Goal: Task Accomplishment & Management: Manage account settings

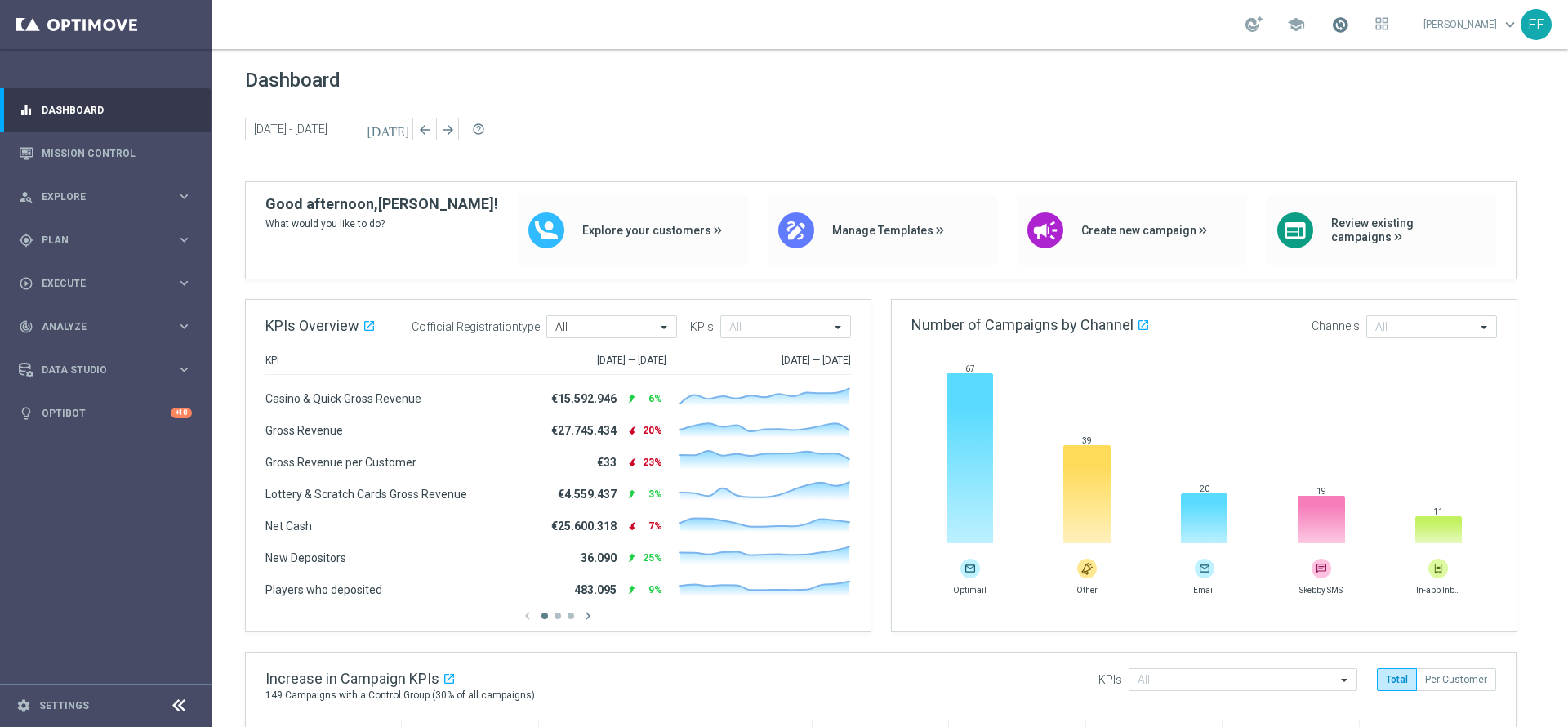
click at [1349, 26] on span at bounding box center [1340, 24] width 18 height 18
click at [73, 282] on span "Execute" at bounding box center [109, 283] width 135 height 9
click at [88, 222] on div "gps_fixed Plan keyboard_arrow_right" at bounding box center [105, 240] width 210 height 44
click at [88, 282] on div "Target Groups" at bounding box center [127, 274] width 169 height 25
click at [92, 273] on link "Target Groups" at bounding box center [106, 274] width 127 height 13
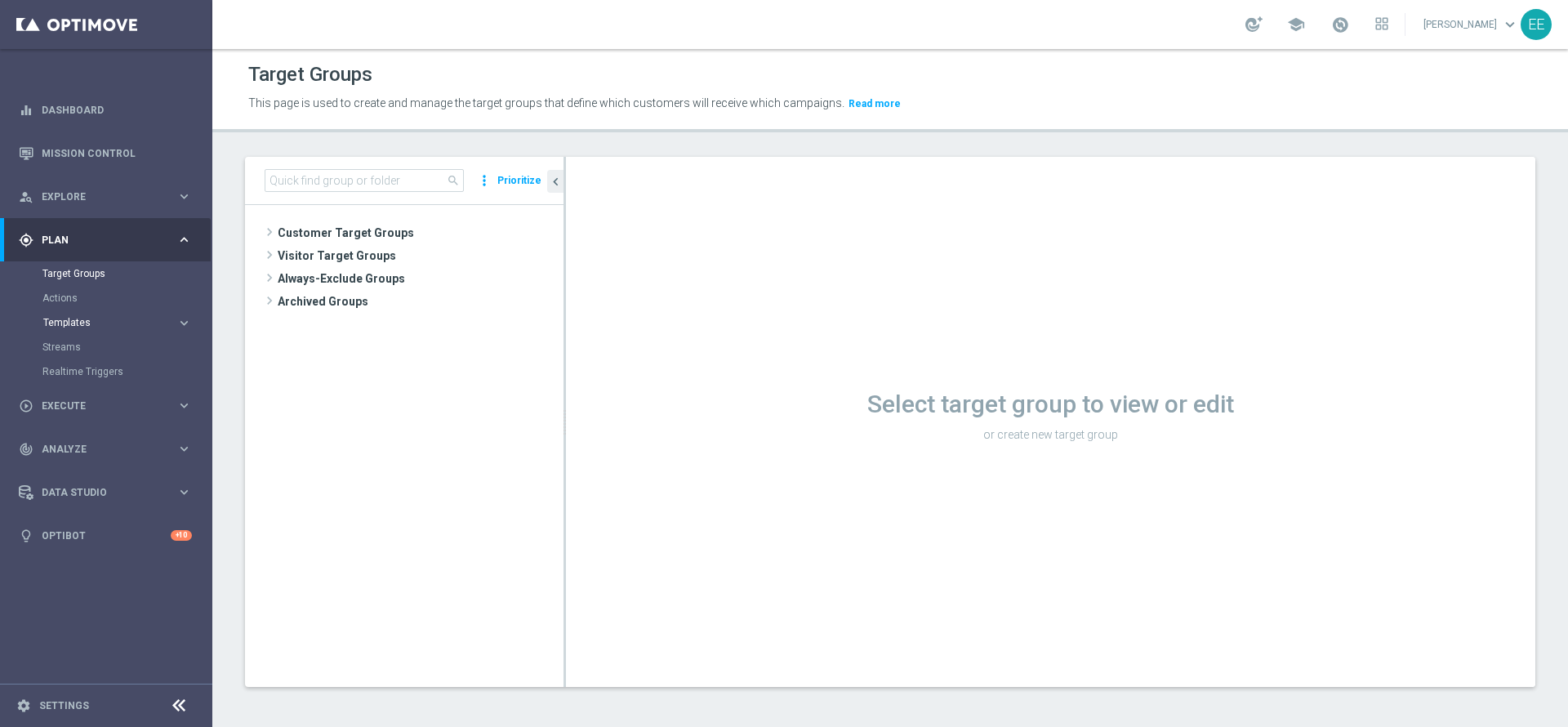
click at [92, 326] on span "Templates" at bounding box center [101, 322] width 117 height 9
click at [81, 350] on link "Optimail" at bounding box center [110, 347] width 119 height 13
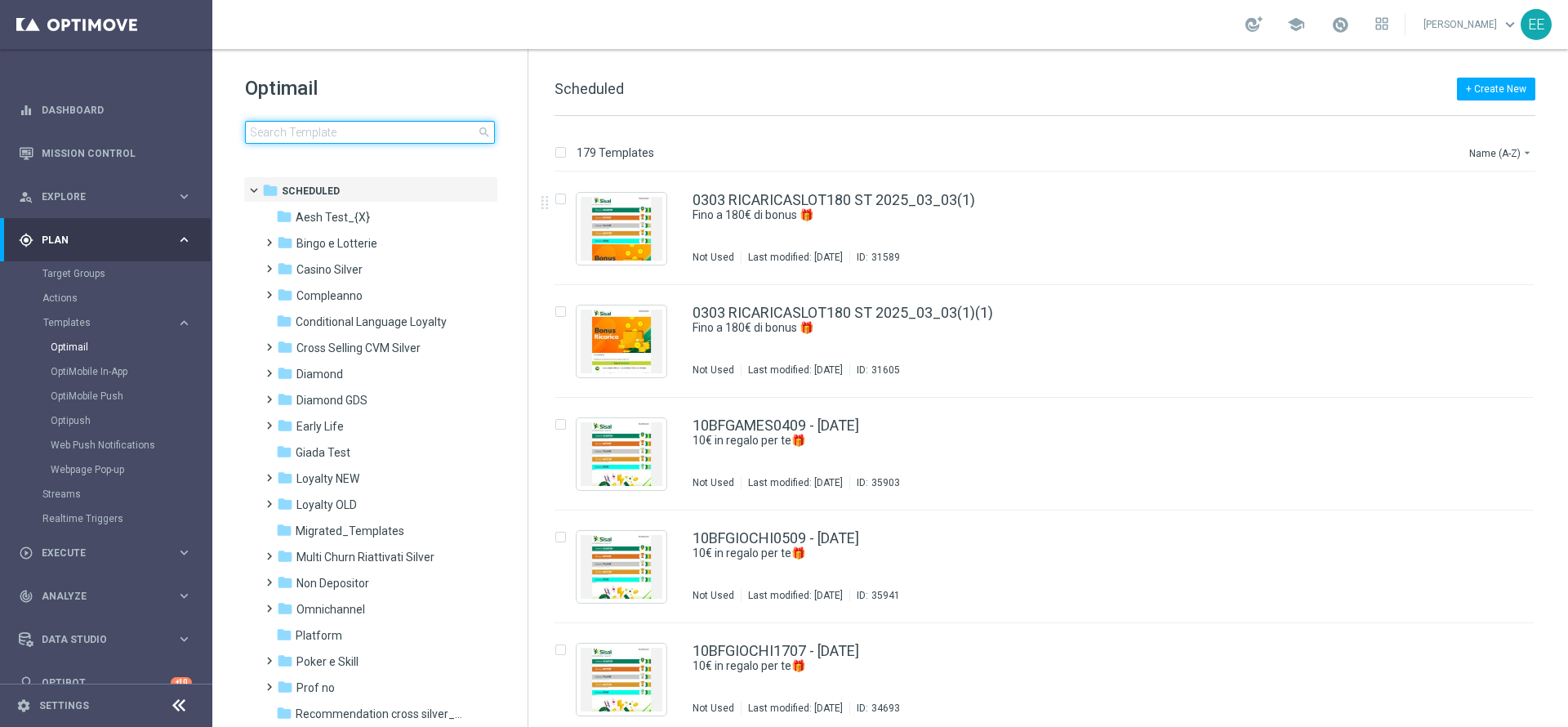
click at [328, 133] on input at bounding box center [370, 133] width 250 height 23
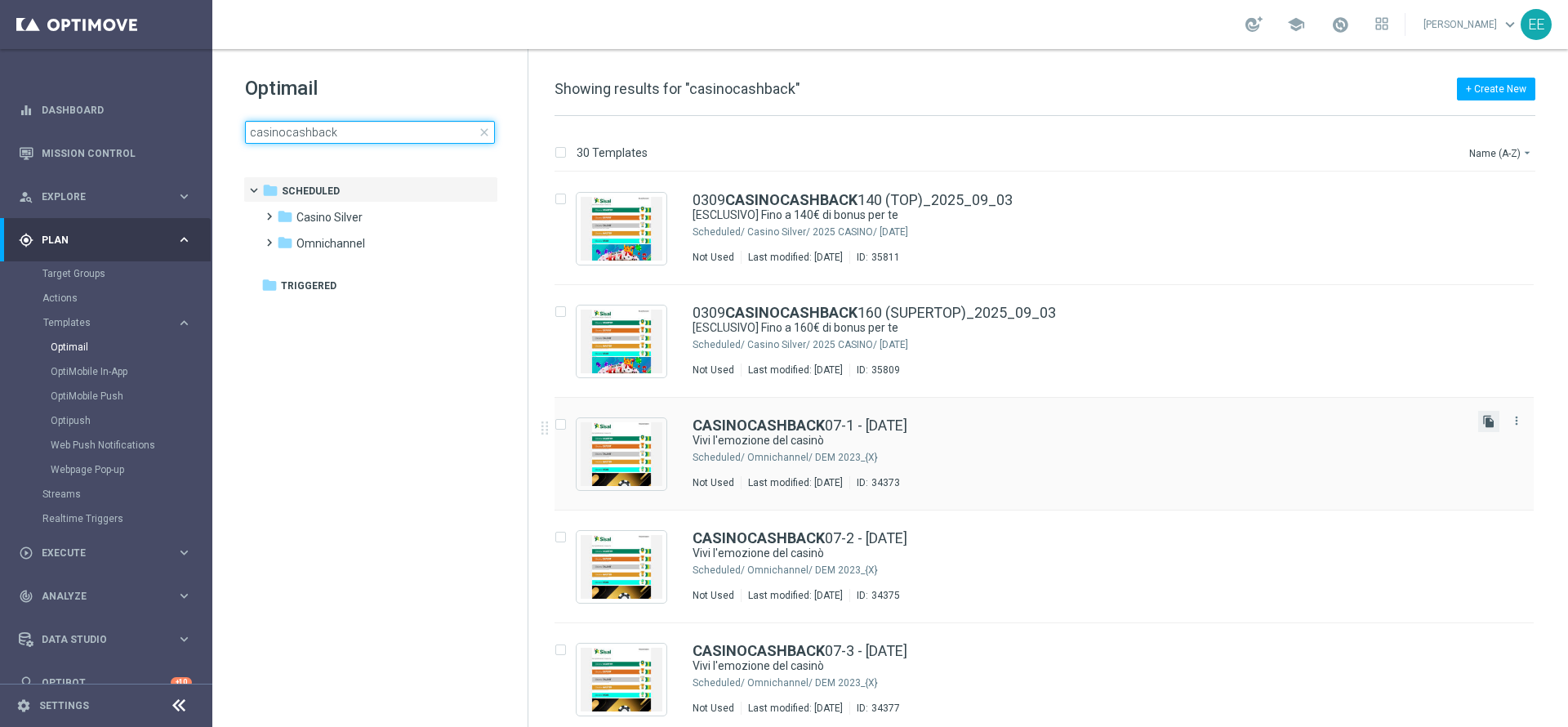
type input "casinocashback"
click at [1487, 420] on icon "file_copy" at bounding box center [1488, 422] width 13 height 13
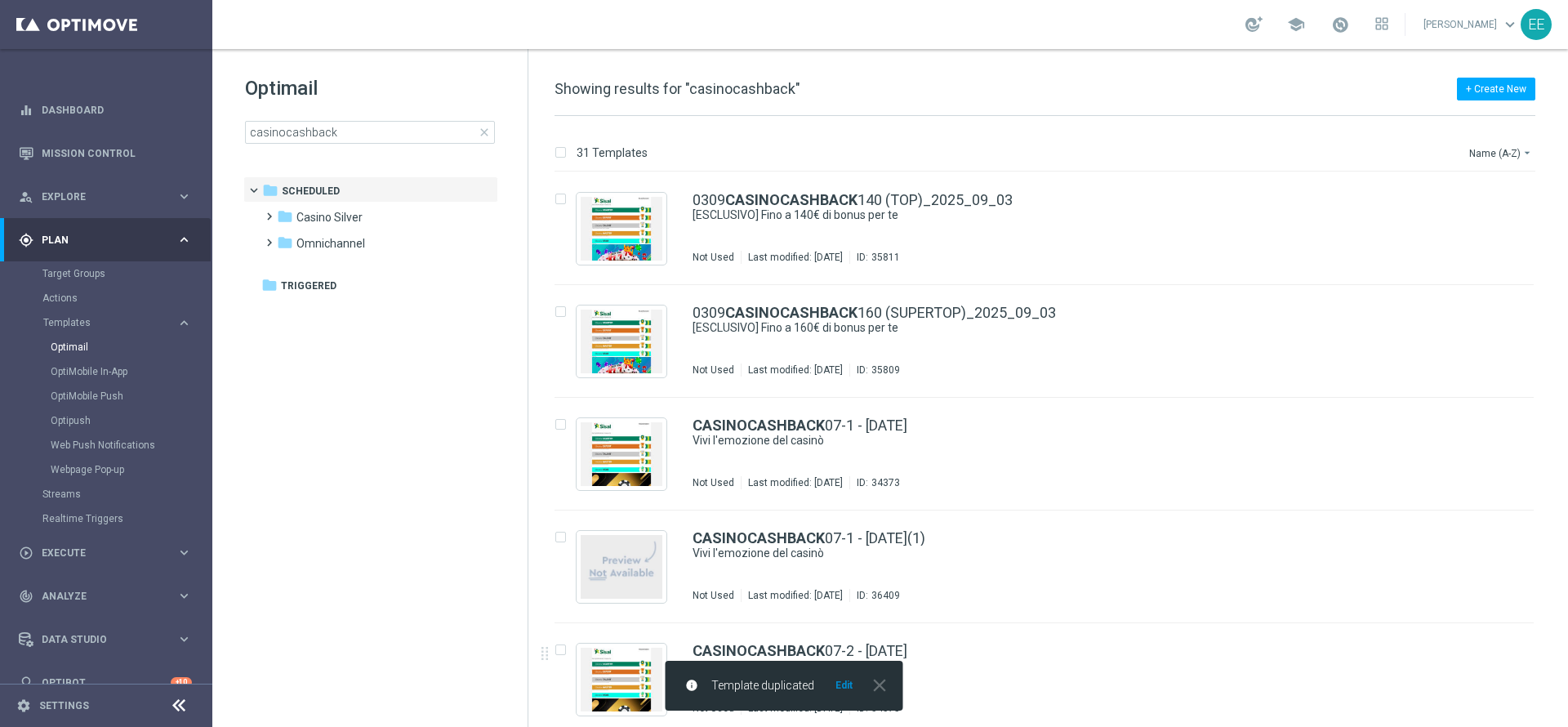
click at [841, 692] on div "info Template duplicated Edit close" at bounding box center [784, 685] width 238 height 50
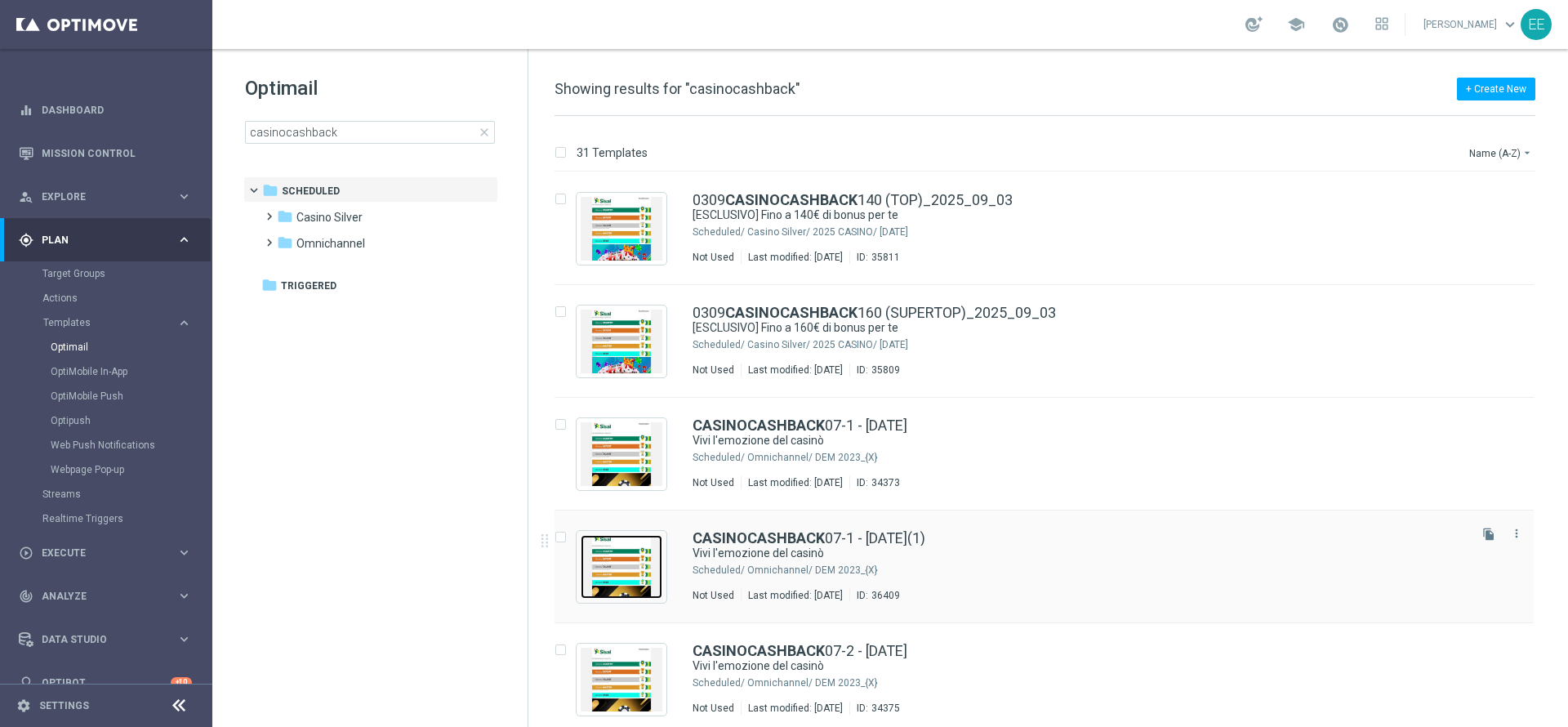
click at [623, 555] on img "Press SPACE to select this row." at bounding box center [622, 566] width 81 height 64
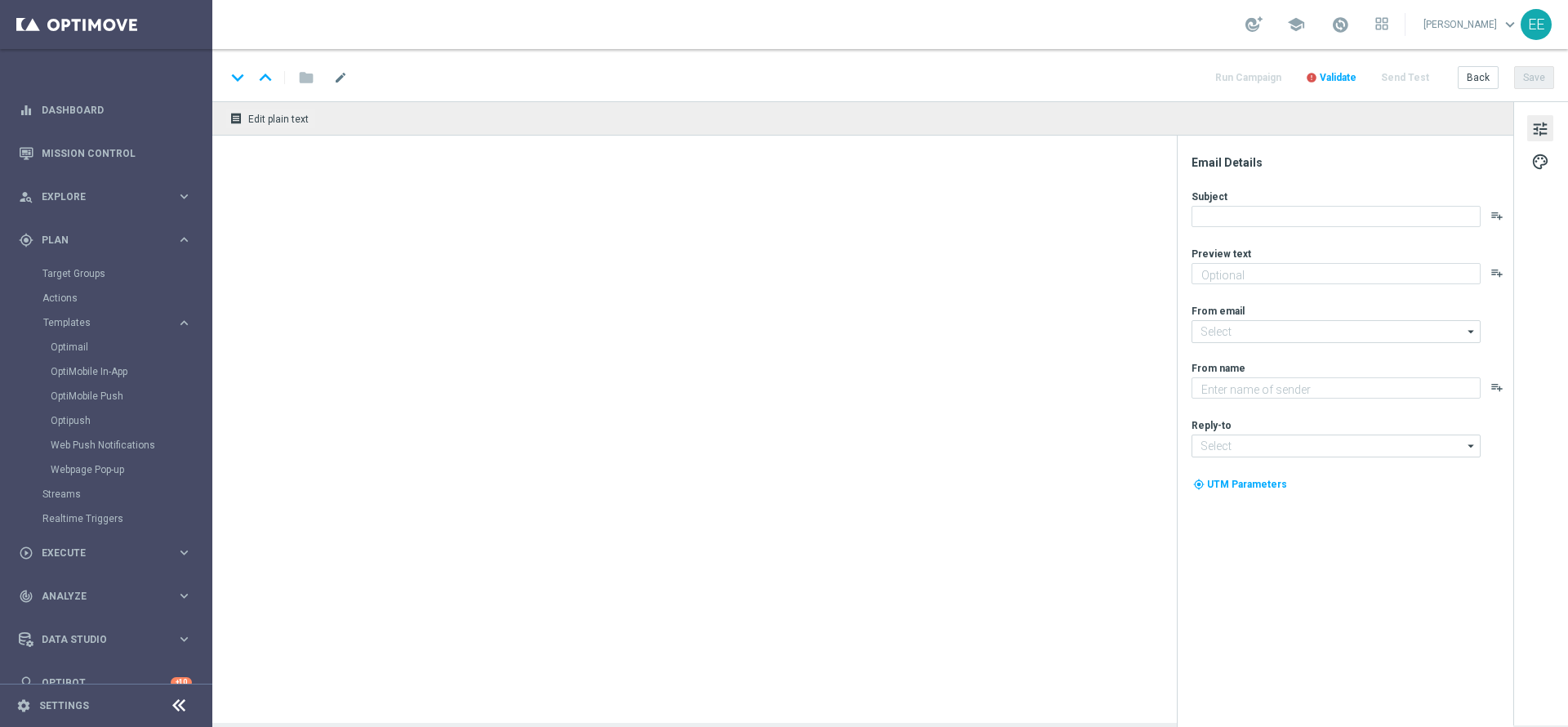
type textarea "Fino a 500€"
type input "newsletter@comunicazioni.sisal.it"
type textarea "Sisal"
type input "info@sisal.it"
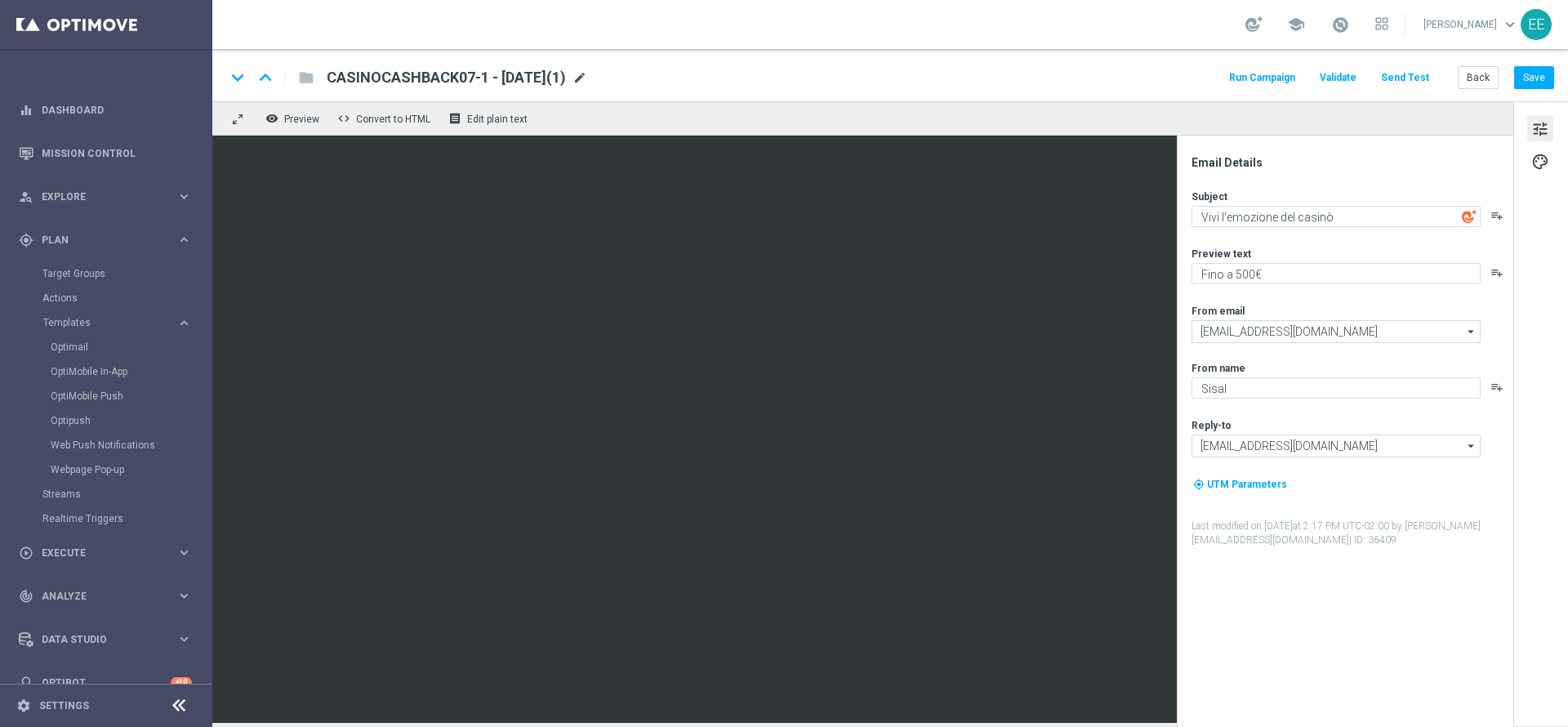
click at [587, 81] on span "mode_edit" at bounding box center [580, 78] width 15 height 15
type input "CASINOCB2309-1 - [DATE]"
drag, startPoint x: 607, startPoint y: 81, endPoint x: 286, endPoint y: 27, distance: 325.5
click at [286, 27] on section "school Edoardo Ellena keyboard_arrow_down EE keyboard_arrow_down keyboard_arrow…" at bounding box center [890, 363] width 1355 height 727
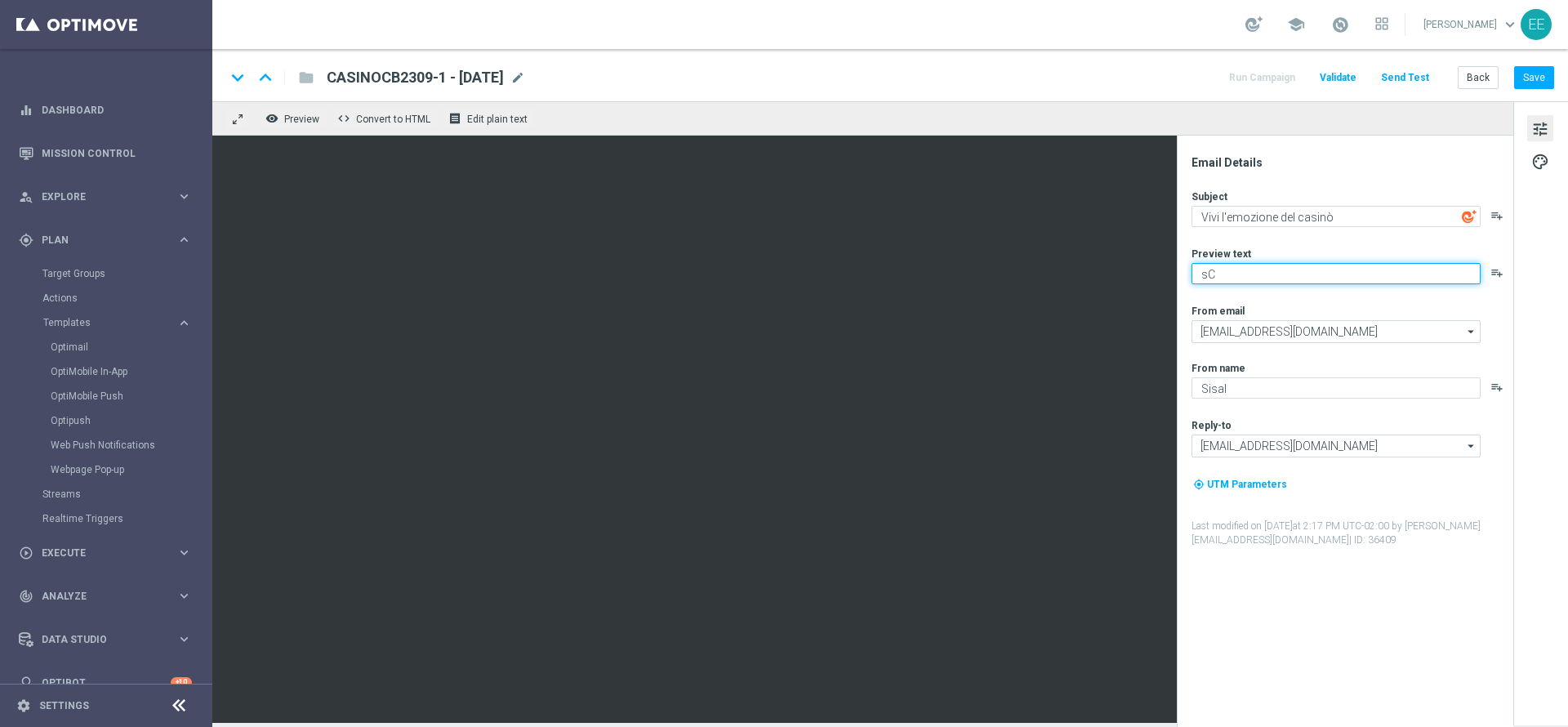
type textarea "s"
type textarea "Scopri la promozione che ti abbiamo riservato!"
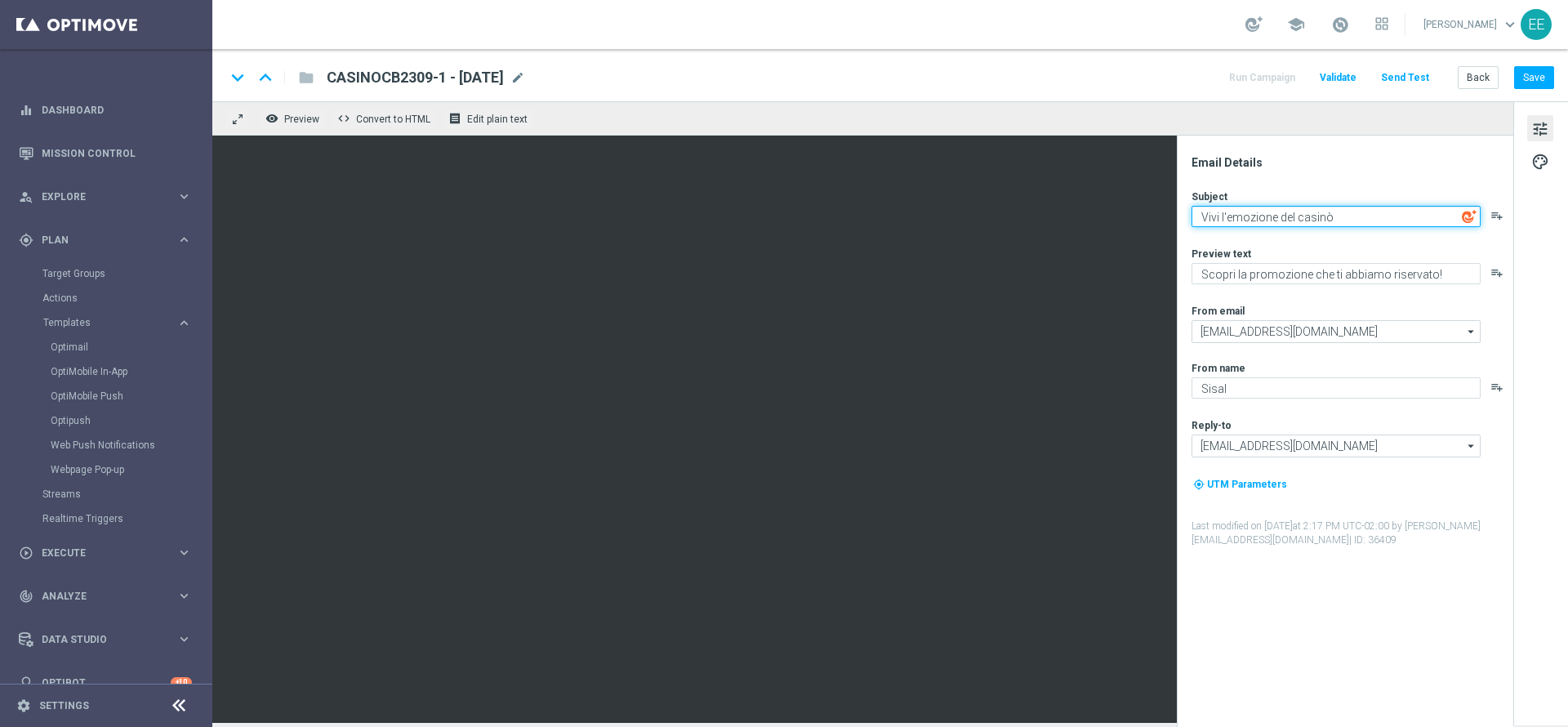
click at [1349, 217] on textarea "Vivi l'emozione del casinò" at bounding box center [1335, 216] width 289 height 21
type textarea "Vivi l'emozione del casinò!"
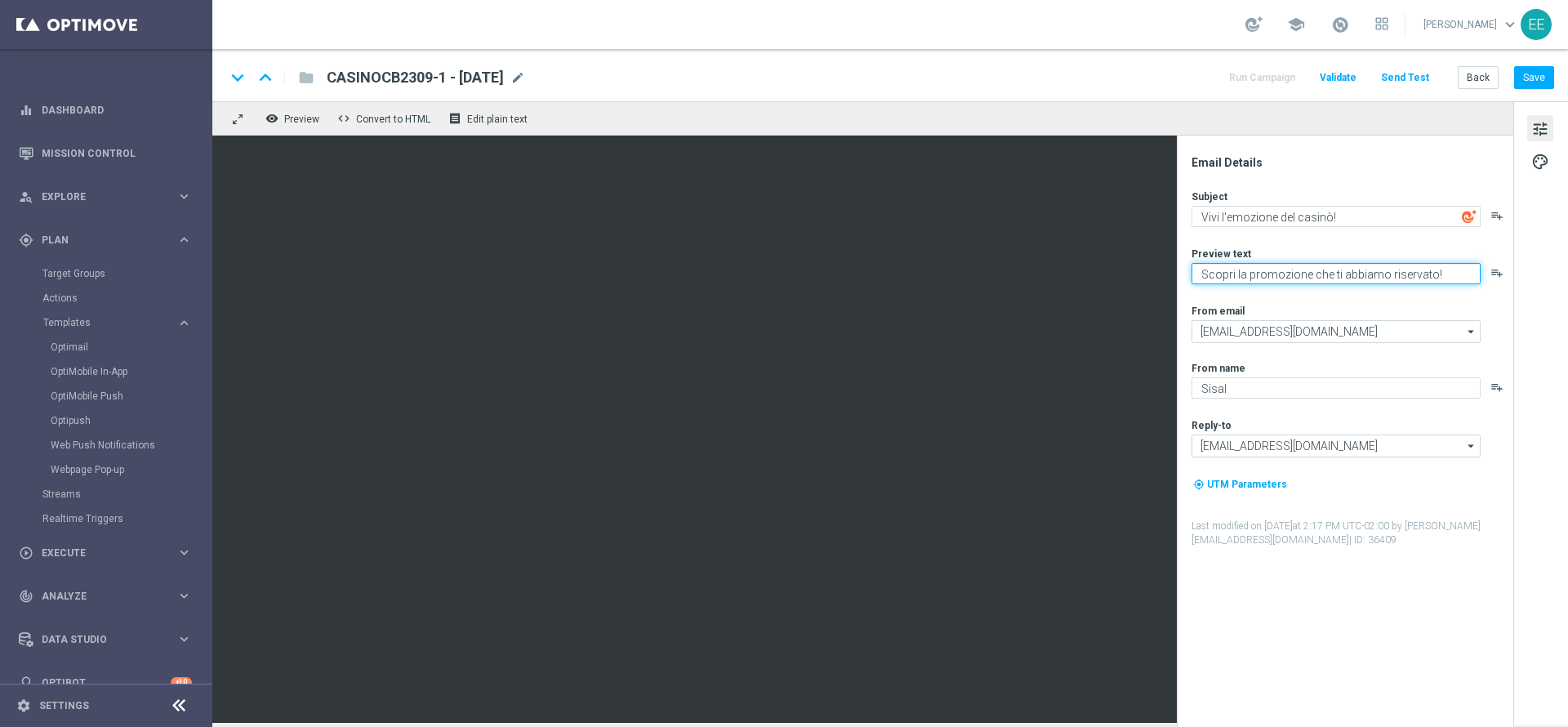
click at [1437, 275] on textarea "Scopri la promozione che ti abbiamo riservato!" at bounding box center [1335, 273] width 289 height 21
click at [1466, 269] on textarea "Scopri la promozione che ti abbiamo riservato 🎰" at bounding box center [1335, 273] width 289 height 21
type textarea "Scopri la promozione che ti abbiamo riservato"
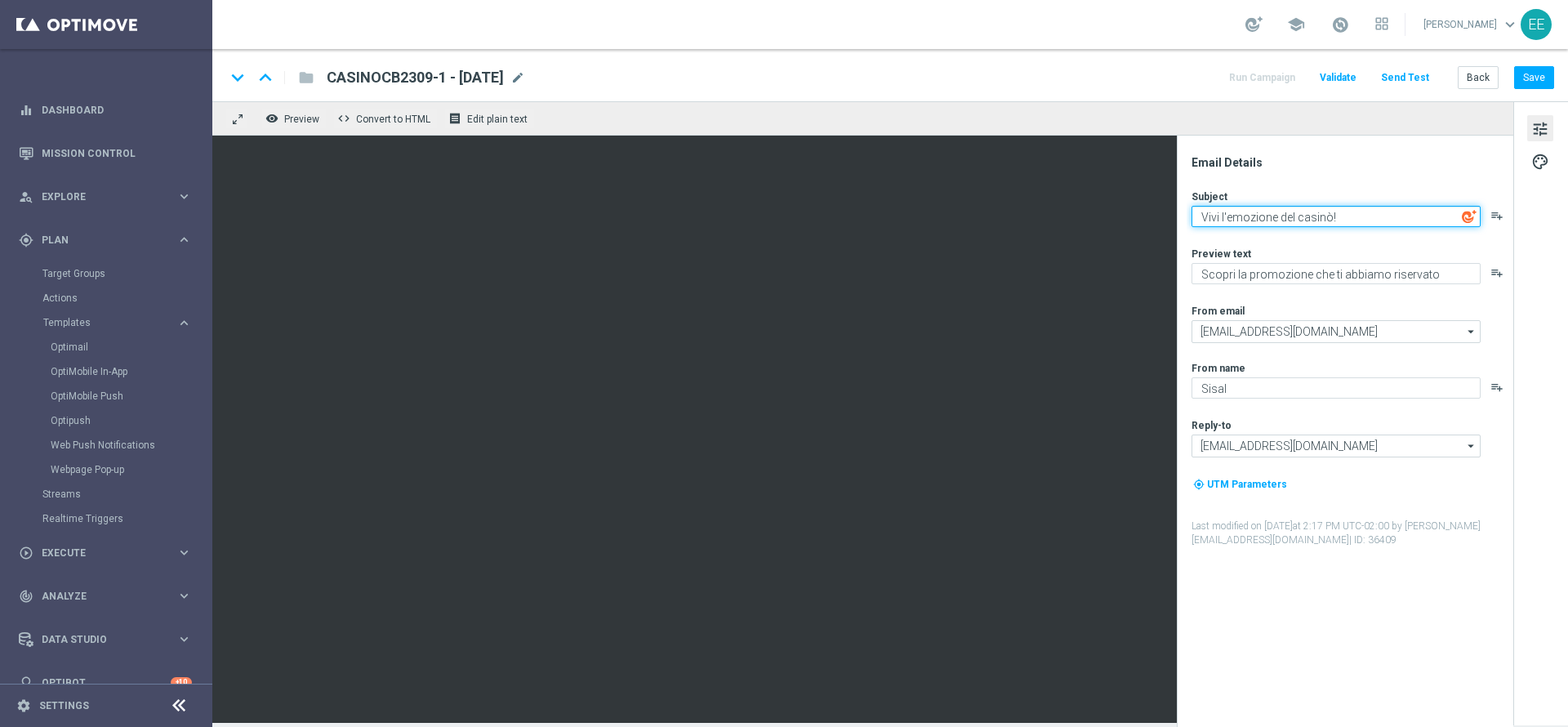
click at [1379, 217] on textarea "Vivi l'emozione del casinò!" at bounding box center [1335, 216] width 289 height 21
type textarea "Vivi l'emozione del casinò"
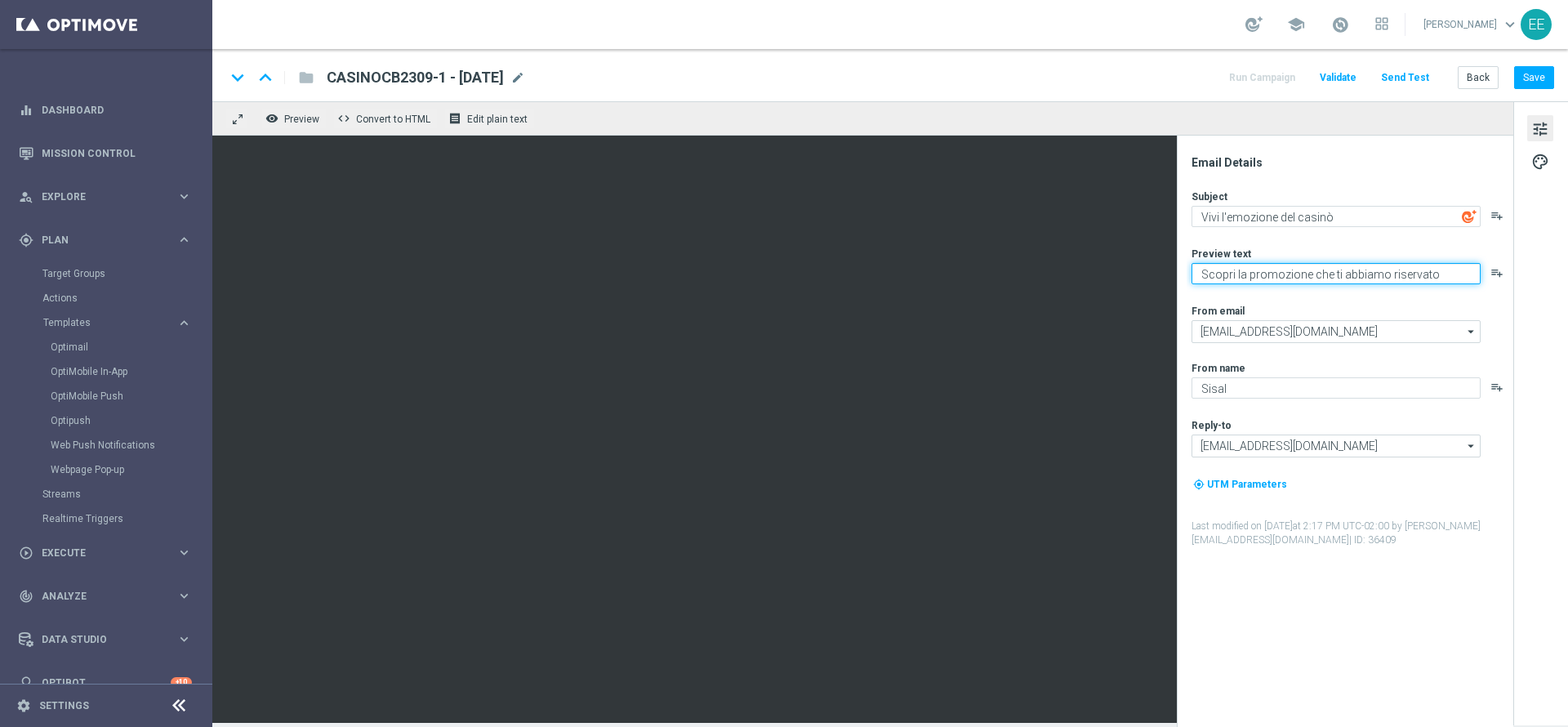
click at [1462, 267] on textarea "Scopri la promozione che ti abbiamo riservato" at bounding box center [1335, 273] width 289 height 21
type textarea "Scopri la promozione che ti abbiamo riservato!"
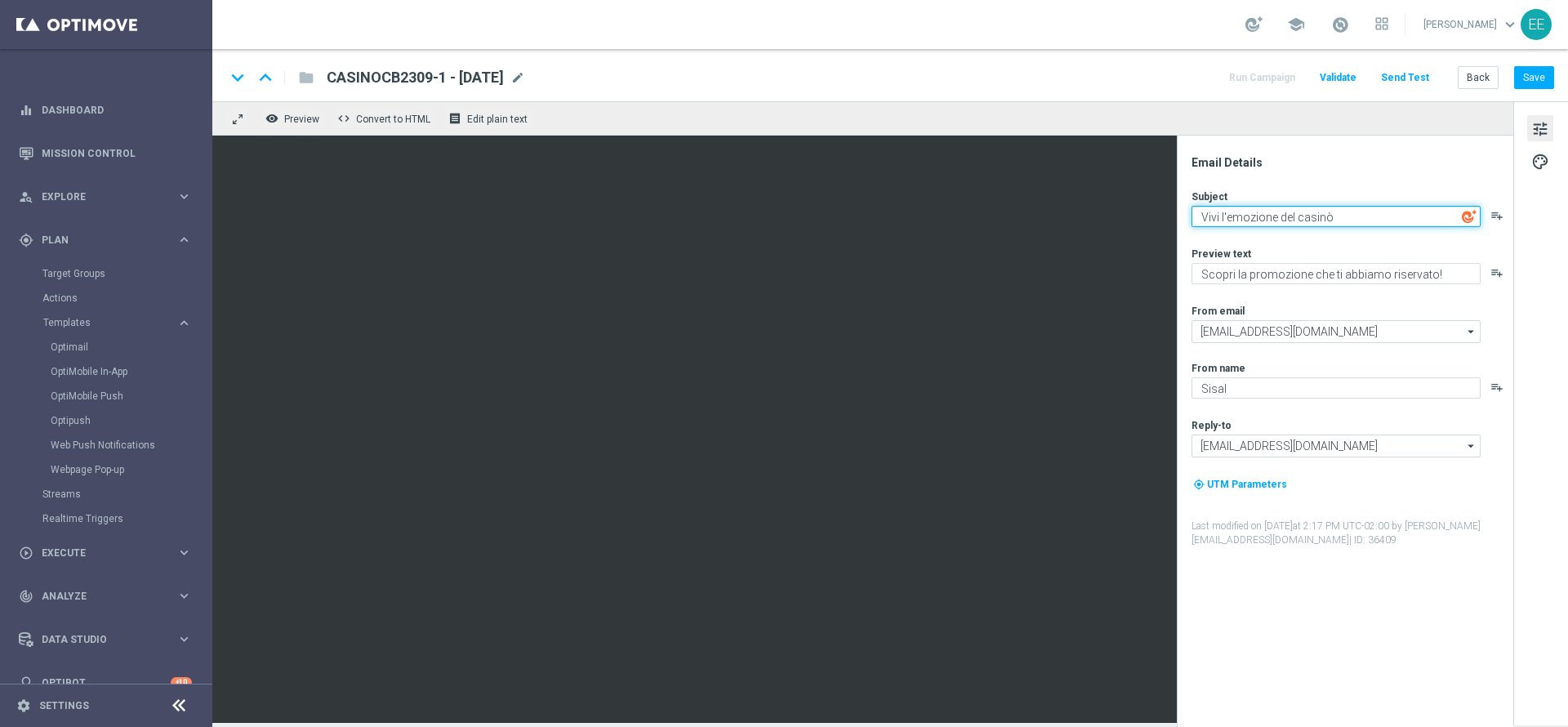
click at [1353, 216] on textarea "Vivi l'emozione del casinò" at bounding box center [1335, 216] width 289 height 21
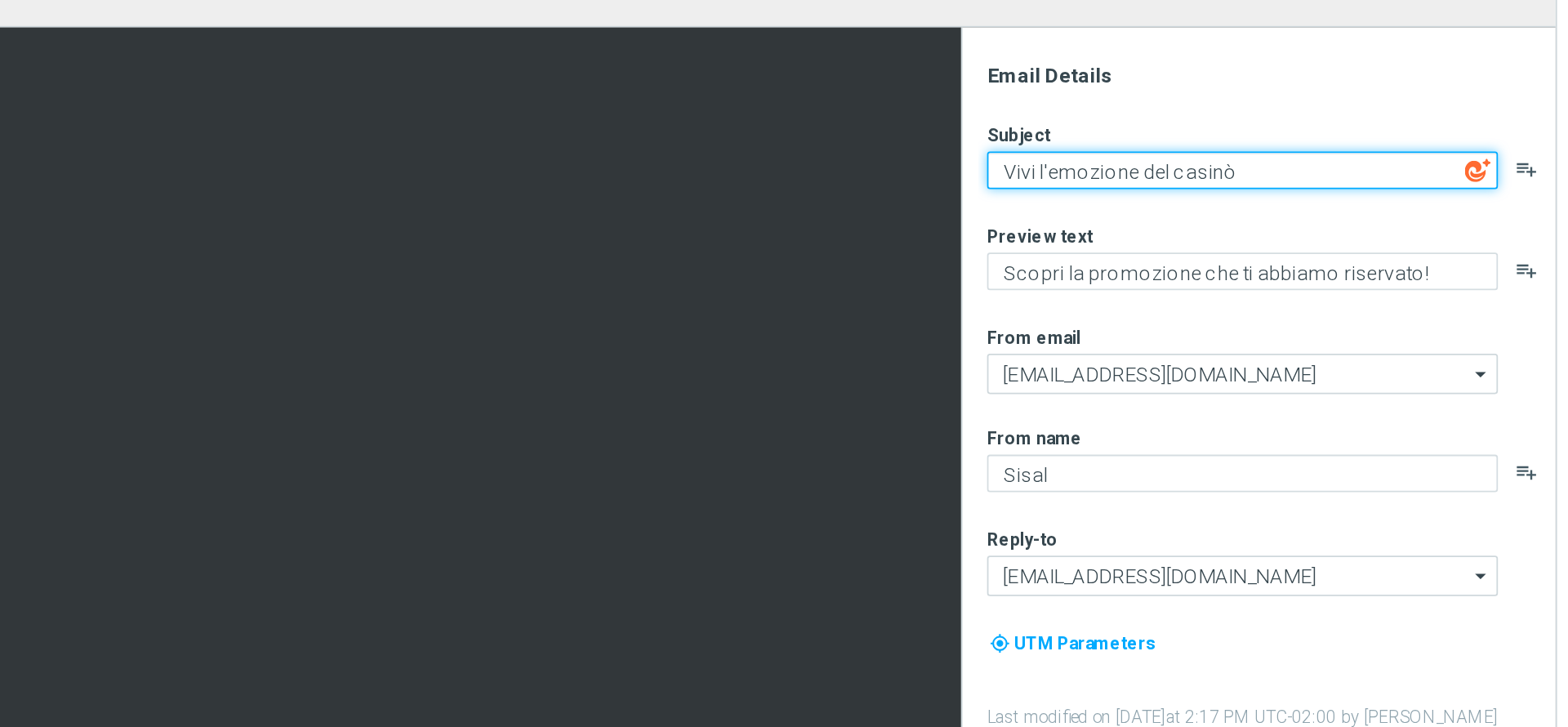
click at [1299, 215] on textarea "Vivi l'emozione del casinò" at bounding box center [1335, 216] width 289 height 21
type textarea "Vivi l'emozione del Casinò"
click at [1345, 209] on textarea "Vivi l'emozione del Casinò" at bounding box center [1335, 216] width 289 height 21
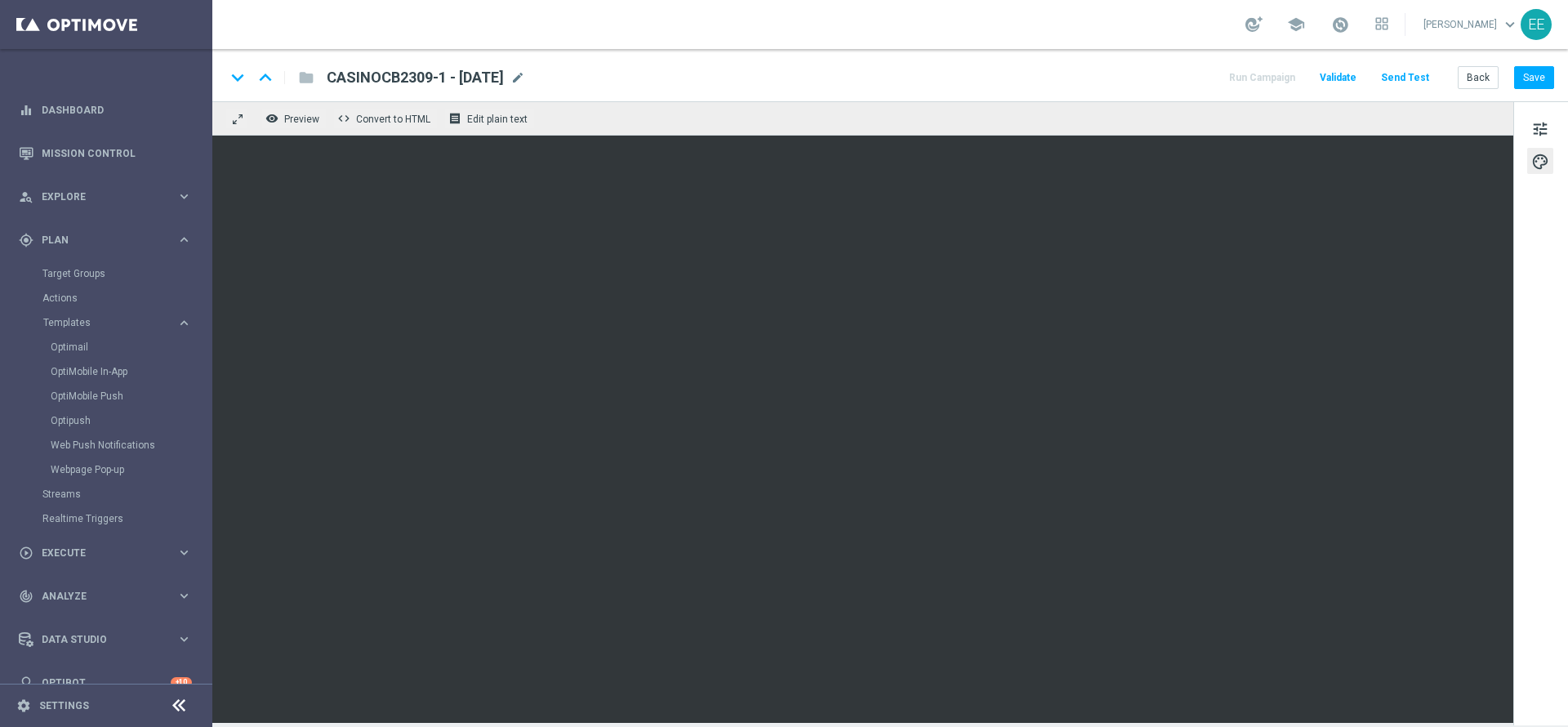
click at [1350, 36] on link at bounding box center [1340, 26] width 21 height 27
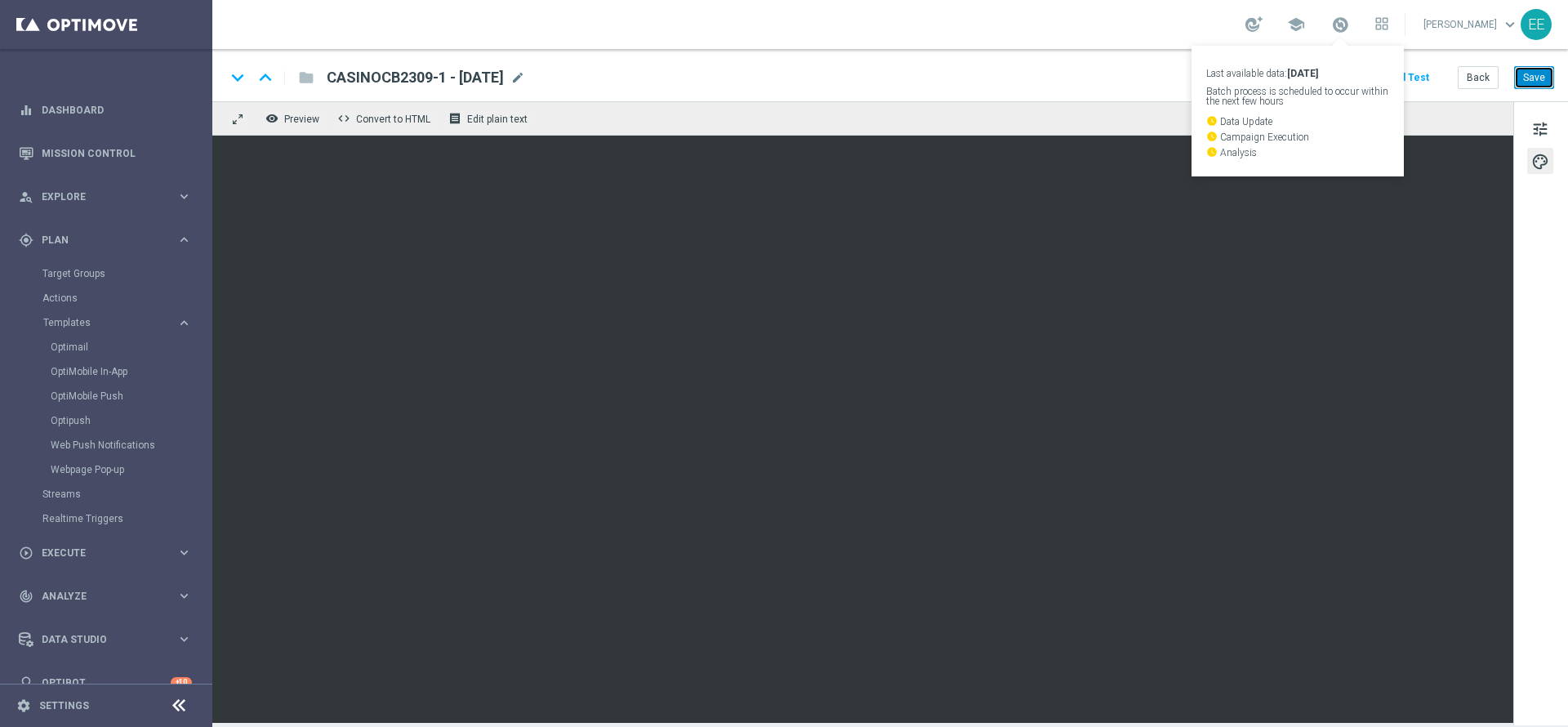
click at [1536, 81] on button "Save" at bounding box center [1534, 78] width 40 height 23
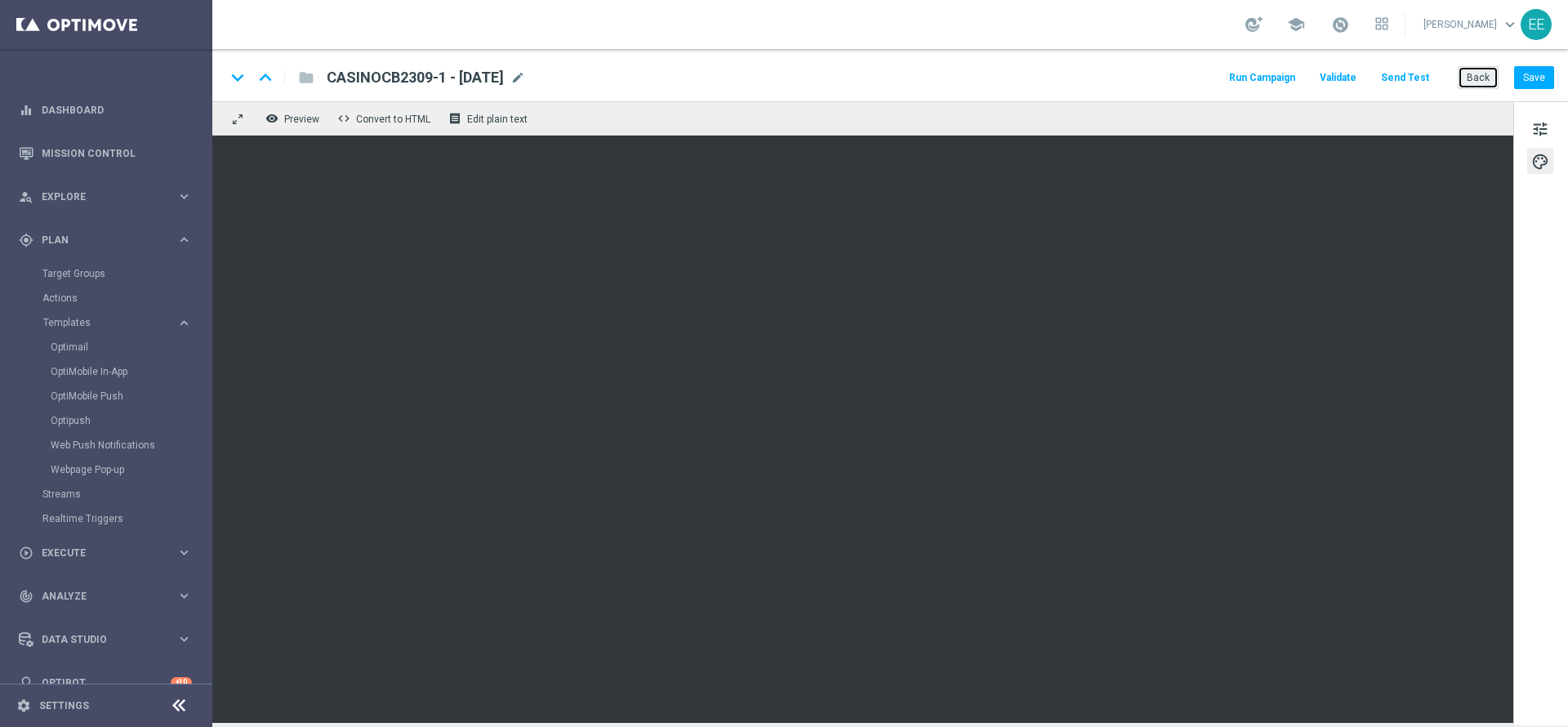
click at [1479, 74] on button "Back" at bounding box center [1477, 78] width 41 height 23
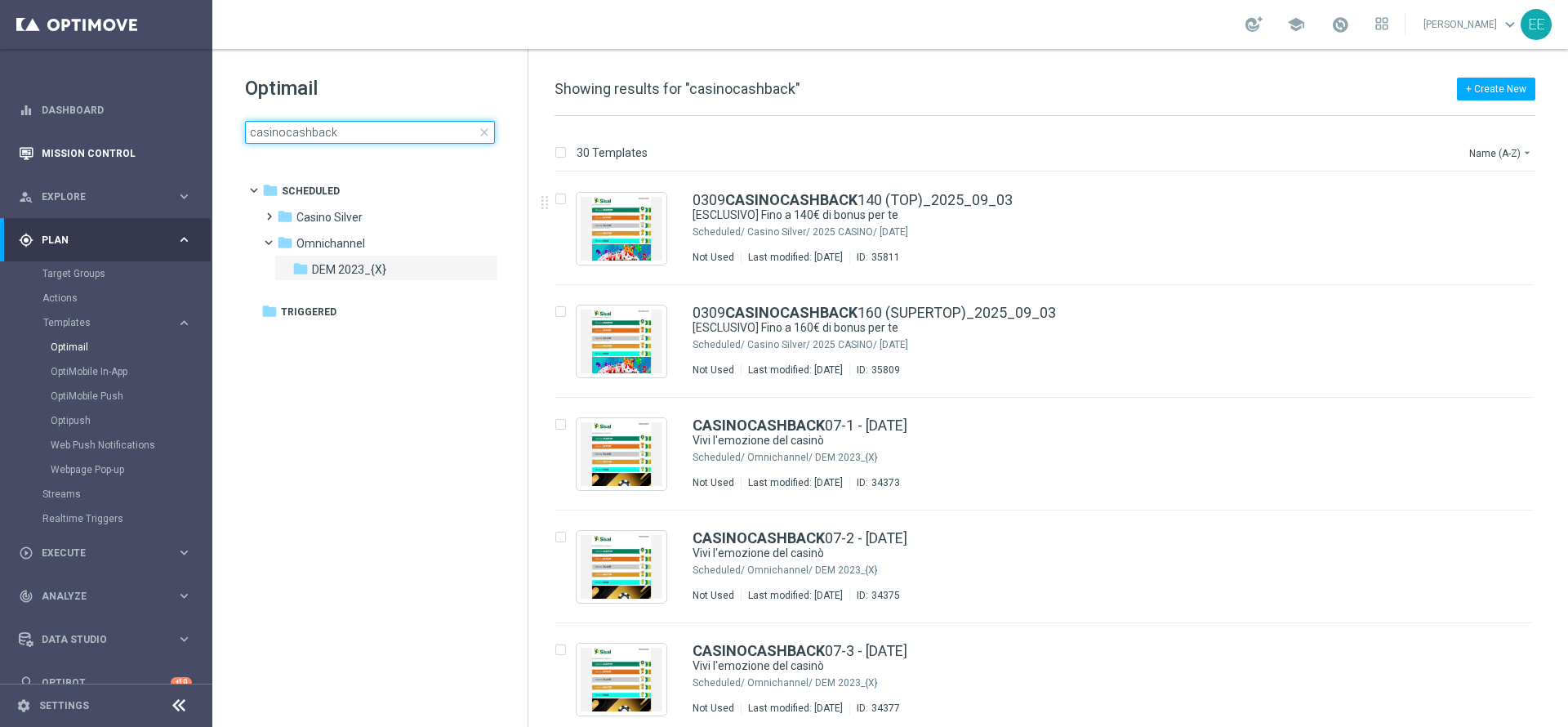
drag, startPoint x: 411, startPoint y: 131, endPoint x: 117, endPoint y: 138, distance: 294.1
click at [117, 138] on main "equalizer Dashboard Mission Control" at bounding box center [784, 363] width 1568 height 727
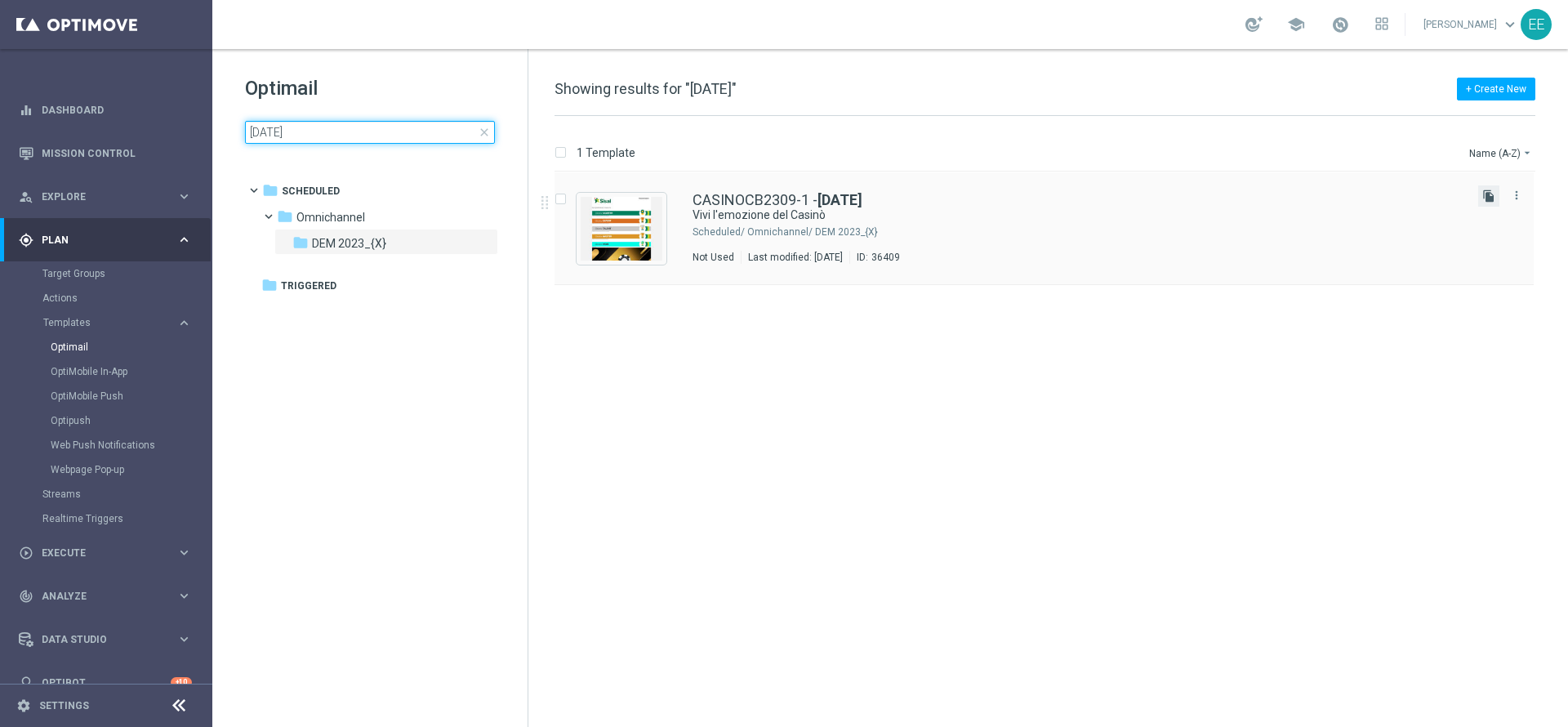
type input "23.09.2025"
click at [1487, 192] on icon "file_copy" at bounding box center [1488, 196] width 13 height 13
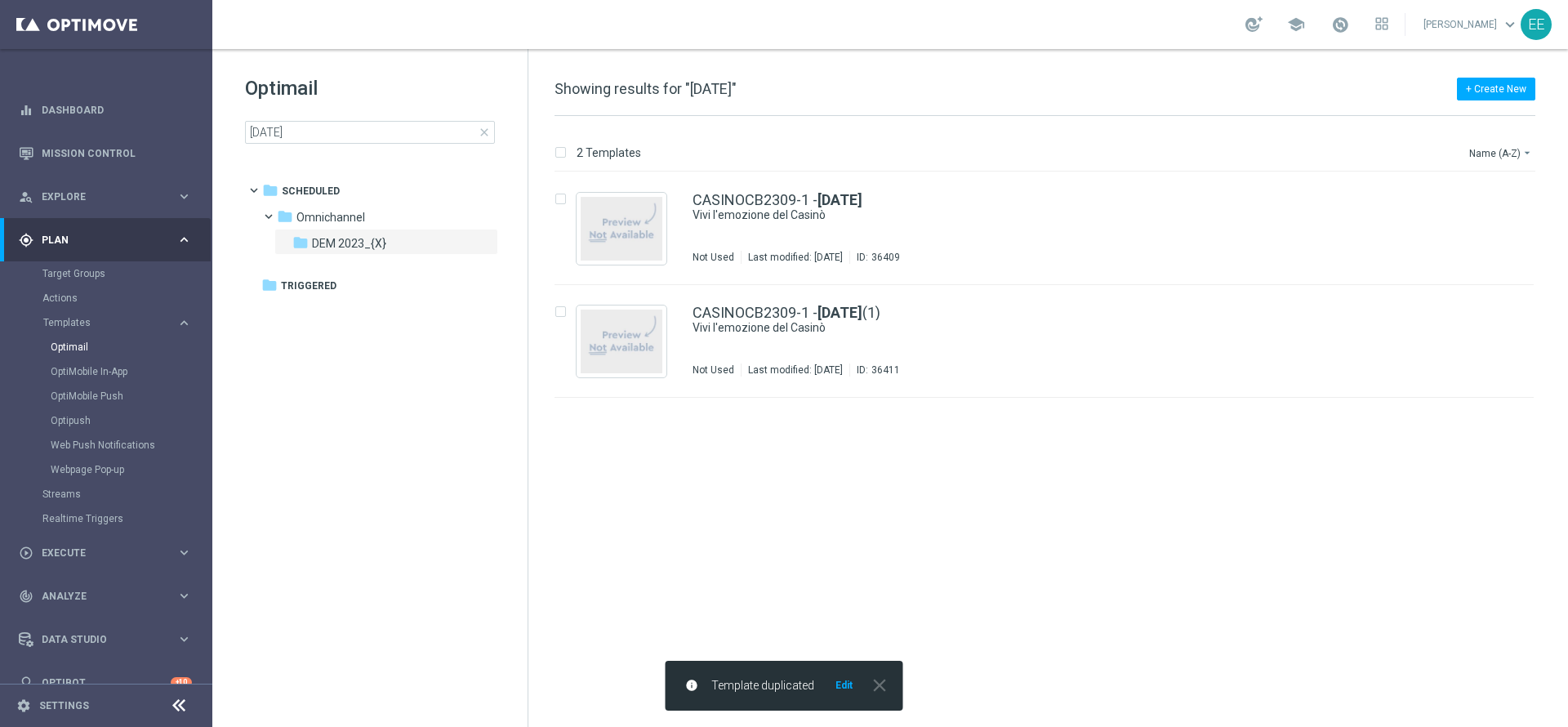
click at [848, 683] on button "Edit" at bounding box center [844, 685] width 21 height 13
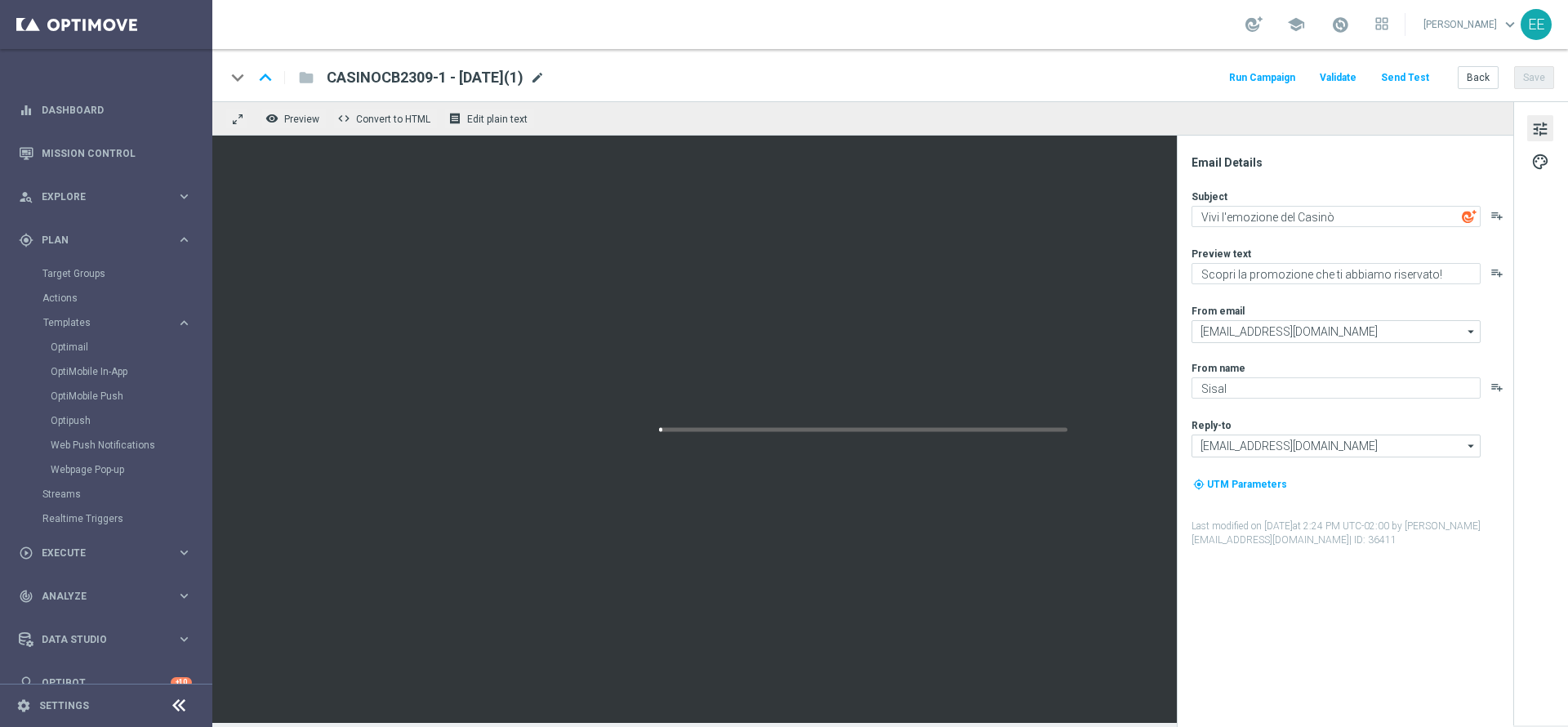
click at [545, 82] on span "mode_edit" at bounding box center [537, 78] width 15 height 15
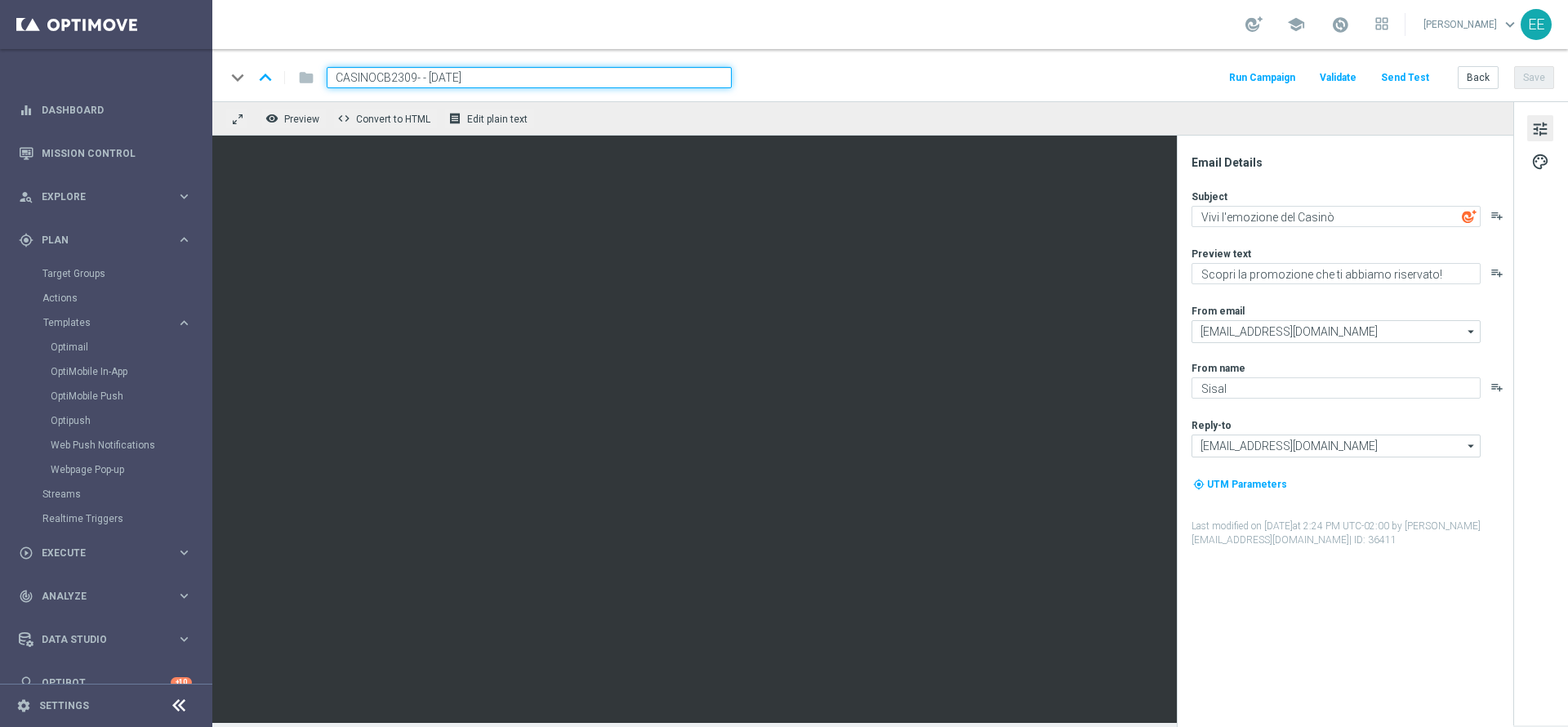
type input "CASINOCB2309-2 - [DATE]"
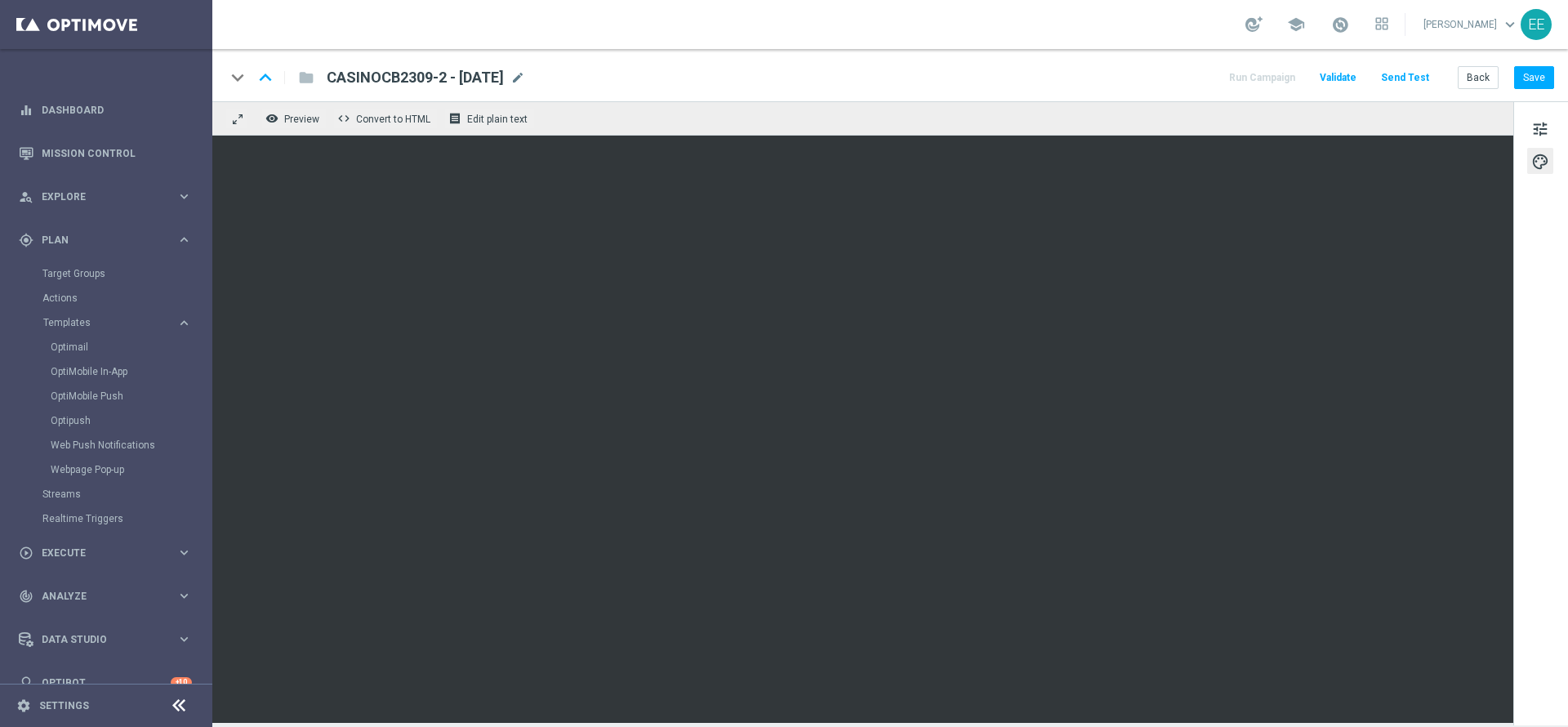
click at [1539, 92] on div "keyboard_arrow_down keyboard_arrow_up folder CASINOCB2309-2 - 23.09.2025 CASINO…" at bounding box center [890, 75] width 1355 height 52
click at [1547, 79] on button "Save" at bounding box center [1534, 78] width 40 height 23
click at [1491, 88] on button "Back" at bounding box center [1477, 78] width 41 height 23
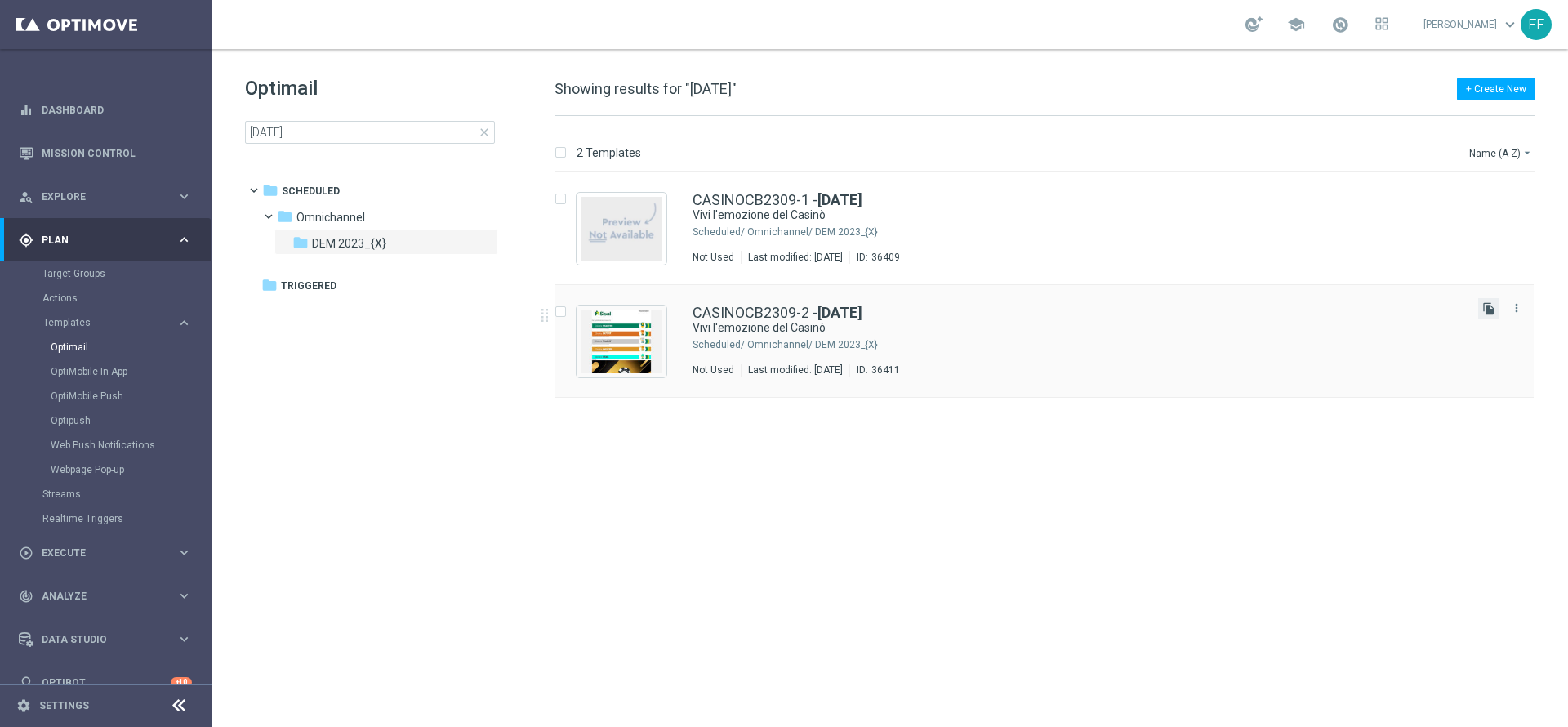
click at [1490, 314] on icon "file_copy" at bounding box center [1488, 309] width 13 height 13
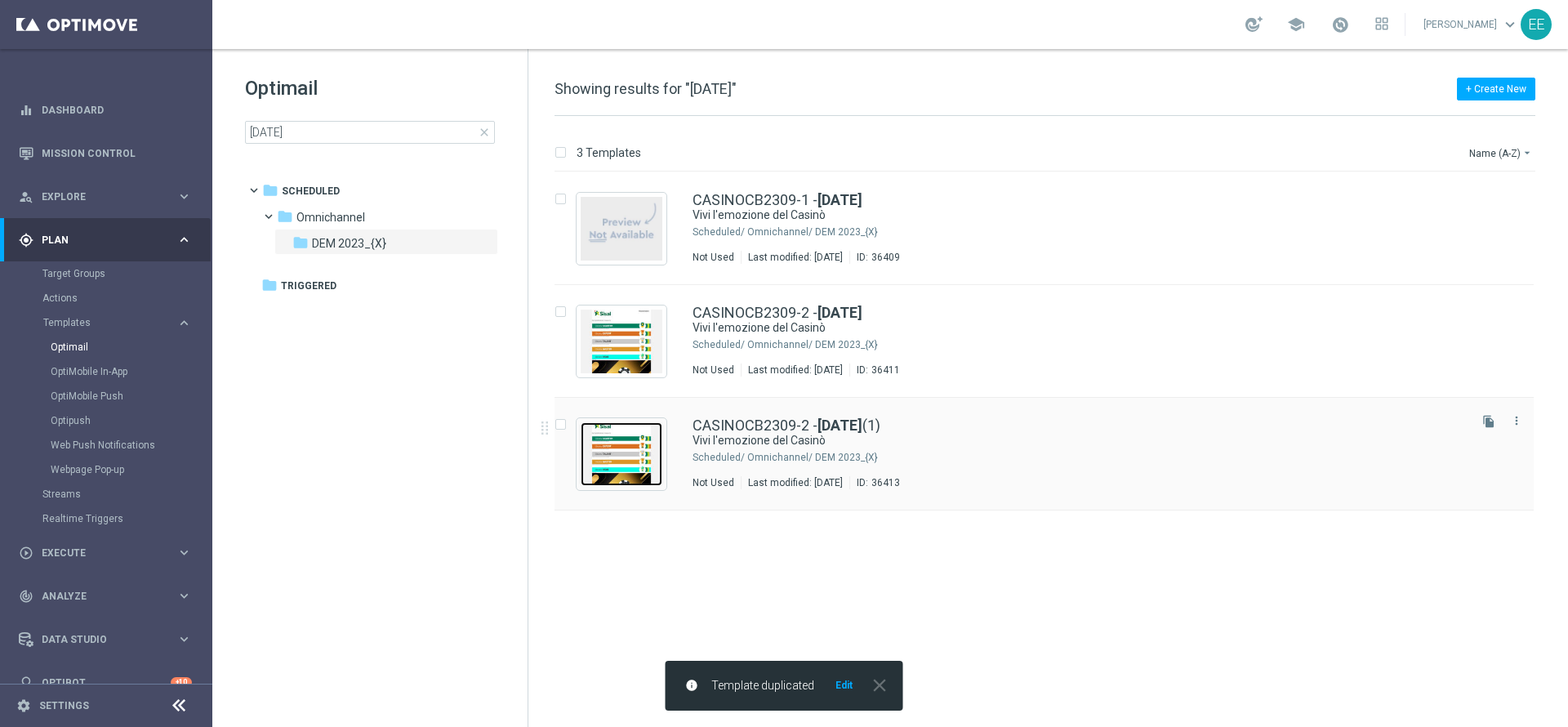
click at [614, 443] on img "Press SPACE to select this row." at bounding box center [622, 454] width 81 height 64
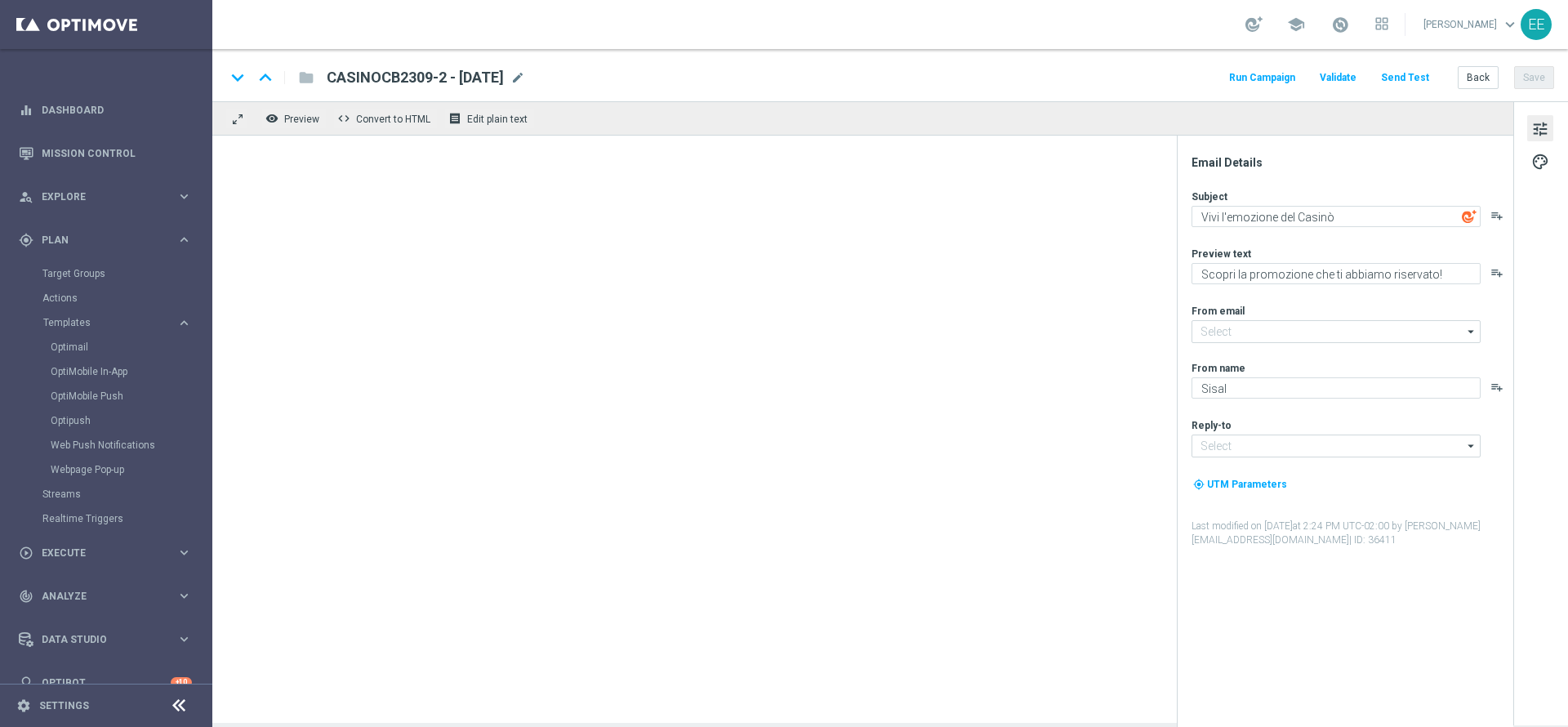
type input "newsletter@comunicazioni.sisal.it"
type input "info@sisal.it"
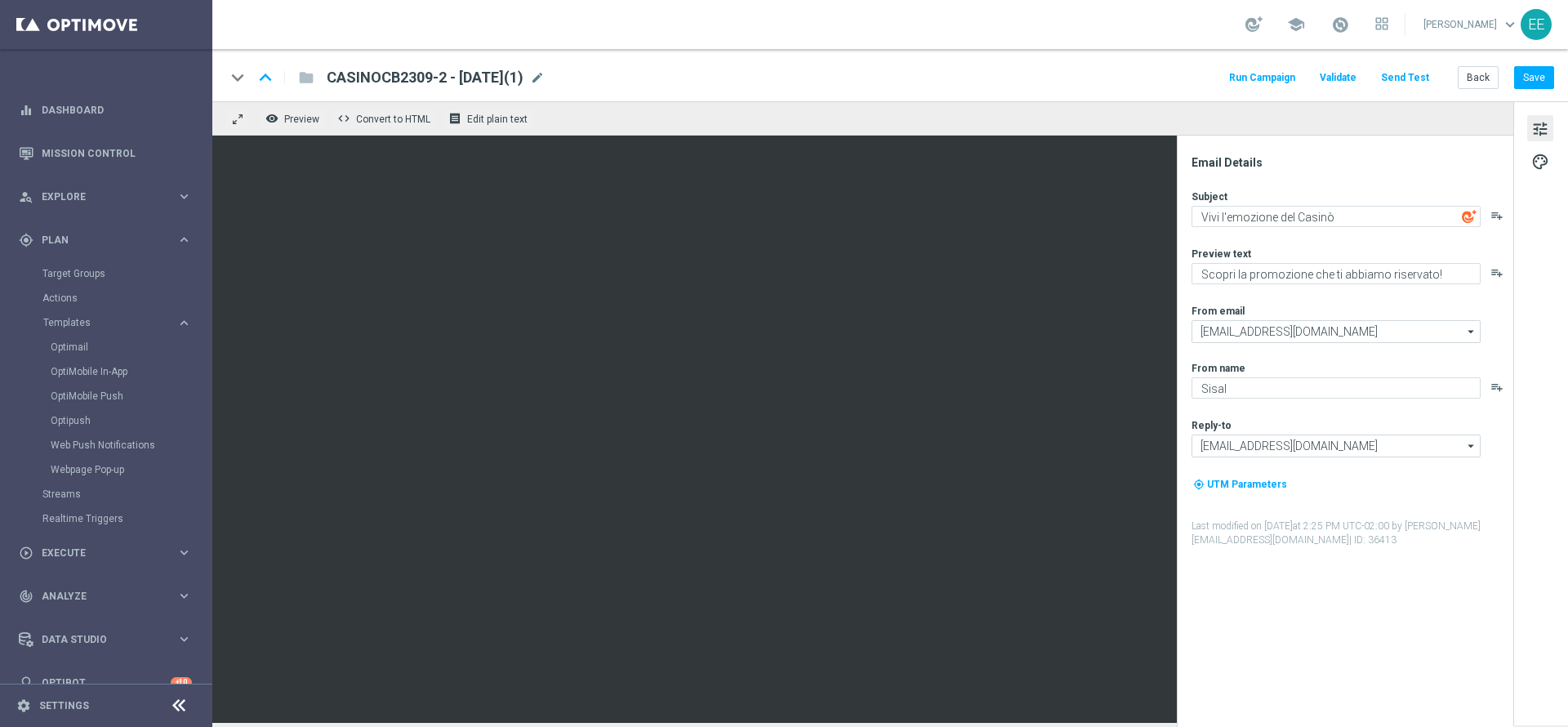
click at [545, 85] on div "CASINOCB2309-2 - 23.09.2025(1) mode_edit" at bounding box center [436, 78] width 218 height 21
type input "CASINOCB2309-3 - [DATE]"
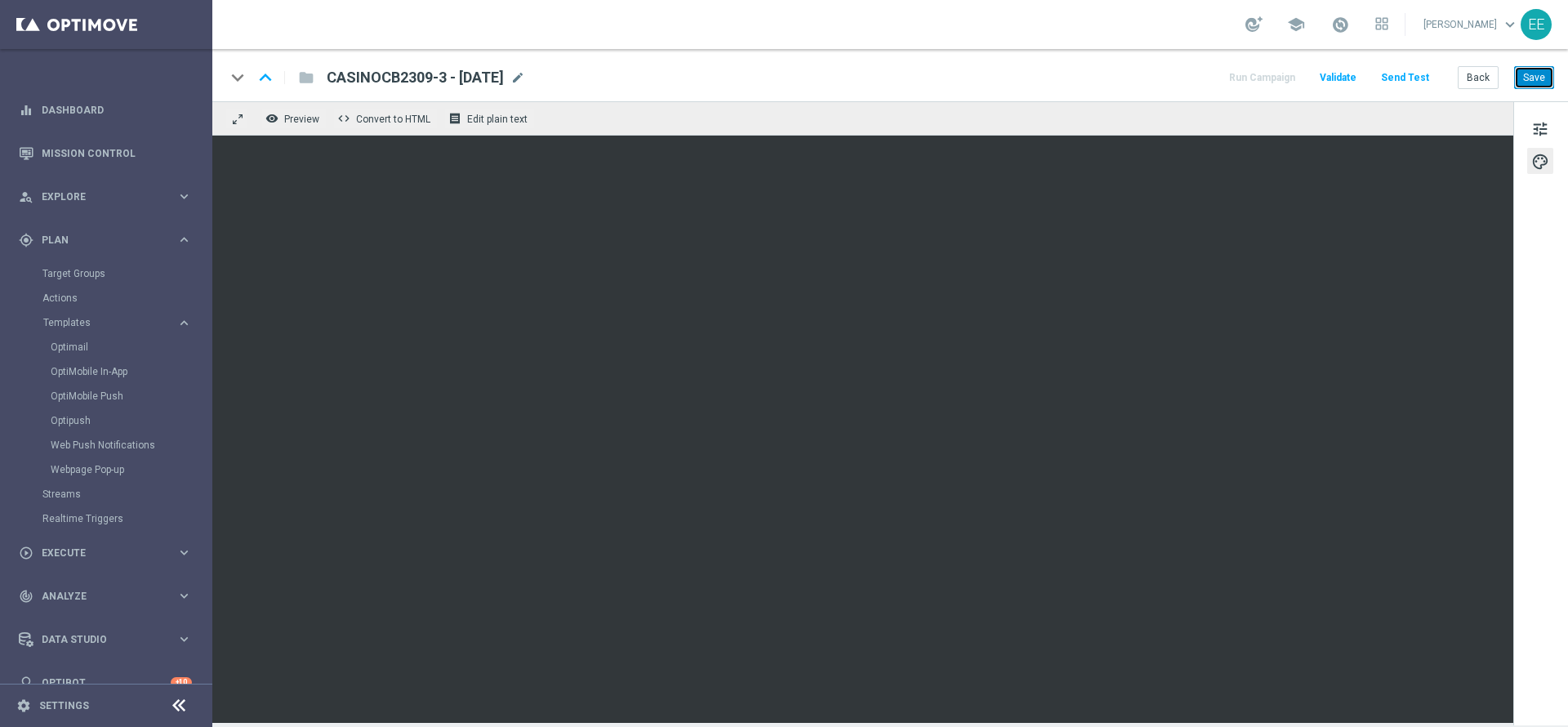
click at [1517, 83] on button "Save" at bounding box center [1534, 78] width 40 height 23
click at [1527, 75] on button "Save" at bounding box center [1534, 78] width 40 height 23
click at [1539, 71] on button "Save" at bounding box center [1534, 78] width 40 height 23
click at [1477, 73] on button "Back" at bounding box center [1477, 78] width 41 height 23
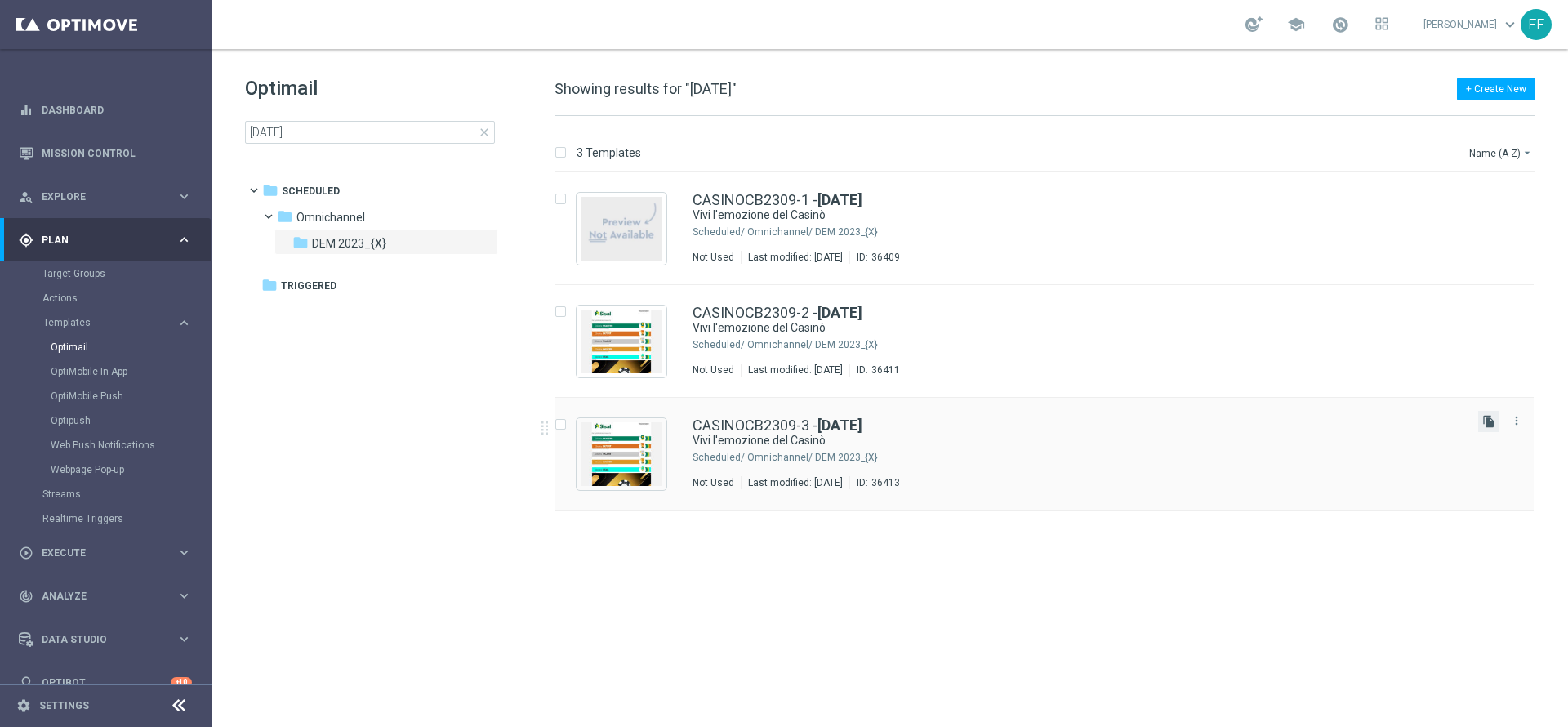
click at [1489, 424] on icon "file_copy" at bounding box center [1488, 422] width 13 height 13
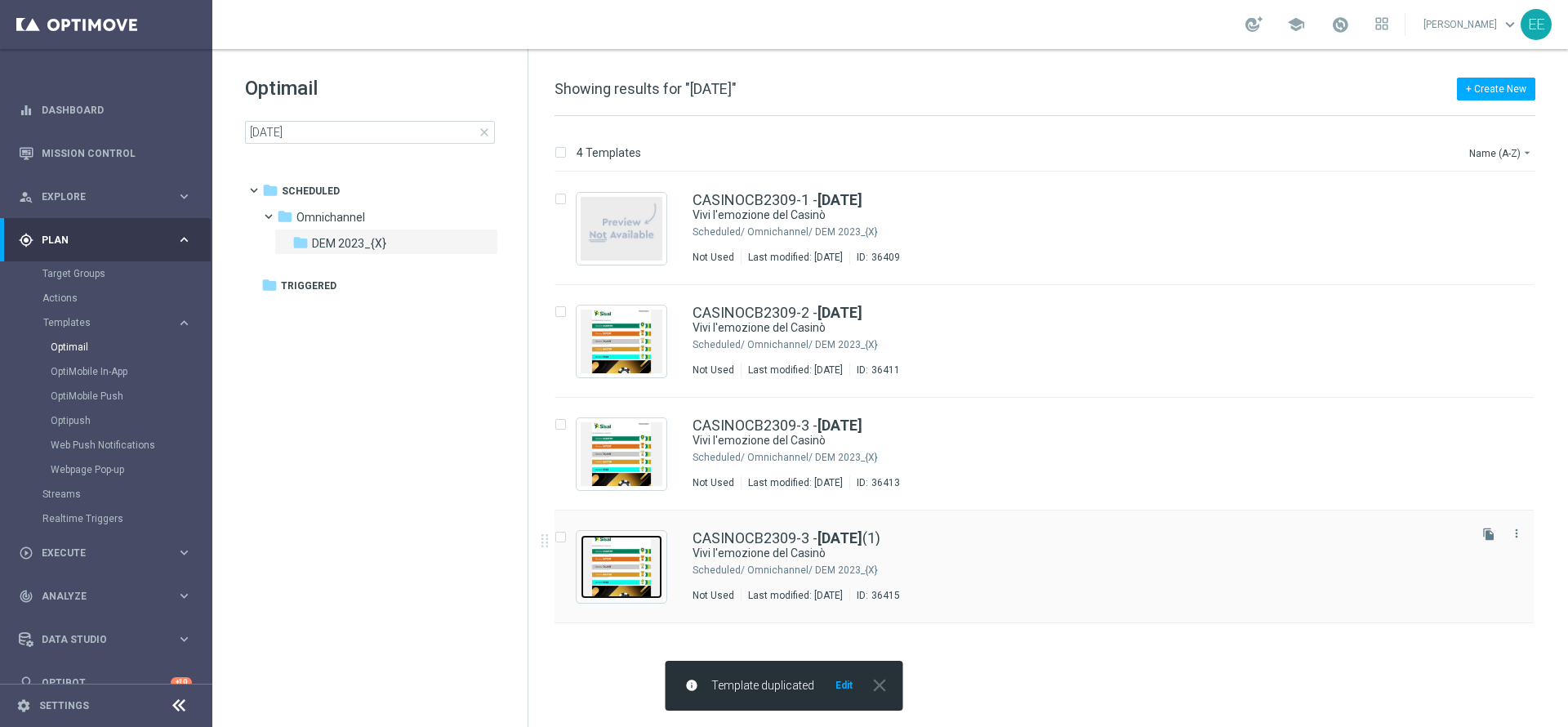
click at [649, 560] on img "Press SPACE to select this row." at bounding box center [622, 566] width 81 height 64
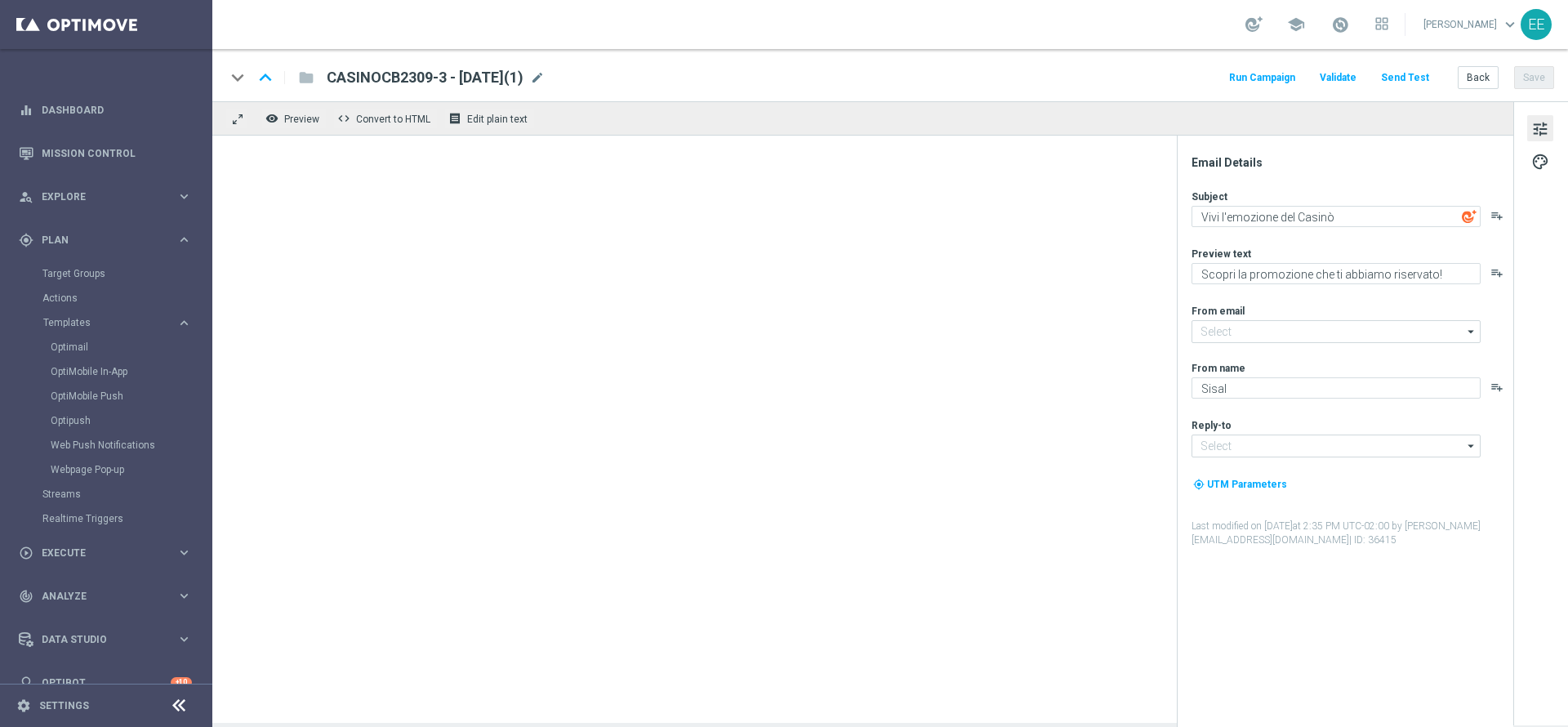
type input "newsletter@comunicazioni.sisal.it"
type input "info@sisal.it"
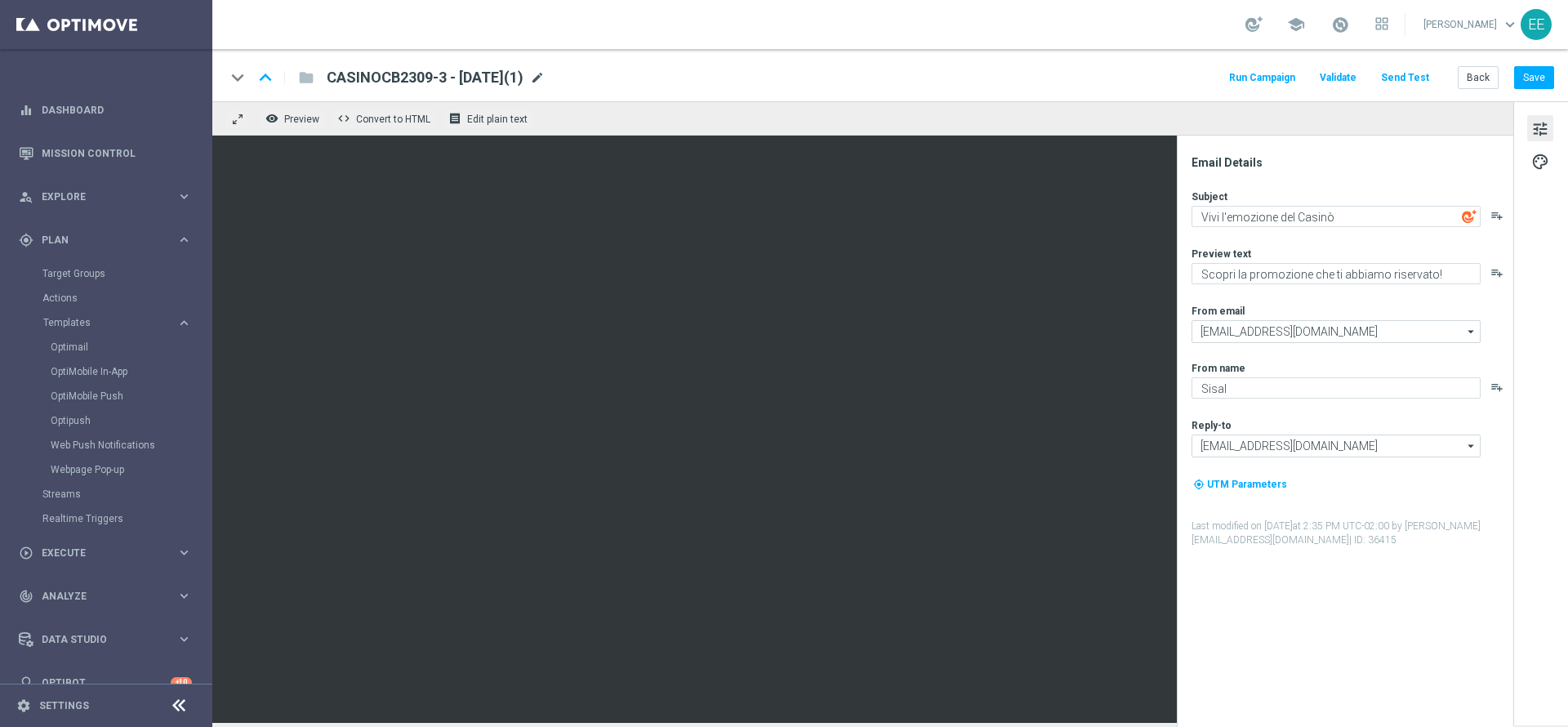
click at [545, 82] on span "mode_edit" at bounding box center [537, 78] width 15 height 15
click at [424, 77] on input "CASINOCB2309-3 - [DATE]" at bounding box center [529, 78] width 405 height 21
type input "CASINOCB2309-4 - [DATE]"
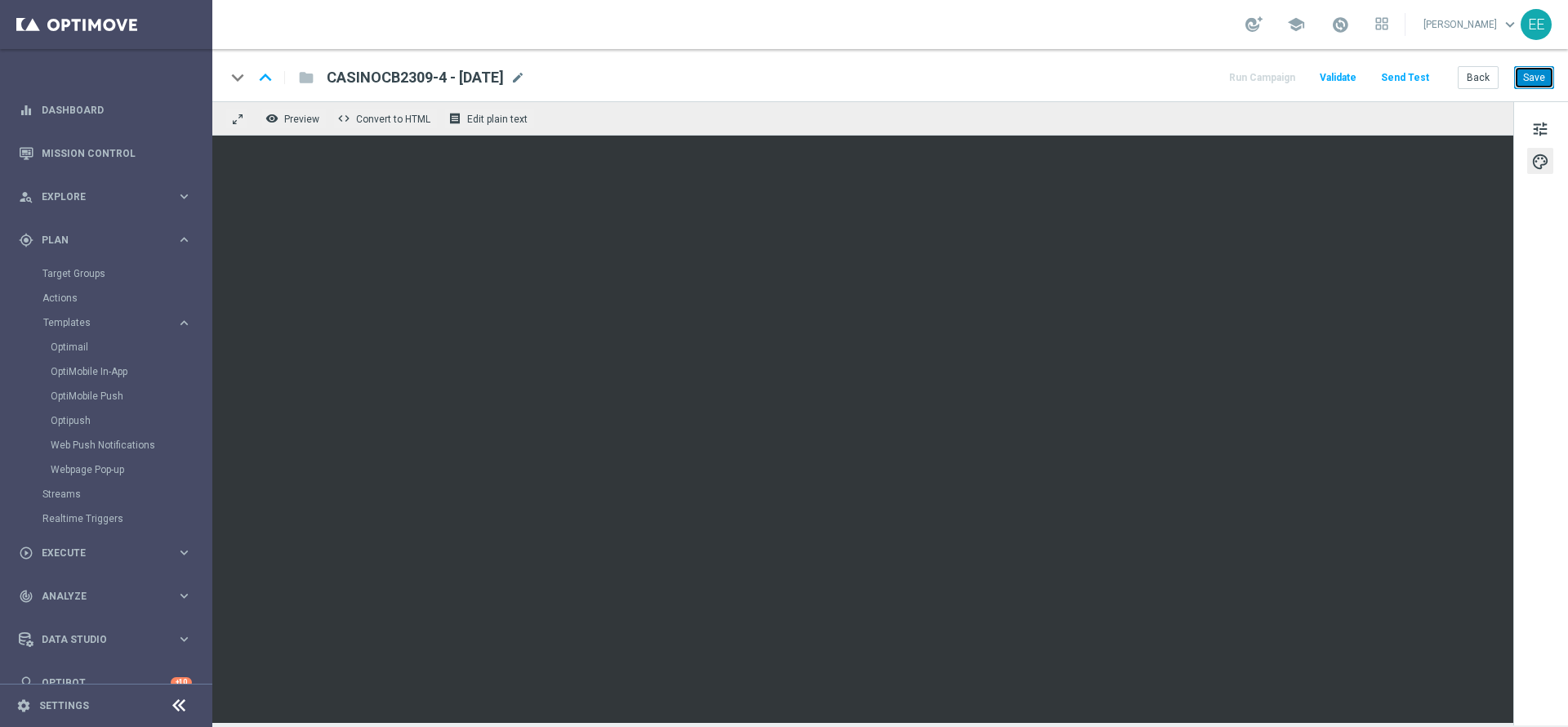
click at [1518, 80] on button "Save" at bounding box center [1534, 78] width 40 height 23
click at [1483, 79] on button "Back" at bounding box center [1477, 78] width 41 height 23
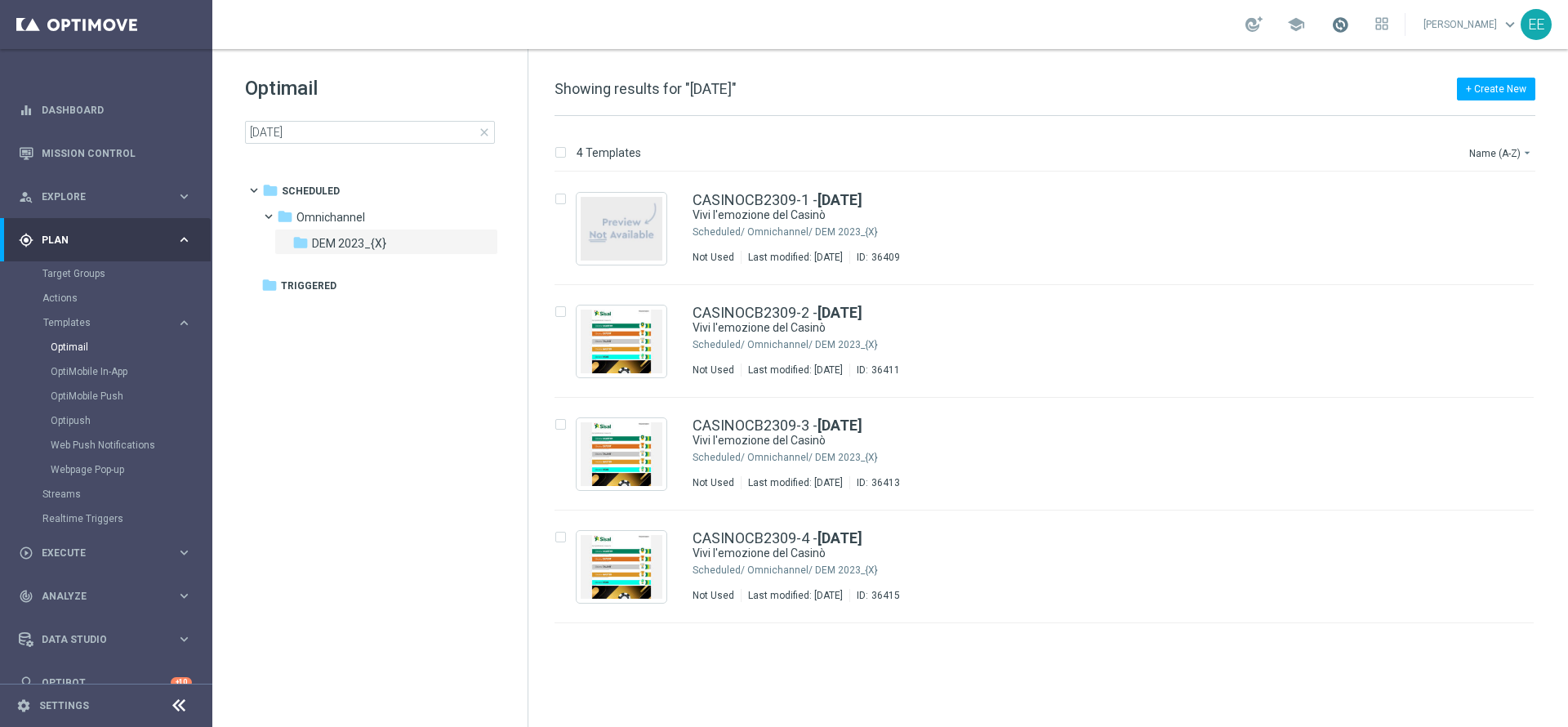
click at [1349, 25] on span at bounding box center [1340, 24] width 18 height 18
click at [1487, 533] on icon "file_copy" at bounding box center [1488, 535] width 13 height 13
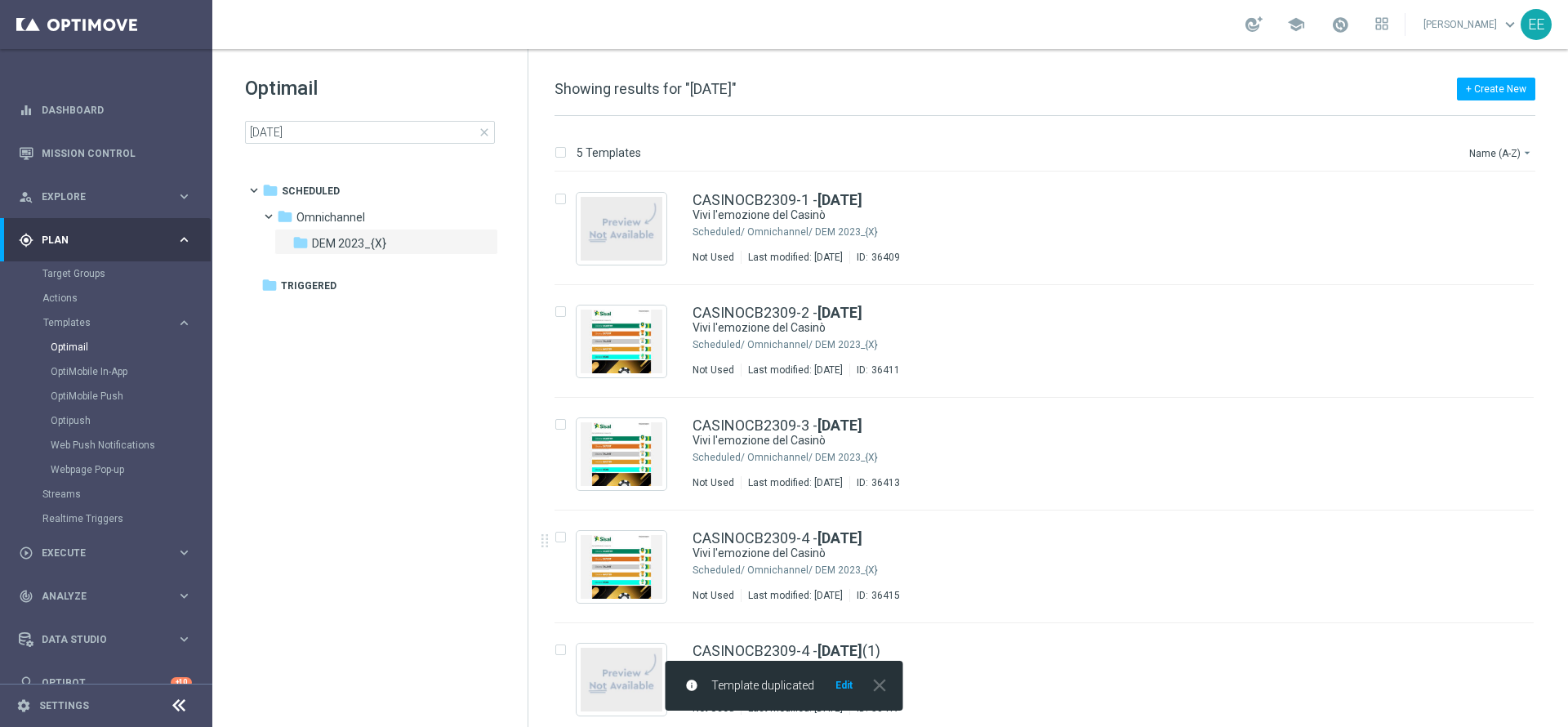
click at [838, 682] on button "Edit" at bounding box center [844, 685] width 21 height 13
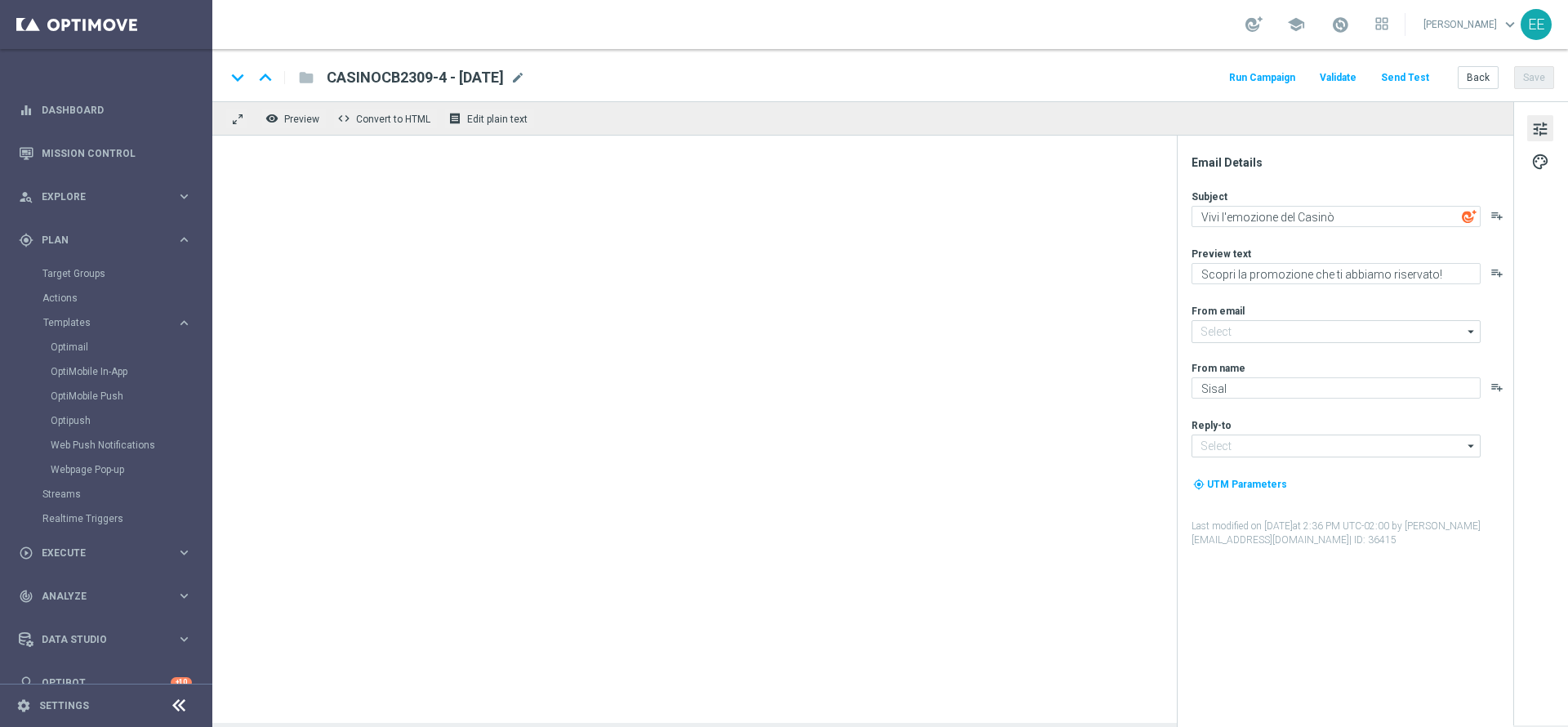
type input "newsletter@comunicazioni.sisal.it"
type input "info@sisal.it"
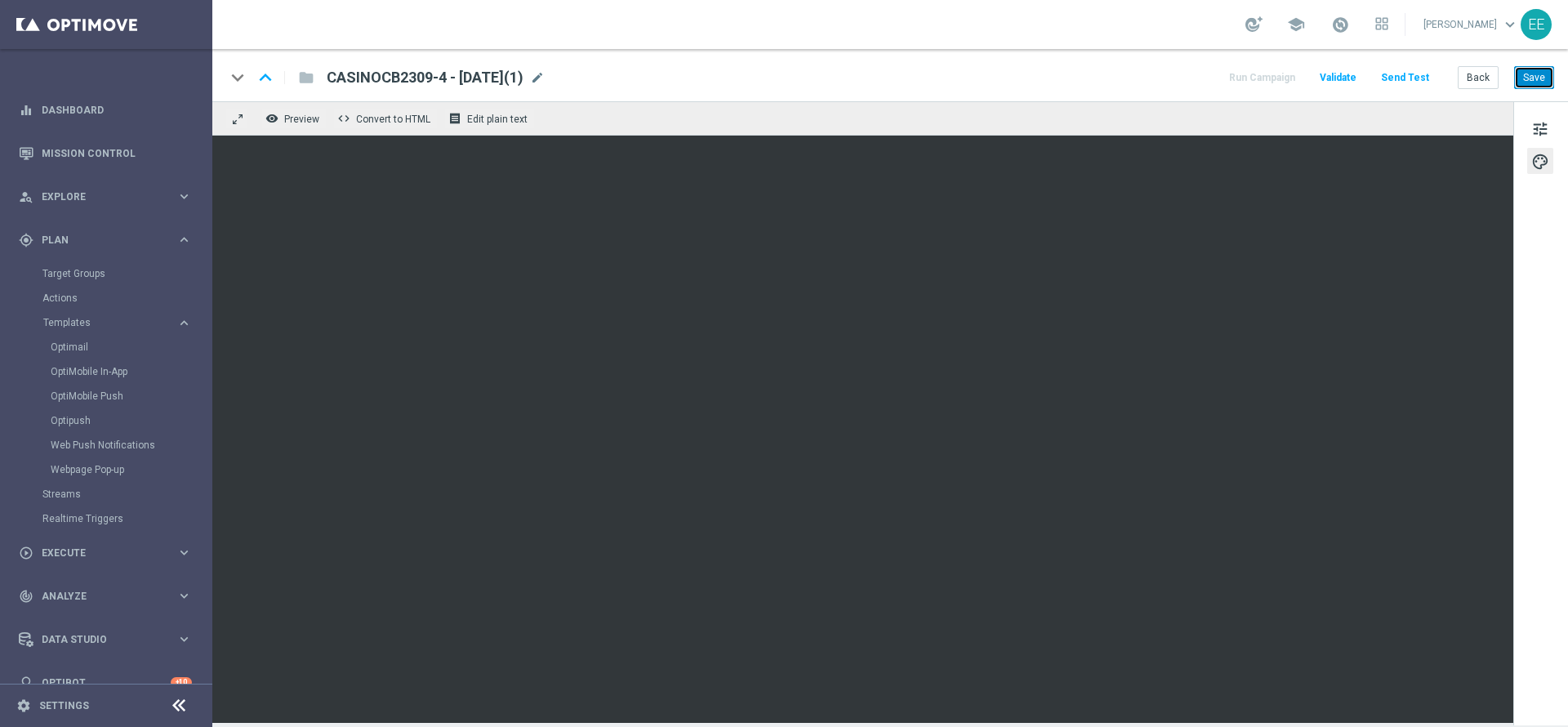
click at [1535, 72] on button "Save" at bounding box center [1534, 78] width 40 height 23
click at [1541, 75] on button "Save" at bounding box center [1534, 78] width 40 height 23
click at [1489, 77] on button "Back" at bounding box center [1477, 78] width 41 height 23
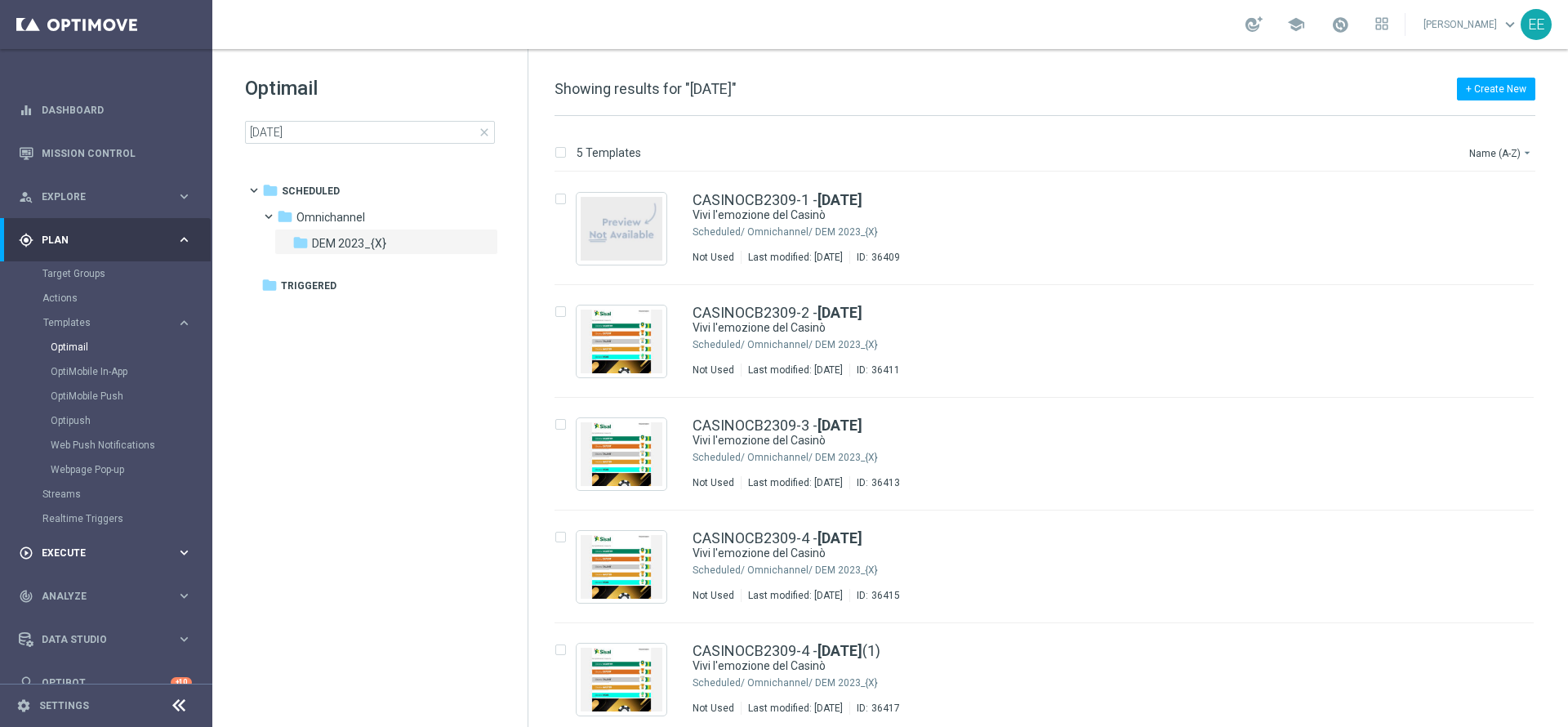
click at [75, 555] on span "Execute" at bounding box center [109, 553] width 135 height 9
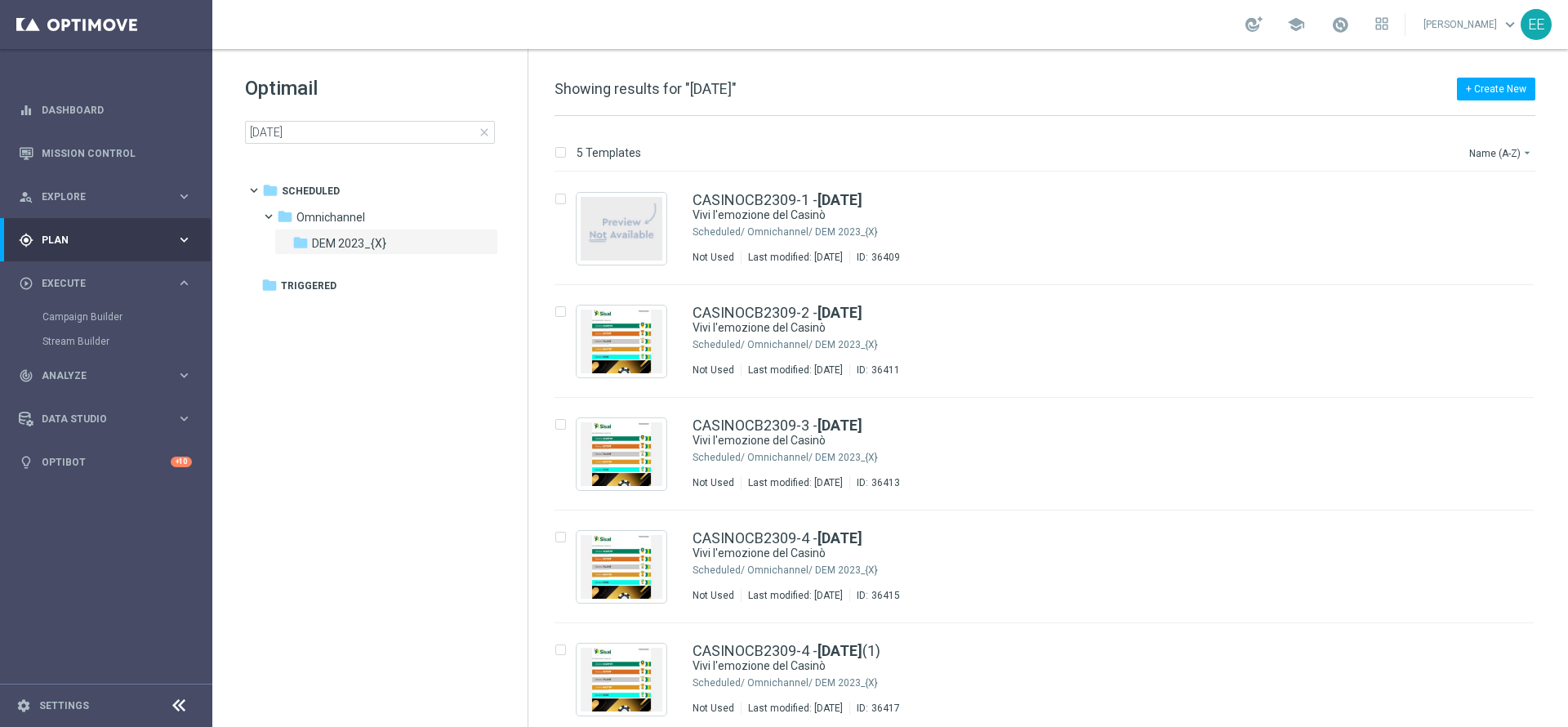
click at [79, 245] on div "gps_fixed Plan" at bounding box center [98, 241] width 157 height 15
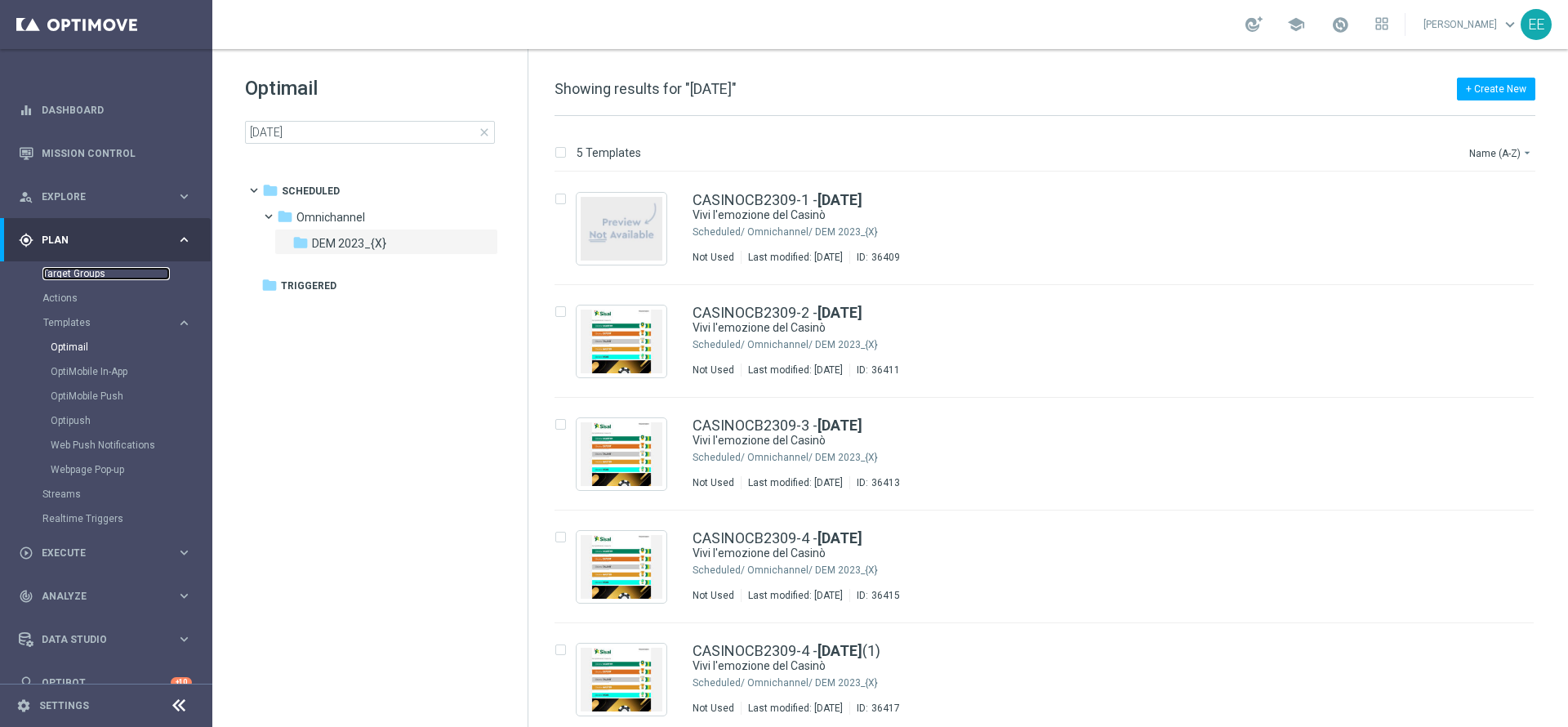
click at [87, 270] on link "Target Groups" at bounding box center [106, 274] width 127 height 13
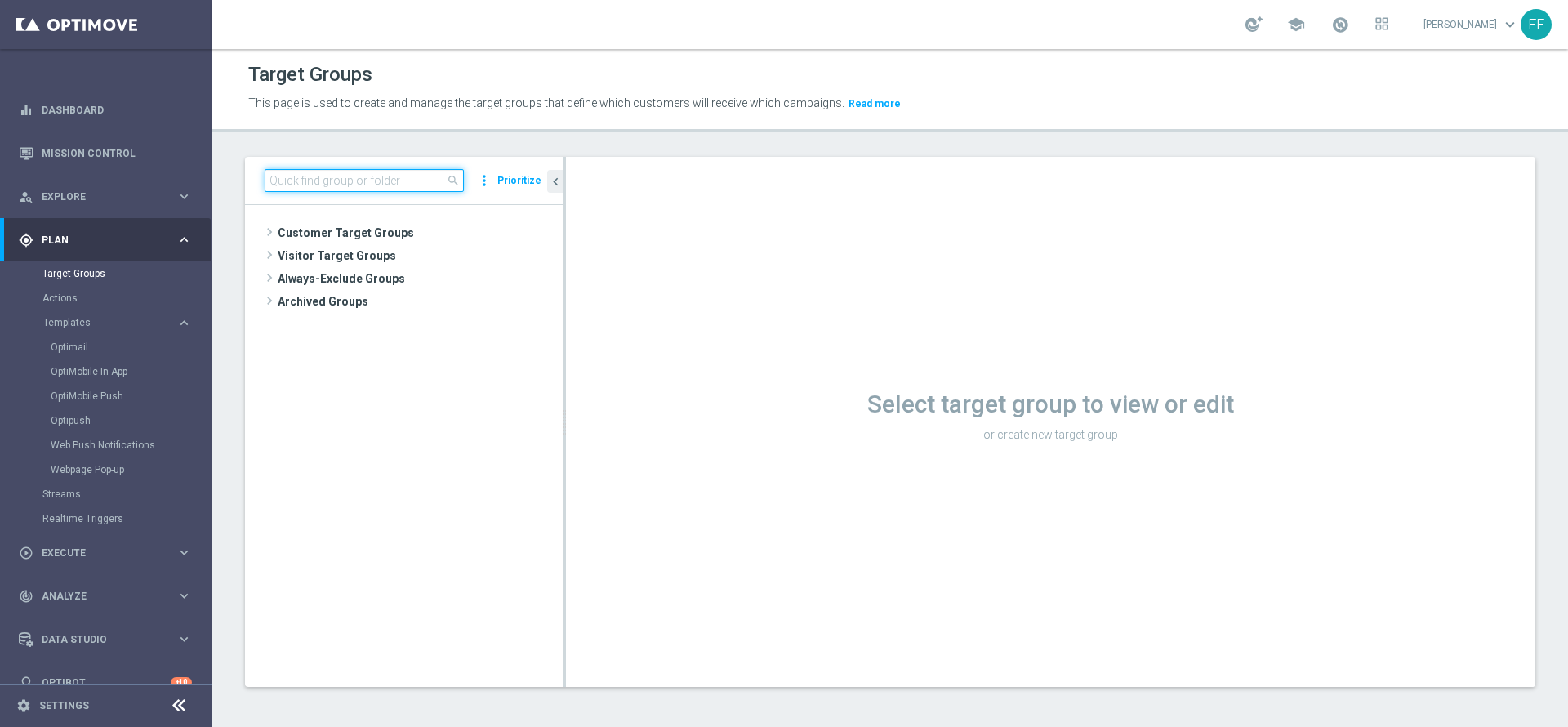
click at [335, 175] on input at bounding box center [364, 180] width 199 height 23
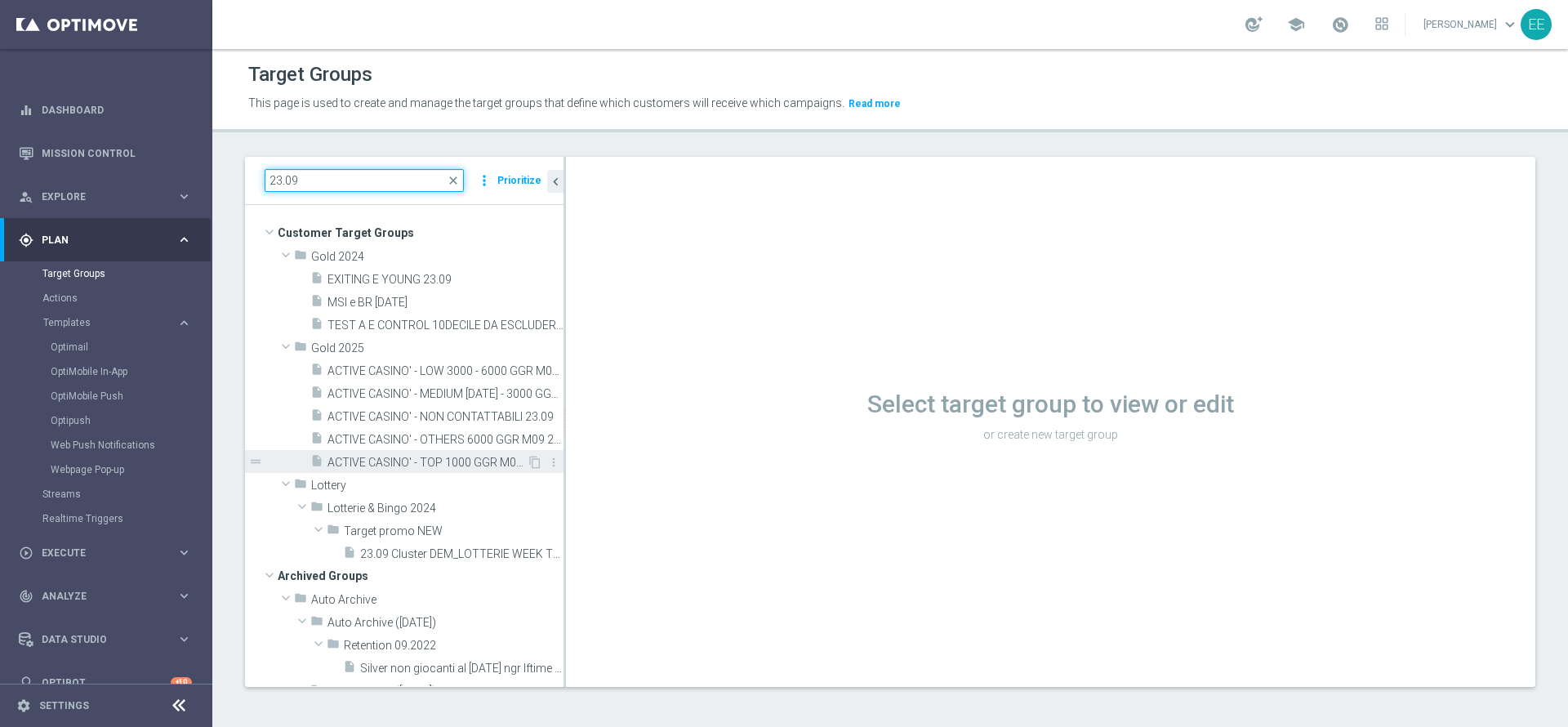
type input "23.09"
click at [446, 462] on span "ACTIVE CASINO' - TOP 1000 GGR M09 23.09" at bounding box center [427, 463] width 199 height 14
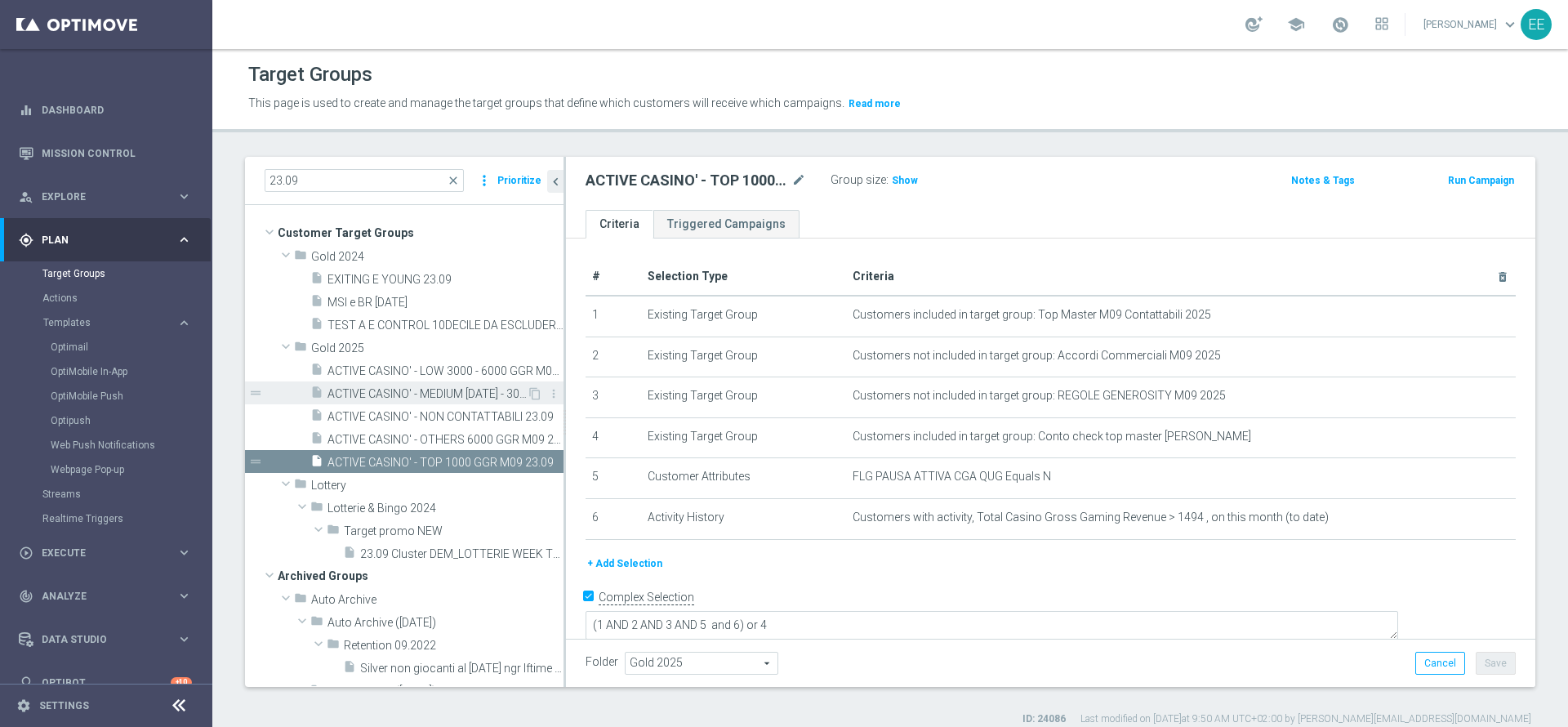
click at [454, 399] on span "ACTIVE CASINO' - MEDIUM [DATE] - 3000 GGR M09 23.09" at bounding box center [427, 393] width 199 height 14
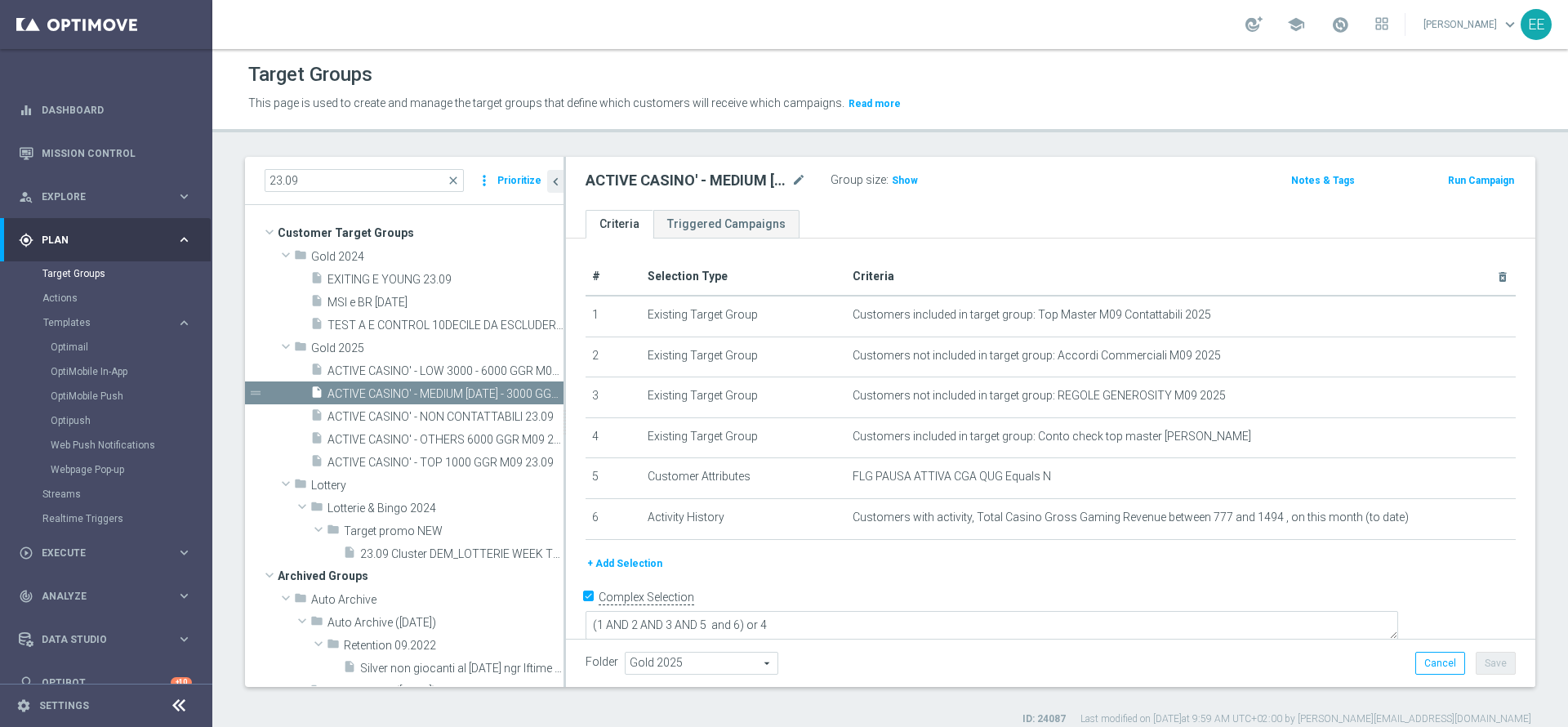
click at [654, 567] on button "+ Add Selection" at bounding box center [624, 563] width 79 height 18
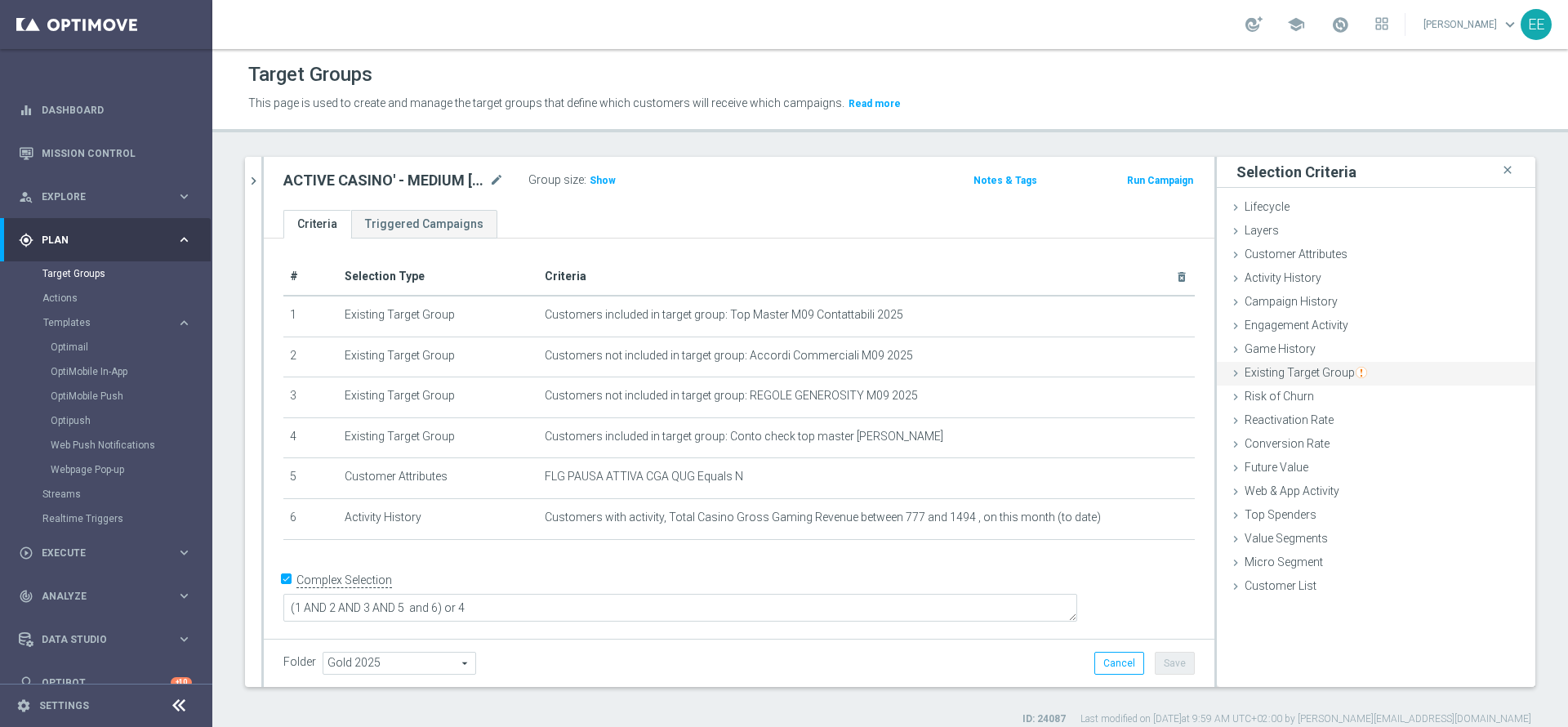
click at [1308, 380] on div "Existing Target Group done" at bounding box center [1376, 374] width 318 height 25
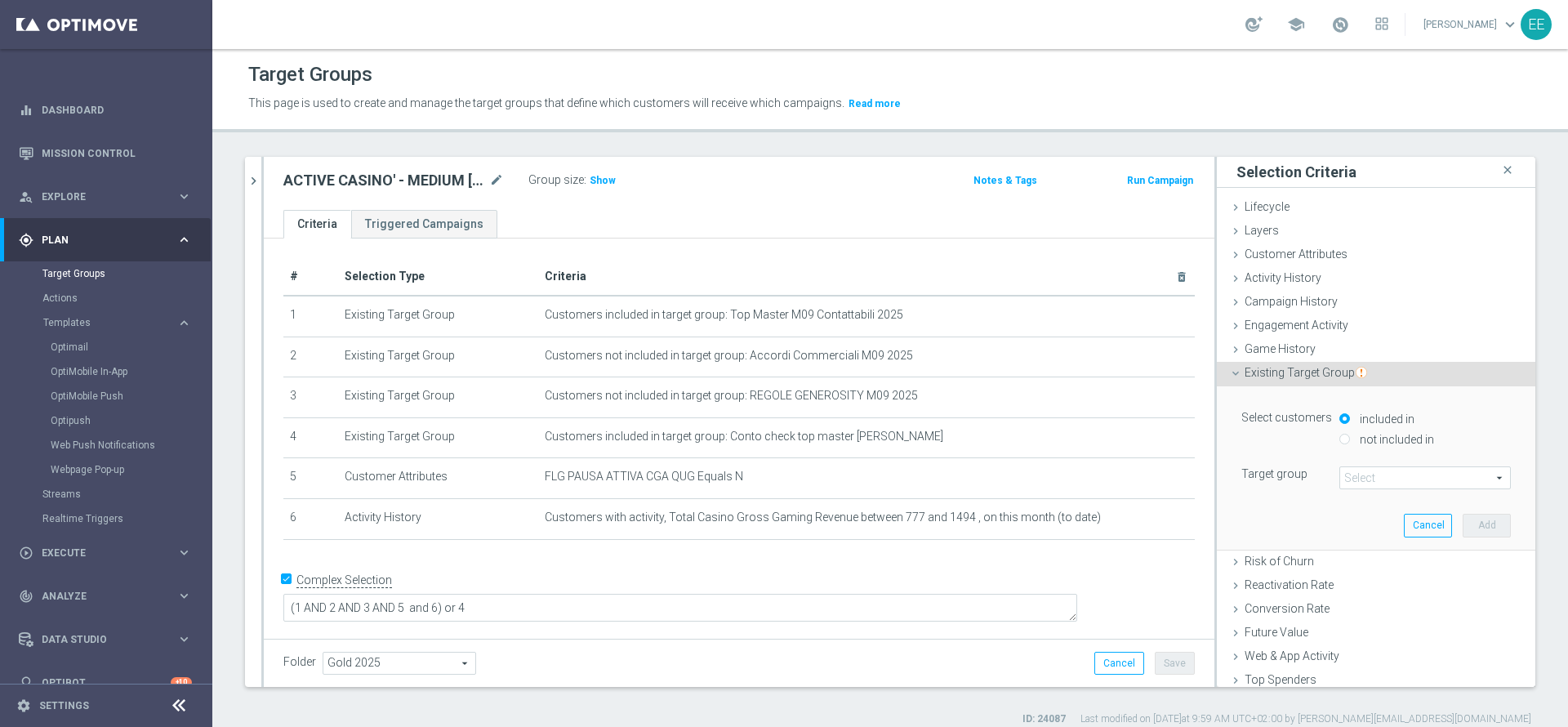
click at [1384, 446] on div "not included in" at bounding box center [1424, 441] width 171 height 21
click at [1367, 440] on label "not included in" at bounding box center [1394, 440] width 79 height 15
click at [1349, 440] on input "not included in" at bounding box center [1343, 439] width 10 height 10
radio input "true"
click at [1350, 470] on span at bounding box center [1424, 478] width 170 height 21
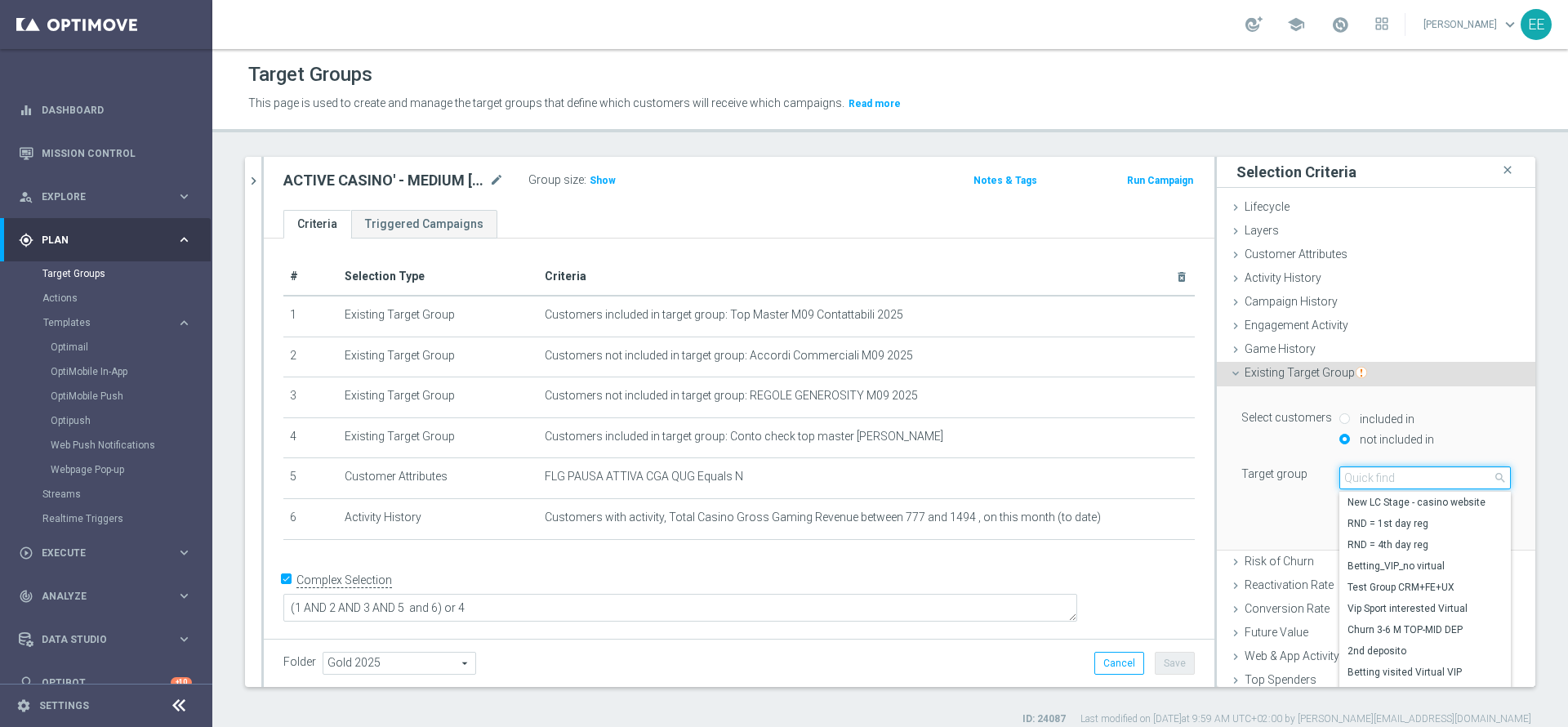
click at [1350, 470] on input "search" at bounding box center [1424, 478] width 171 height 23
type input "t"
type input "23.09"
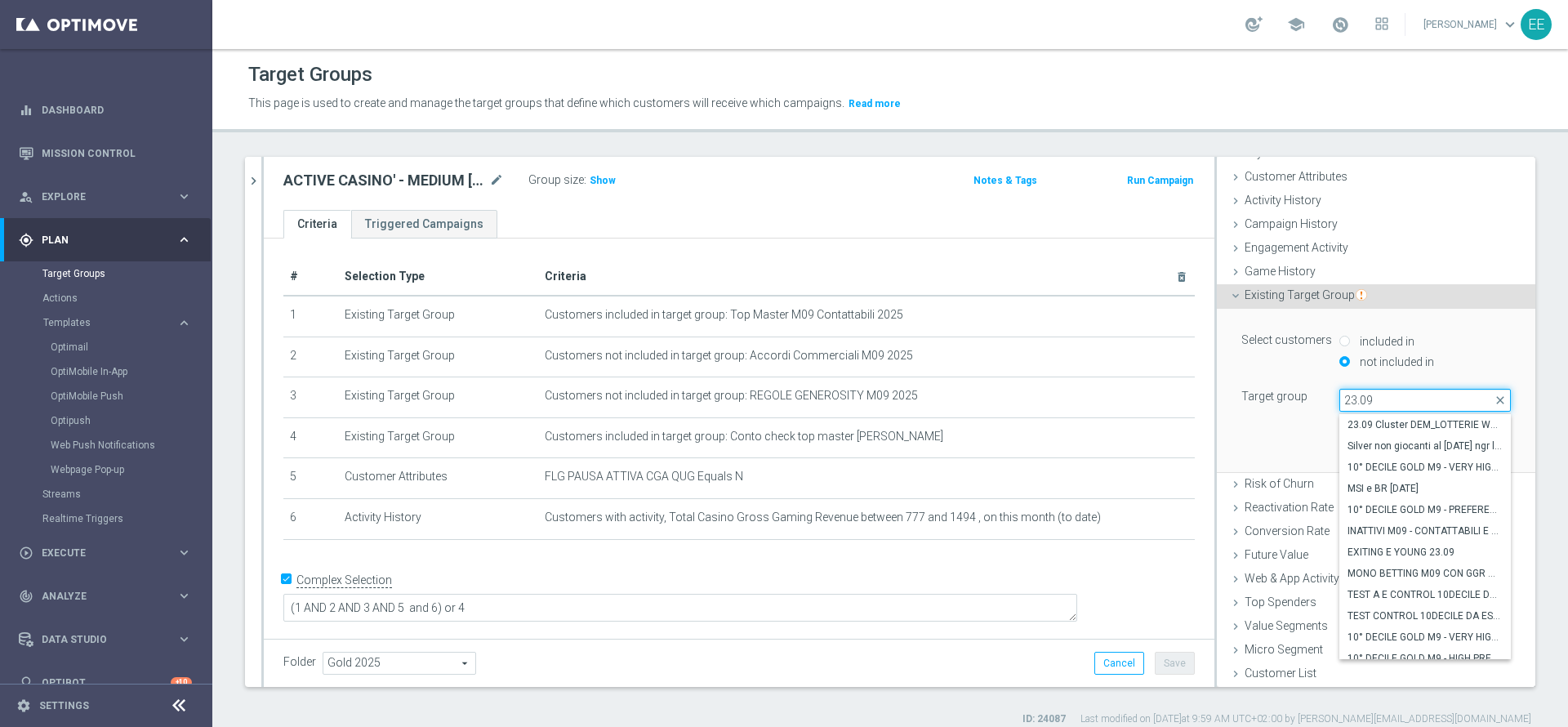
scroll to position [133, 0]
click at [1399, 575] on label "ACTIVE CASINO' - TOP 1000 GGR M09 23.09" at bounding box center [1424, 585] width 171 height 21
type input "ACTIVE CASINO' - TOP 1000 GGR M09 23.09"
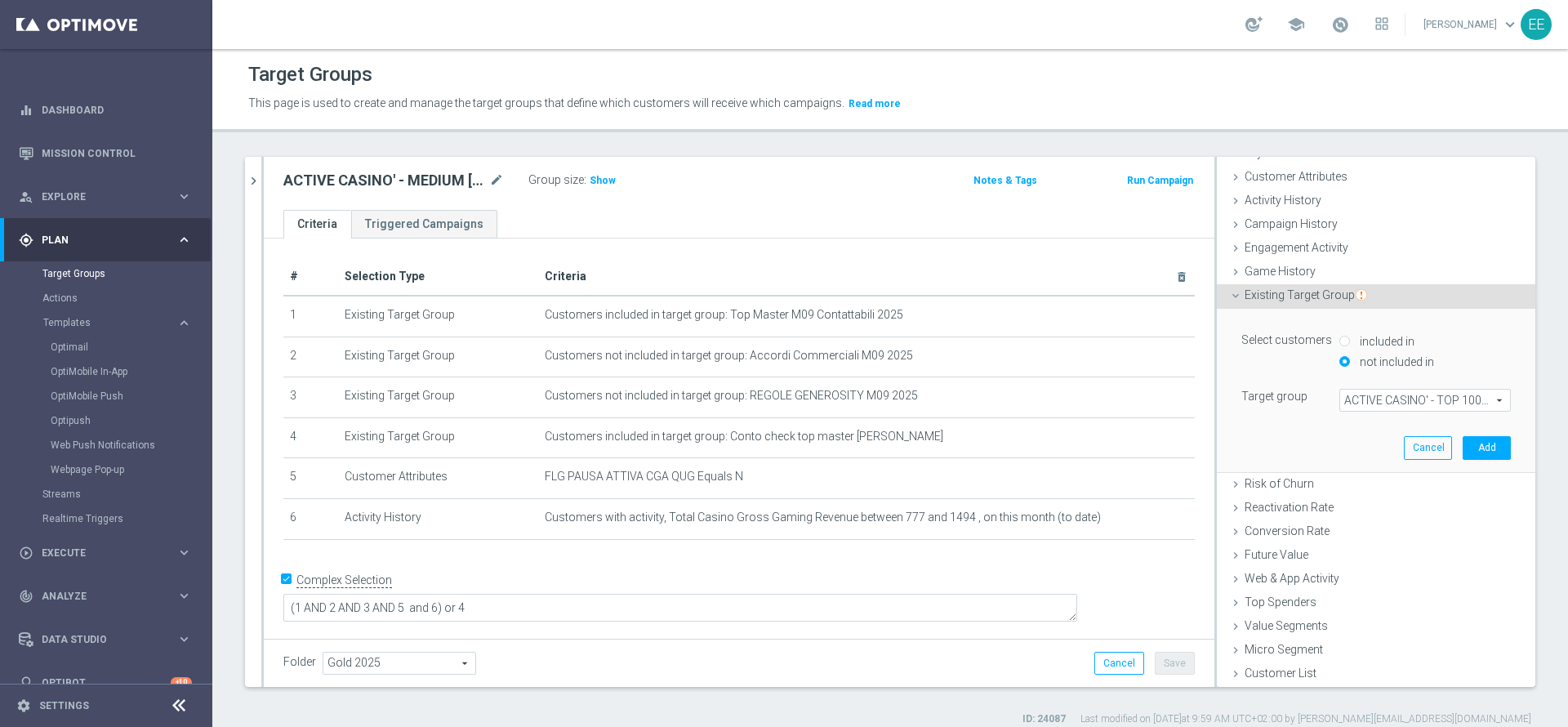
click at [1455, 463] on div "Select customers included in not included in Target group ACTIVE CASINO' - TOP …" at bounding box center [1376, 390] width 294 height 162
click at [1462, 455] on button "Add" at bounding box center [1486, 447] width 48 height 23
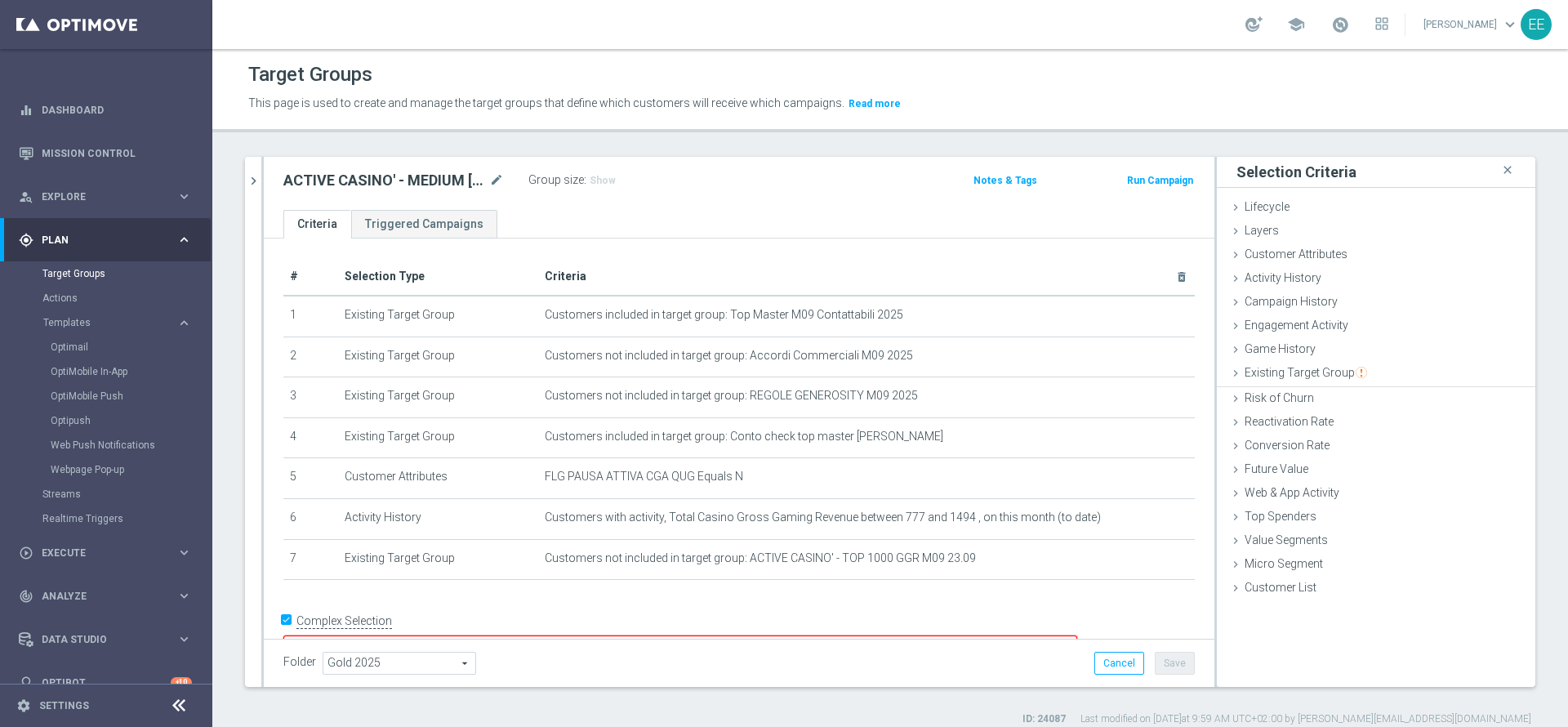
scroll to position [0, 0]
click at [555, 635] on textarea "(1 AND 2 AND 3 AND 5 and 6) or 4" at bounding box center [680, 649] width 794 height 28
click at [1159, 648] on div "Folder Gold 2025 Gold 2025 arrow_drop_down search Cancel Save Saving..." at bounding box center [738, 663] width 950 height 48
click at [1156, 652] on button "Save" at bounding box center [1175, 663] width 40 height 23
click at [601, 178] on span "Show" at bounding box center [603, 180] width 27 height 11
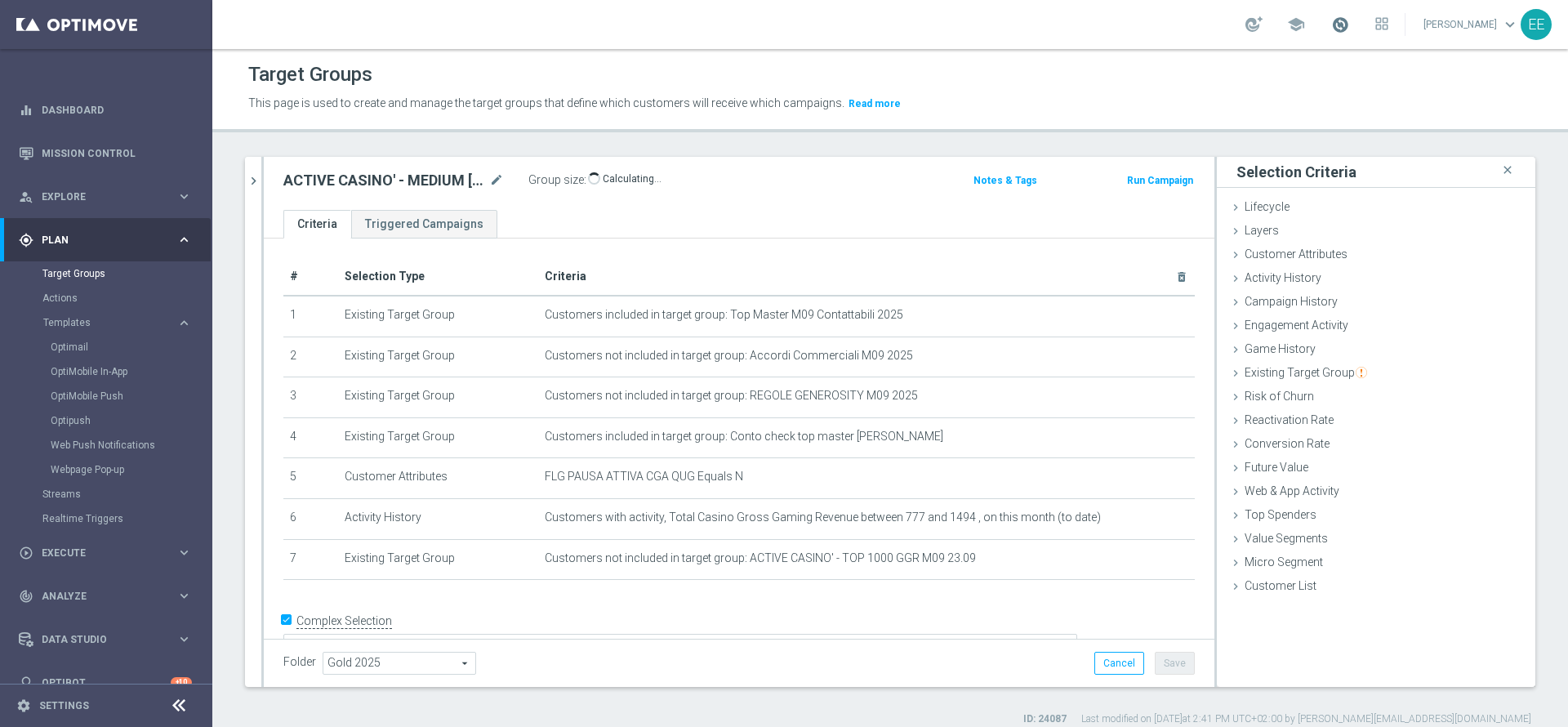
click at [1349, 27] on span at bounding box center [1340, 24] width 18 height 18
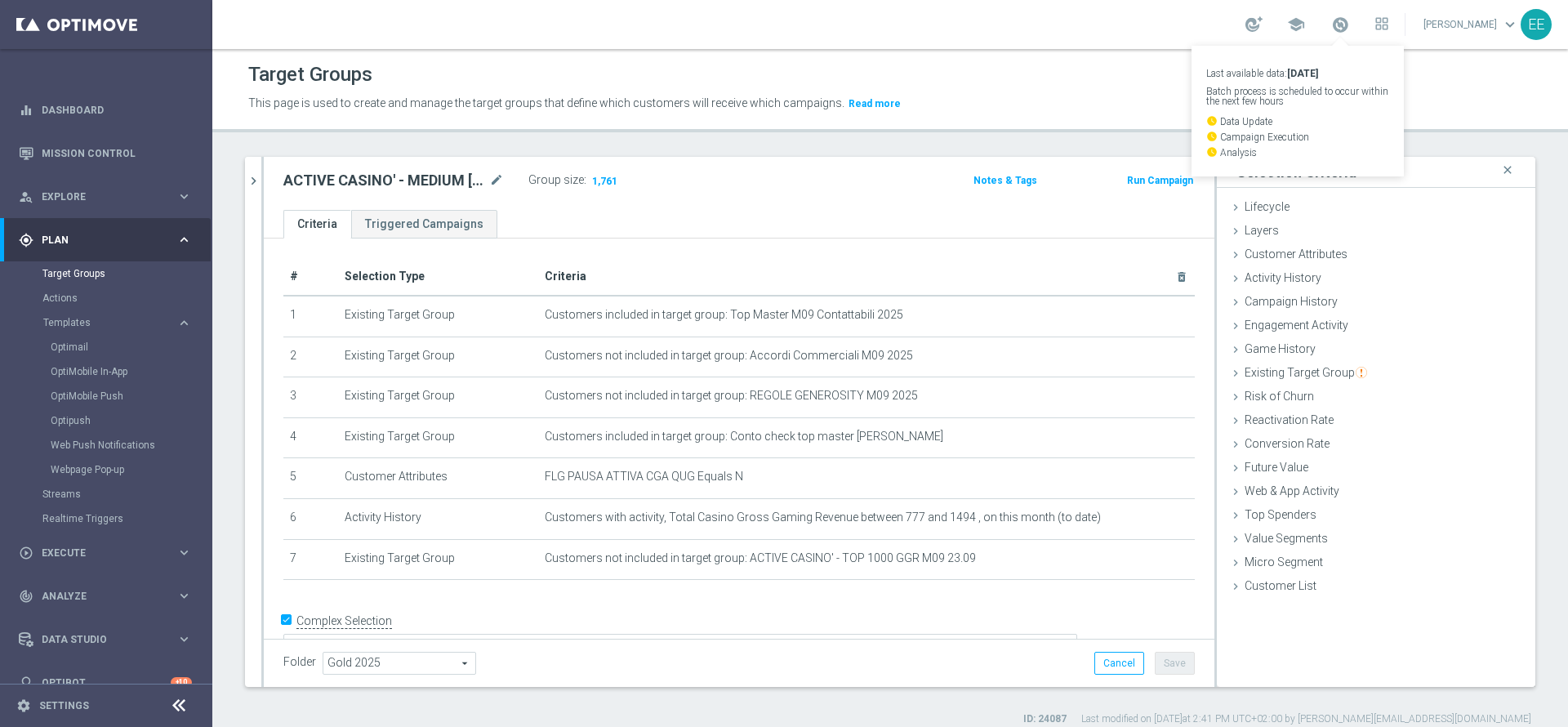
click at [989, 81] on div "Target Groups" at bounding box center [890, 75] width 1284 height 32
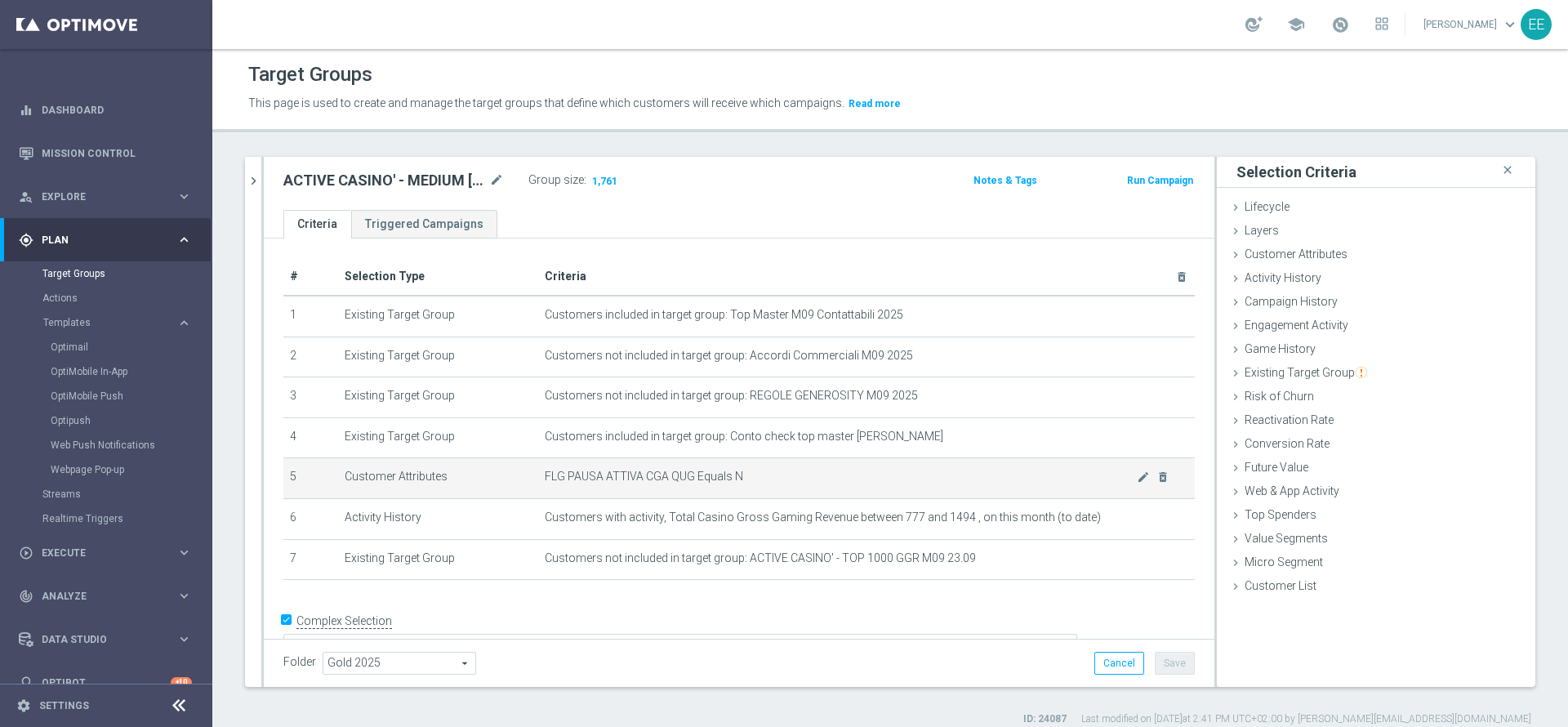
scroll to position [24, 0]
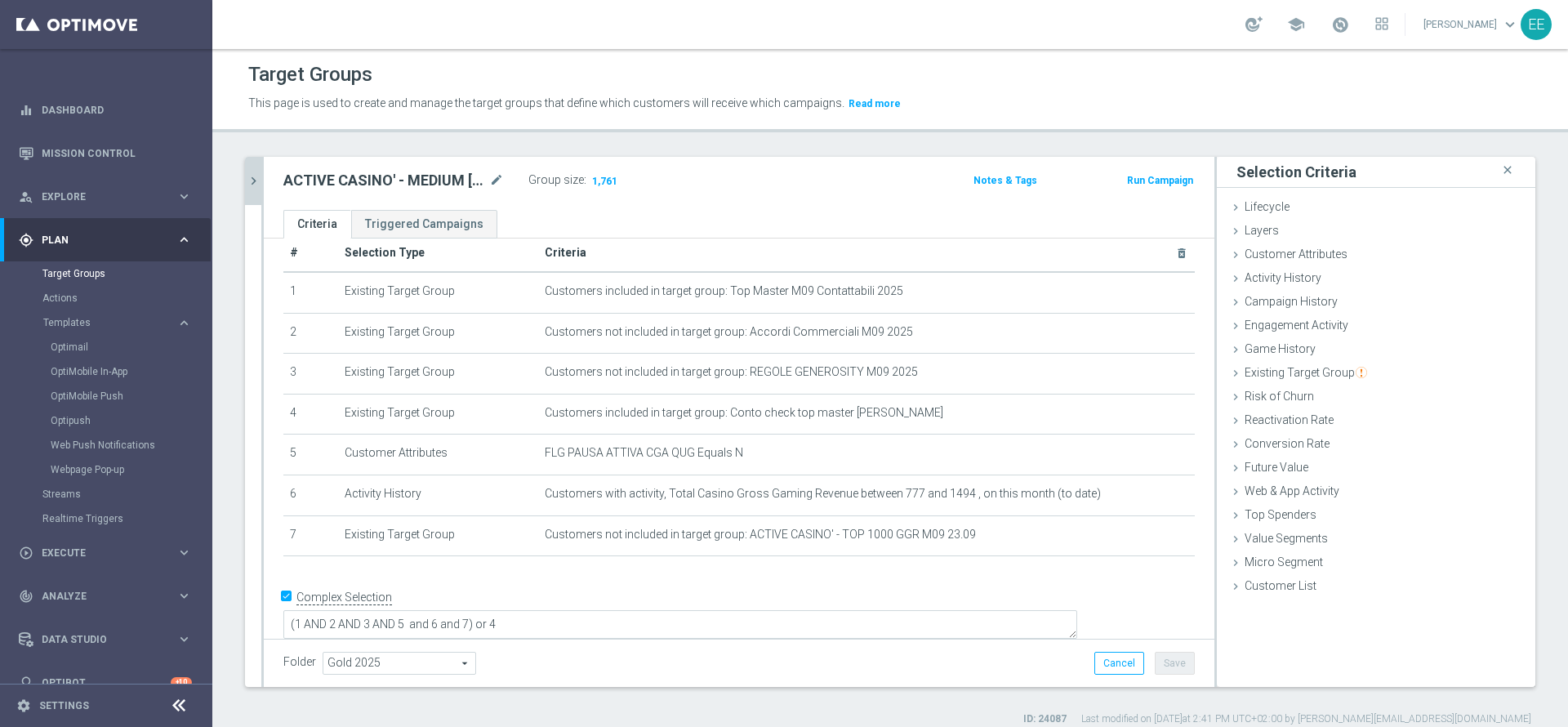
click at [256, 186] on icon "chevron_right" at bounding box center [253, 181] width 15 height 15
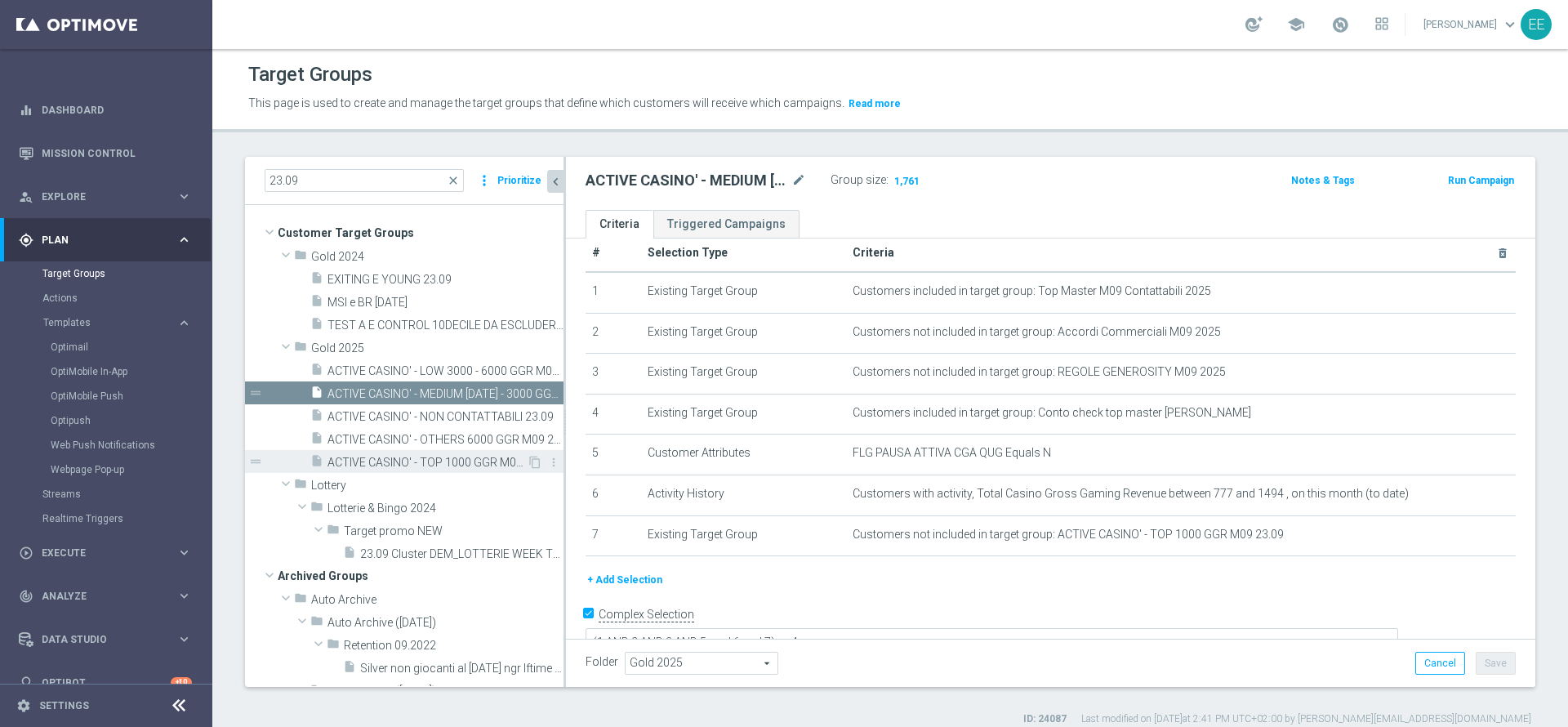
click at [440, 460] on span "ACTIVE CASINO' - TOP 1000 GGR M09 23.09" at bounding box center [427, 463] width 199 height 14
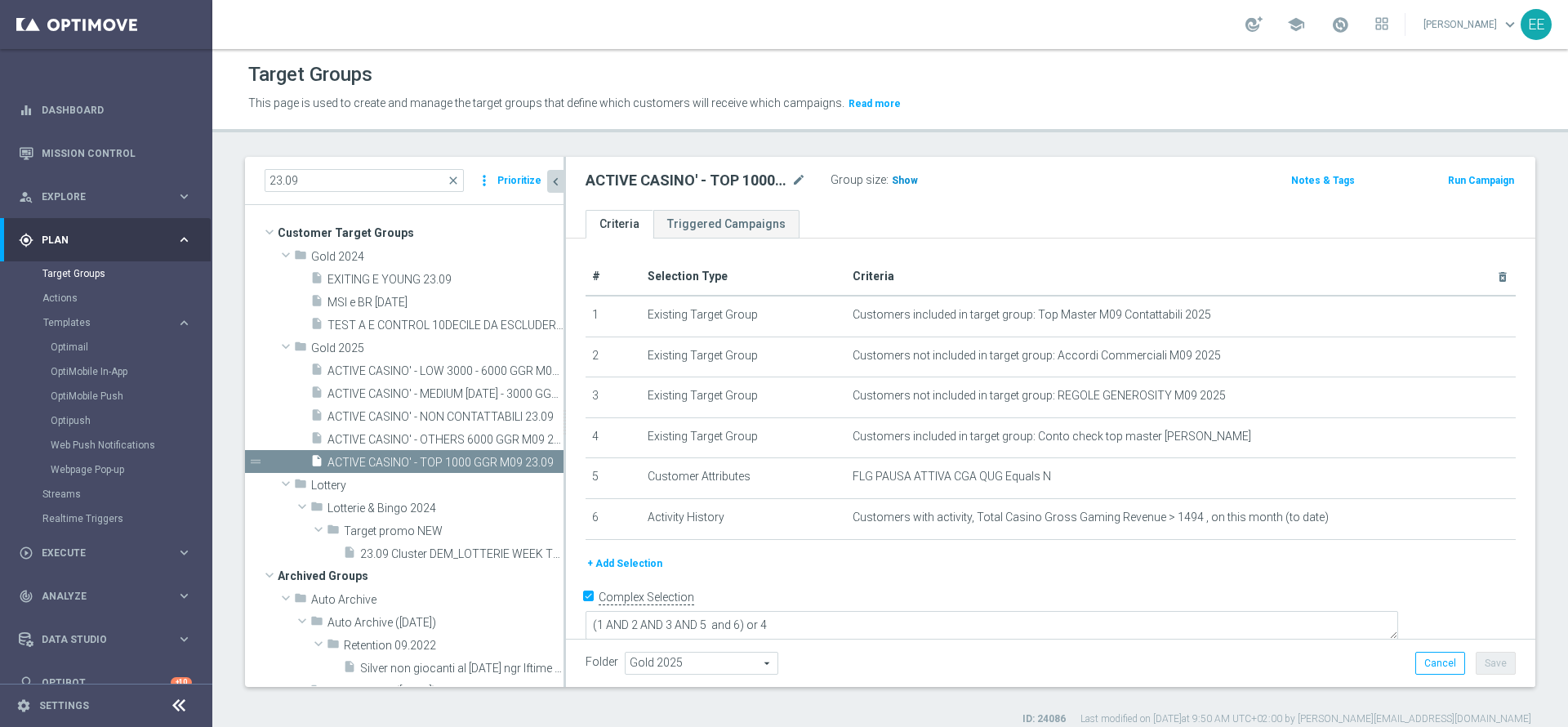
click at [907, 189] on h3 "Show" at bounding box center [904, 180] width 29 height 18
click at [437, 400] on span "ACTIVE CASINO' - MEDIUM [DATE] - 3000 GGR M09 23.09" at bounding box center [427, 393] width 199 height 14
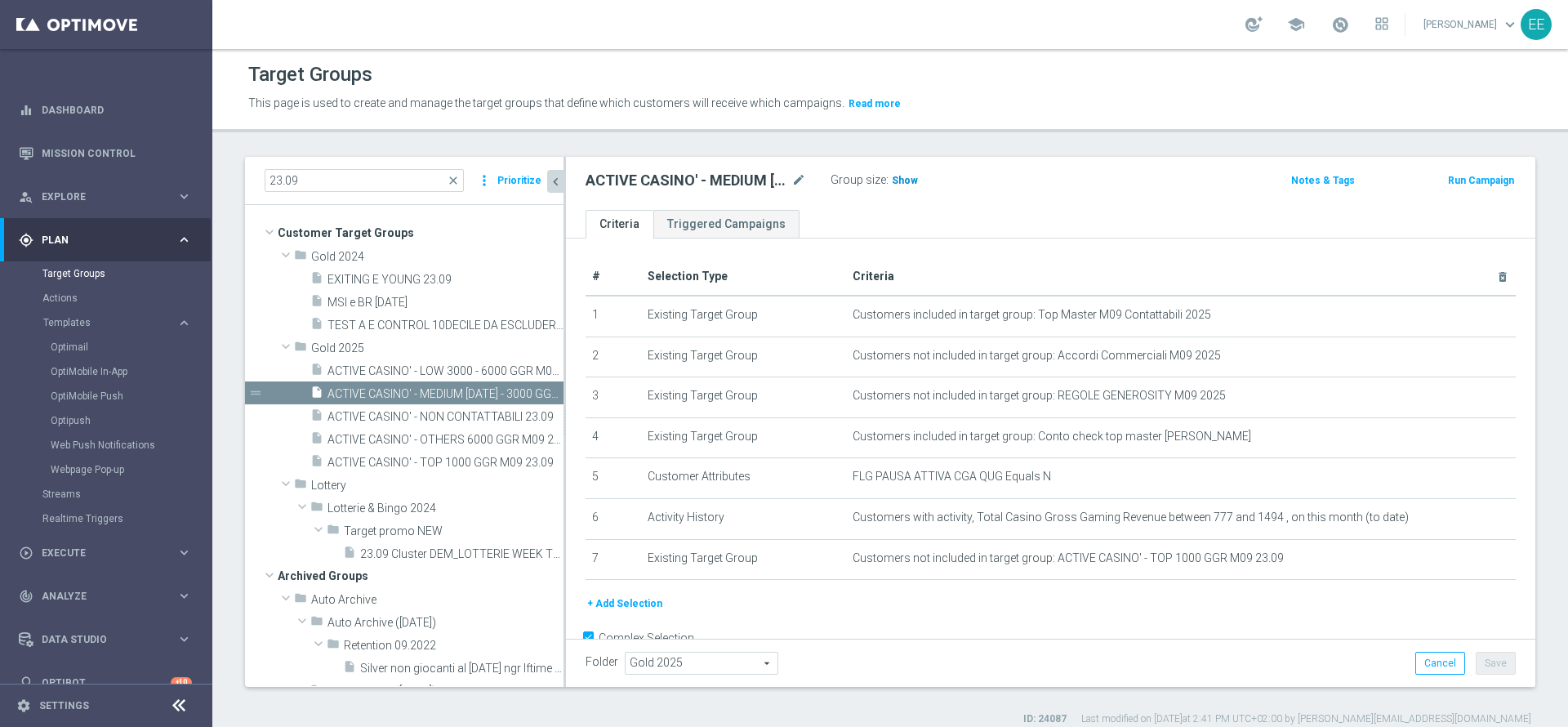
click at [906, 184] on span "Show" at bounding box center [905, 180] width 27 height 11
click at [456, 371] on span "ACTIVE CASINO' - LOW 3000 - 6000 GGR M09 23.09" at bounding box center [427, 371] width 199 height 14
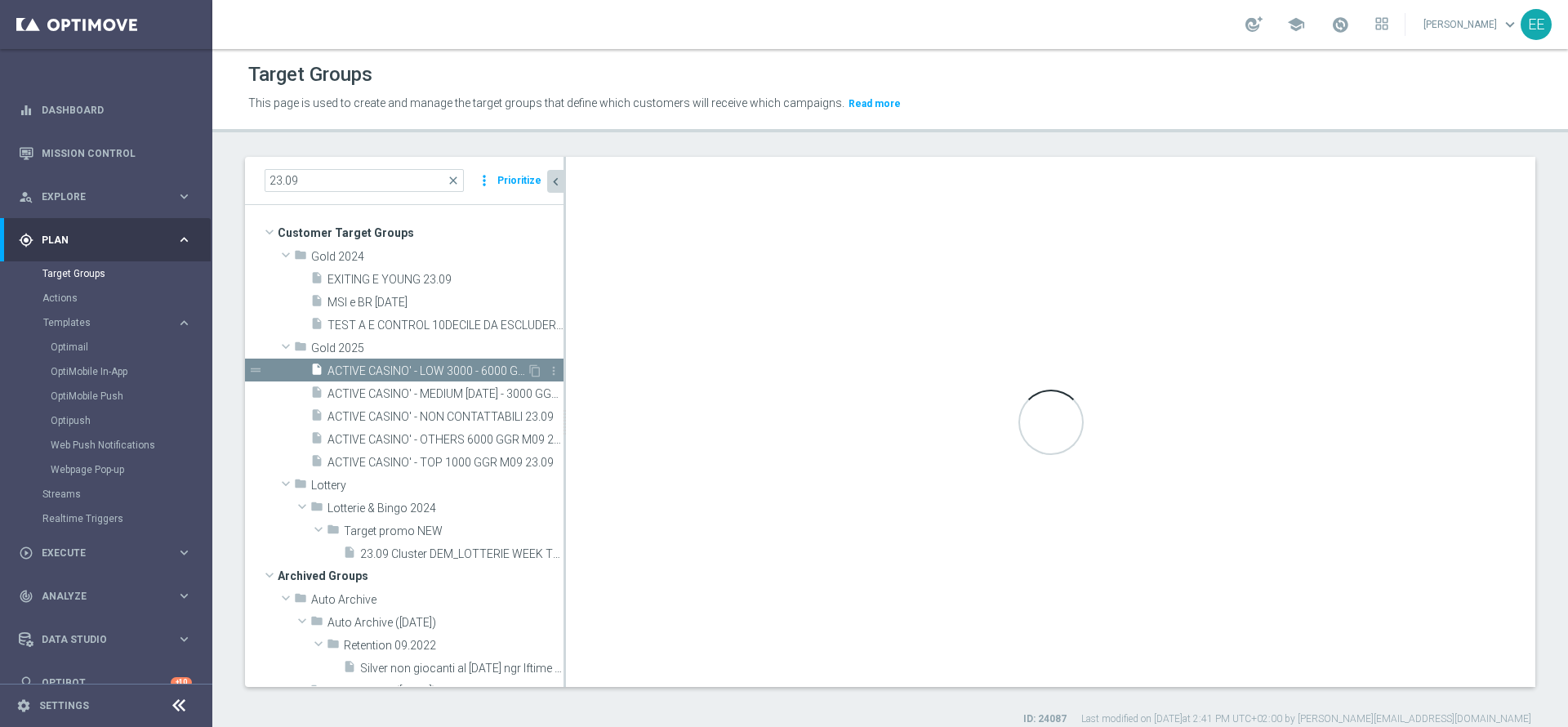
type textarea "(1 AND 2 AND 3 AND 5 and 6) or 4"
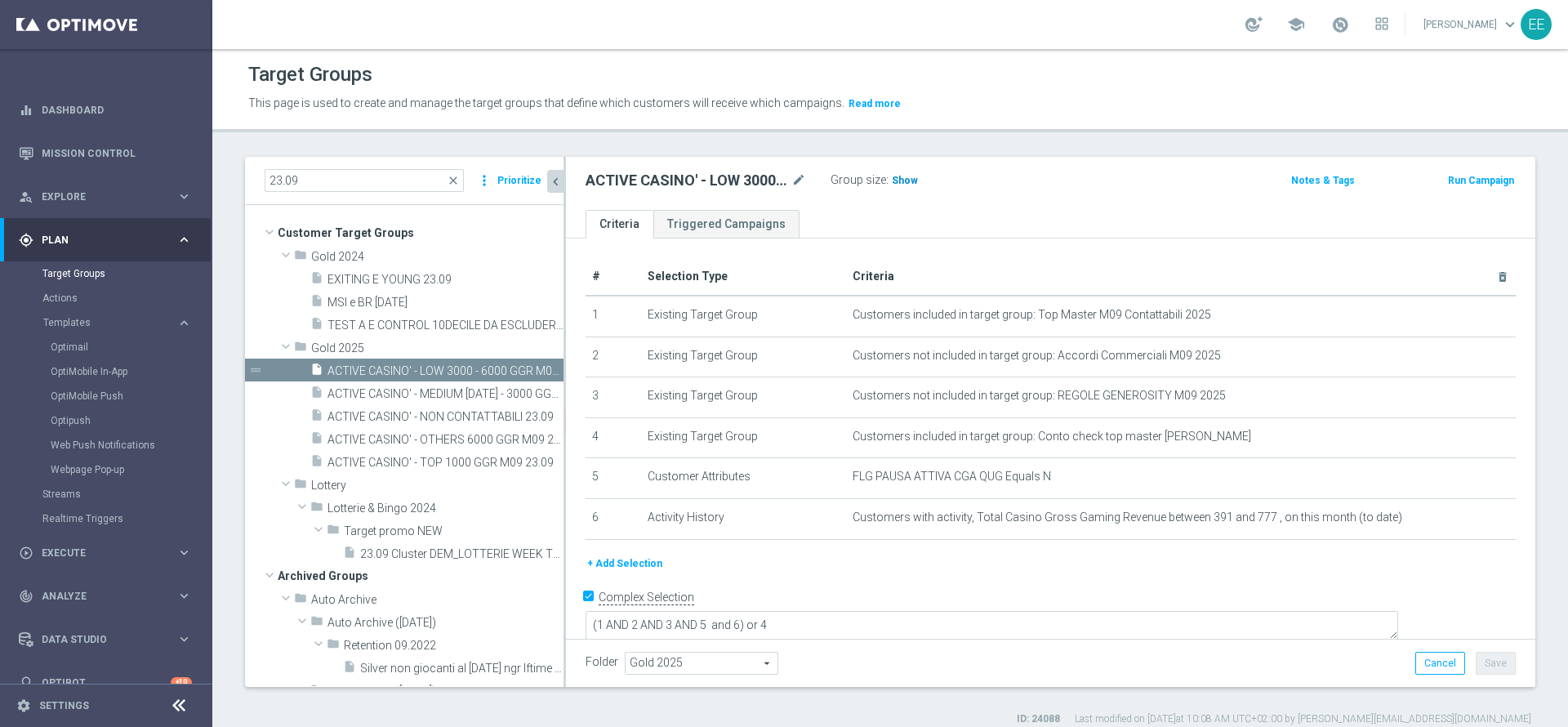
click at [901, 185] on span "Show" at bounding box center [905, 180] width 27 height 11
click at [449, 434] on span "ACTIVE CASINO' - OTHERS 6000 GGR M09 23.09" at bounding box center [427, 440] width 199 height 14
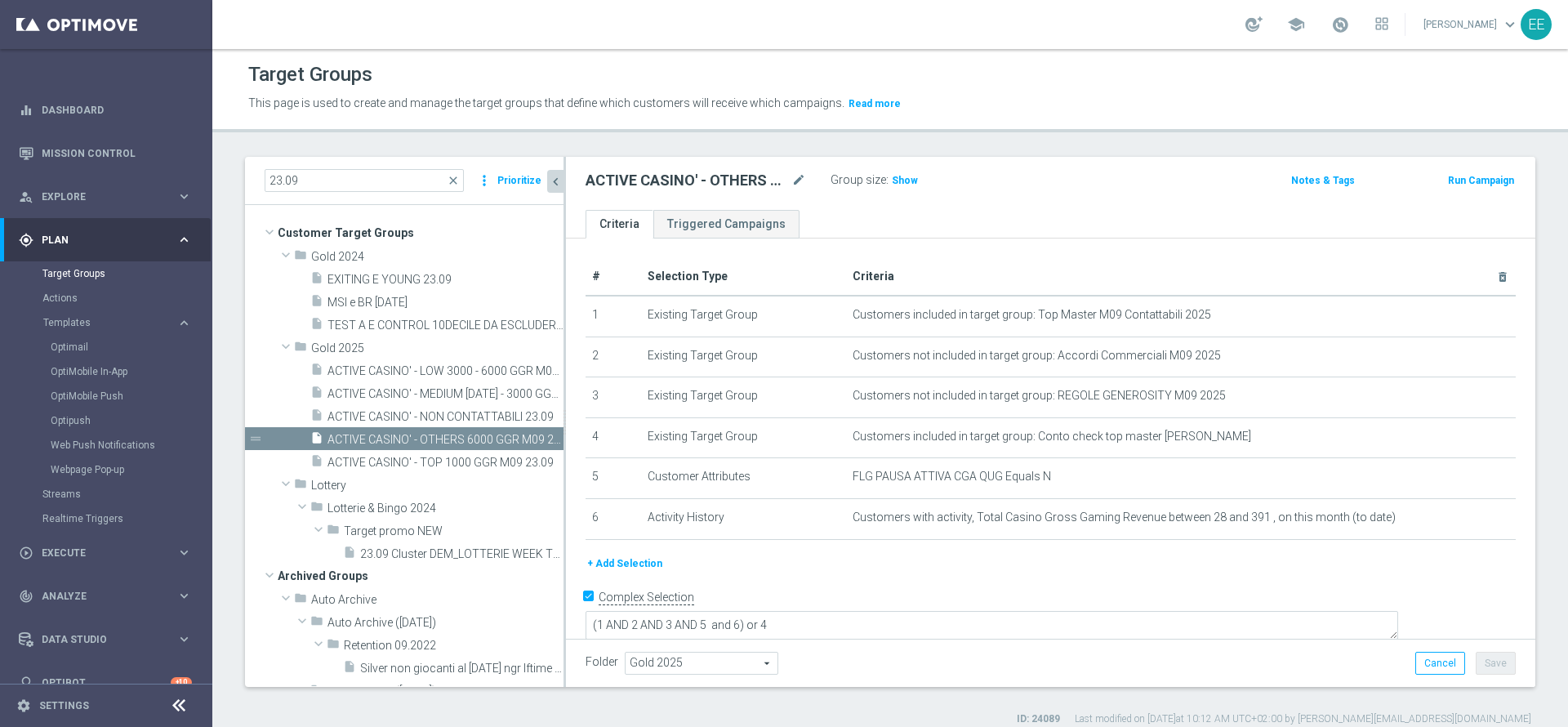
click at [916, 184] on div "Group size : Show" at bounding box center [911, 178] width 163 height 20
click at [914, 184] on h3 "Show" at bounding box center [904, 180] width 29 height 18
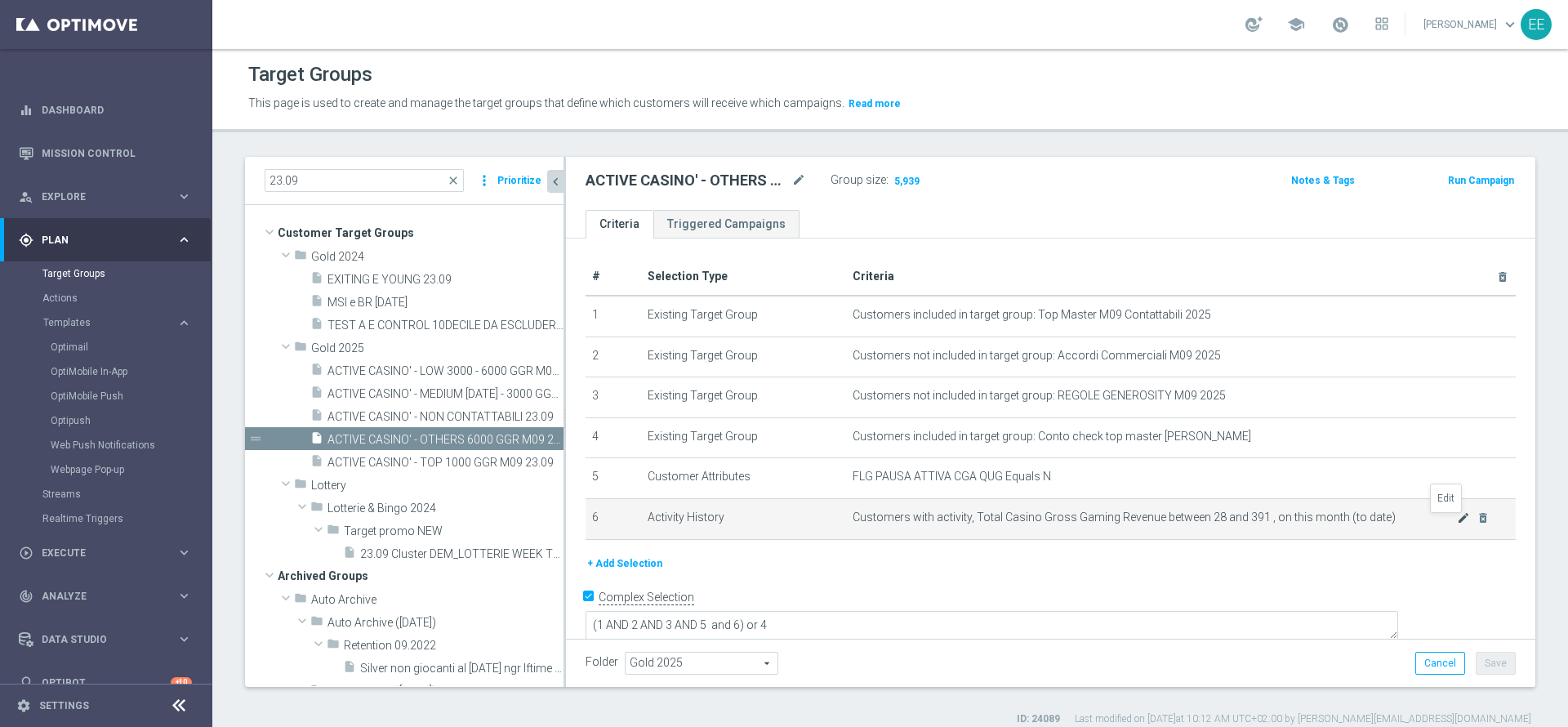
click at [1456, 523] on icon "mode_edit" at bounding box center [1463, 518] width 13 height 13
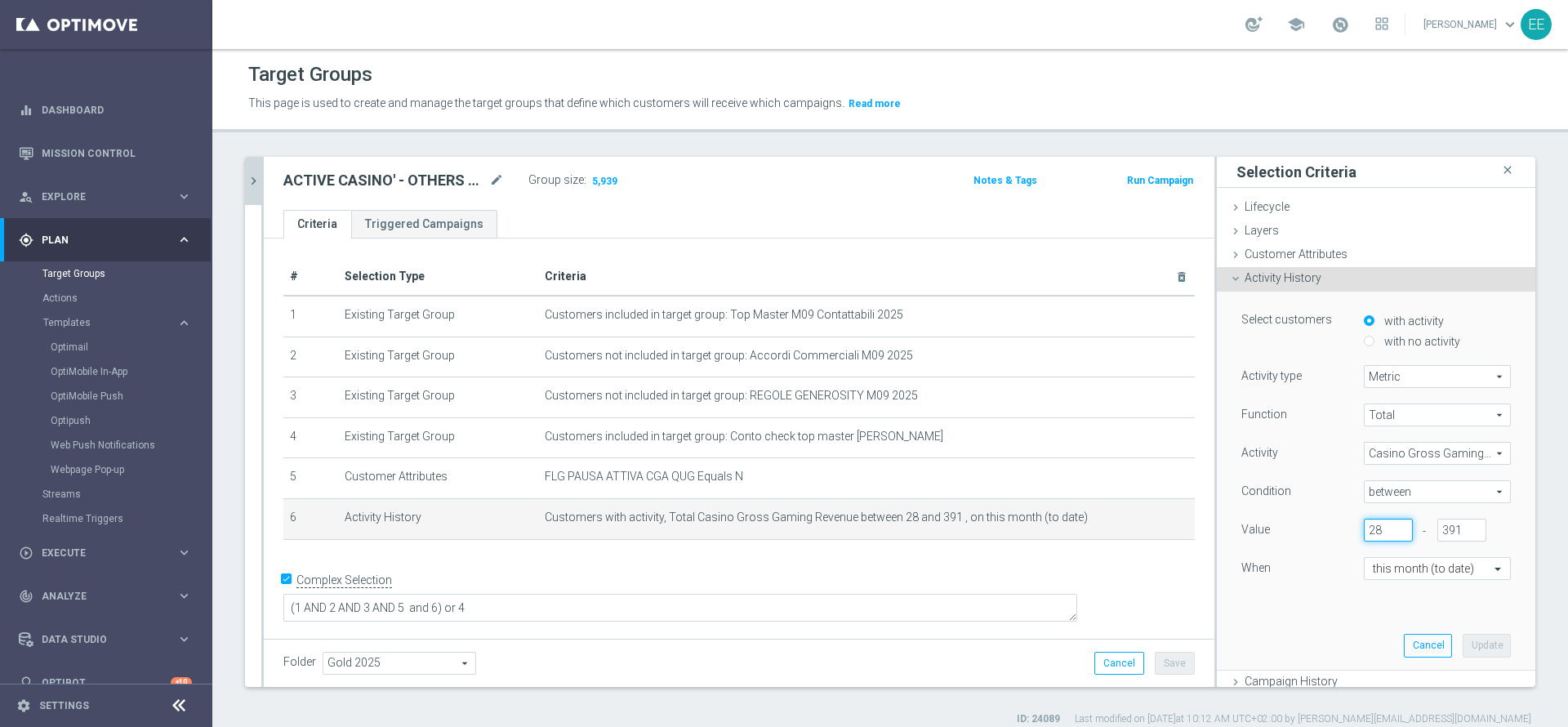
click at [1366, 520] on input "28" at bounding box center [1388, 530] width 49 height 23
type input "27"
click at [1462, 638] on button "Update" at bounding box center [1486, 645] width 48 height 23
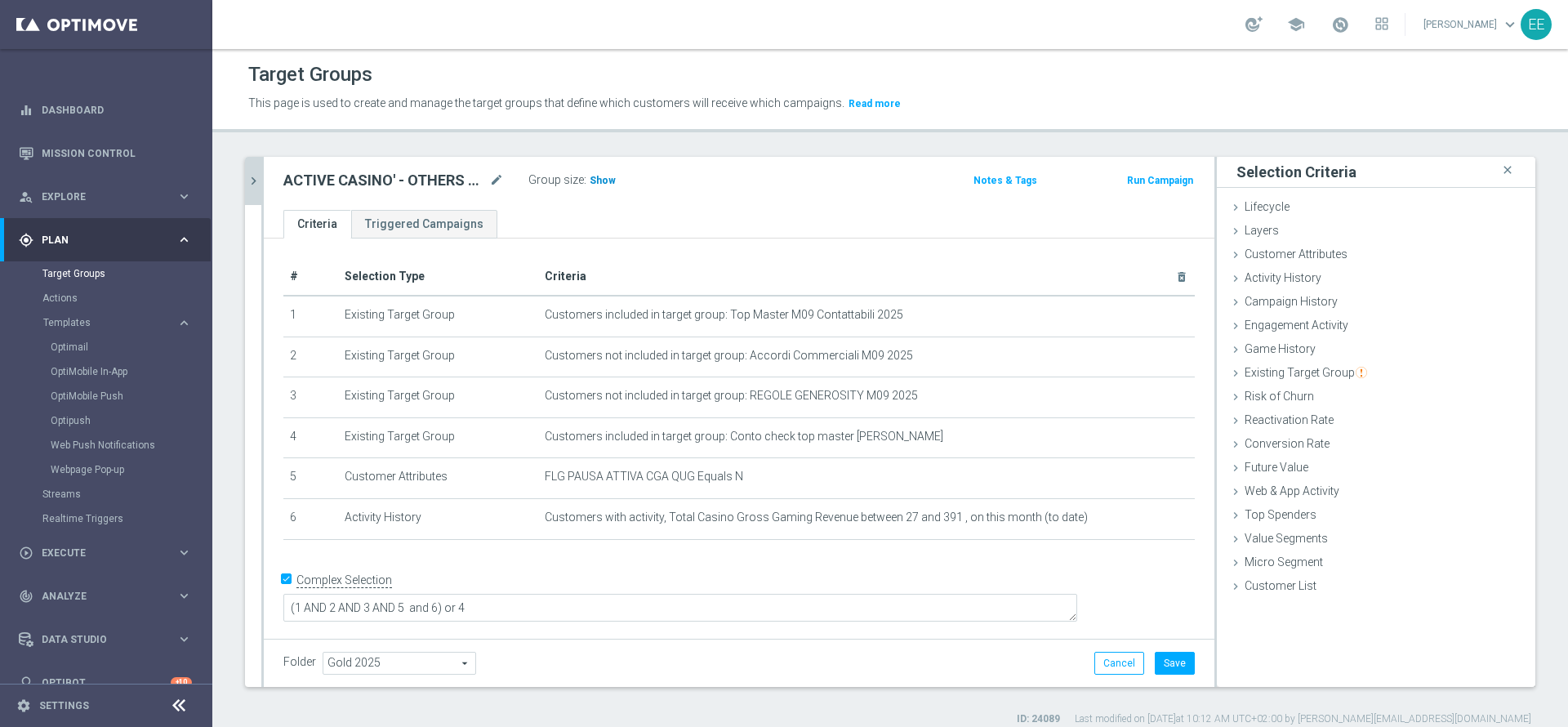
click at [593, 175] on span "Show" at bounding box center [603, 180] width 27 height 11
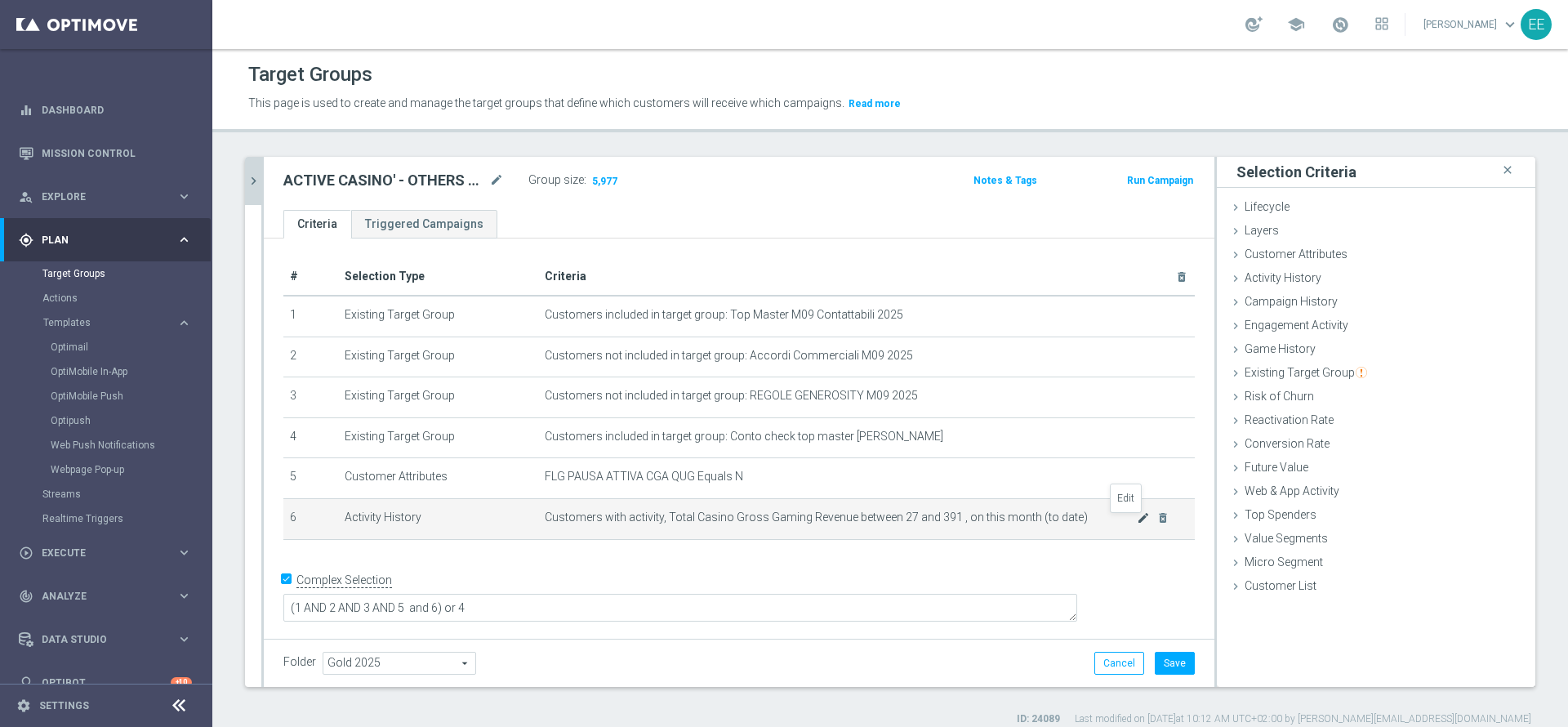
click at [1137, 524] on icon "mode_edit" at bounding box center [1144, 518] width 13 height 13
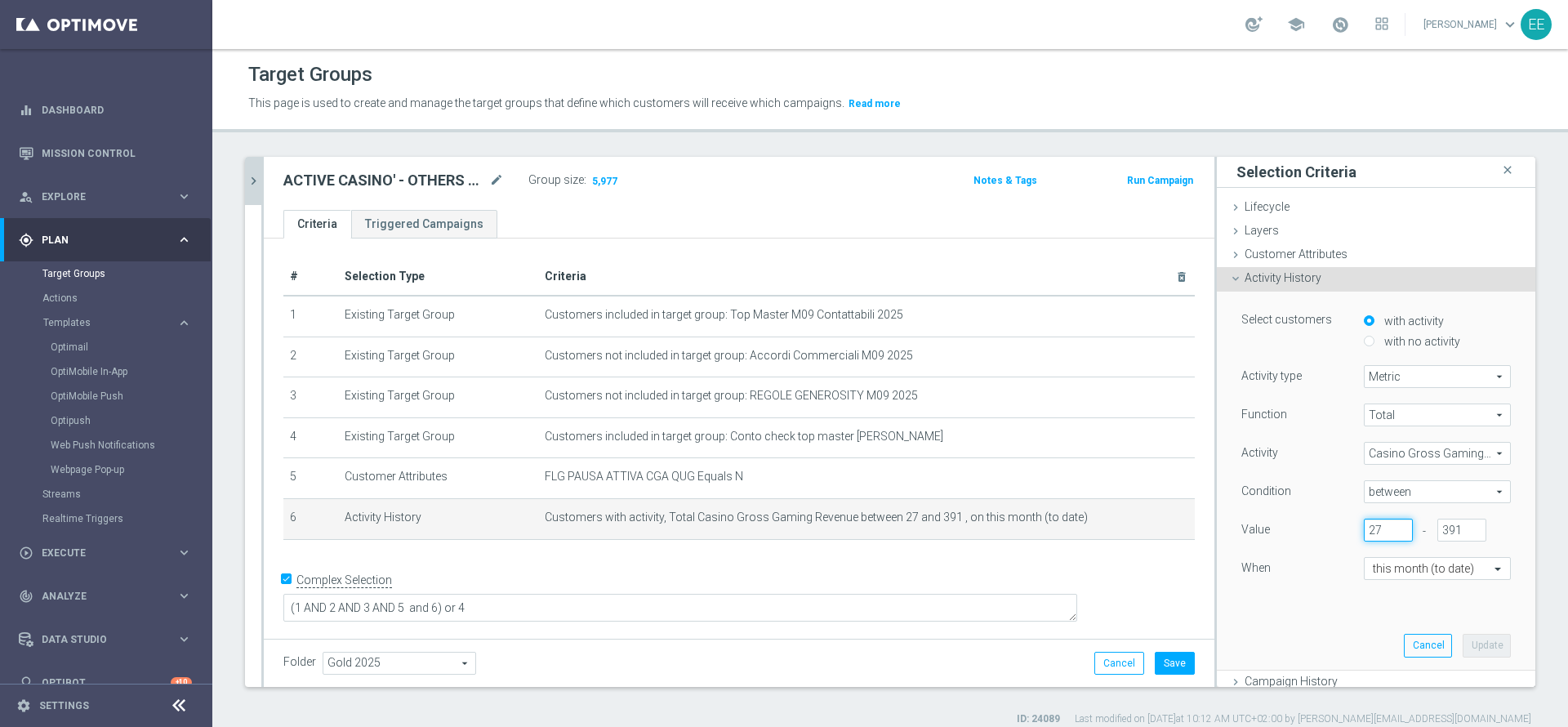
click at [1363, 529] on input "27" at bounding box center [1388, 530] width 49 height 23
type input "26"
click at [1462, 643] on button "Update" at bounding box center [1486, 645] width 48 height 23
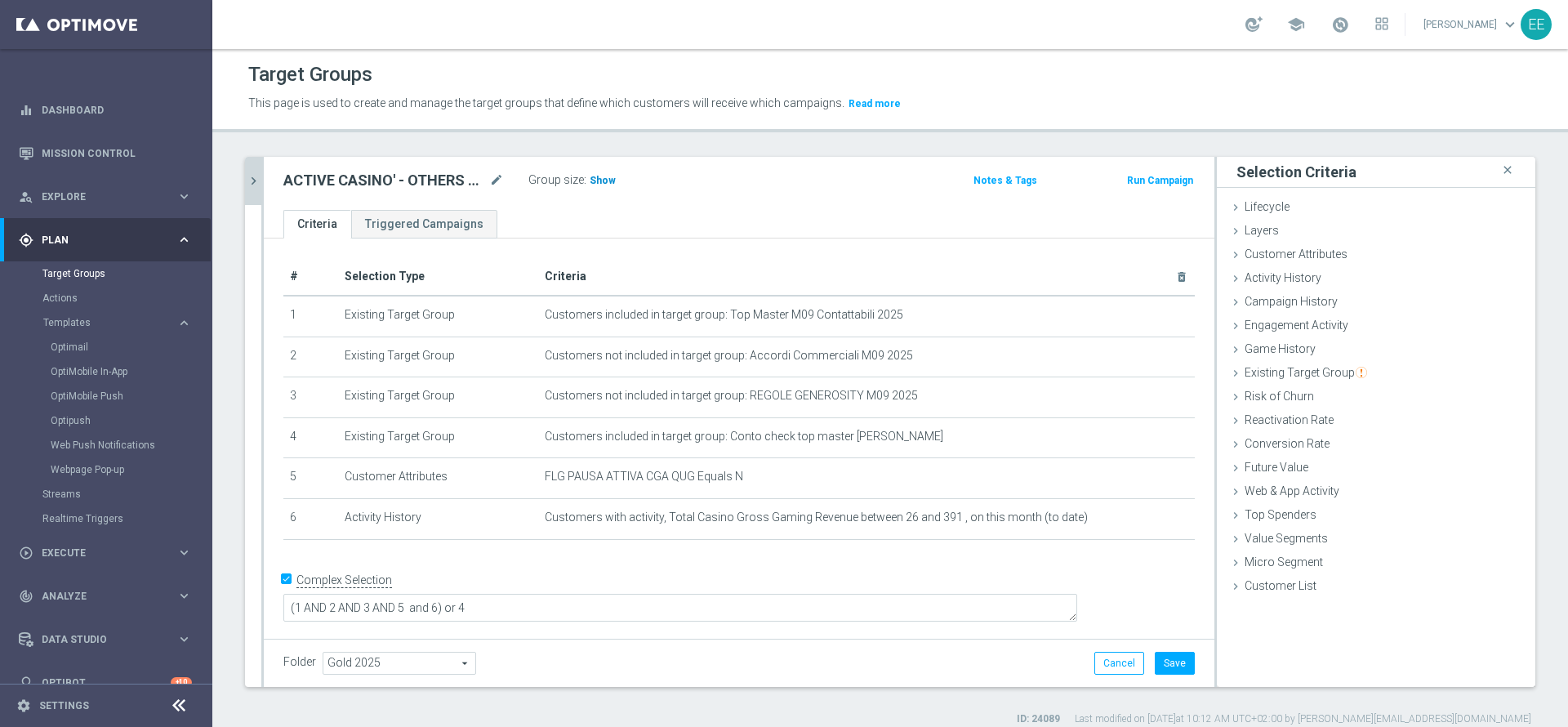
click at [601, 184] on span "Show" at bounding box center [603, 180] width 27 height 11
click at [1161, 671] on button "Save" at bounding box center [1175, 663] width 40 height 23
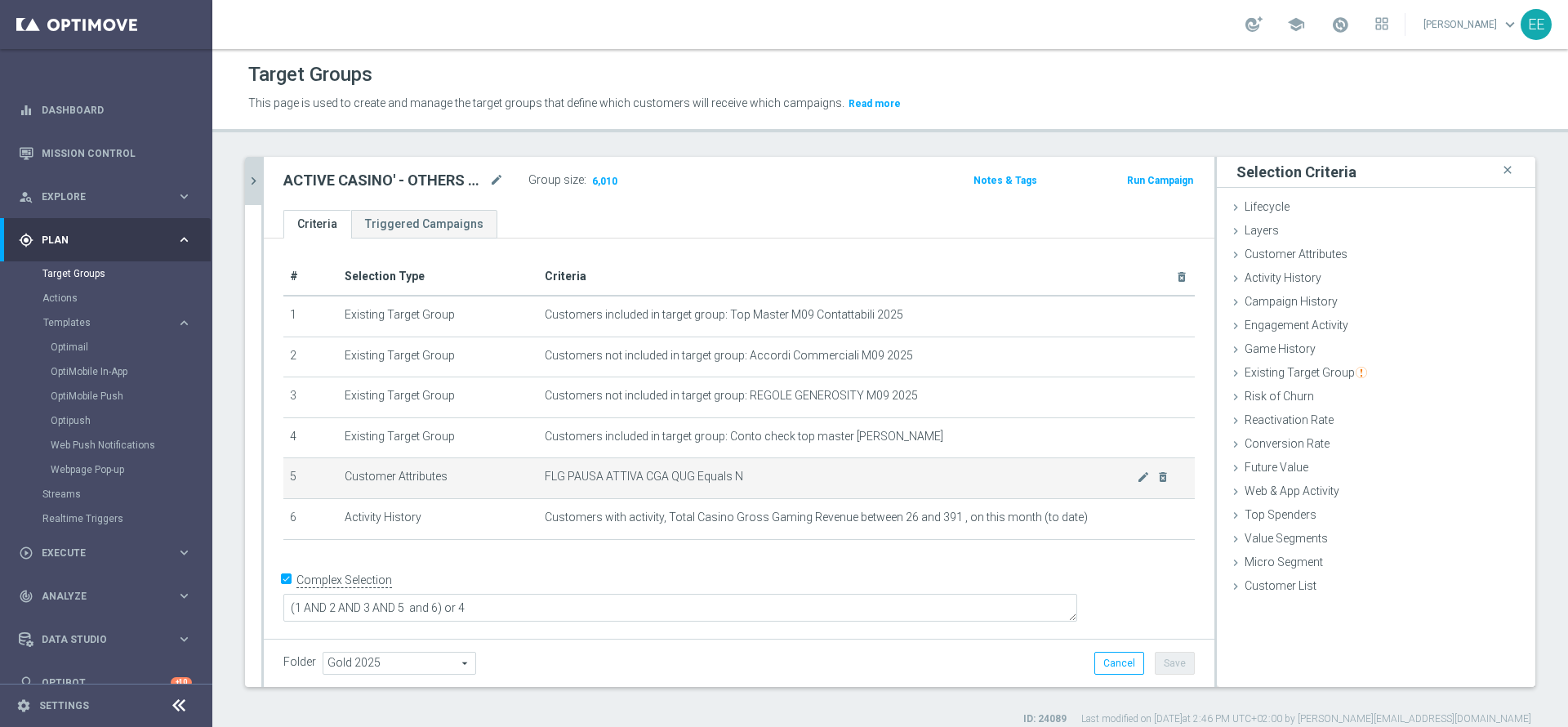
scroll to position [15, 0]
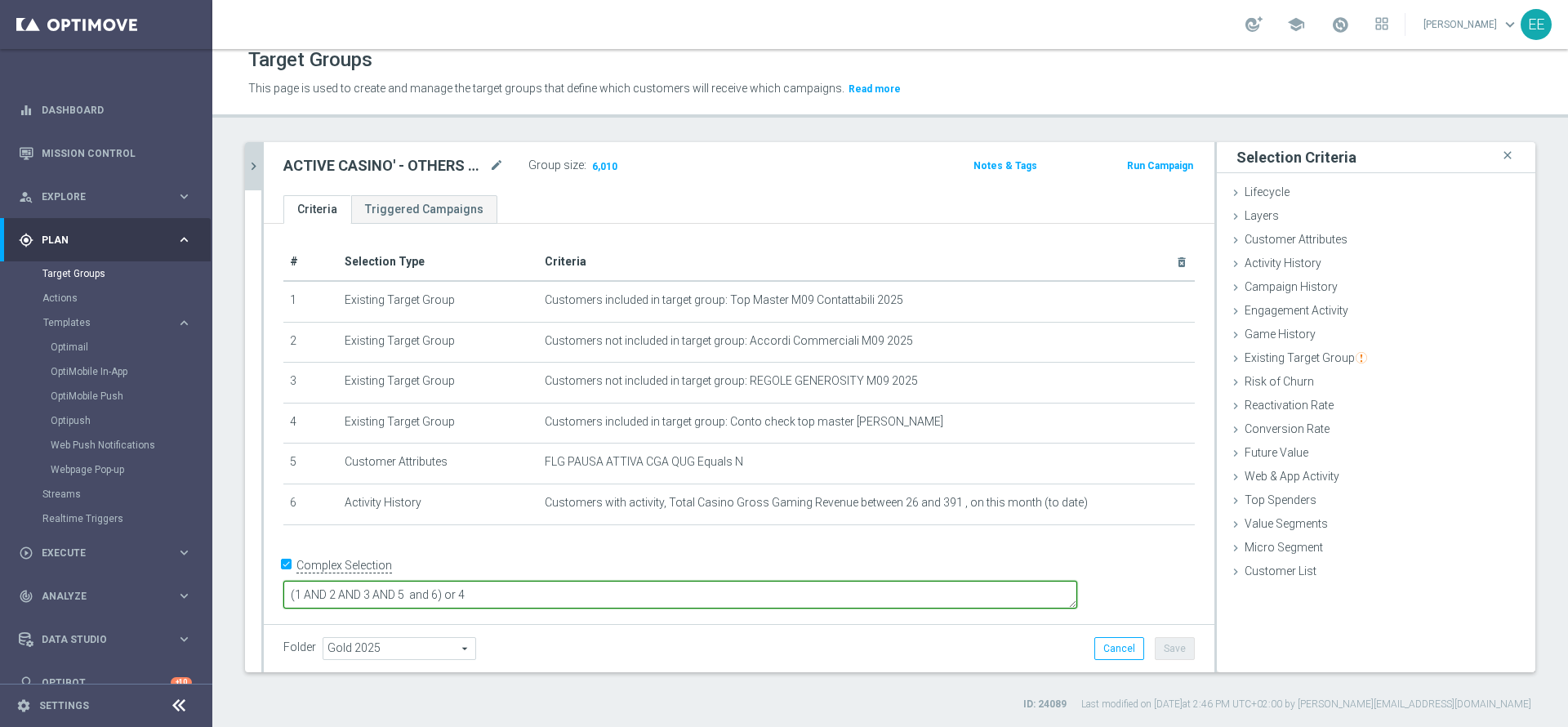
click at [555, 581] on textarea "(1 AND 2 AND 3 AND 5 and 6) or 4" at bounding box center [680, 595] width 794 height 28
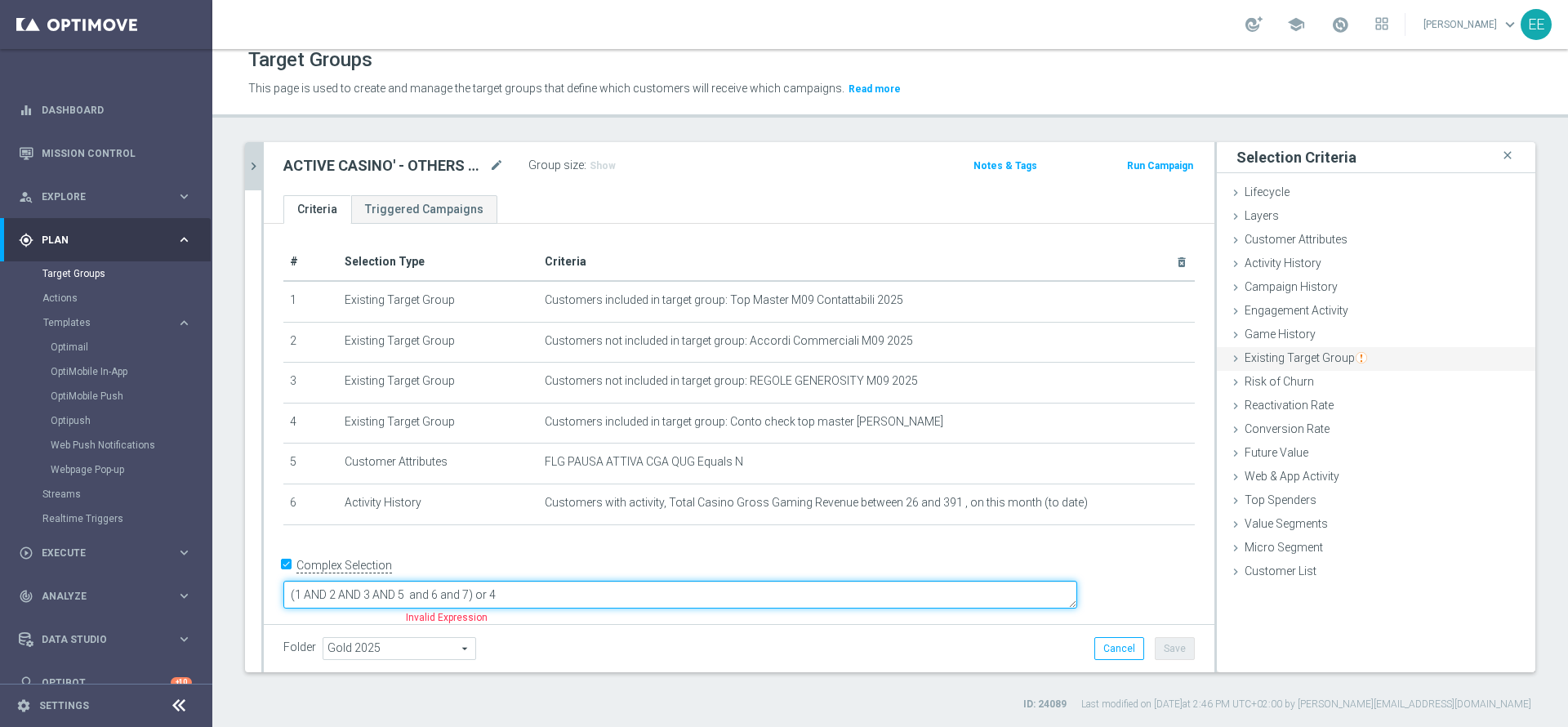
type textarea "(1 AND 2 AND 3 AND 5 and 6 and 7) or 4"
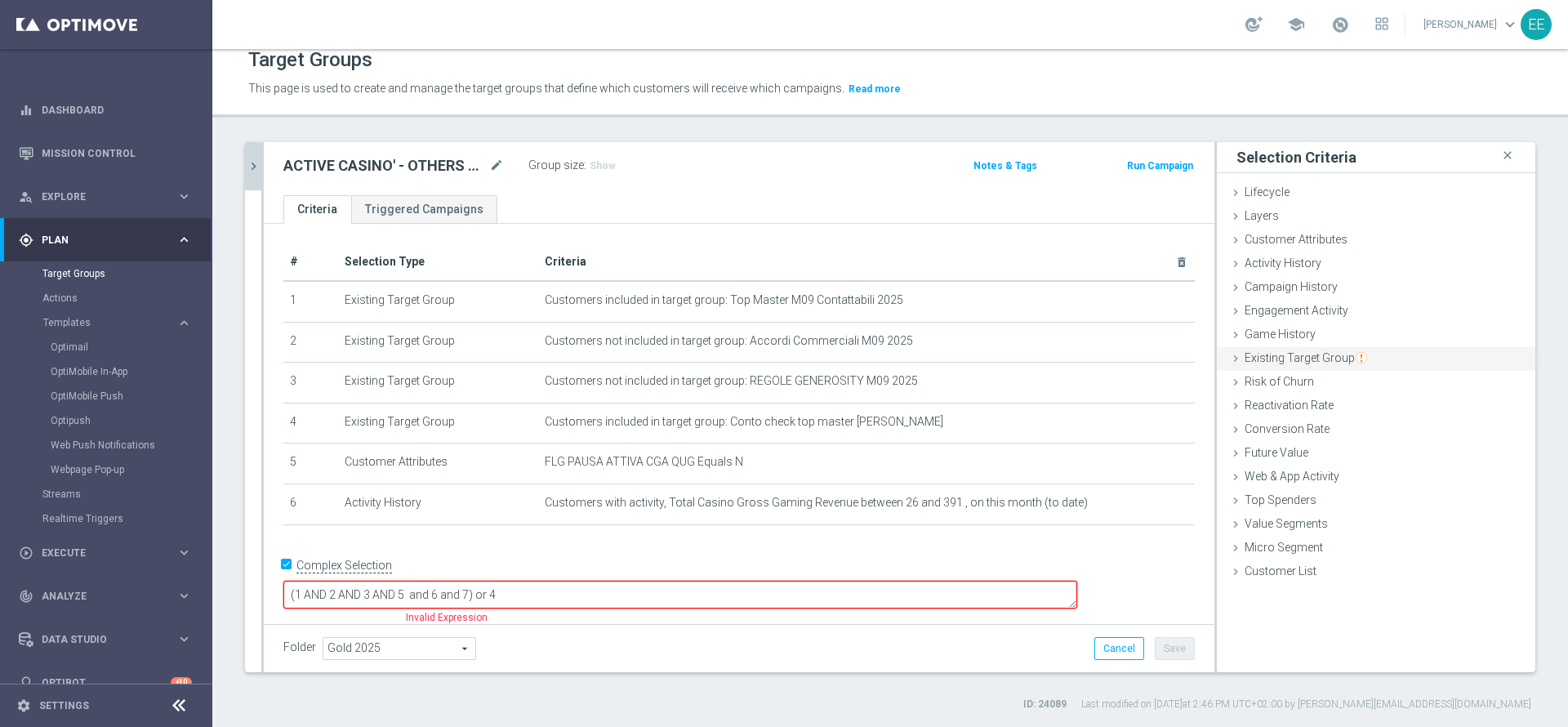
click at [1335, 355] on span "Existing Target Group" at bounding box center [1305, 358] width 122 height 13
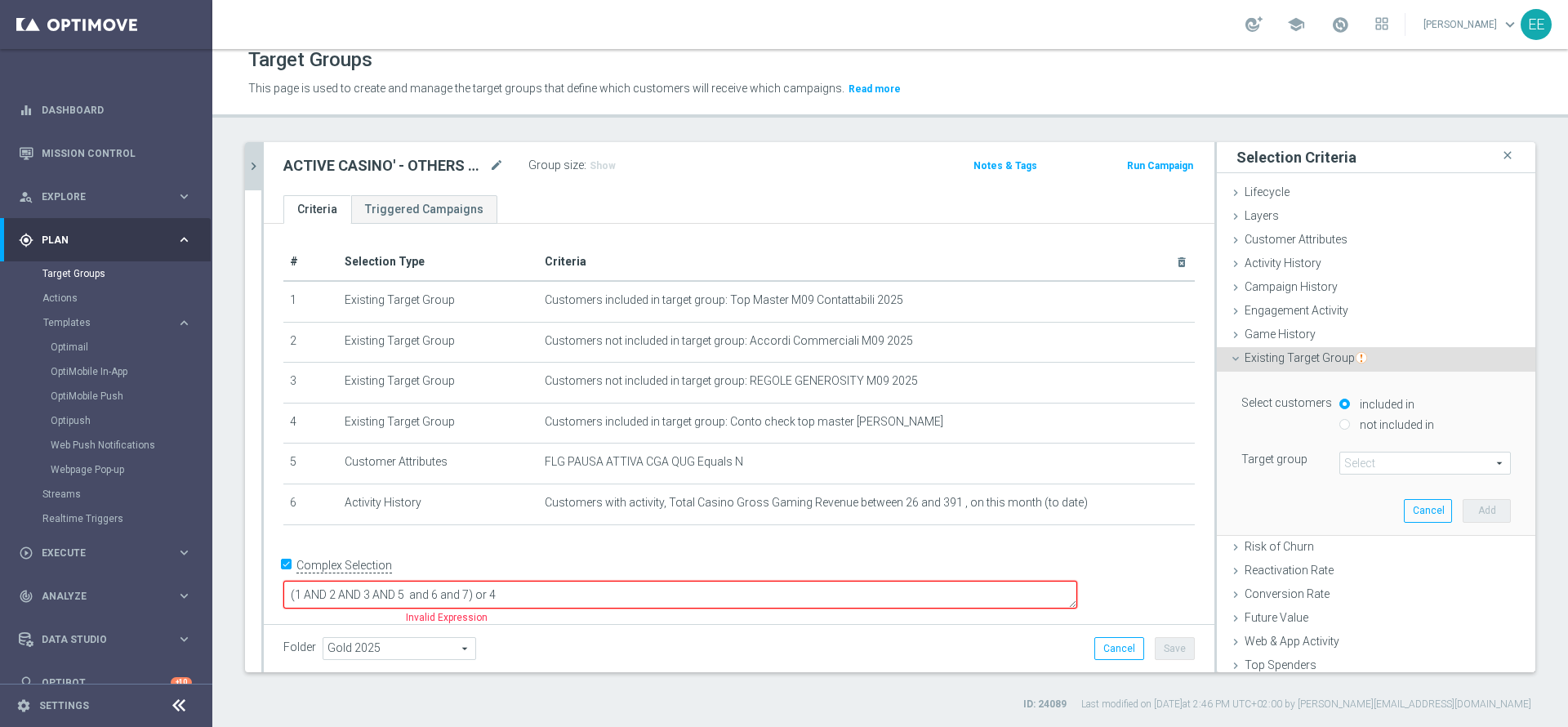
click at [1376, 426] on label "not included in" at bounding box center [1394, 425] width 79 height 15
click at [1349, 426] on input "not included in" at bounding box center [1343, 424] width 10 height 10
radio input "true"
click at [1362, 463] on span at bounding box center [1424, 463] width 170 height 21
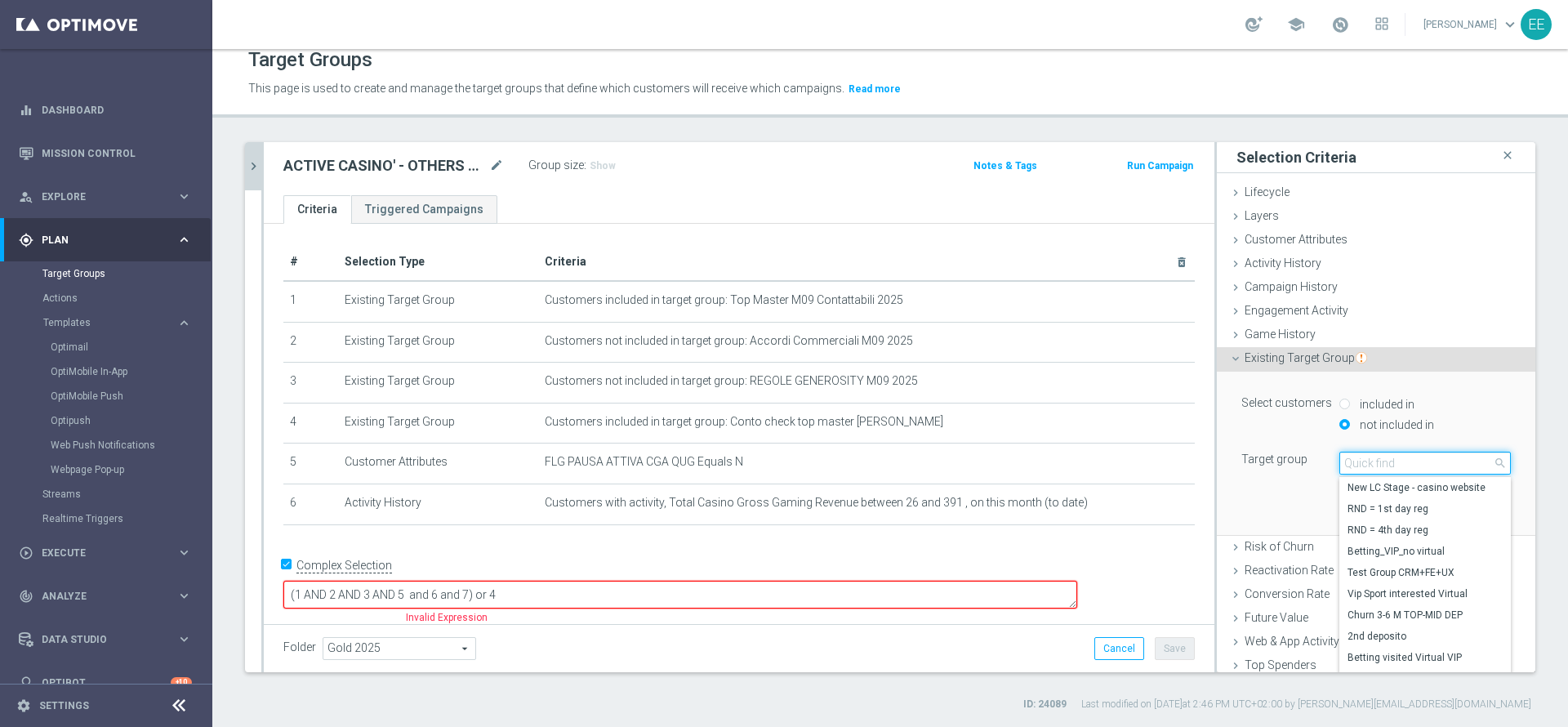
click at [1362, 463] on input "search" at bounding box center [1424, 463] width 171 height 23
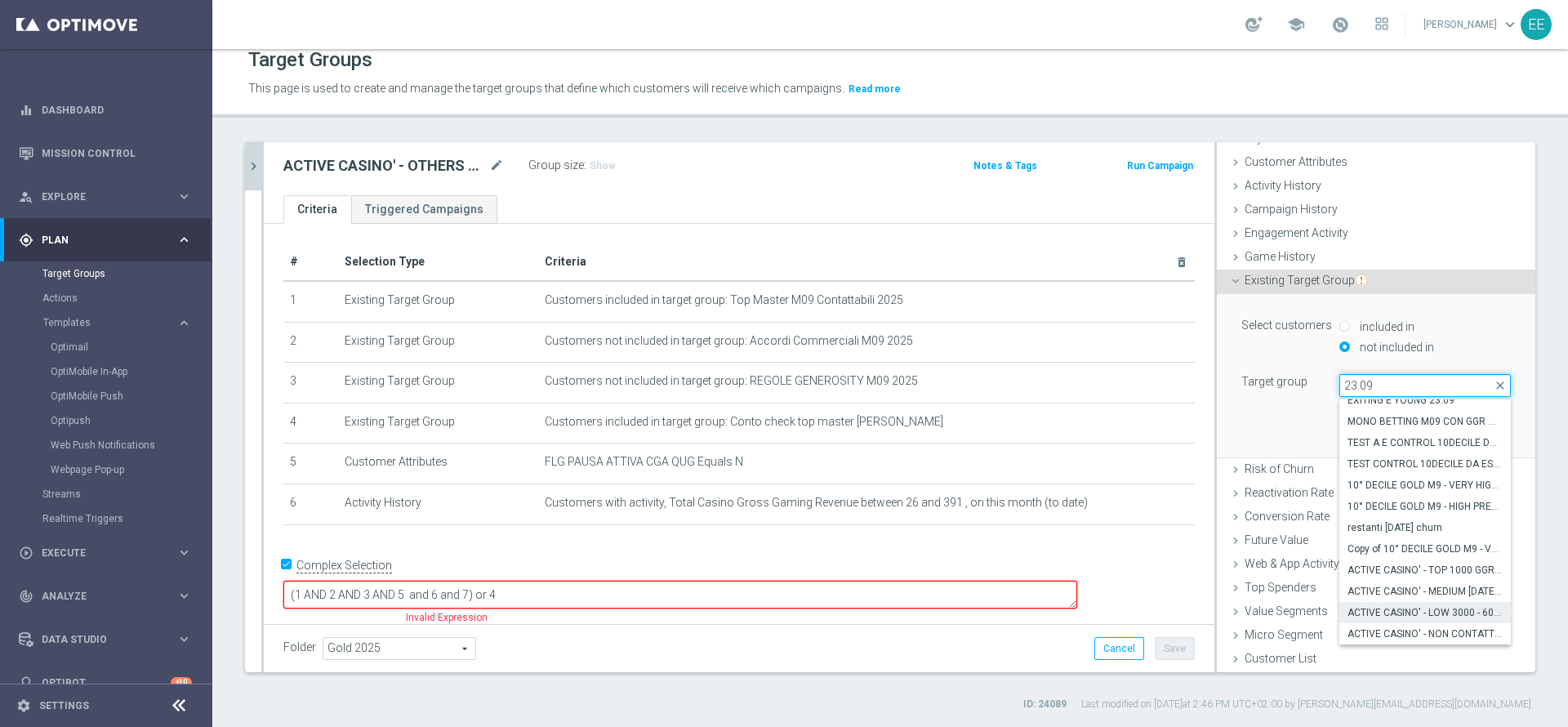
type input "23.09"
click at [1423, 614] on span "ACTIVE CASINO' - LOW 3000 - 6000 GGR M09 23.09" at bounding box center [1425, 612] width 155 height 13
type input "ACTIVE CASINO' - LOW 3000 - 6000 GGR M09 23.09"
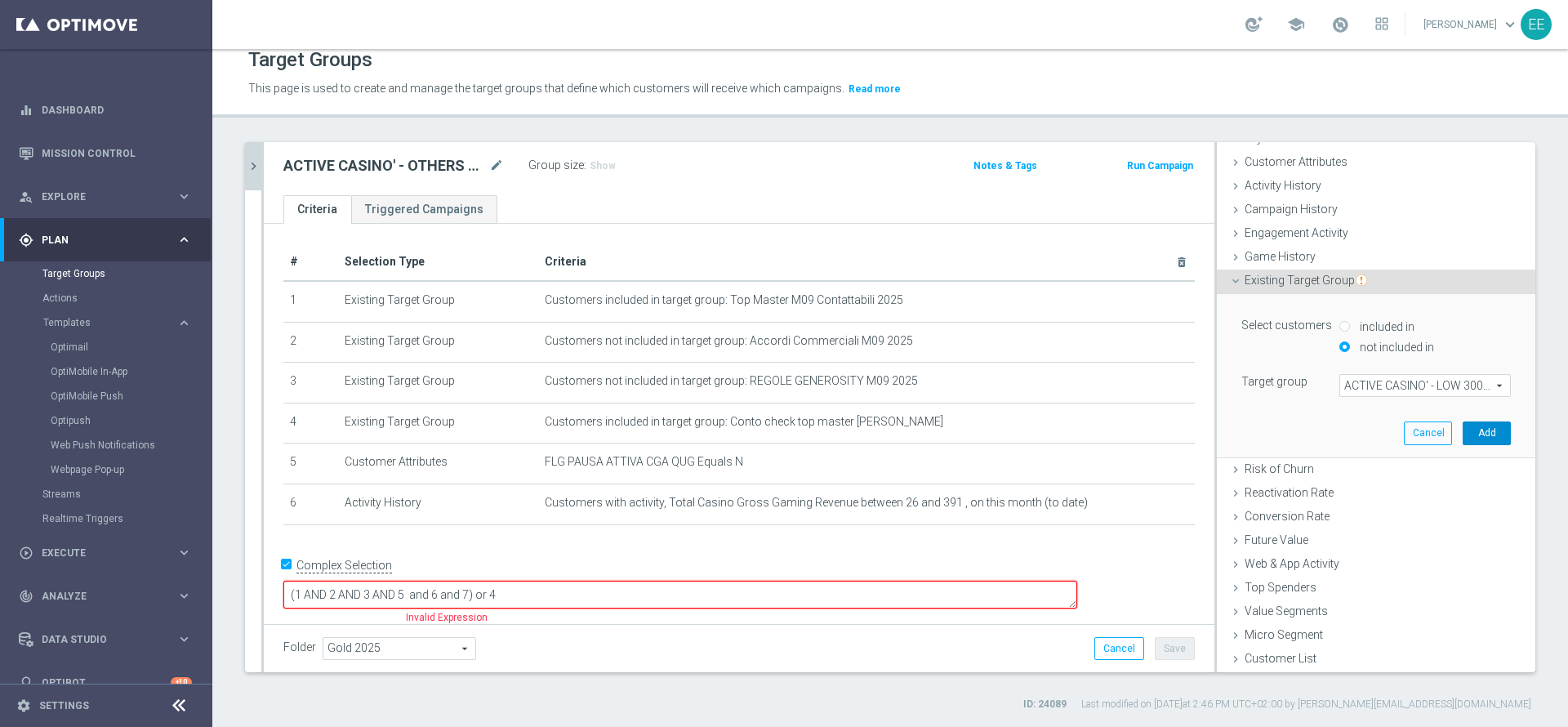
click at [1462, 436] on button "Add" at bounding box center [1486, 433] width 48 height 23
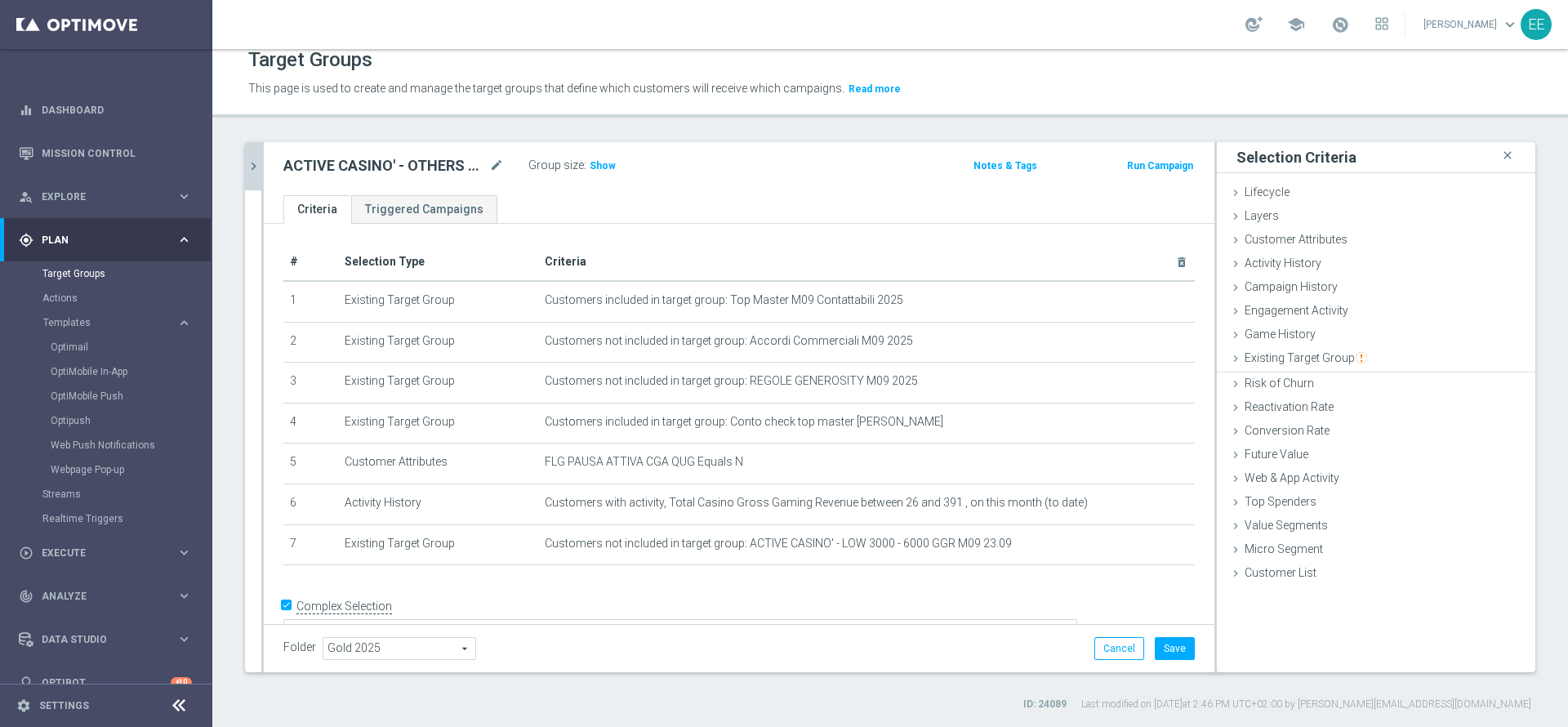
scroll to position [0, 0]
click at [604, 169] on span "Show" at bounding box center [603, 166] width 27 height 11
click at [252, 173] on icon "chevron_right" at bounding box center [253, 166] width 15 height 15
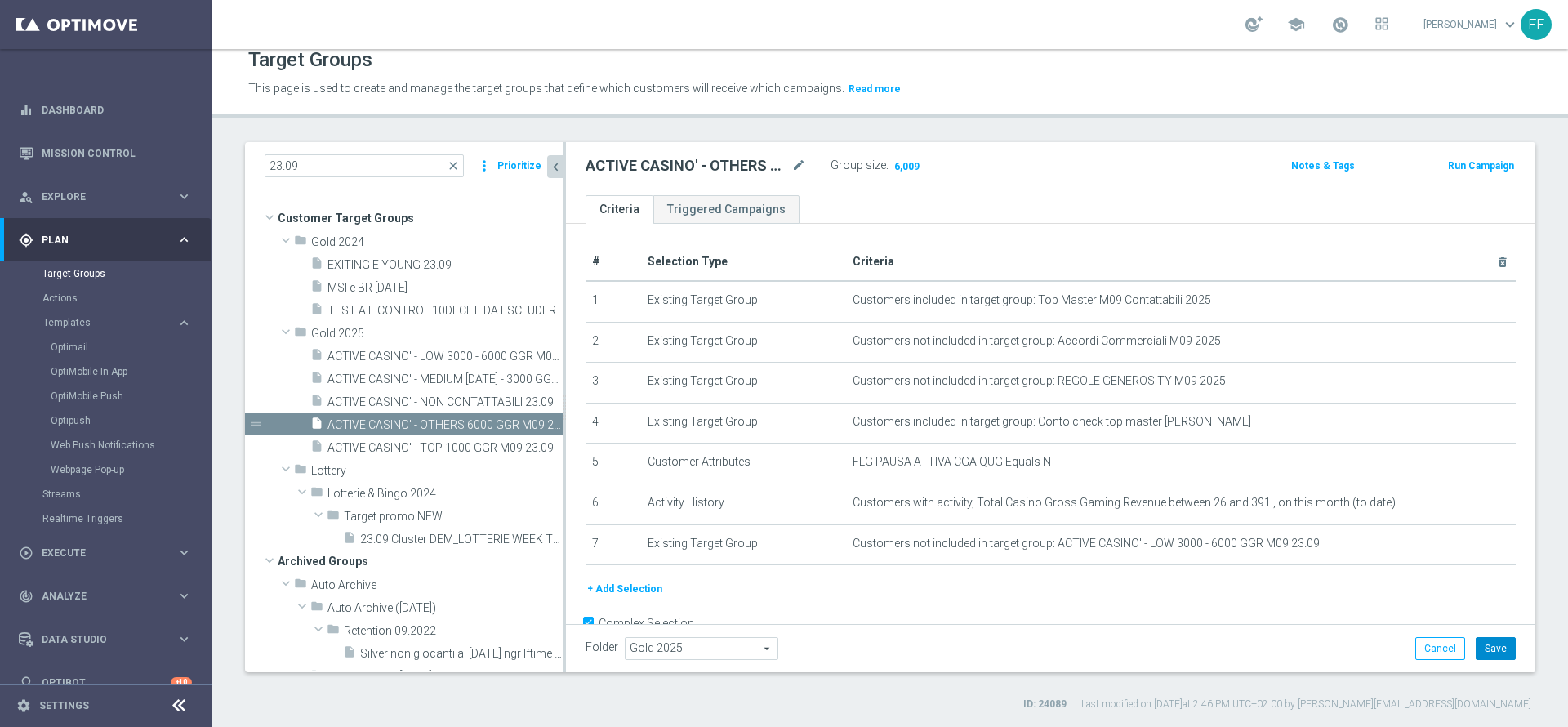
click at [1488, 648] on button "Save" at bounding box center [1495, 648] width 40 height 23
click at [65, 549] on span "Execute" at bounding box center [109, 553] width 135 height 9
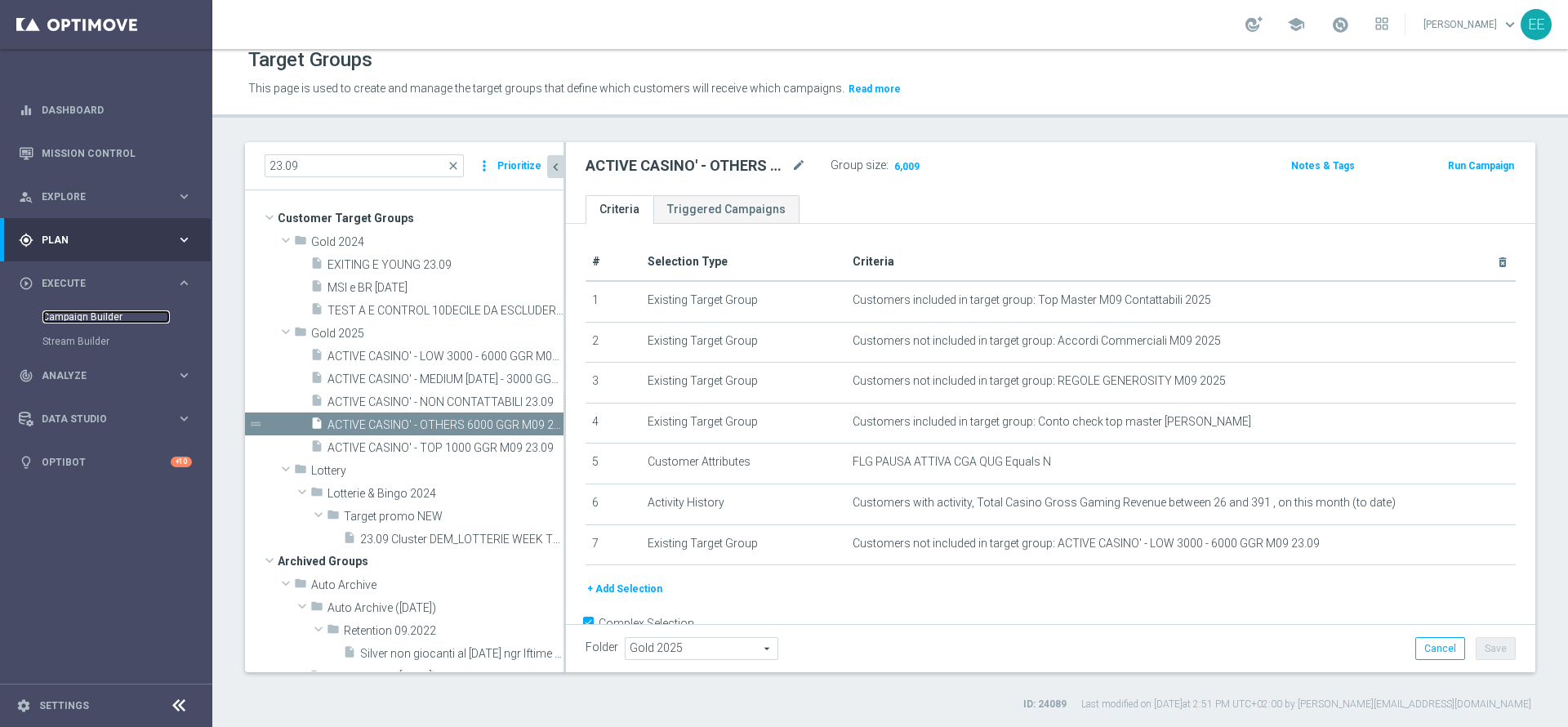
click at [93, 314] on link "Campaign Builder" at bounding box center [106, 317] width 127 height 13
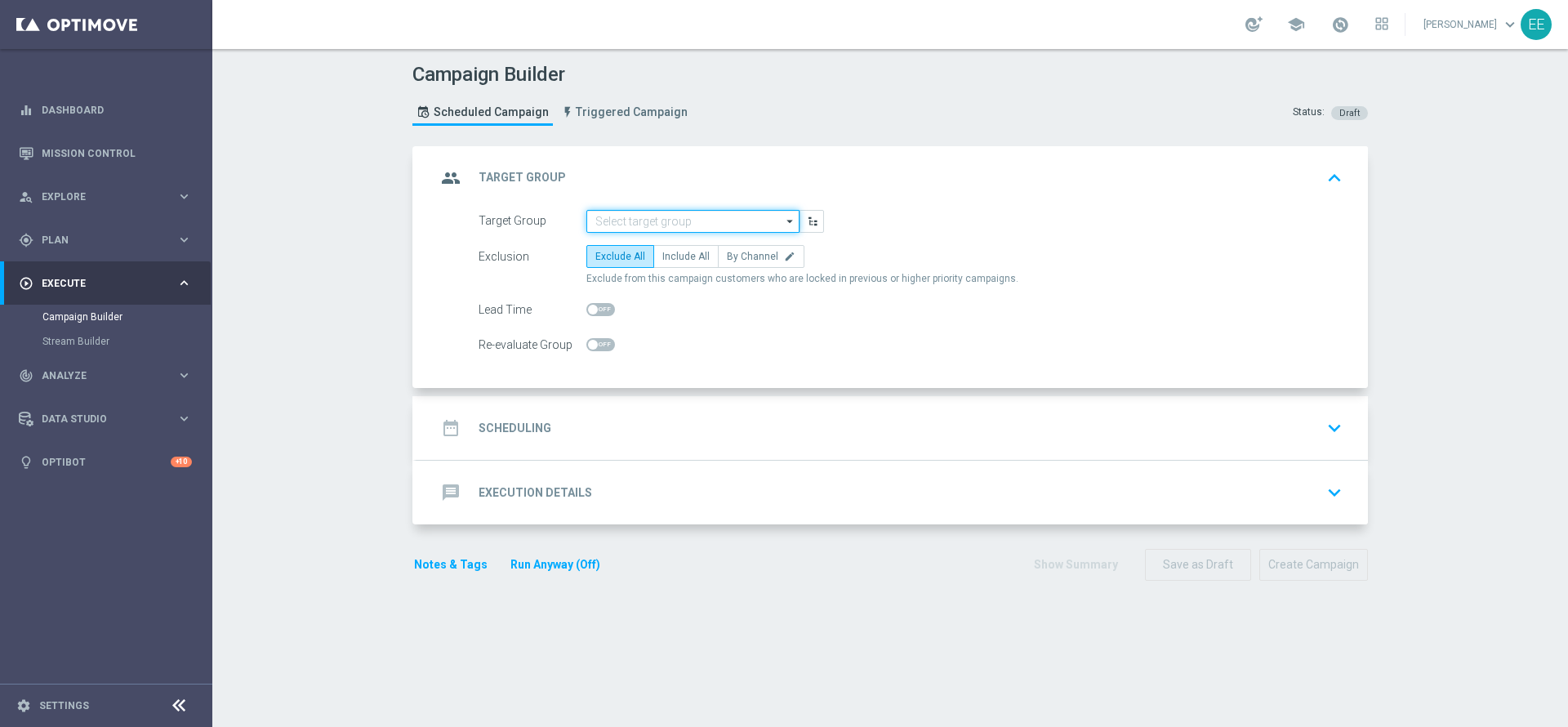
click at [642, 225] on input at bounding box center [693, 221] width 213 height 23
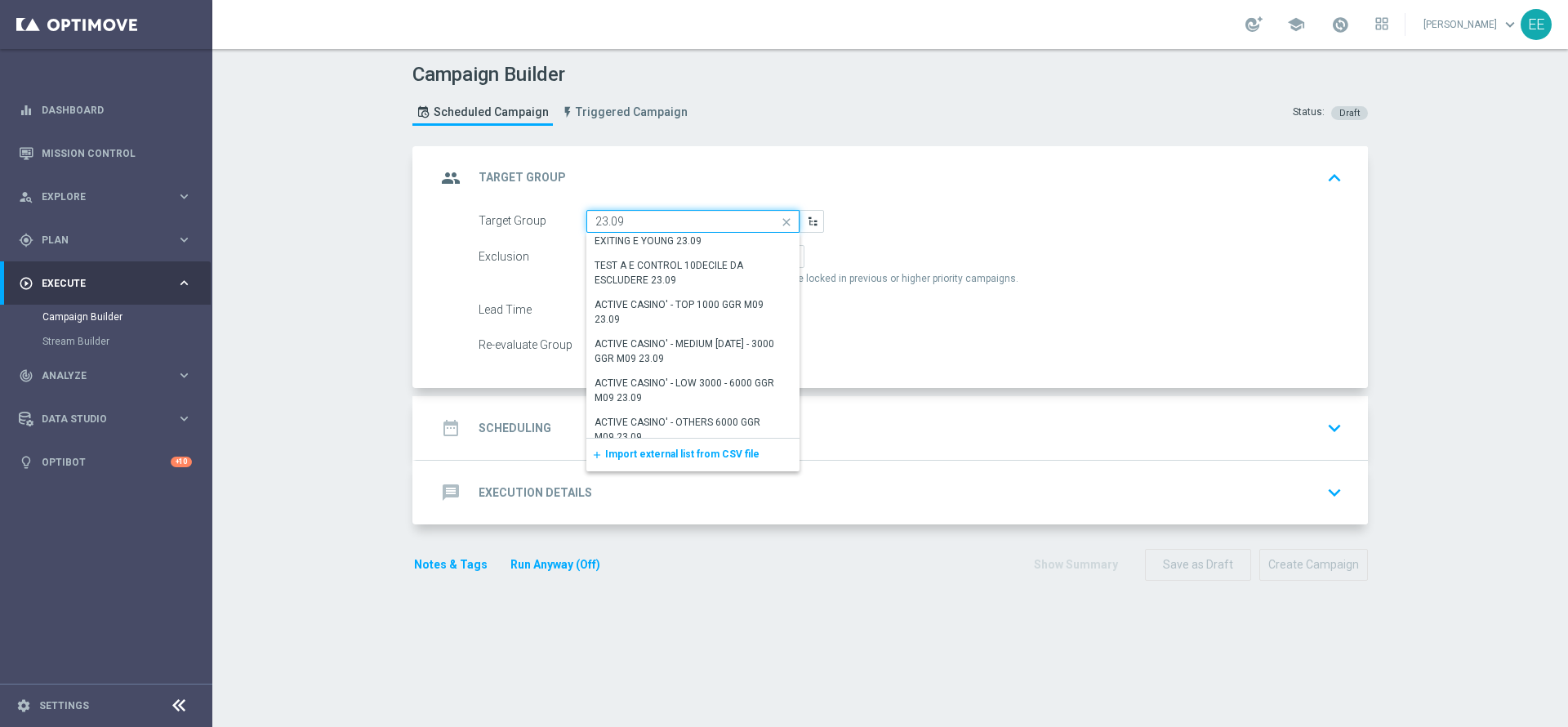
scroll to position [119, 0]
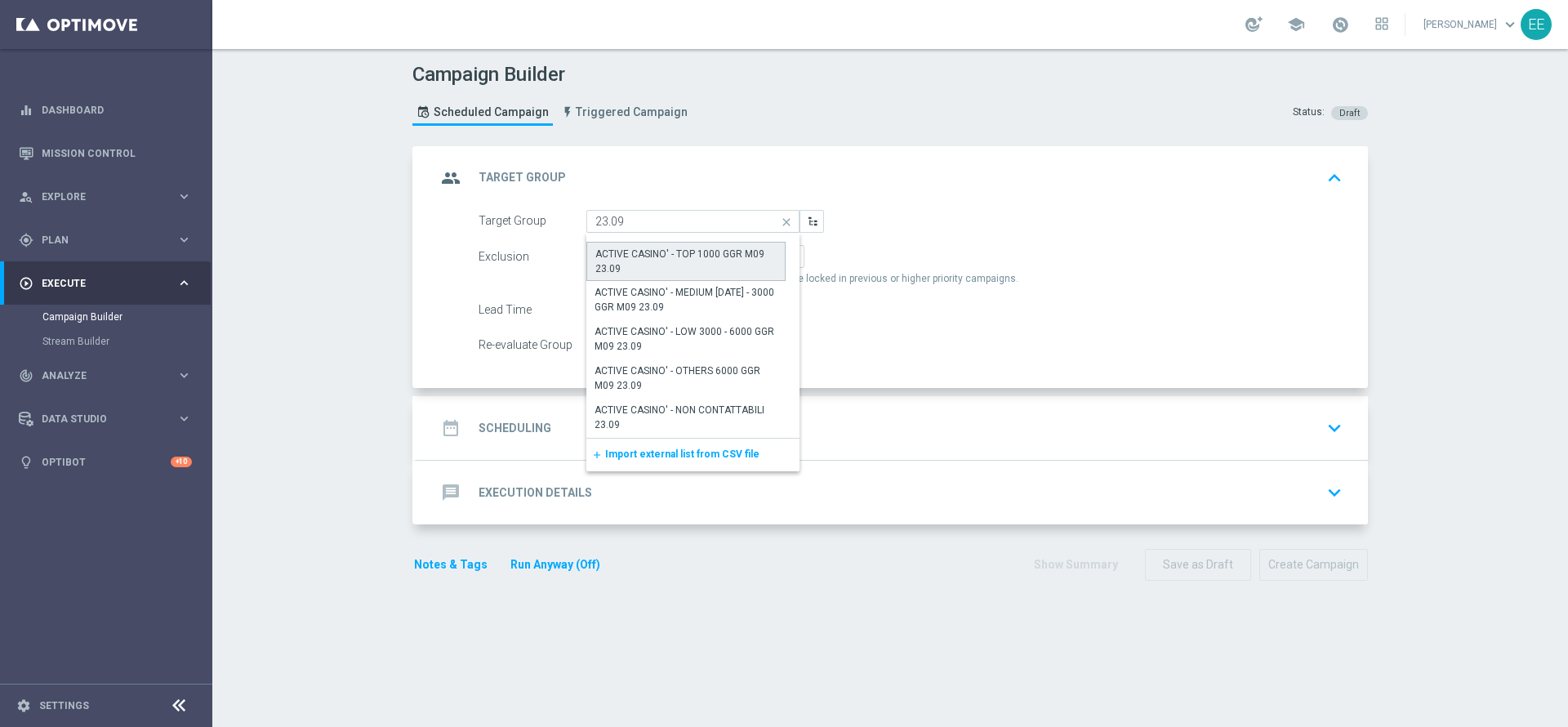
click at [711, 258] on div "ACTIVE CASINO' - TOP 1000 GGR M09 23.09" at bounding box center [685, 261] width 181 height 29
type input "ACTIVE CASINO' - TOP 1000 GGR M09 23.09"
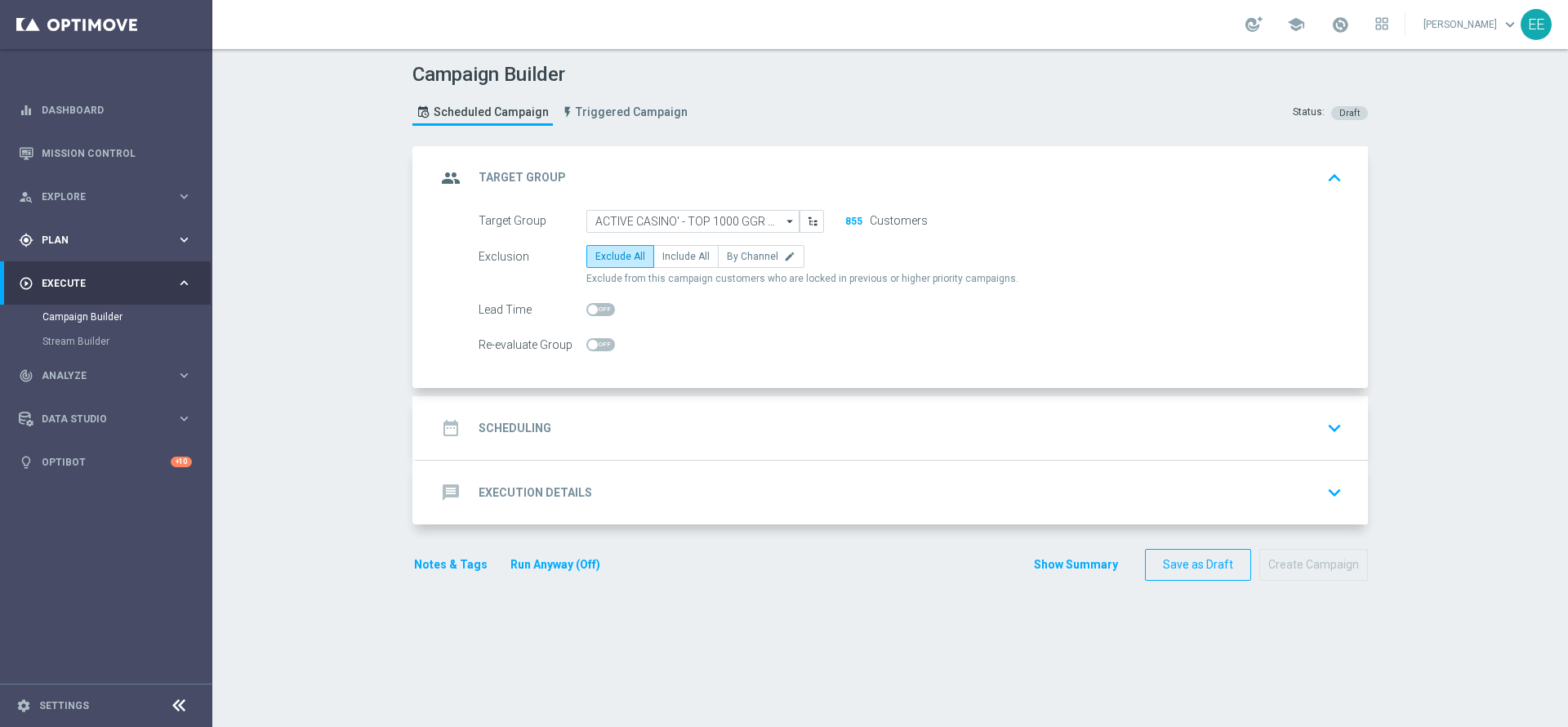
click at [57, 238] on span "Plan" at bounding box center [109, 240] width 135 height 9
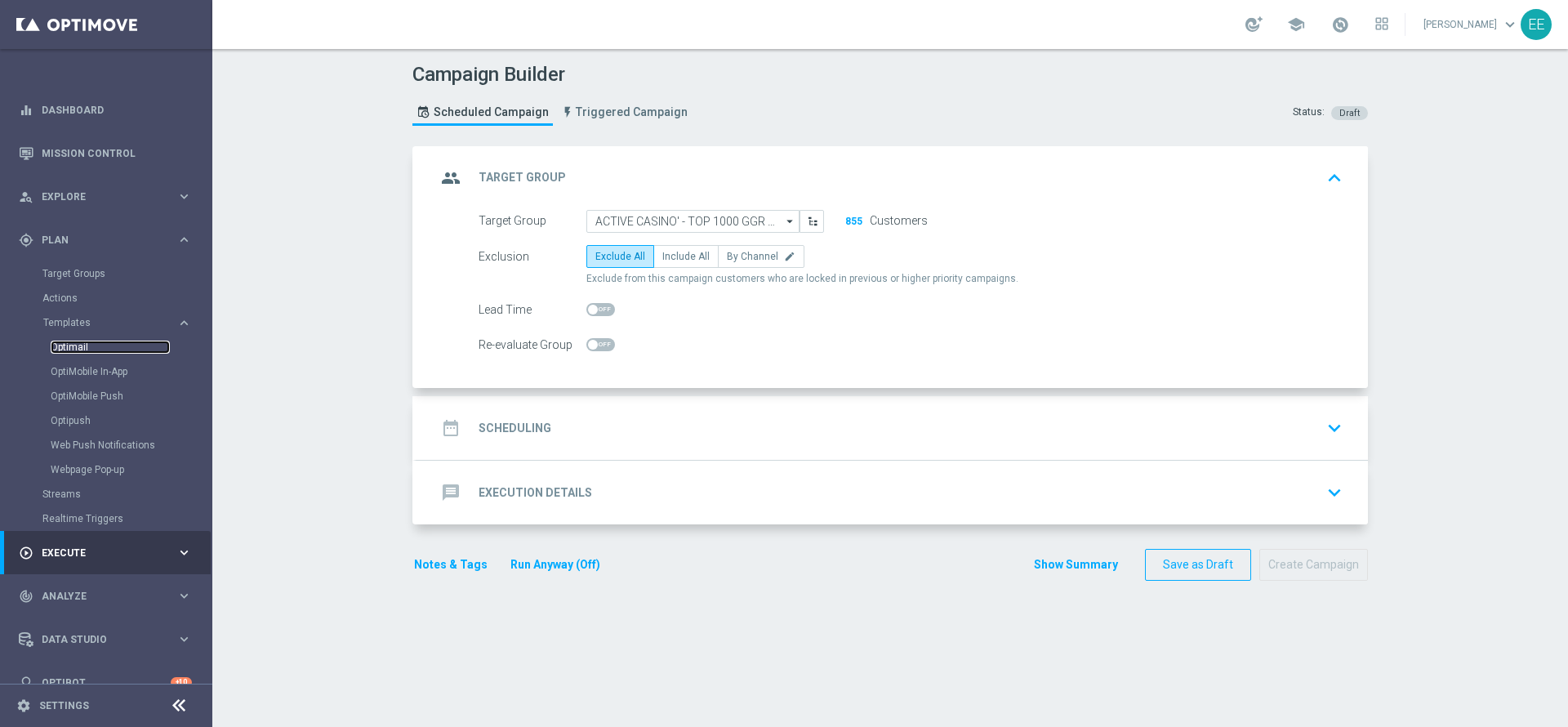
click at [77, 352] on link "Optimail" at bounding box center [110, 347] width 119 height 13
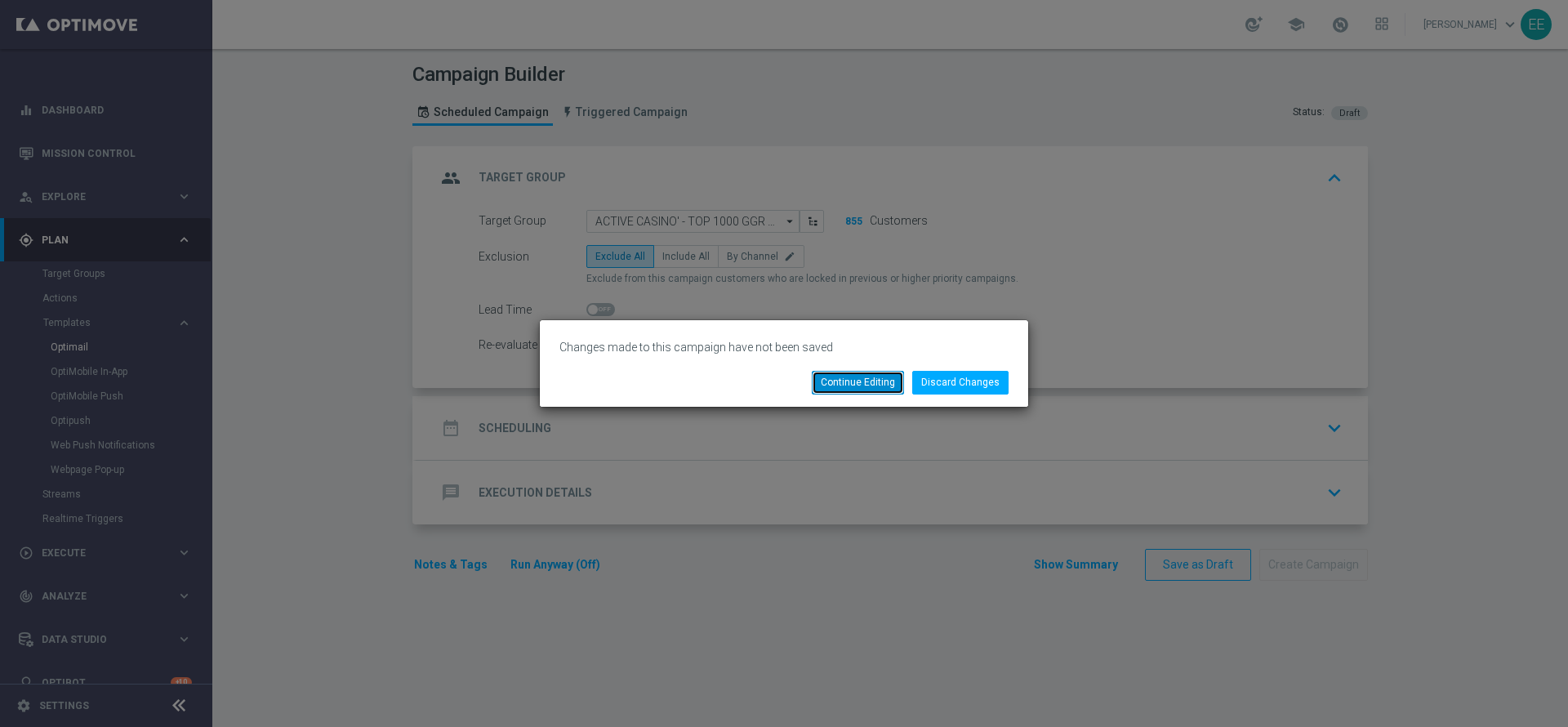
click at [868, 381] on button "Continue Editing" at bounding box center [857, 382] width 92 height 23
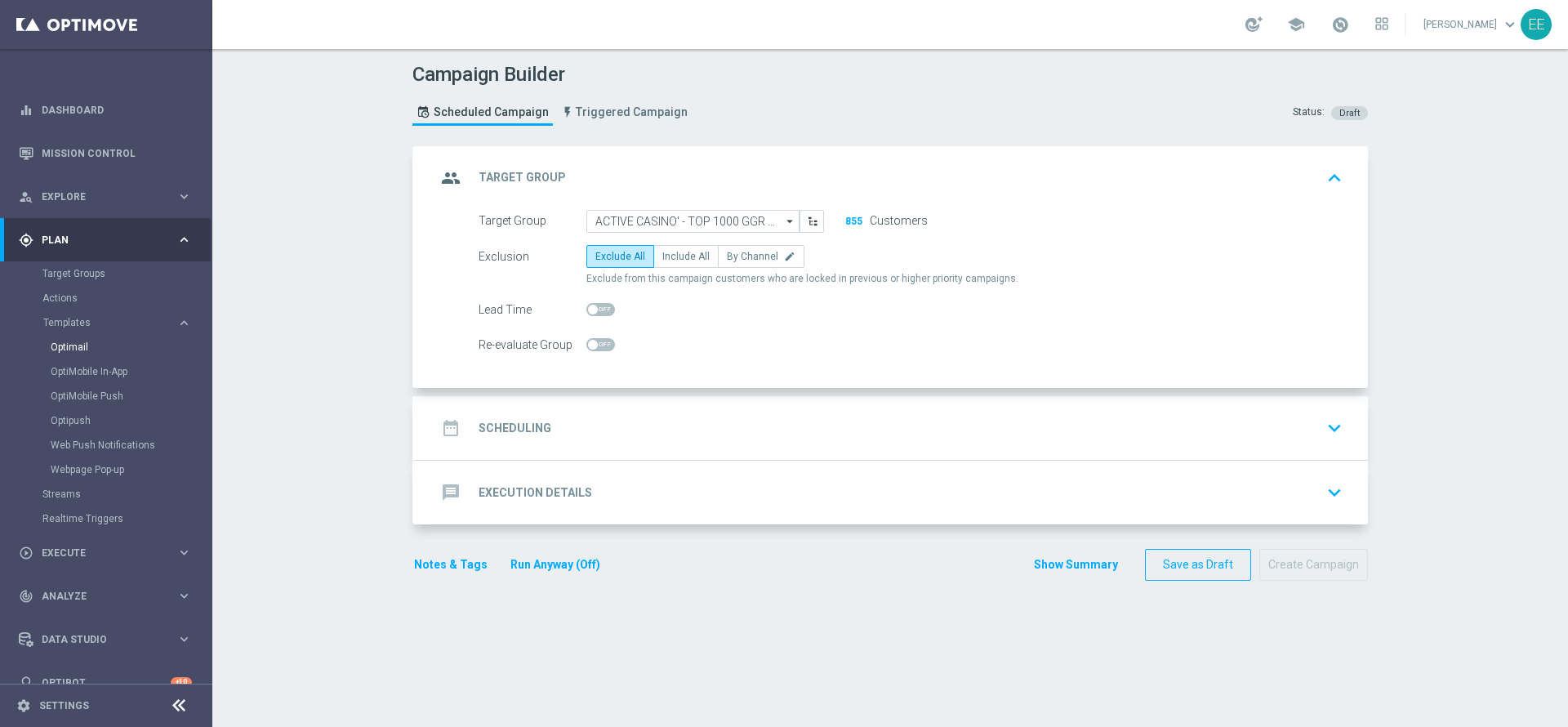
click at [78, 283] on div "Target Groups" at bounding box center [127, 274] width 169 height 25
click at [80, 279] on link "Target Groups" at bounding box center [106, 274] width 127 height 13
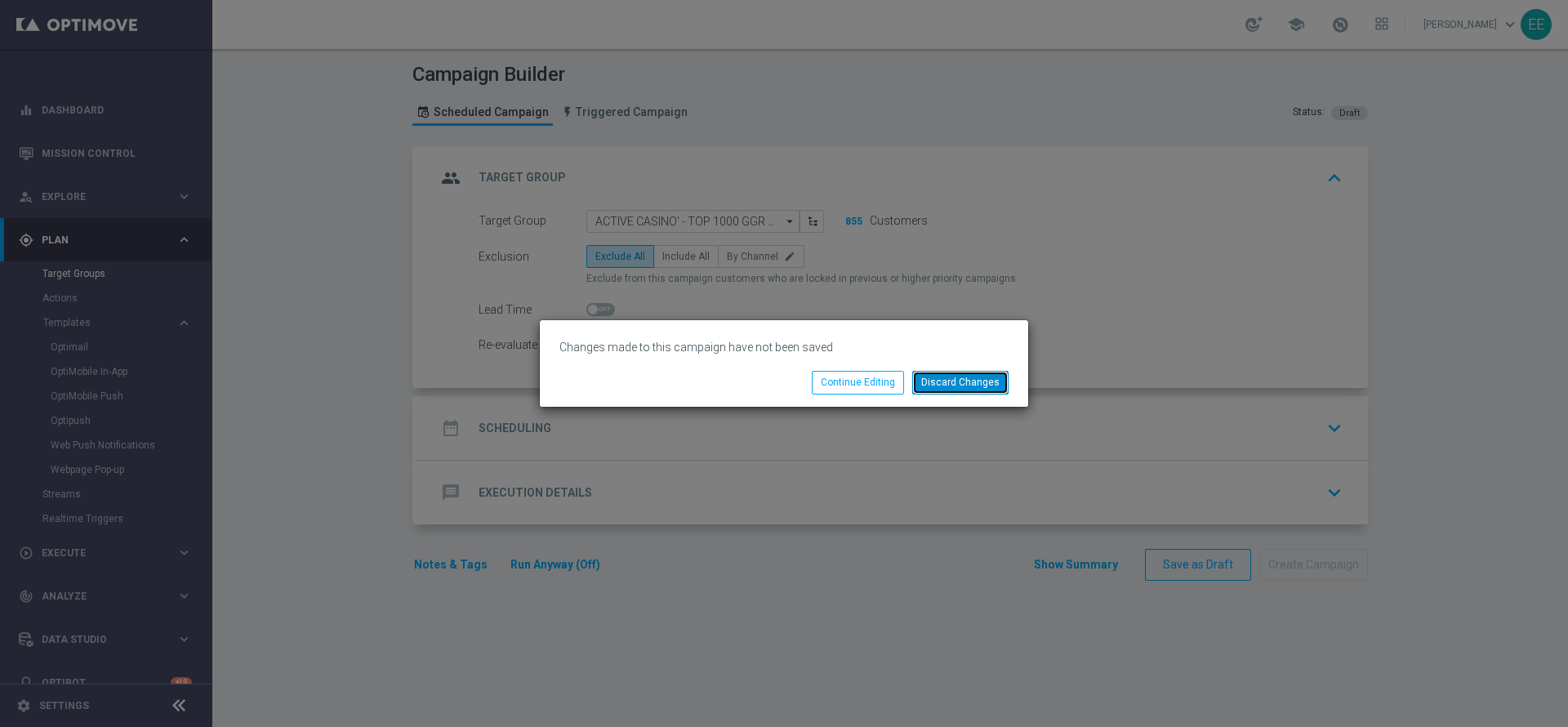
click at [971, 381] on button "Discard Changes" at bounding box center [961, 382] width 97 height 23
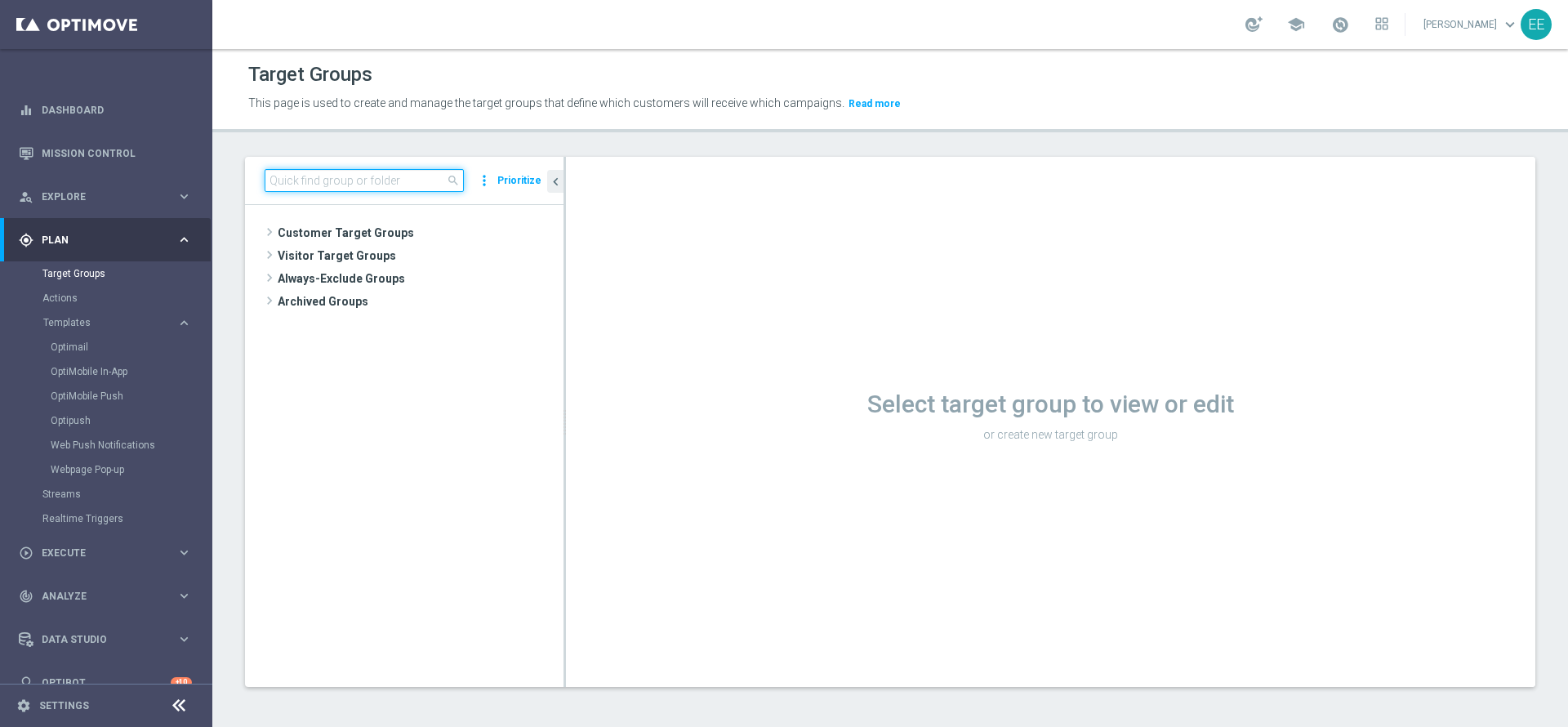
click at [370, 186] on input at bounding box center [364, 180] width 199 height 23
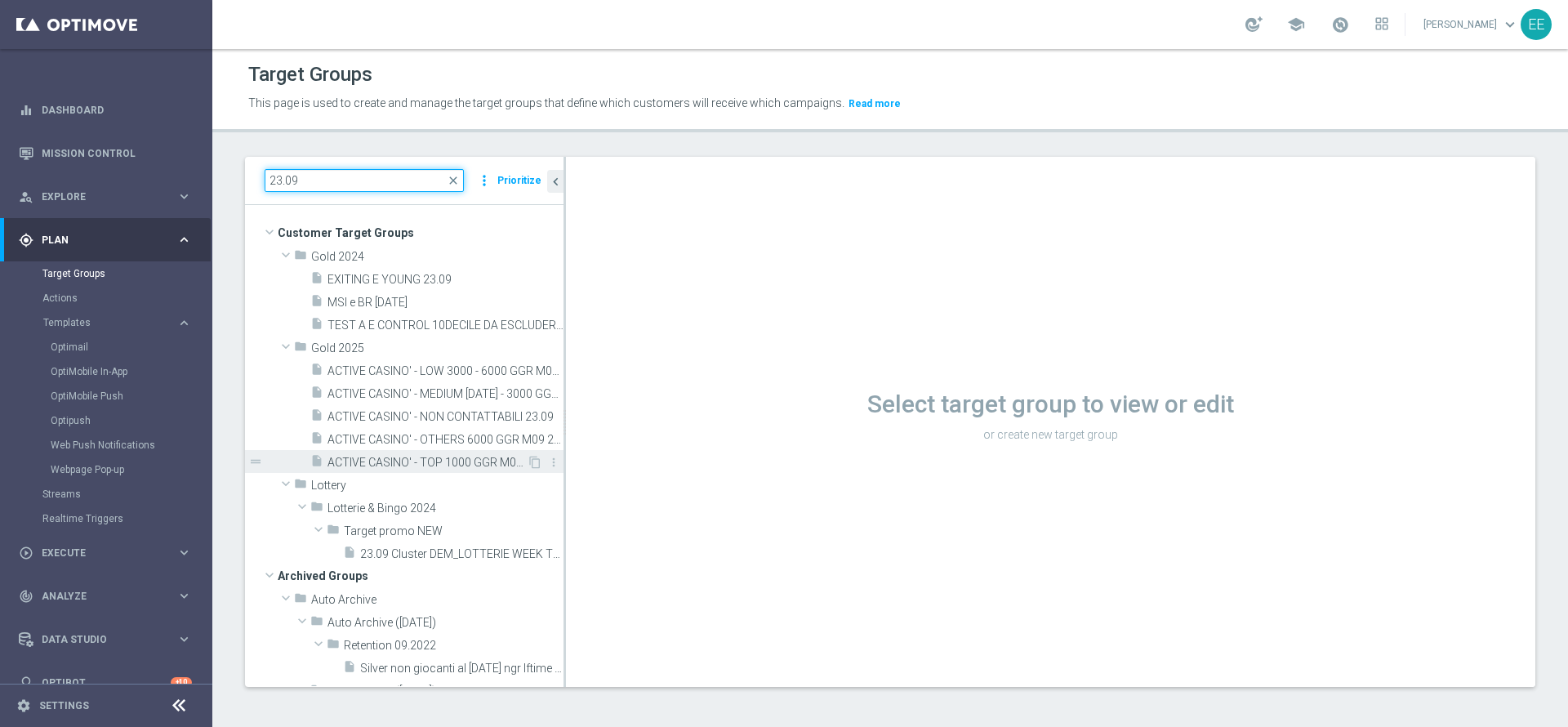
type input "23.09"
click at [434, 453] on div "insert_drive_file ACTIVE CASINO' - TOP 1000 GGR M09 23.09" at bounding box center [418, 462] width 216 height 23
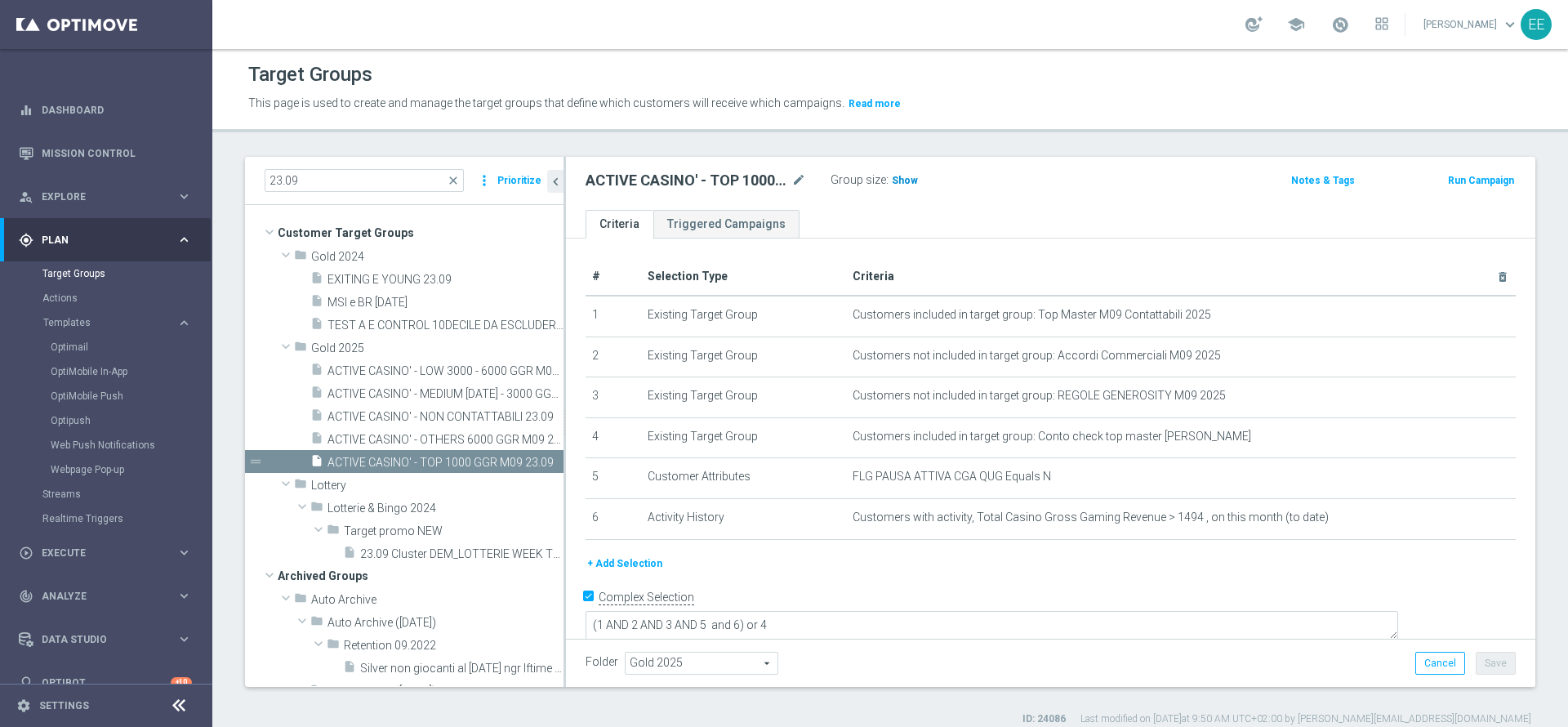
click at [904, 179] on span "Show" at bounding box center [905, 180] width 27 height 11
click at [80, 548] on span "Execute" at bounding box center [109, 553] width 135 height 9
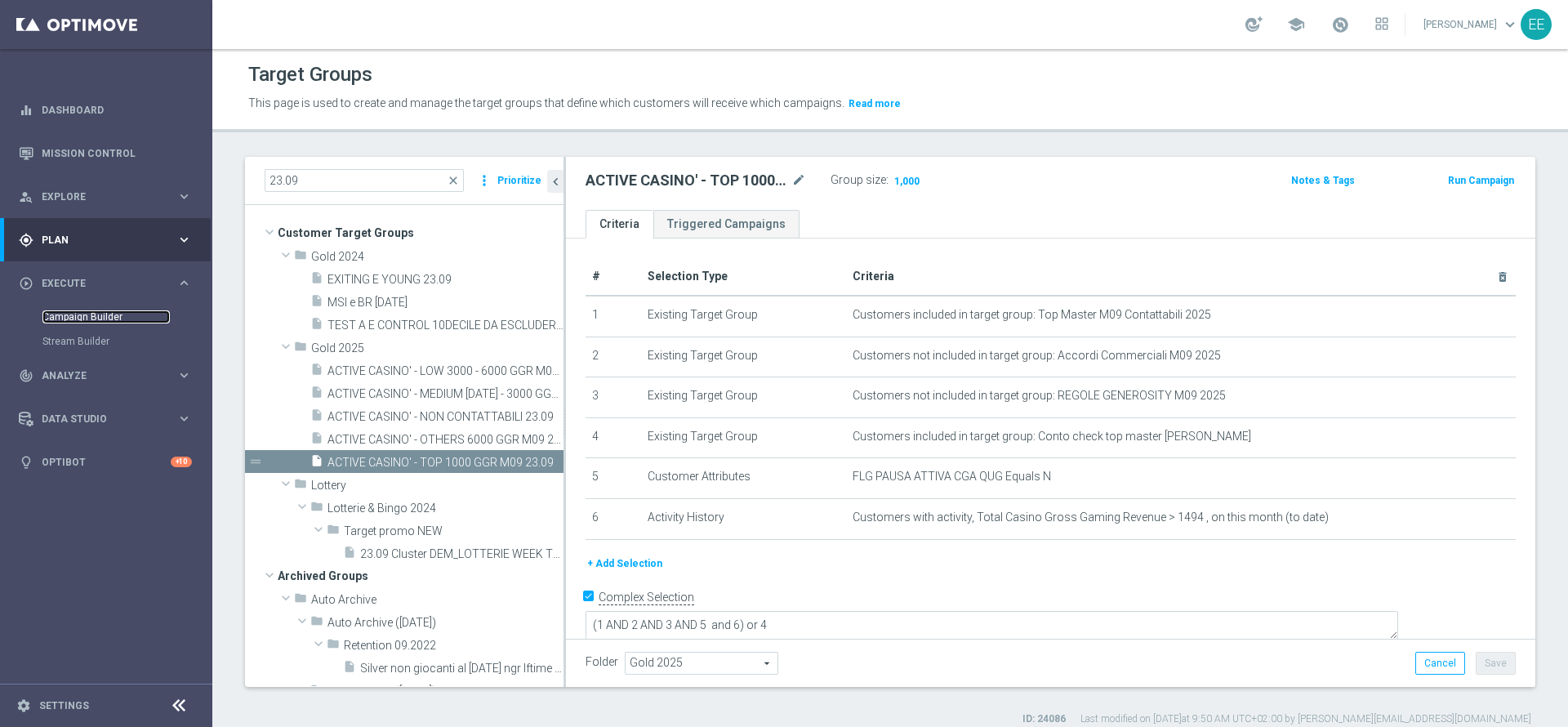
click at [87, 315] on link "Campaign Builder" at bounding box center [106, 317] width 127 height 13
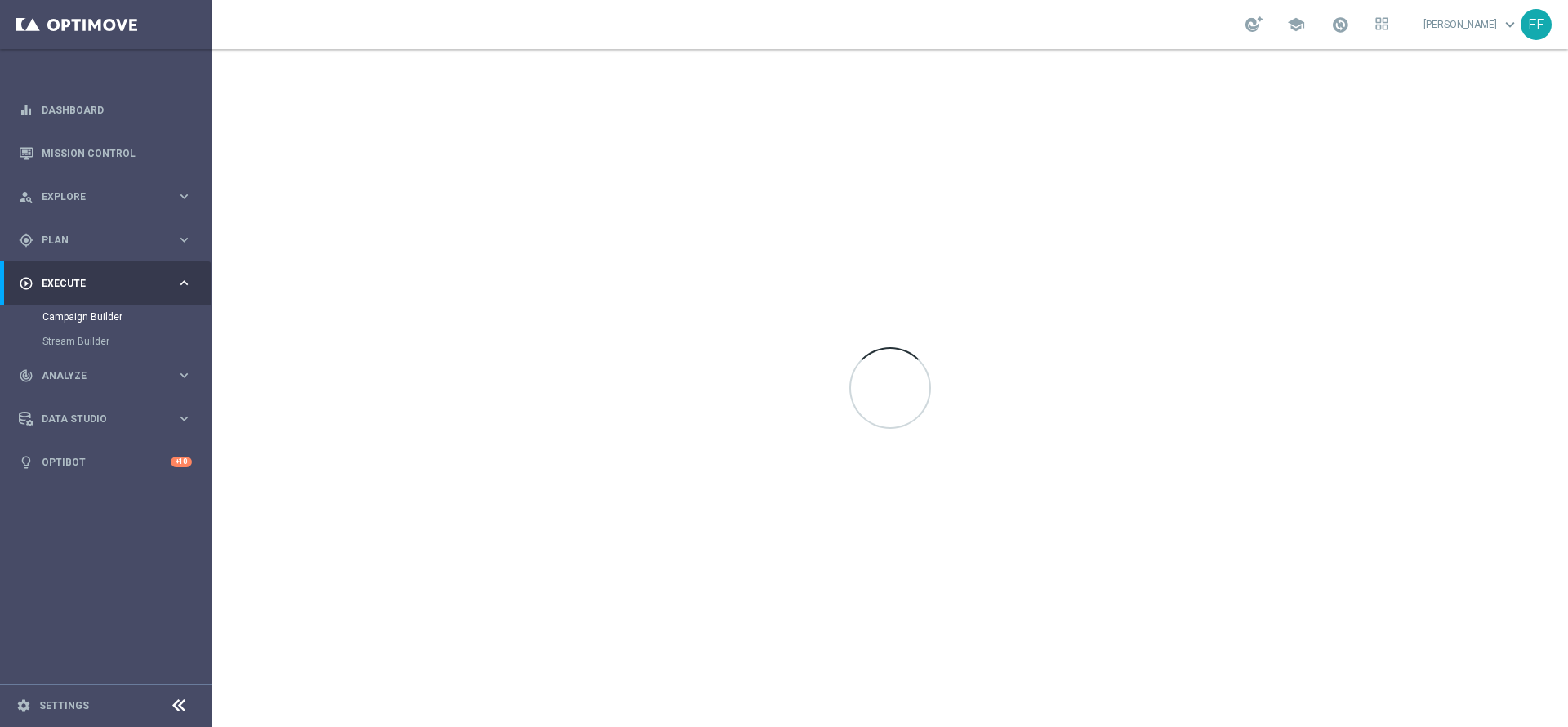
click at [1350, 33] on link at bounding box center [1340, 26] width 21 height 27
click at [1350, 33] on link "Last available data: 21 Sep 2025 Batch process is scheduled to occur within the…" at bounding box center [1340, 26] width 21 height 27
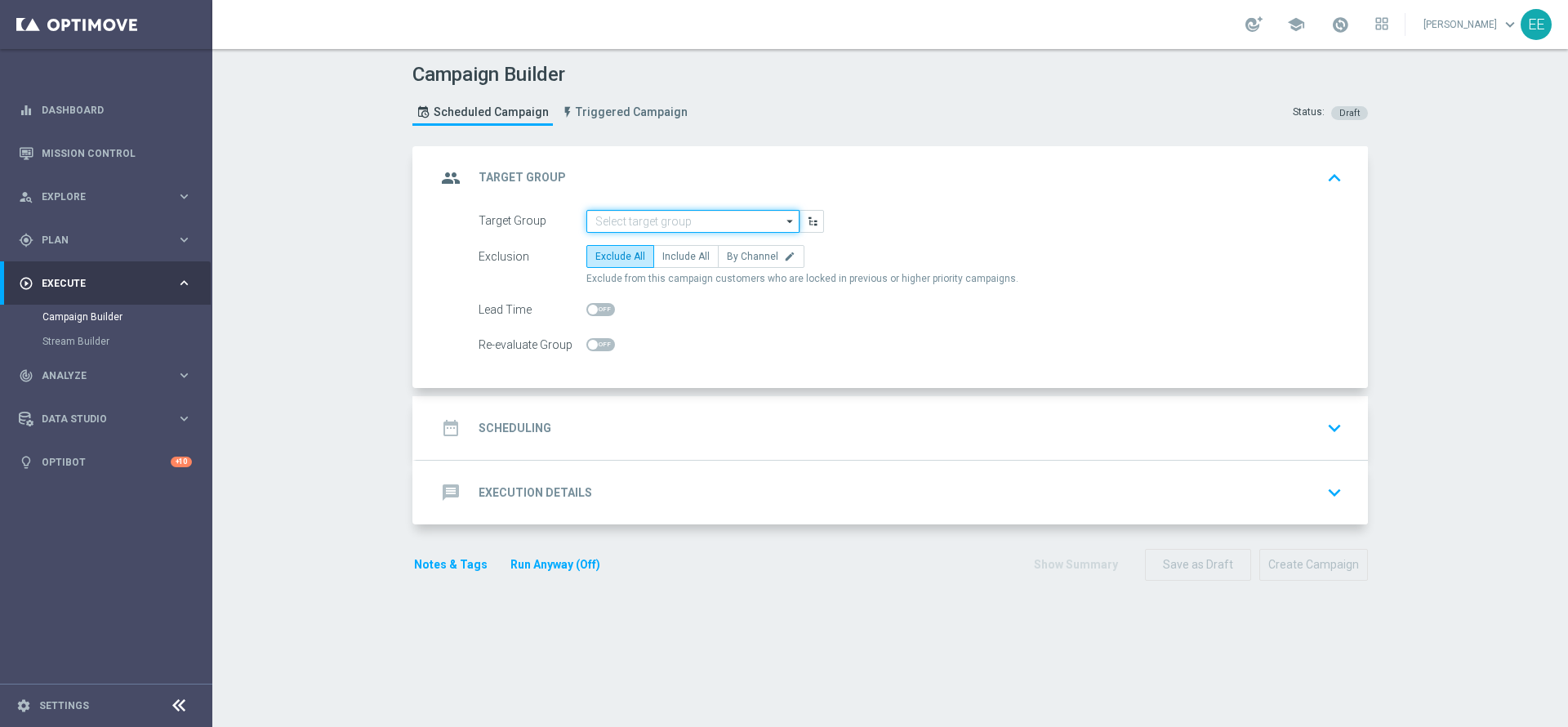
click at [672, 222] on input at bounding box center [693, 221] width 213 height 23
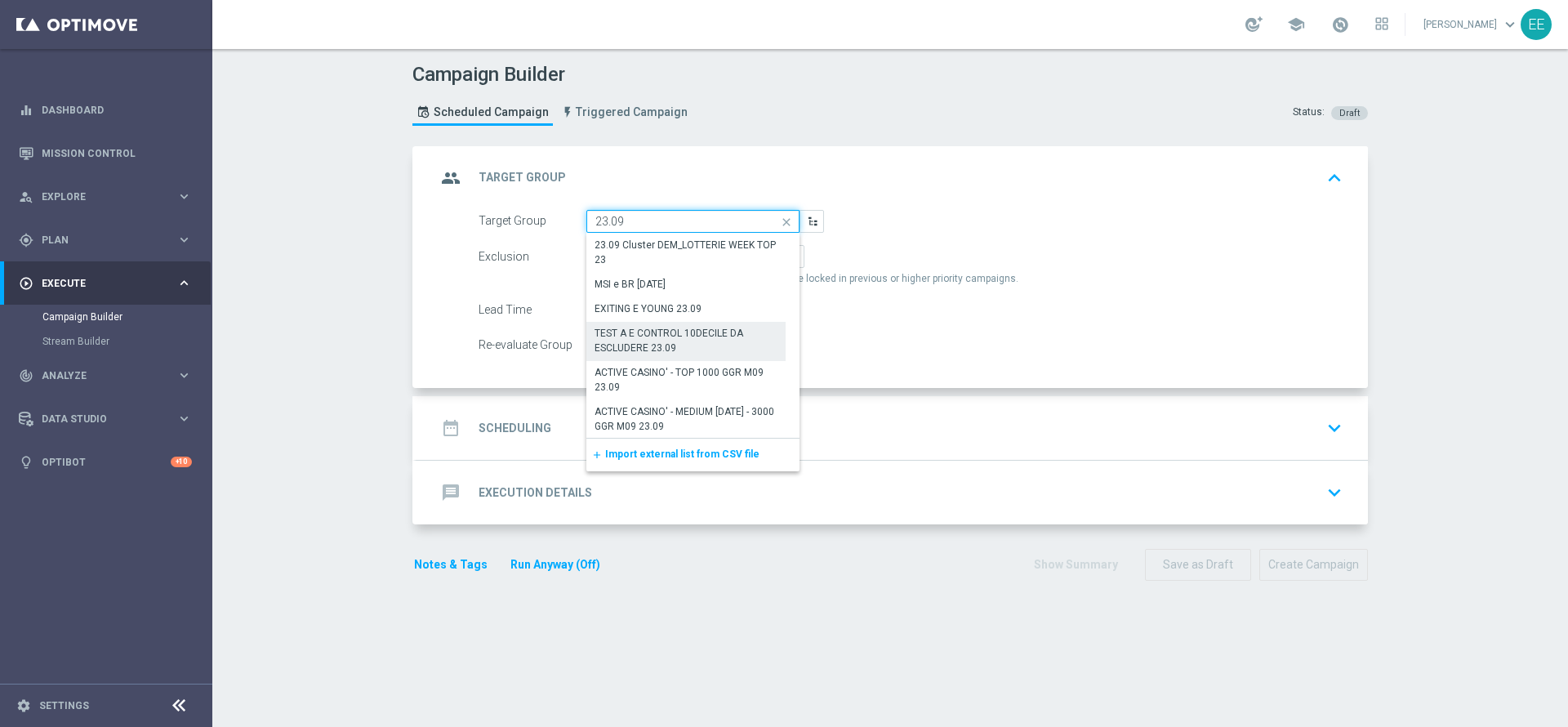
scroll to position [119, 0]
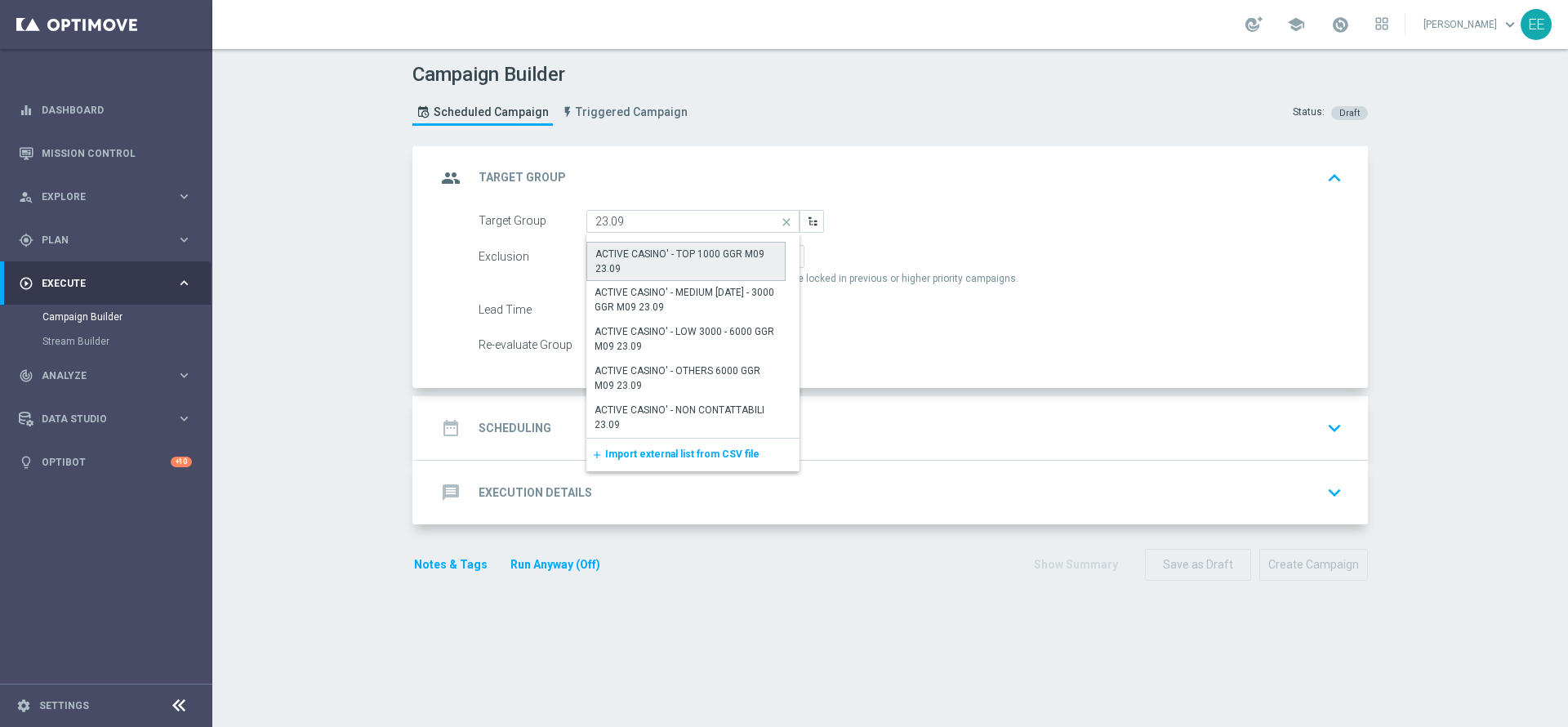
click at [688, 263] on div "ACTIVE CASINO' - TOP 1000 GGR M09 23.09" at bounding box center [685, 261] width 181 height 29
type input "ACTIVE CASINO' - TOP 1000 GGR M09 23.09"
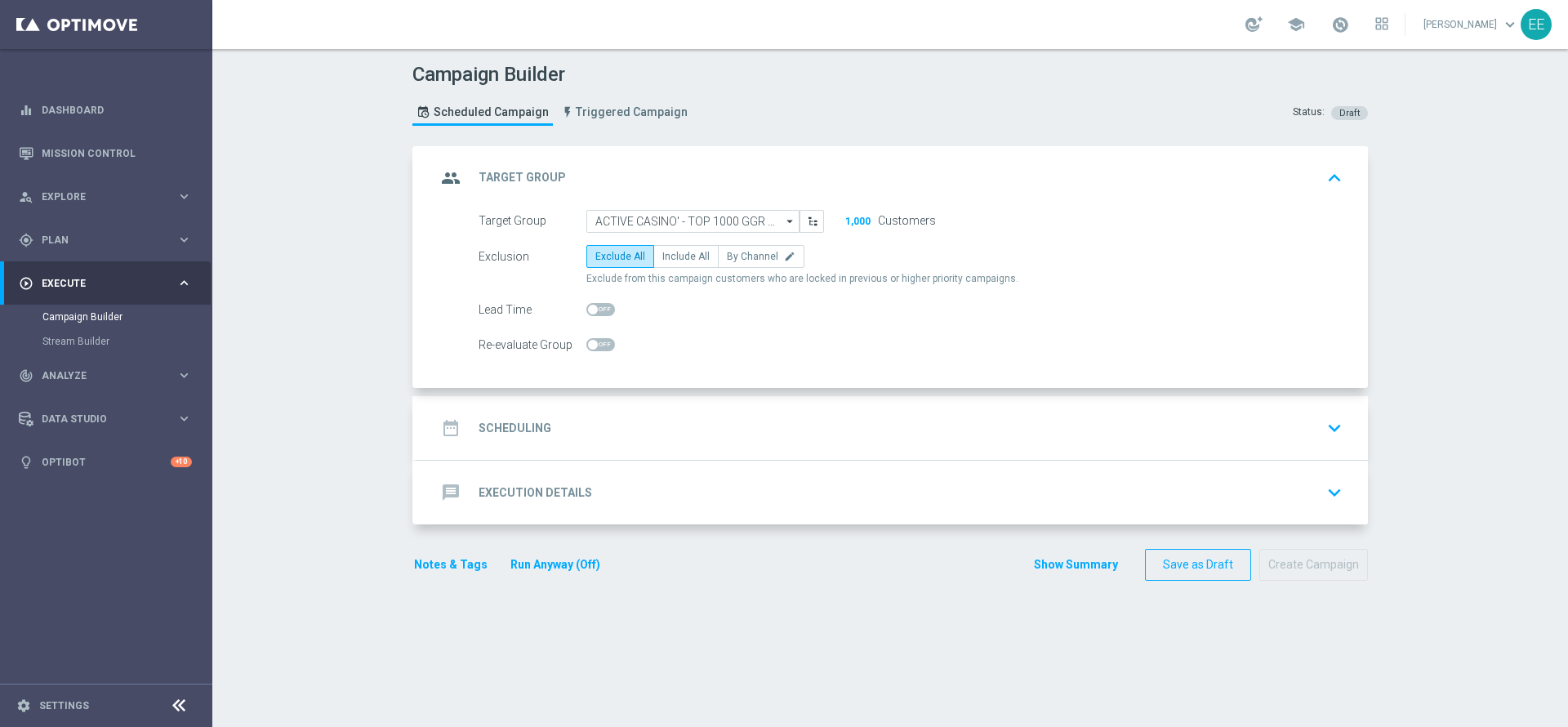
click at [688, 263] on label "Include All" at bounding box center [685, 257] width 65 height 23
click at [673, 263] on input "Include All" at bounding box center [667, 259] width 10 height 10
radio input "true"
click at [619, 410] on div "date_range Scheduling keyboard_arrow_down" at bounding box center [892, 427] width 951 height 64
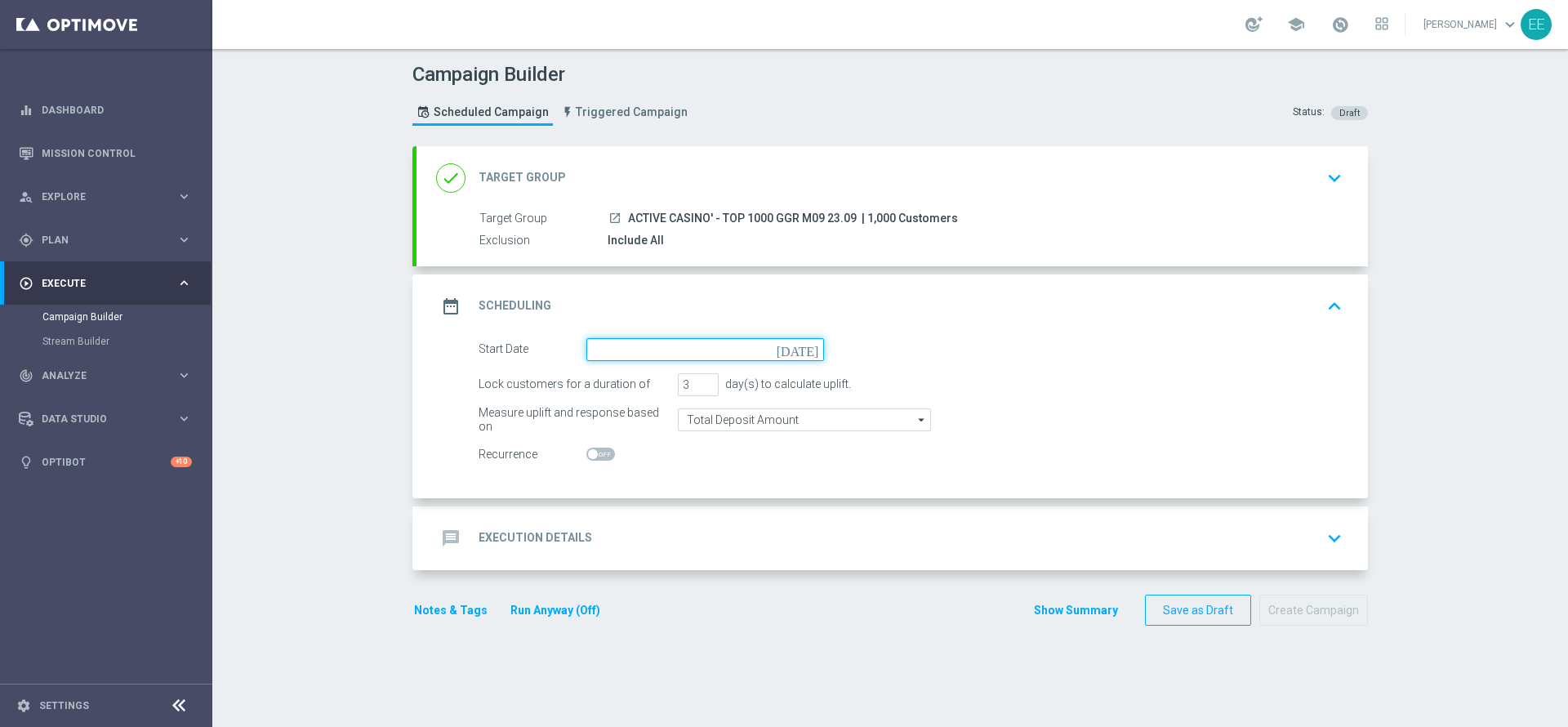
click at [670, 348] on input at bounding box center [705, 350] width 238 height 23
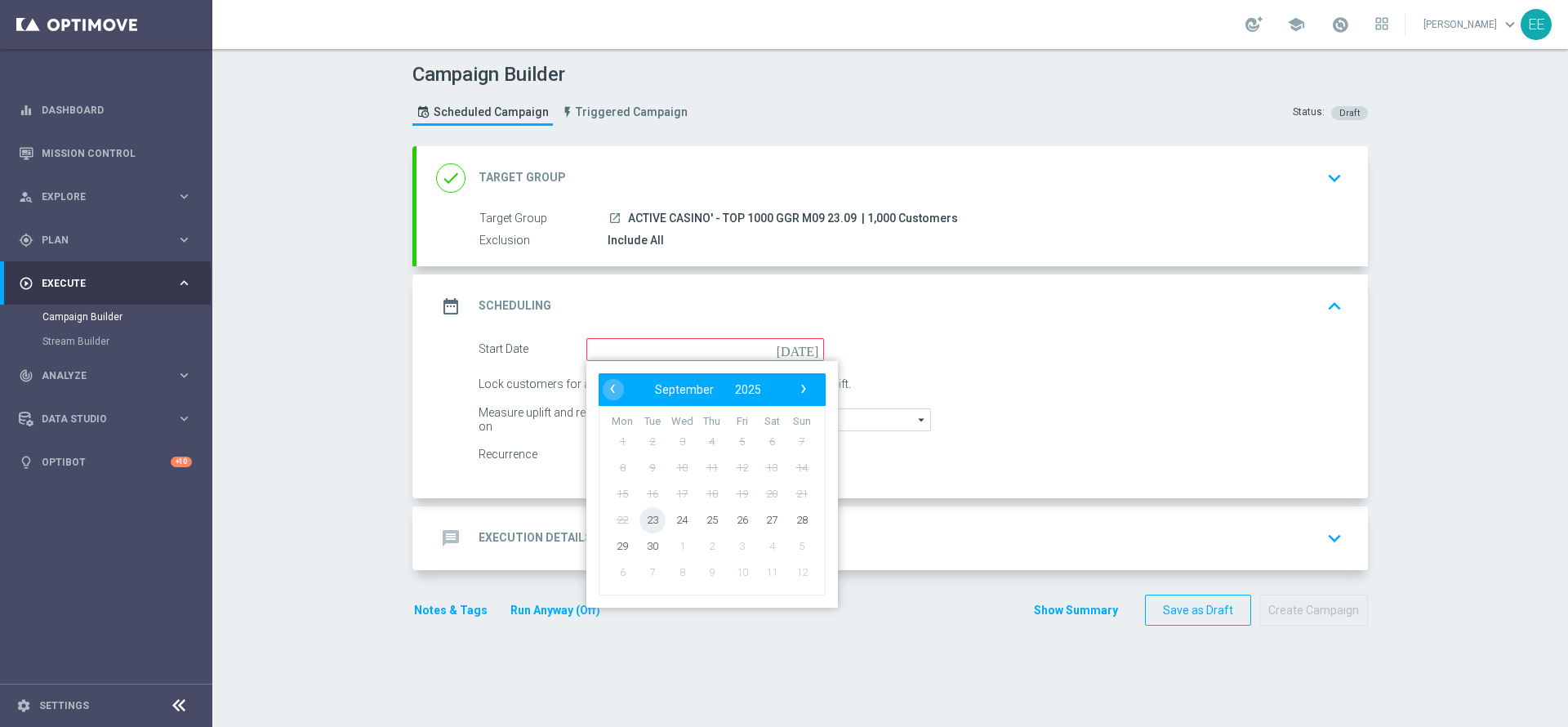
click at [653, 524] on span "23" at bounding box center [653, 519] width 27 height 27
type input "[DATE]"
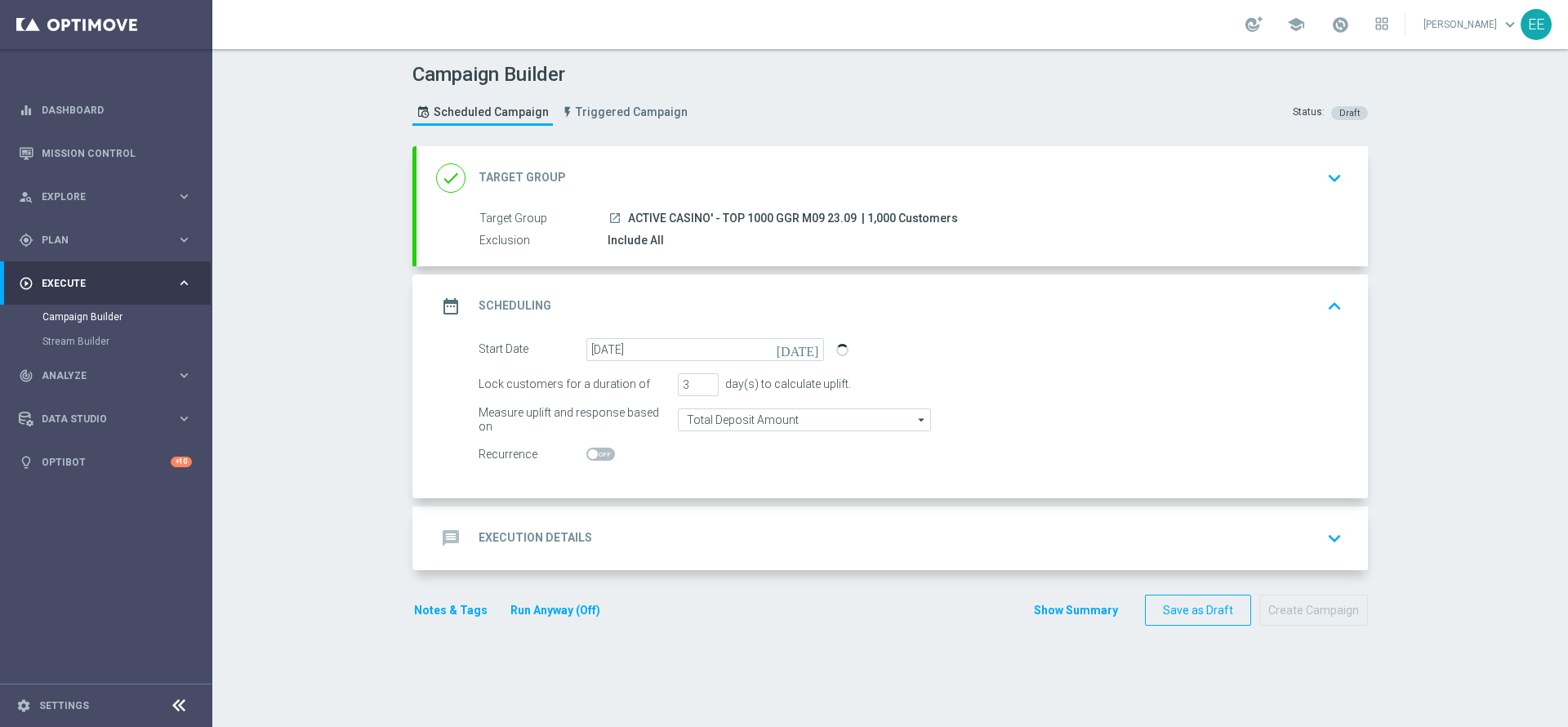
click at [730, 528] on div "message Execution Details keyboard_arrow_down" at bounding box center [892, 538] width 912 height 31
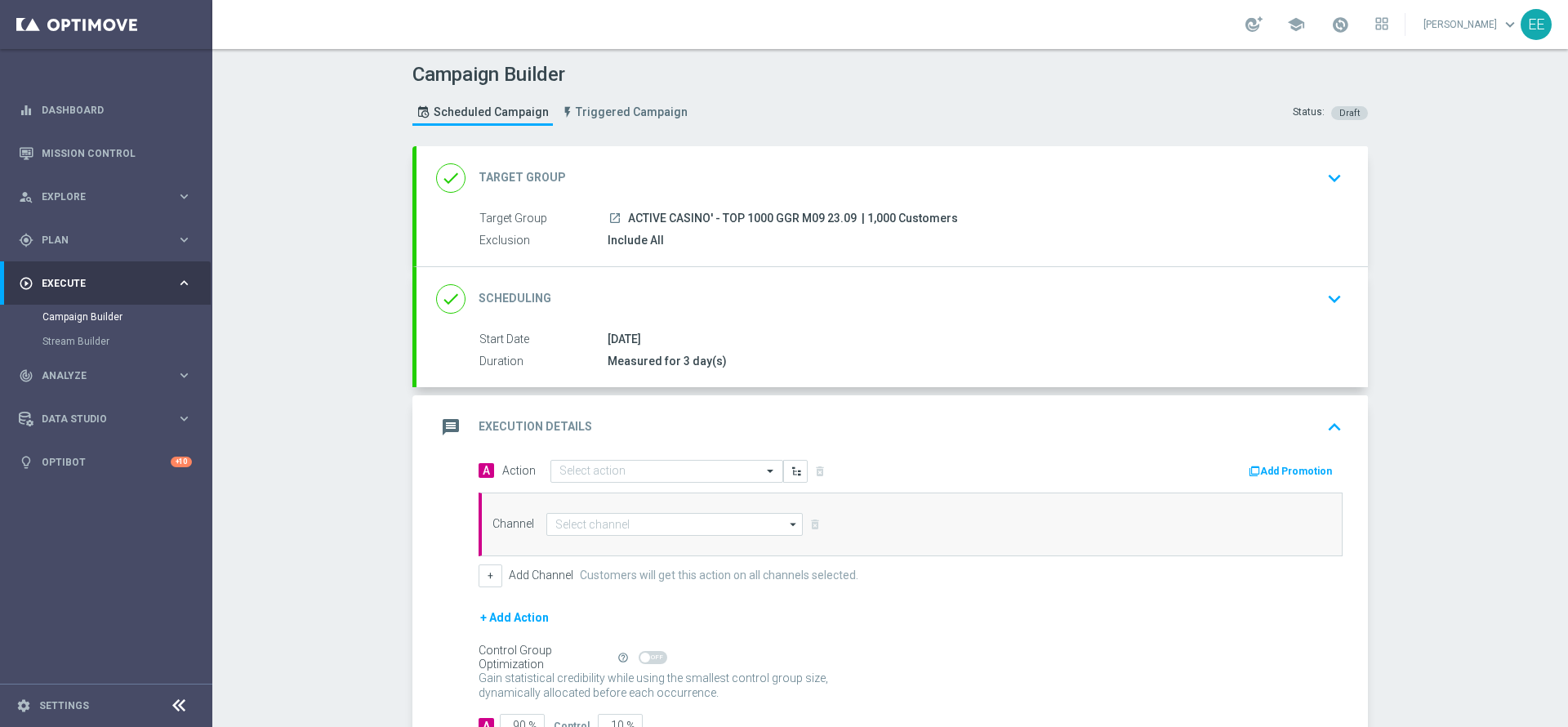
click at [687, 282] on div "done Scheduling keyboard_arrow_down" at bounding box center [892, 299] width 951 height 64
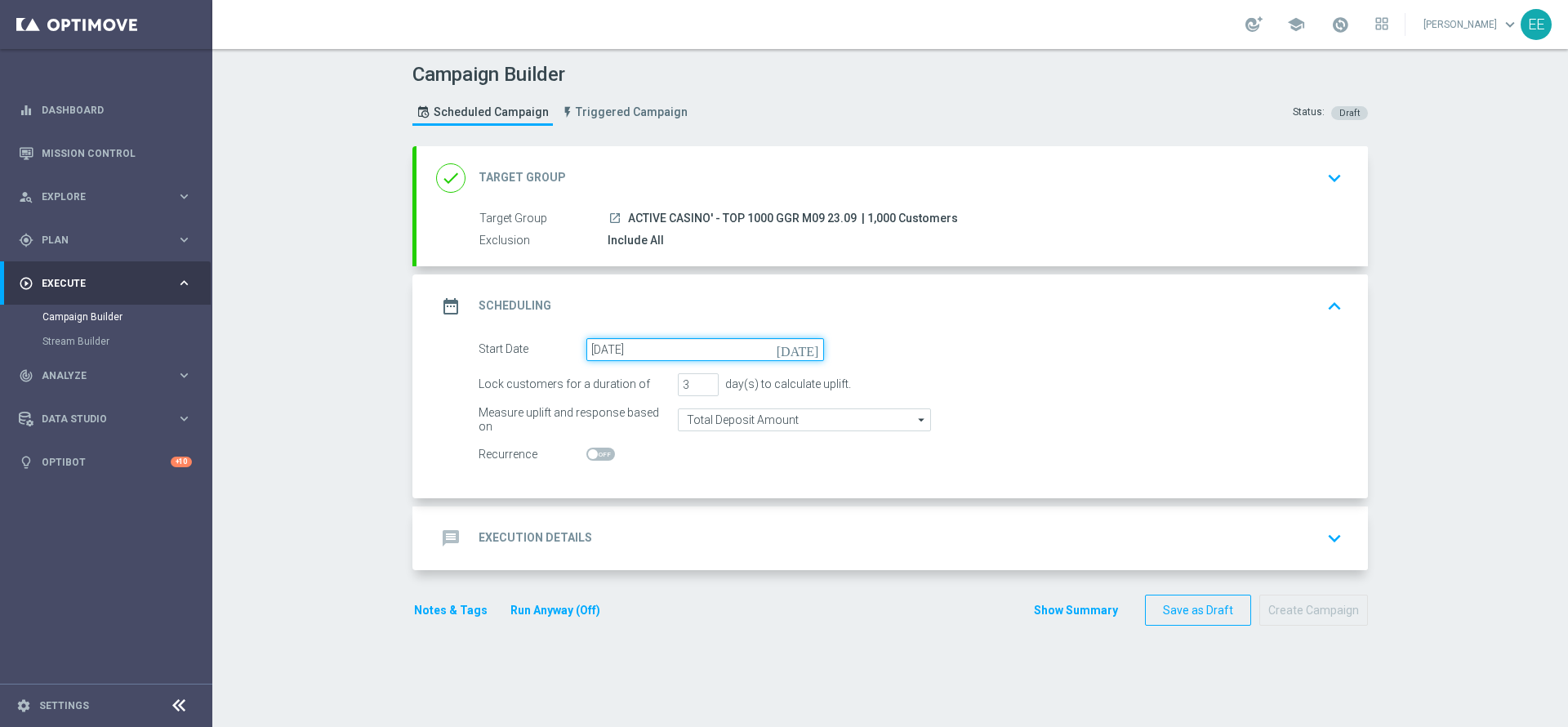
click at [741, 352] on input "[DATE]" at bounding box center [705, 350] width 238 height 23
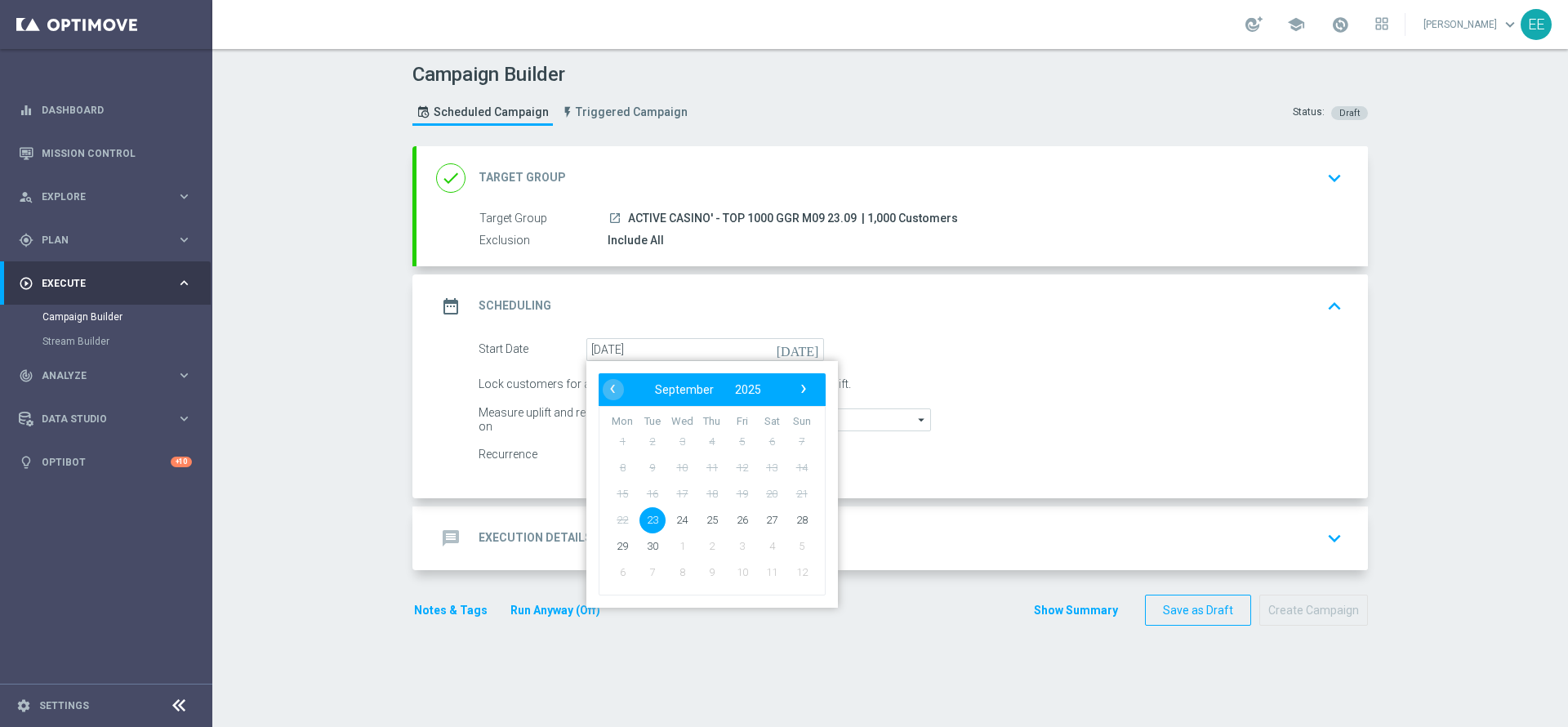
click at [640, 190] on div "done Target Group keyboard_arrow_down" at bounding box center [892, 177] width 912 height 31
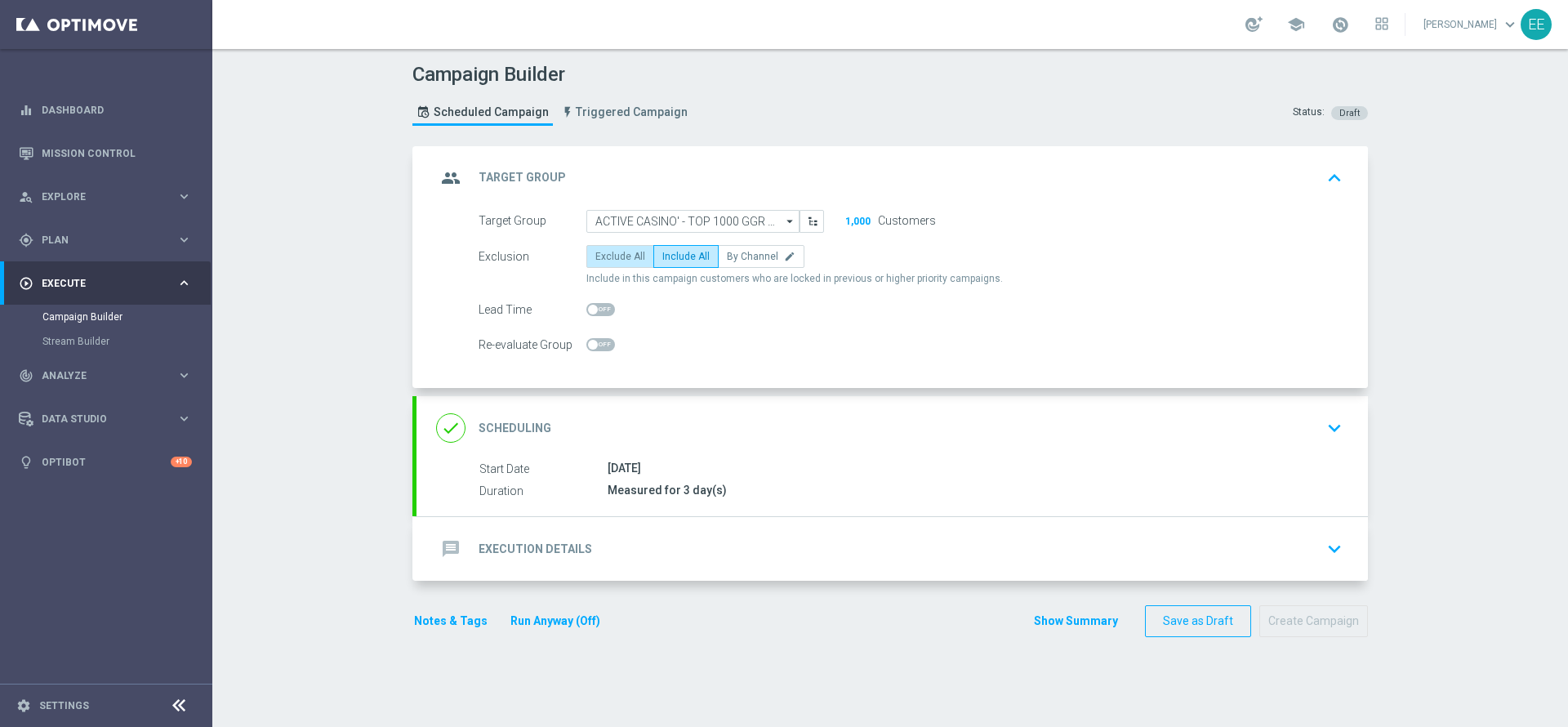
click at [600, 262] on span "Exclude All" at bounding box center [620, 257] width 50 height 11
click at [600, 262] on input "Exclude All" at bounding box center [600, 259] width 10 height 10
radio input "true"
click at [692, 427] on div "done Scheduling keyboard_arrow_down" at bounding box center [892, 427] width 912 height 31
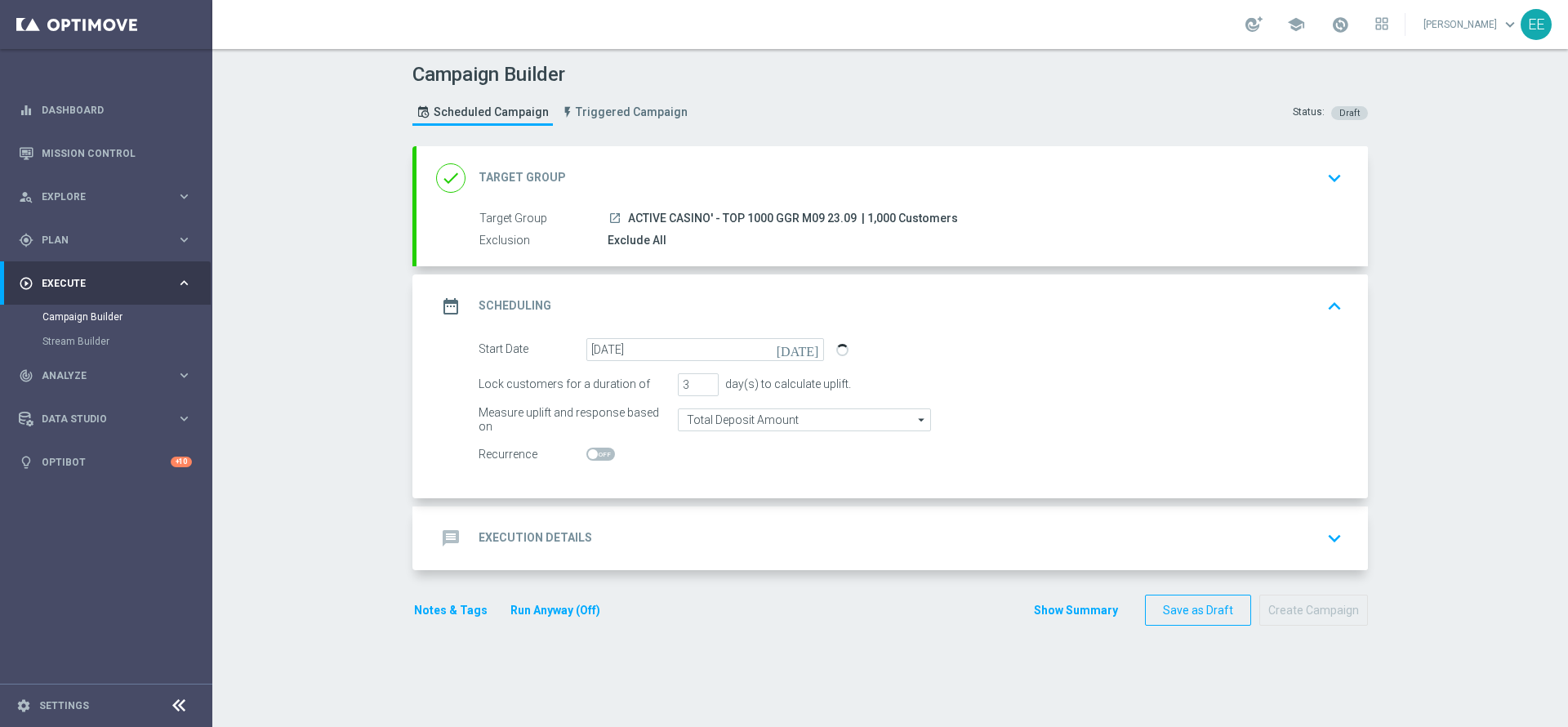
click at [694, 191] on div "done Target Group keyboard_arrow_down" at bounding box center [892, 177] width 912 height 31
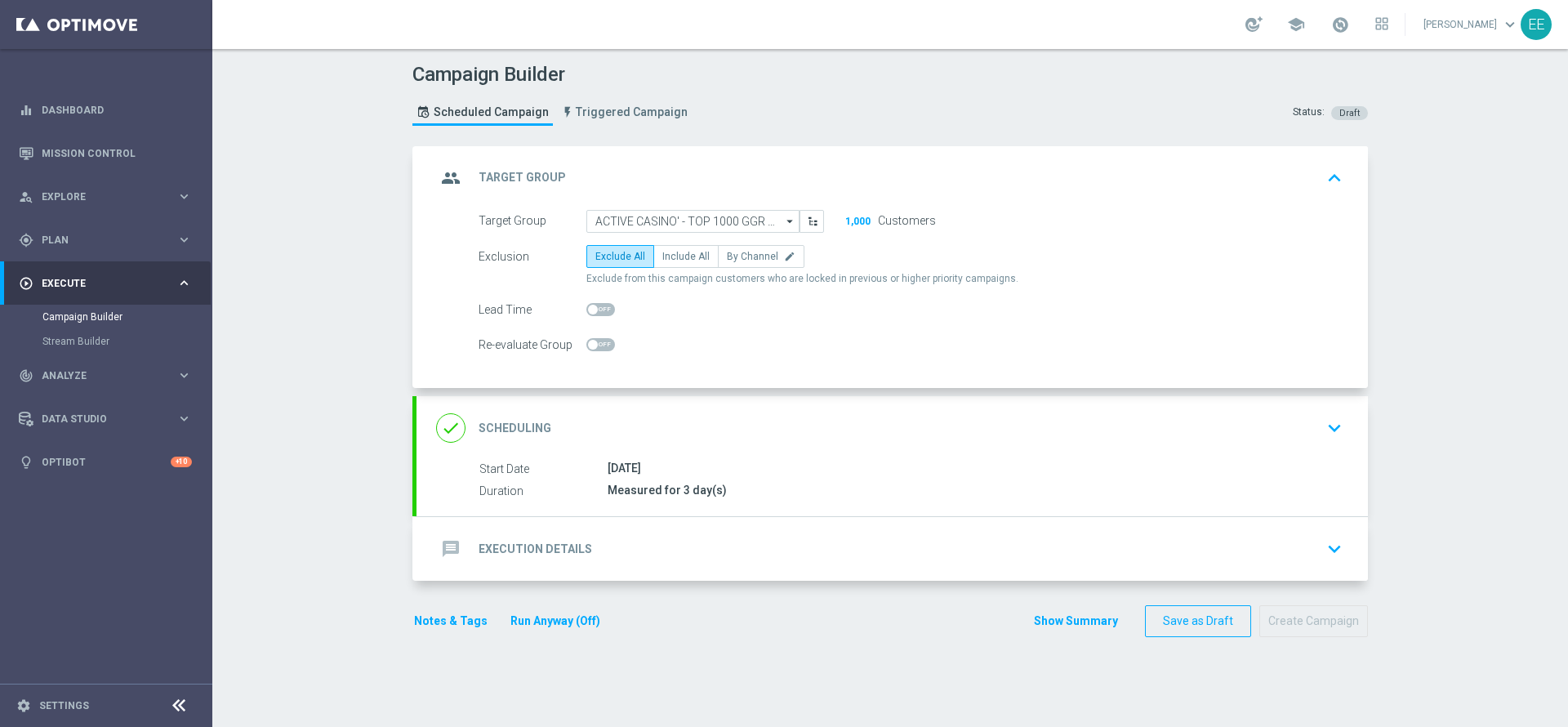
drag, startPoint x: 678, startPoint y: 251, endPoint x: 683, endPoint y: 233, distance: 18.7
click at [683, 233] on form "Target Group ACTIVE CASINO' - TOP 1000 GGR M09 23.09 ACTIVE CASINO' - TOP 1000 …" at bounding box center [910, 282] width 864 height 147
click at [673, 267] on label "Include All" at bounding box center [685, 257] width 65 height 23
click at [673, 264] on input "Include All" at bounding box center [667, 259] width 10 height 10
radio input "true"
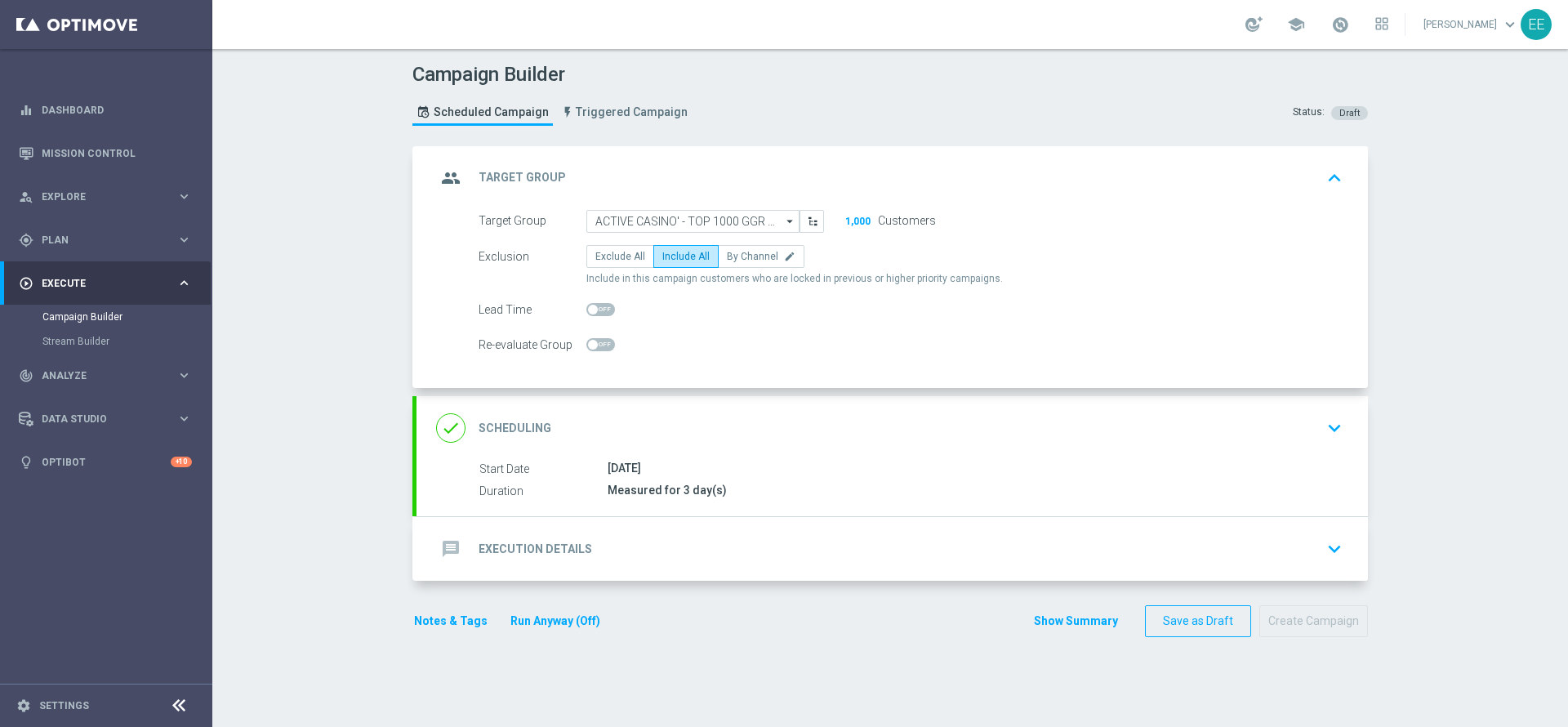
click at [652, 405] on div "done Scheduling keyboard_arrow_down" at bounding box center [892, 427] width 951 height 64
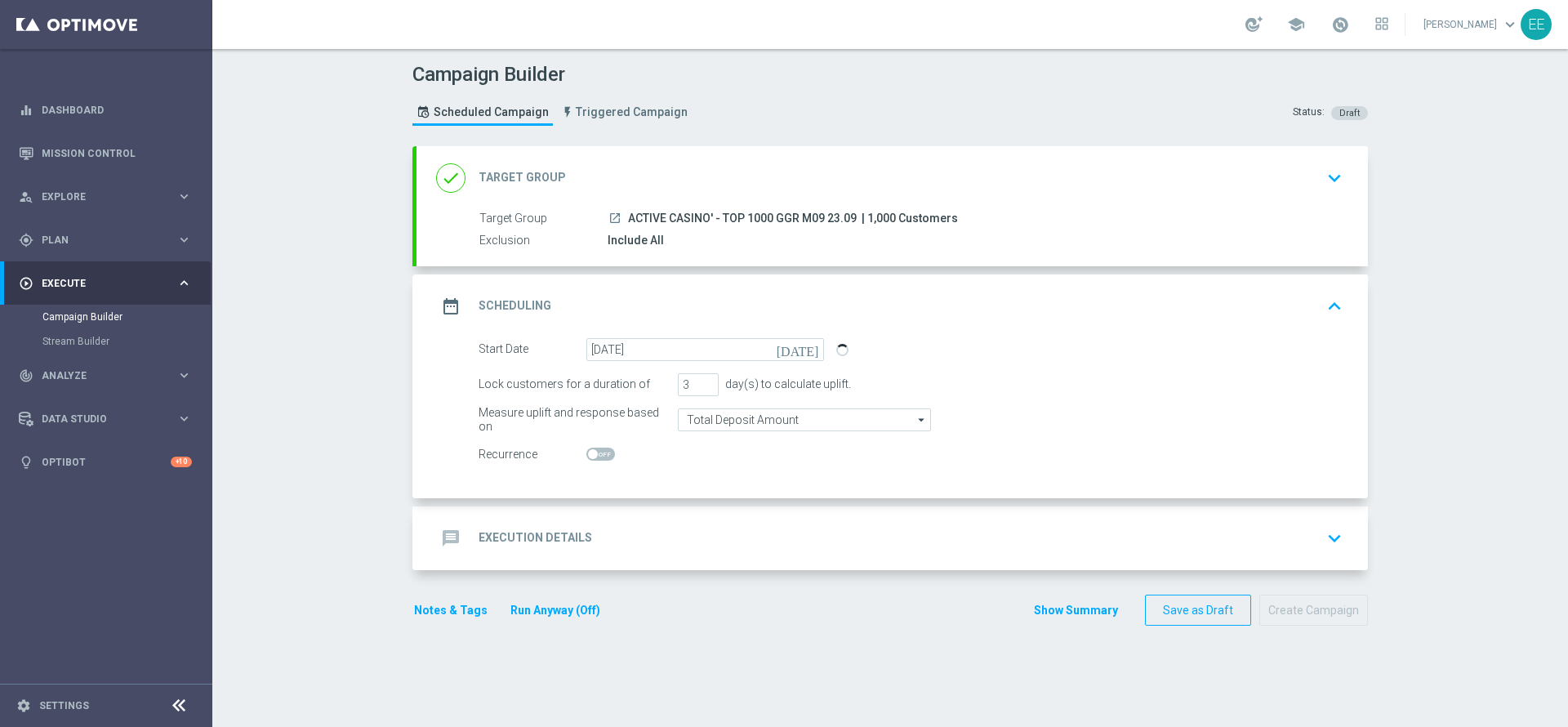
click at [635, 536] on div "message Execution Details keyboard_arrow_down" at bounding box center [892, 538] width 912 height 31
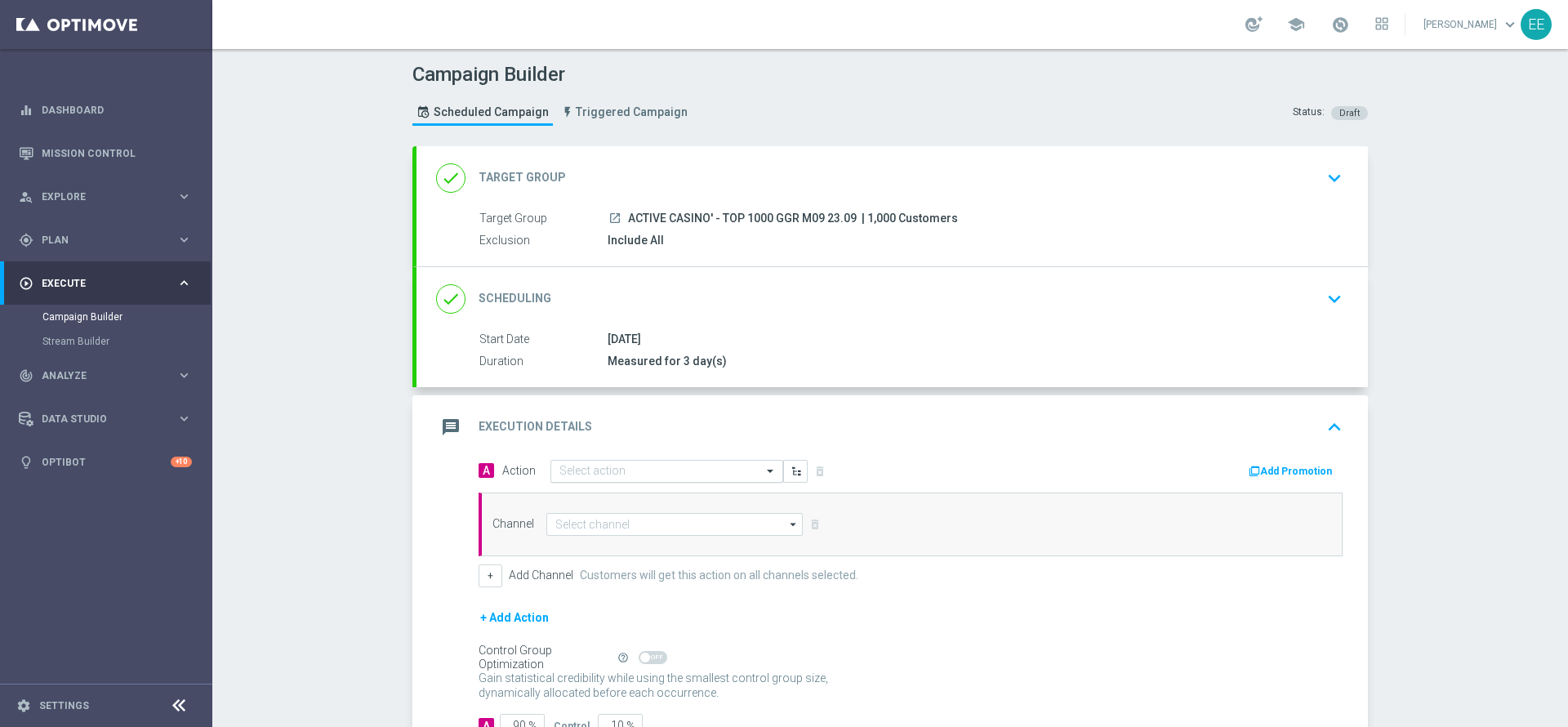
click at [658, 470] on input "text" at bounding box center [650, 471] width 182 height 14
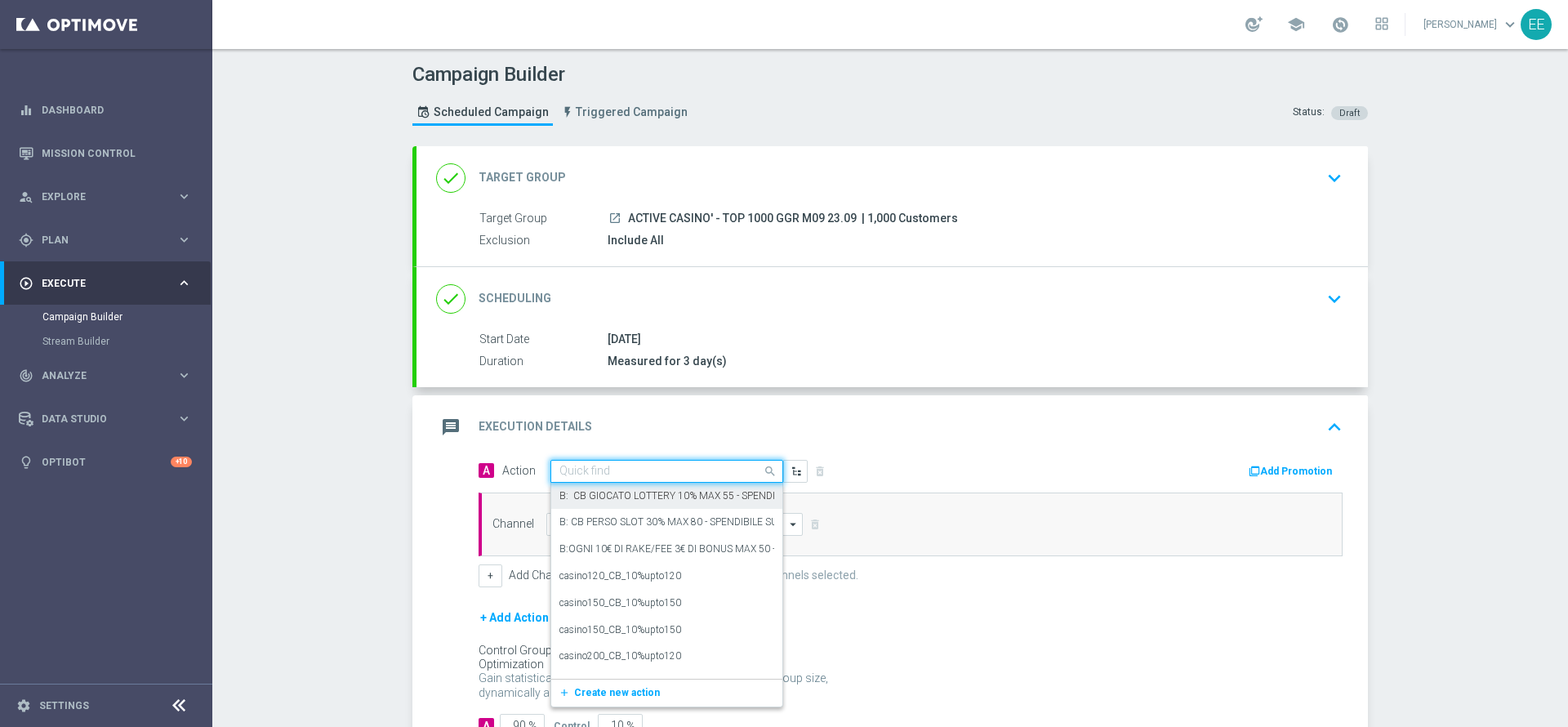
paste input "[PERSON_NAME] CASINO 30% MAX 250 EURO - SPENDIBILE SLOT"
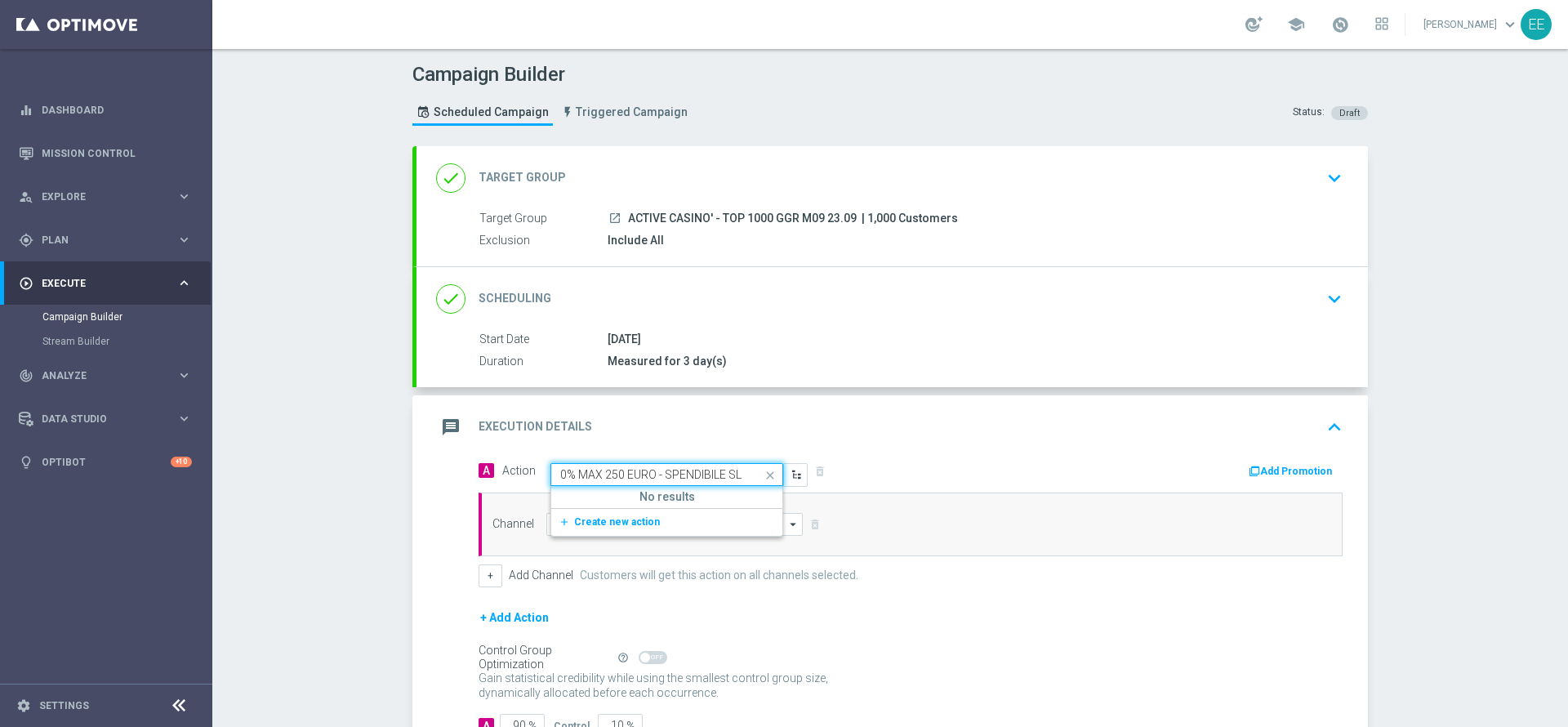
scroll to position [0, 103]
type input "CB PERSO CASINO 30% MAX 250 EURO"
click at [690, 499] on label "CB PERSO CASINO 30% MAX 250 EURO - SPENDIBILE CASINO" at bounding box center [697, 500] width 277 height 14
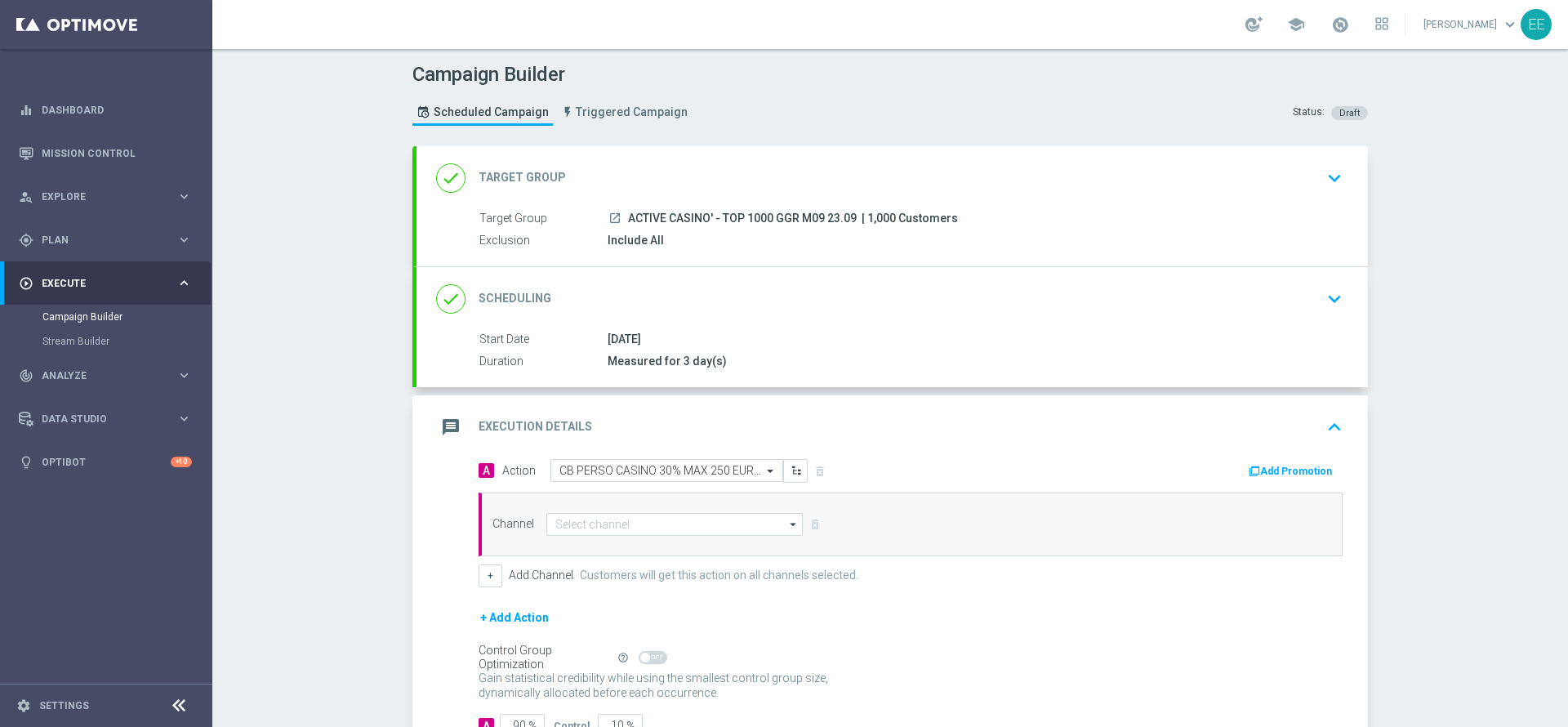
scroll to position [0, 0]
click at [685, 476] on input "text" at bounding box center [650, 470] width 182 height 14
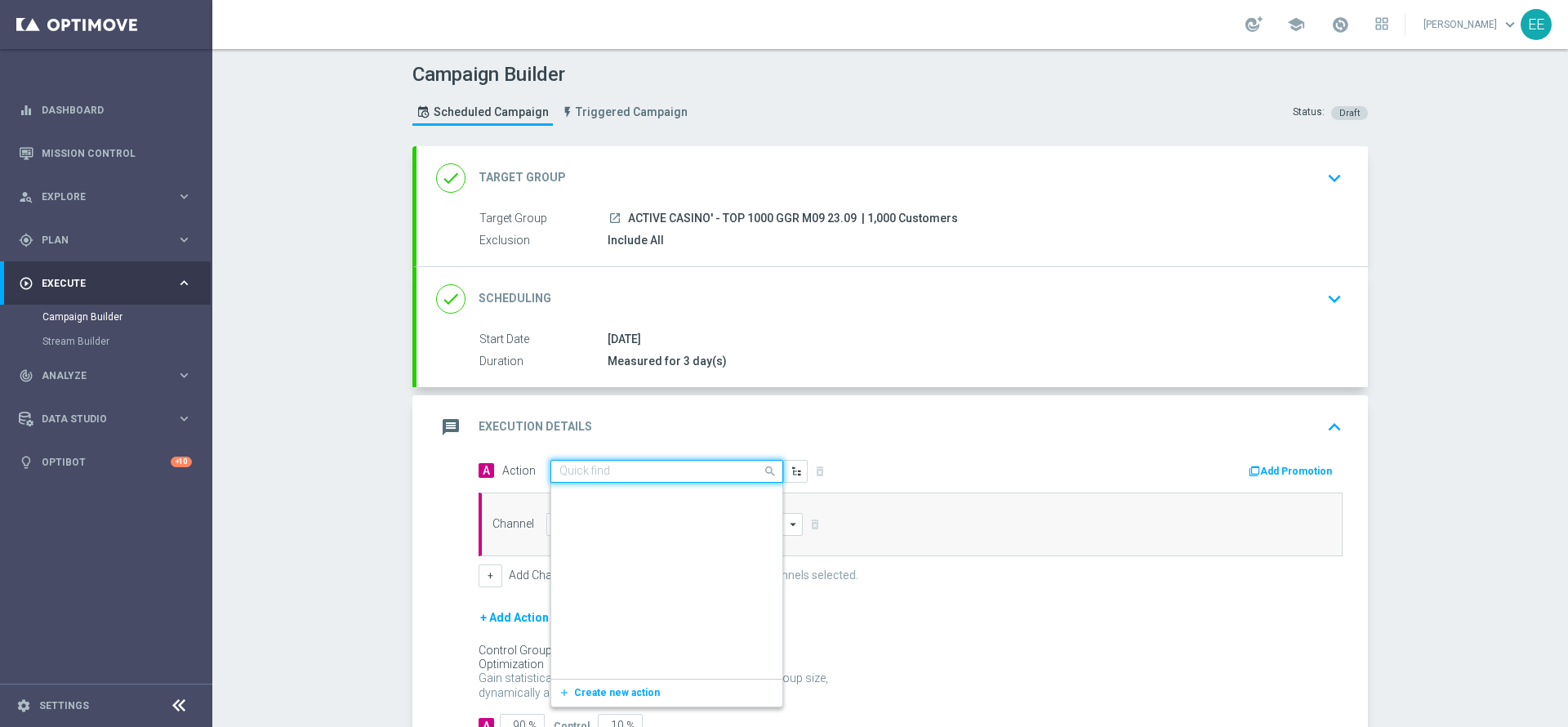
scroll to position [83074, 0]
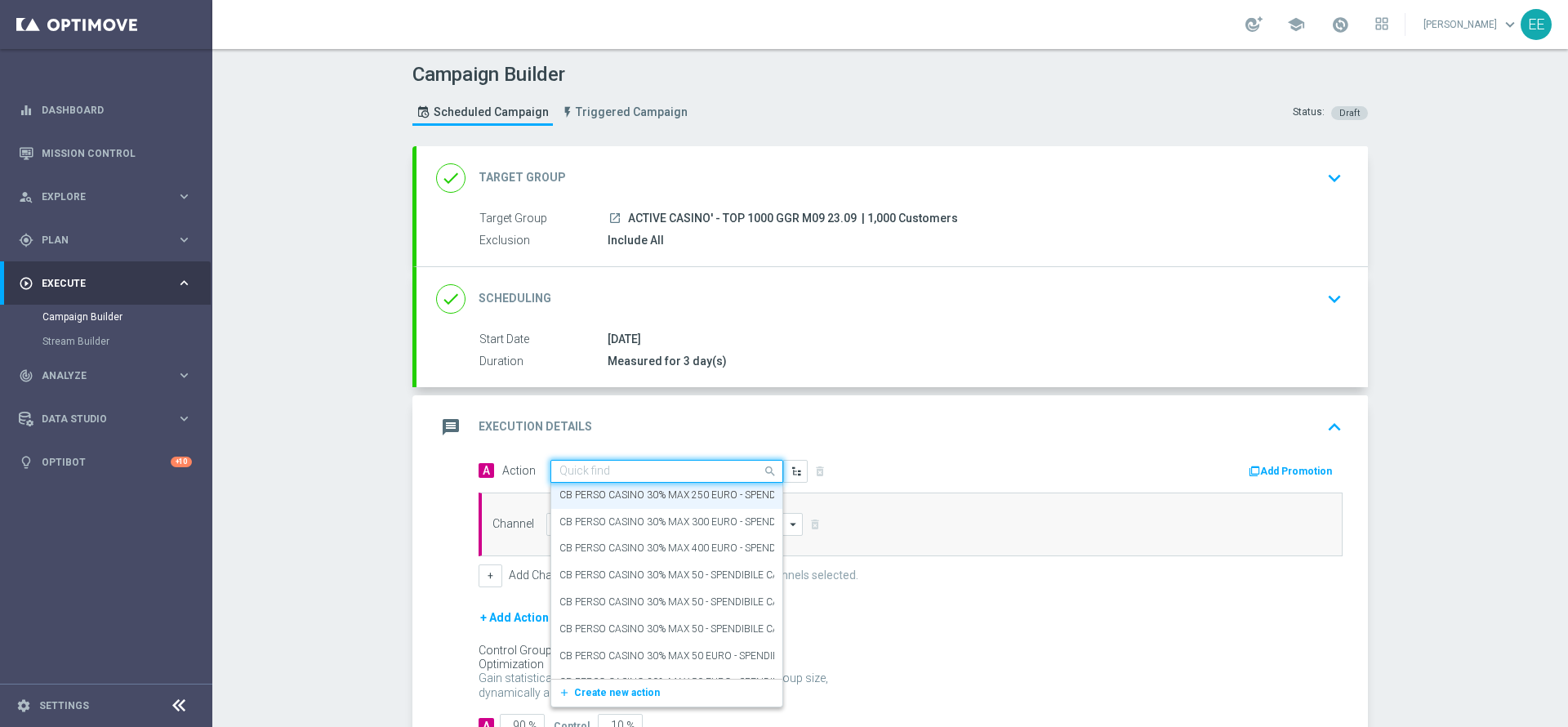
paste input "[PERSON_NAME] CASINO 30% MAX 250 EURO - SPENDIBILE SLOT"
type input "[PERSON_NAME] CASINO 30% MAX 250 EURO - SPENDIBILE SLOT"
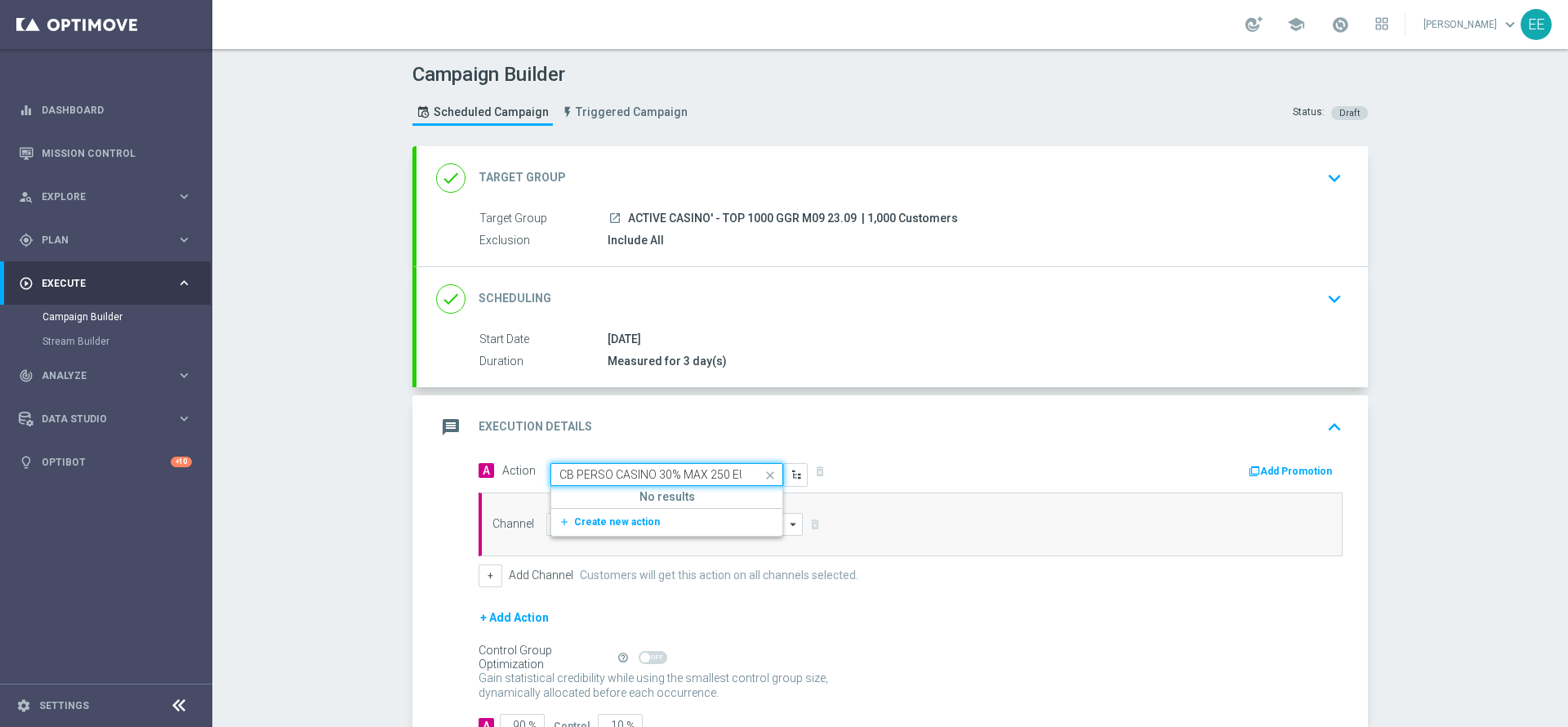
scroll to position [0, 0]
click at [604, 524] on span "Create new action" at bounding box center [617, 522] width 85 height 11
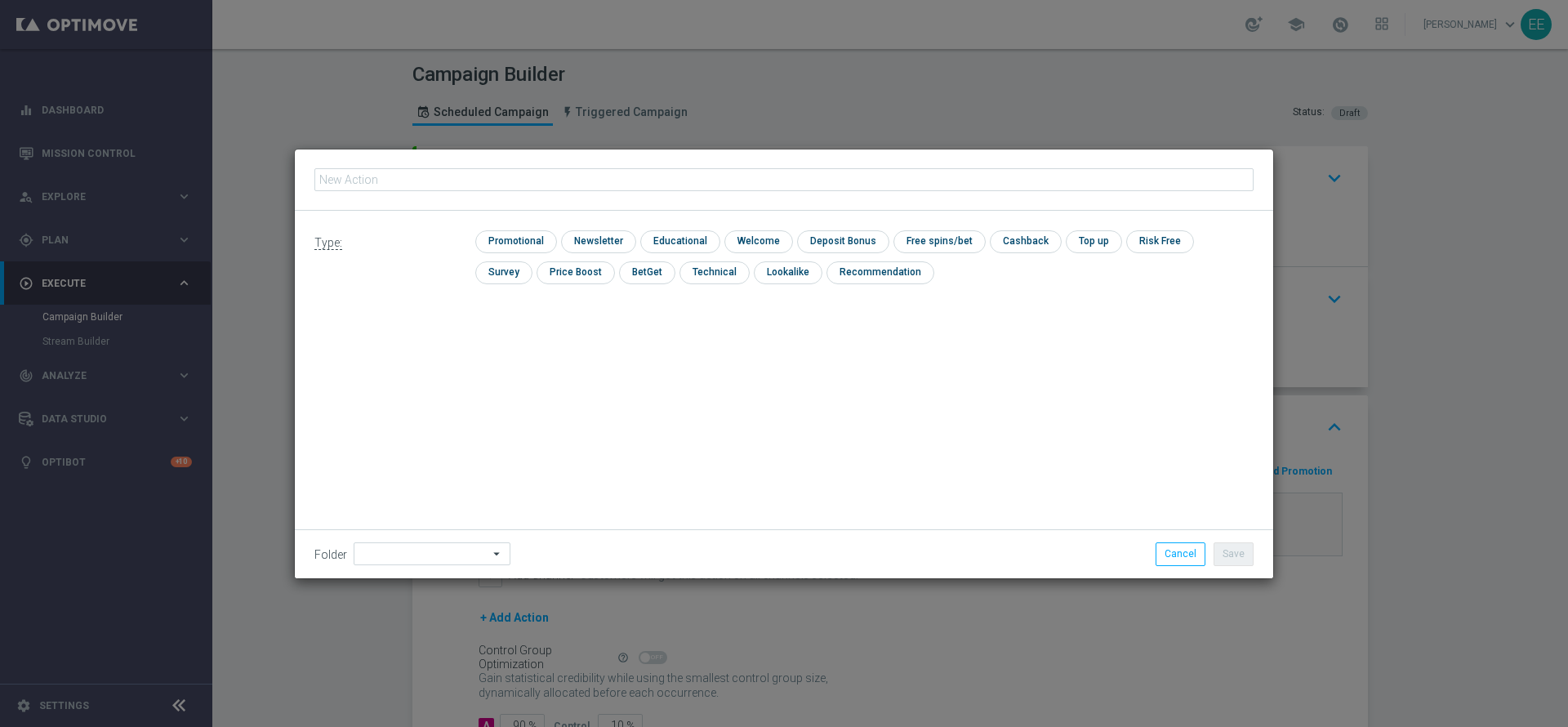
click at [617, 171] on input "text" at bounding box center [784, 180] width 939 height 23
type input "[PERSON_NAME] CASINO 30% MAX 250 EURO - SPENDIBILE SLOT"
click at [519, 241] on input "checkbox" at bounding box center [514, 241] width 78 height 22
checkbox input "true"
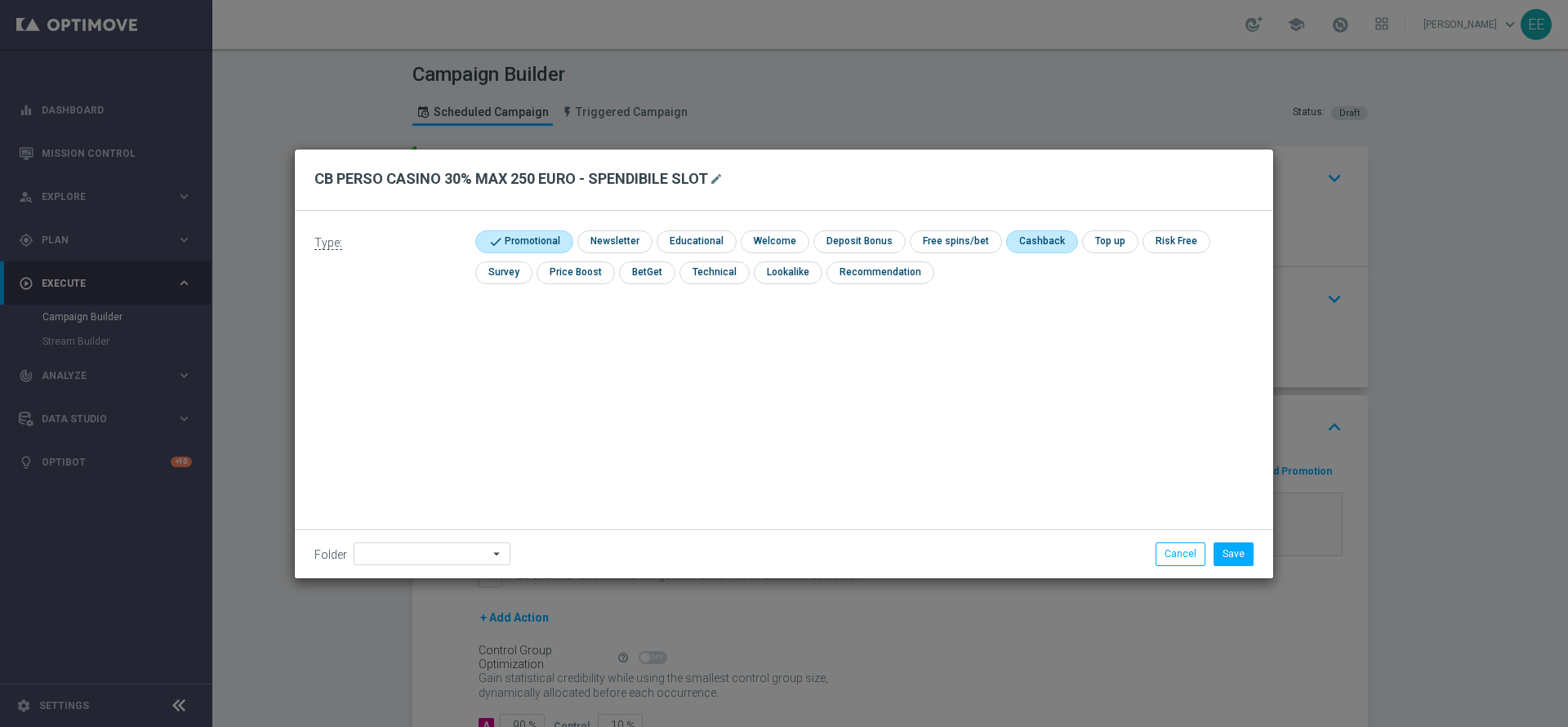
click at [1024, 240] on input "checkbox" at bounding box center [1040, 241] width 68 height 22
checkbox input "true"
click at [403, 547] on input at bounding box center [431, 554] width 156 height 23
type input "OMNICHANNEL"
click at [1231, 559] on button "Save" at bounding box center [1234, 554] width 40 height 23
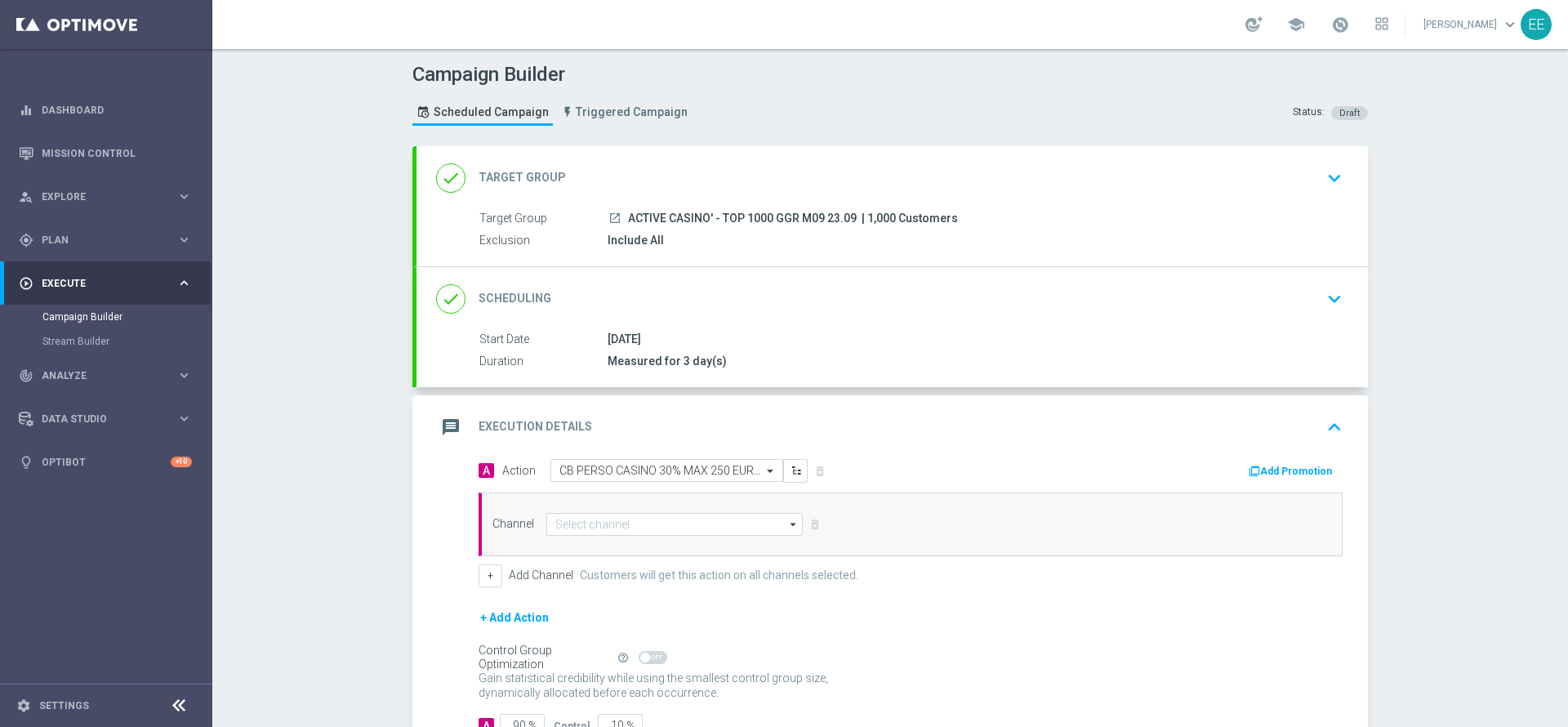
click at [1289, 463] on button "Add Promotion" at bounding box center [1292, 471] width 91 height 18
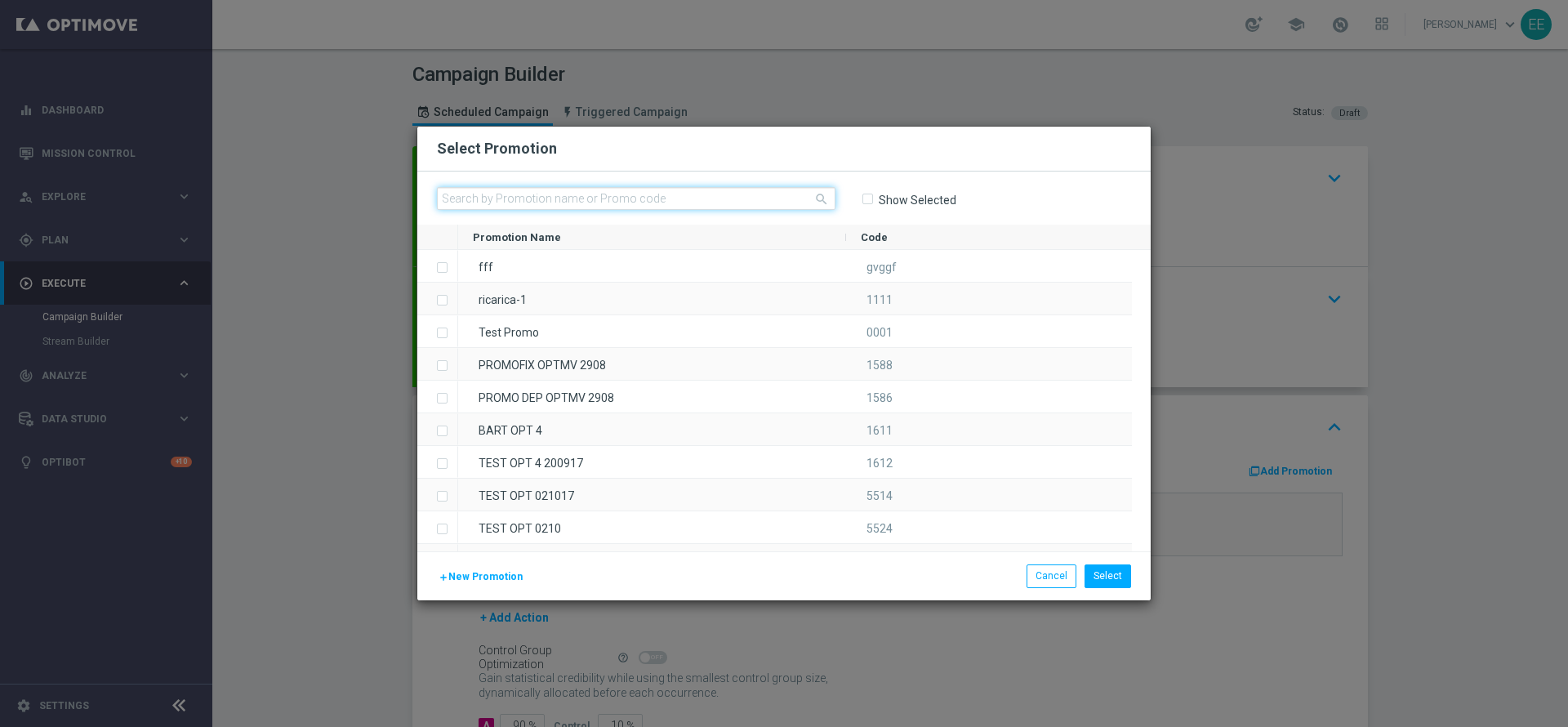
click at [523, 192] on input "text" at bounding box center [636, 198] width 399 height 23
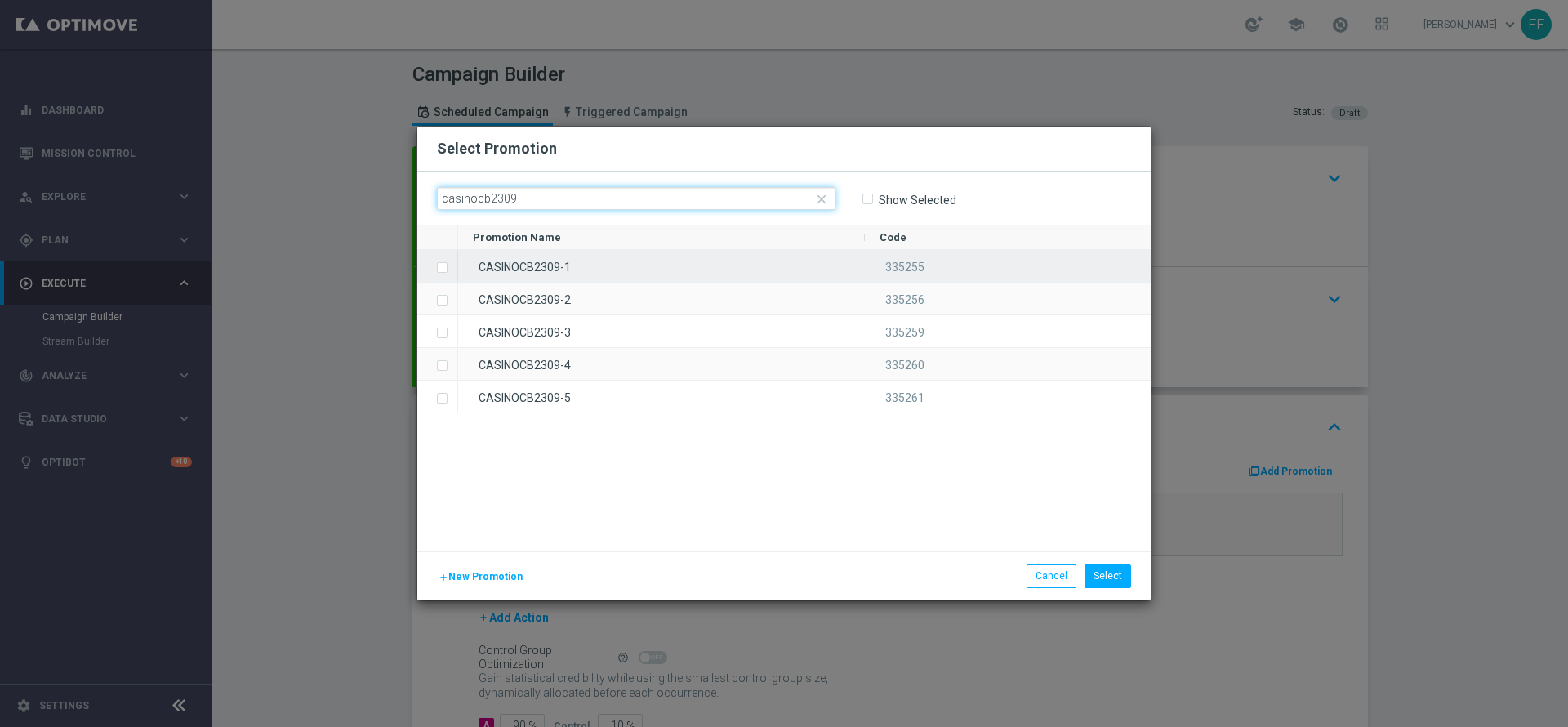
type input "casinocb2309"
click at [573, 260] on div "CASINOCB2309-1" at bounding box center [660, 266] width 406 height 32
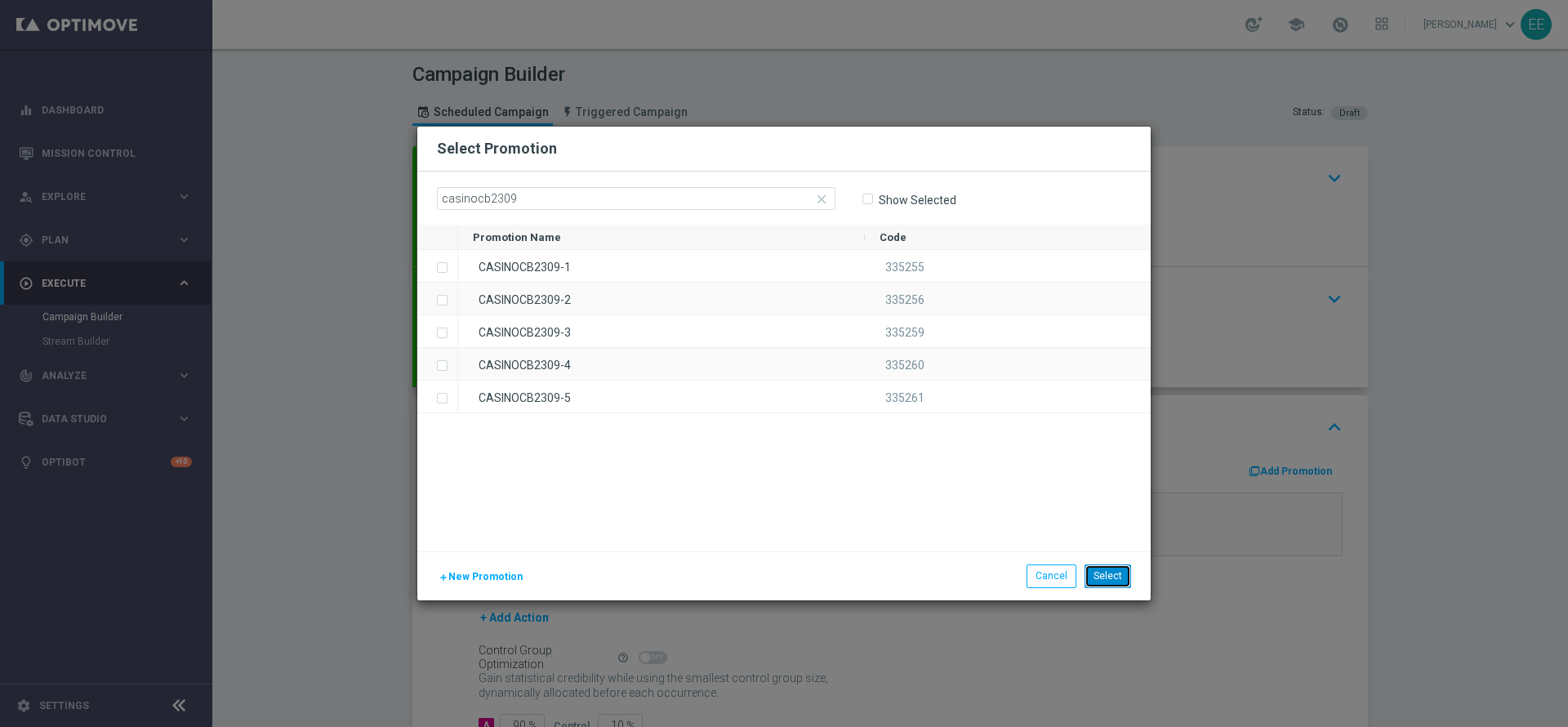
click at [1123, 576] on button "Select" at bounding box center [1107, 575] width 46 height 23
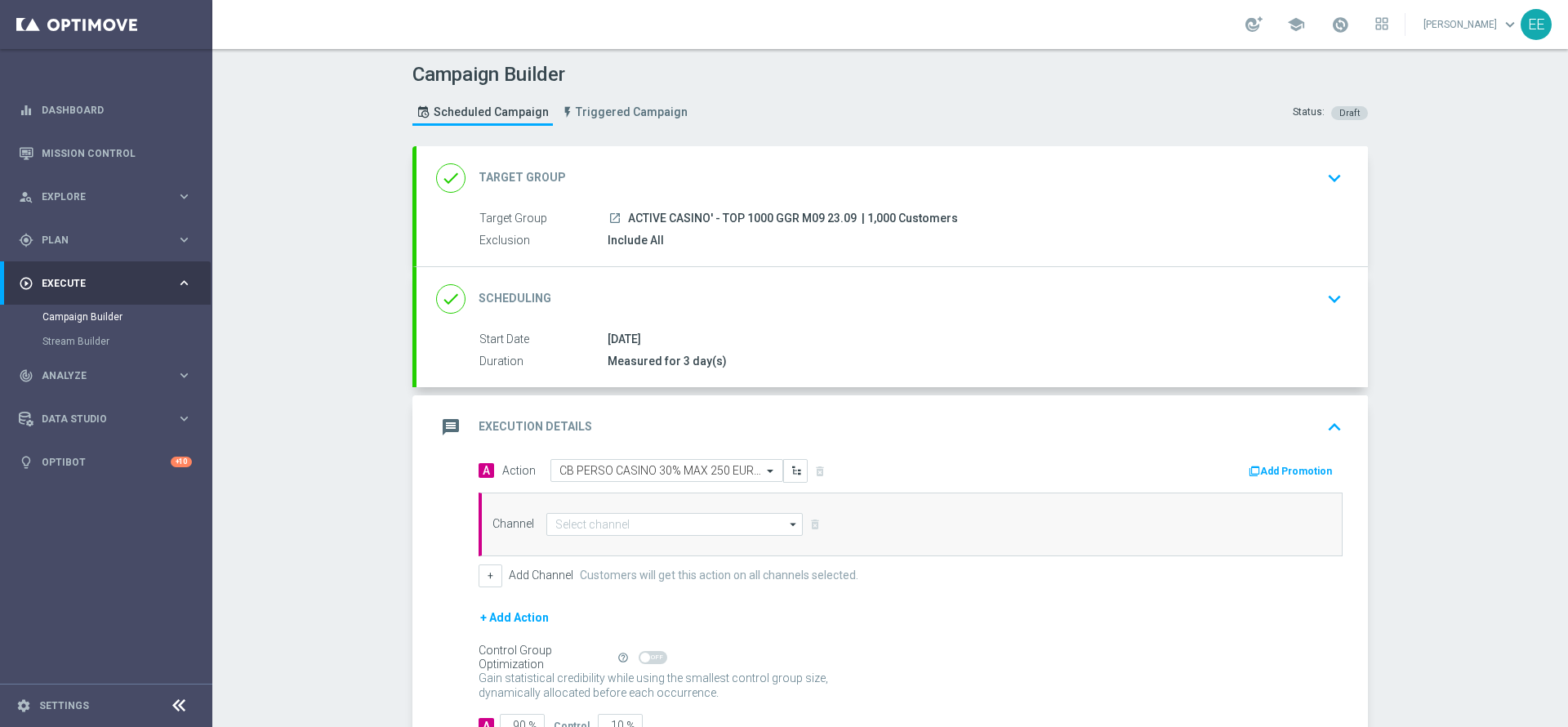
click at [1294, 467] on button "Add Promotion" at bounding box center [1292, 471] width 91 height 18
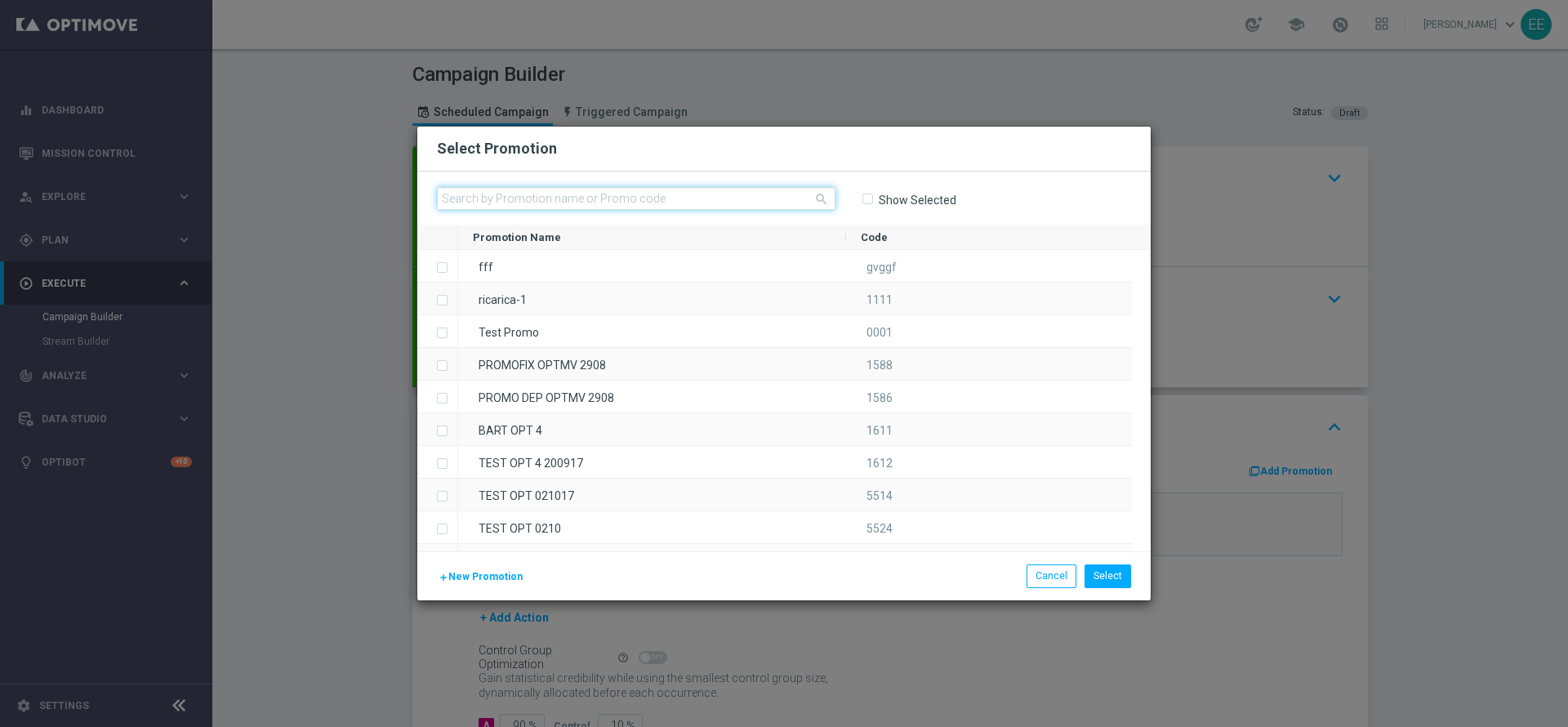
click at [585, 194] on input "text" at bounding box center [636, 198] width 399 height 23
click at [865, 203] on input "Show Selected" at bounding box center [866, 199] width 10 height 10
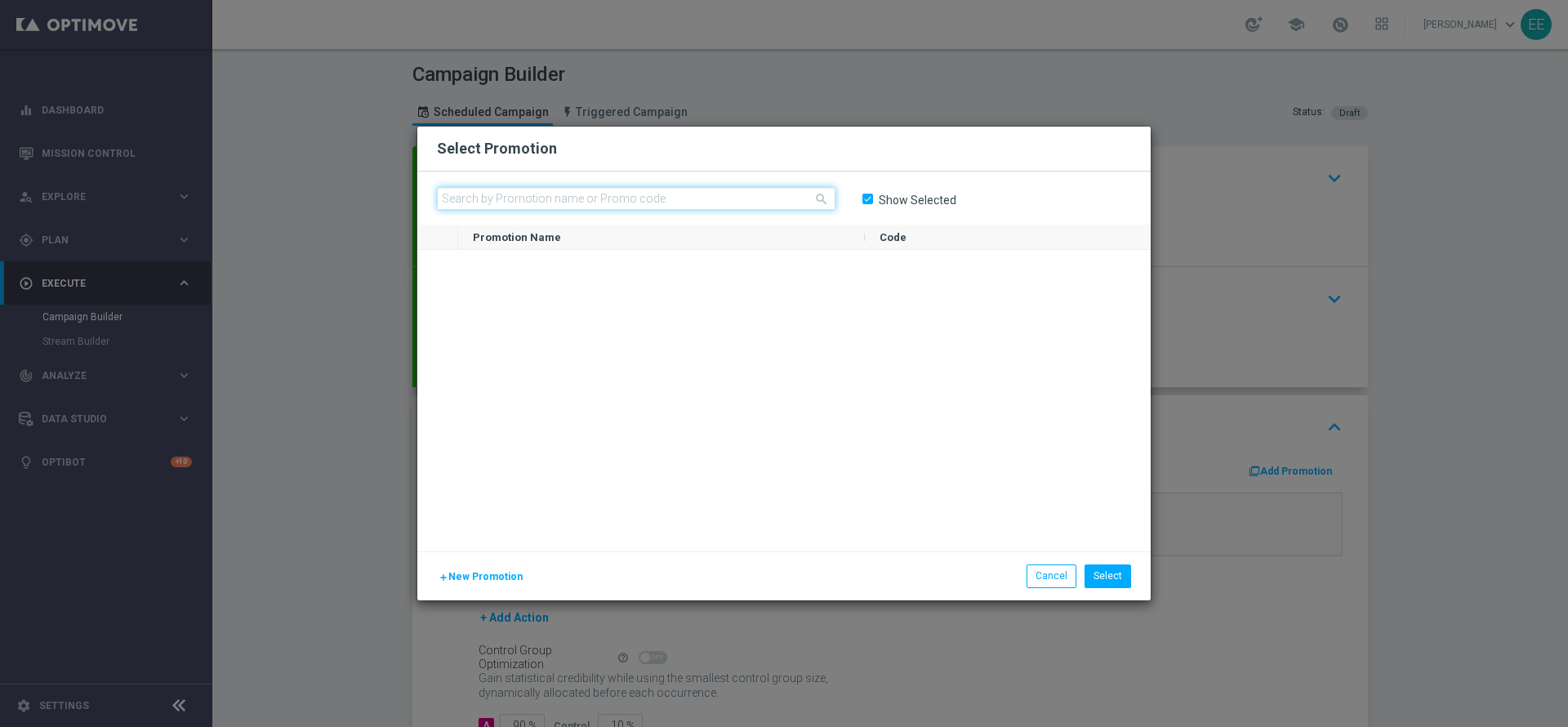
click at [722, 206] on input "text" at bounding box center [636, 198] width 399 height 23
click at [863, 197] on input "Show Selected" at bounding box center [866, 199] width 10 height 10
checkbox input "false"
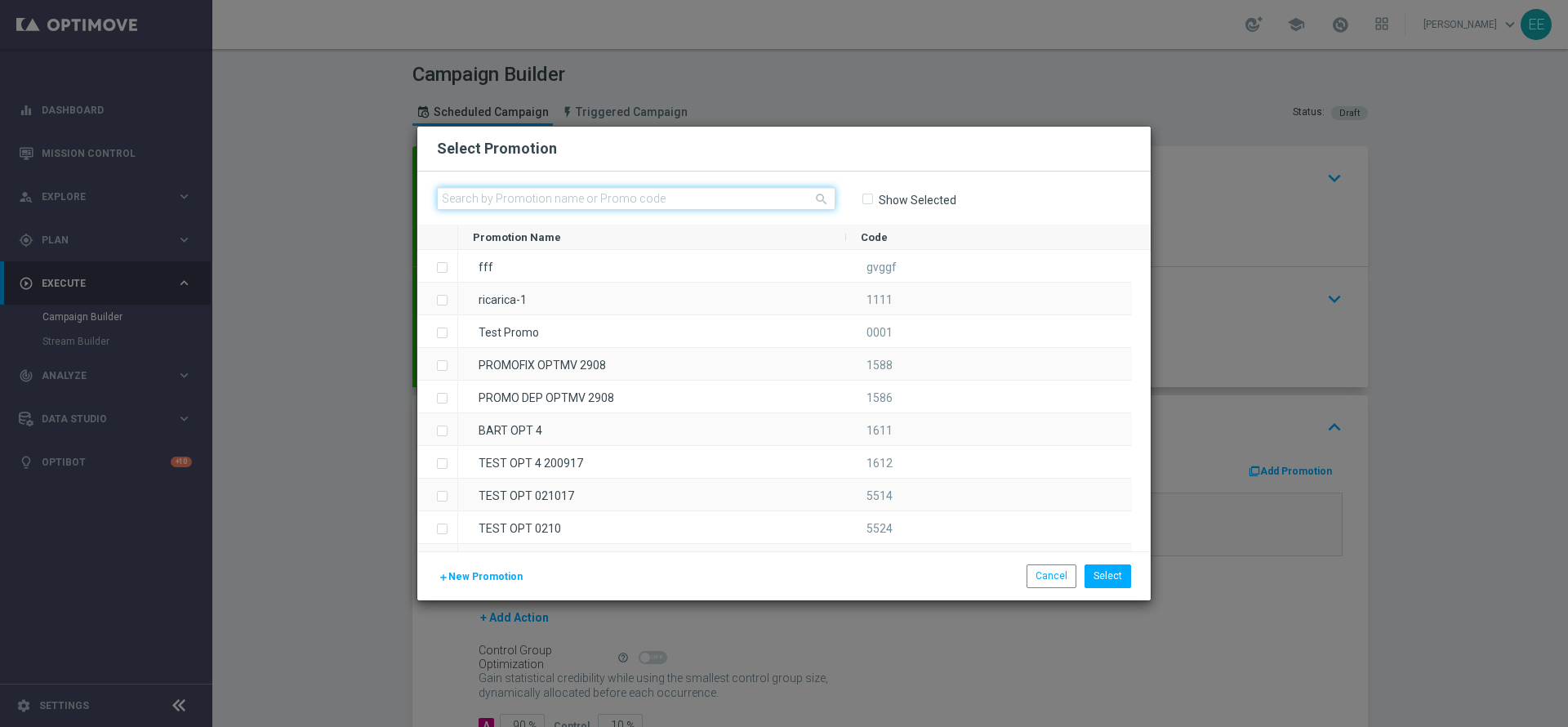
click at [759, 202] on input "text" at bounding box center [636, 198] width 399 height 23
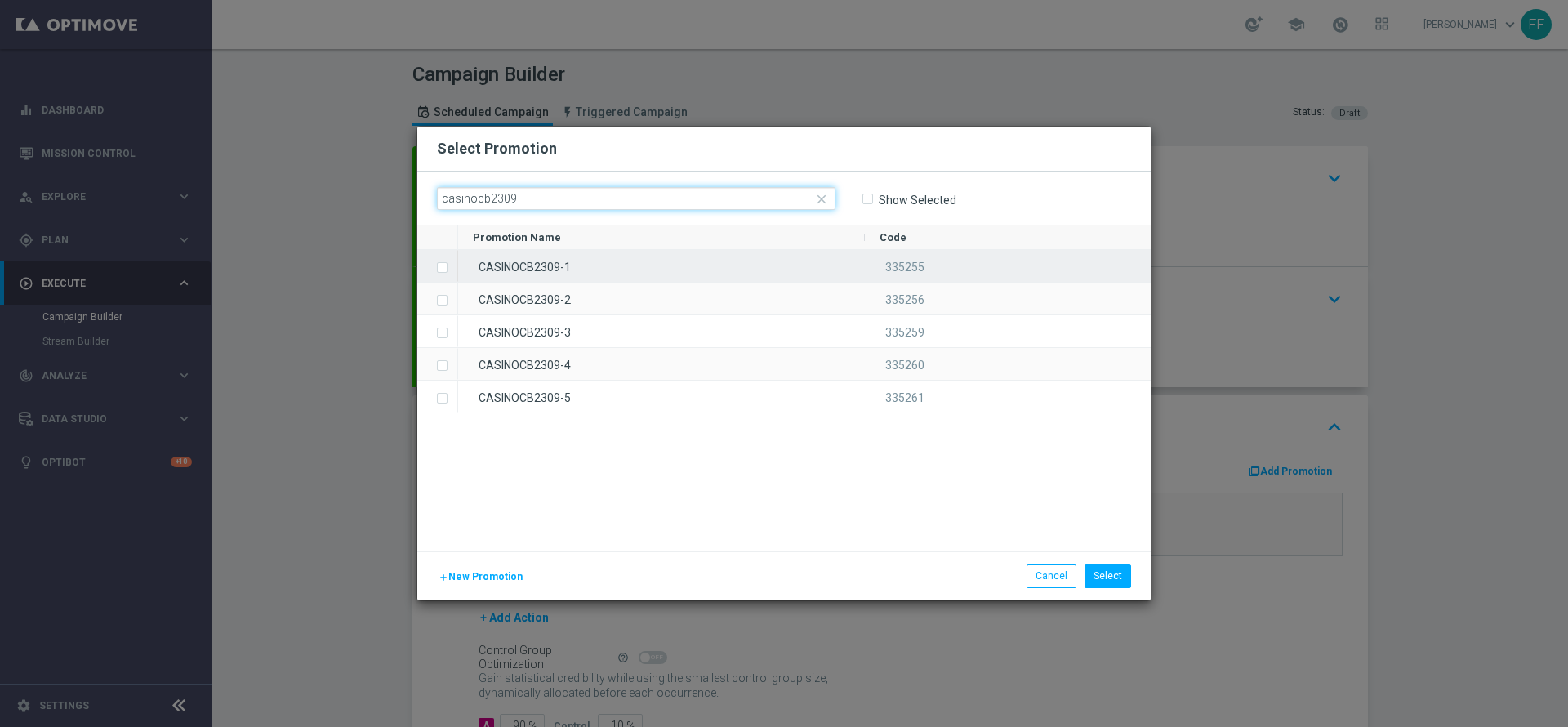
type input "casinocb2309"
click at [696, 254] on div "CASINOCB2309-1" at bounding box center [660, 266] width 406 height 32
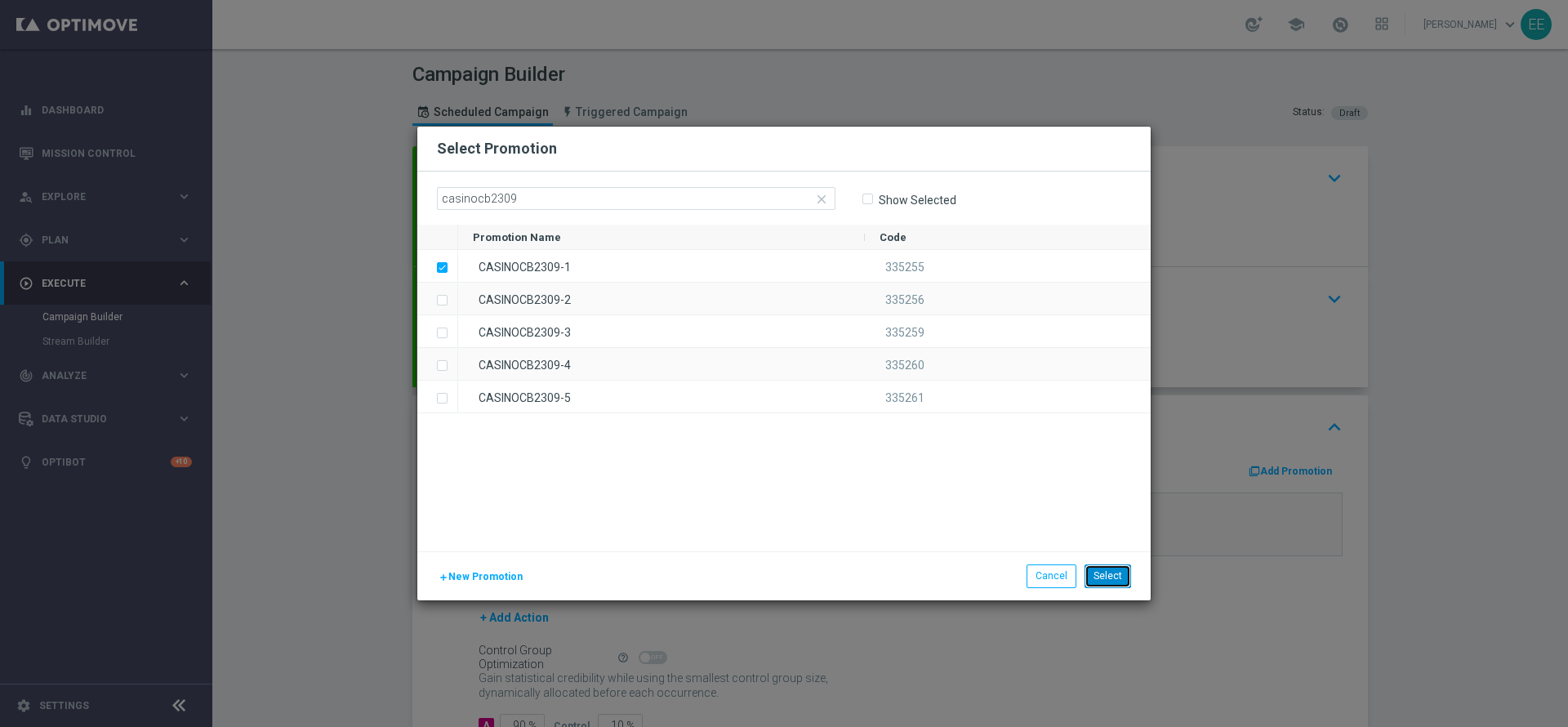
click at [1108, 570] on button "Select" at bounding box center [1107, 575] width 46 height 23
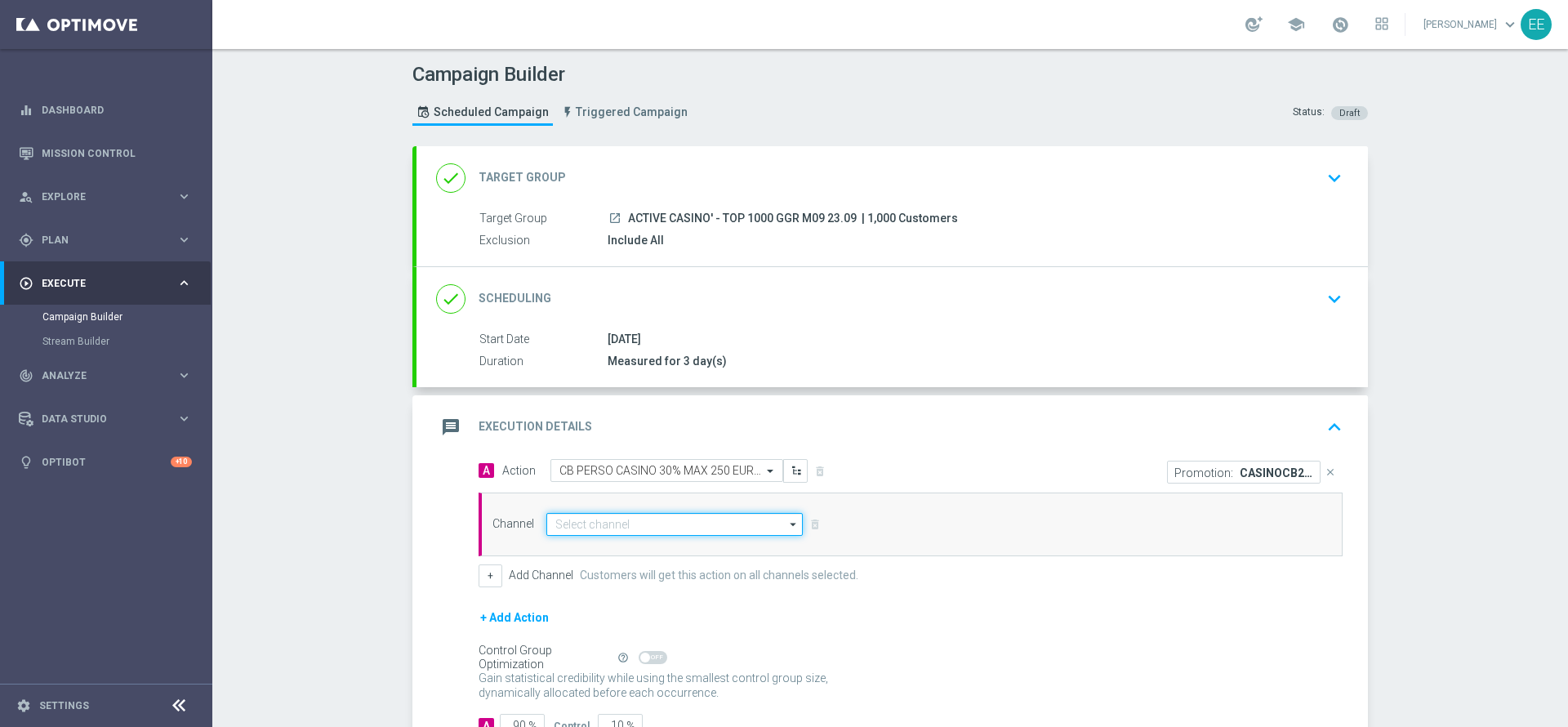
click at [672, 523] on input at bounding box center [675, 524] width 257 height 23
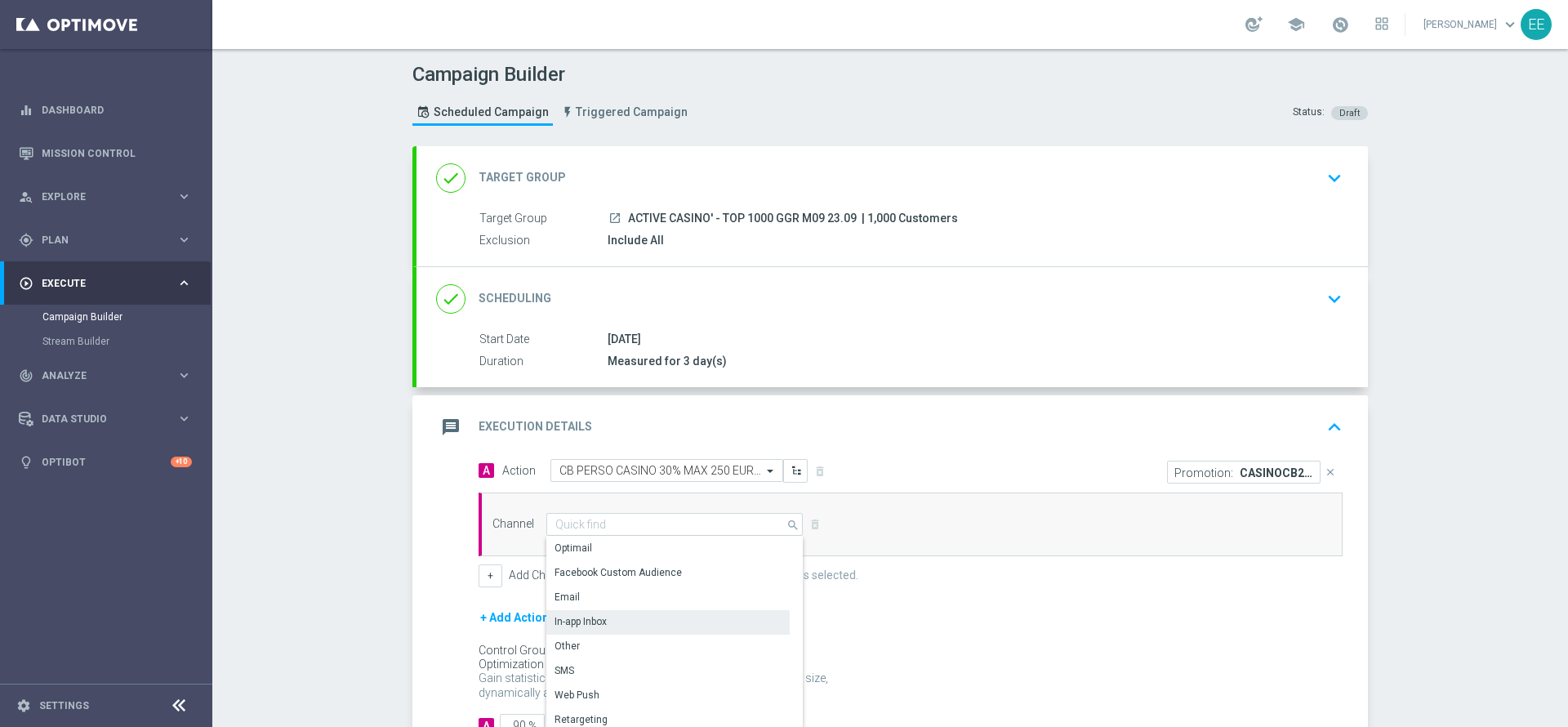
click at [616, 623] on div "In-app Inbox" at bounding box center [668, 622] width 243 height 23
type input "In-app Inbox"
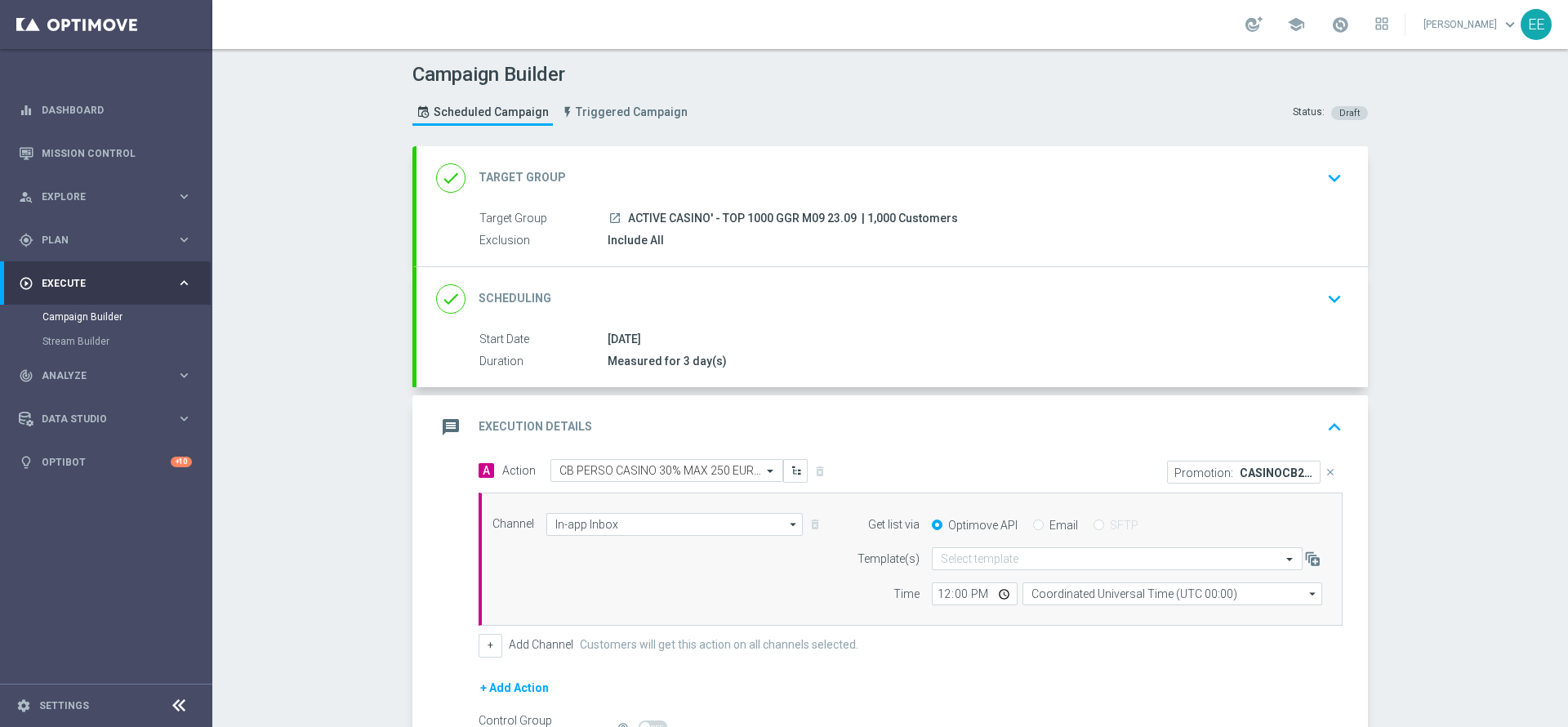
scroll to position [189, 0]
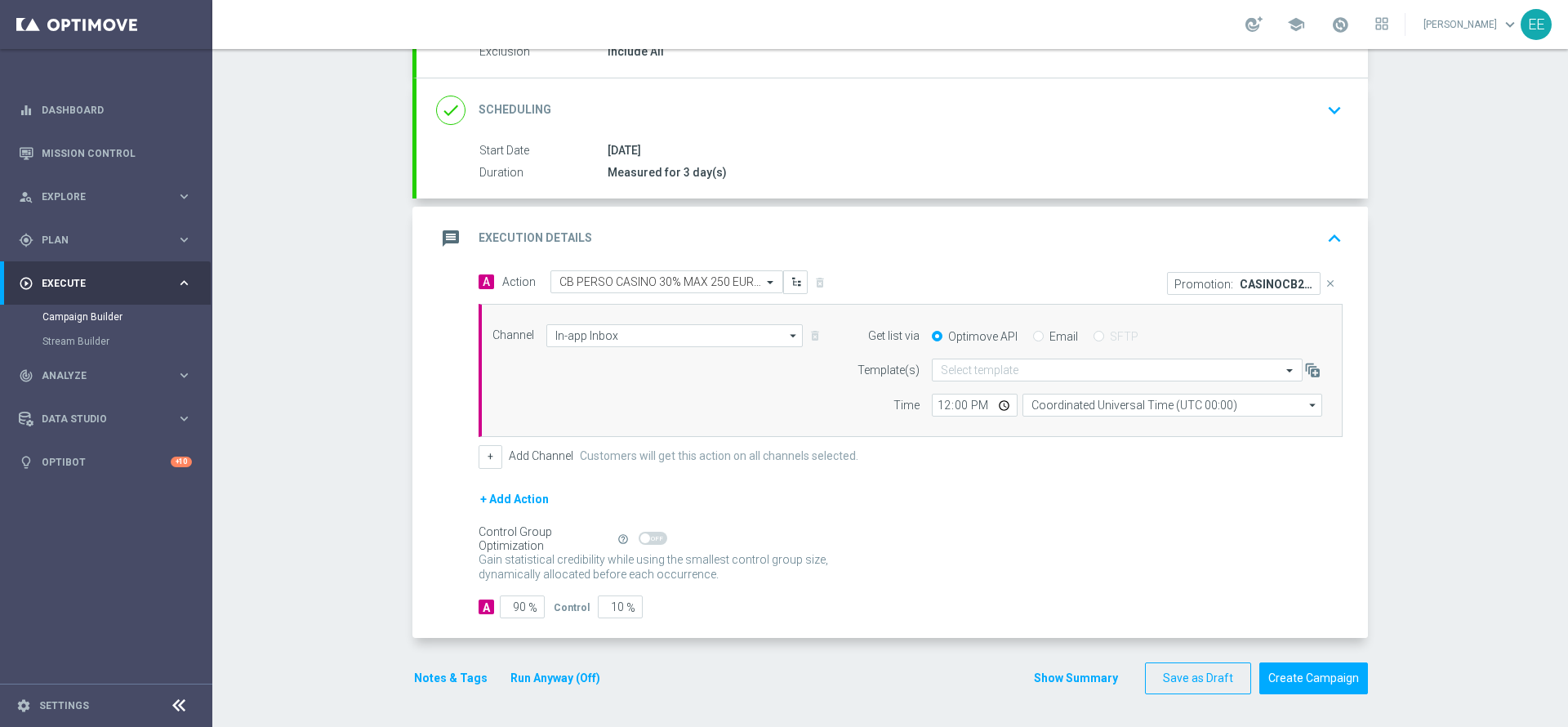
click at [1033, 335] on input "Email" at bounding box center [1037, 337] width 10 height 10
radio input "true"
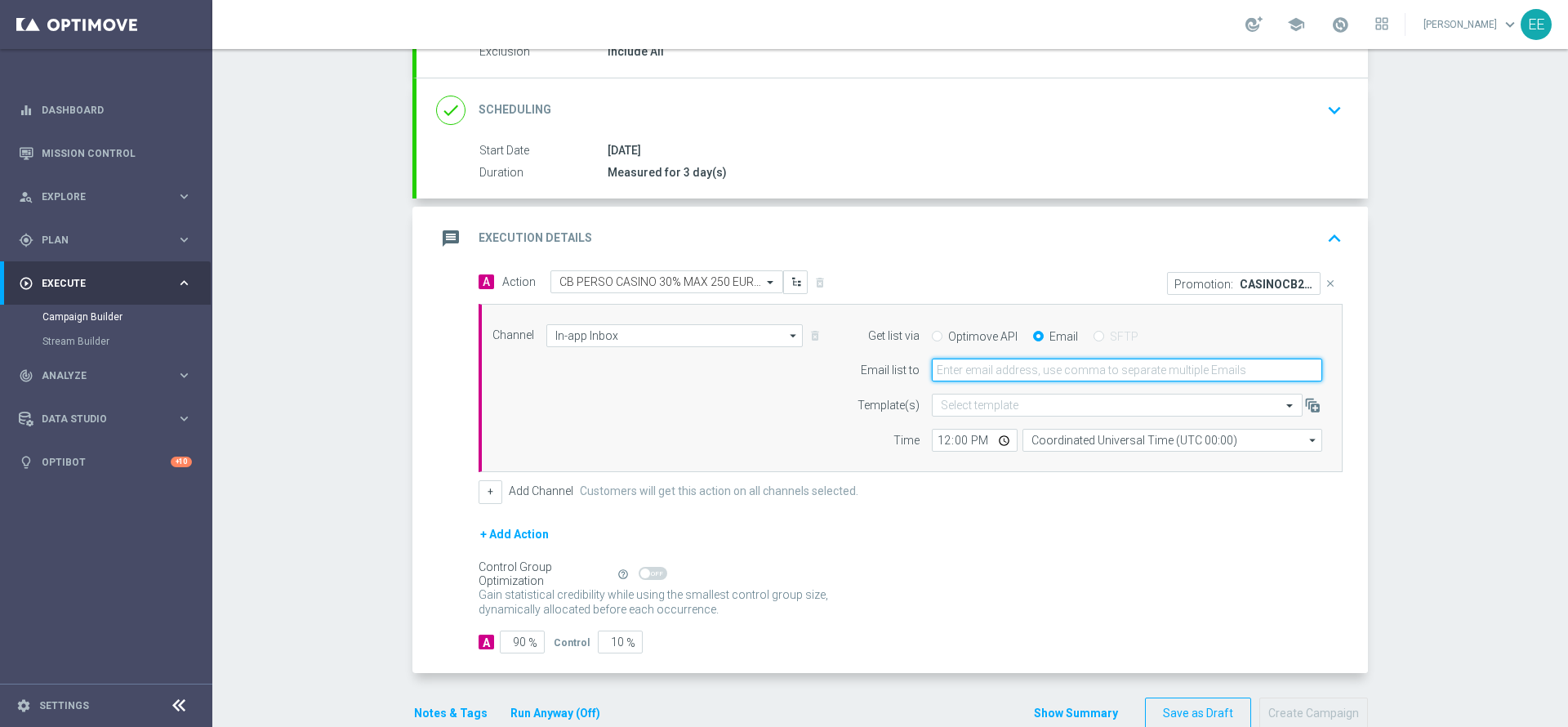
click at [1032, 378] on input "email" at bounding box center [1126, 370] width 390 height 23
type input "[PERSON_NAME][EMAIL_ADDRESS][DOMAIN_NAME]"
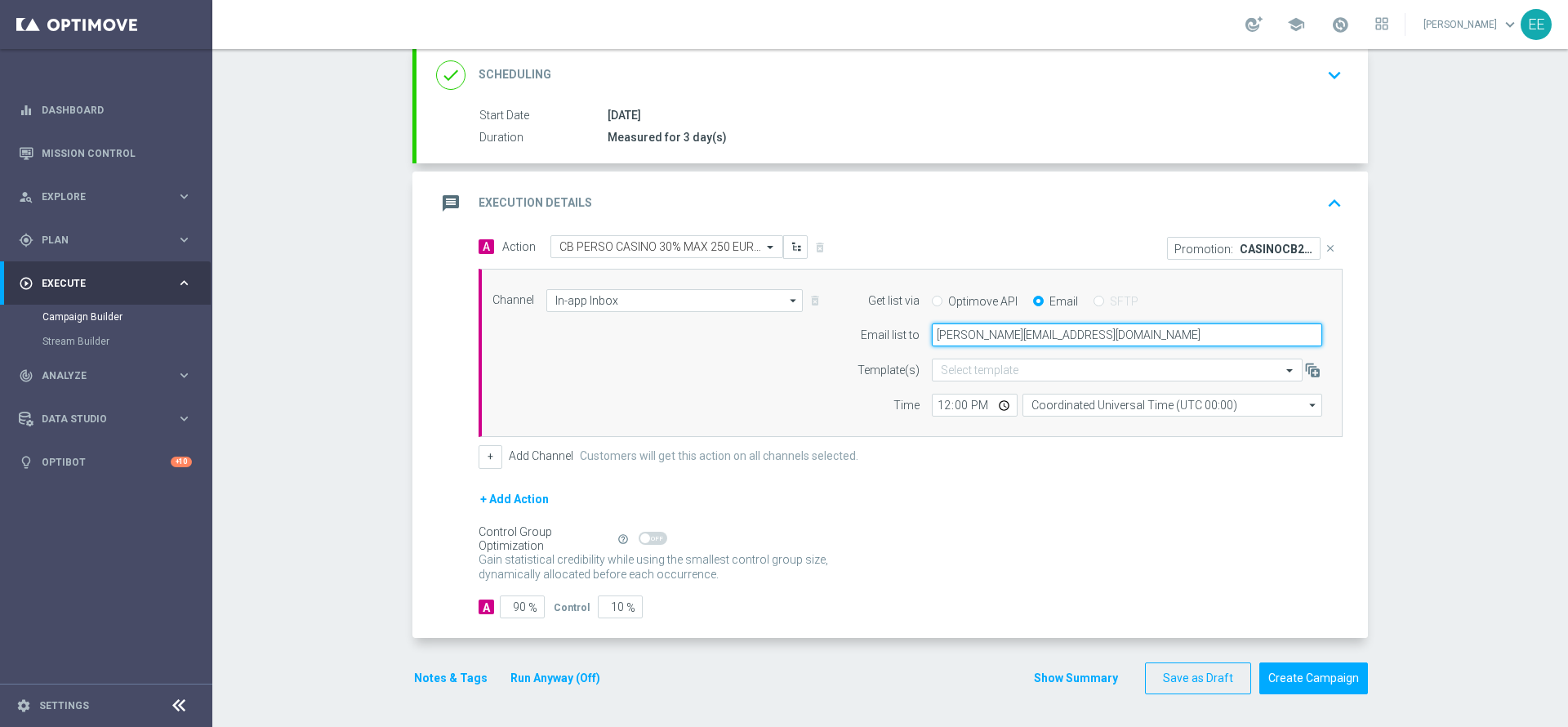
scroll to position [223, 0]
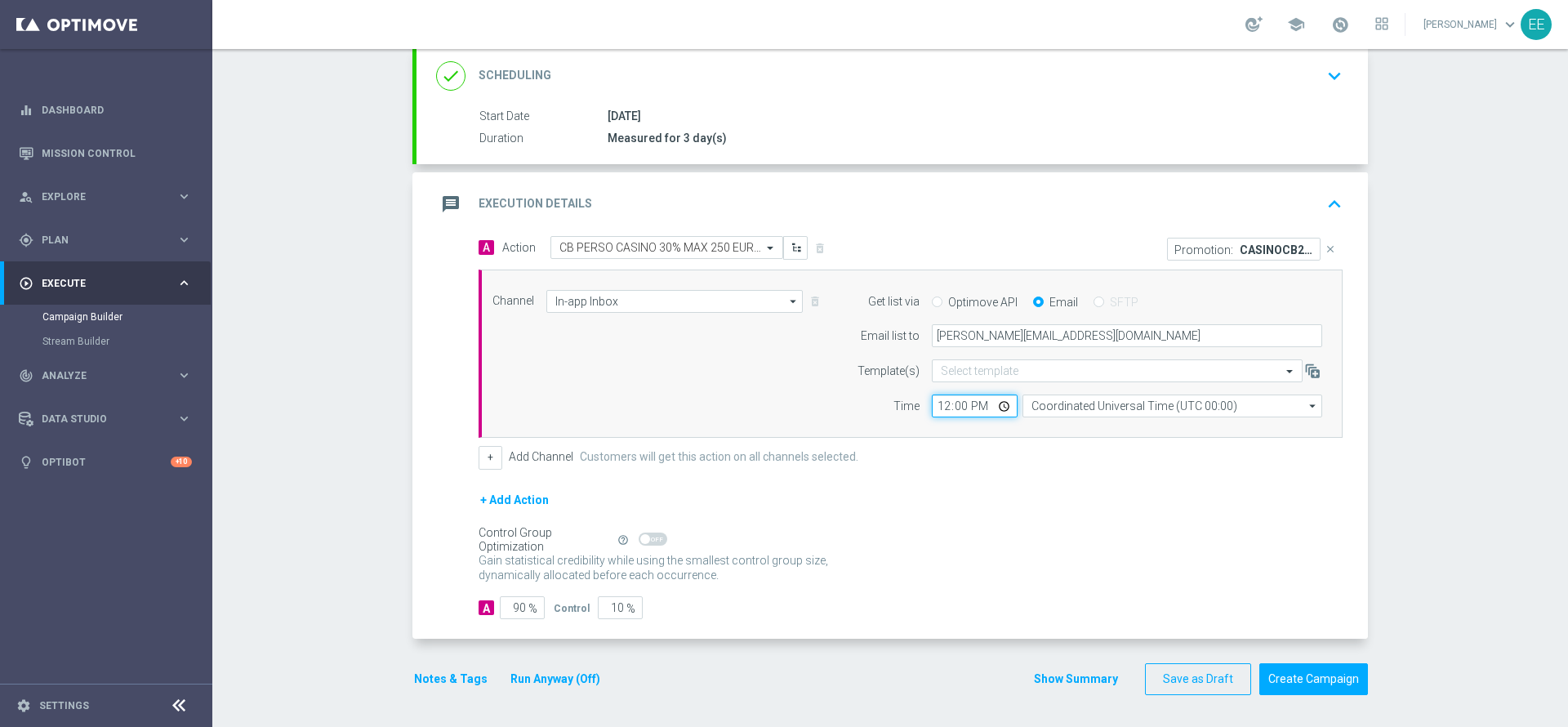
click at [941, 413] on input "12:00" at bounding box center [974, 406] width 85 height 23
type input "16:00"
click at [484, 459] on button "+" at bounding box center [490, 458] width 24 height 23
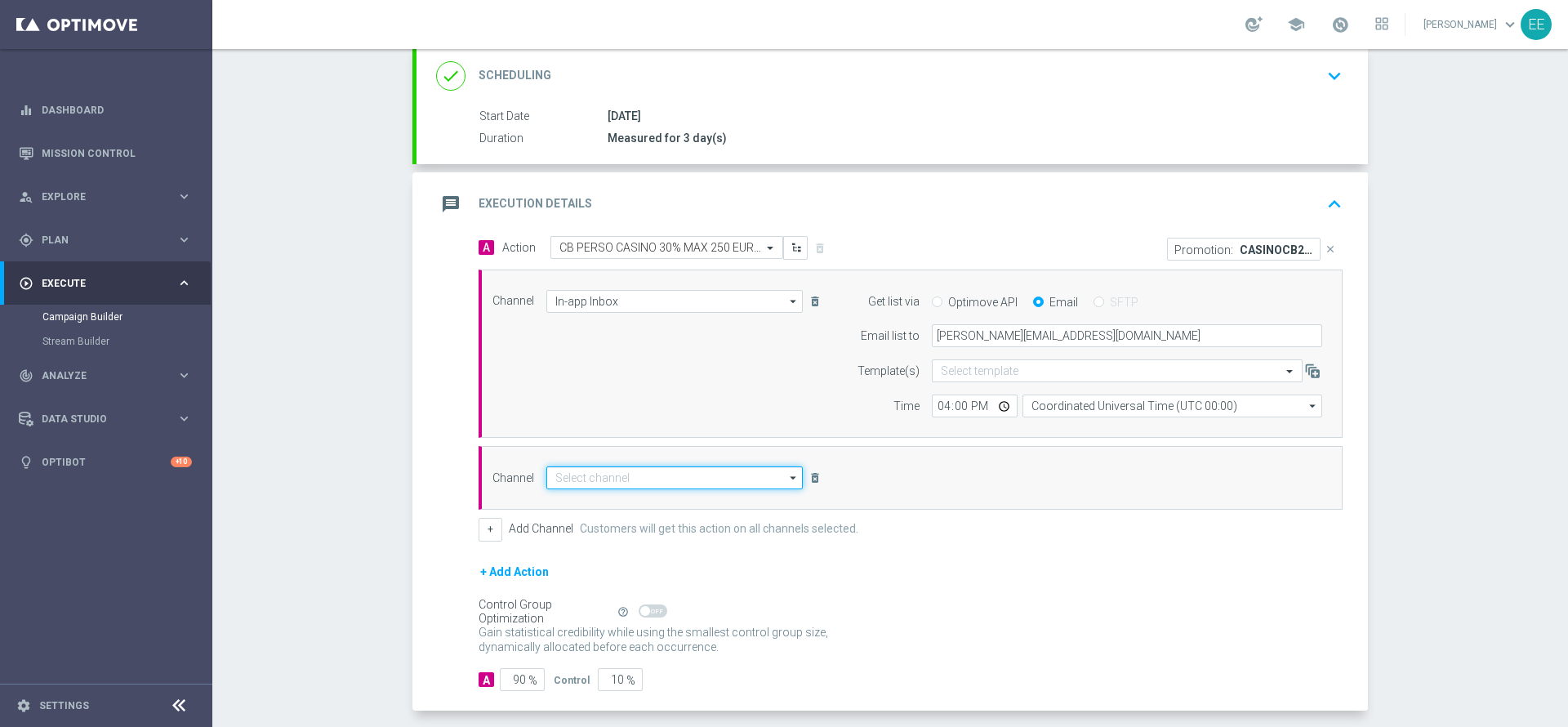
click at [634, 481] on input at bounding box center [675, 478] width 257 height 23
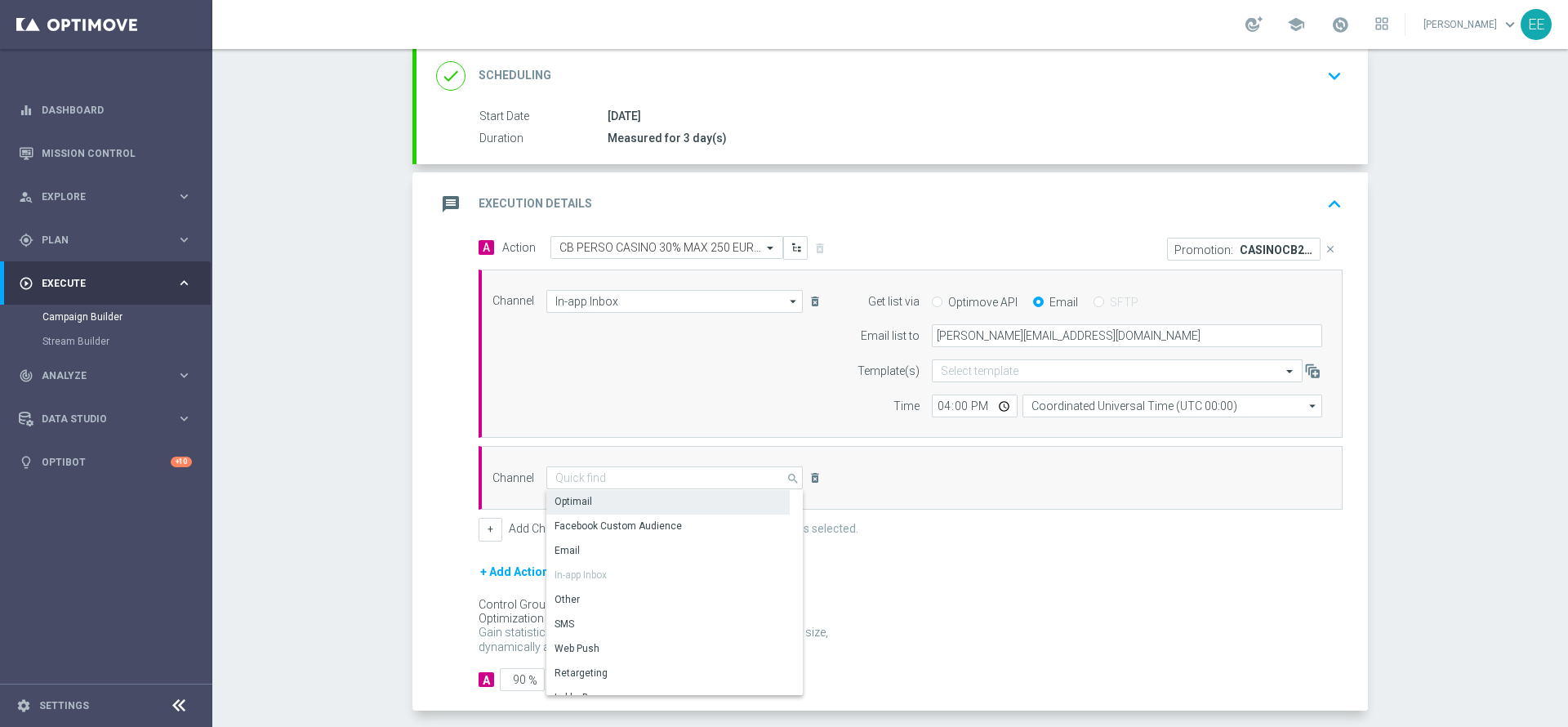
click at [630, 508] on div "Optimail" at bounding box center [668, 501] width 243 height 23
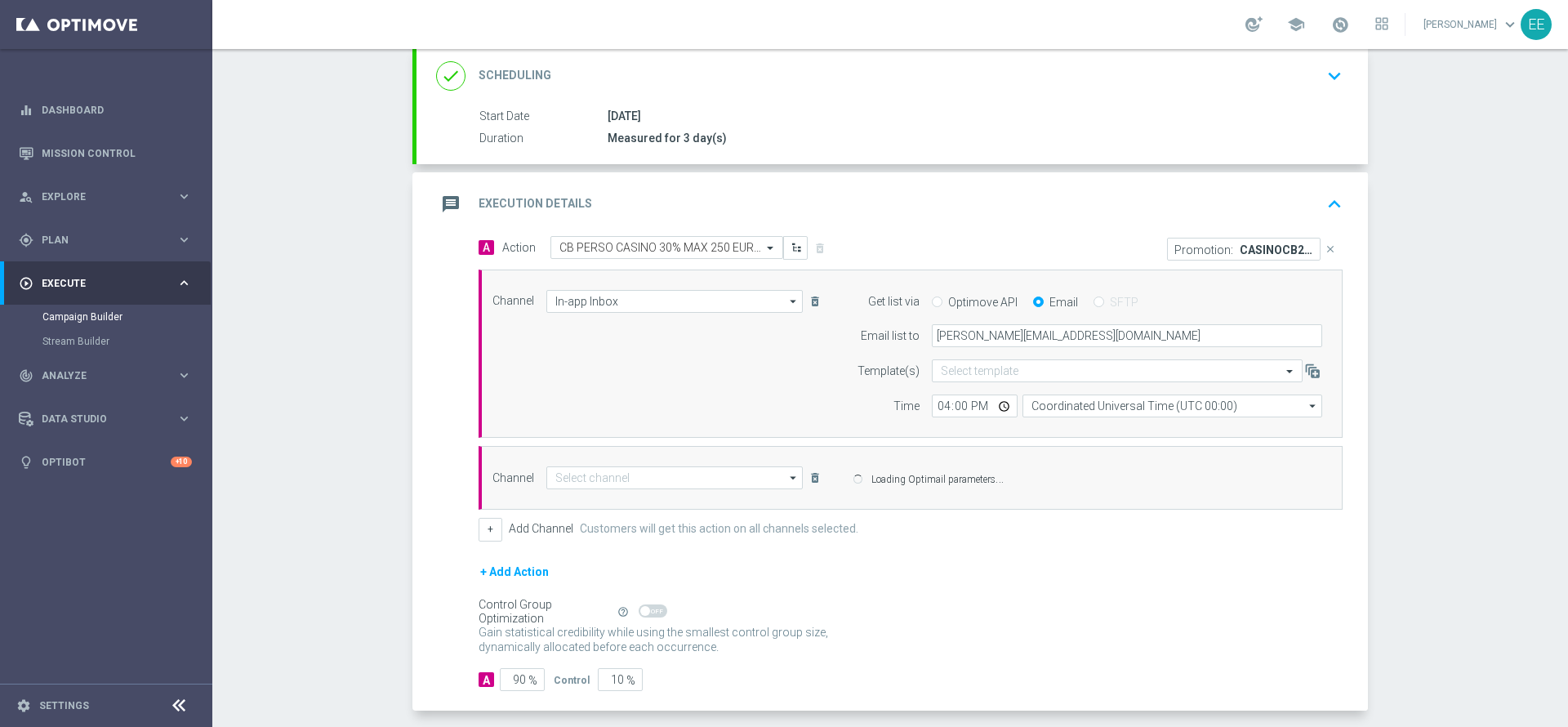
type input "Optimail"
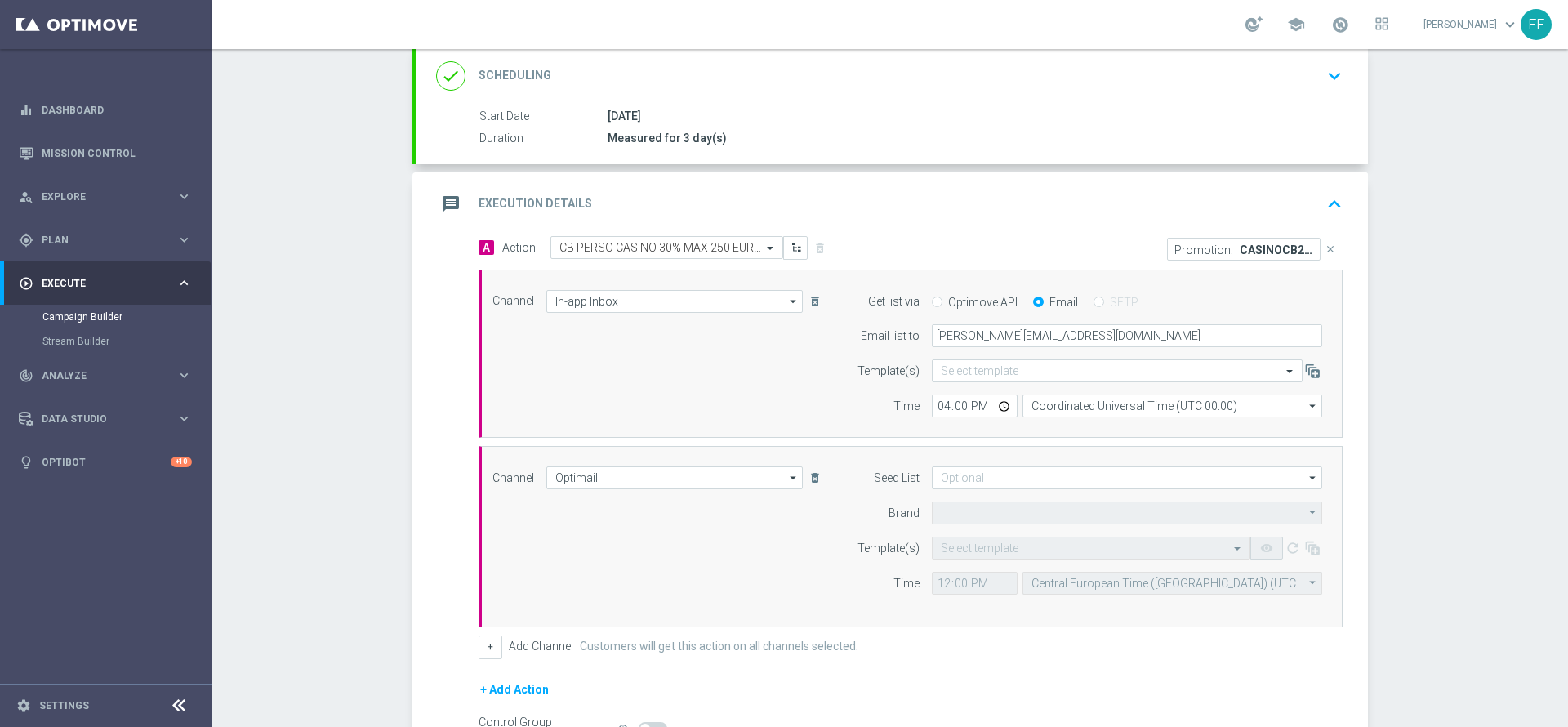
type input "Sisal Marketing"
click at [954, 546] on input "text" at bounding box center [1074, 548] width 268 height 14
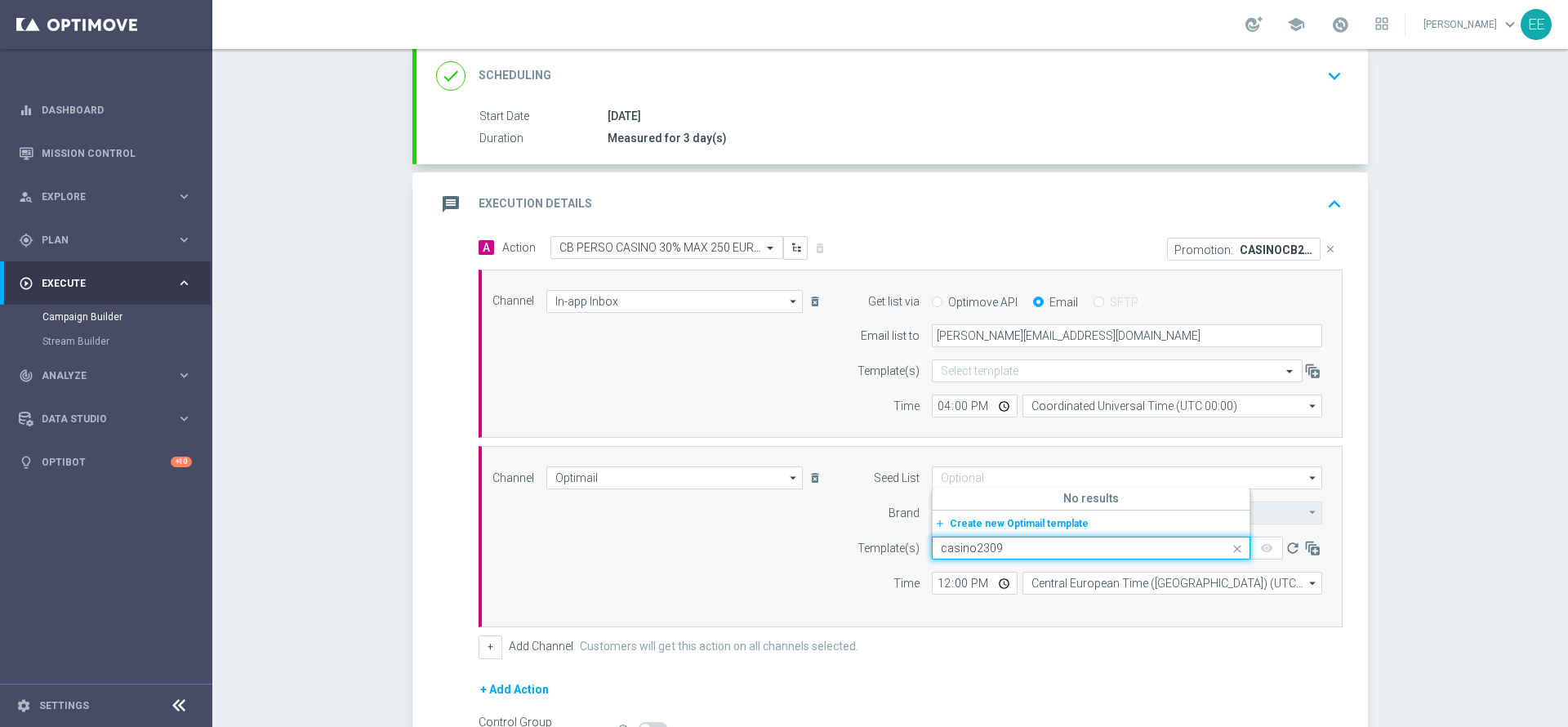
click at [964, 542] on input "casino2309" at bounding box center [1074, 548] width 268 height 14
type input "casinocb2309"
click at [1066, 379] on div "CASINOCB2309-1 - [DATE]" at bounding box center [1090, 389] width 300 height 27
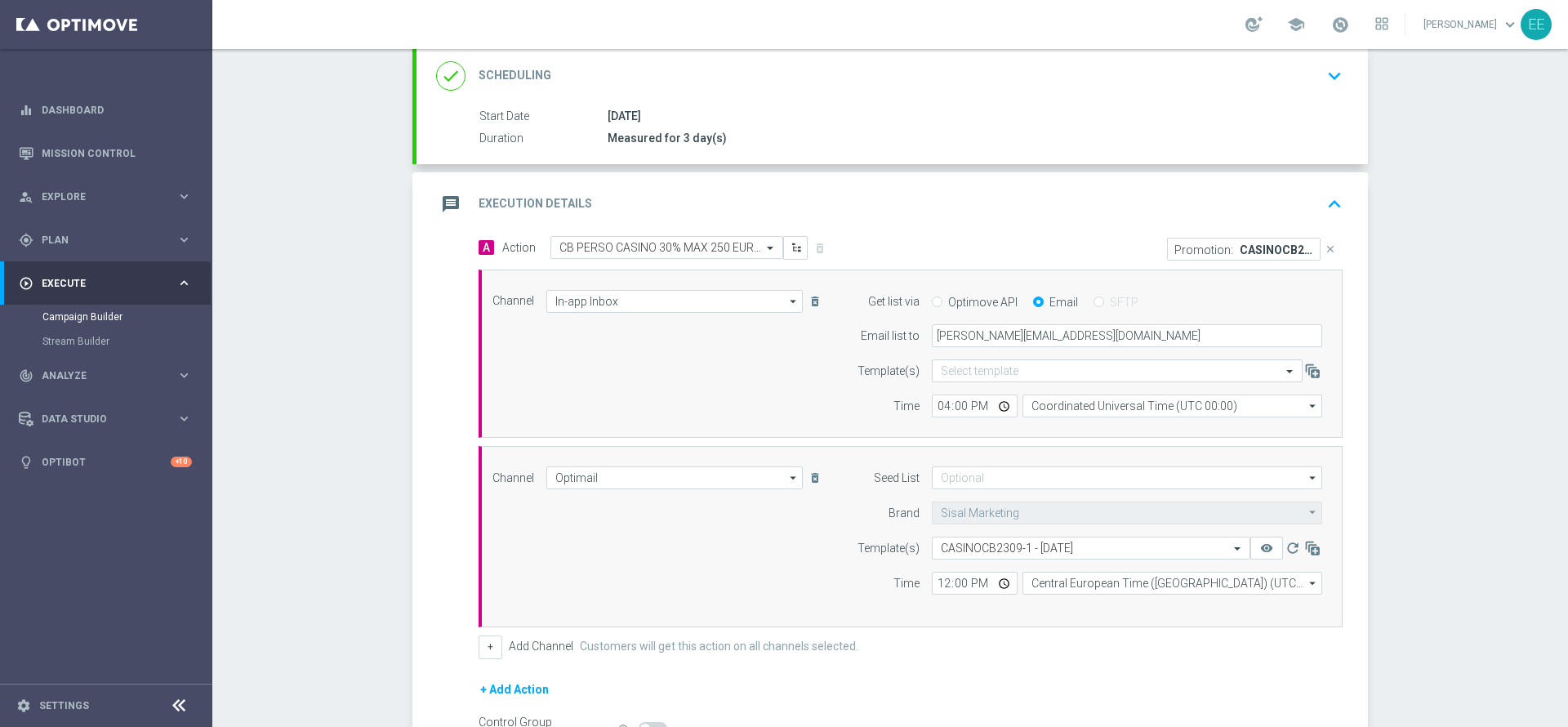
scroll to position [344, 0]
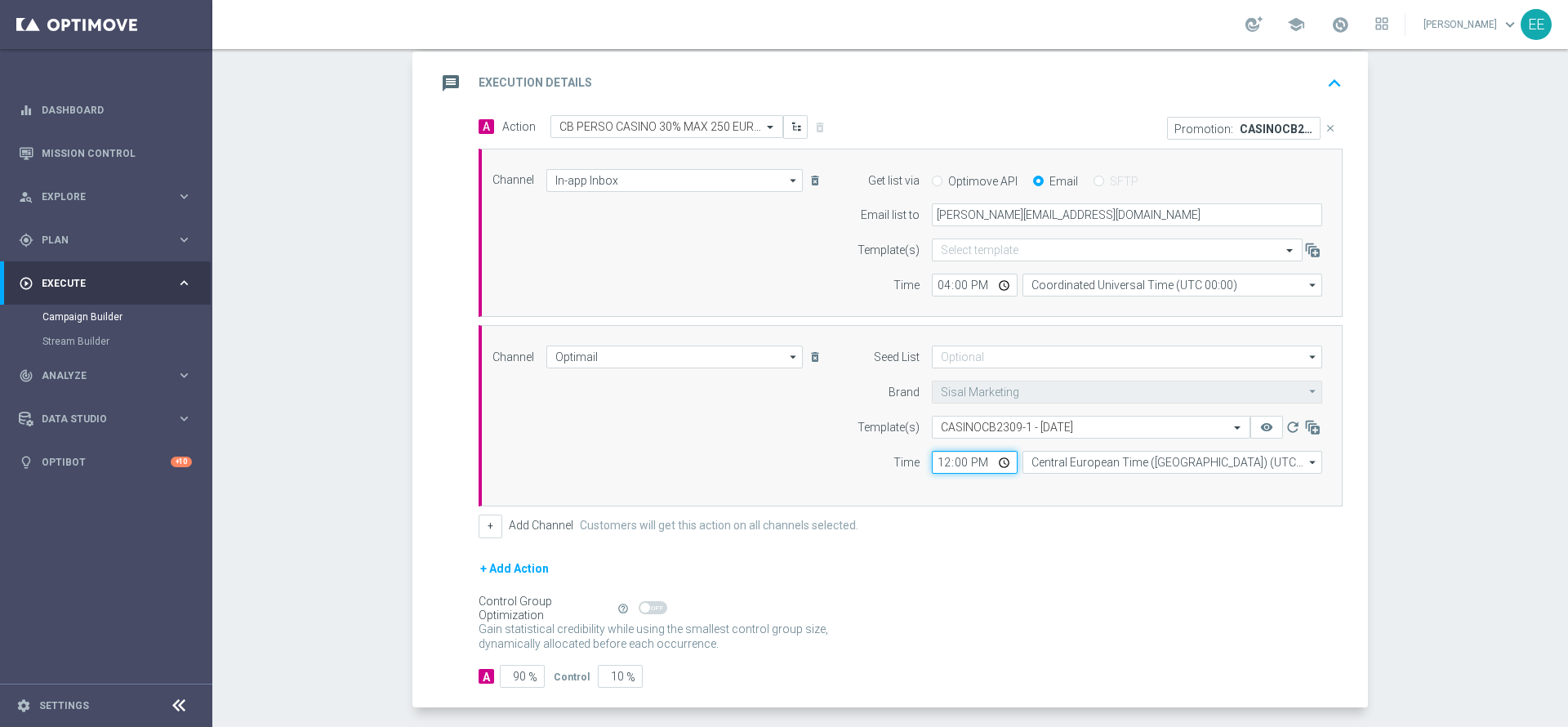
click at [931, 466] on input "12:00" at bounding box center [974, 463] width 85 height 23
type input "18:00"
click at [964, 564] on div "+ Add Action" at bounding box center [910, 578] width 864 height 41
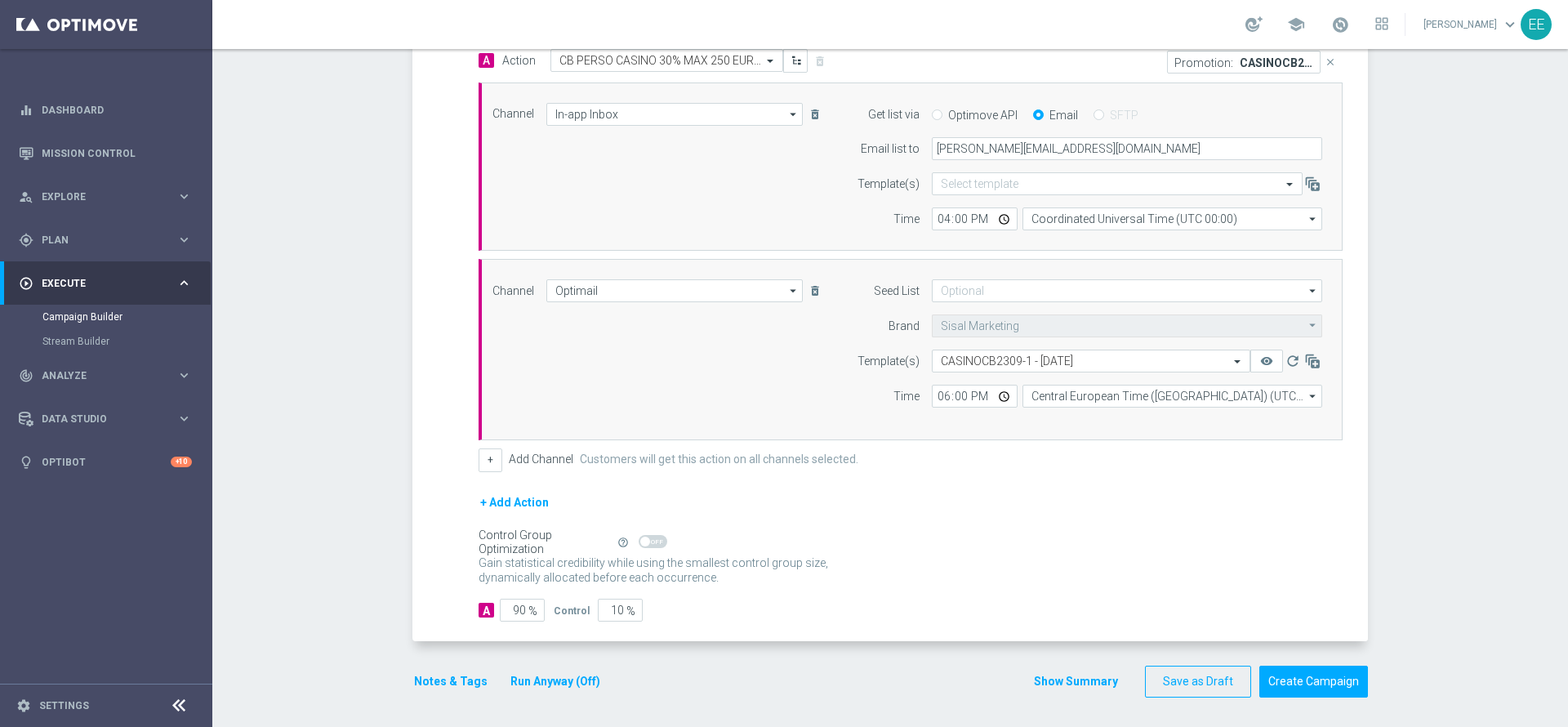
scroll to position [413, 0]
click at [434, 673] on button "Notes & Tags" at bounding box center [450, 679] width 77 height 21
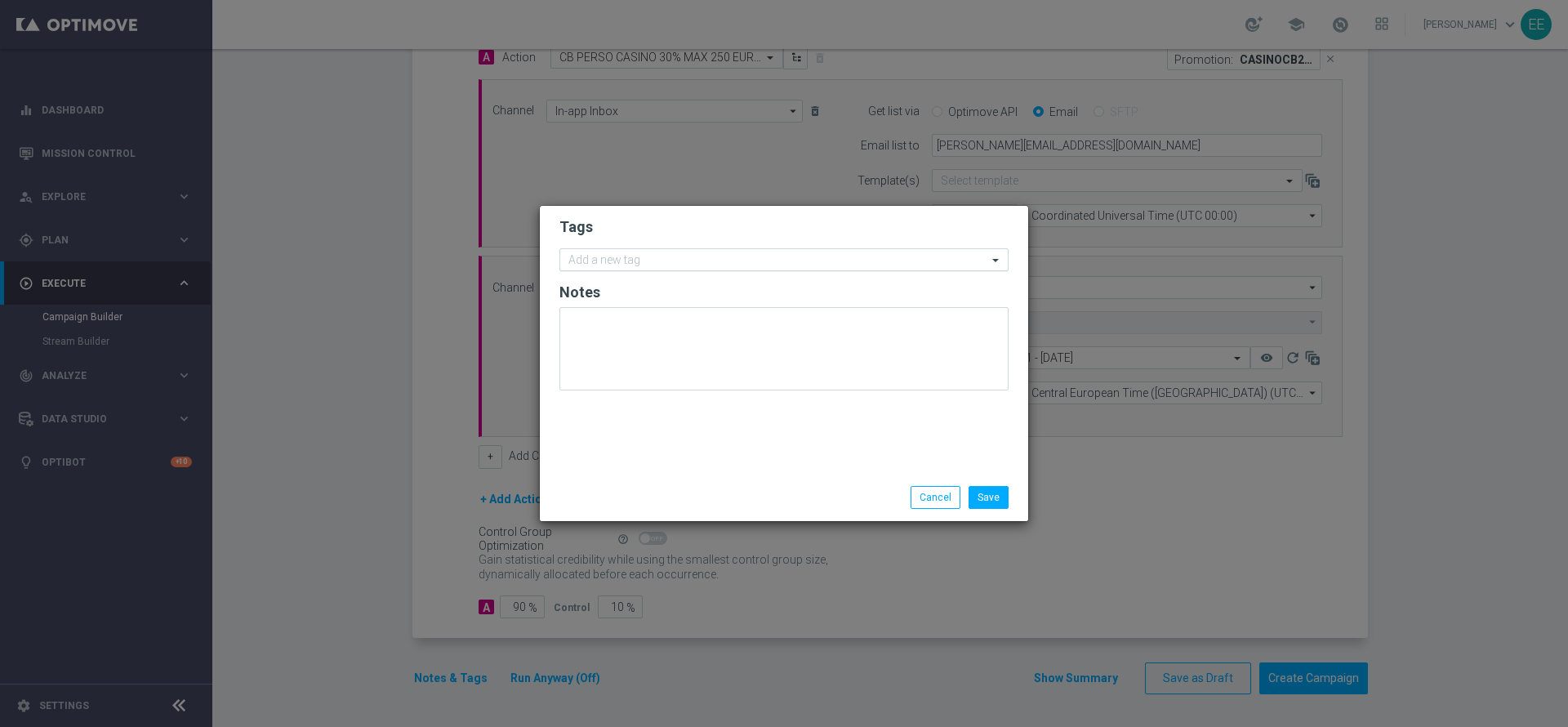
click at [669, 264] on input "text" at bounding box center [778, 261] width 419 height 14
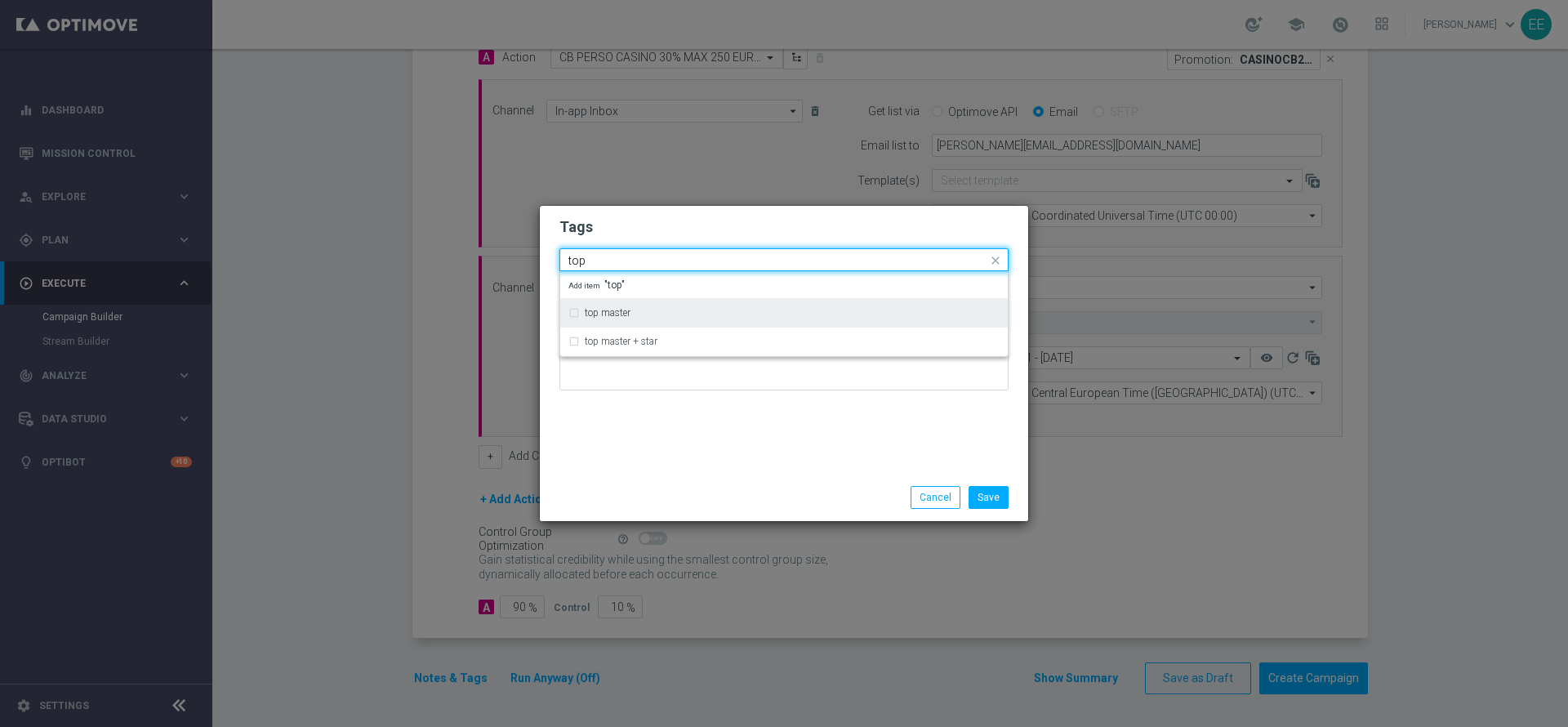
type input "top"
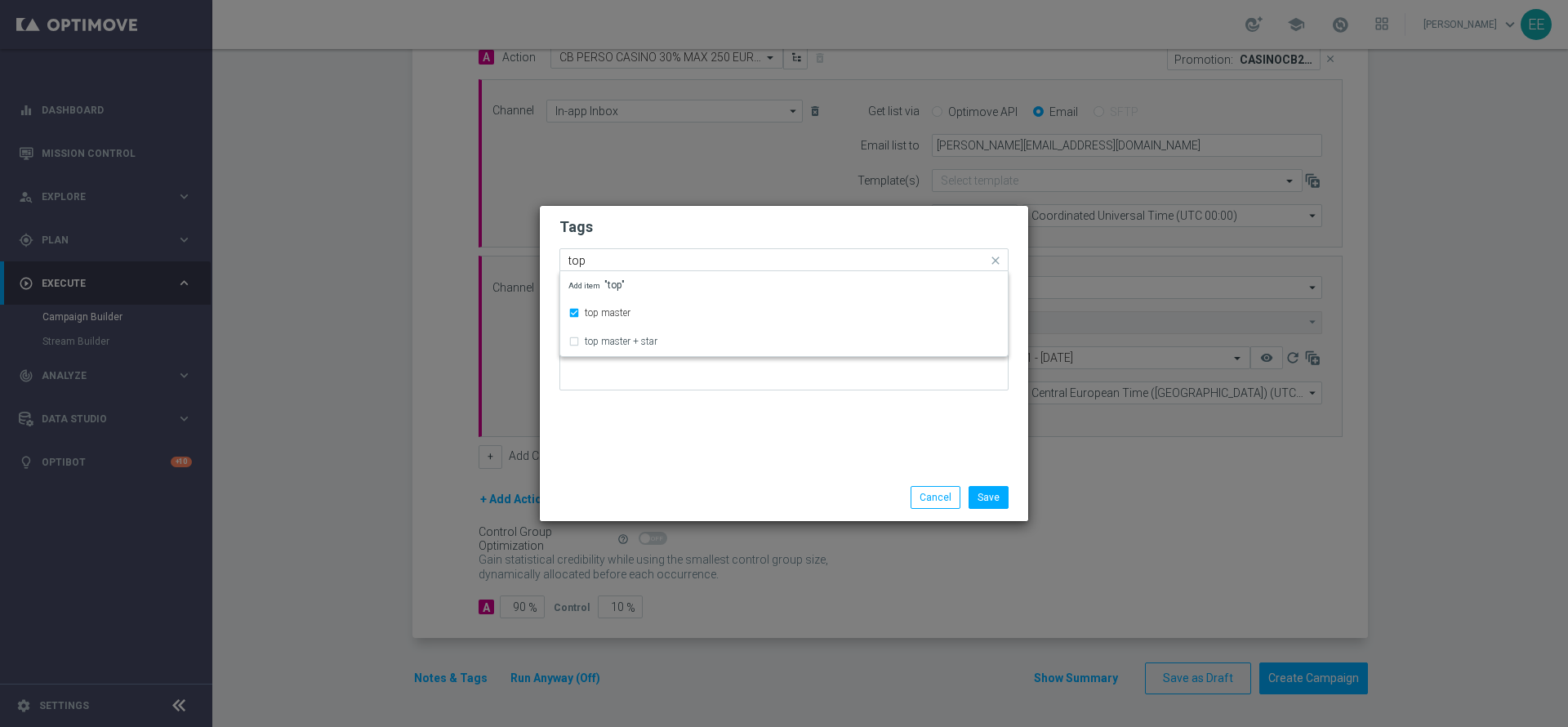
click at [647, 233] on h2 "Tags" at bounding box center [784, 227] width 449 height 20
click at [705, 257] on input "text" at bounding box center [820, 262] width 335 height 14
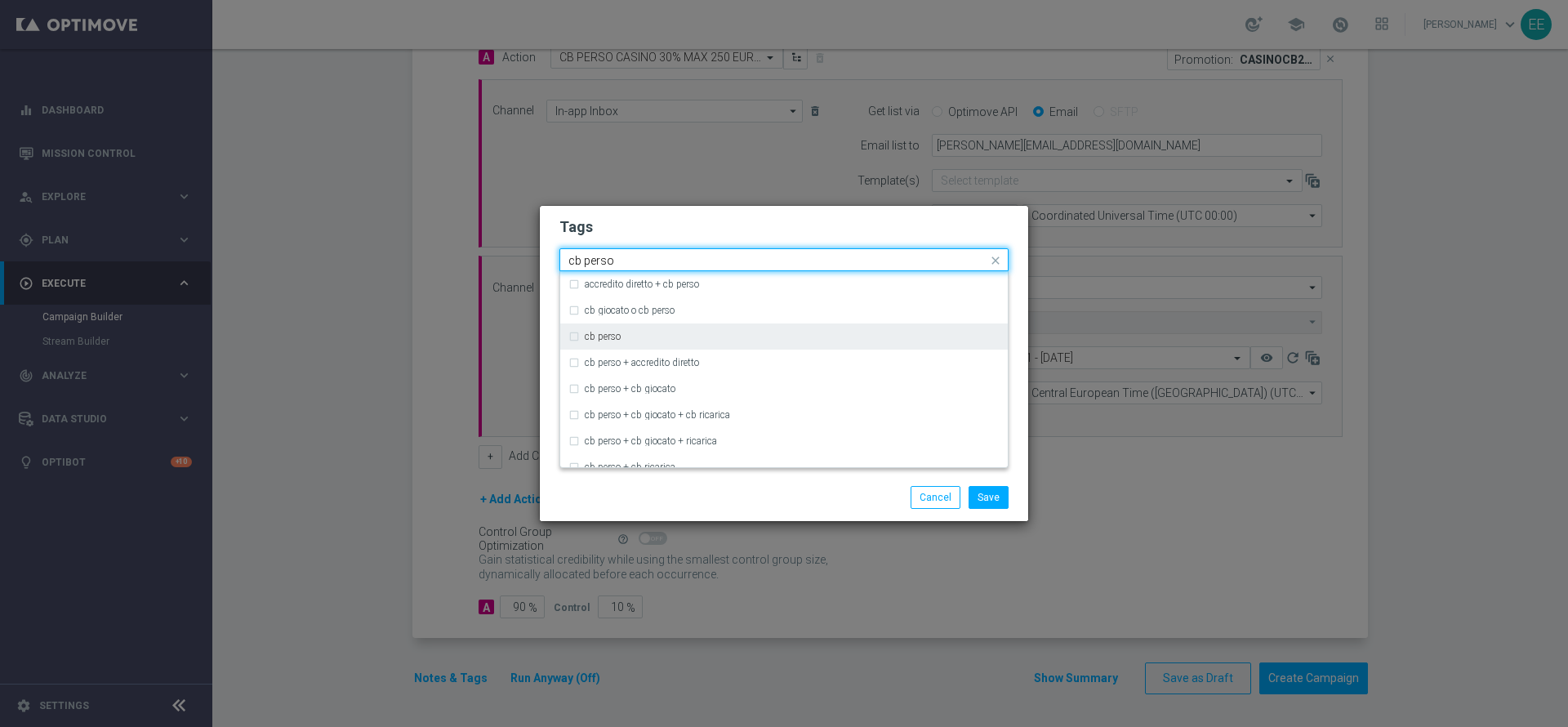
click at [627, 336] on div "cb perso" at bounding box center [792, 336] width 415 height 9
type input "cb perso"
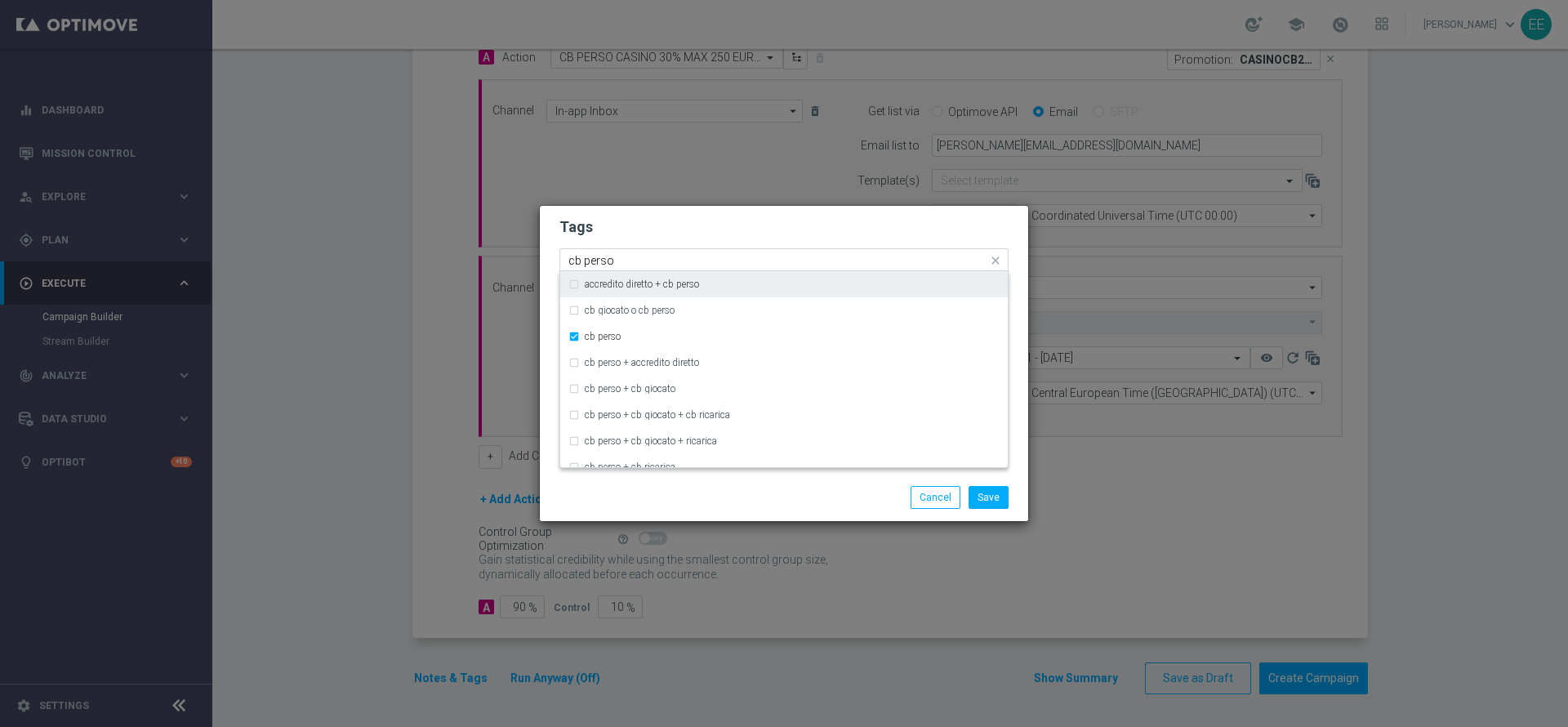
click at [847, 248] on div "Quick find × top master × cb perso cb perso" at bounding box center [784, 260] width 449 height 23
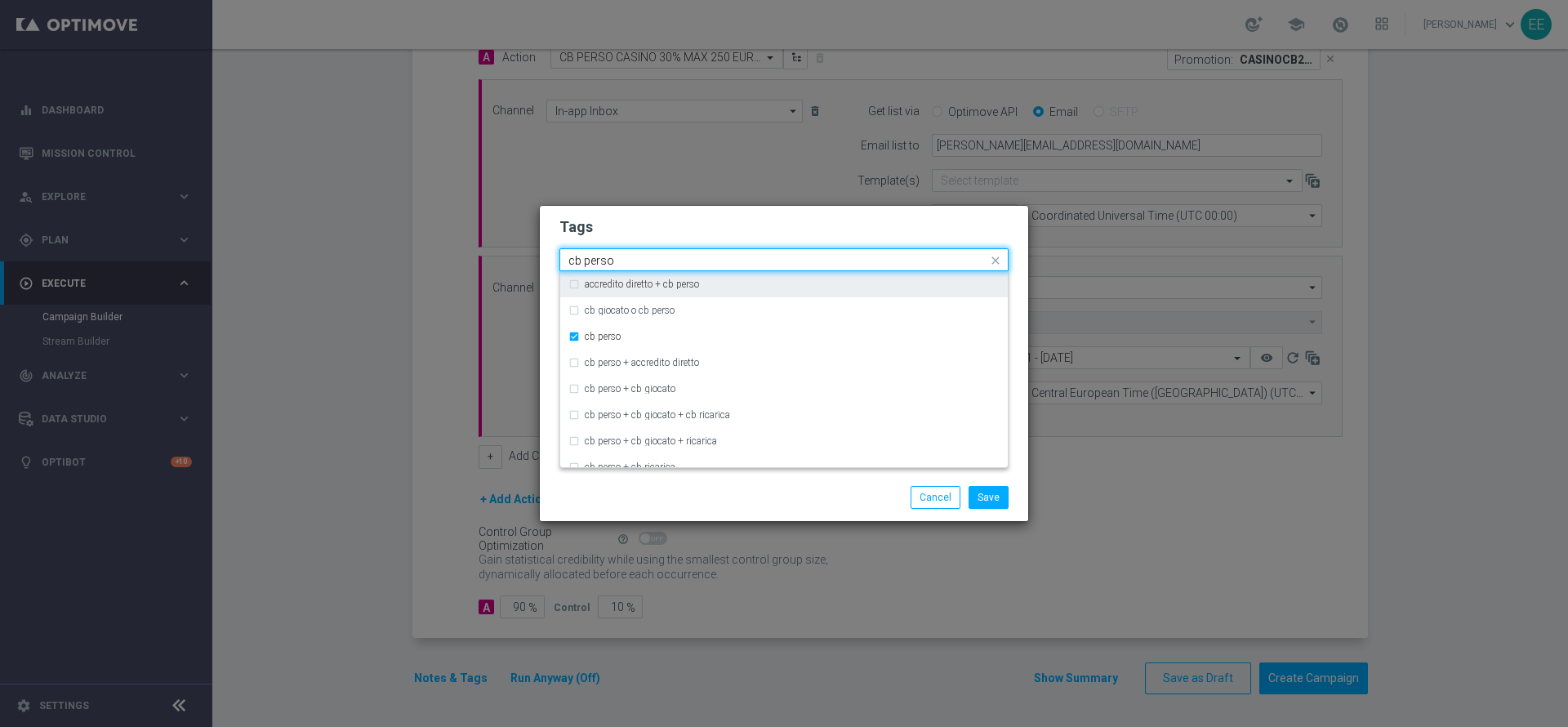
click at [785, 239] on form "Tags Quick find × top master × cb perso cb perso accredito diretto + cb perso c…" at bounding box center [784, 308] width 449 height 190
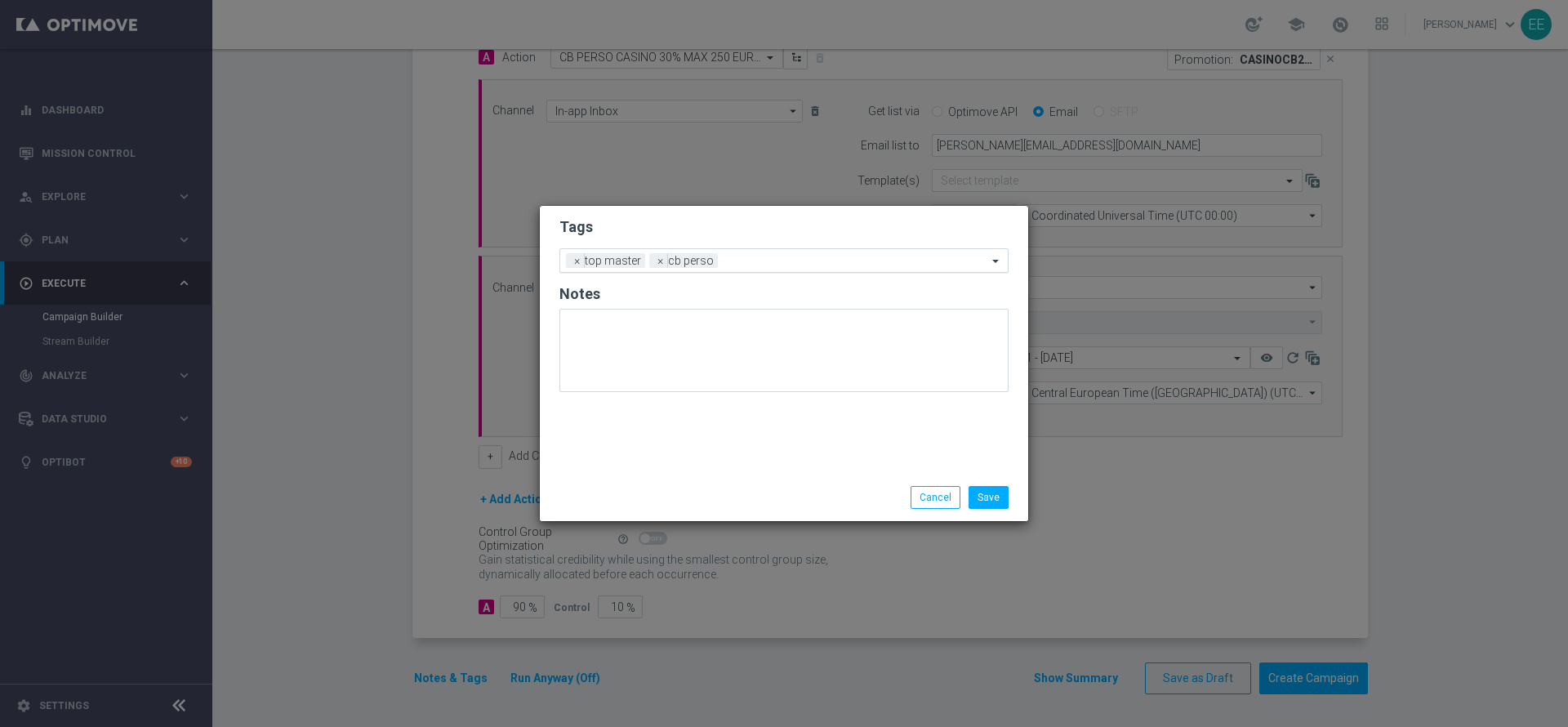
click at [760, 264] on input "text" at bounding box center [855, 262] width 262 height 14
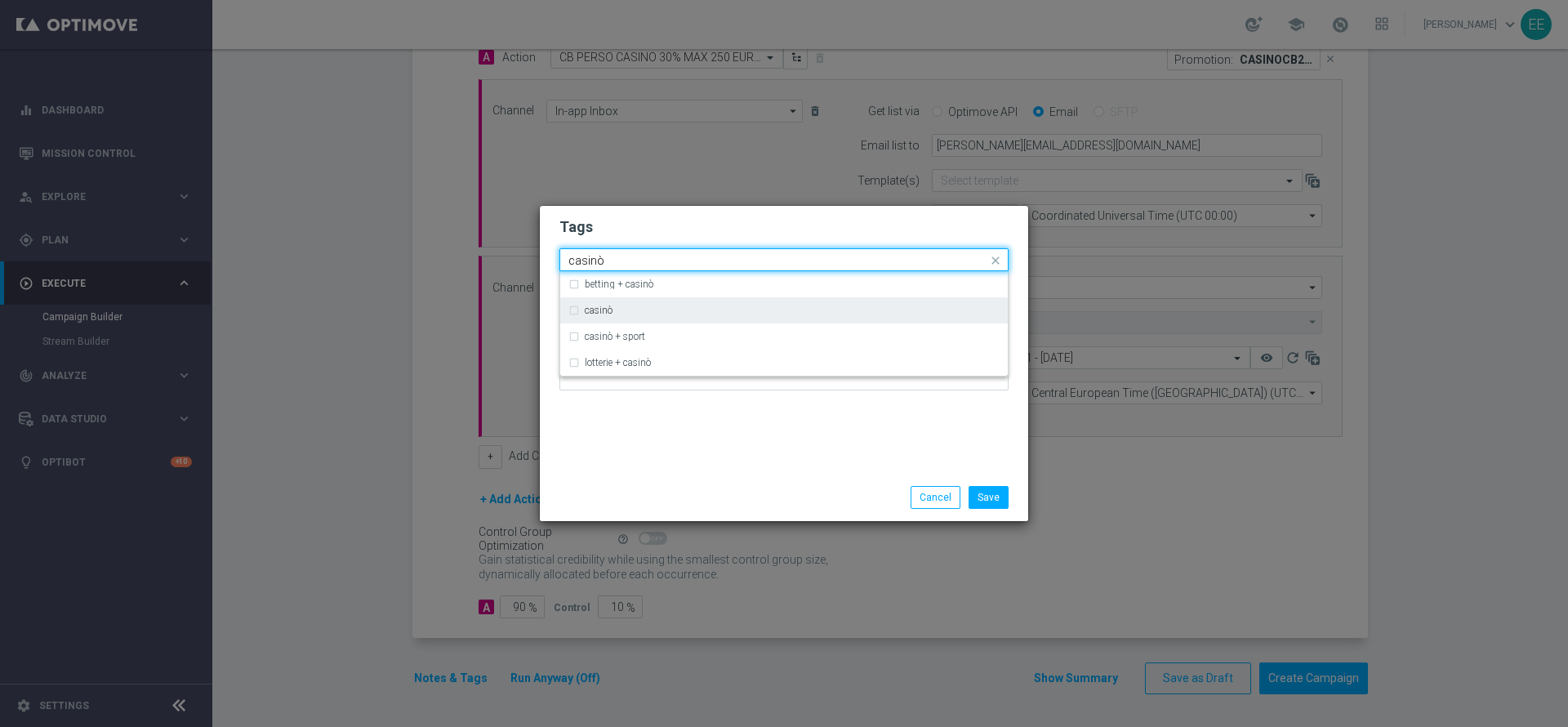
click at [681, 311] on div "casinò" at bounding box center [792, 310] width 415 height 9
type input "casinò"
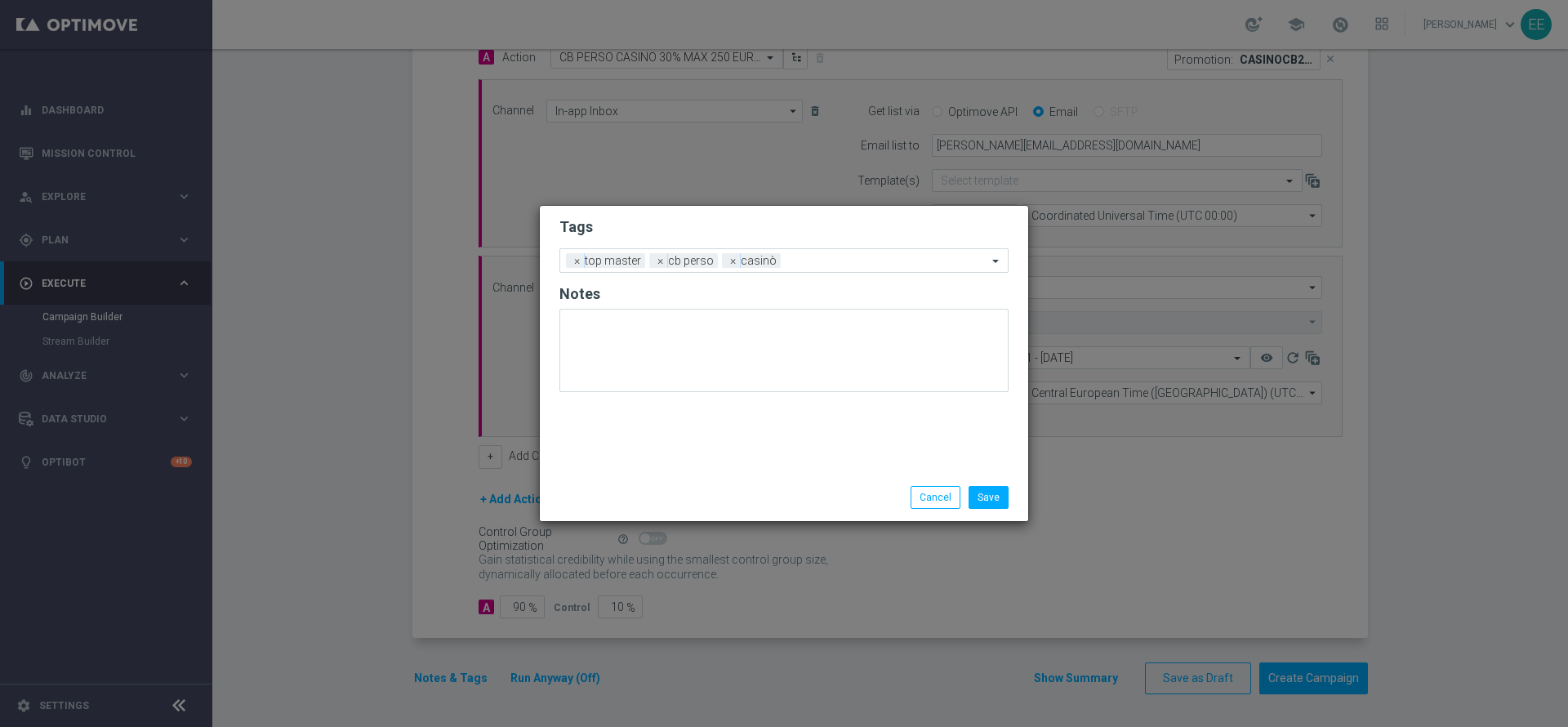
click at [804, 230] on h2 "Tags" at bounding box center [784, 227] width 449 height 20
click at [843, 267] on div at bounding box center [886, 263] width 203 height 16
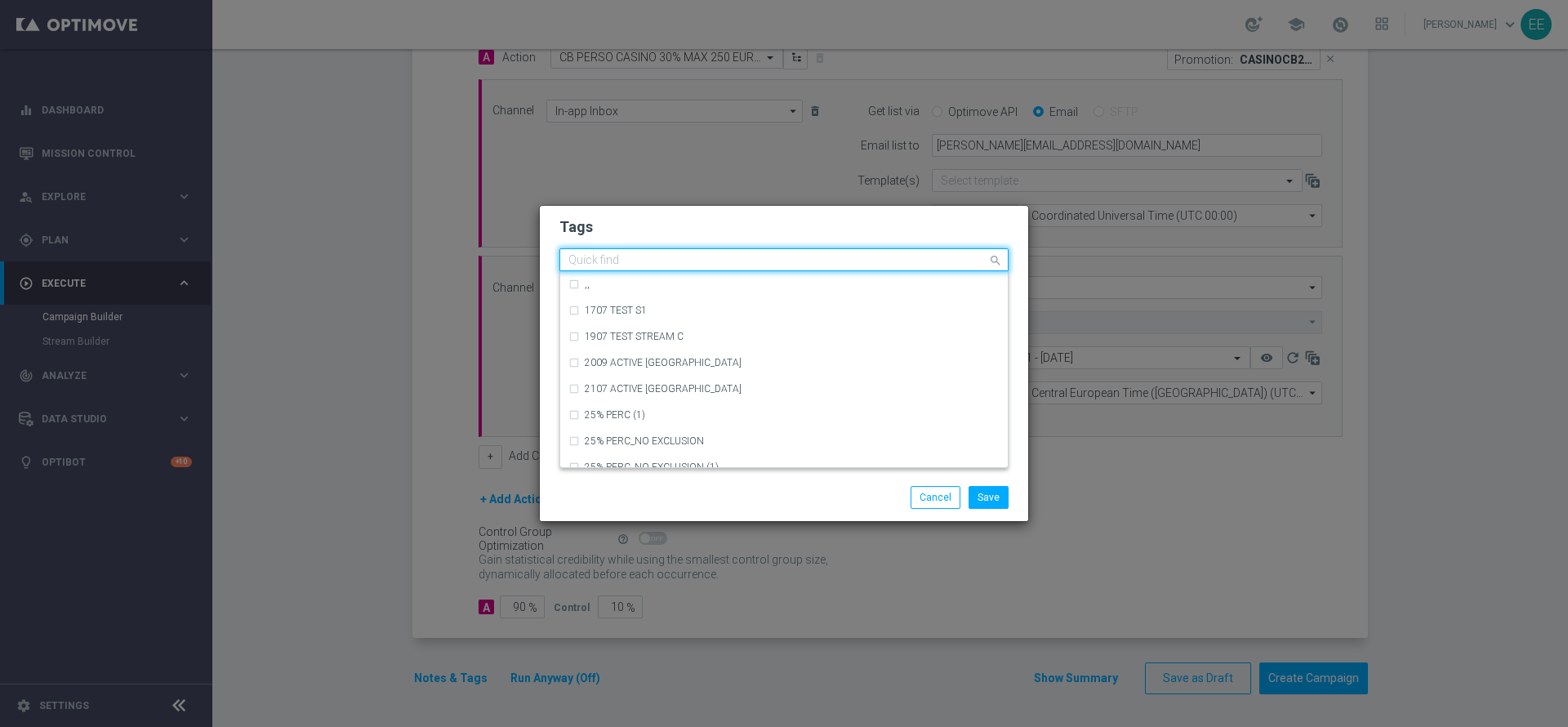
click at [759, 226] on h2 "Tags" at bounding box center [784, 227] width 449 height 20
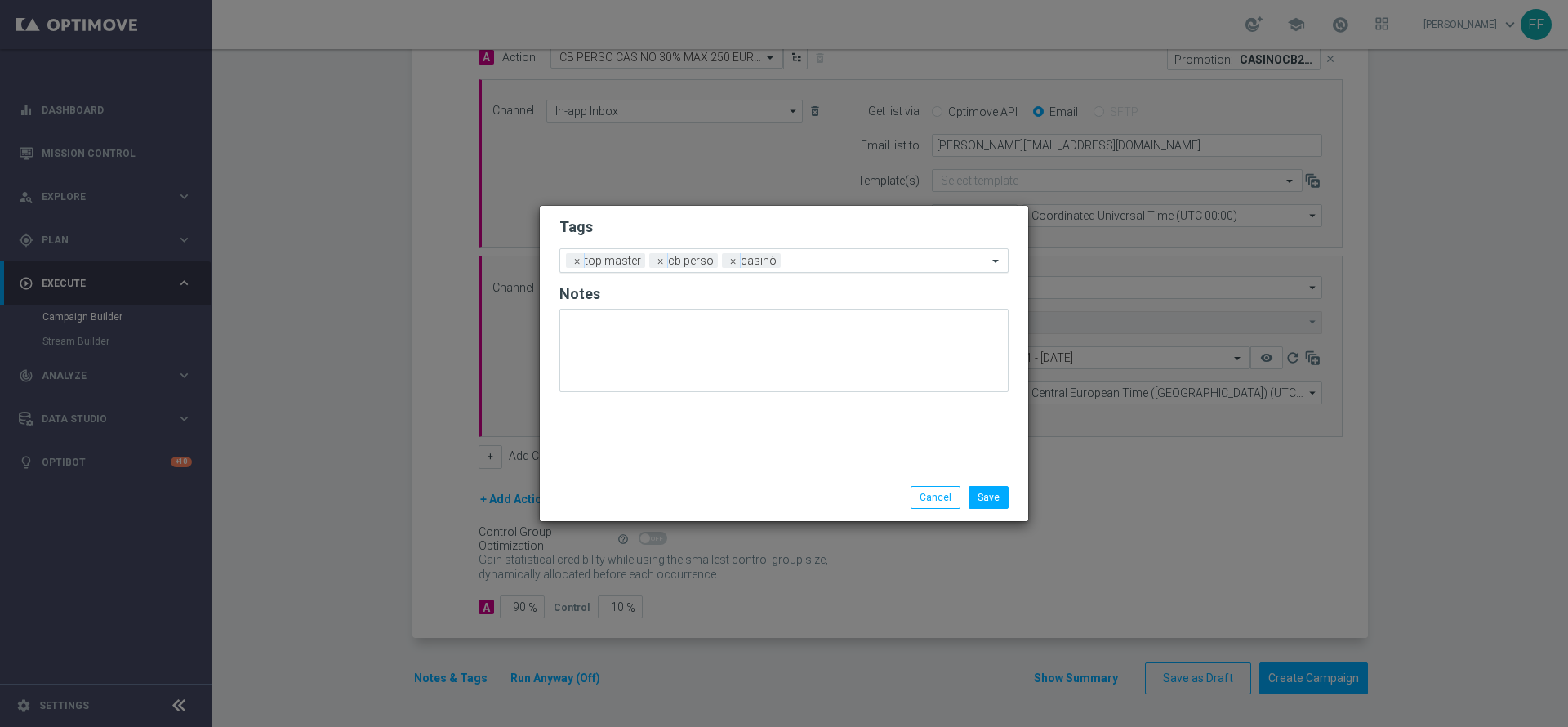
click at [820, 257] on input "text" at bounding box center [887, 262] width 200 height 14
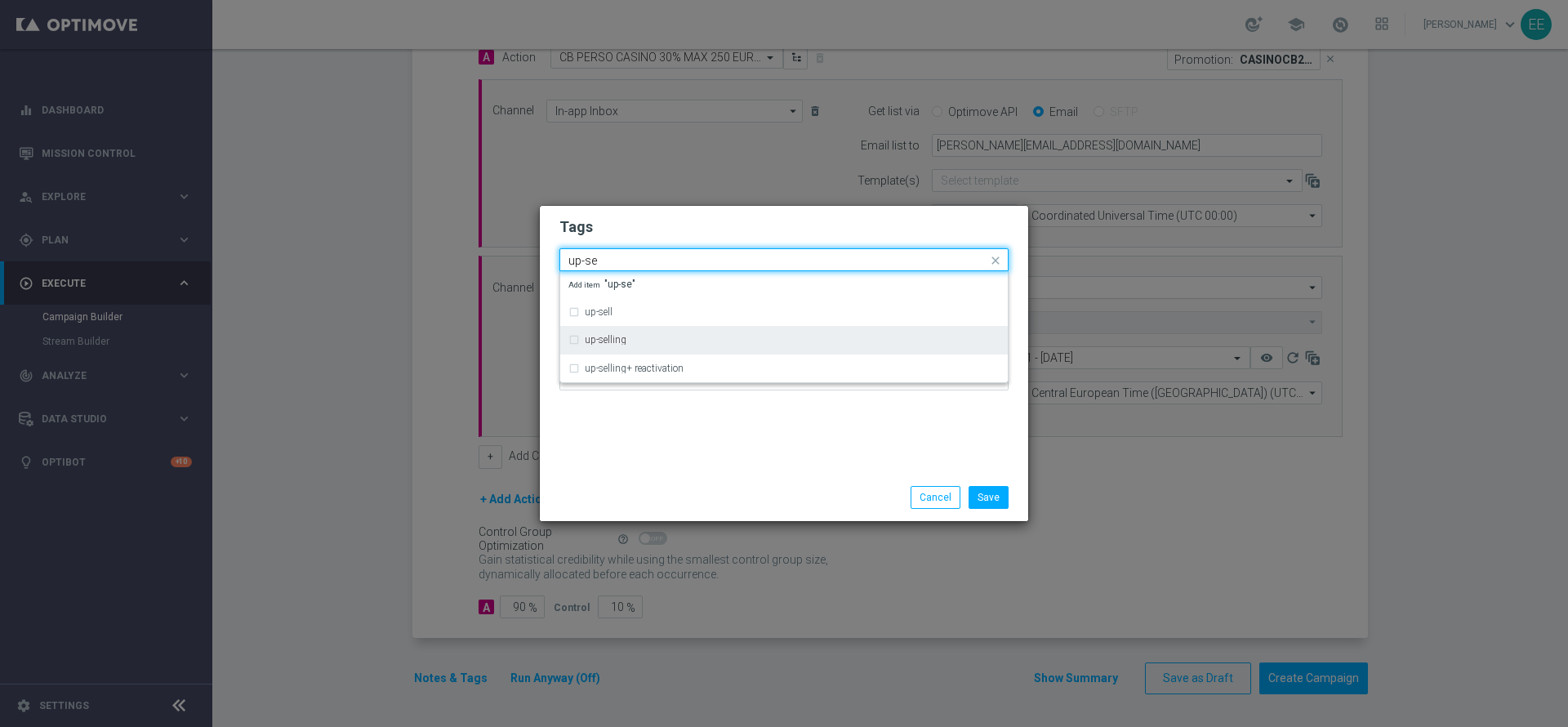
click at [682, 346] on div "up-selling" at bounding box center [784, 340] width 431 height 27
type input "up-se"
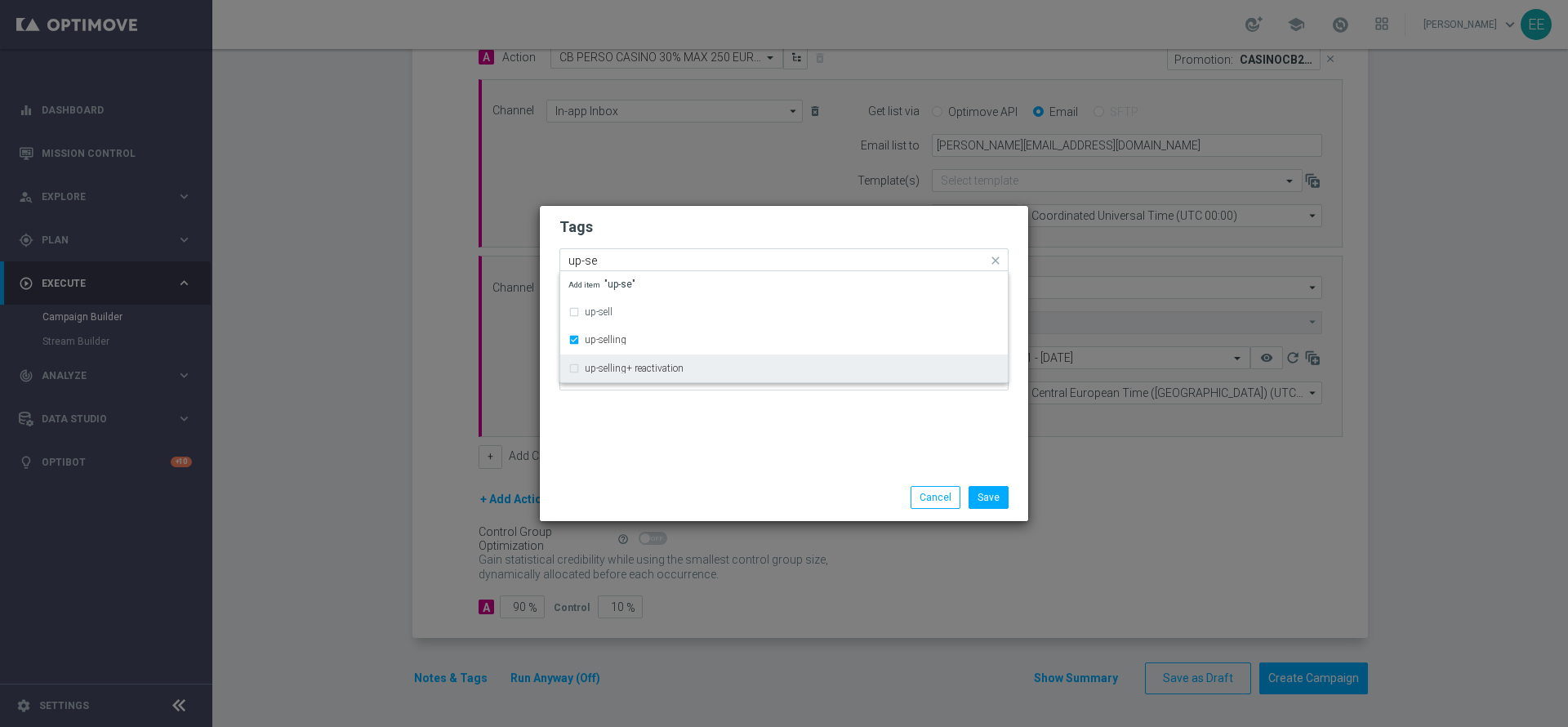
click at [688, 477] on div "Save Cancel" at bounding box center [784, 498] width 488 height 47
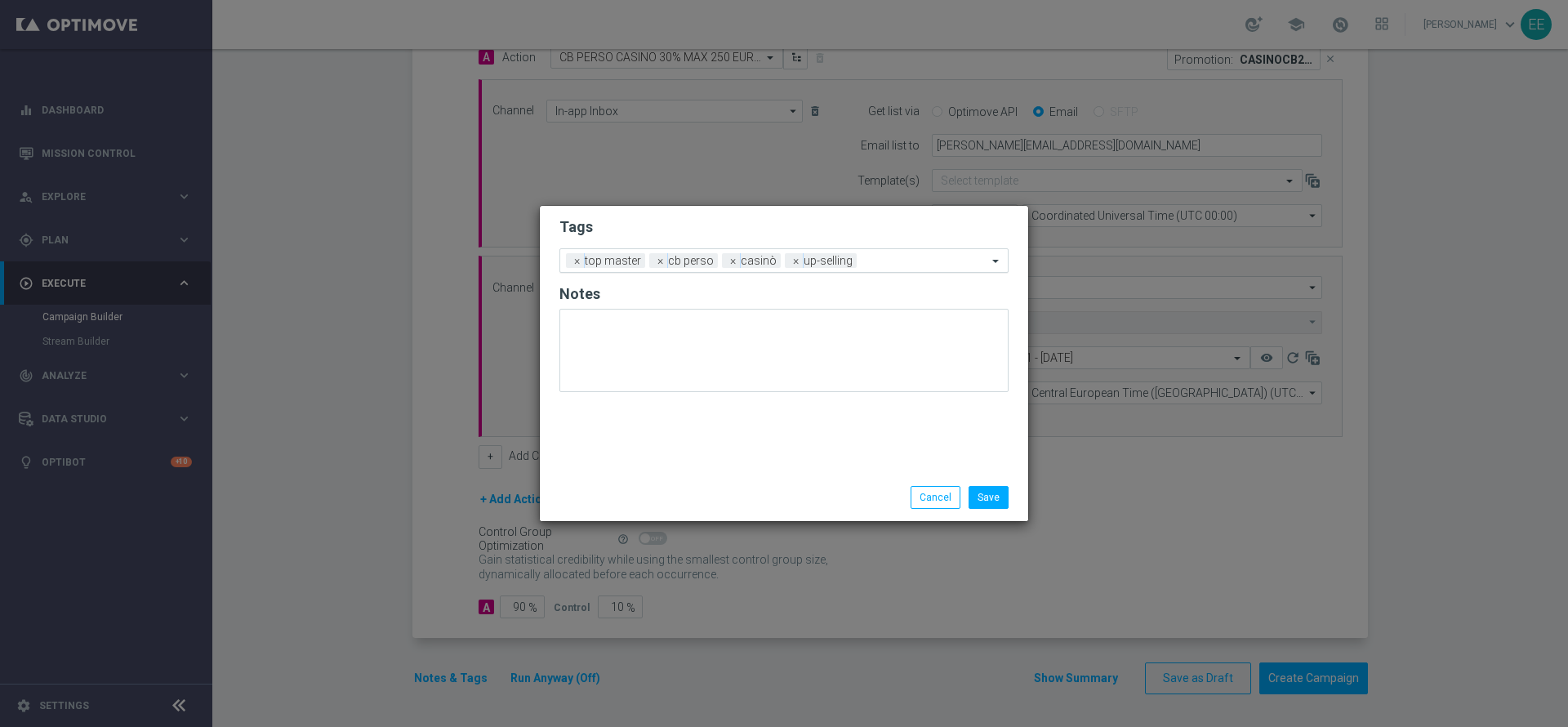
click at [875, 257] on input "text" at bounding box center [925, 262] width 124 height 14
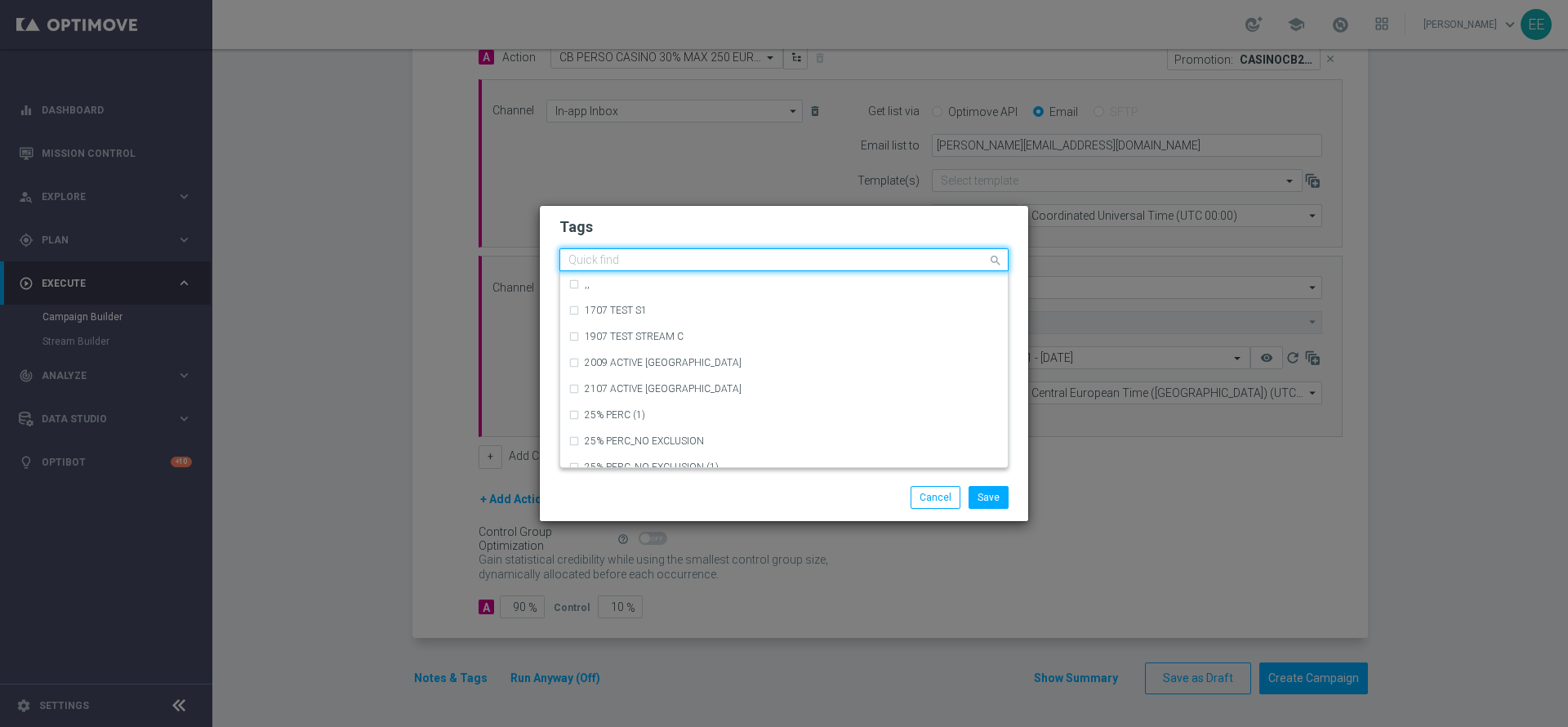
click at [820, 233] on h2 "Tags" at bounding box center [784, 227] width 449 height 20
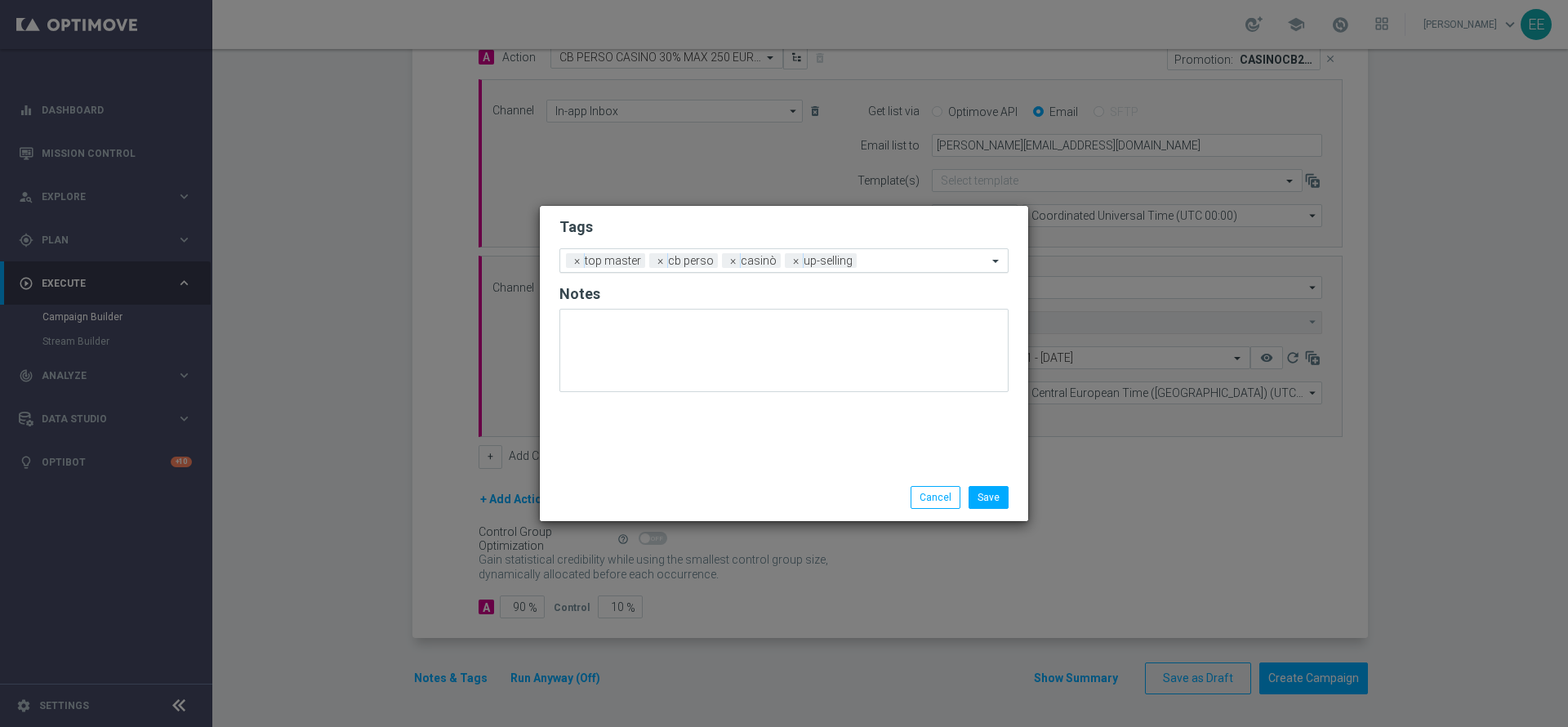
click at [890, 259] on input "text" at bounding box center [925, 262] width 124 height 14
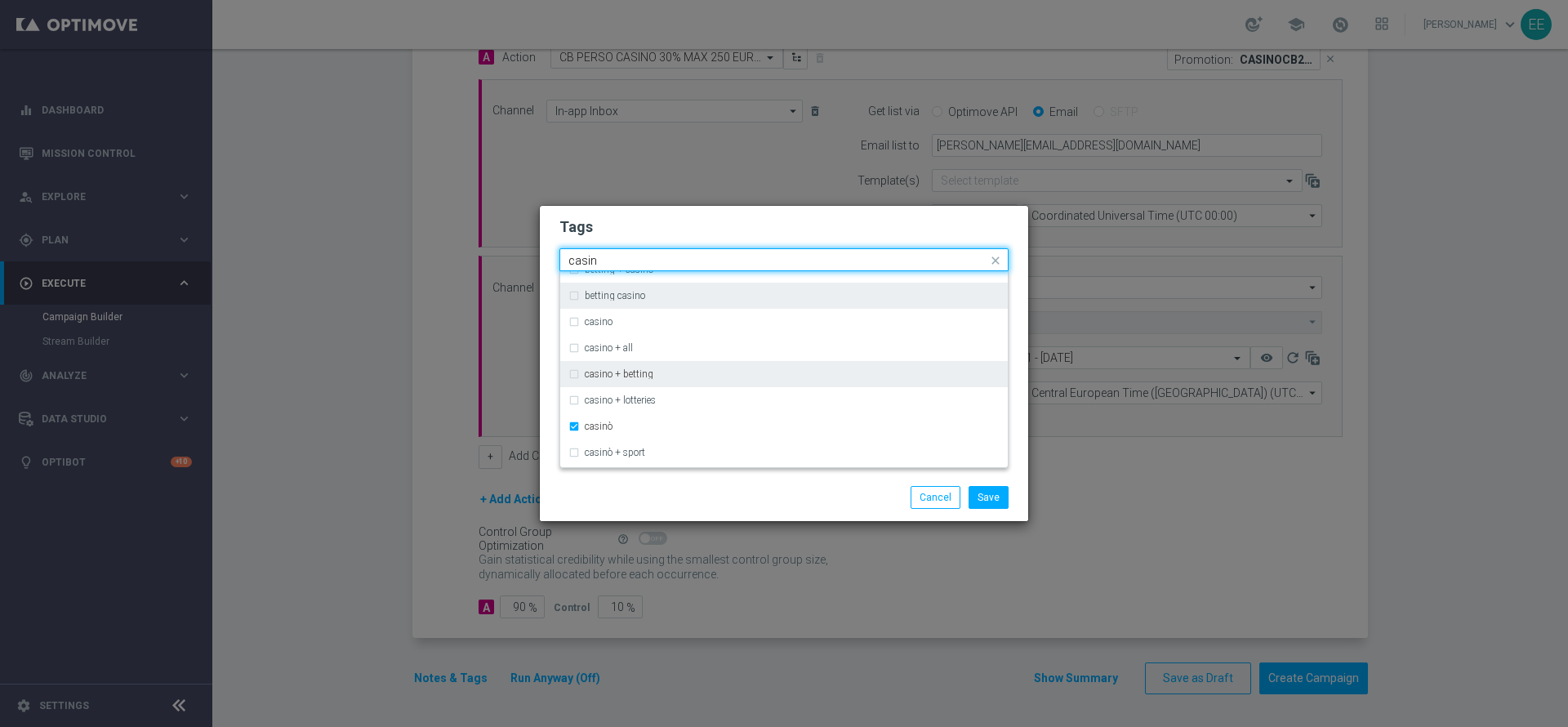
scroll to position [0, 0]
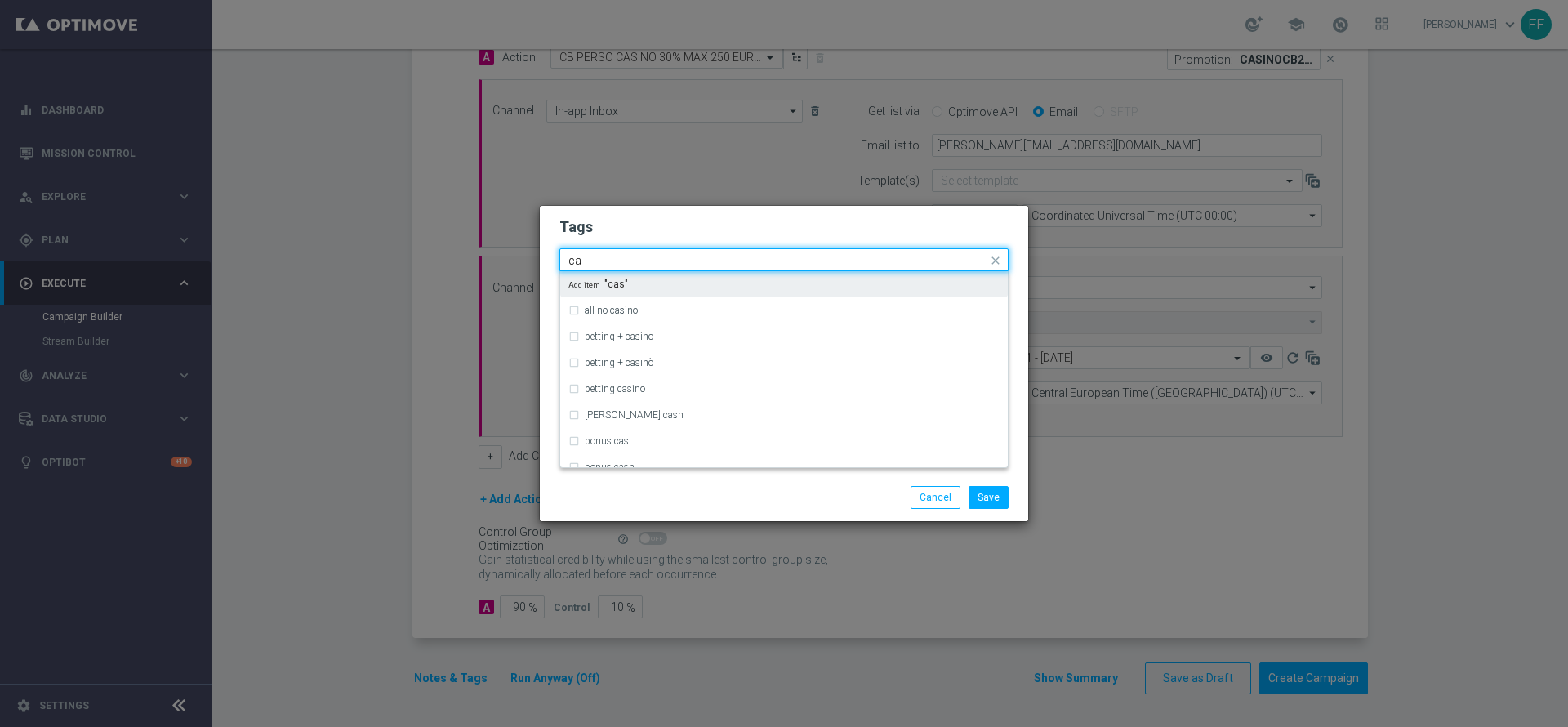
type input "c"
click at [682, 286] on div "bonus cash" at bounding box center [792, 284] width 415 height 9
type input "bonus cash"
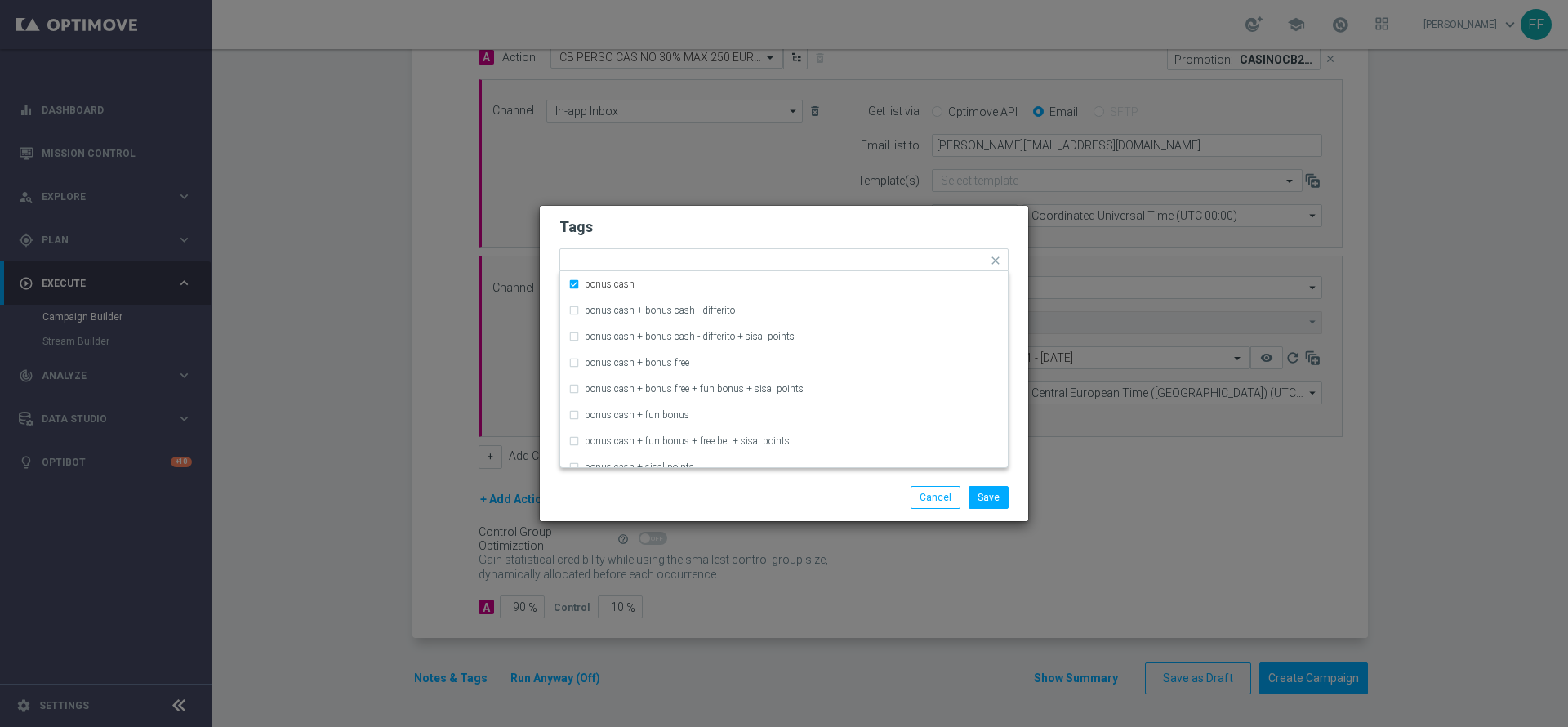
click at [804, 244] on form "Tags Quick find × top master × cb perso × casinò × up-selling × bonus cash bonu…" at bounding box center [784, 308] width 449 height 190
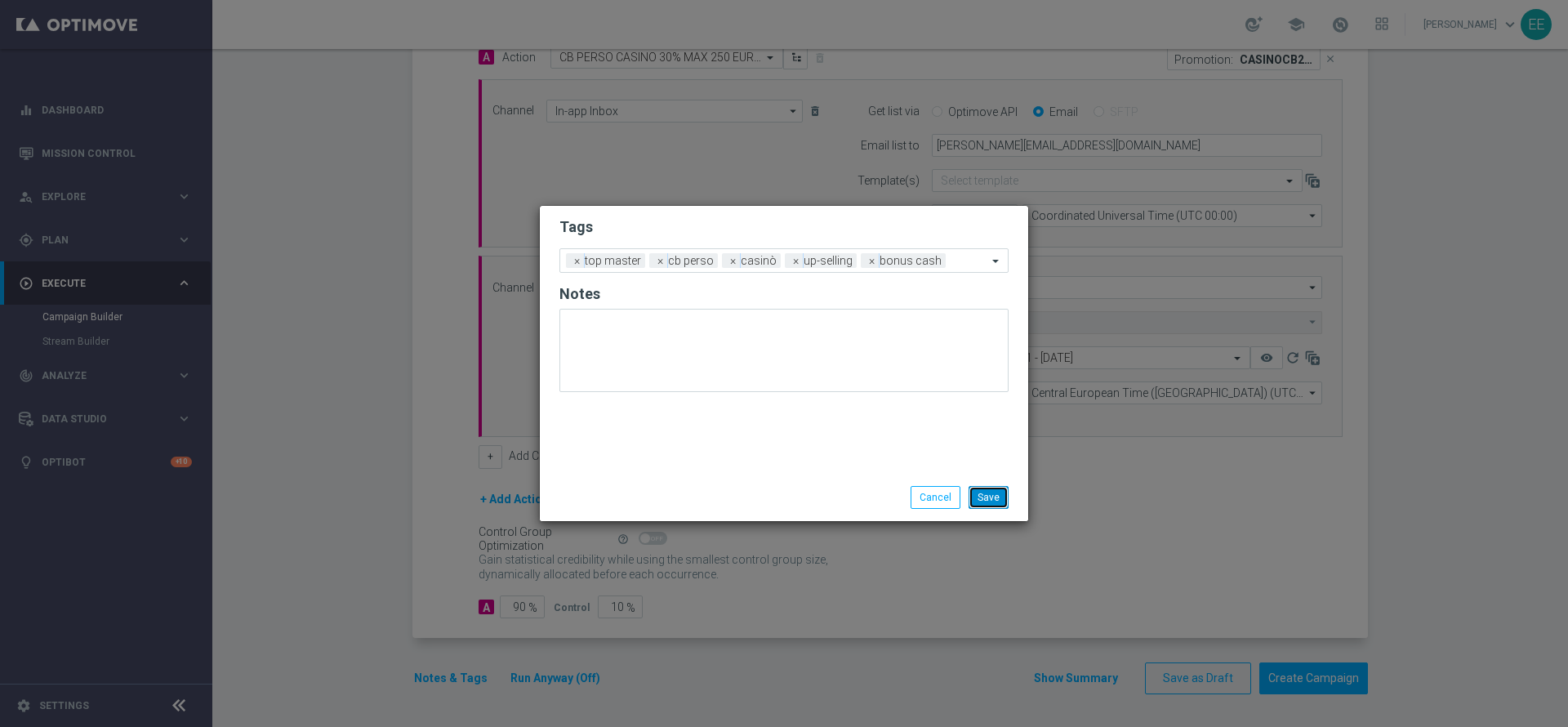
click at [984, 496] on button "Save" at bounding box center [988, 498] width 40 height 23
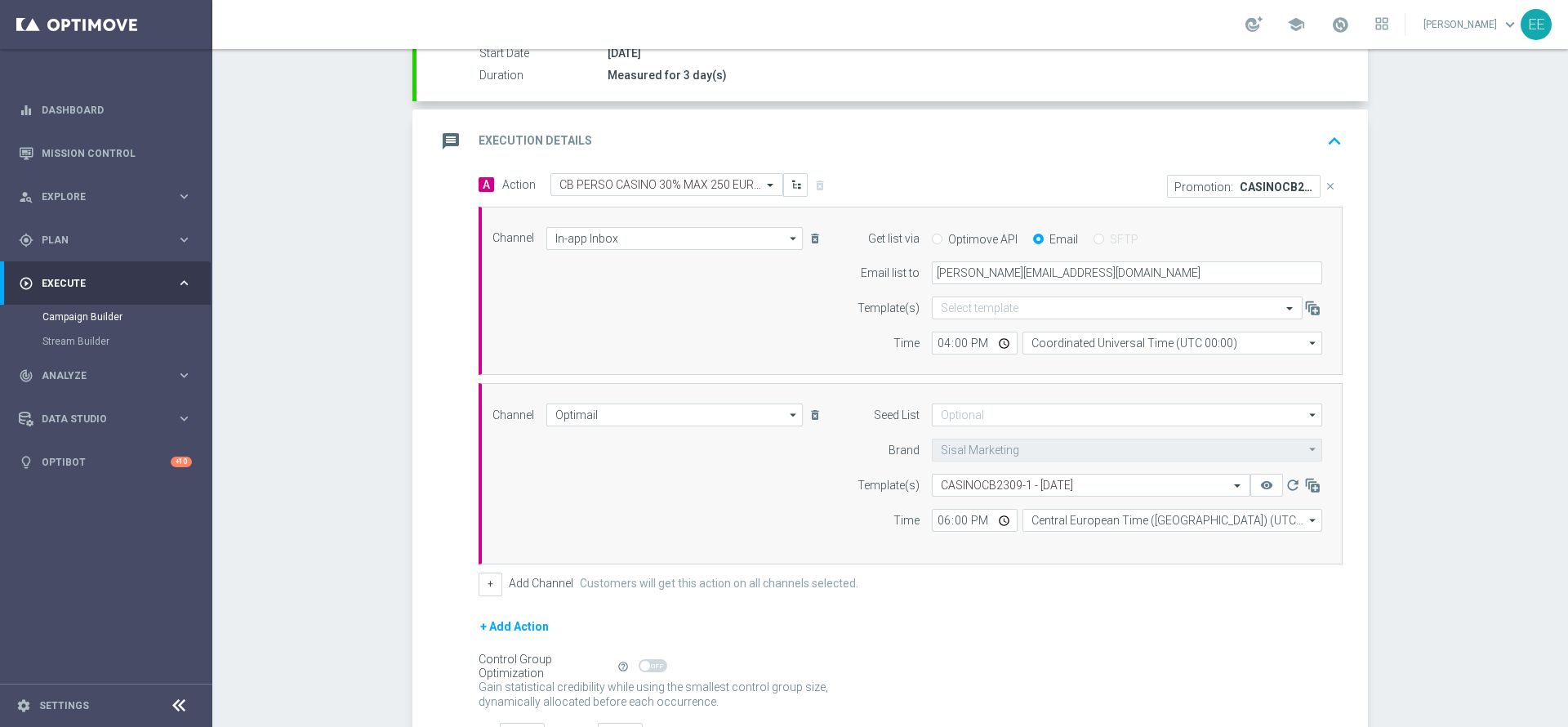
scroll to position [281, 0]
click at [1322, 145] on icon "keyboard_arrow_up" at bounding box center [1334, 147] width 25 height 25
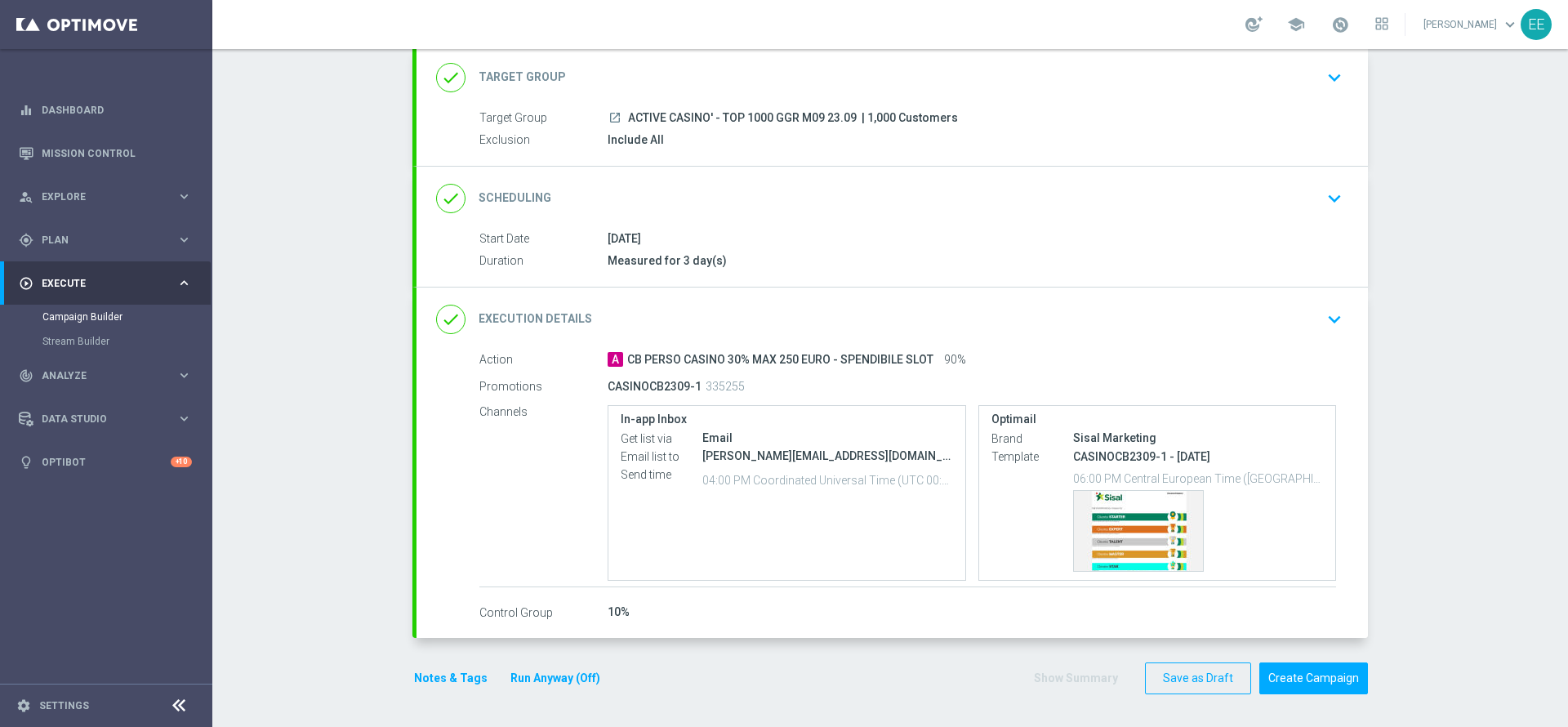
scroll to position [100, 0]
click at [1349, 29] on span at bounding box center [1340, 24] width 18 height 18
click at [580, 681] on button "Run Anyway (Off)" at bounding box center [555, 679] width 93 height 21
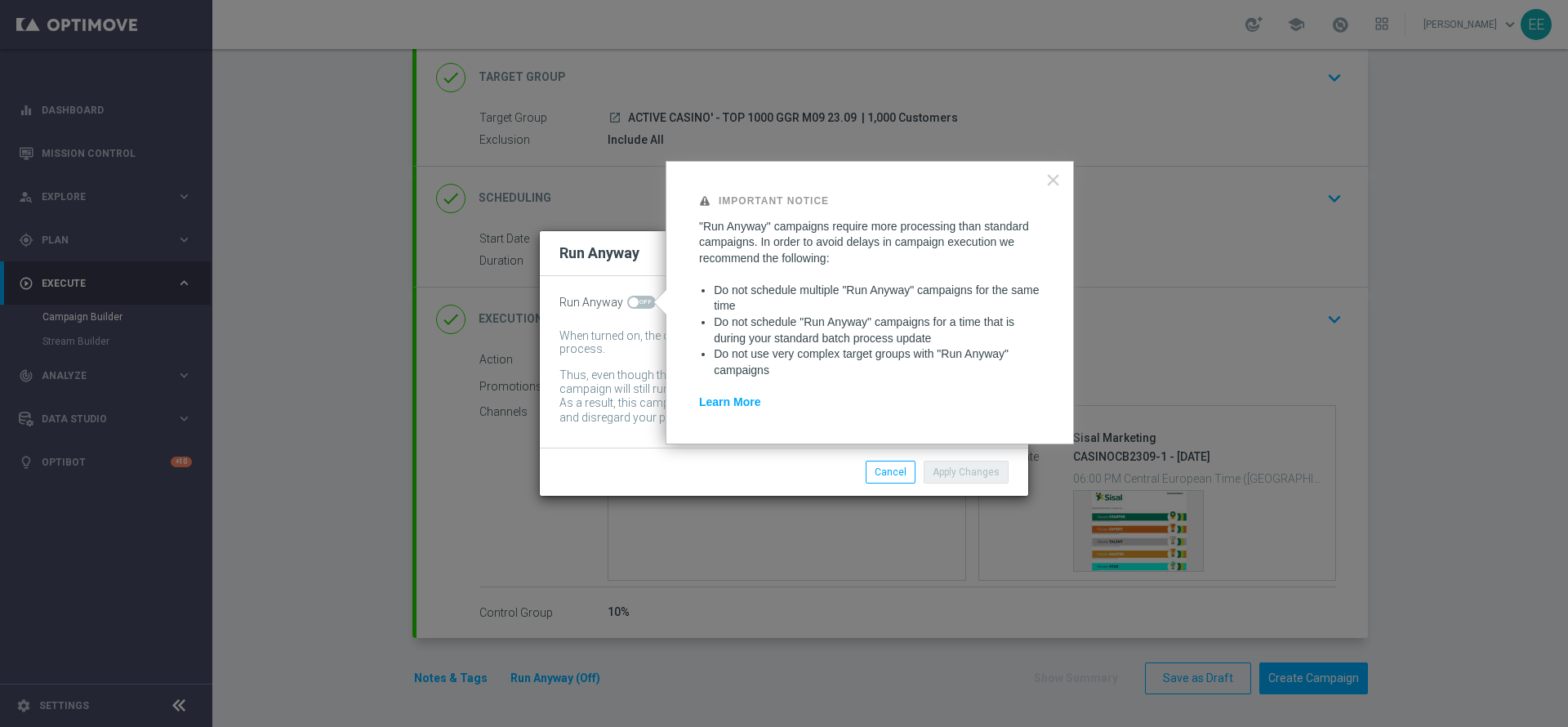
click at [639, 298] on span at bounding box center [641, 302] width 28 height 13
click at [639, 298] on input "checkbox" at bounding box center [641, 302] width 28 height 13
checkbox input "true"
click at [985, 473] on button "Apply Changes" at bounding box center [966, 472] width 85 height 23
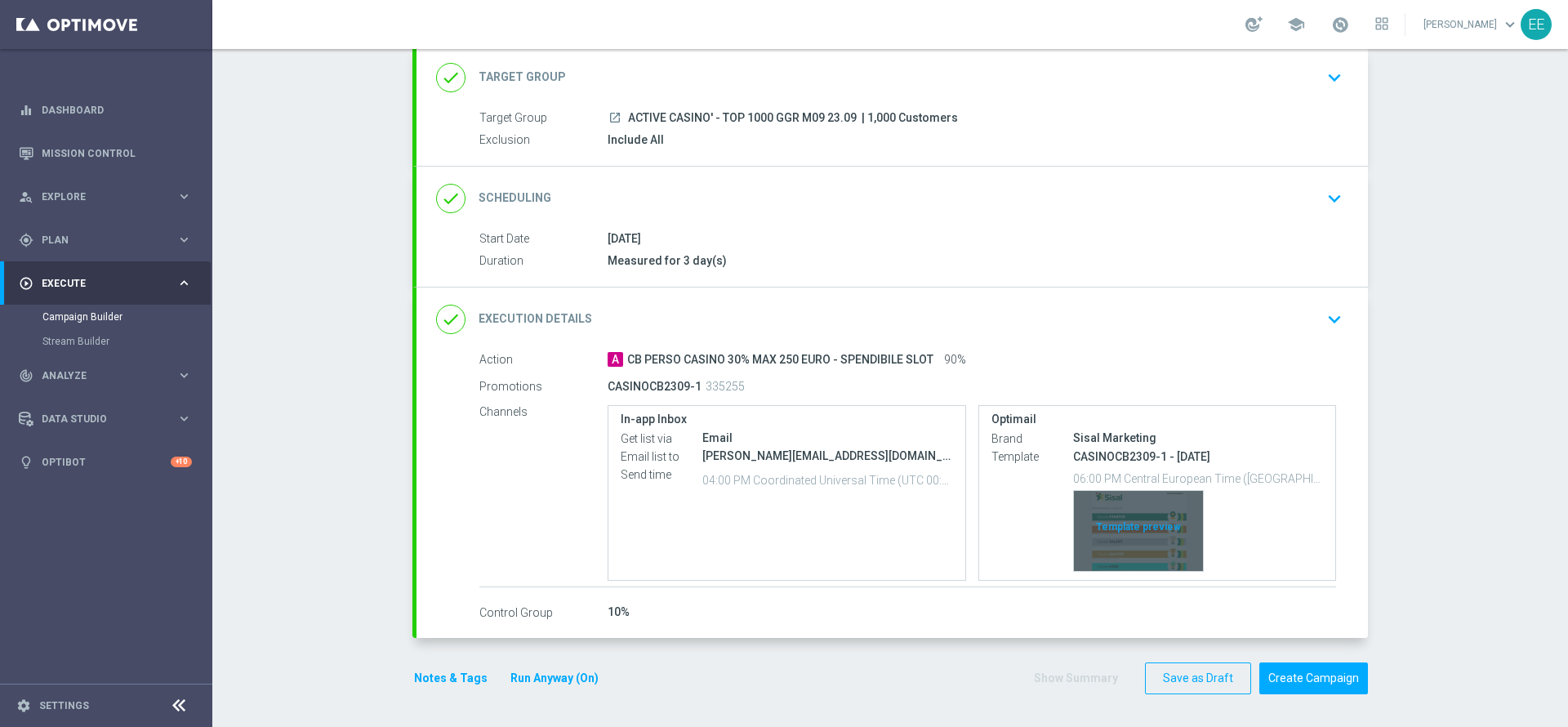
click at [1135, 516] on div "Template preview" at bounding box center [1138, 531] width 129 height 80
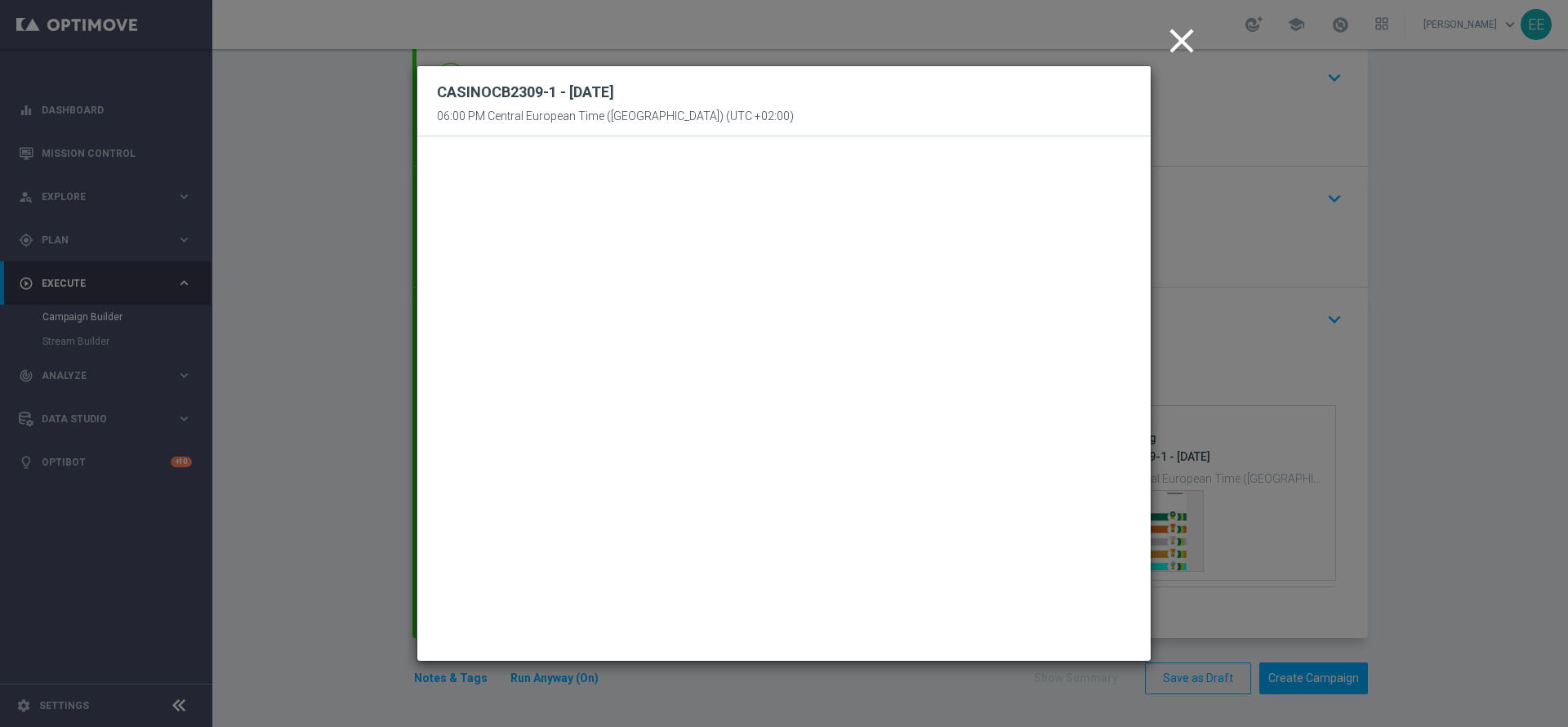
click at [1184, 35] on icon "close" at bounding box center [1181, 41] width 41 height 41
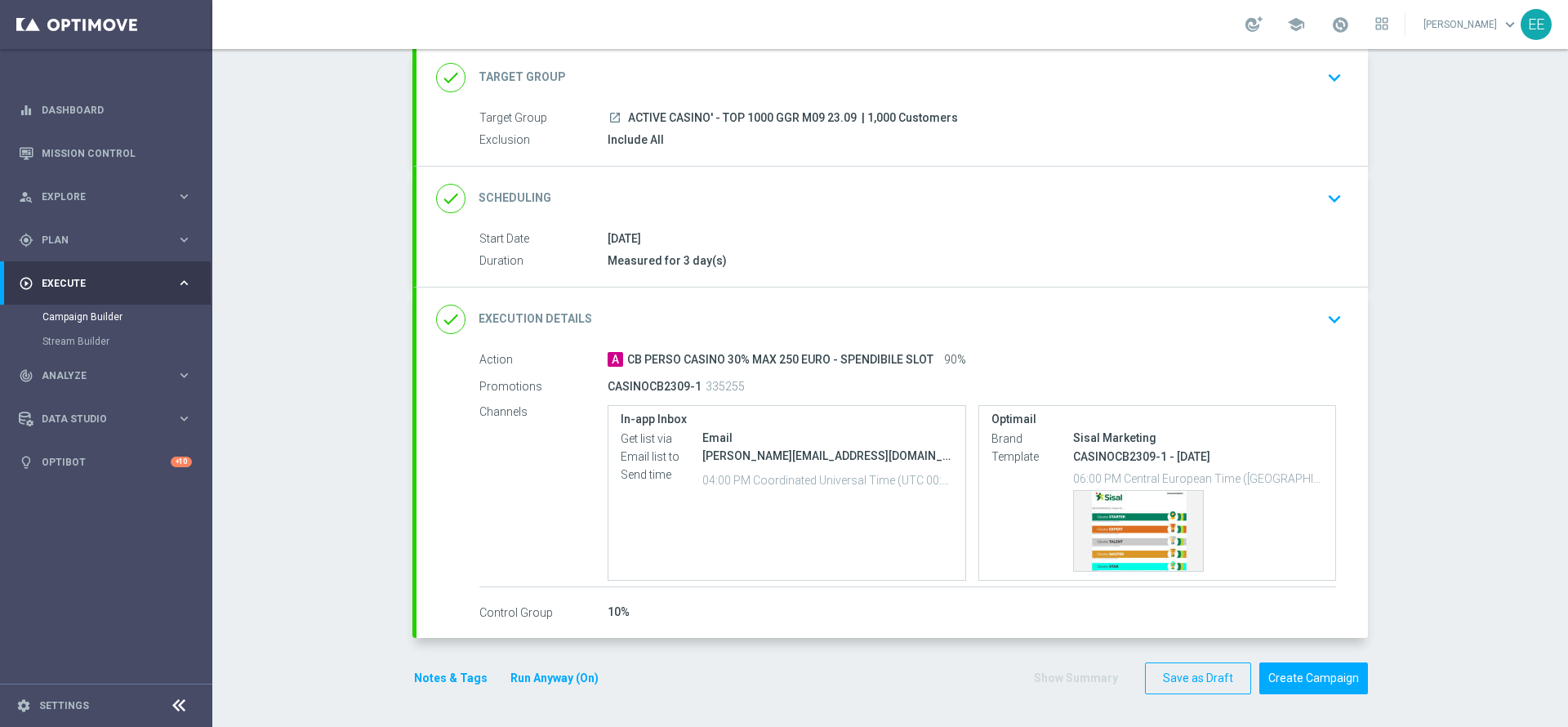
scroll to position [0, 0]
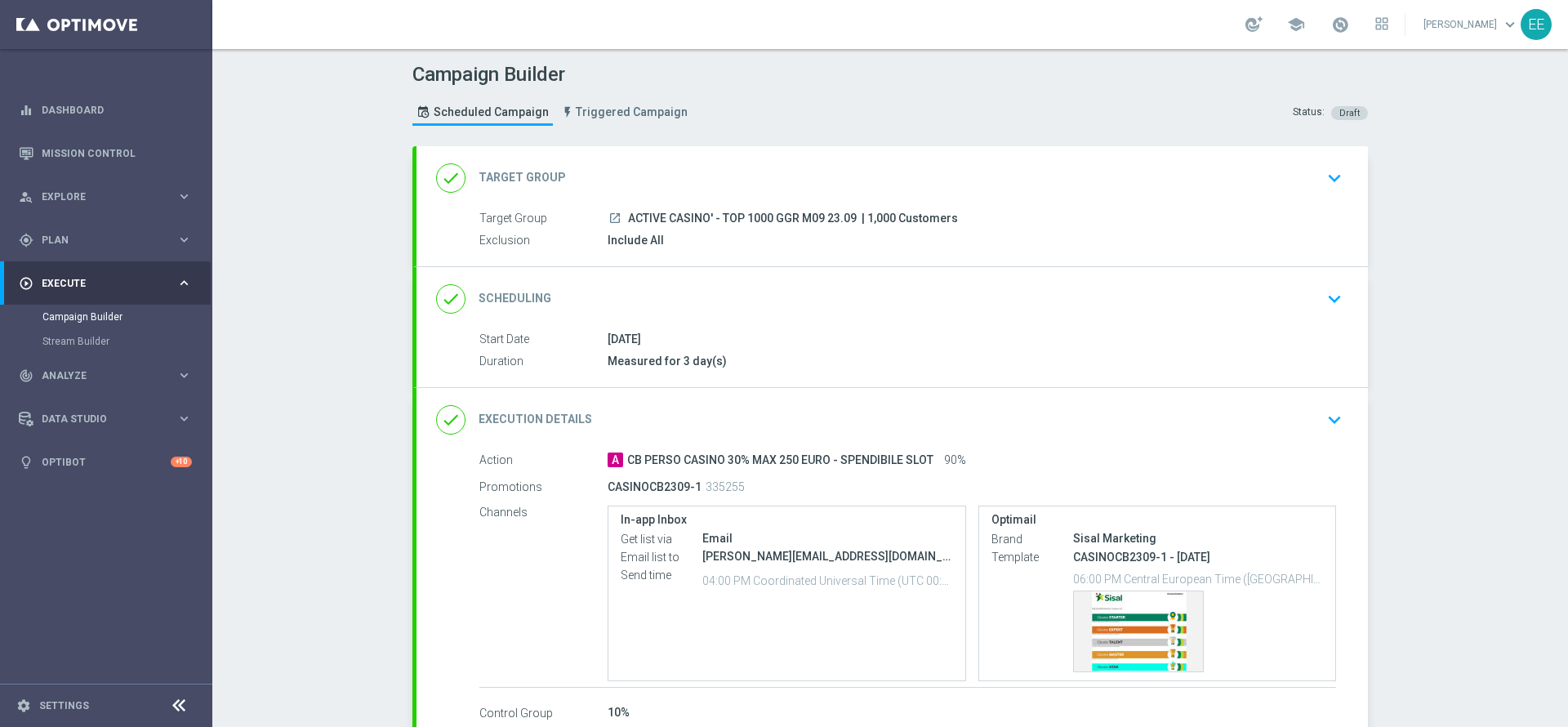
click at [1309, 410] on div "done Execution Details keyboard_arrow_down" at bounding box center [892, 420] width 912 height 31
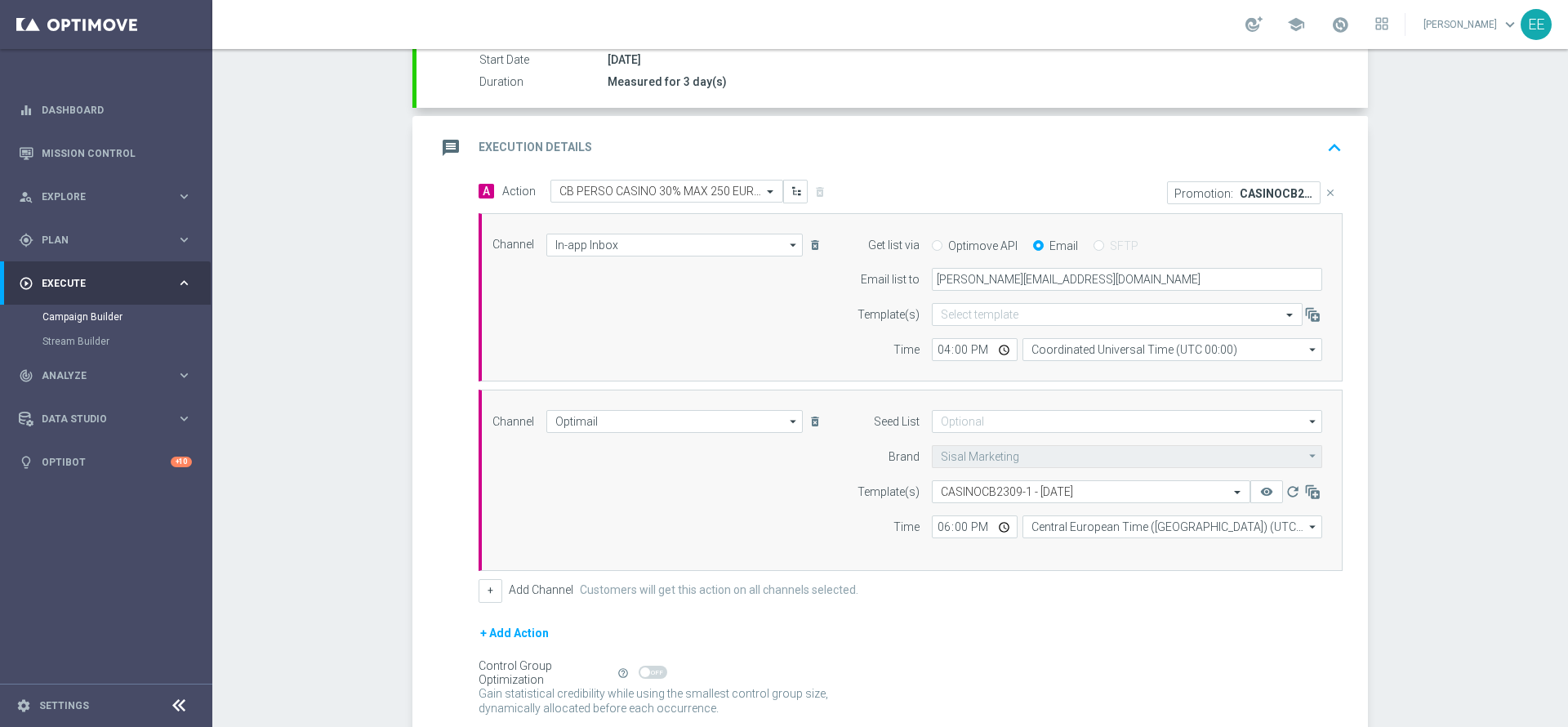
scroll to position [288, 0]
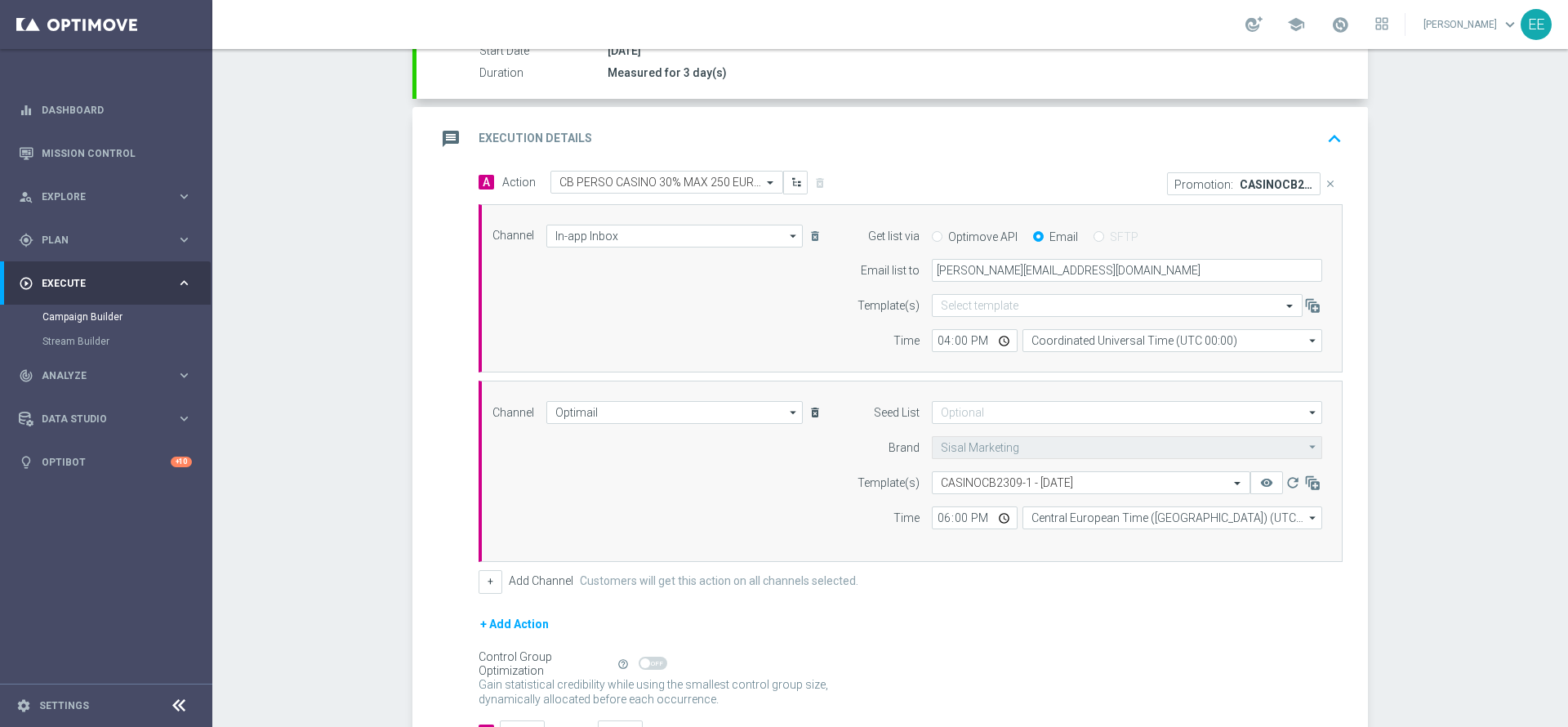
click at [808, 412] on icon "delete_forever" at bounding box center [815, 412] width 13 height 13
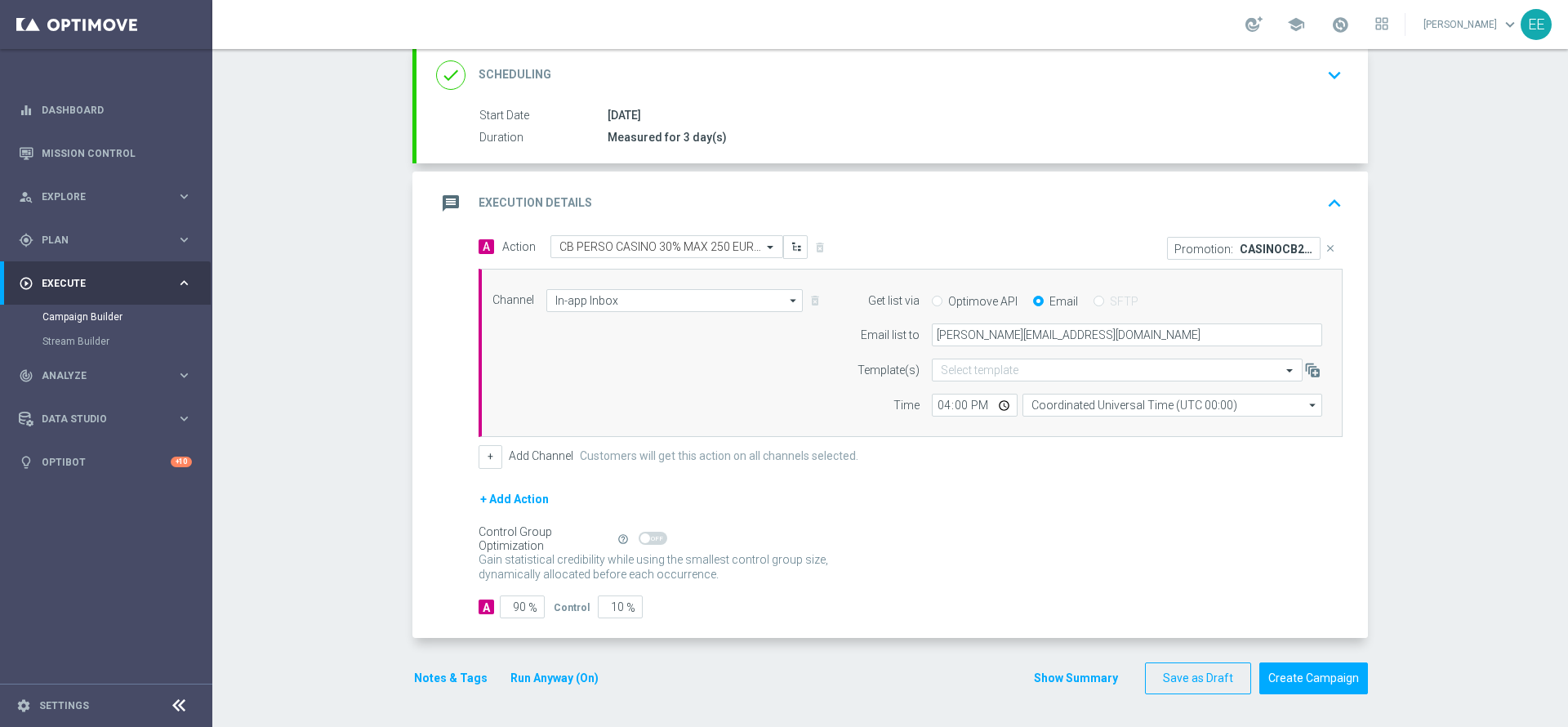
scroll to position [224, 0]
click at [1329, 208] on icon "keyboard_arrow_up" at bounding box center [1334, 204] width 25 height 25
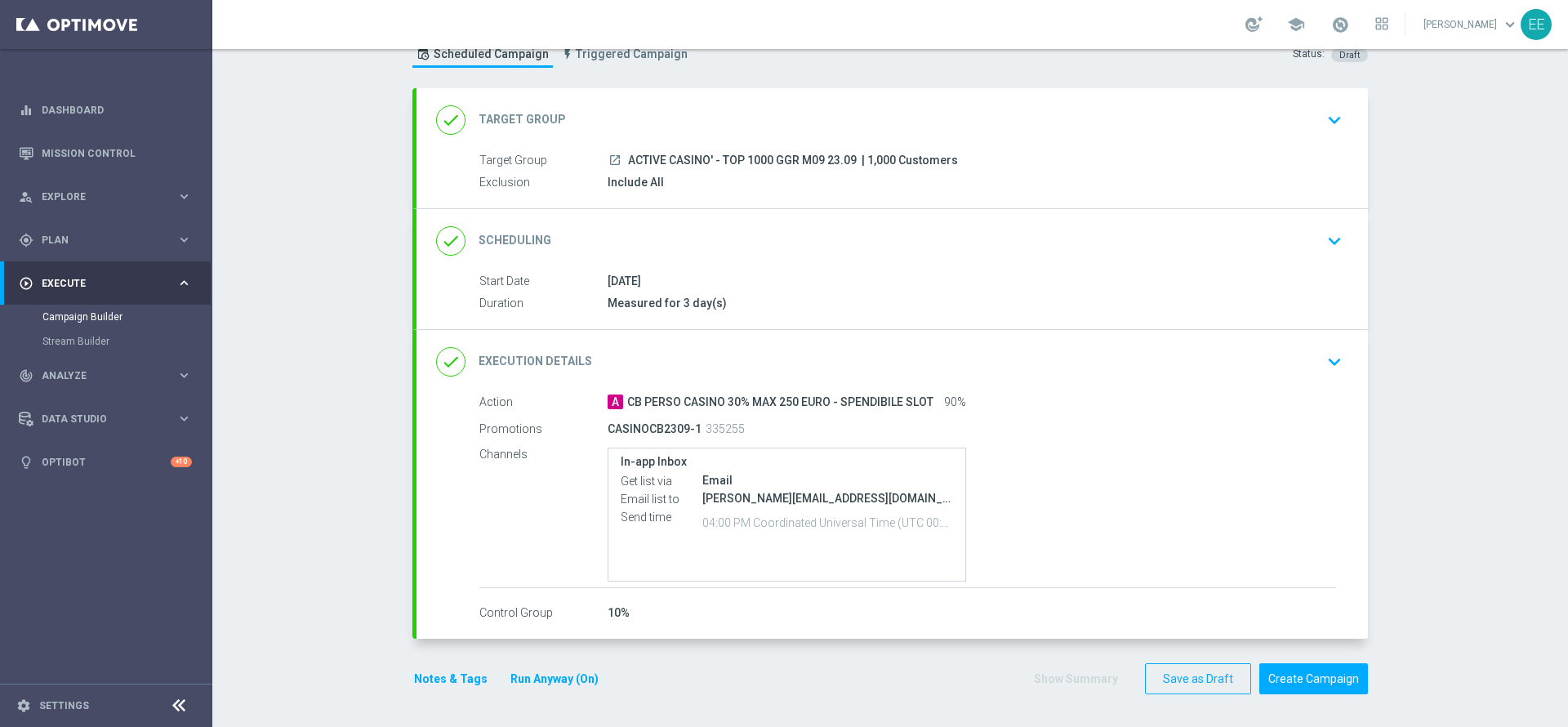
scroll to position [58, 0]
click at [1332, 681] on button "Create Campaign" at bounding box center [1313, 680] width 109 height 32
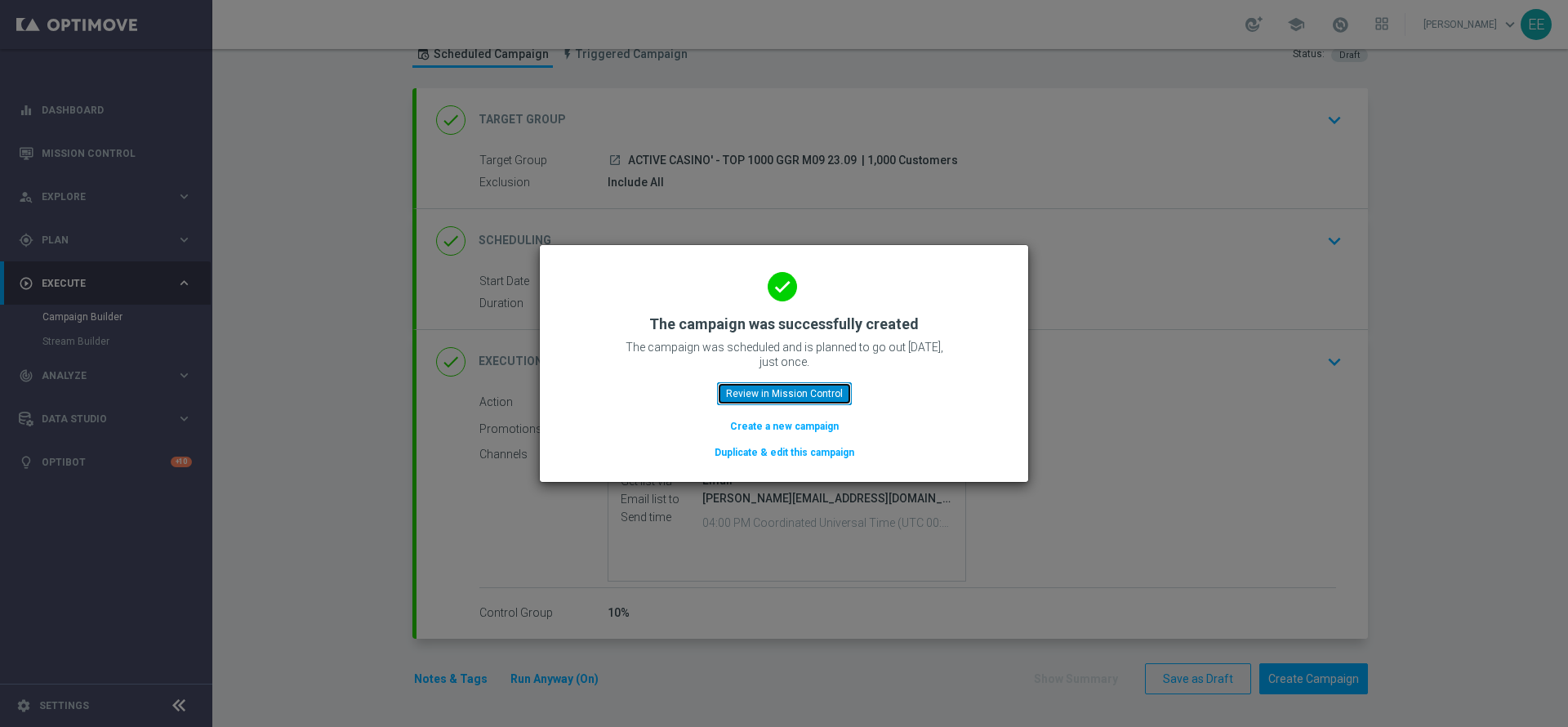
click at [816, 383] on button "Review in Mission Control" at bounding box center [784, 393] width 135 height 23
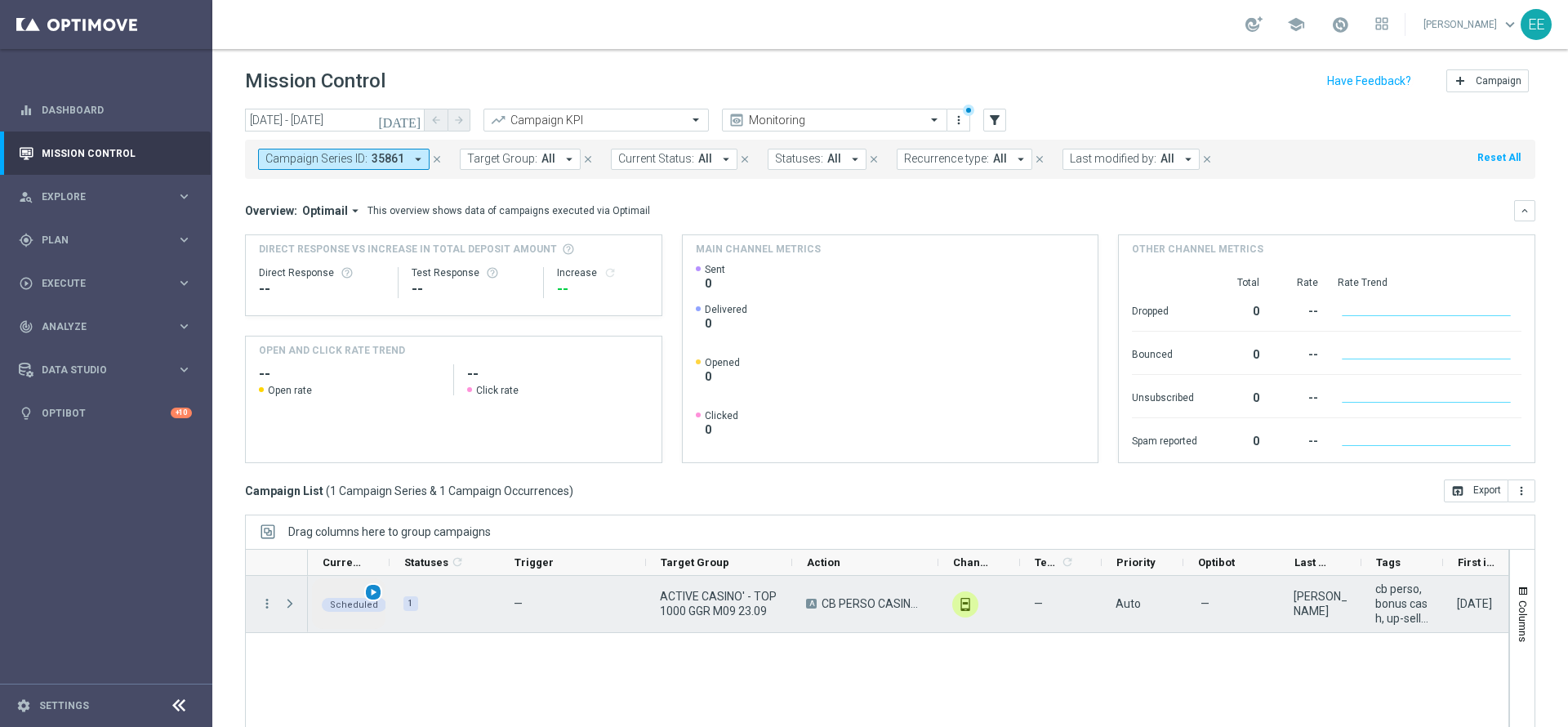
click at [373, 591] on span "play_arrow" at bounding box center [373, 592] width 11 height 11
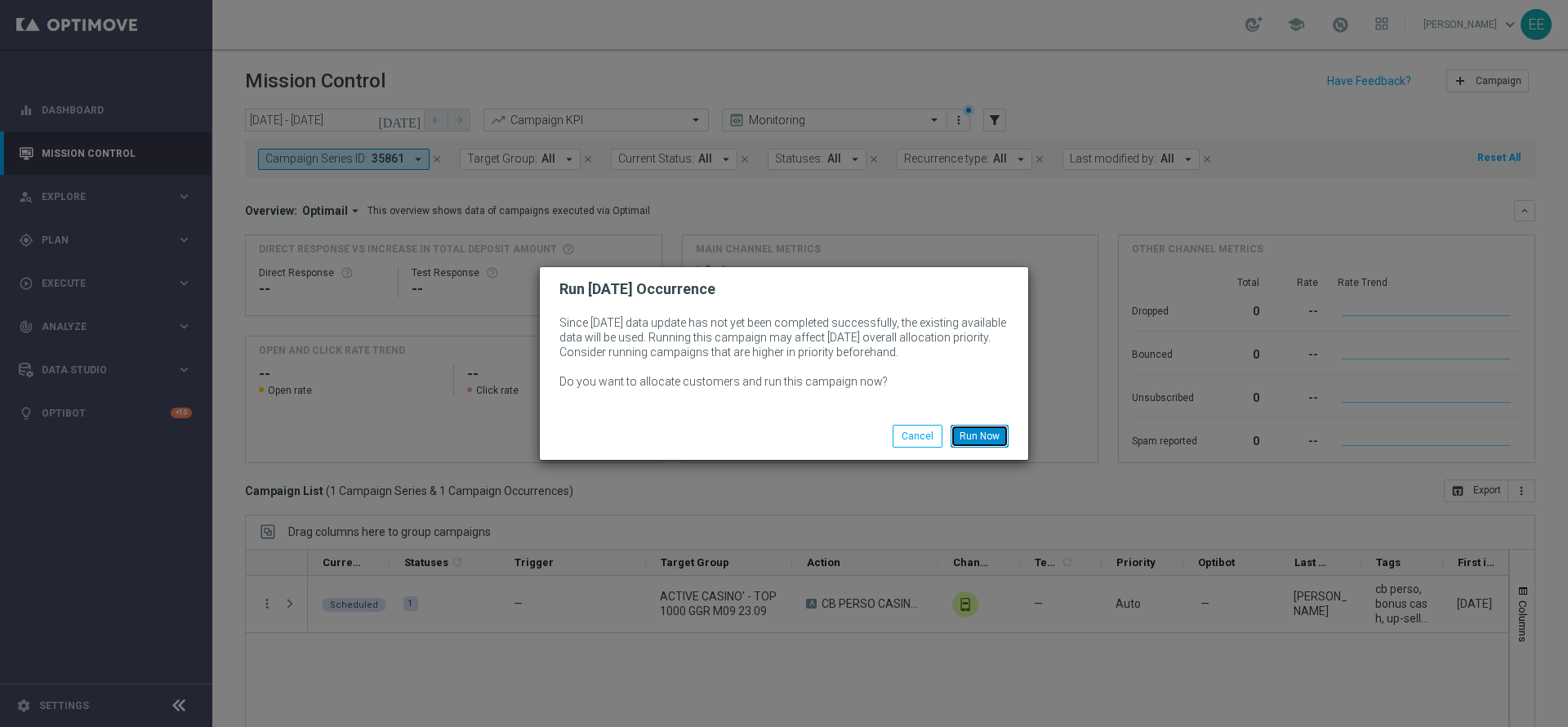
click at [981, 427] on button "Run Now" at bounding box center [979, 436] width 58 height 23
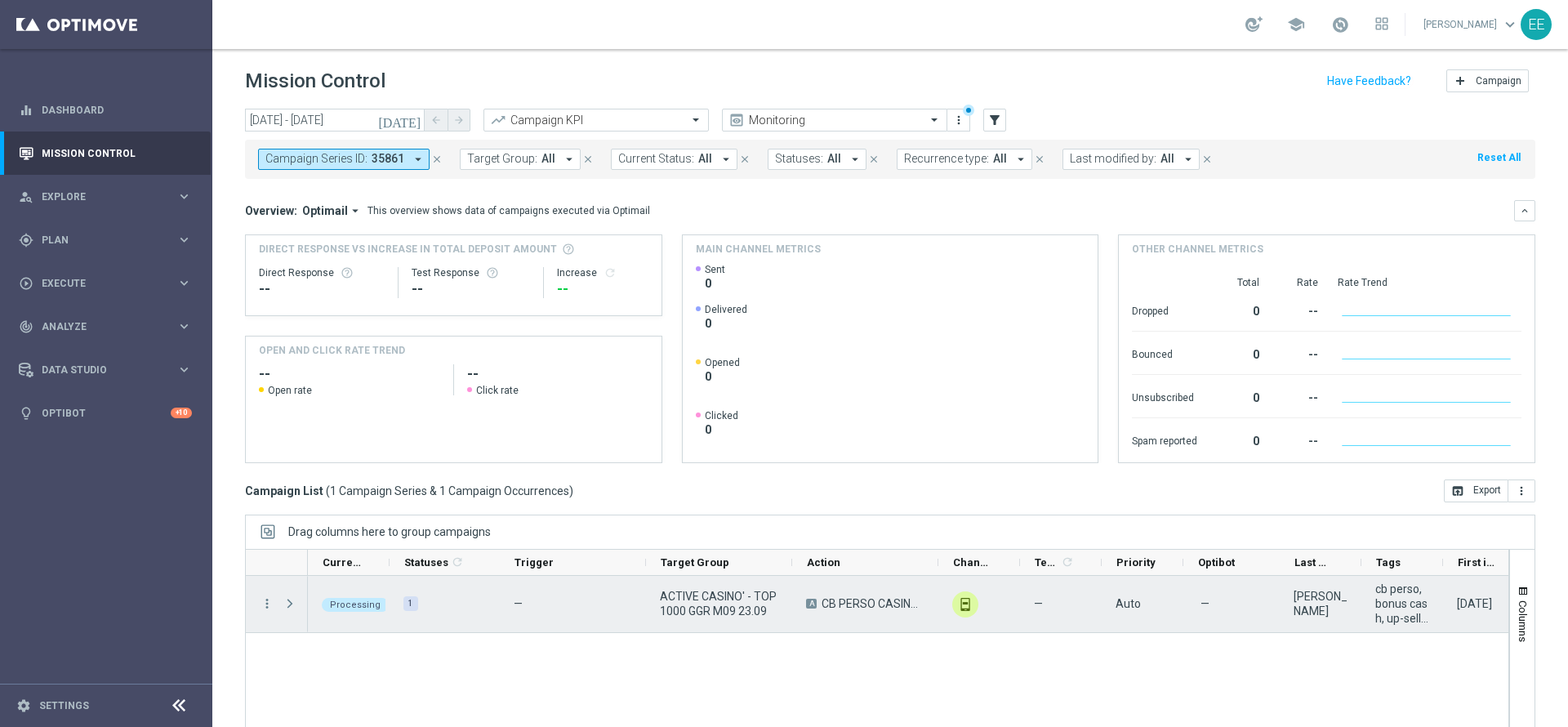
click at [707, 607] on span "ACTIVE CASINO' - TOP 1000 GGR M09 23.09" at bounding box center [718, 603] width 118 height 29
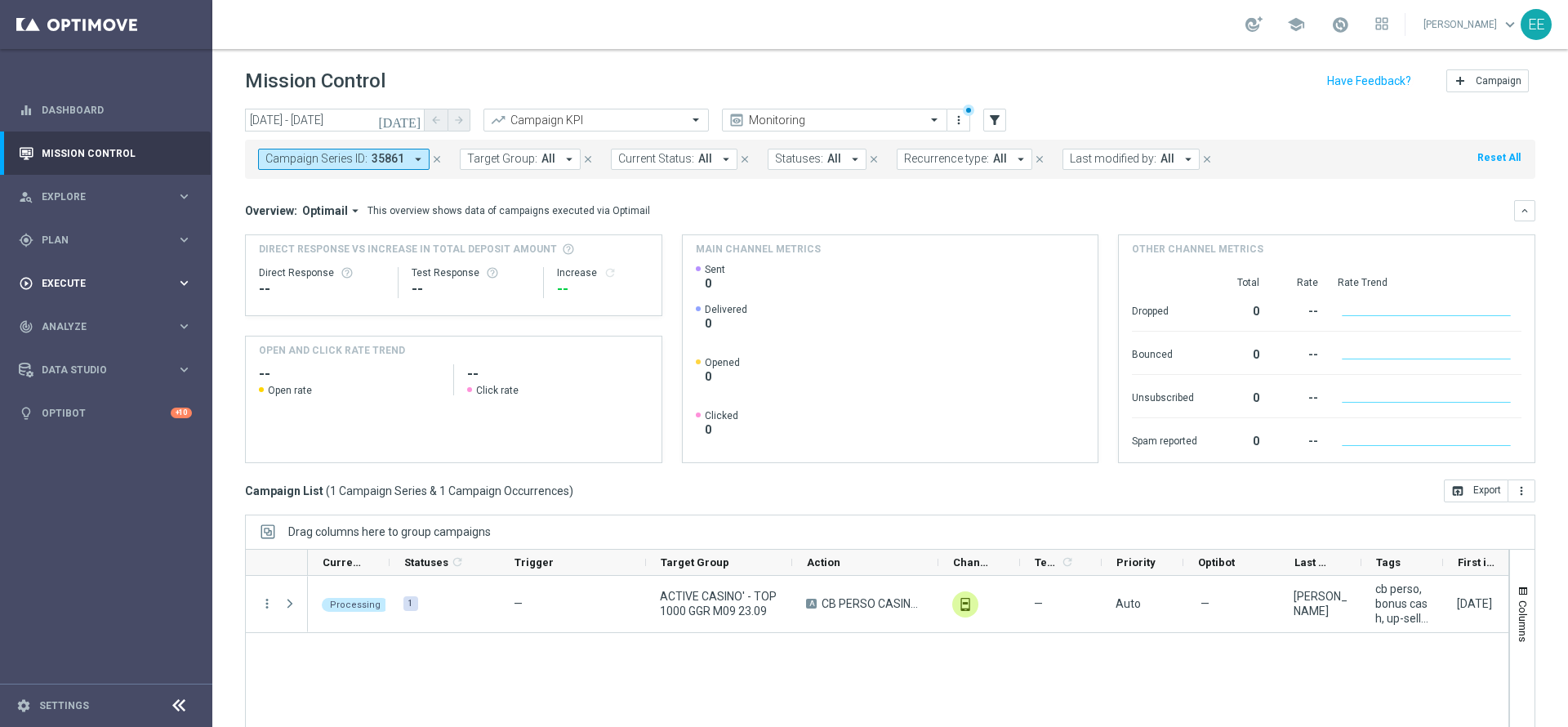
click at [68, 286] on span "Execute" at bounding box center [109, 283] width 135 height 9
click at [98, 317] on link "Campaign Builder" at bounding box center [106, 317] width 127 height 13
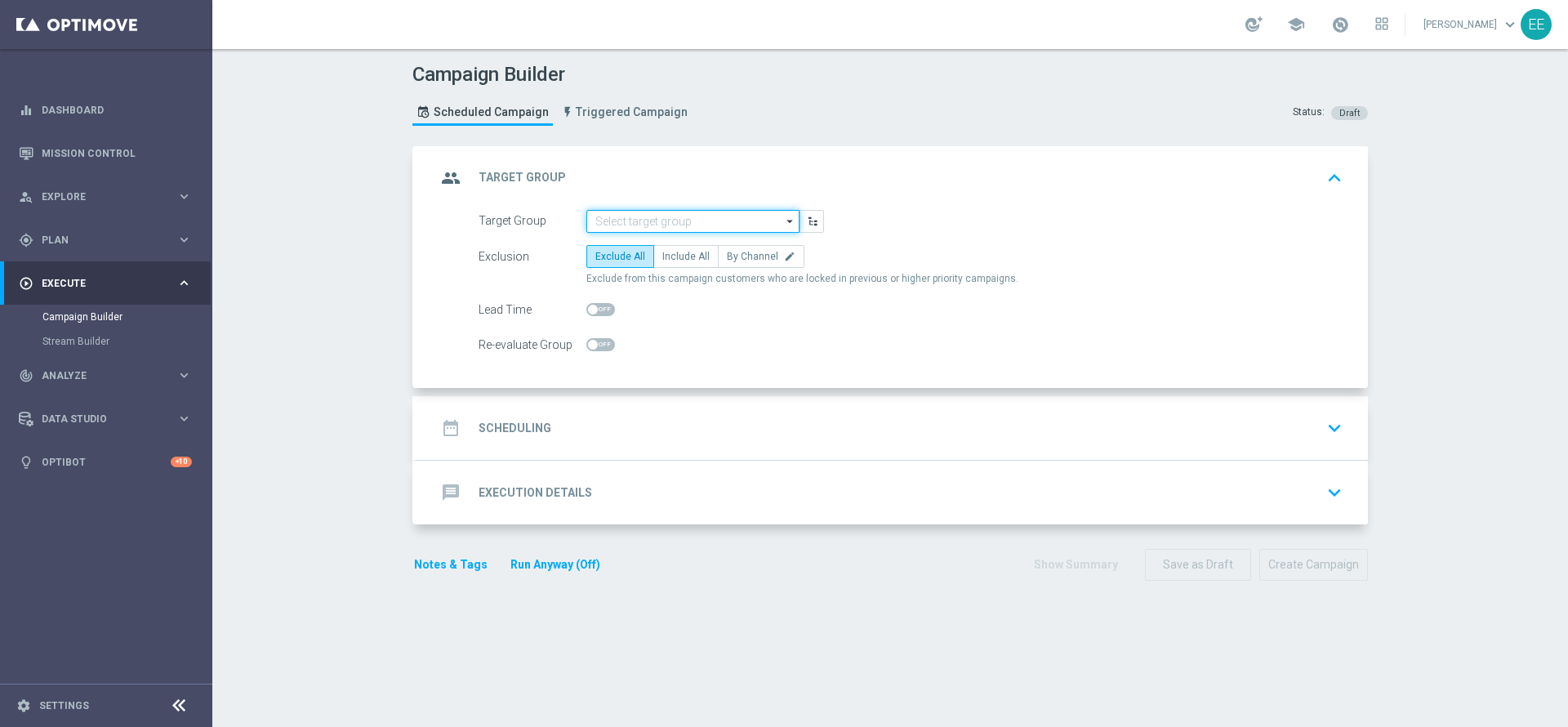
click at [620, 218] on input at bounding box center [693, 221] width 213 height 23
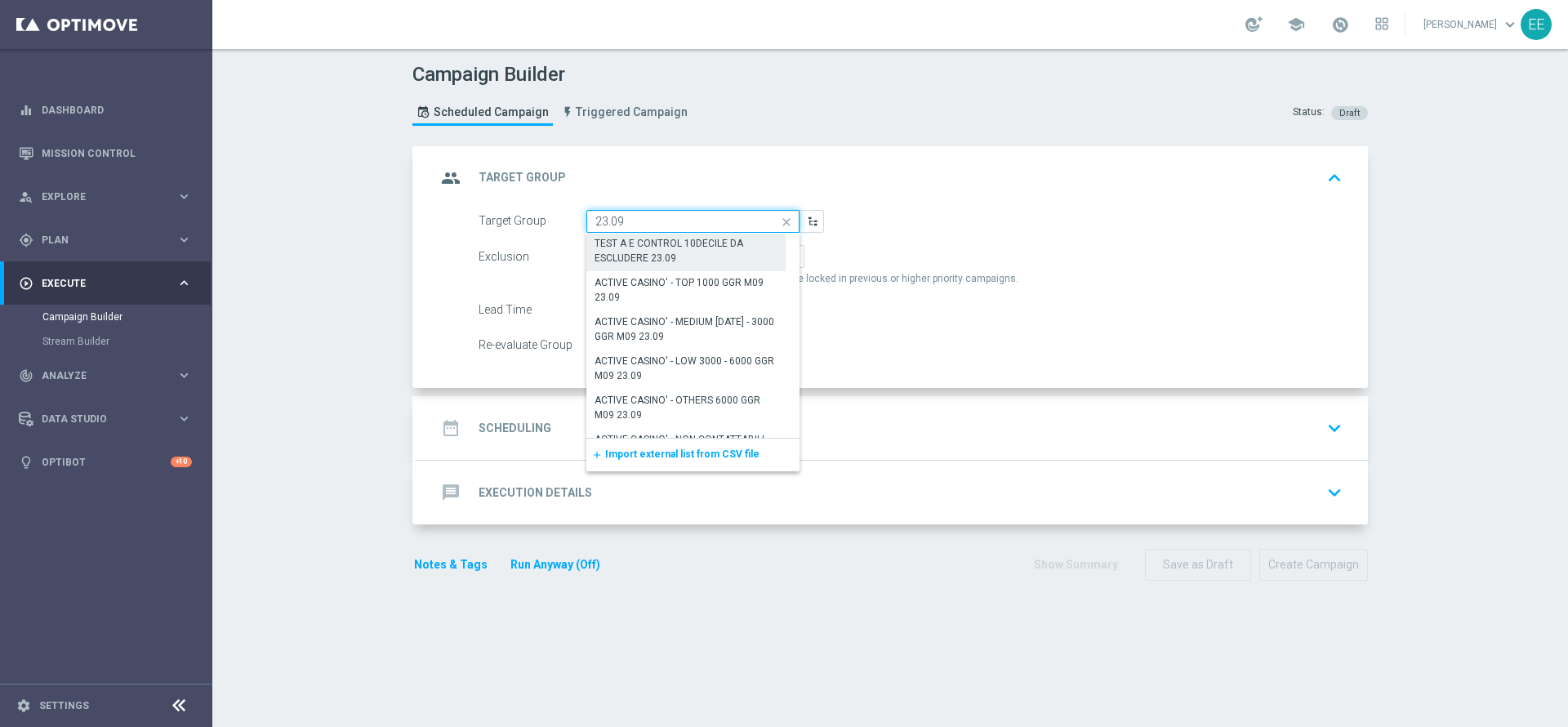
scroll to position [91, 0]
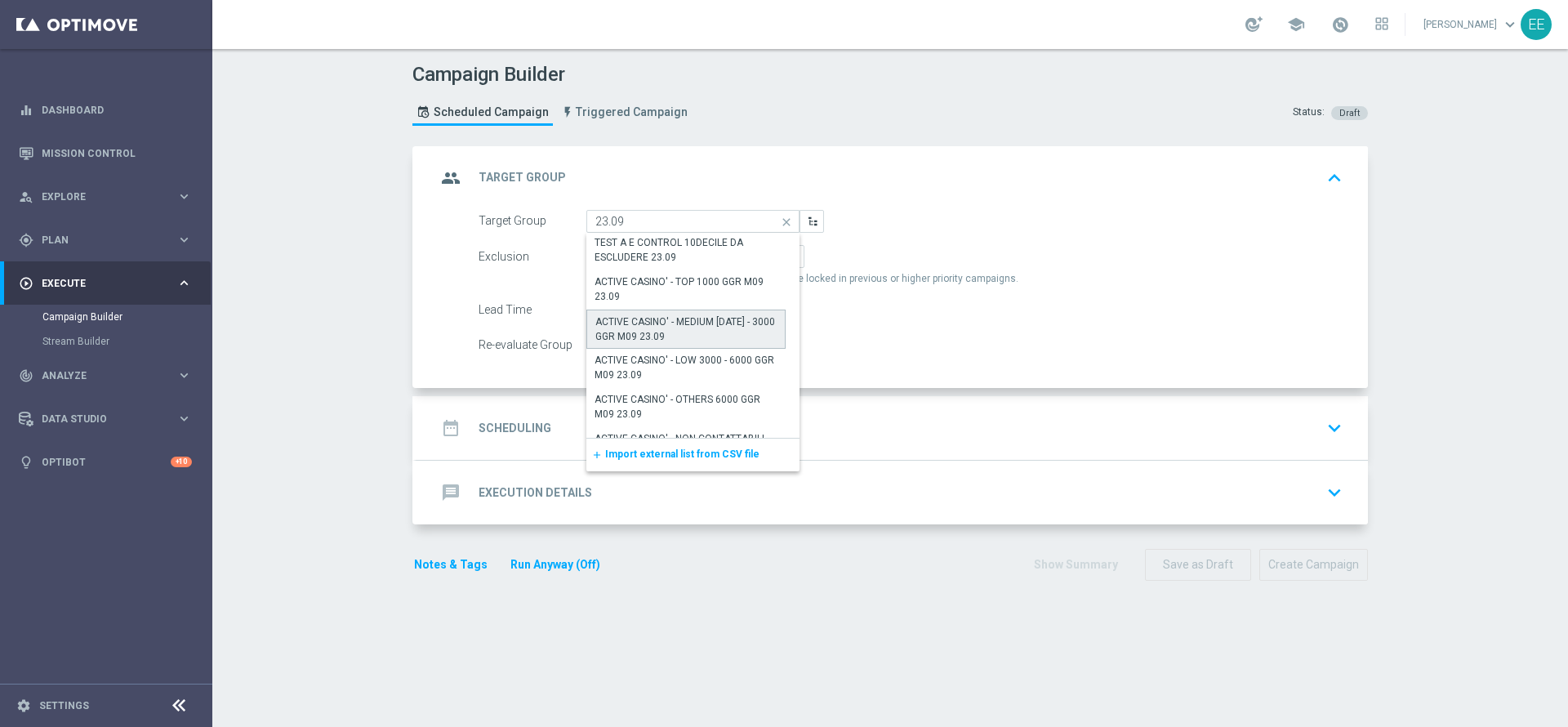
click at [706, 325] on div "ACTIVE CASINO' - MEDIUM [DATE] - 3000 GGR M09 23.09" at bounding box center [685, 329] width 181 height 29
type input "ACTIVE CASINO' - MEDIUM [DATE] - 3000 GGR M09 23.09"
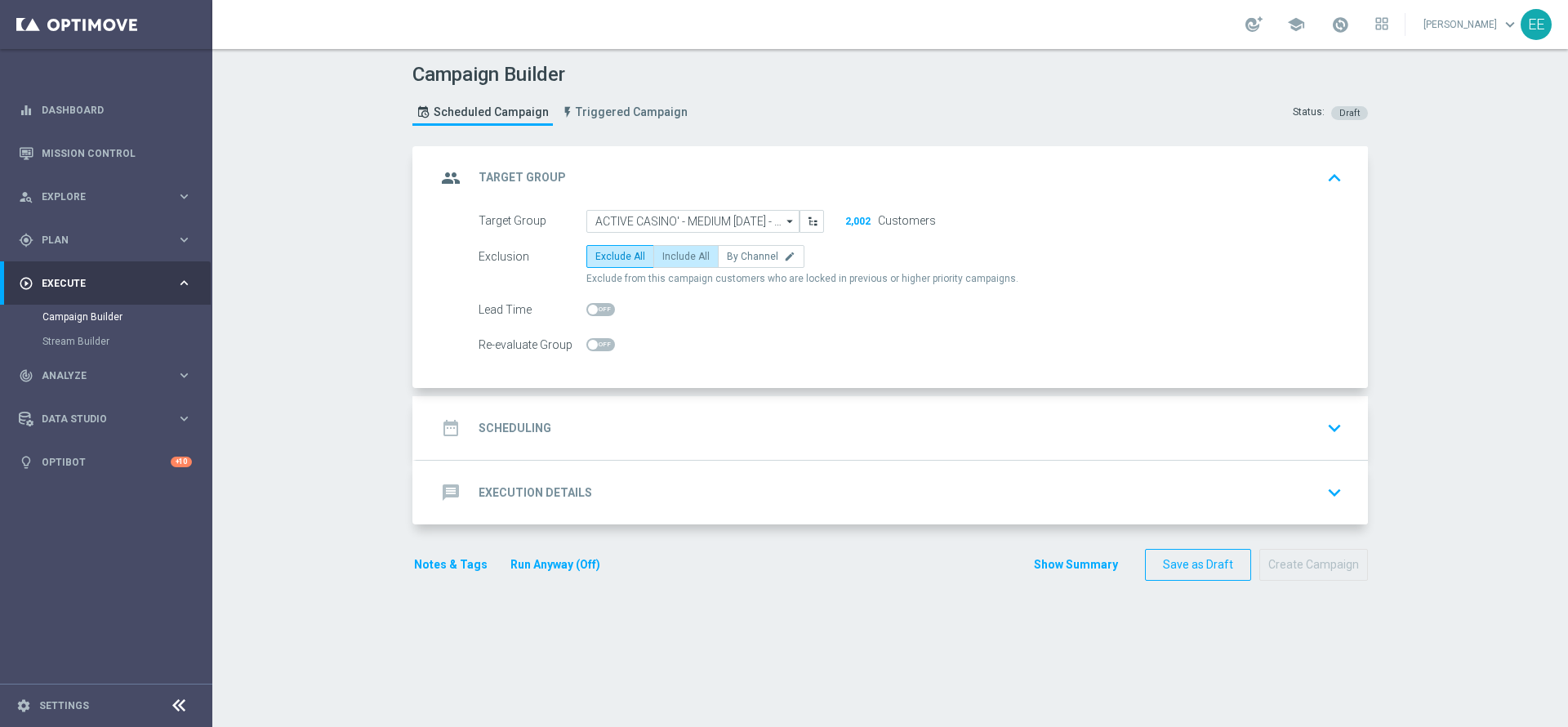
click at [681, 255] on span "Include All" at bounding box center [686, 257] width 47 height 11
click at [673, 255] on input "Include All" at bounding box center [667, 259] width 10 height 10
radio input "true"
click at [656, 419] on div "date_range Scheduling keyboard_arrow_down" at bounding box center [892, 427] width 912 height 31
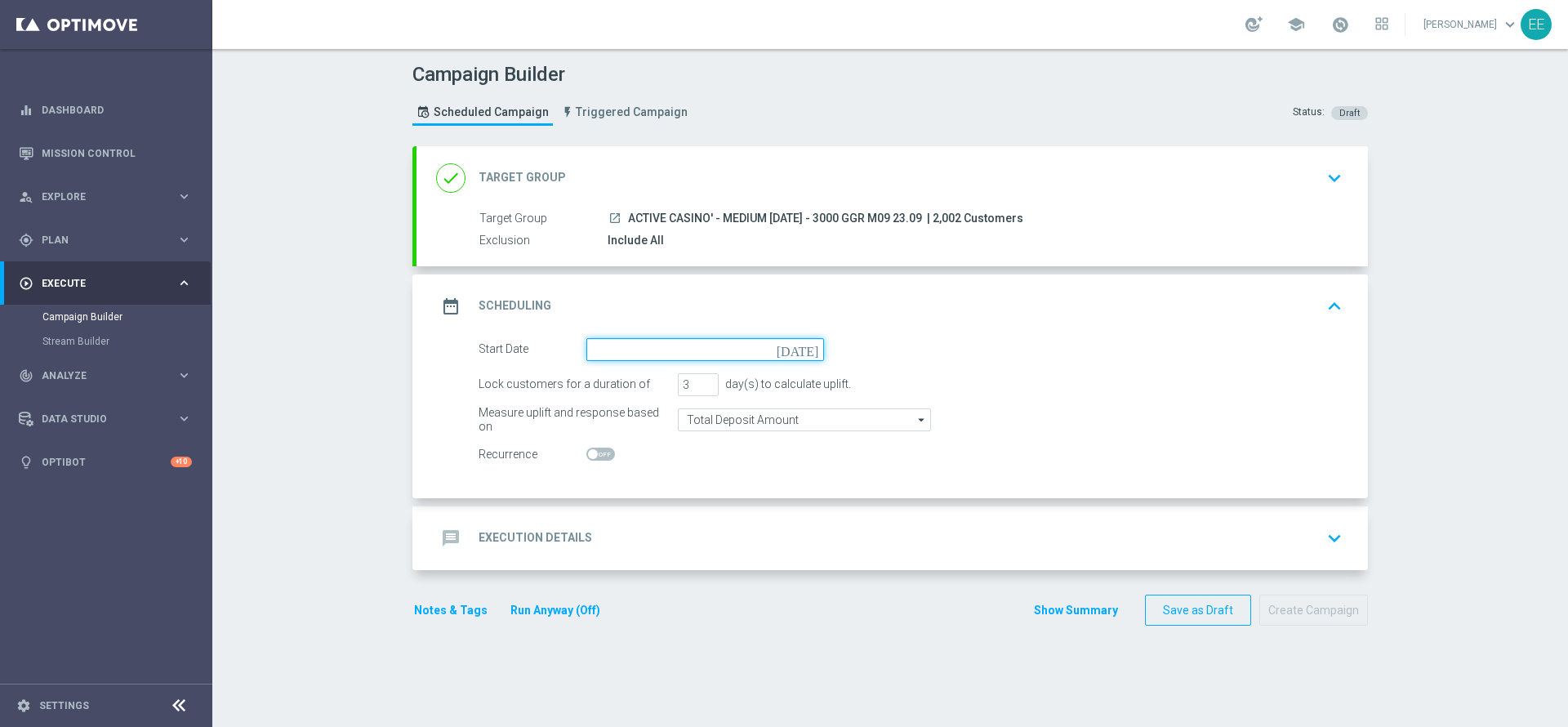
click at [677, 350] on input at bounding box center [705, 350] width 238 height 23
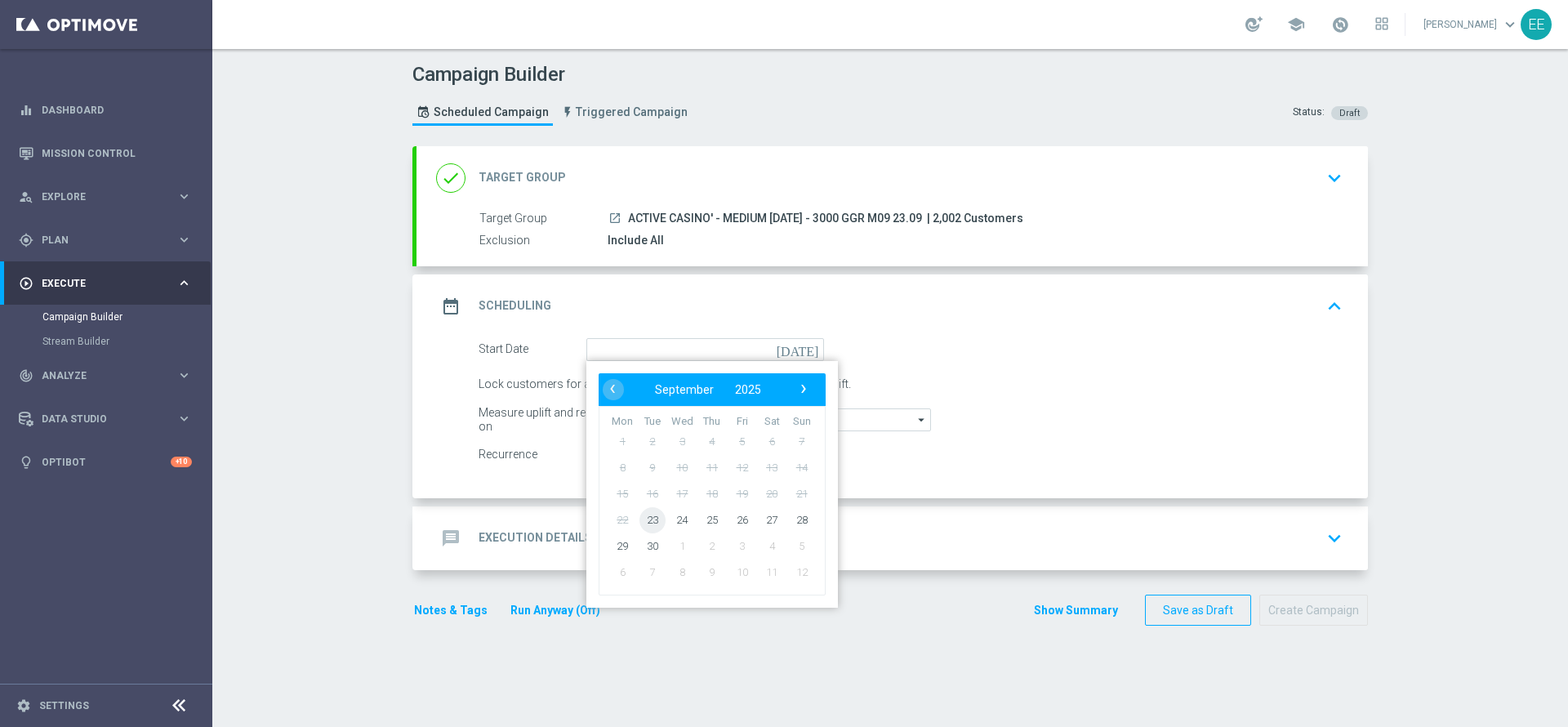
click at [647, 524] on span "23" at bounding box center [653, 519] width 27 height 27
type input "[DATE]"
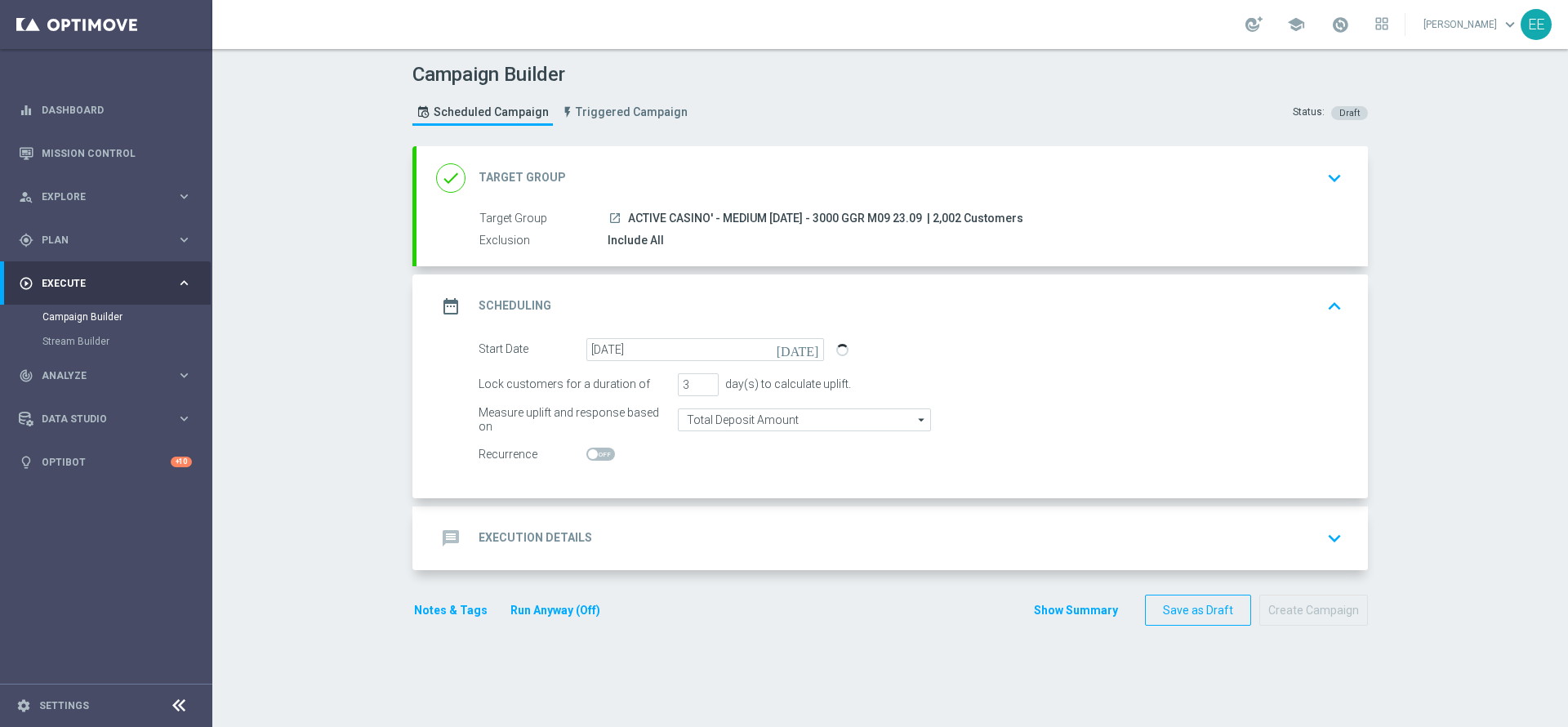
click at [703, 531] on div "message Execution Details keyboard_arrow_down" at bounding box center [892, 538] width 912 height 31
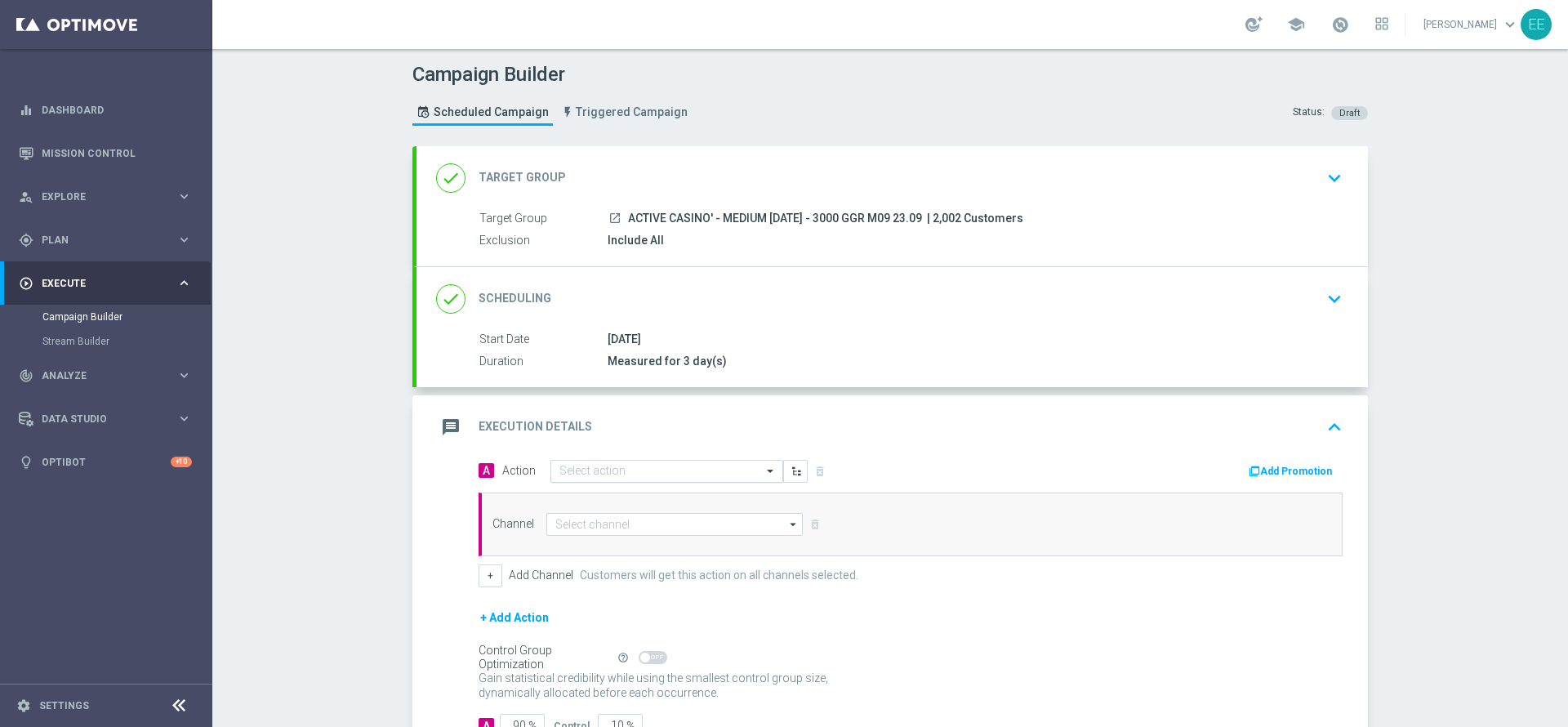
click at [632, 463] on div "Select action" at bounding box center [657, 470] width 210 height 14
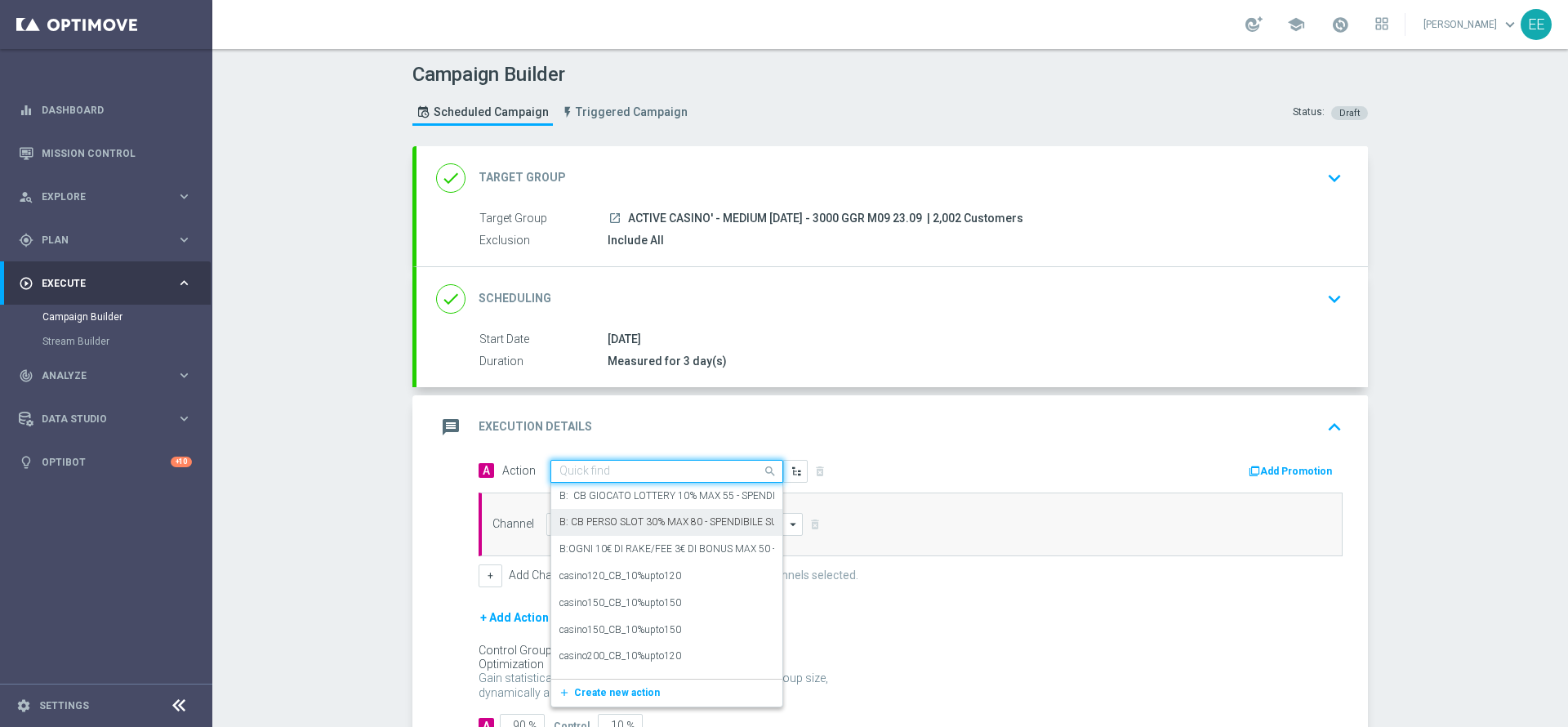
paste input "[PERSON_NAME] CASINO 25% MAX 200 EURO - SPENDIBILE SLOT"
type input "[PERSON_NAME] CASINO 25% MAX 200 EURO - SPENDIBILE SLOT"
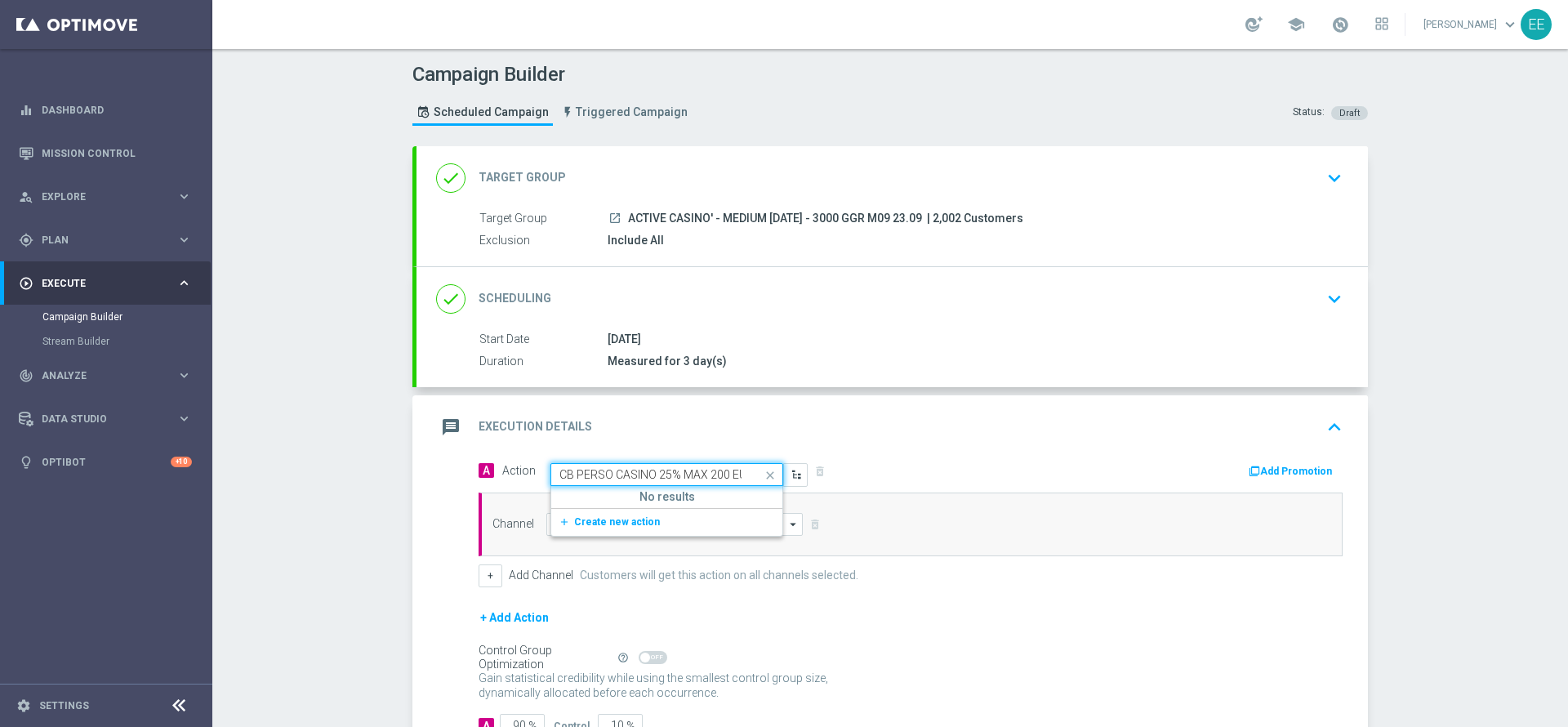
scroll to position [0, 117]
click at [625, 527] on button "add_new Create new action" at bounding box center [664, 522] width 225 height 19
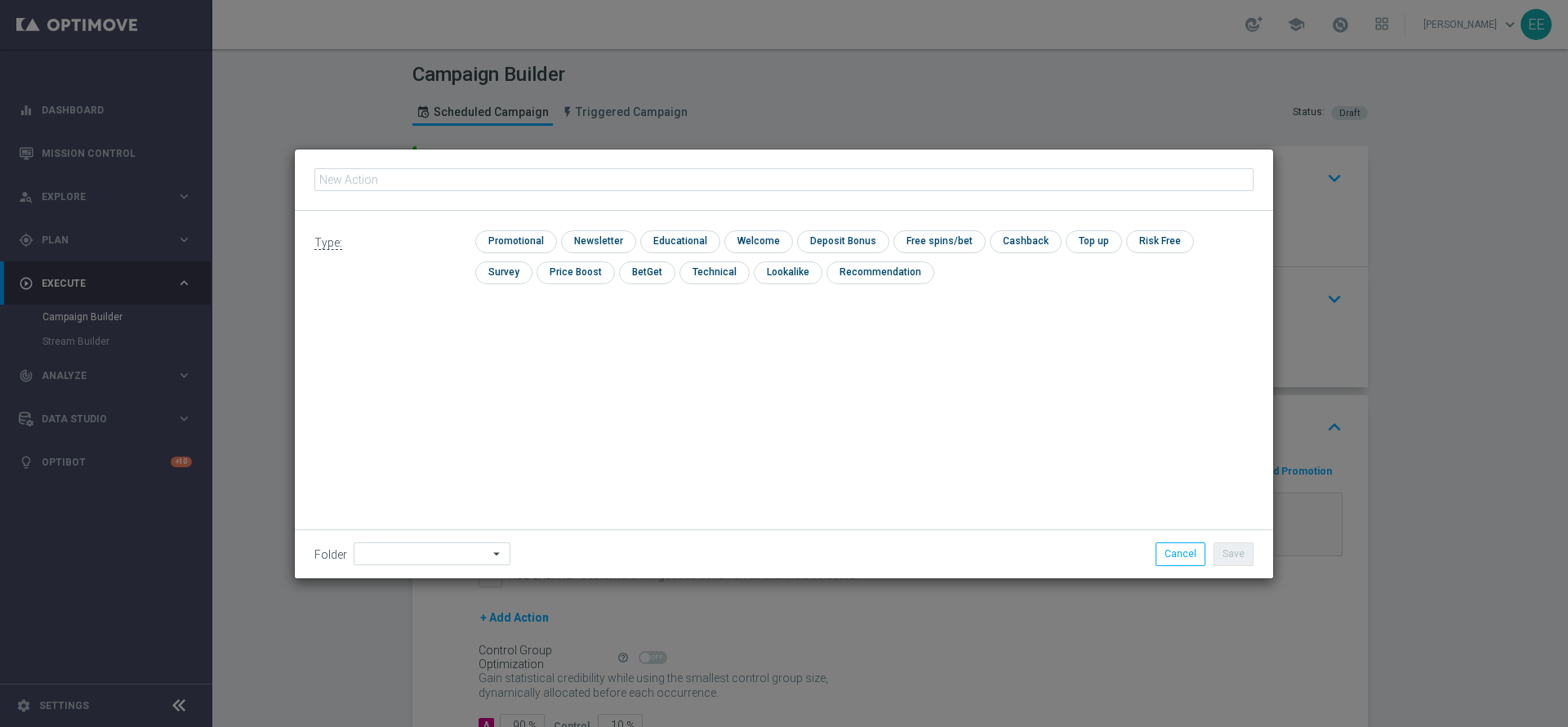
type input "[PERSON_NAME] CASINO 25% MAX 200 EURO - SPENDIBILE SLOT"
click at [532, 252] on div "check Promotional check Newsletter check Educational check Welcome check Deposi…" at bounding box center [864, 261] width 778 height 62
click at [532, 245] on input "checkbox" at bounding box center [514, 241] width 78 height 22
checkbox input "true"
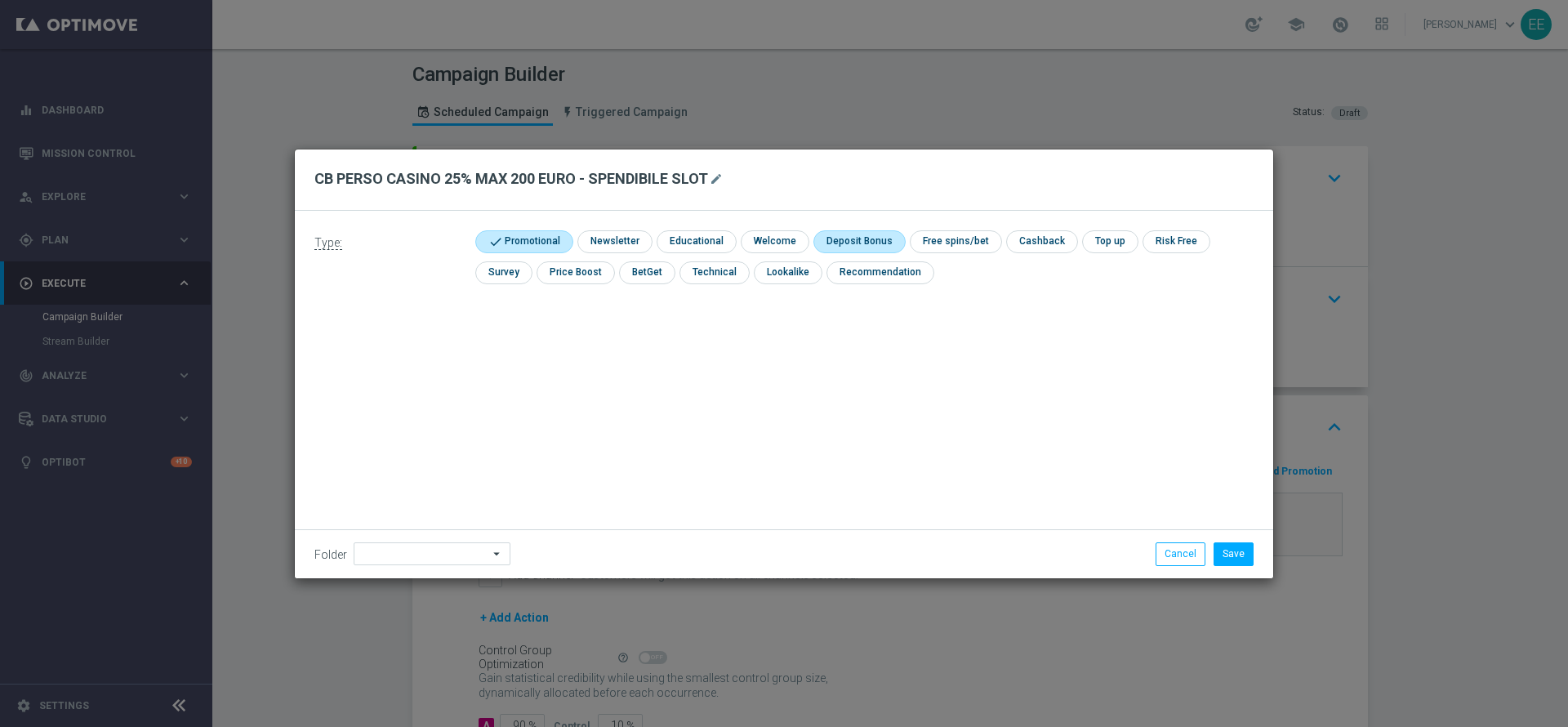
click at [877, 233] on input "checkbox" at bounding box center [856, 241] width 87 height 22
click at [882, 233] on input "checkbox" at bounding box center [864, 241] width 103 height 22
checkbox input "false"
click at [1007, 238] on input "checkbox" at bounding box center [1040, 241] width 68 height 22
checkbox input "true"
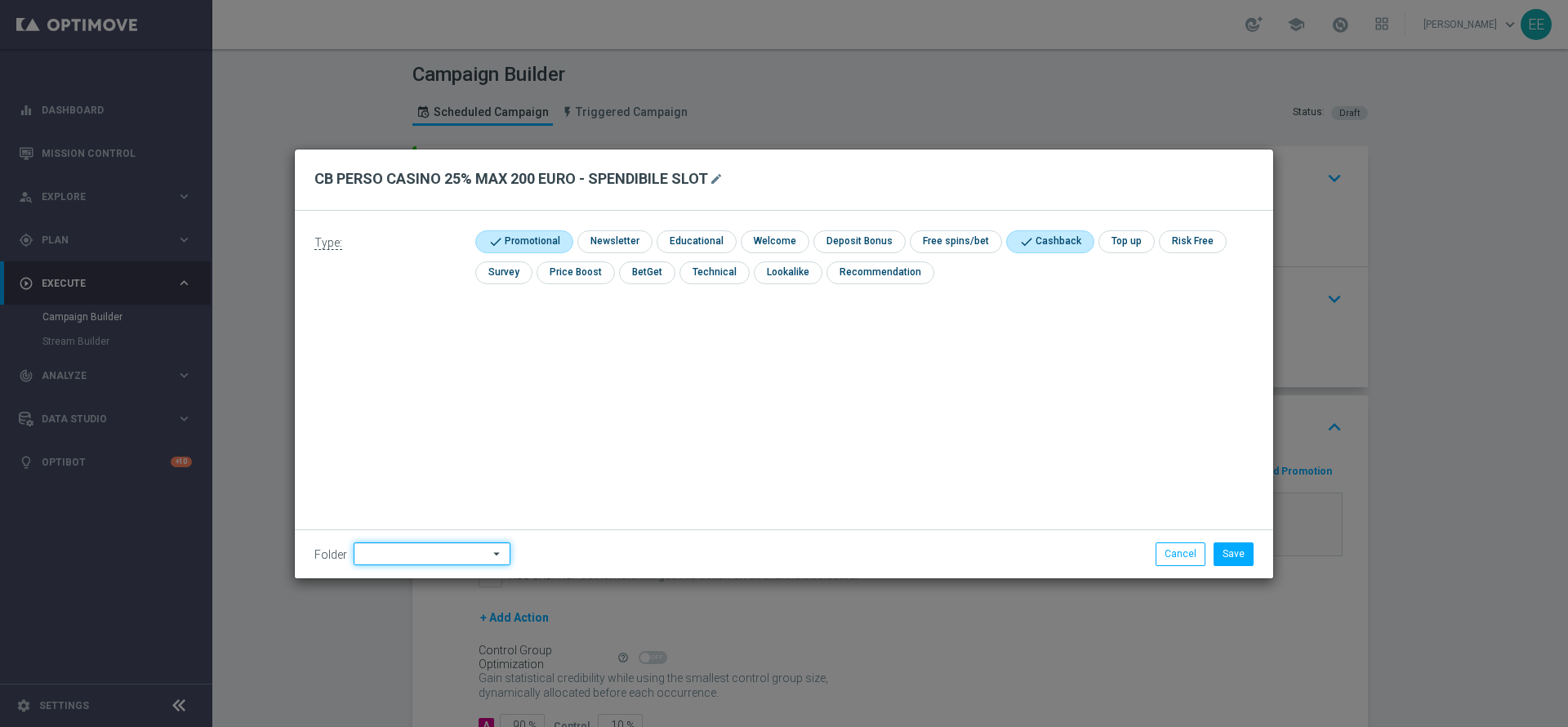
click at [418, 549] on input at bounding box center [431, 554] width 156 height 23
type input "OMNICHANNEL"
click at [1253, 543] on button "Save" at bounding box center [1234, 554] width 40 height 23
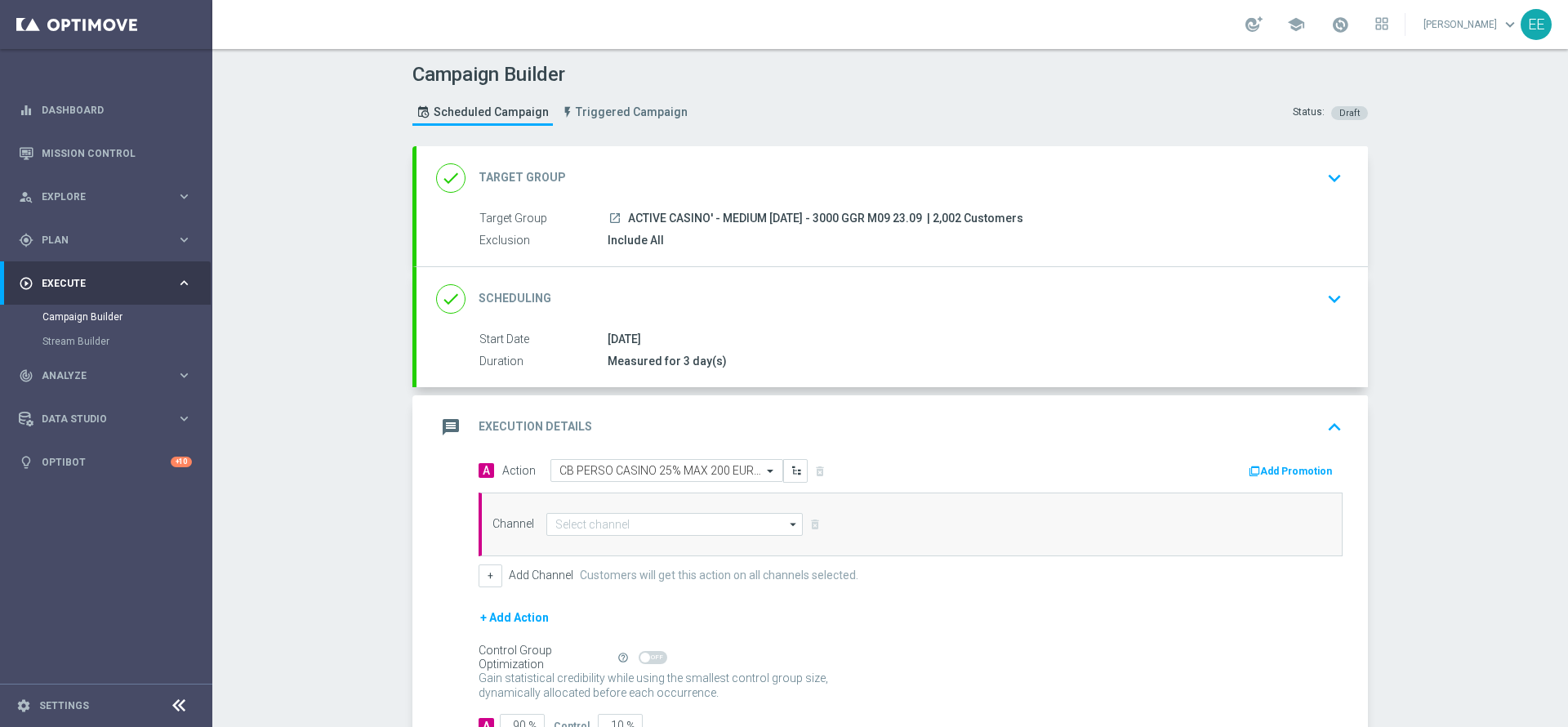
click at [1293, 470] on button "Add Promotion" at bounding box center [1292, 471] width 91 height 18
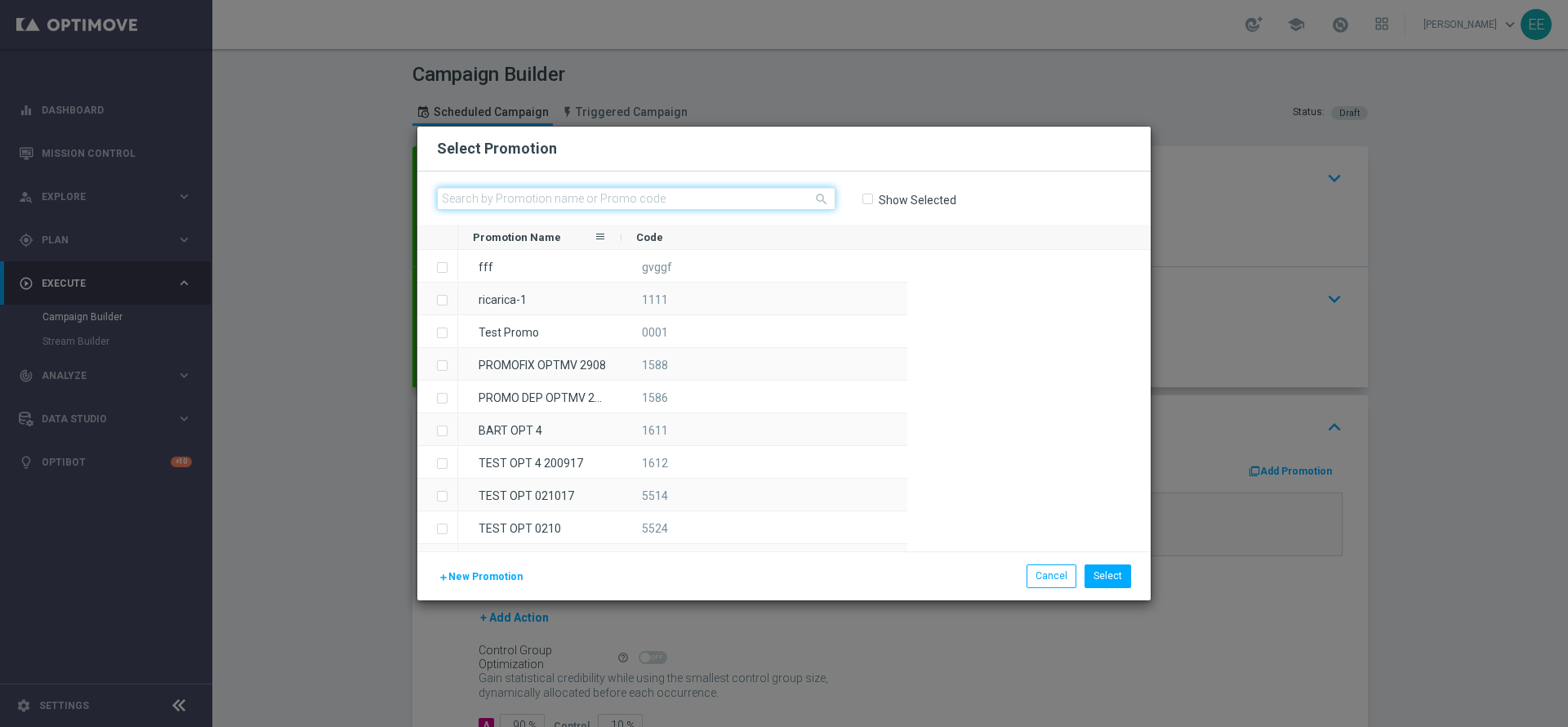
click at [575, 192] on input "text" at bounding box center [636, 198] width 399 height 23
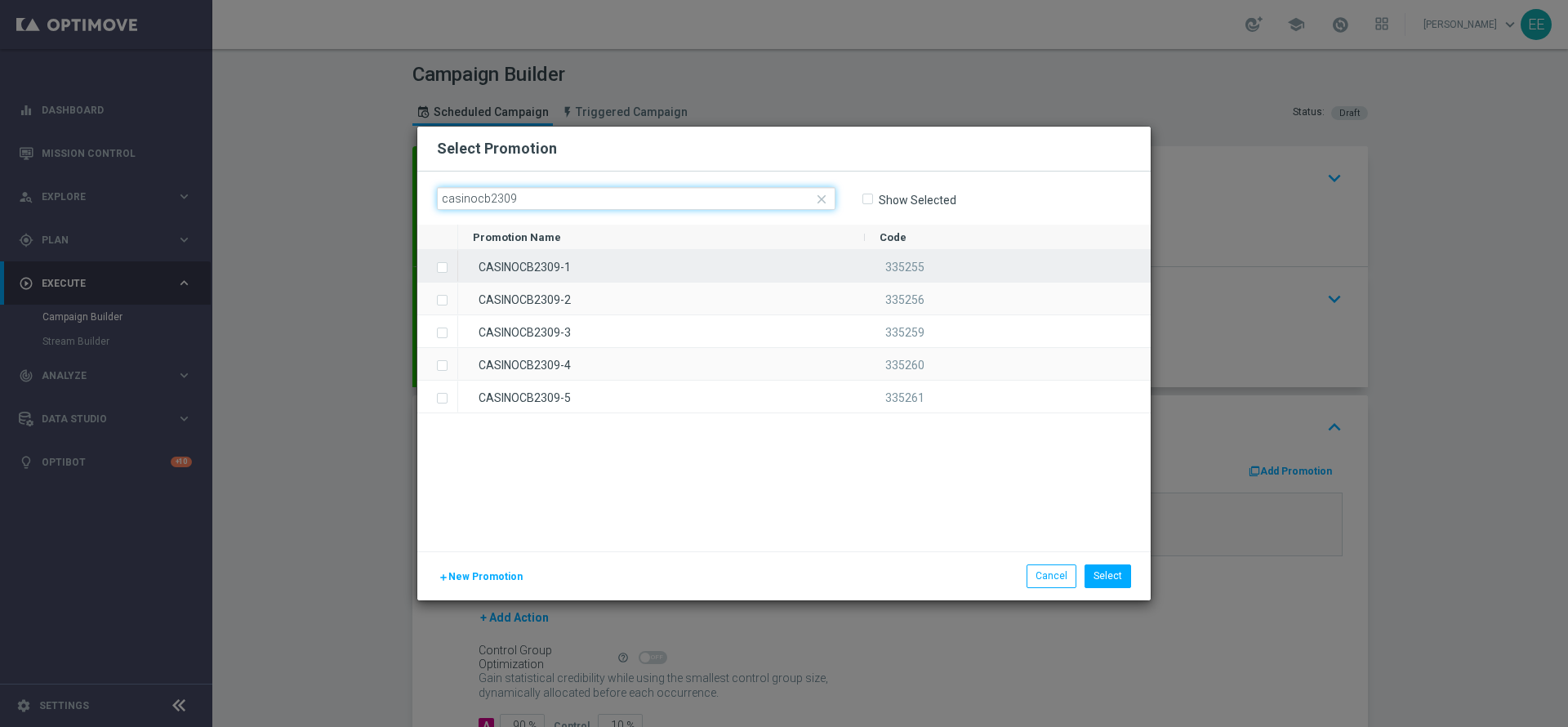
type input "casinocb2309"
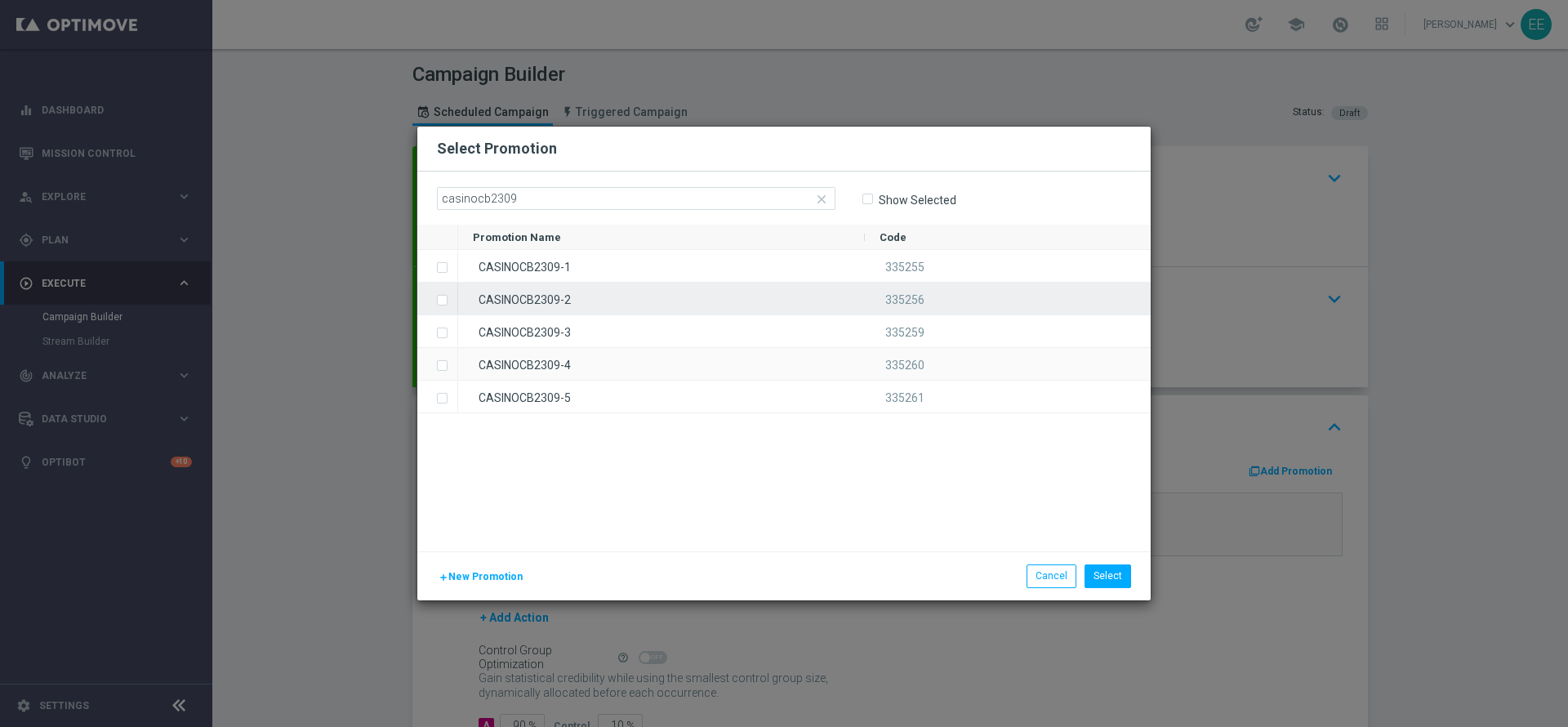
click at [518, 305] on div "CASINOCB2309-2" at bounding box center [660, 299] width 406 height 32
click at [1120, 565] on button "Select" at bounding box center [1107, 575] width 46 height 23
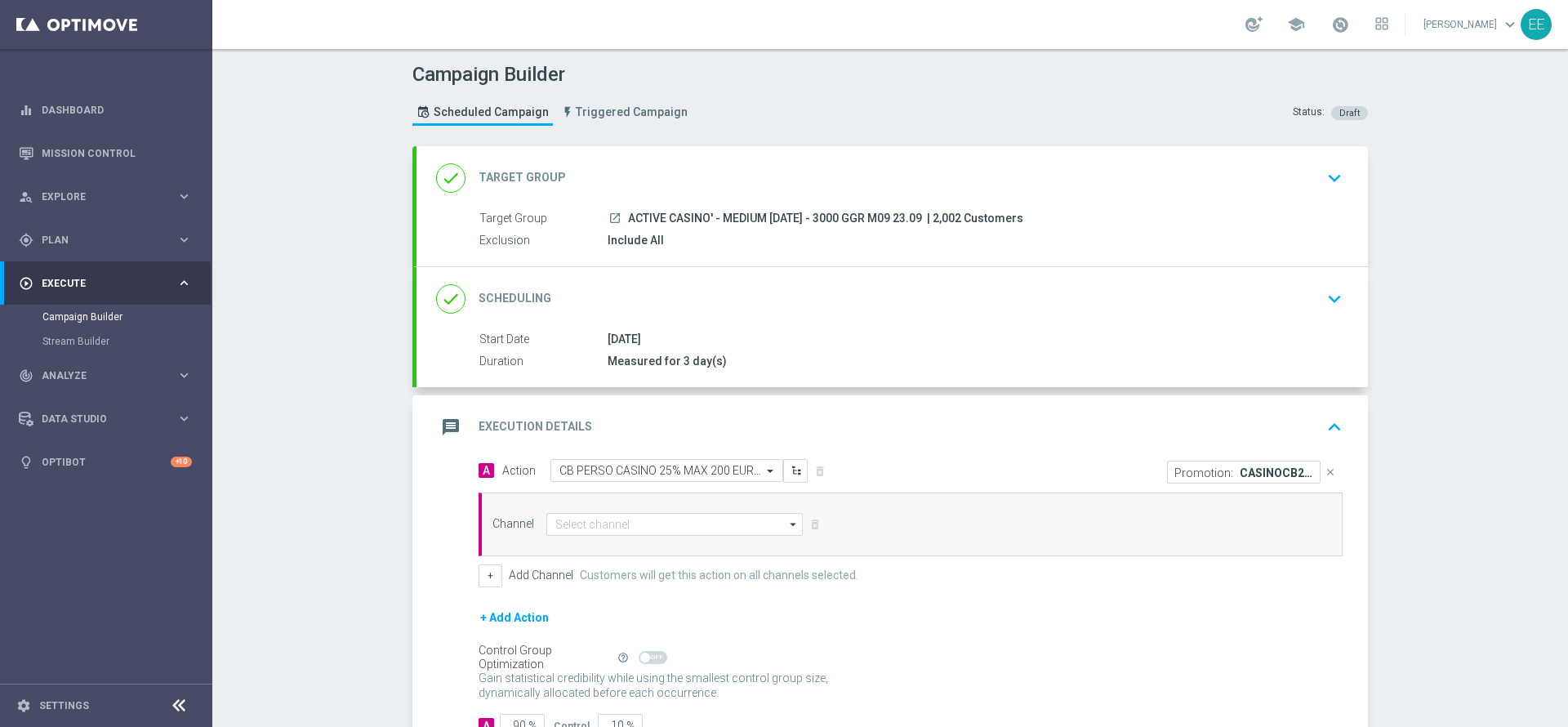
click at [635, 542] on div "Channel arrow_drop_down Drag here to set row groups Drag here to set column lab…" at bounding box center [910, 524] width 864 height 64
click at [629, 529] on input at bounding box center [675, 524] width 257 height 23
click at [597, 619] on div "In-app Inbox" at bounding box center [580, 622] width 52 height 15
type input "In-app Inbox"
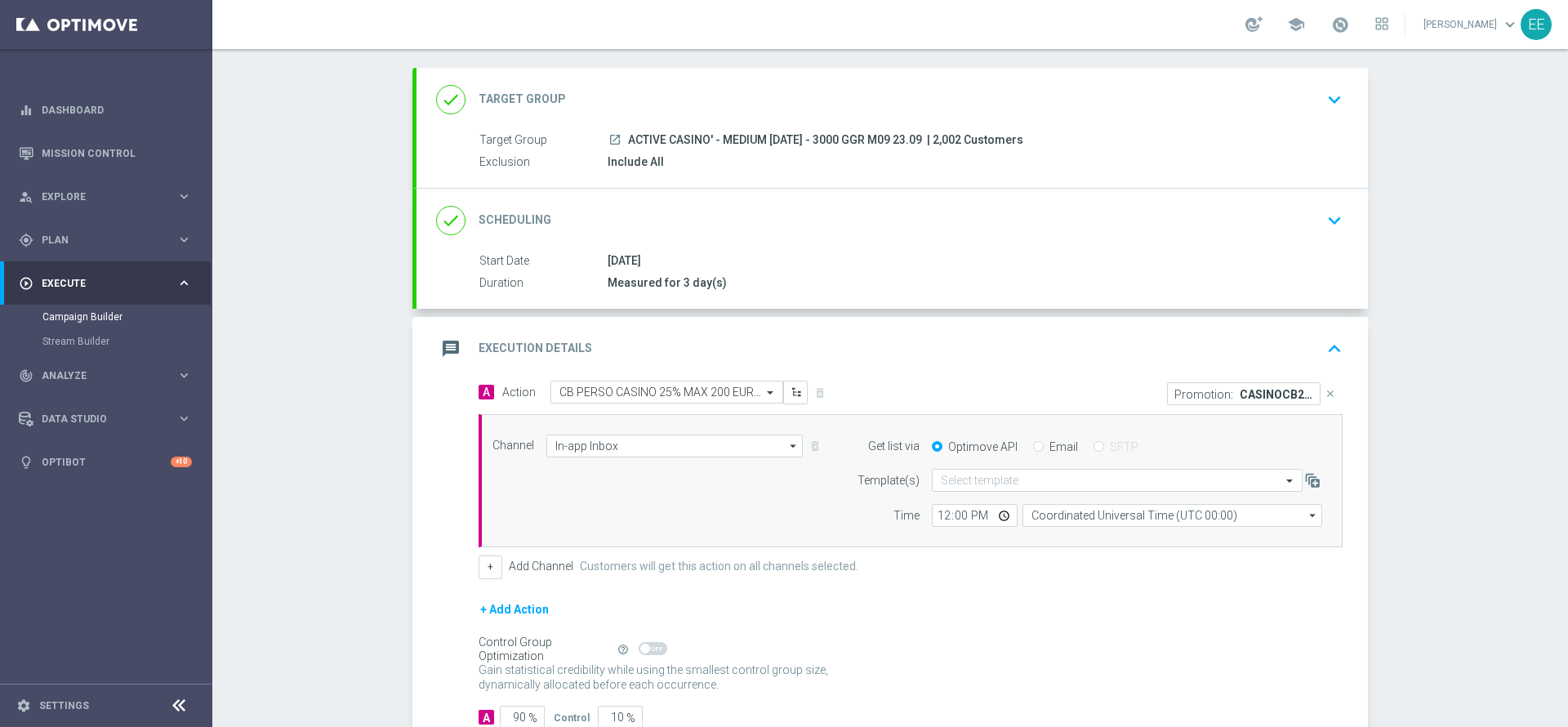
scroll to position [90, 0]
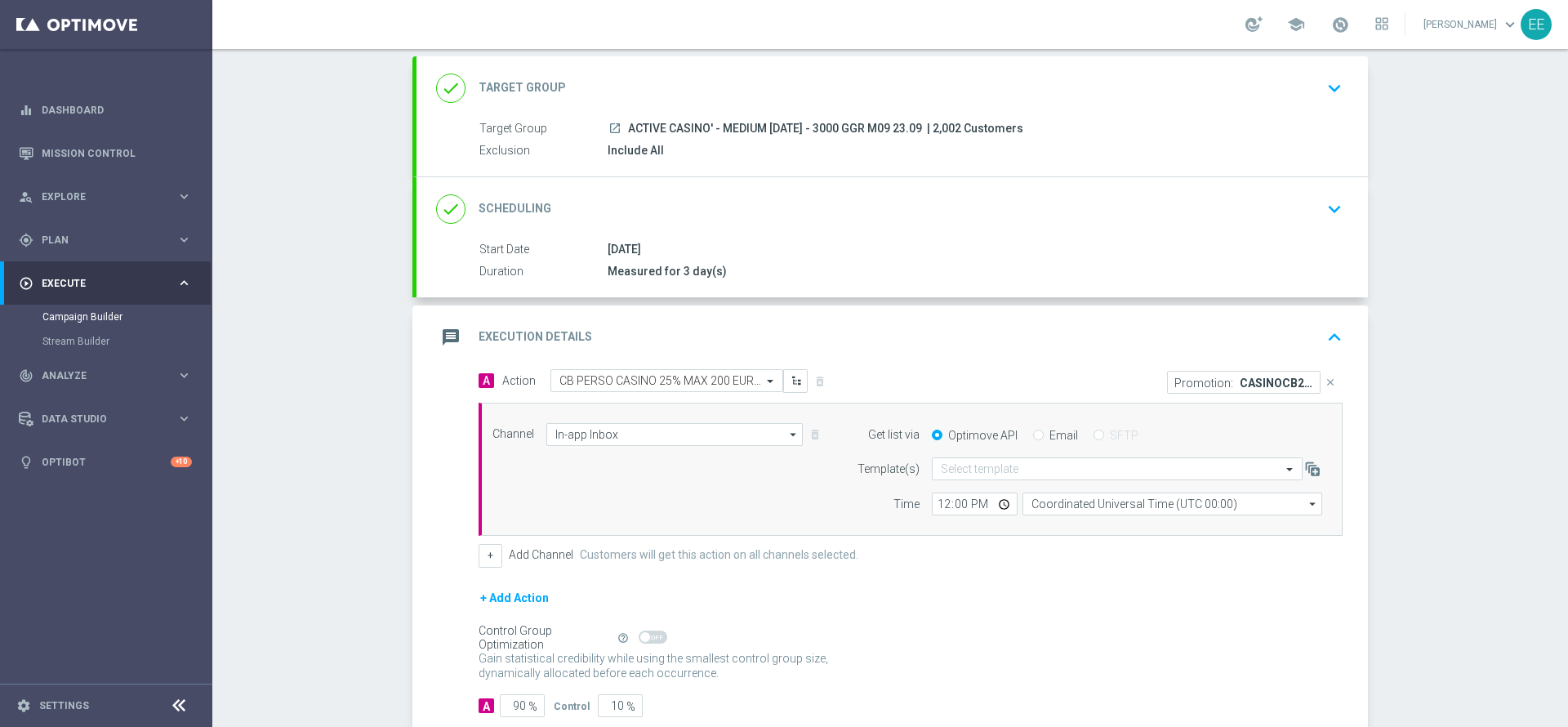
click at [1033, 440] on input "Email" at bounding box center [1037, 436] width 10 height 10
radio input "true"
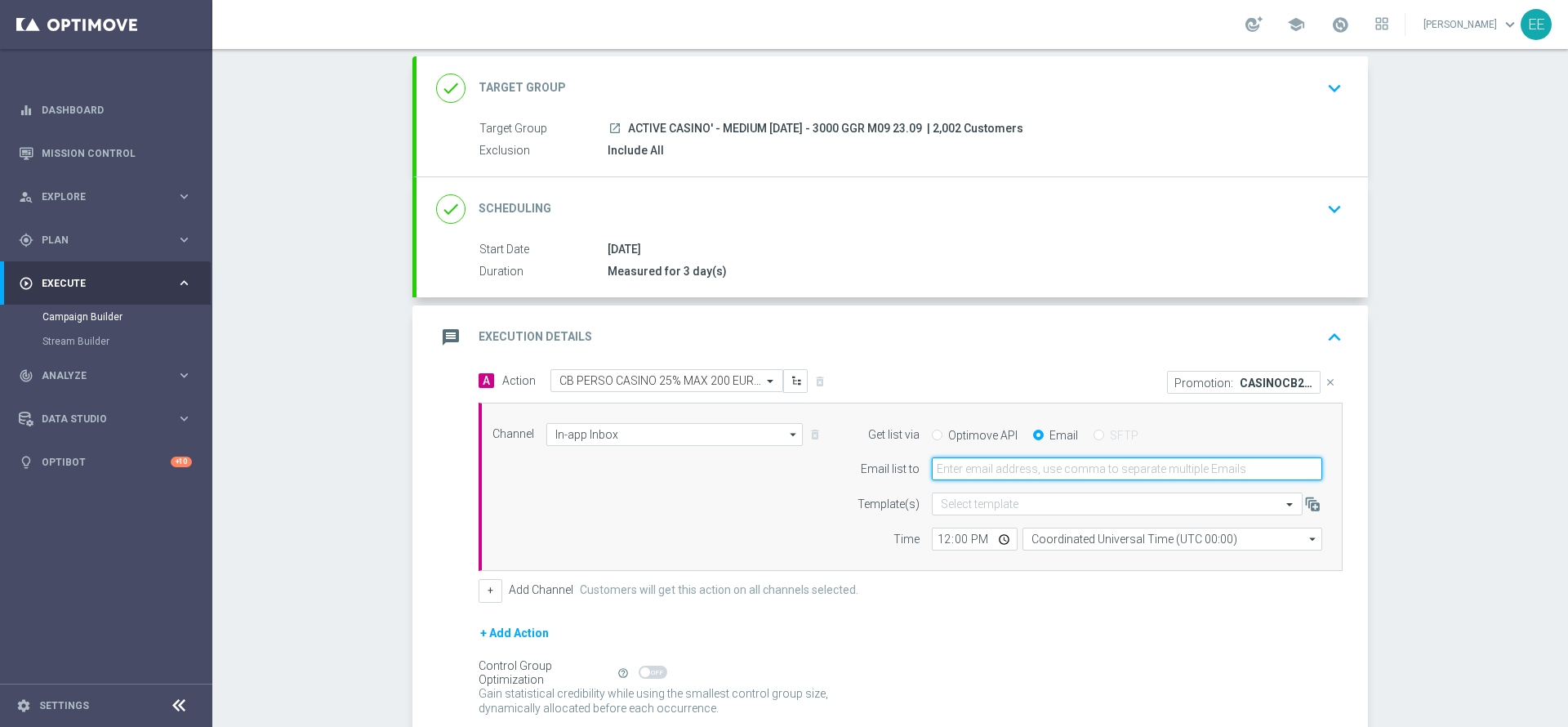
click at [1004, 458] on input "email" at bounding box center [1126, 469] width 390 height 23
type input "[PERSON_NAME][EMAIL_ADDRESS][DOMAIN_NAME]"
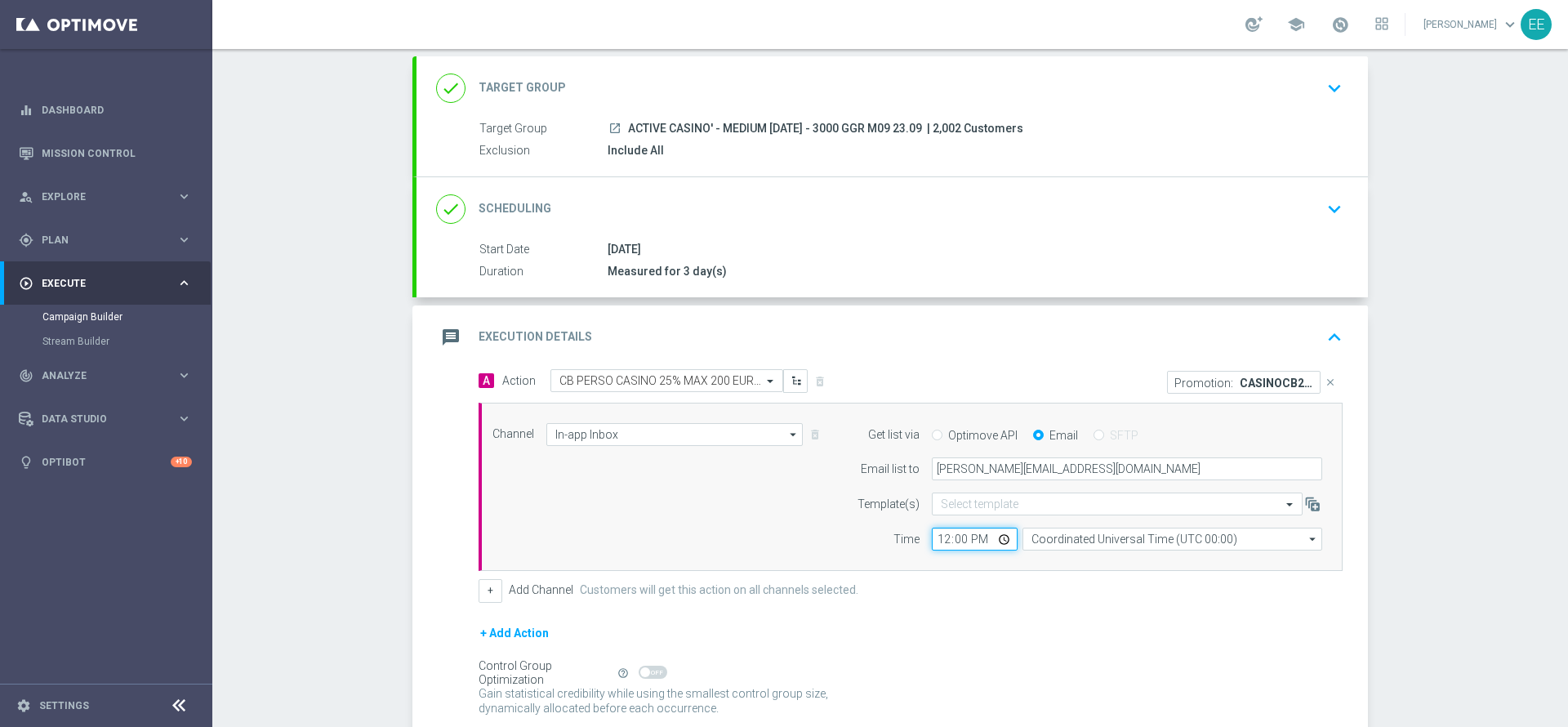
click at [942, 545] on input "12:00" at bounding box center [974, 539] width 85 height 23
type input "16:00"
click at [478, 585] on button "+" at bounding box center [490, 591] width 24 height 23
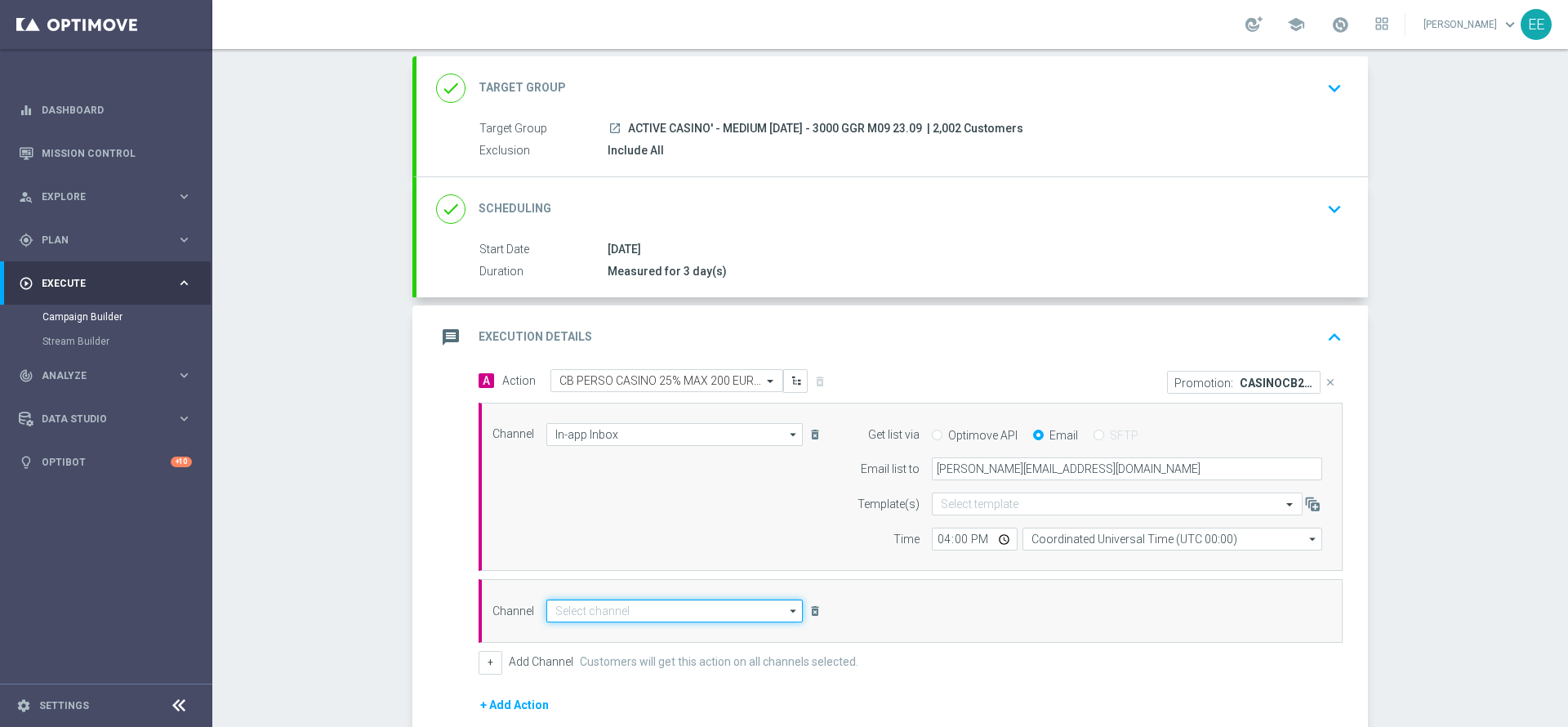
click at [630, 611] on input at bounding box center [675, 611] width 257 height 23
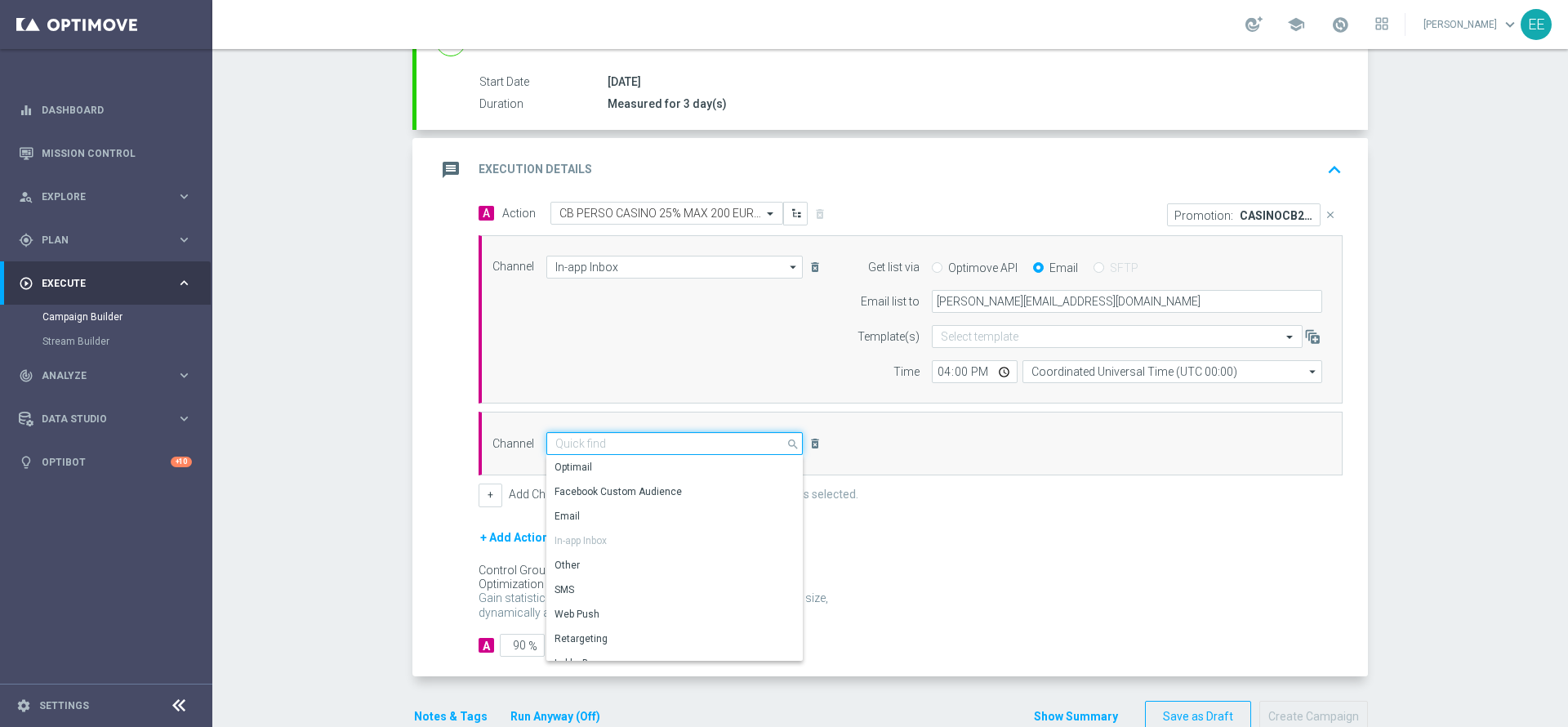
scroll to position [259, 0]
click at [604, 465] on div "Optimail" at bounding box center [668, 465] width 243 height 23
type input "Optimail"
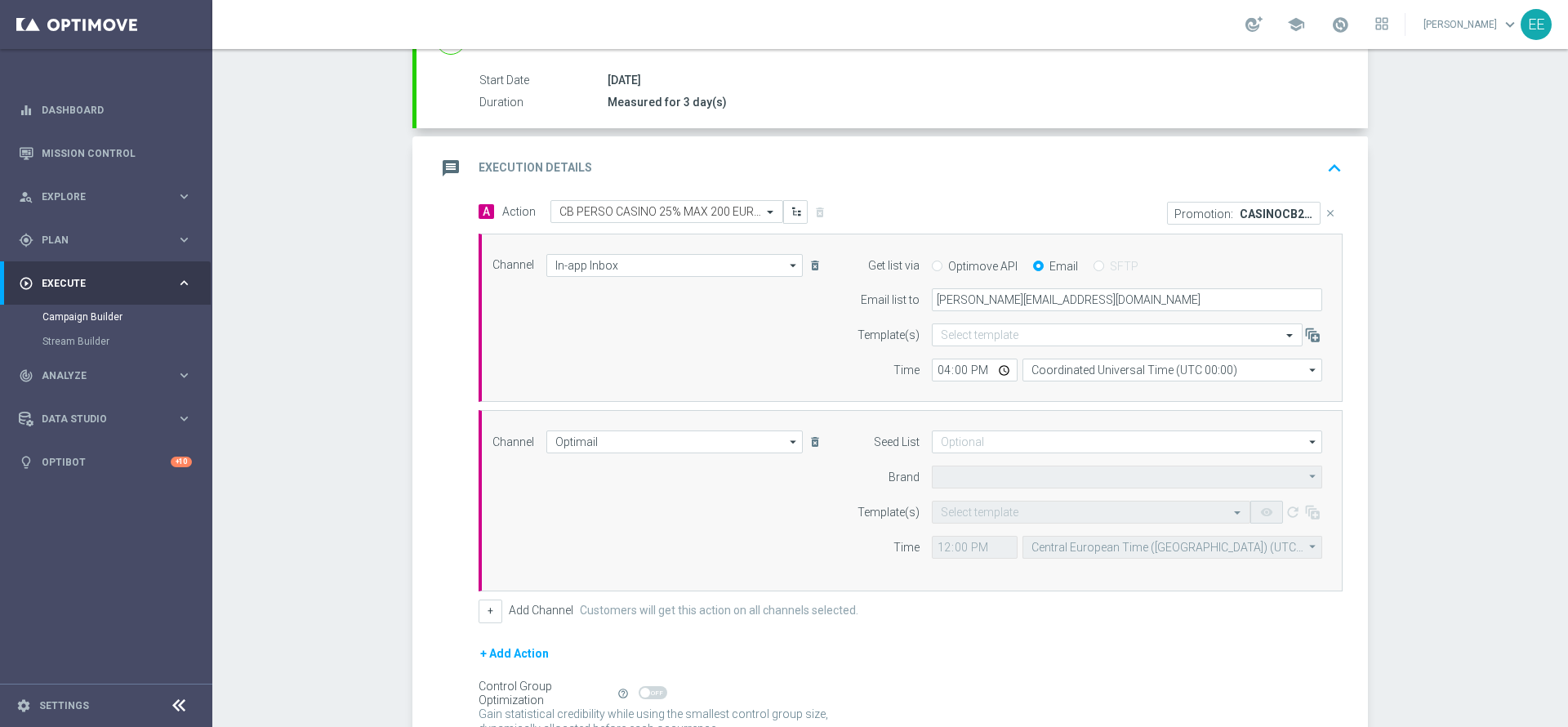
type input "Sisal Marketing"
click at [954, 511] on input "text" at bounding box center [1074, 512] width 268 height 14
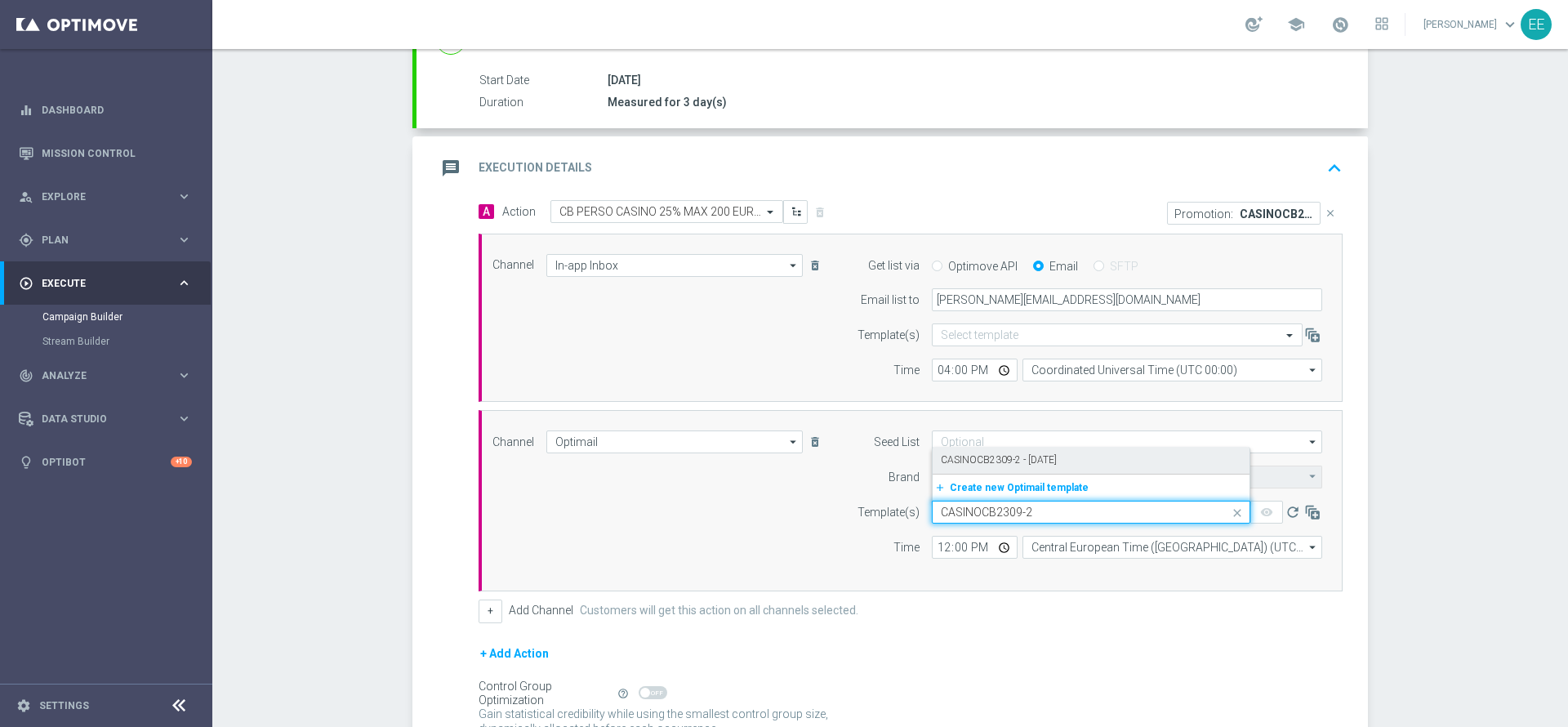
click at [985, 461] on label "CASINOCB2309-2 - [DATE]" at bounding box center [999, 460] width 116 height 14
type input "CASINOCB2309-2"
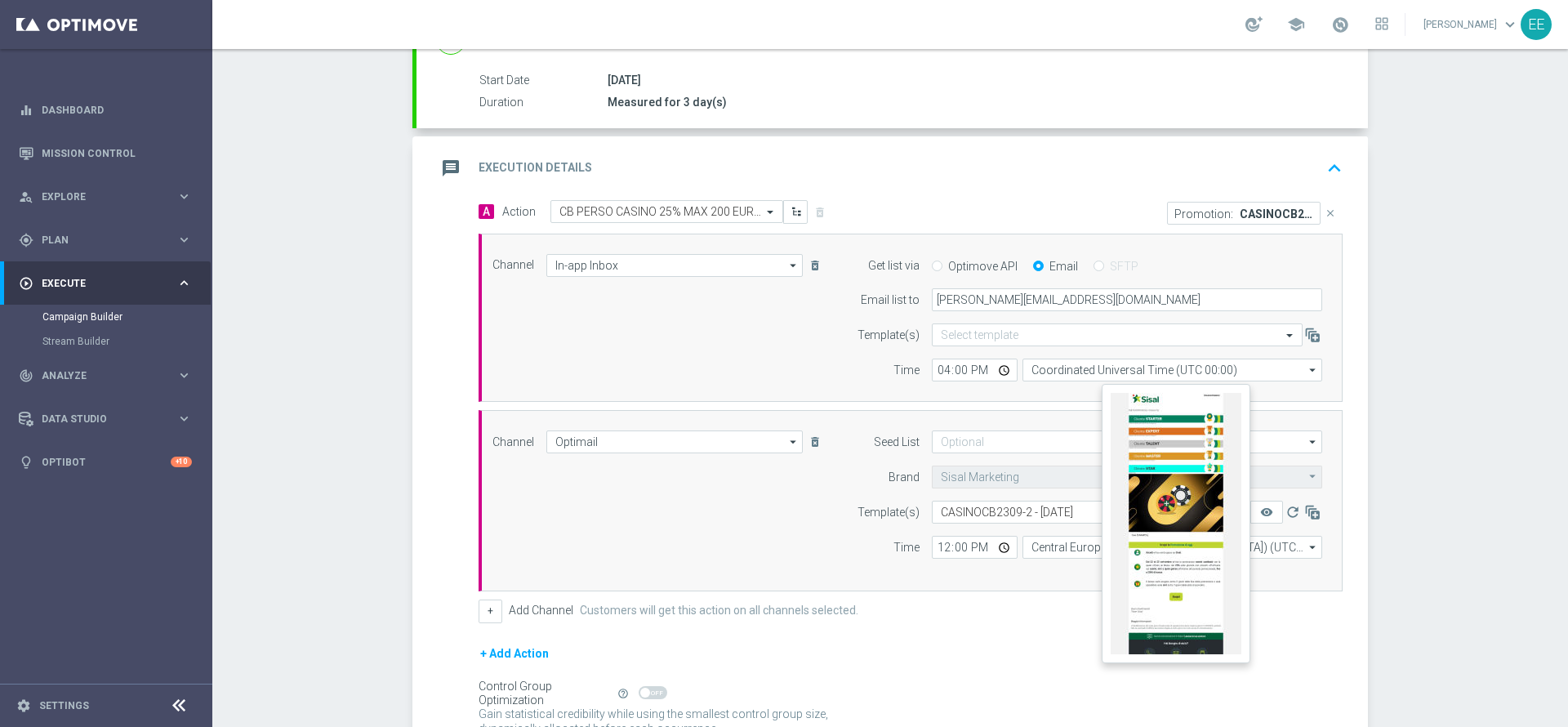
click at [1255, 504] on button "remove_red_eye" at bounding box center [1266, 512] width 32 height 23
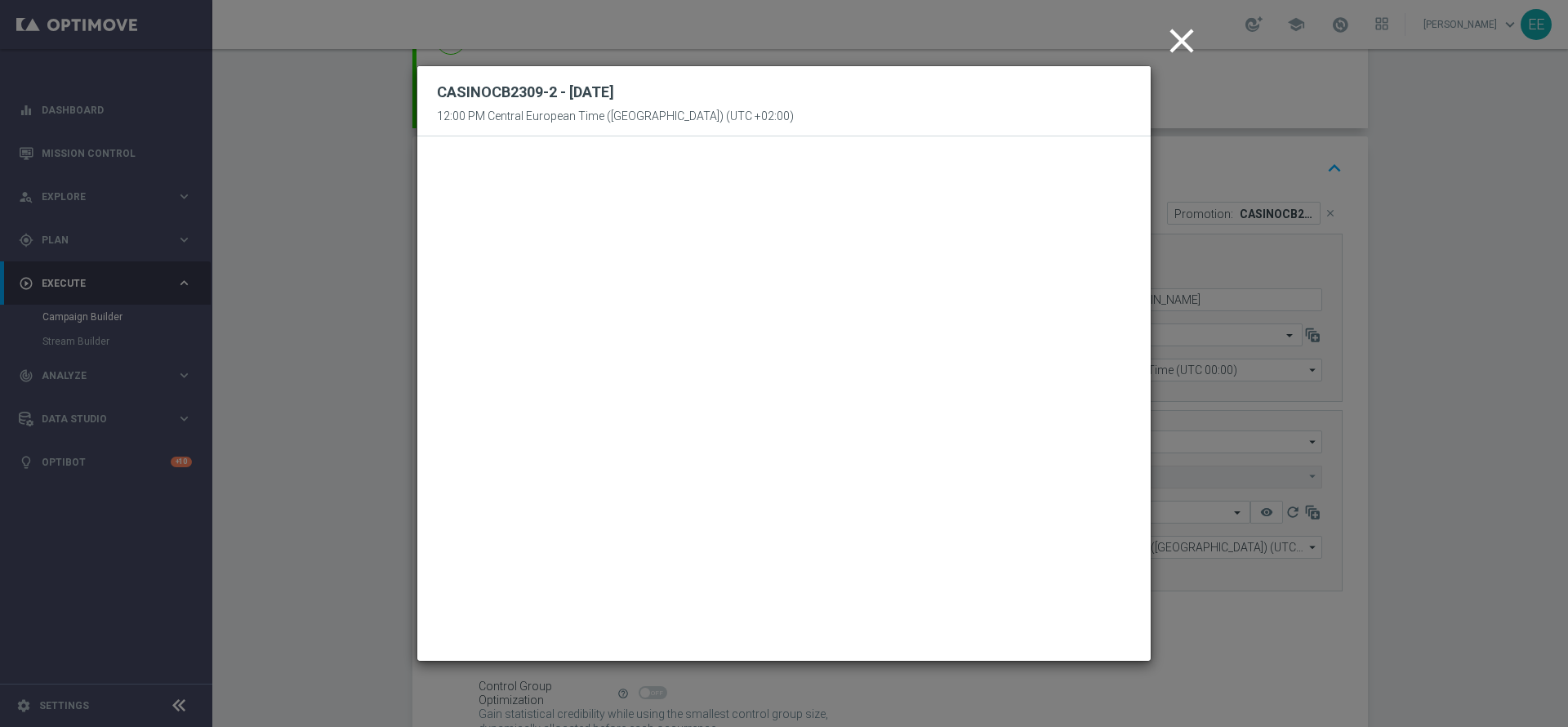
click at [1182, 43] on icon "close" at bounding box center [1181, 41] width 41 height 41
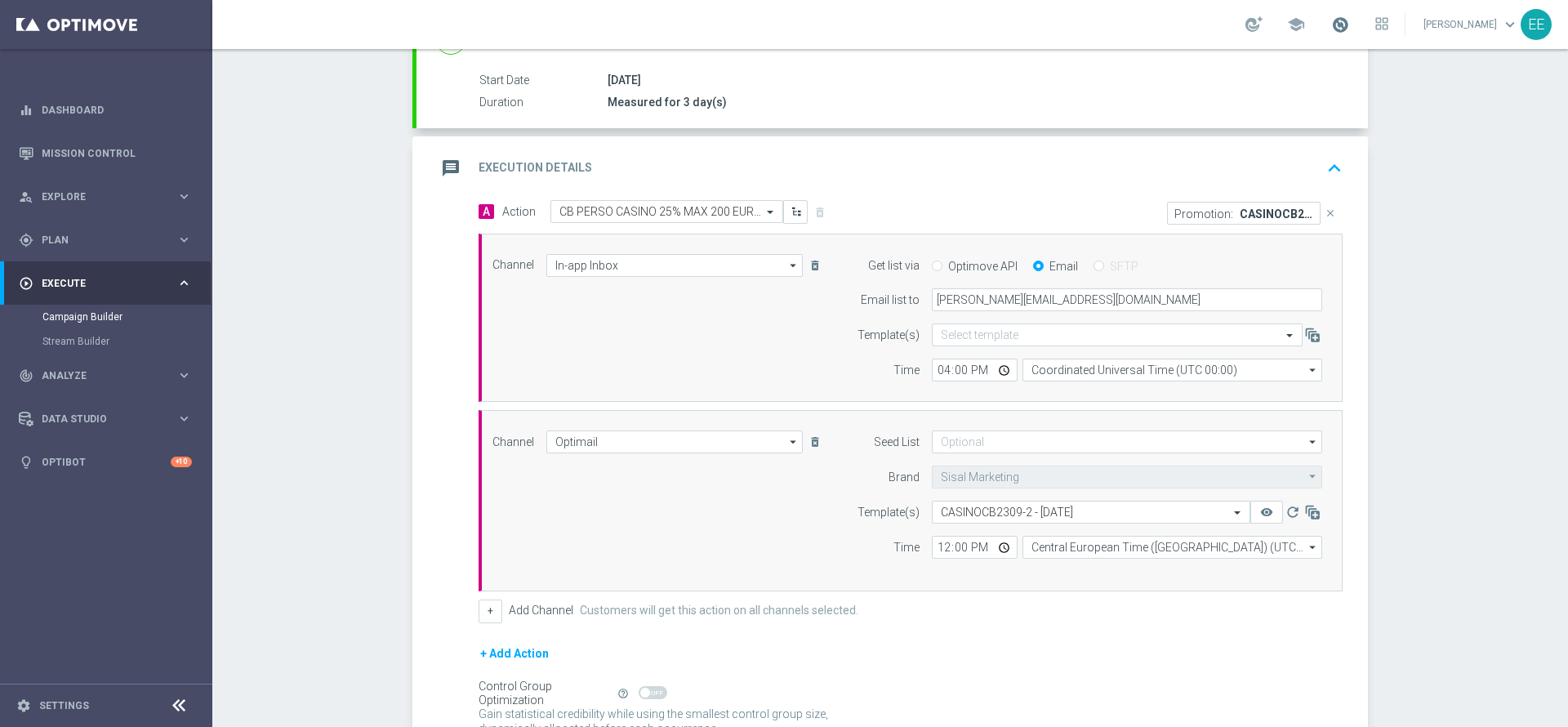
click at [1349, 16] on span at bounding box center [1340, 24] width 18 height 18
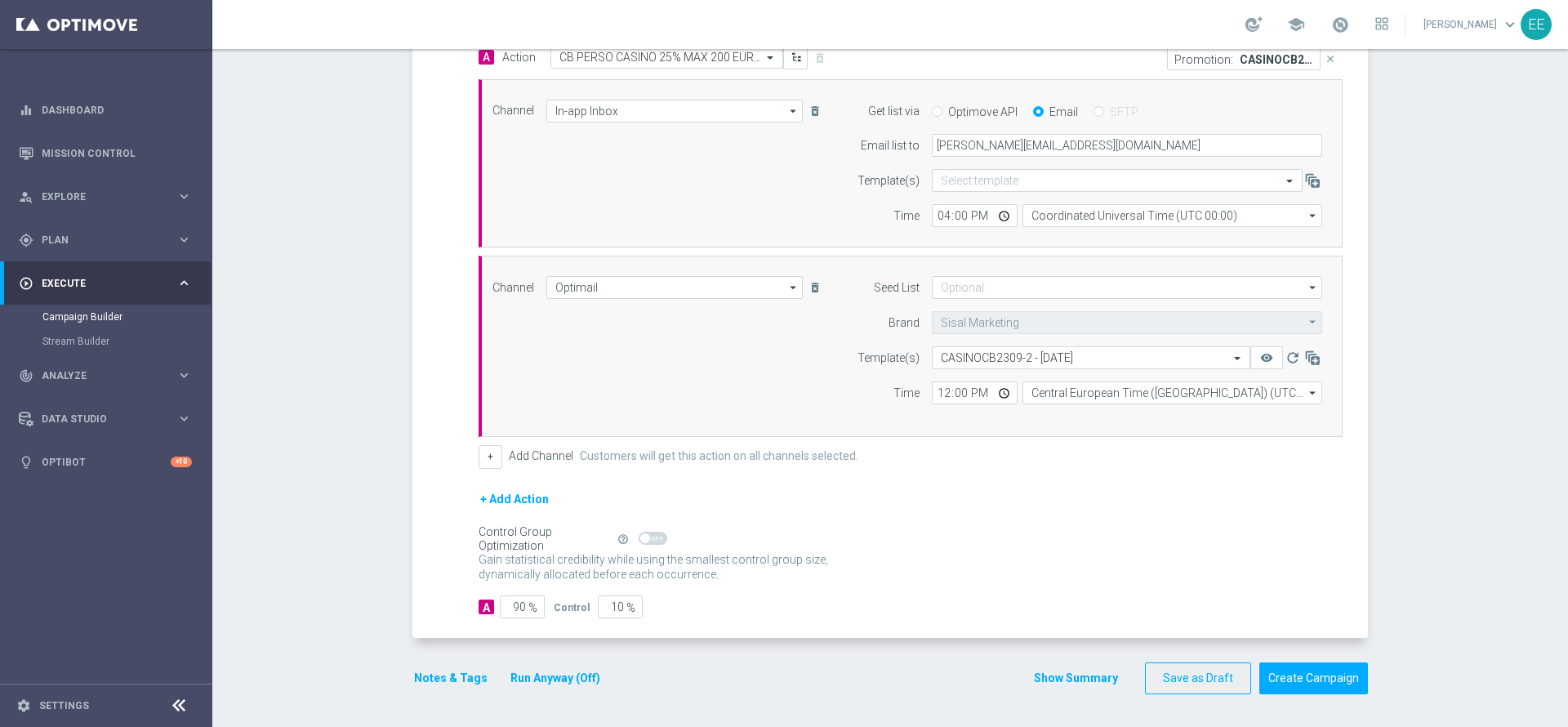
click at [442, 679] on button "Notes & Tags" at bounding box center [450, 679] width 77 height 21
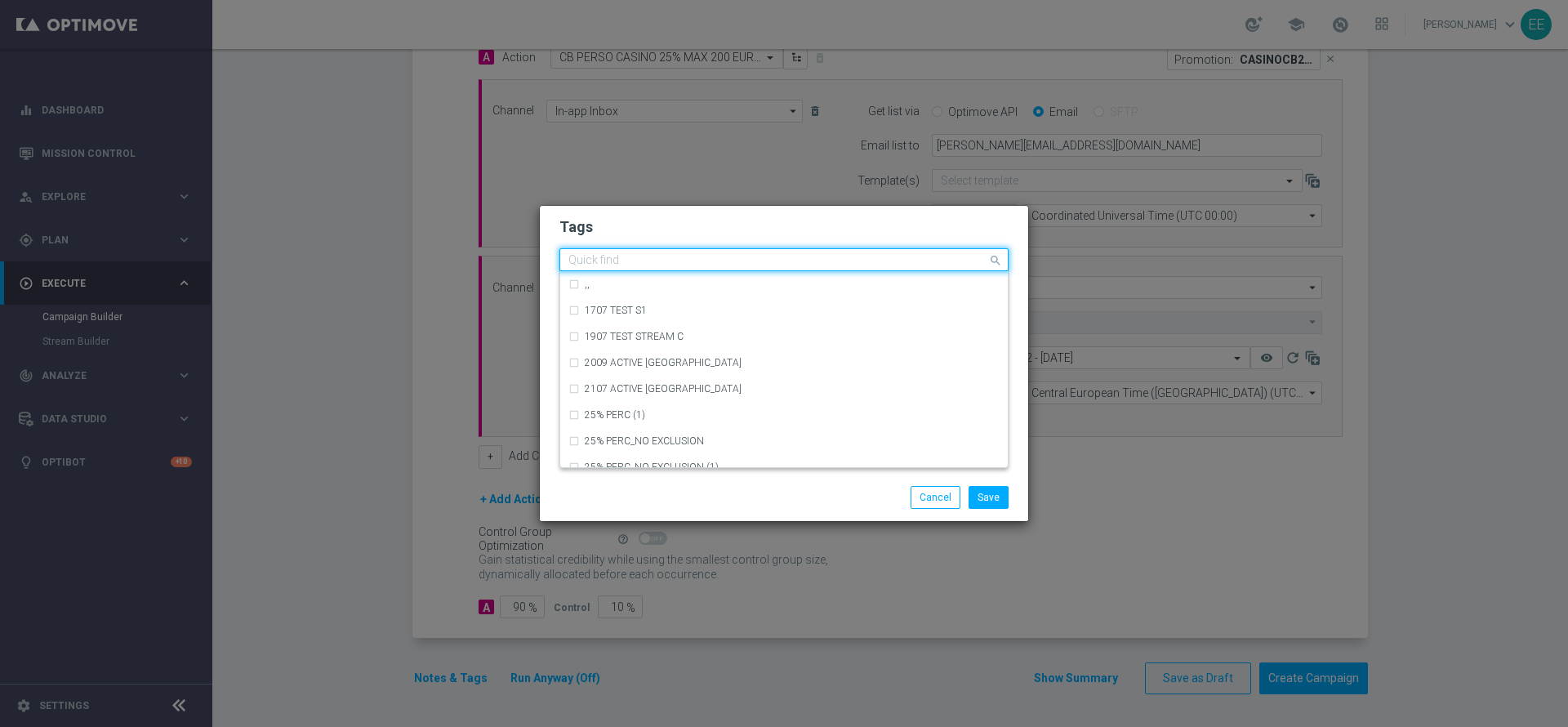
click at [643, 260] on input "text" at bounding box center [778, 261] width 419 height 14
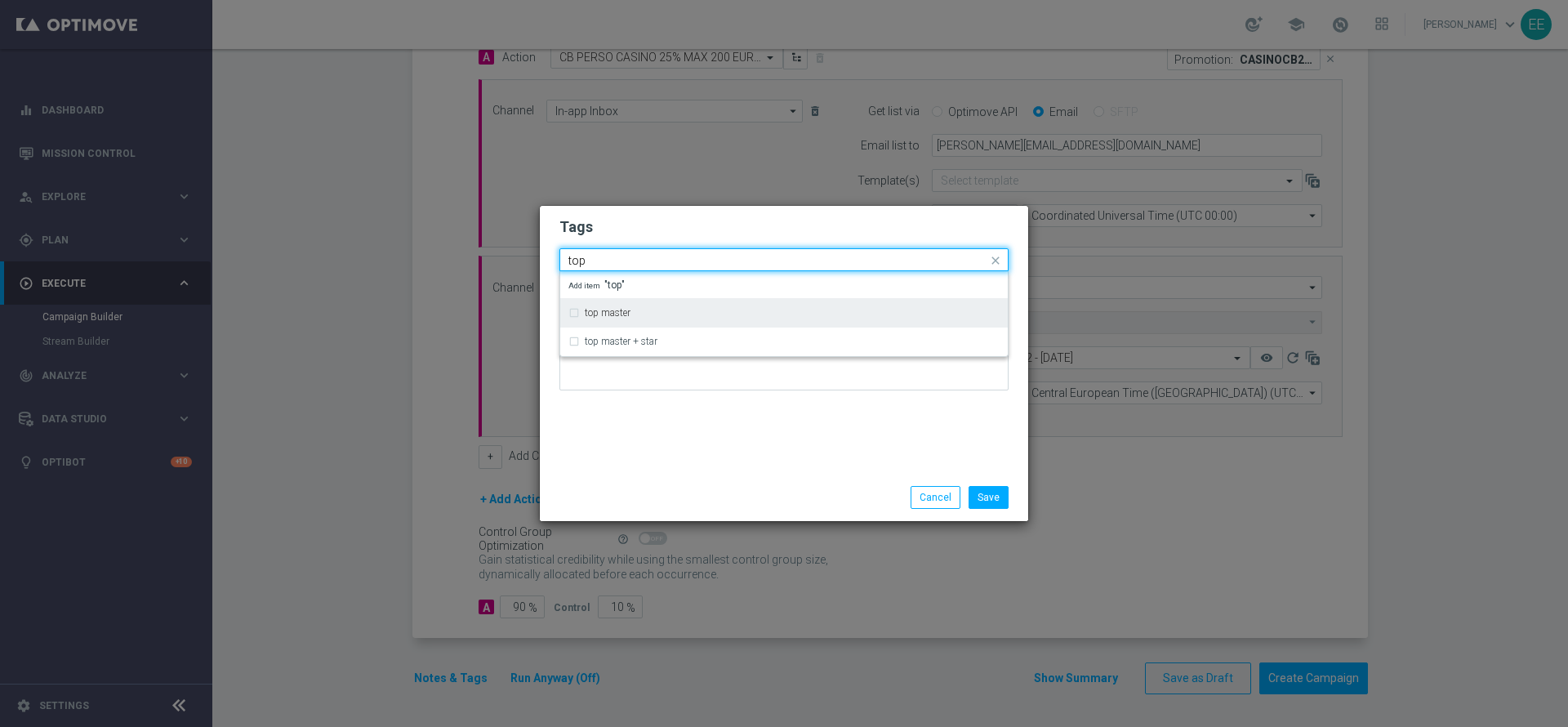
click at [647, 314] on div "top master" at bounding box center [792, 313] width 415 height 9
type input "top"
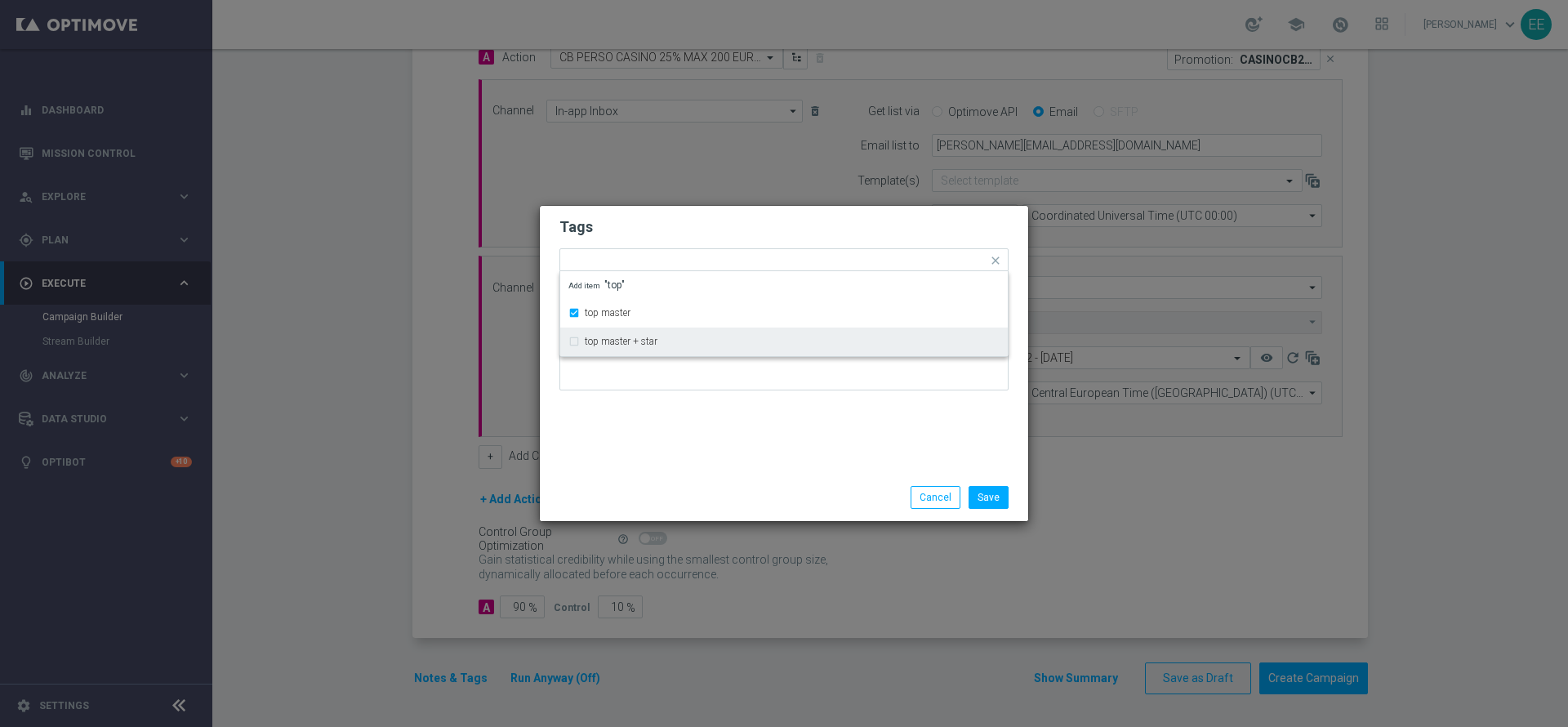
click at [672, 405] on div "Tags Quick find × top master top master top master + star Add item "top" Notes" at bounding box center [784, 339] width 488 height 268
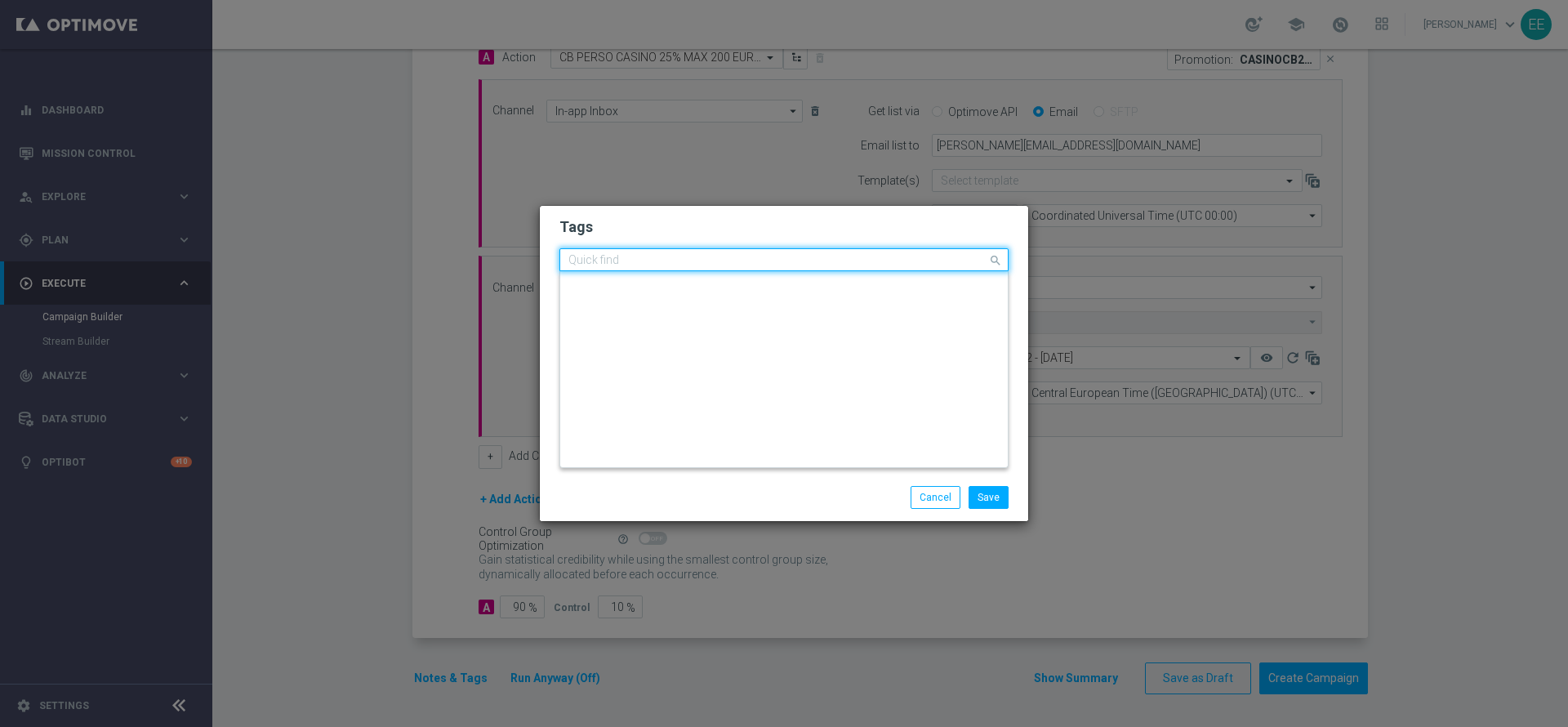
click at [735, 264] on input "text" at bounding box center [778, 261] width 419 height 14
click at [659, 213] on form "Tags Quick find × top master ,, 1707 TEST S1 1907 TEST STREAM C 2009 ACTIVE CAS…" at bounding box center [784, 308] width 449 height 190
click at [695, 270] on div "Add a new tag × top master" at bounding box center [784, 261] width 449 height 25
click at [697, 263] on input "text" at bounding box center [778, 261] width 419 height 14
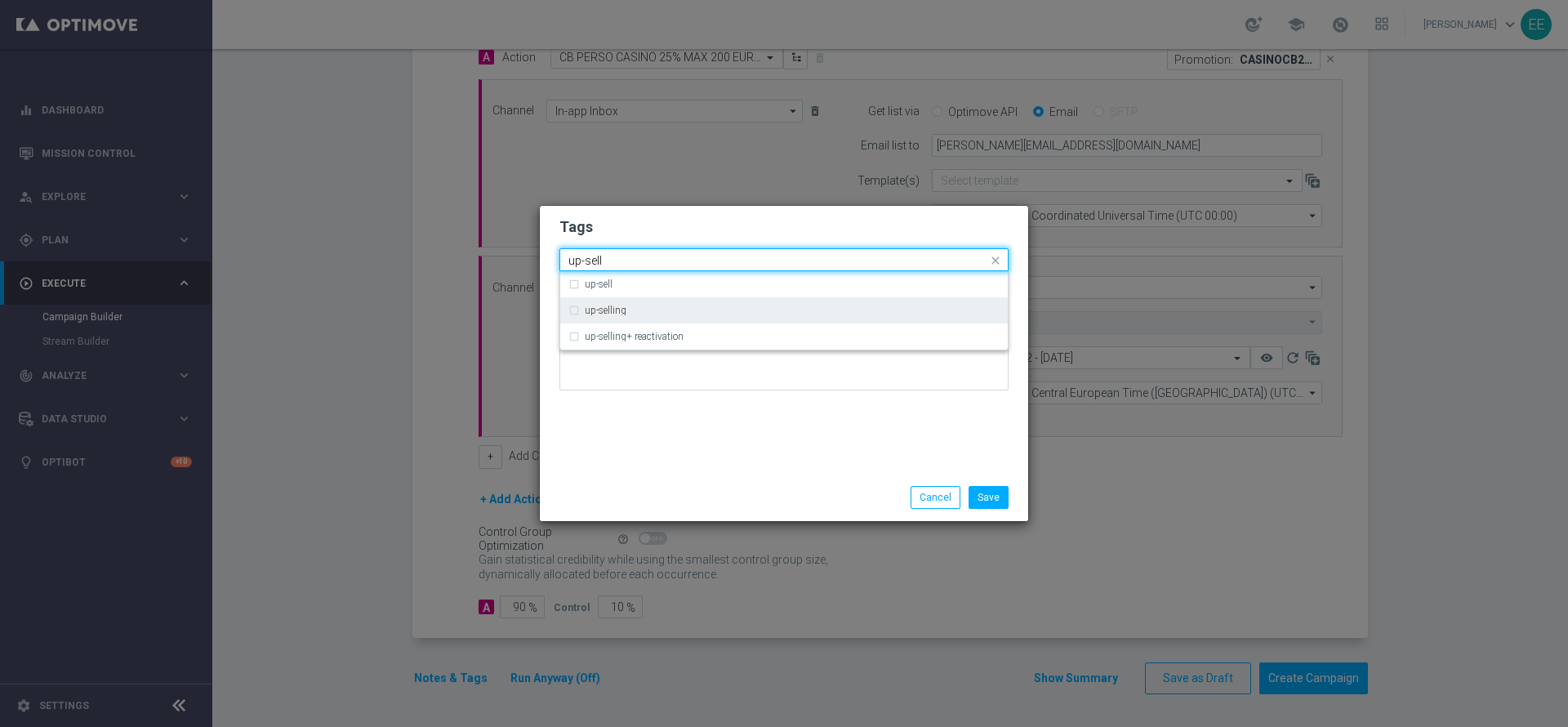
type input "up-sell"
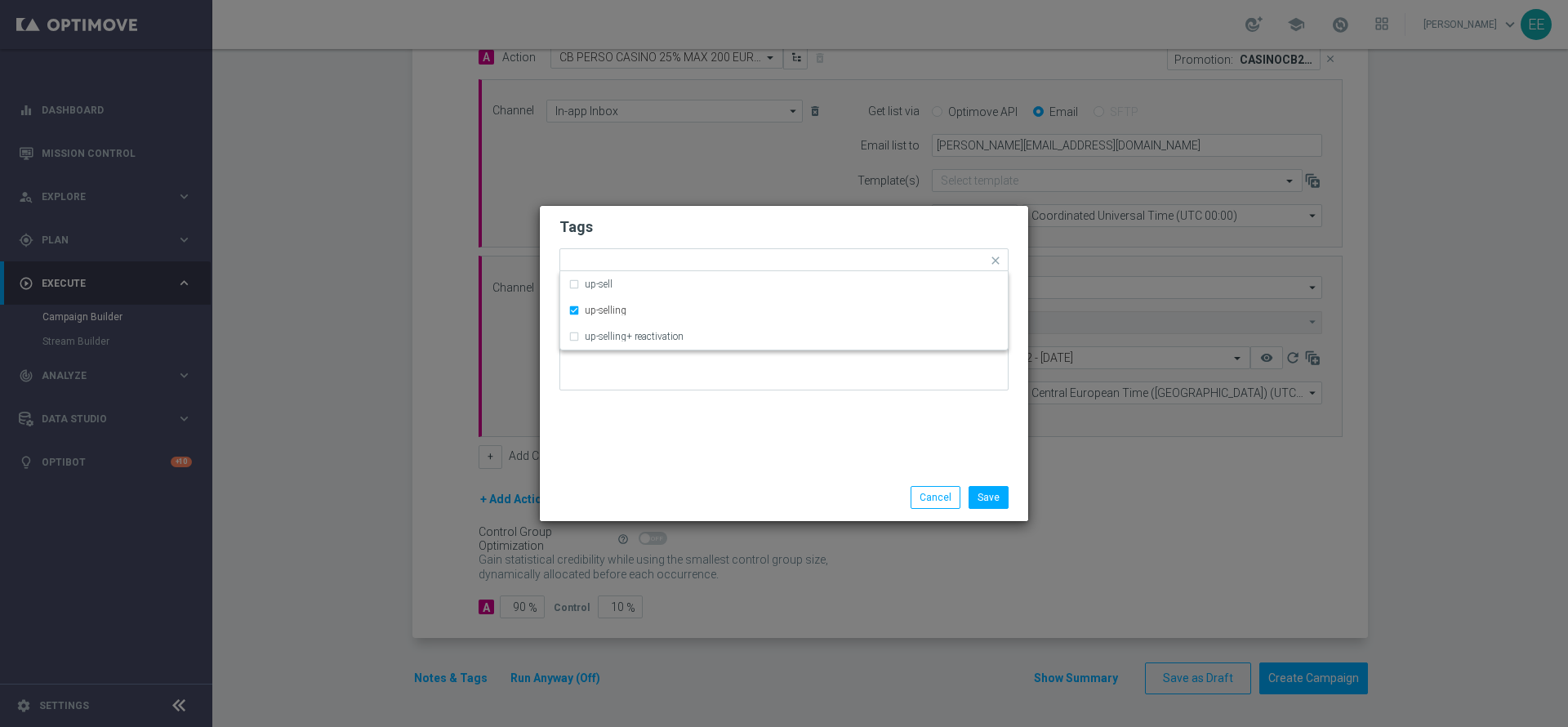
click at [683, 227] on h2 "Tags" at bounding box center [784, 227] width 449 height 20
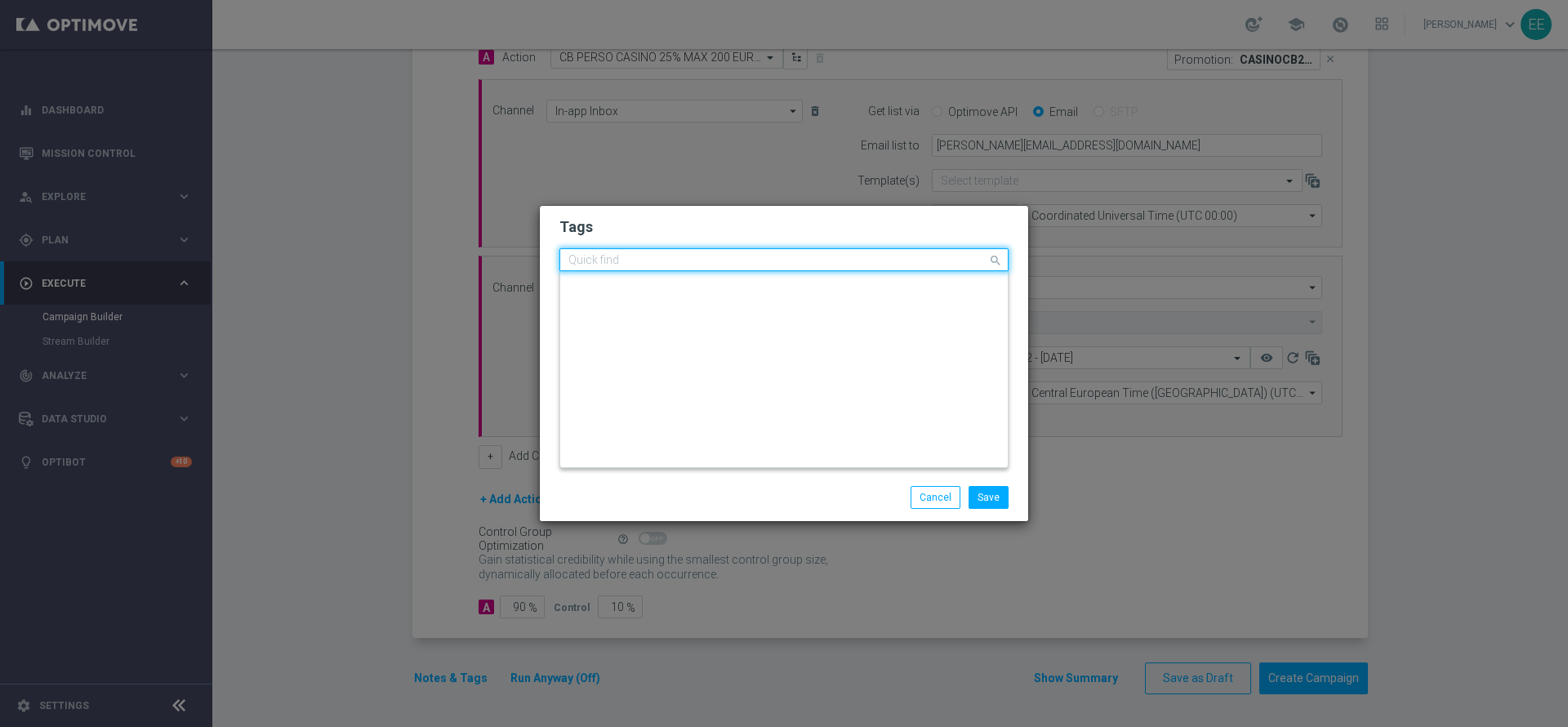
click at [744, 251] on div "Quick find × top master × up-selling" at bounding box center [773, 261] width 427 height 21
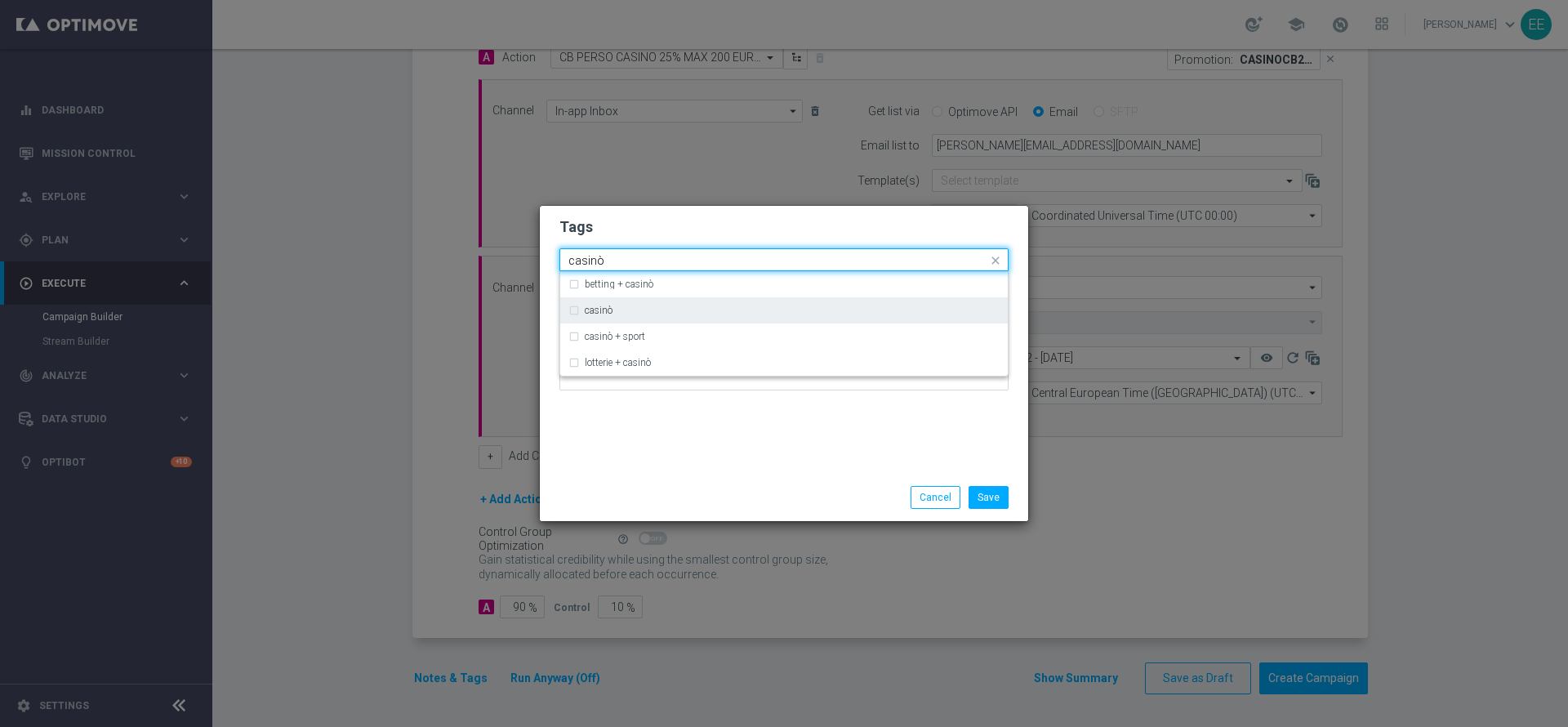
click at [670, 302] on div "casinò" at bounding box center [784, 311] width 431 height 27
type input "casinò"
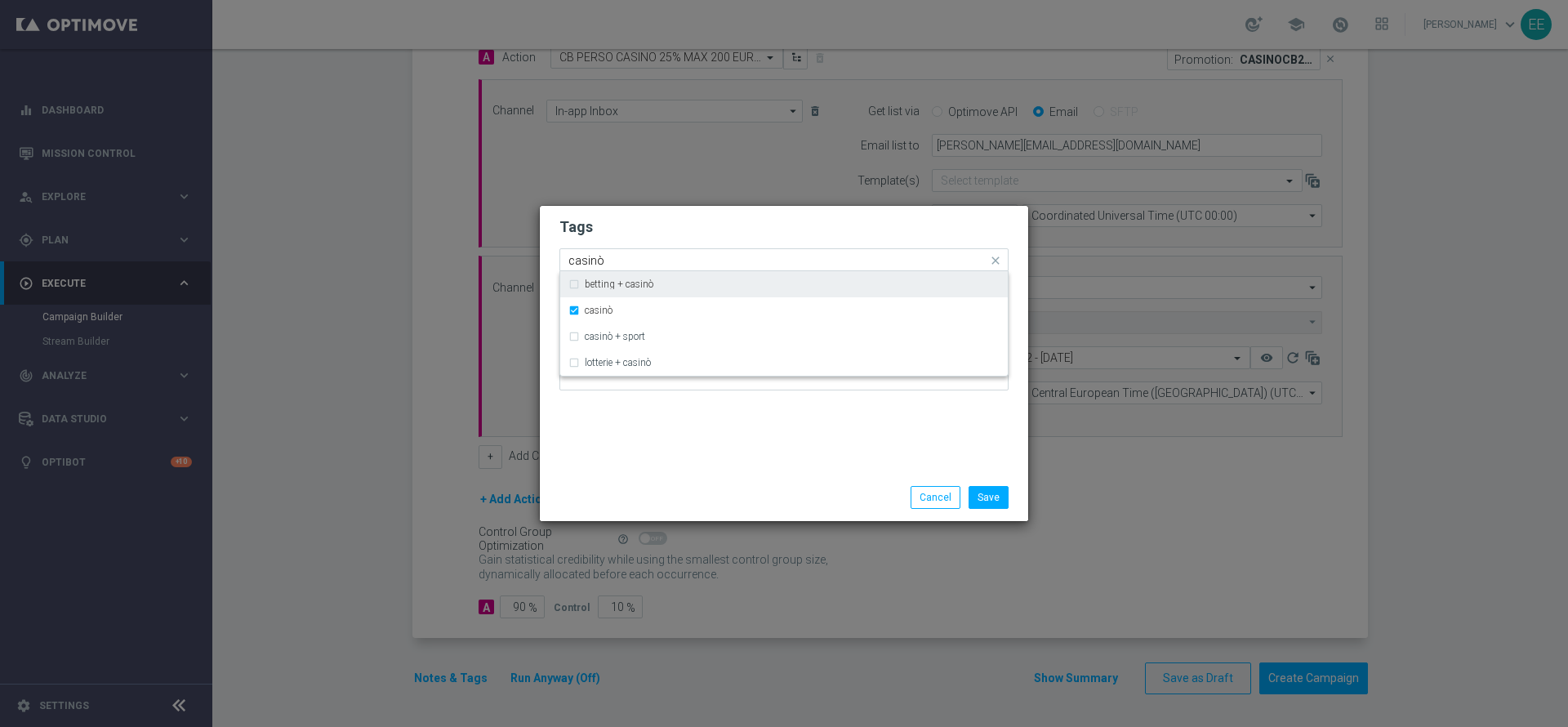
click at [766, 222] on h2 "Tags" at bounding box center [784, 227] width 449 height 20
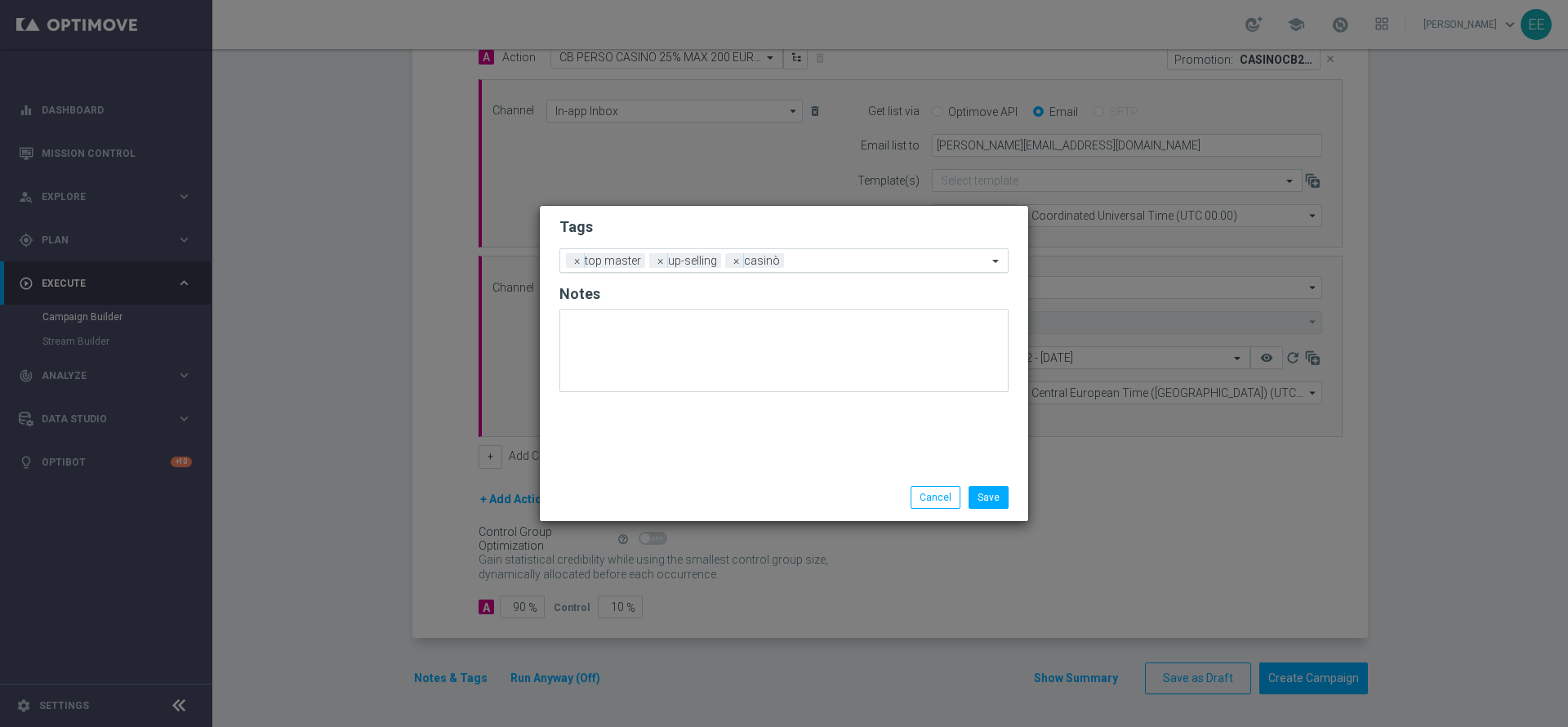
click at [841, 269] on div "Add a new tag × top master × up-selling × casinò" at bounding box center [784, 261] width 449 height 25
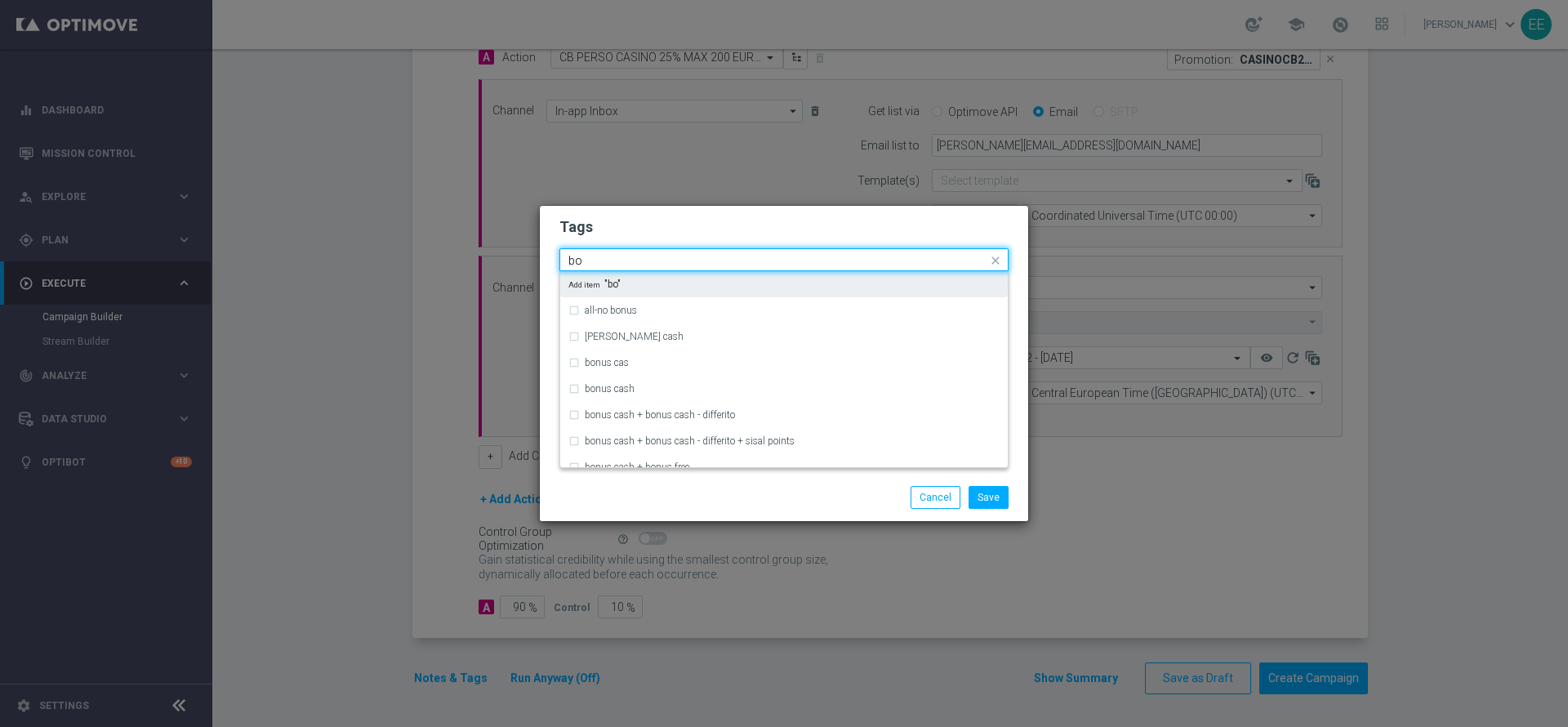
type input "b"
type input "u"
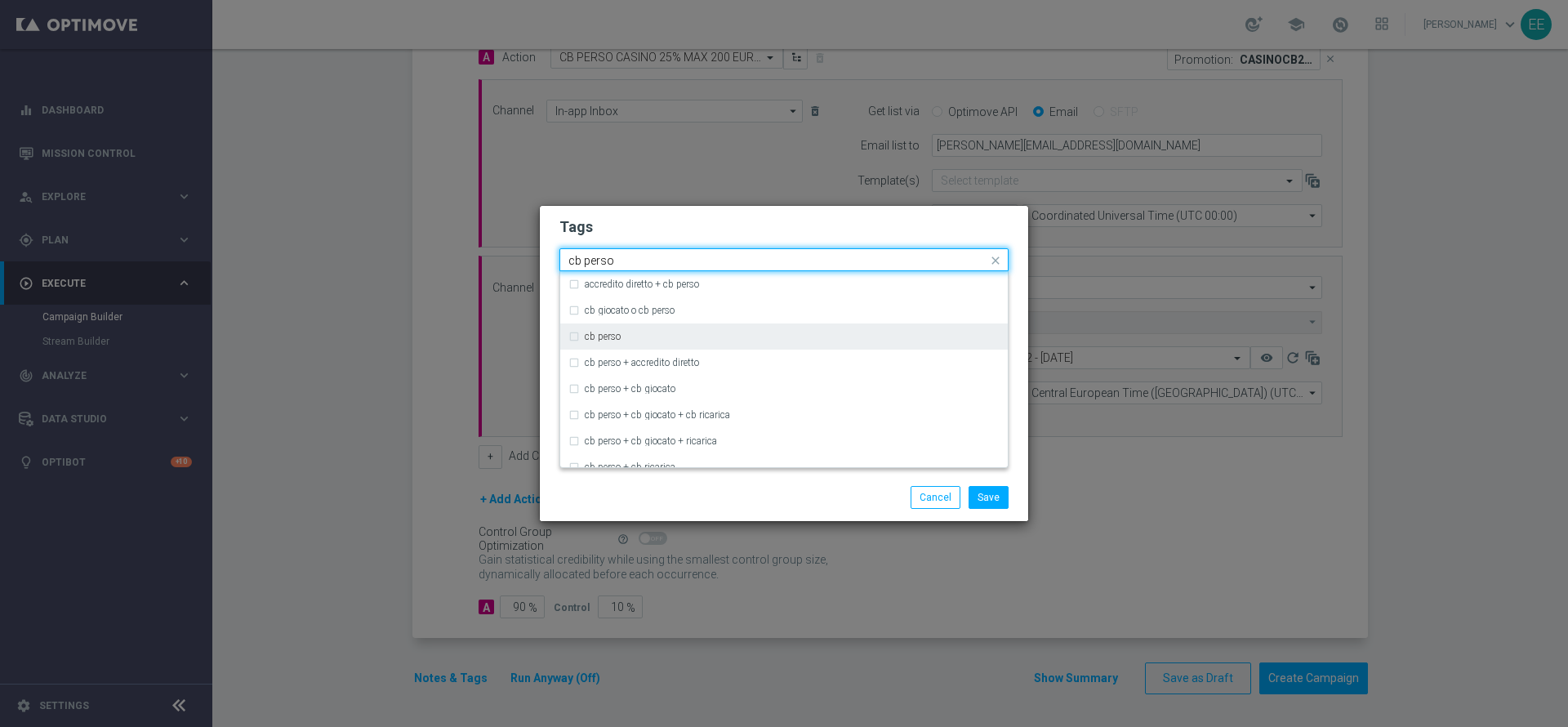
click at [712, 329] on div "cb perso" at bounding box center [784, 336] width 431 height 27
type input "cb perso"
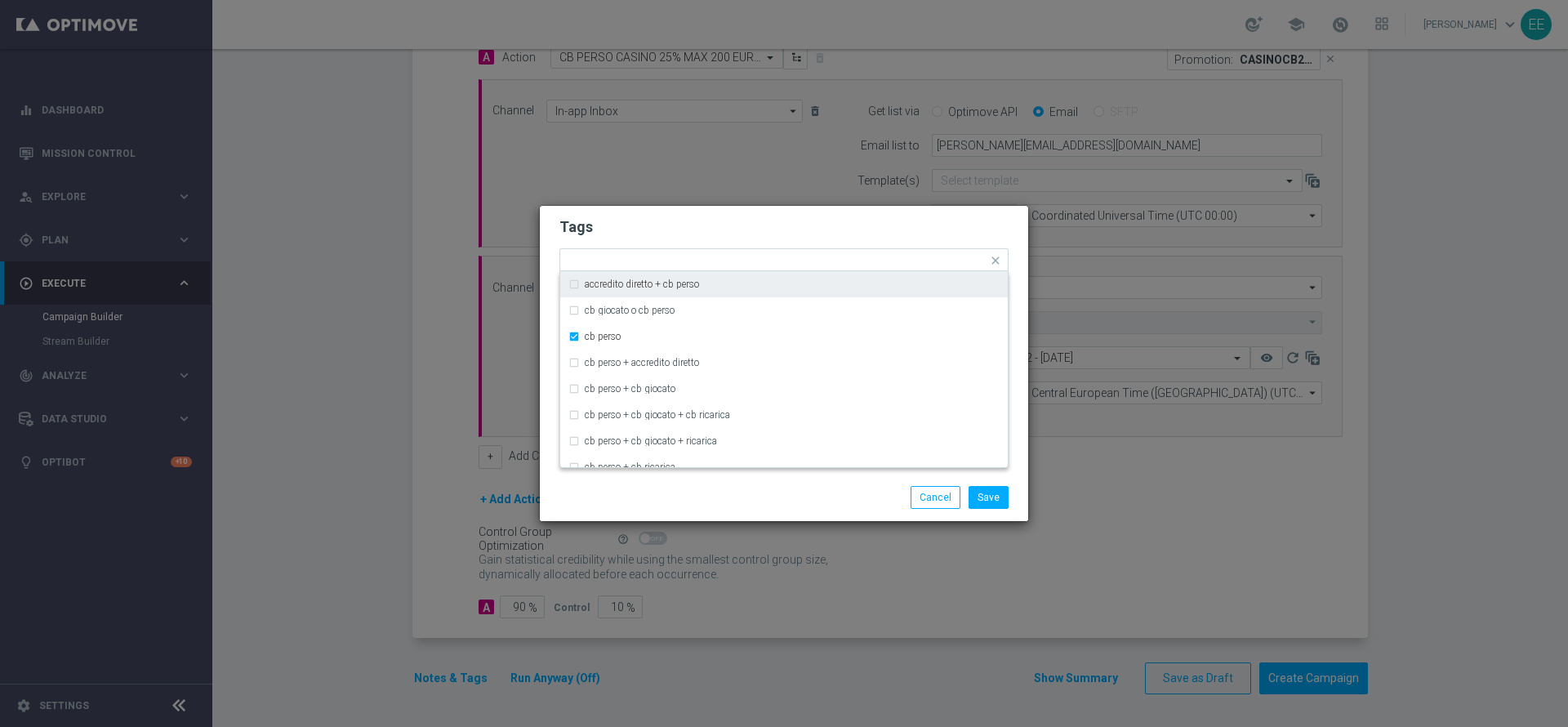
click at [878, 198] on modal-container "Tags Quick find × top master × up-selling × casinò × cb perso accredito diretto…" at bounding box center [784, 363] width 1568 height 727
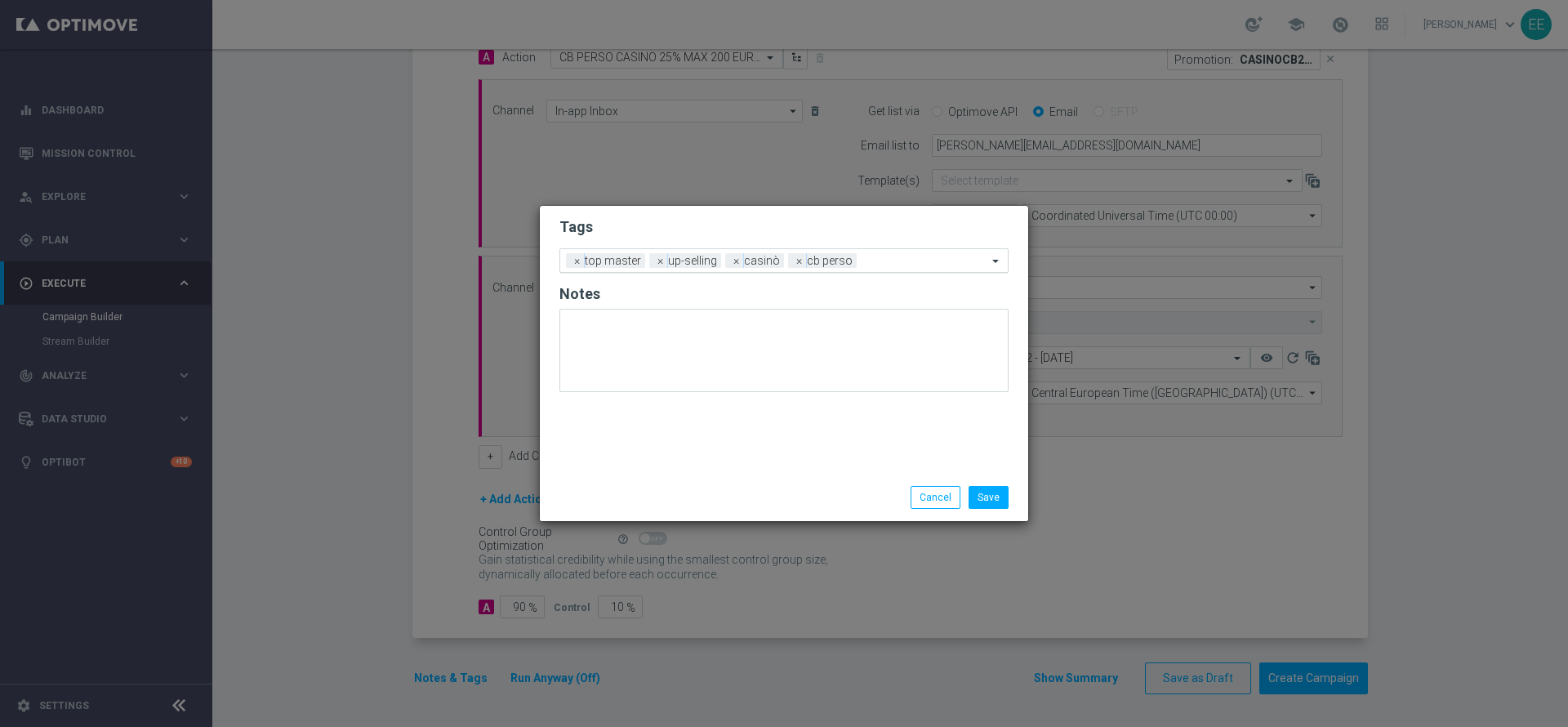
click at [874, 263] on input "text" at bounding box center [925, 262] width 124 height 14
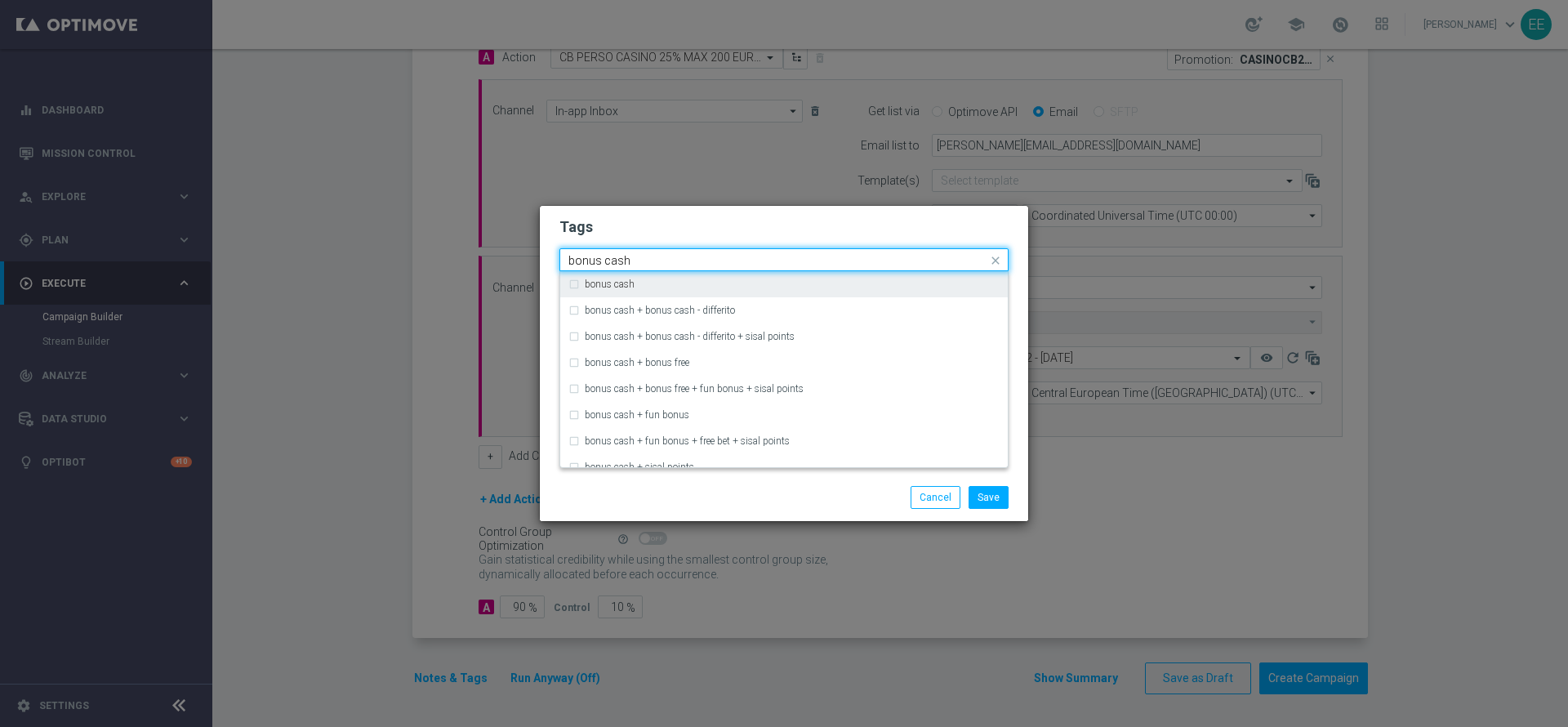
click at [815, 289] on div "bonus cash" at bounding box center [784, 284] width 431 height 27
type input "bonus cash"
click at [883, 250] on div "Quick find × top master × up-selling × casinò × cb perso × bonus cash bonus cash" at bounding box center [773, 261] width 427 height 21
click at [894, 226] on h2 "Tags" at bounding box center [784, 227] width 449 height 20
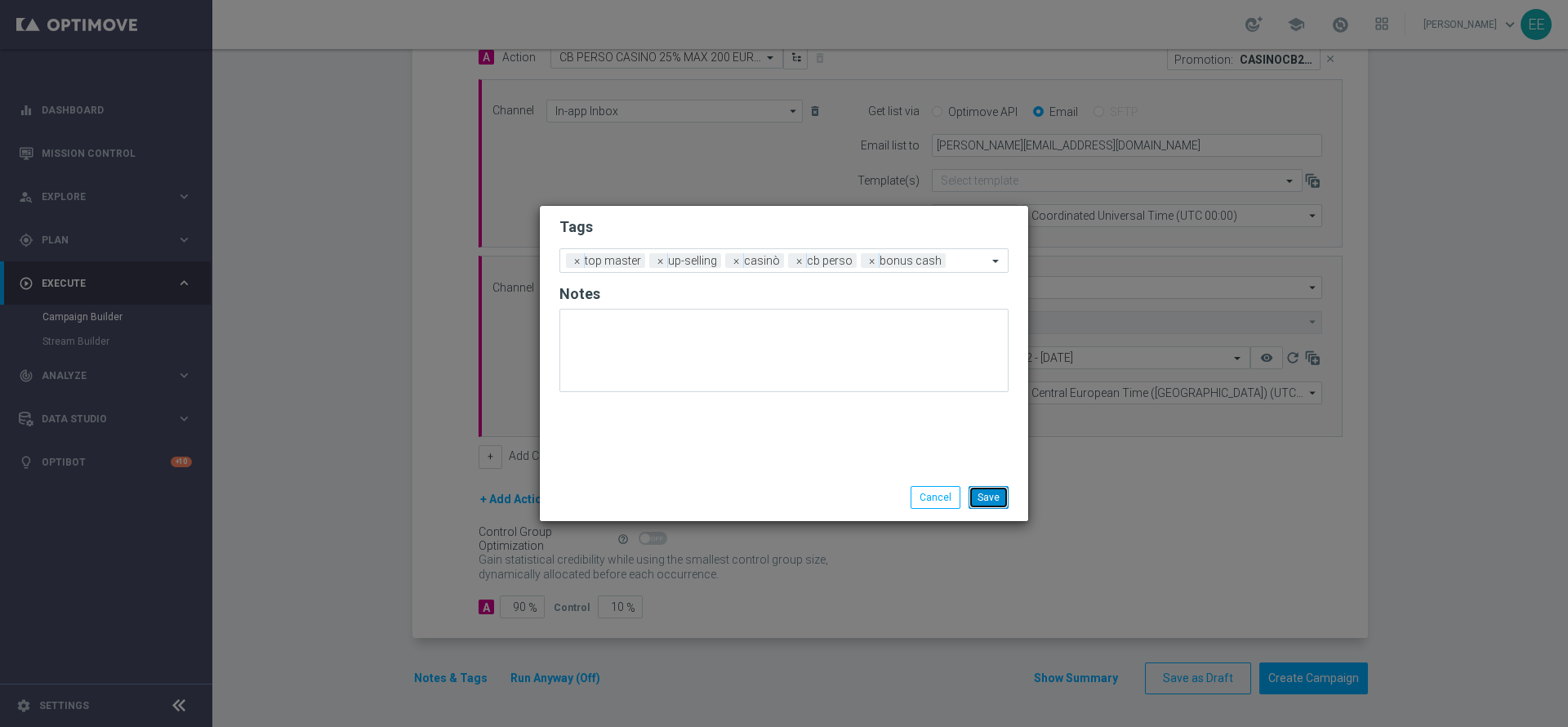
click at [987, 504] on button "Save" at bounding box center [988, 498] width 40 height 23
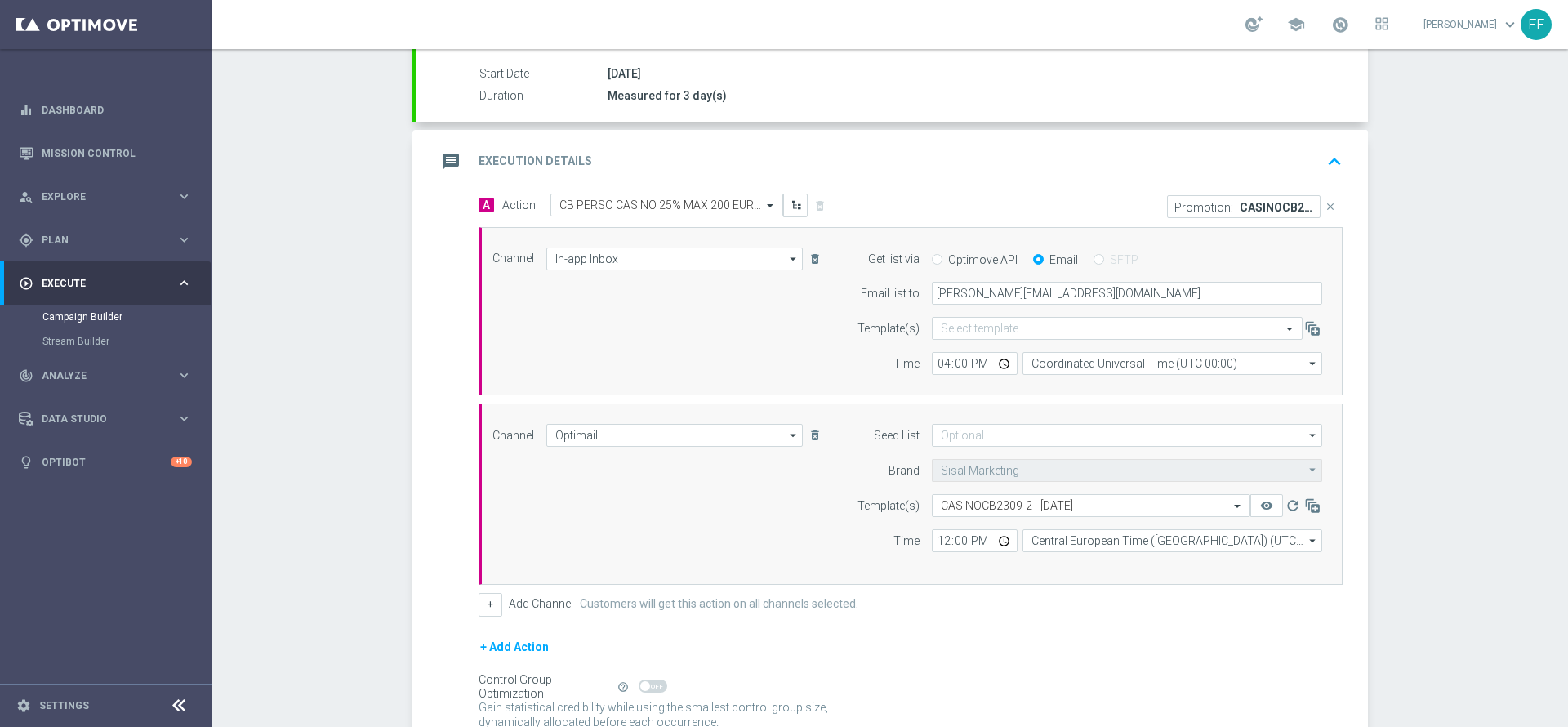
scroll to position [262, 0]
click at [1329, 163] on icon "keyboard_arrow_up" at bounding box center [1334, 166] width 25 height 25
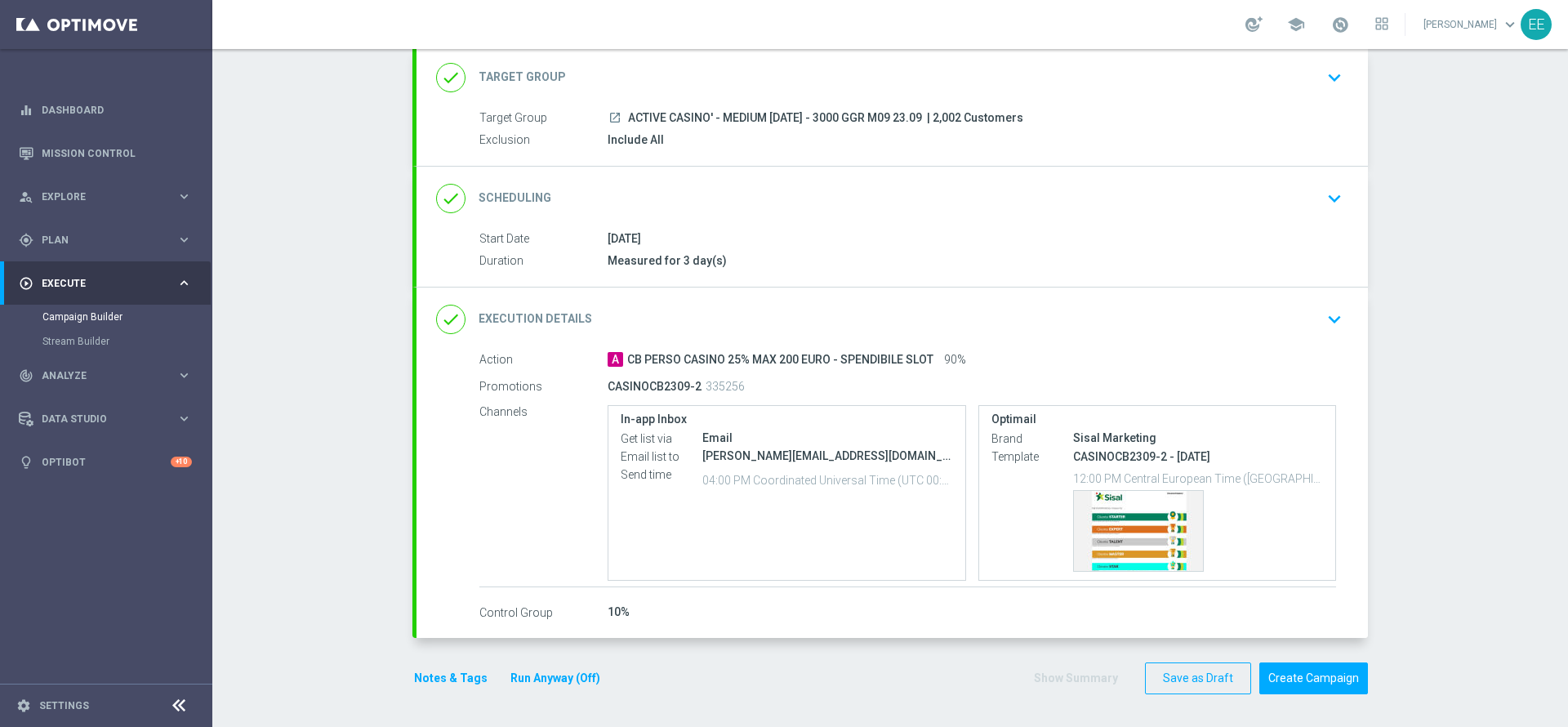
scroll to position [100, 0]
click at [569, 682] on button "Run Anyway (Off)" at bounding box center [555, 679] width 93 height 21
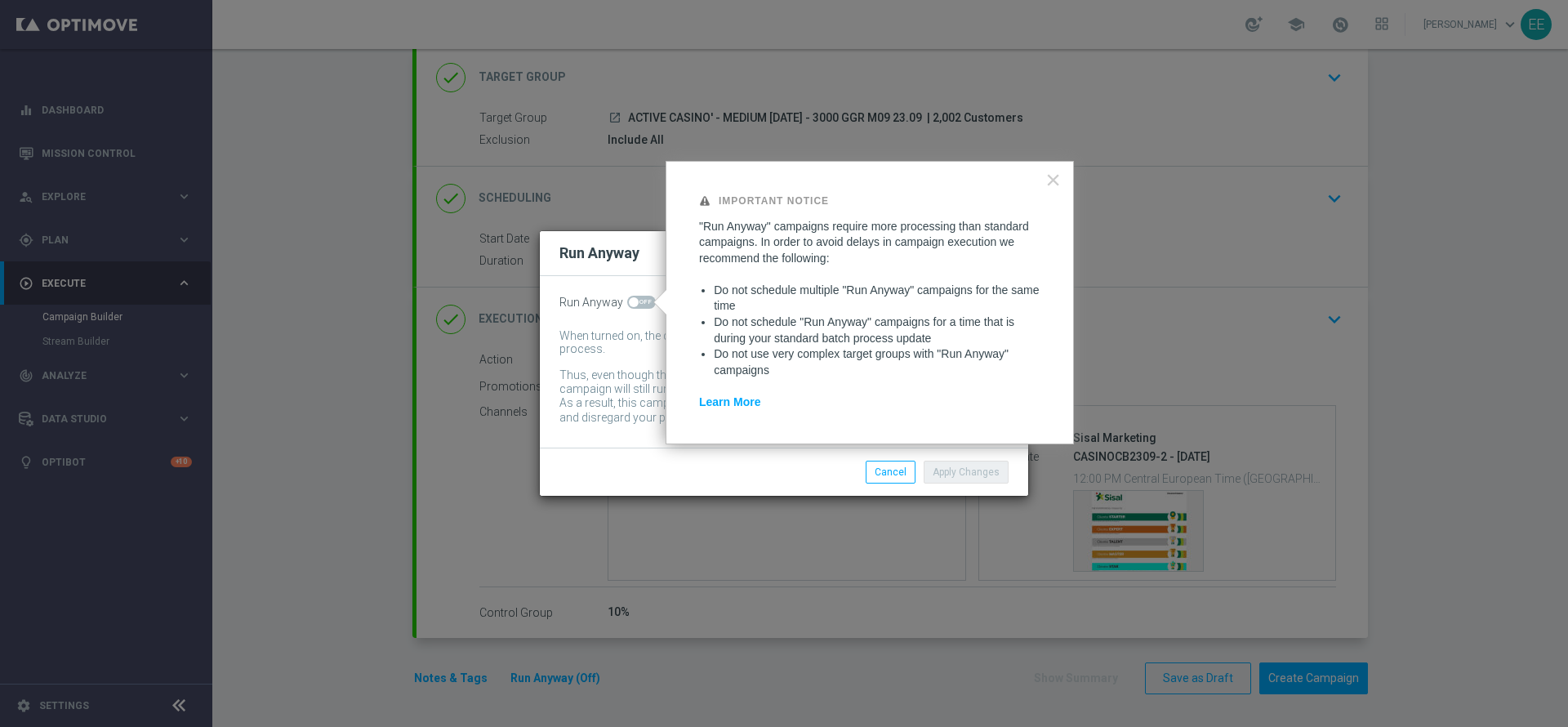
click at [640, 296] on span at bounding box center [641, 302] width 28 height 13
click at [640, 296] on input "checkbox" at bounding box center [641, 302] width 28 height 13
checkbox input "true"
click at [965, 466] on button "Apply Changes" at bounding box center [966, 472] width 85 height 23
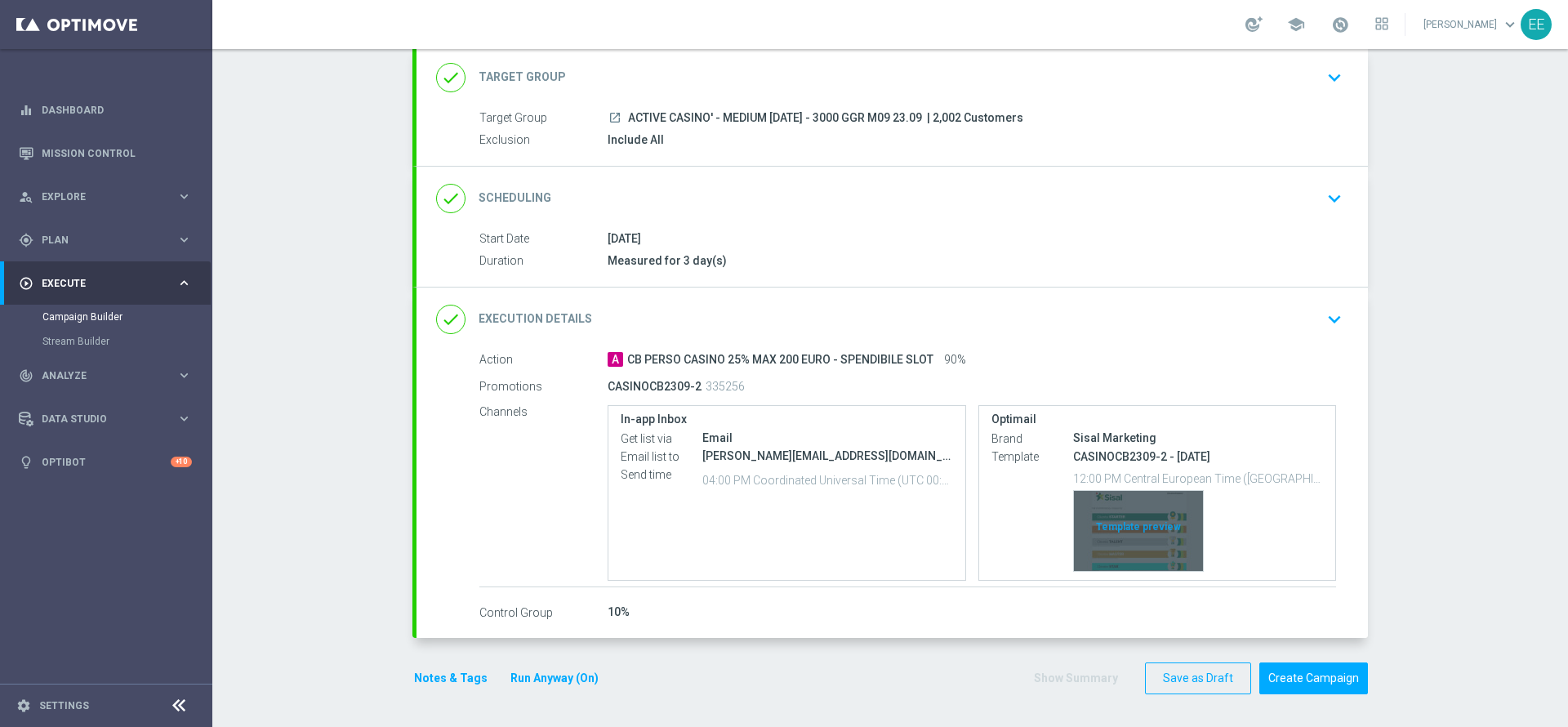
click at [1101, 527] on div "Template preview" at bounding box center [1138, 531] width 129 height 80
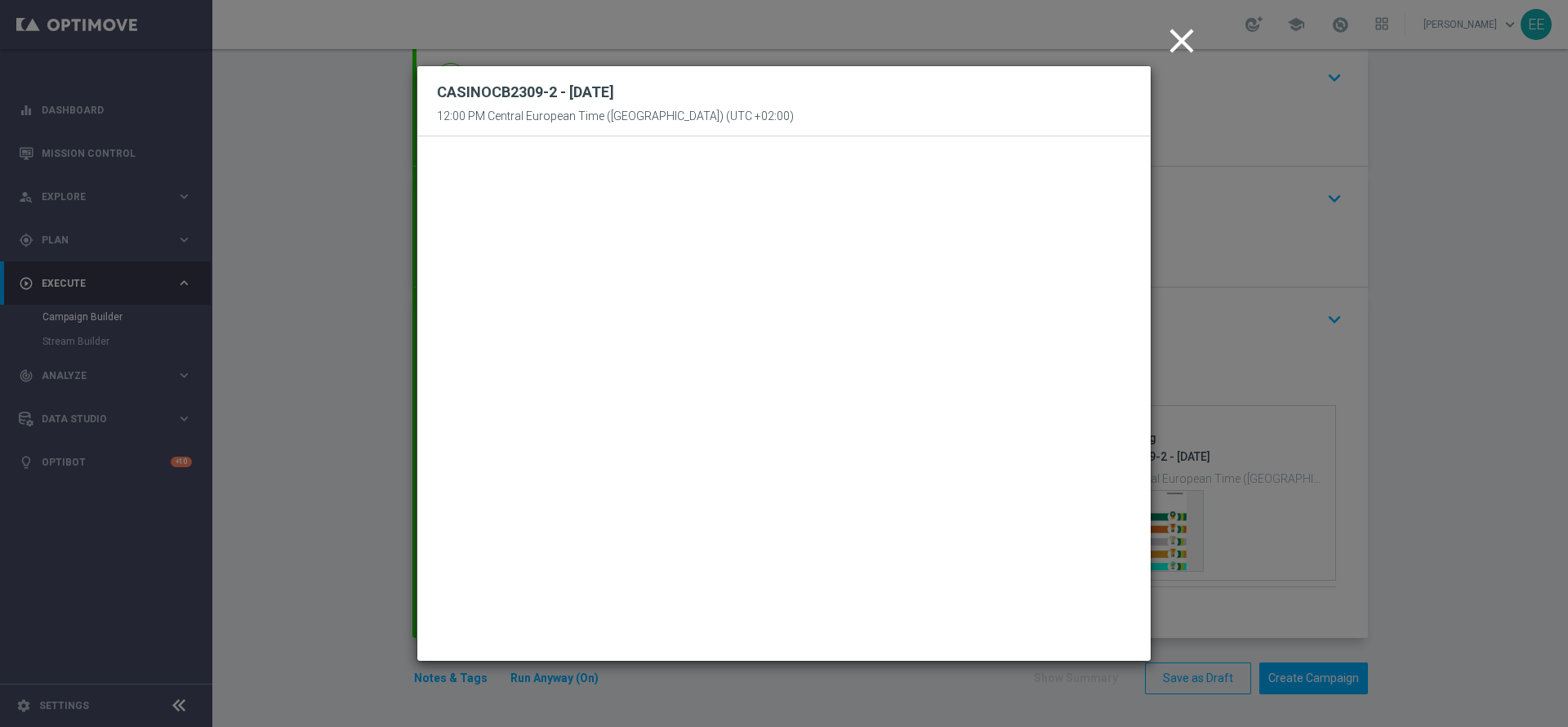
click at [1188, 45] on icon "close" at bounding box center [1181, 41] width 41 height 41
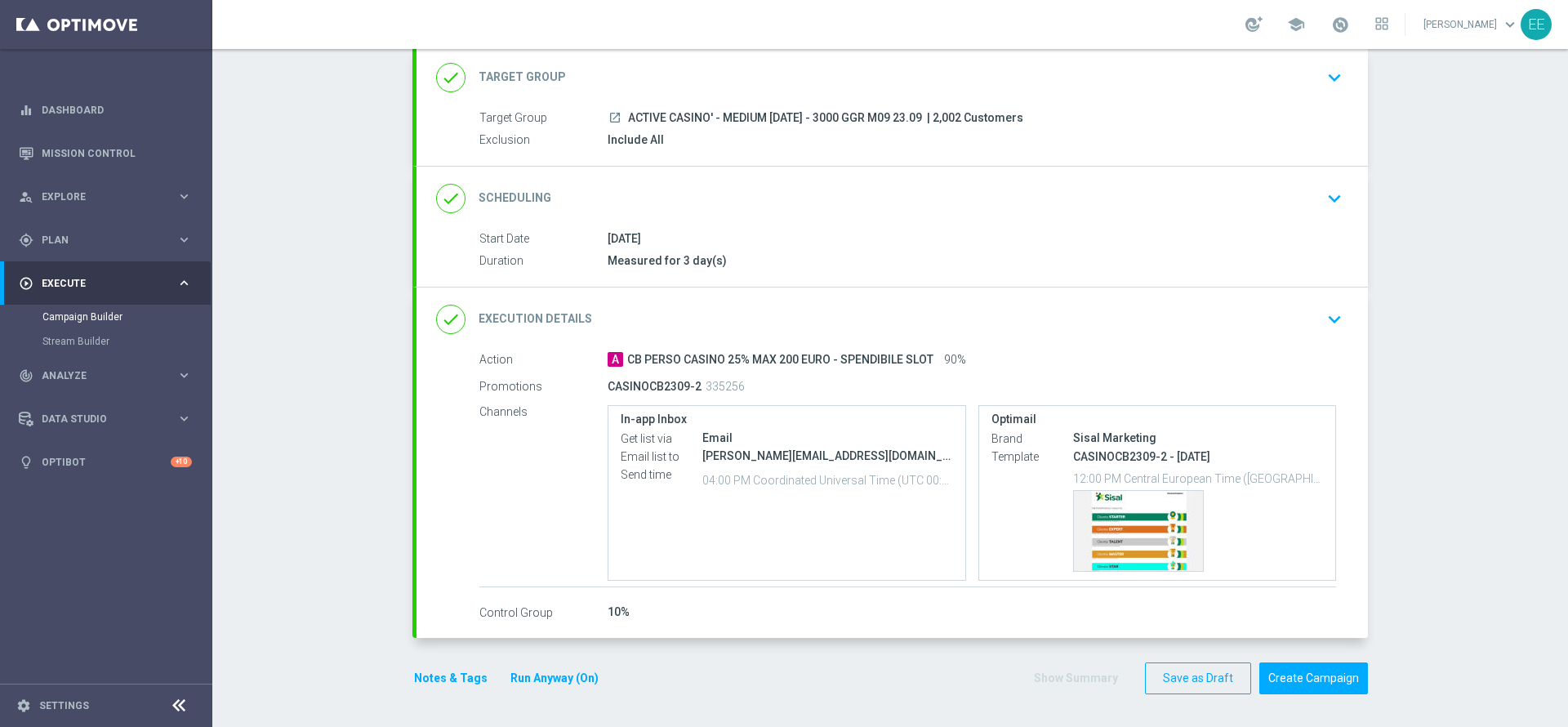
click at [1047, 369] on div "Action A CB PERSO CASINO 25% MAX 200 EURO - SPENDIBILE SLOT 90%" at bounding box center [908, 360] width 856 height 18
click at [1021, 450] on label "Template" at bounding box center [1032, 457] width 81 height 15
click at [1338, 322] on button "keyboard_arrow_down" at bounding box center [1333, 319] width 27 height 31
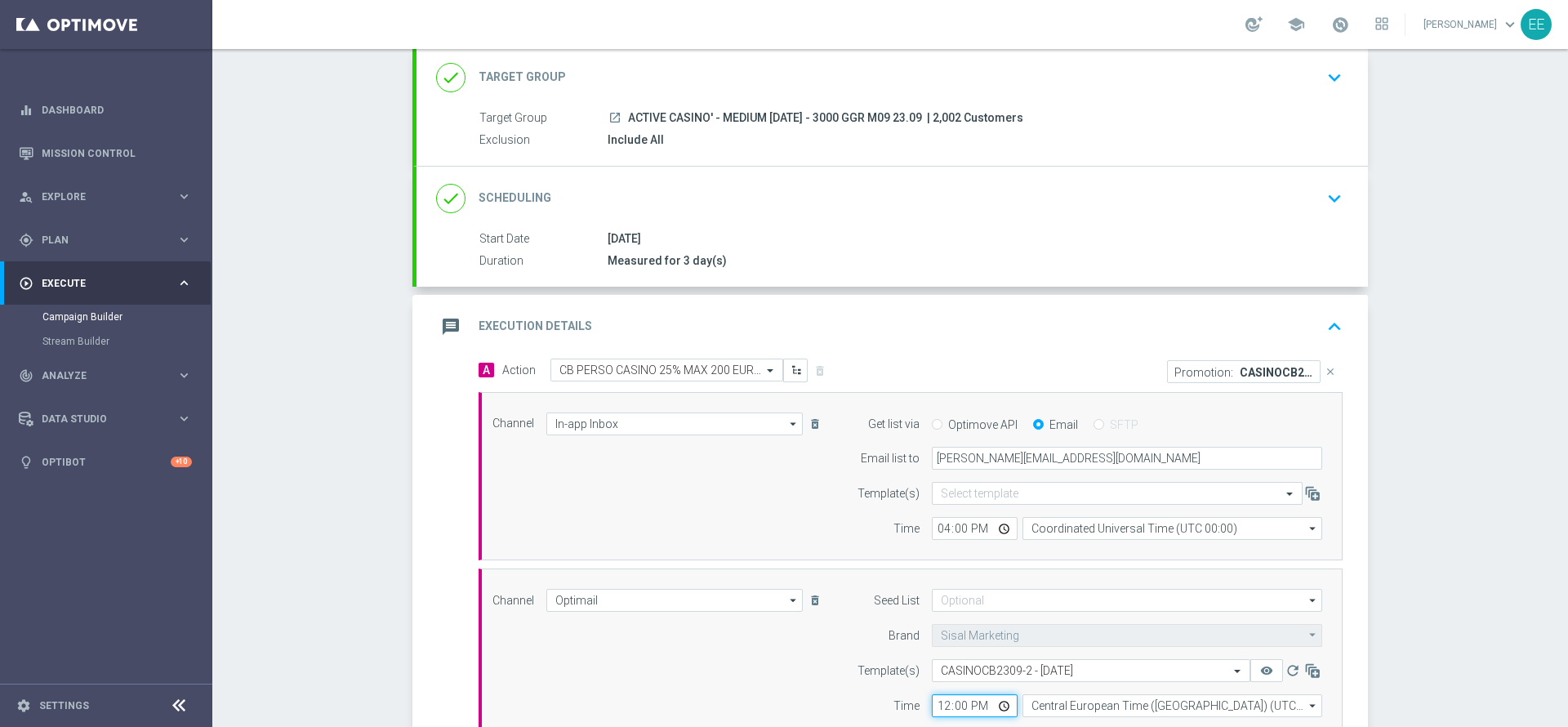
click at [939, 698] on input "12:00" at bounding box center [974, 705] width 85 height 23
type input "18:00"
click at [1322, 327] on icon "keyboard_arrow_up" at bounding box center [1334, 327] width 25 height 25
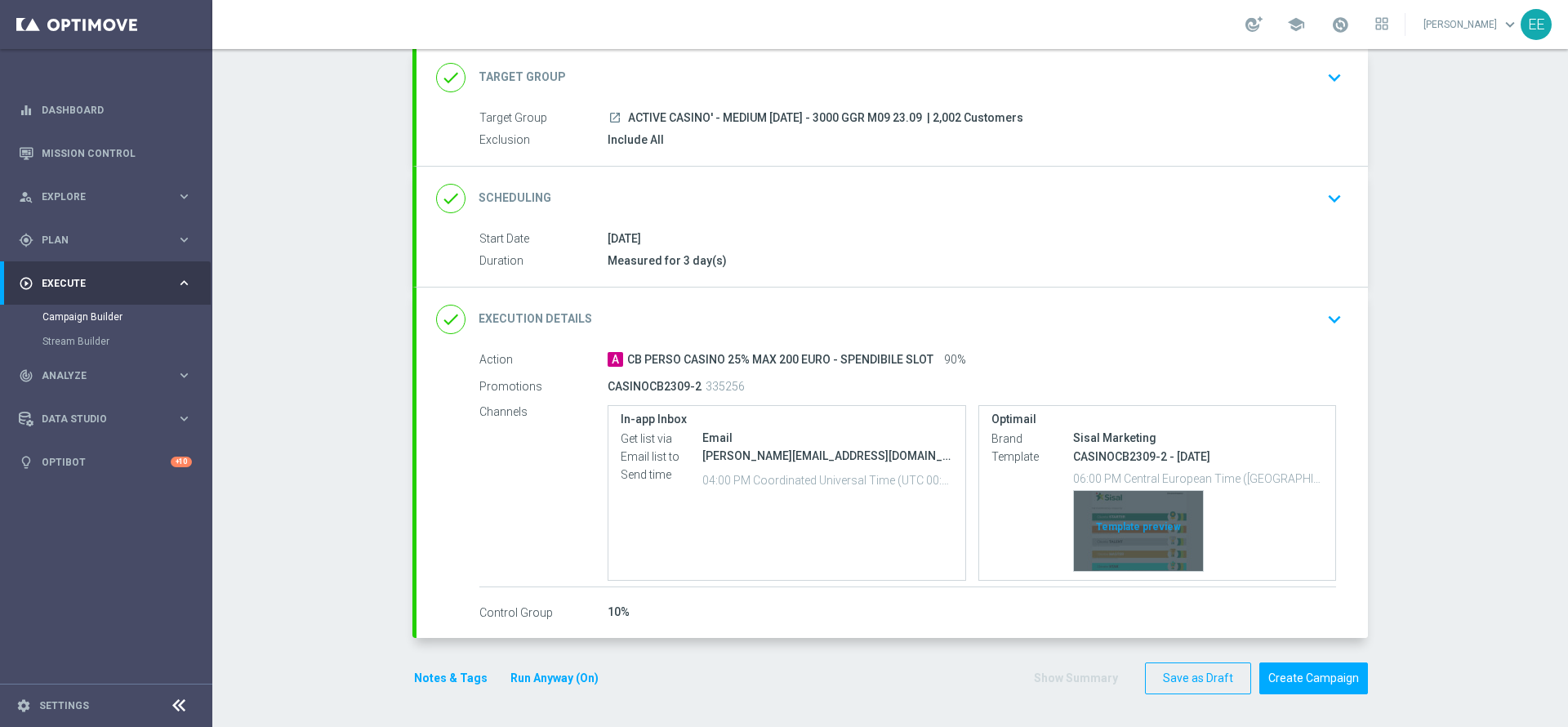
click at [1138, 523] on div "Template preview" at bounding box center [1138, 531] width 129 height 80
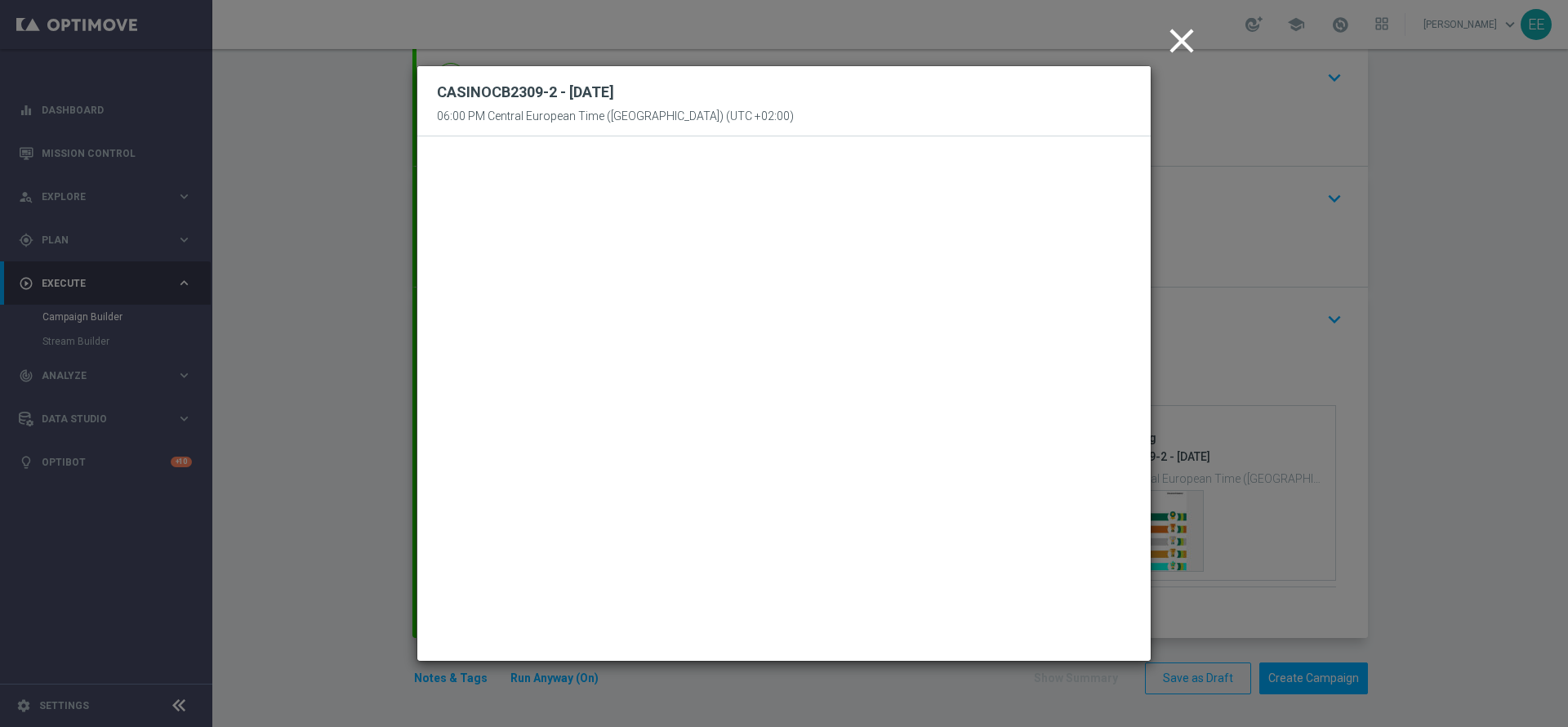
click at [1183, 38] on icon "close" at bounding box center [1181, 41] width 41 height 41
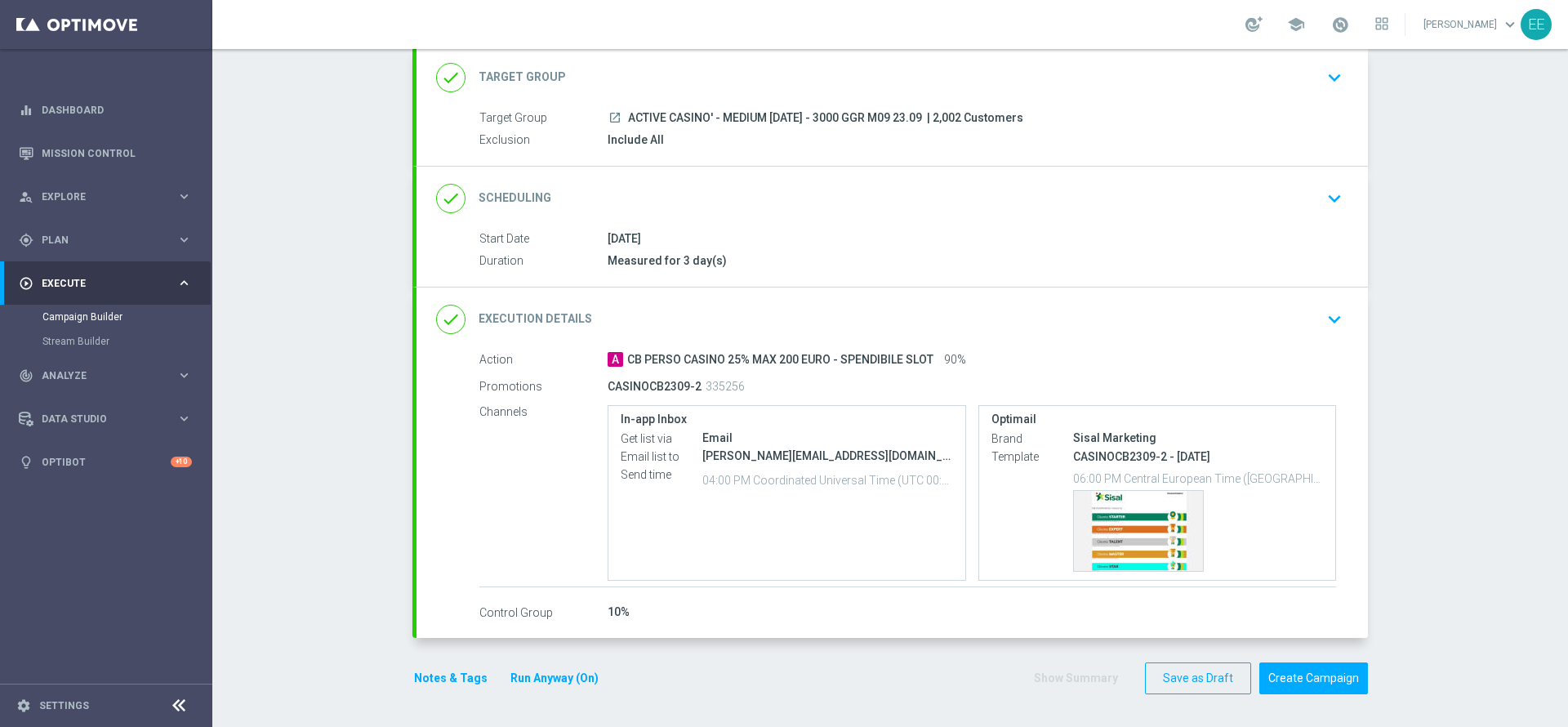
scroll to position [48, 0]
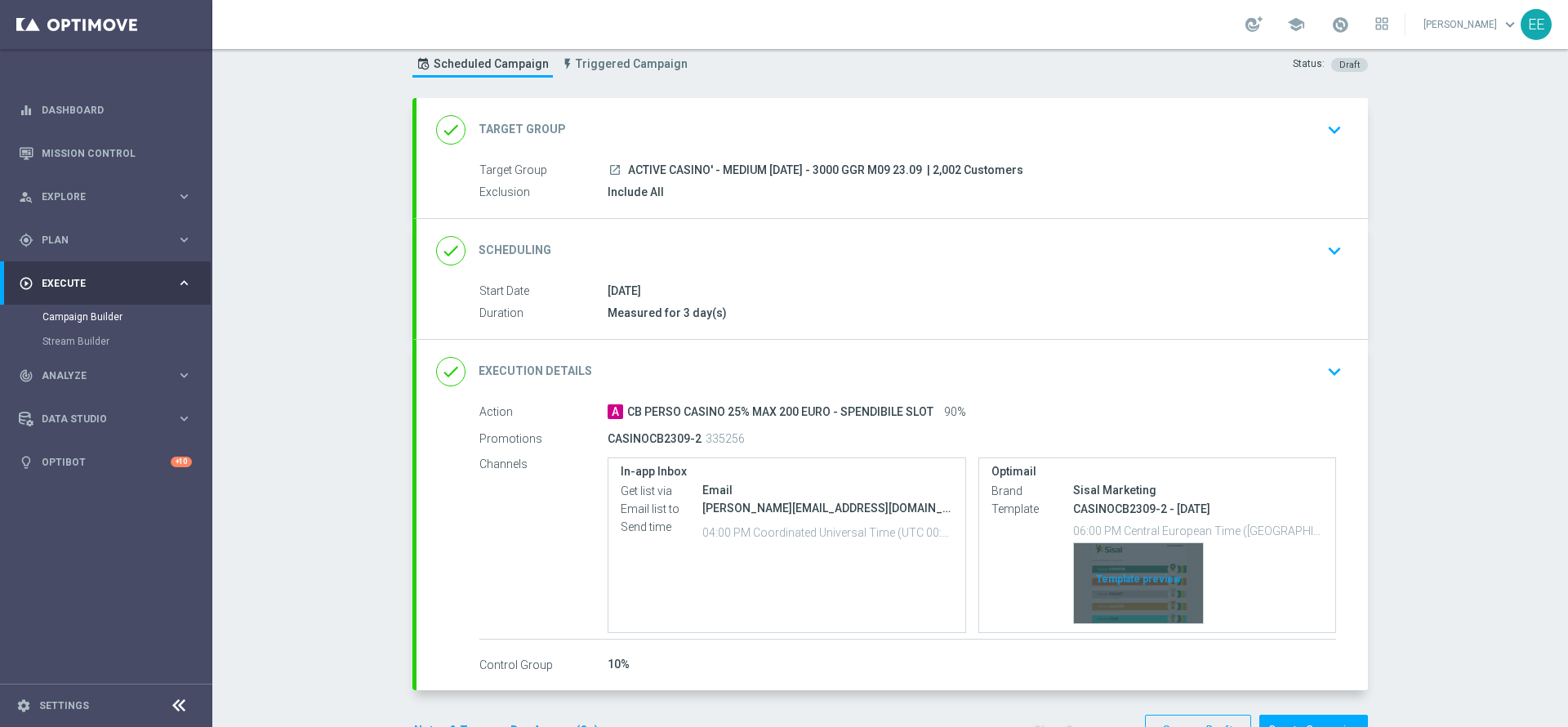
click at [1140, 570] on div "Template preview" at bounding box center [1138, 583] width 129 height 80
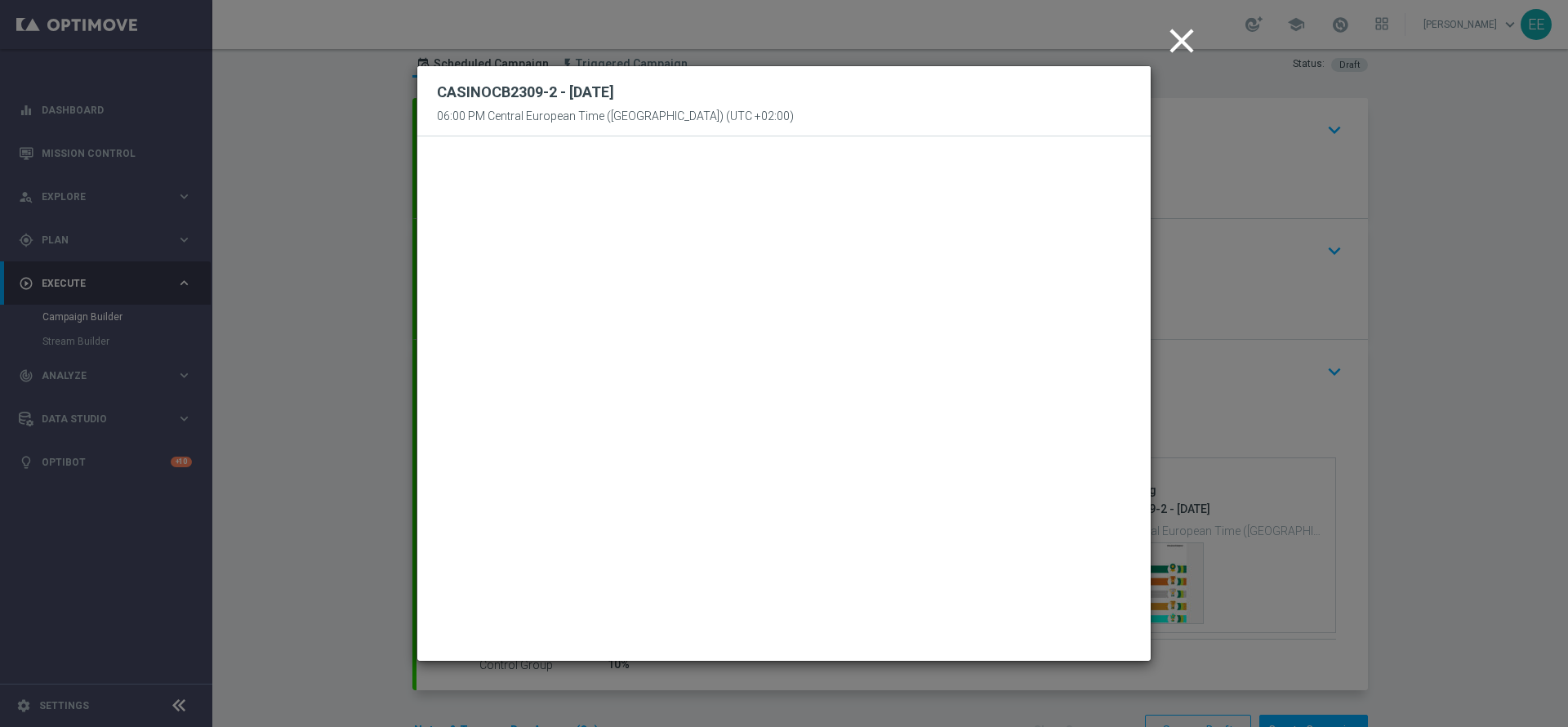
click at [1162, 57] on icon "close" at bounding box center [1181, 41] width 41 height 41
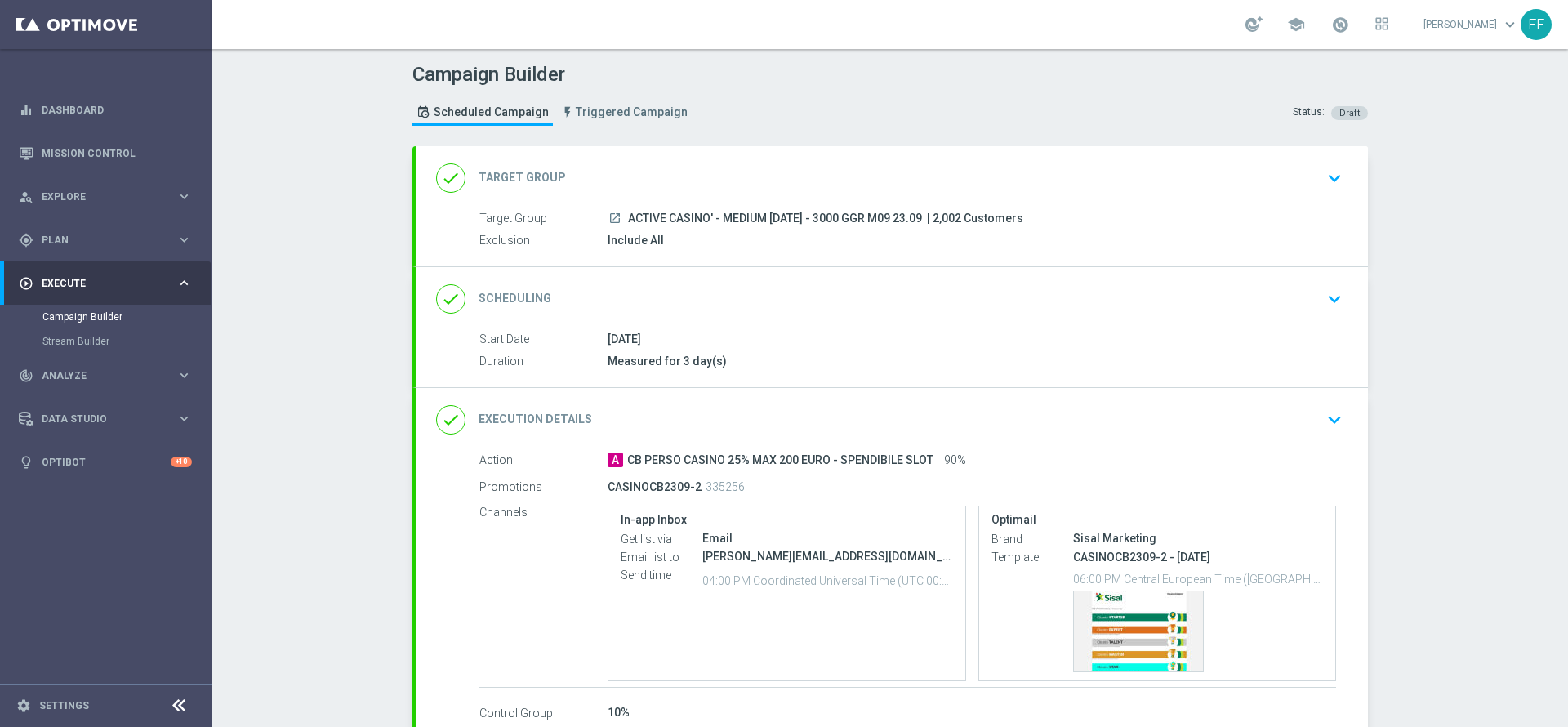
scroll to position [100, 0]
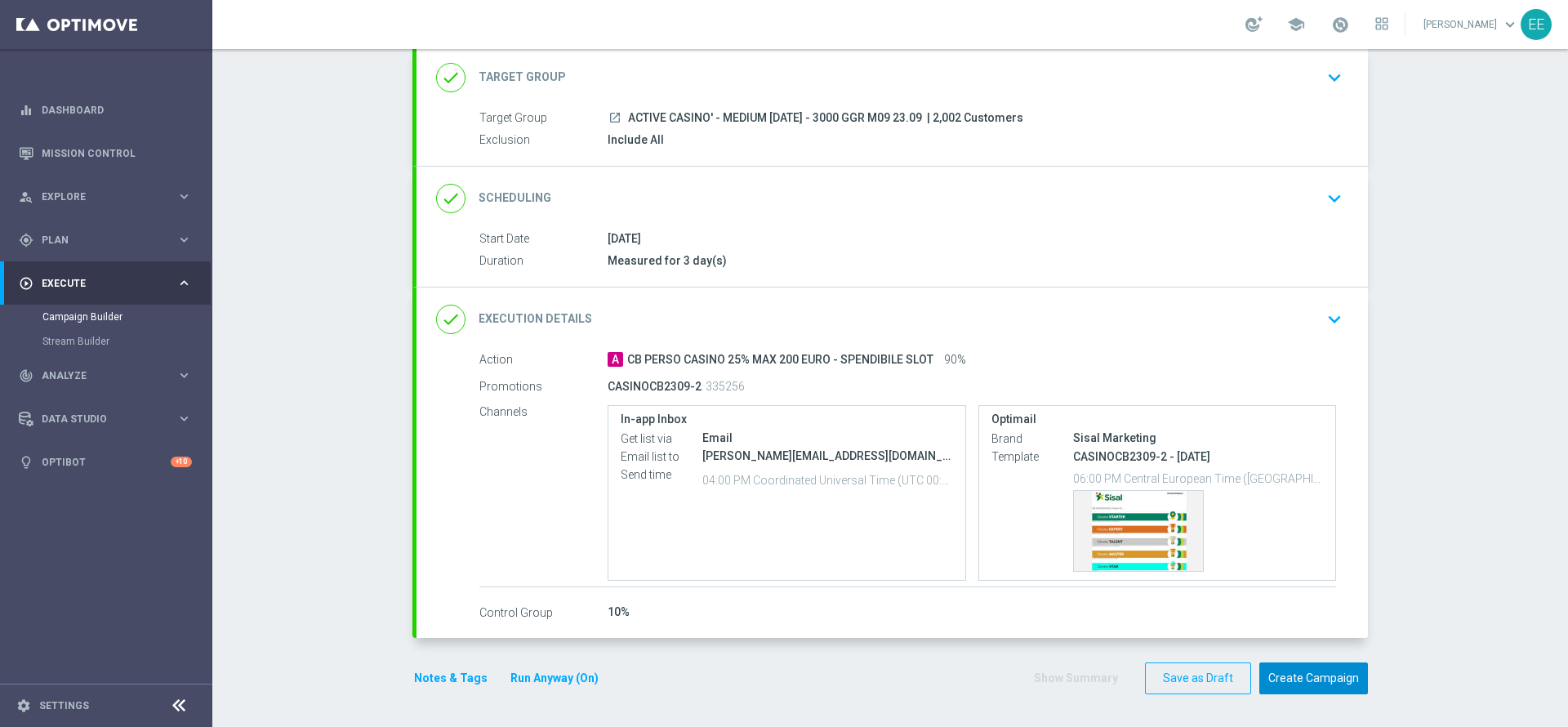
click at [1325, 671] on button "Create Campaign" at bounding box center [1313, 679] width 109 height 32
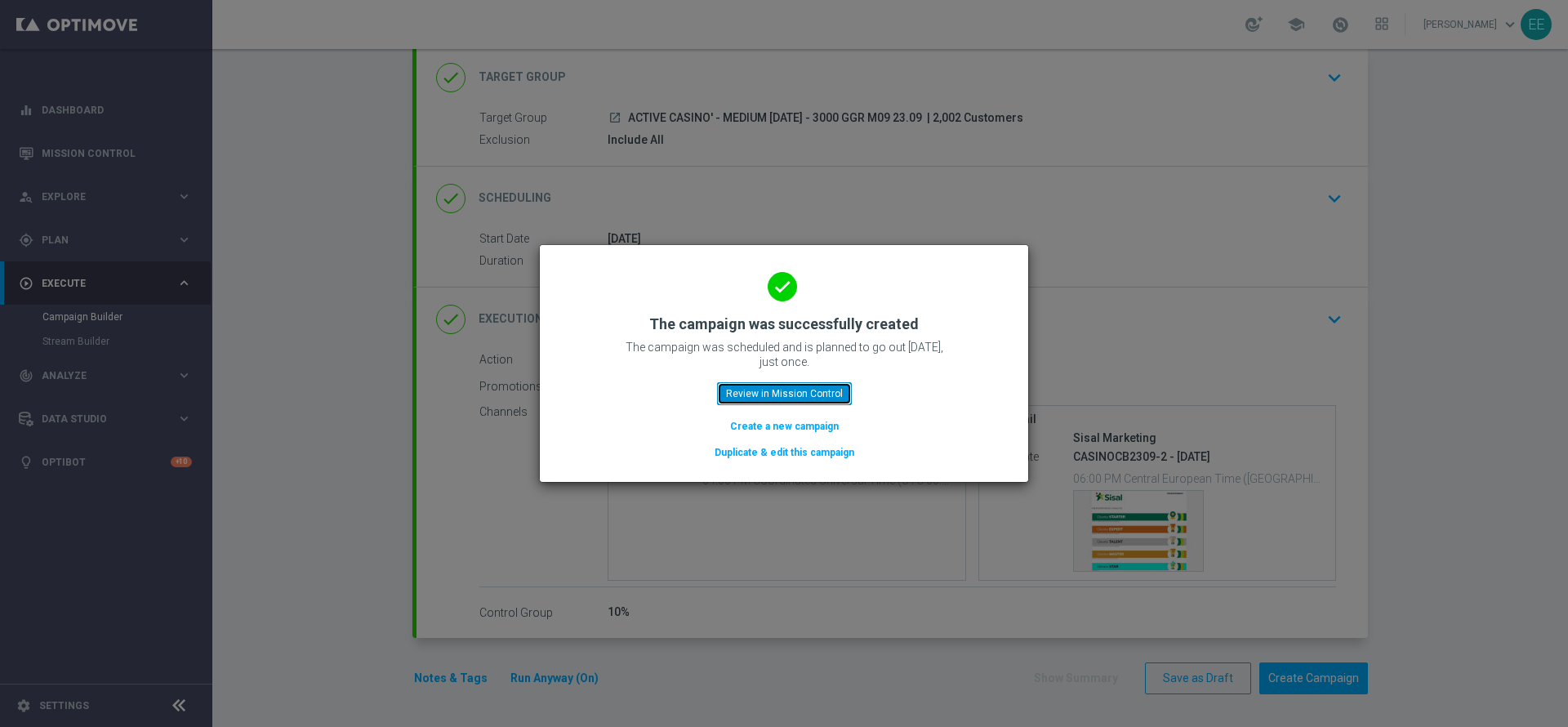
click at [801, 391] on button "Review in Mission Control" at bounding box center [784, 393] width 135 height 23
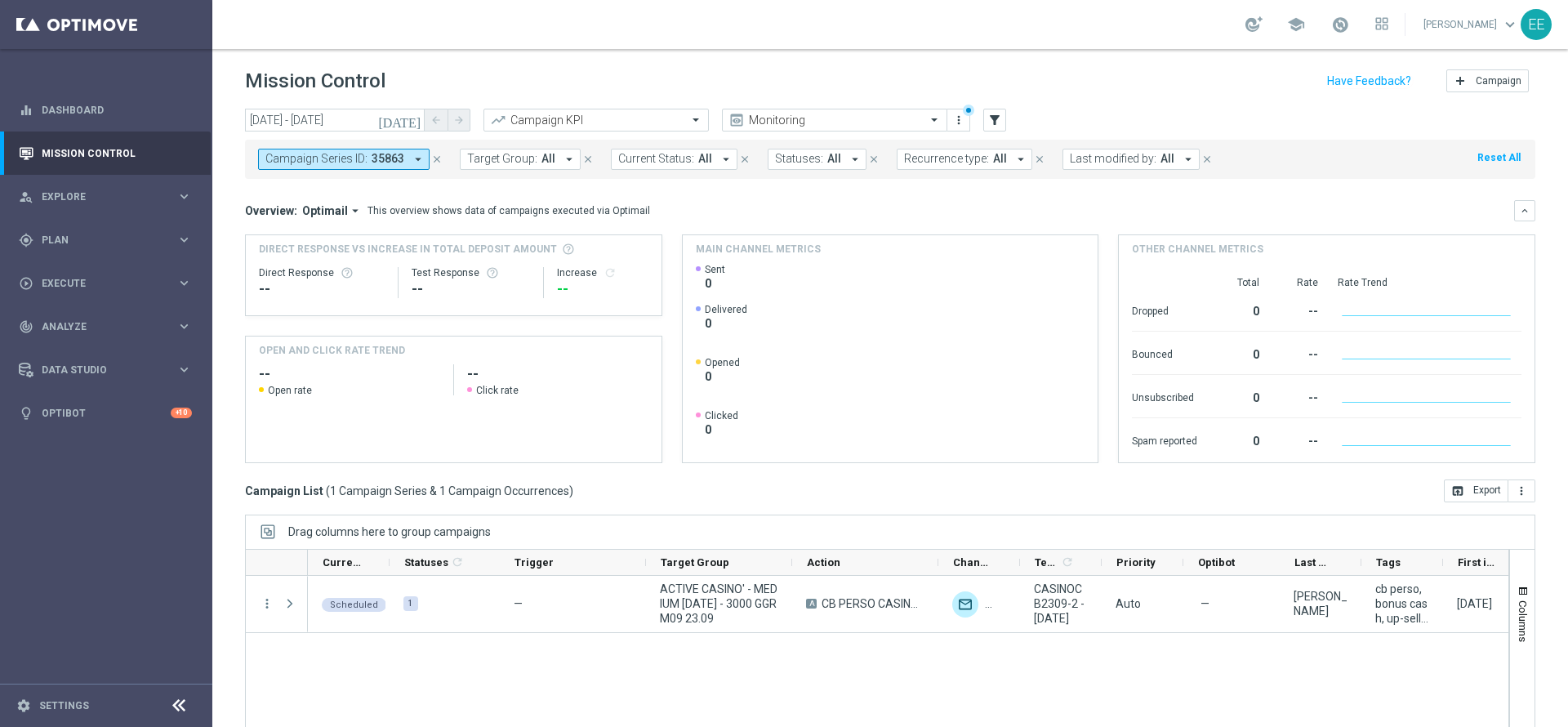
click at [434, 157] on icon "close" at bounding box center [437, 159] width 11 height 11
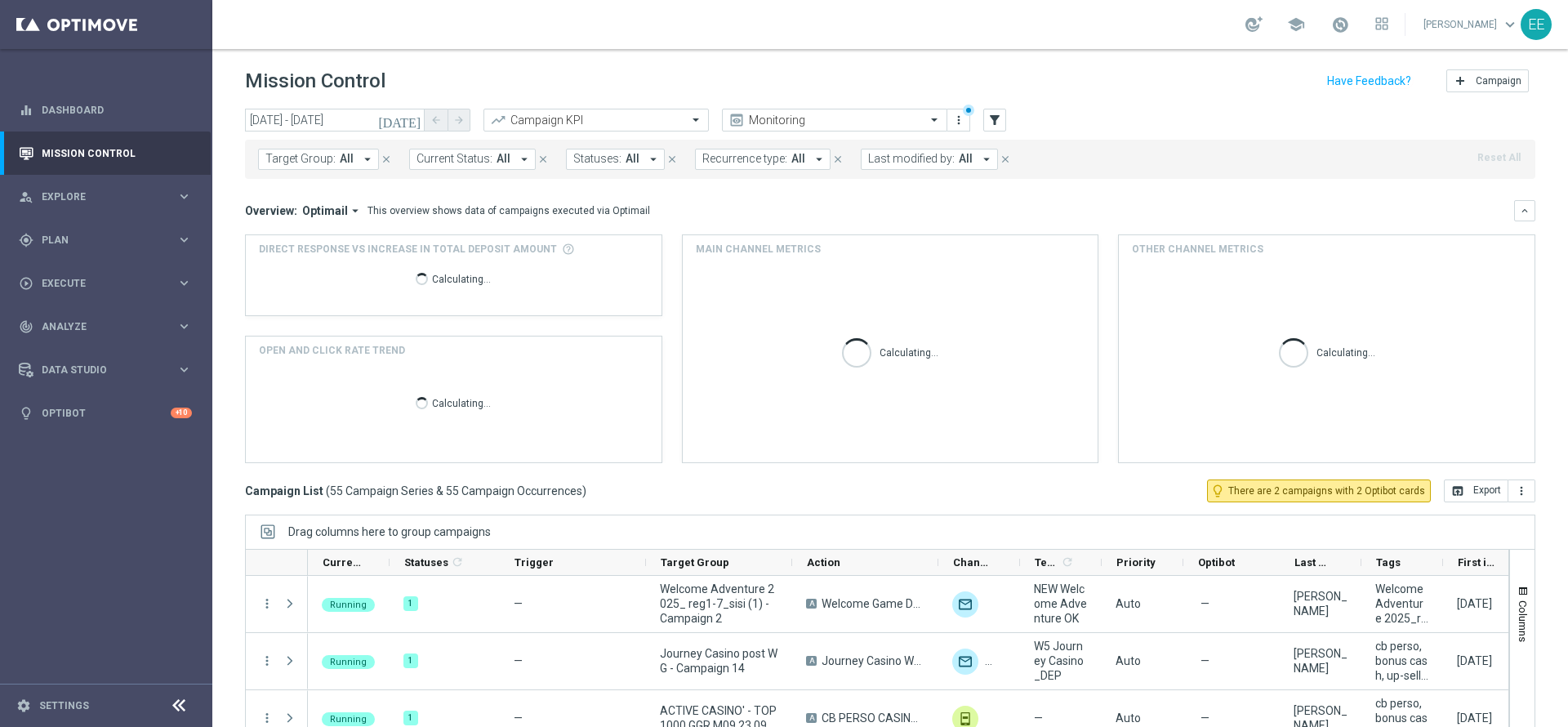
click at [883, 166] on button "Last modified by: All arrow_drop_down" at bounding box center [928, 159] width 137 height 21
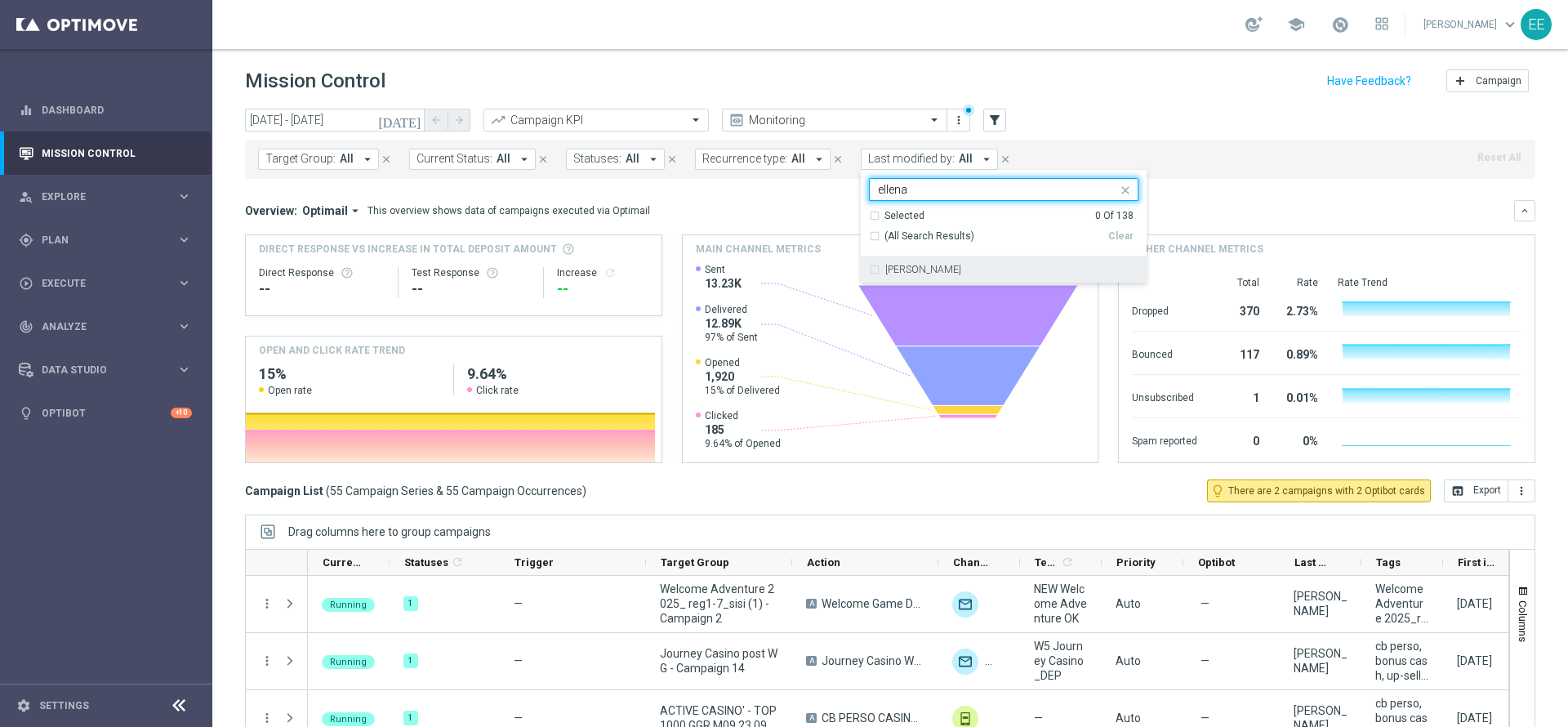
click at [948, 265] on div "[PERSON_NAME]" at bounding box center [1011, 269] width 253 height 9
type input "ellena"
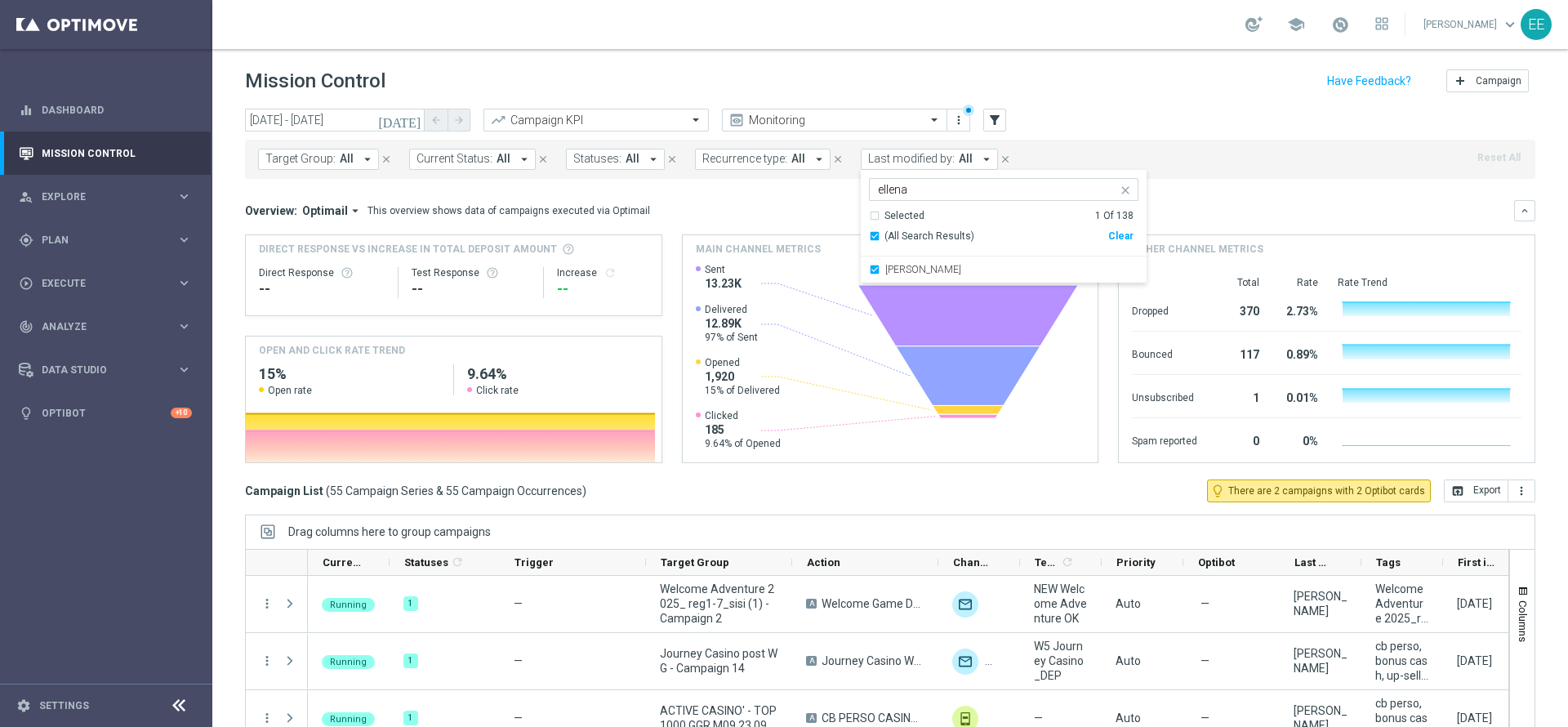
click at [1074, 62] on header "Mission Control add Campaign" at bounding box center [890, 79] width 1355 height 60
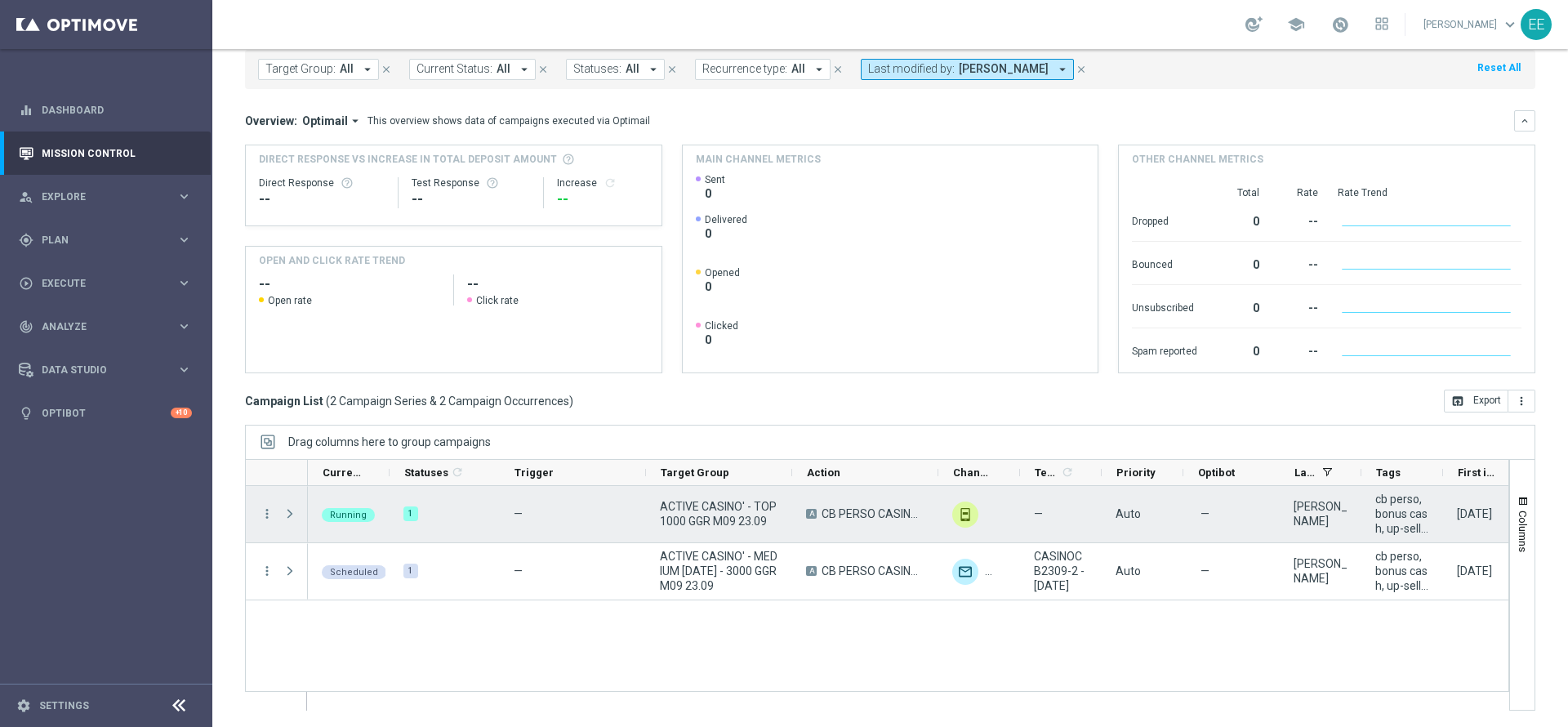
scroll to position [0, 197]
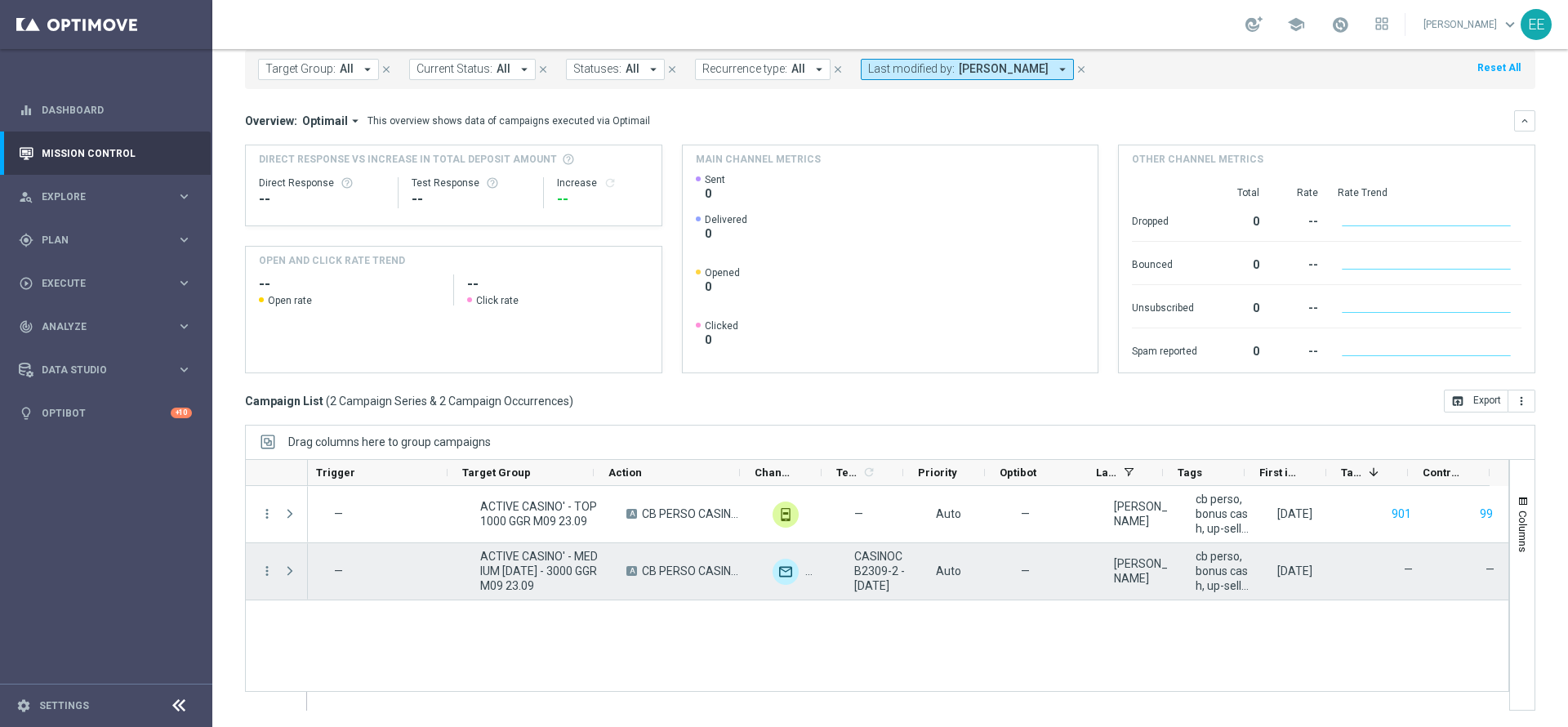
click at [854, 572] on span "CASINOCB2309-2 - [DATE]" at bounding box center [880, 571] width 54 height 45
click at [561, 549] on span "ACTIVE CASINO' - MEDIUM [DATE] - 3000 GGR M09 23.09" at bounding box center [539, 571] width 118 height 45
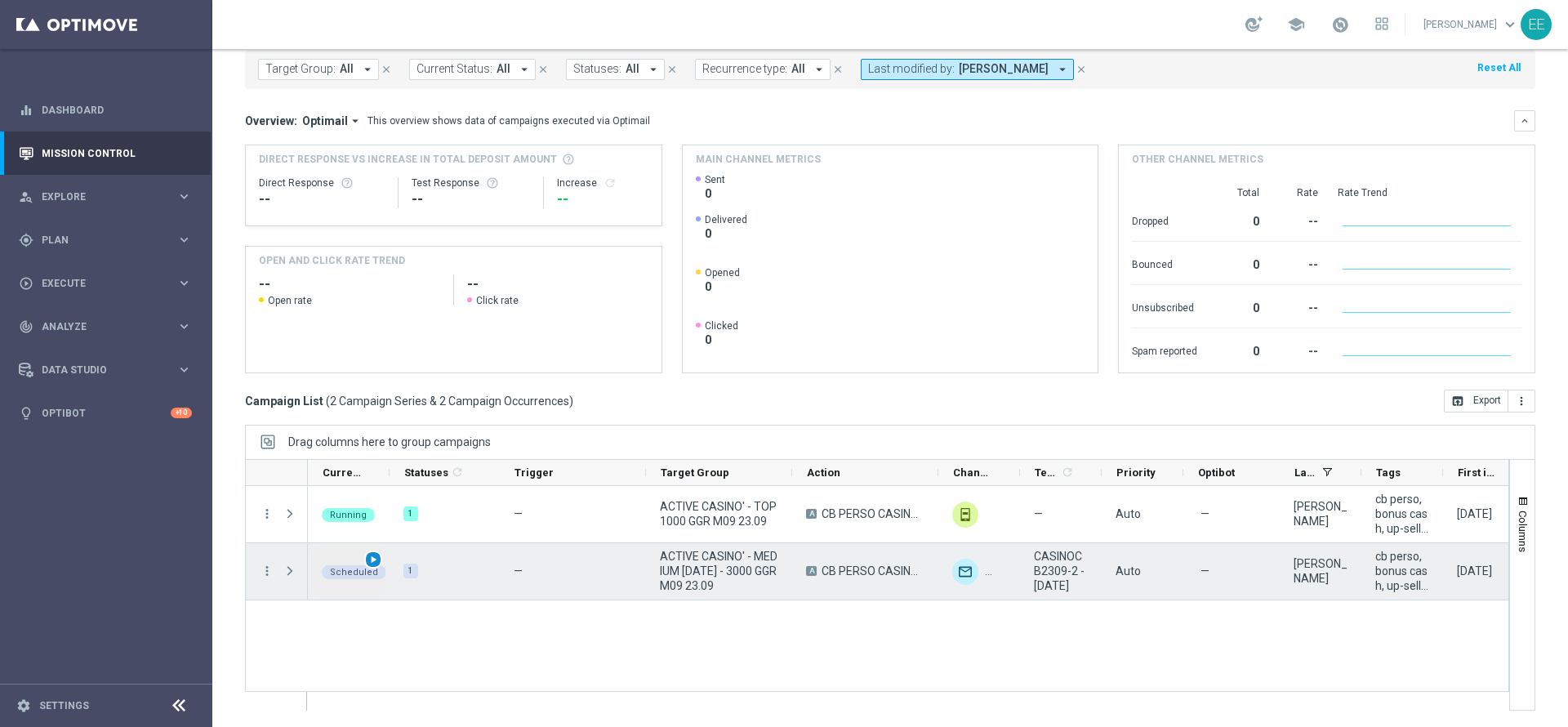
click at [375, 564] on span "play_arrow" at bounding box center [373, 559] width 11 height 11
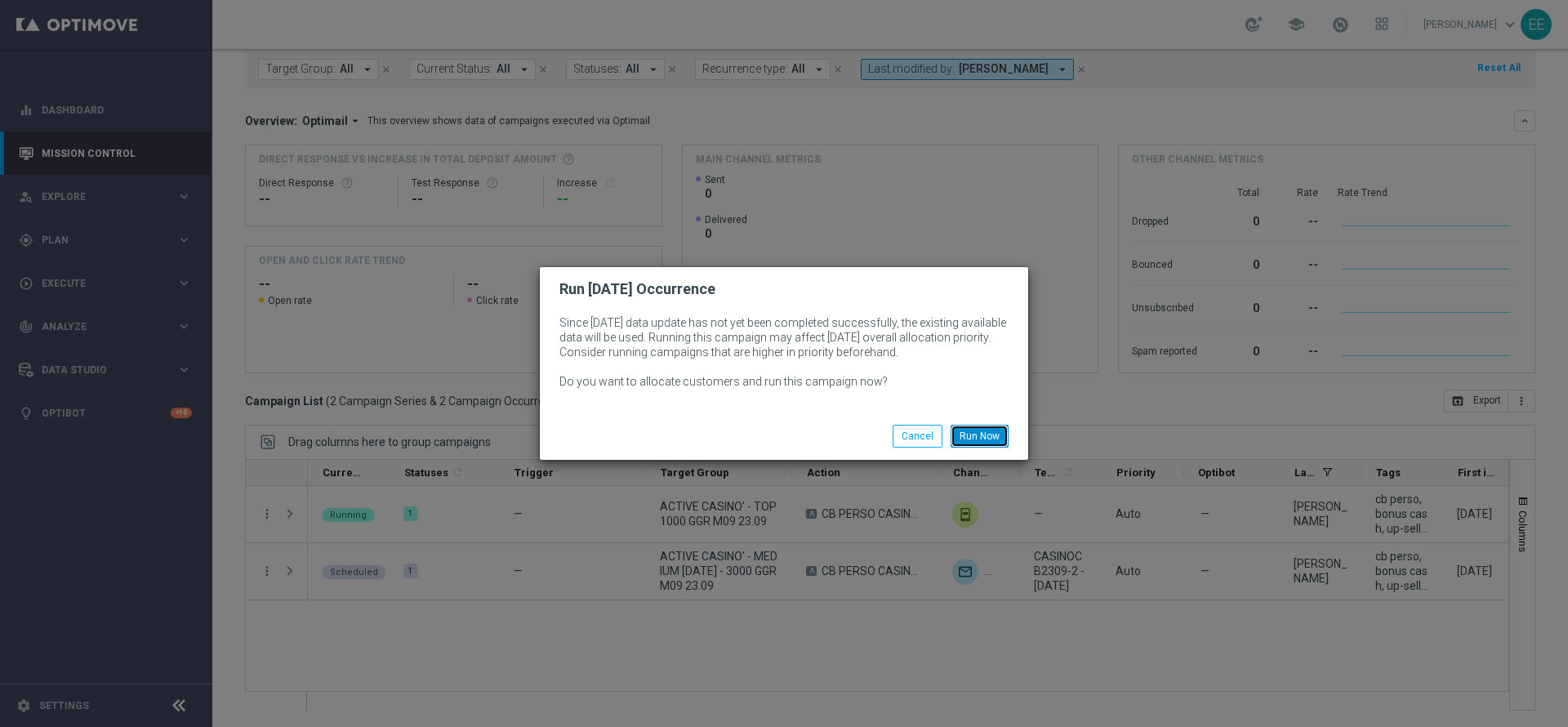
click at [983, 432] on button "Run Now" at bounding box center [979, 436] width 58 height 23
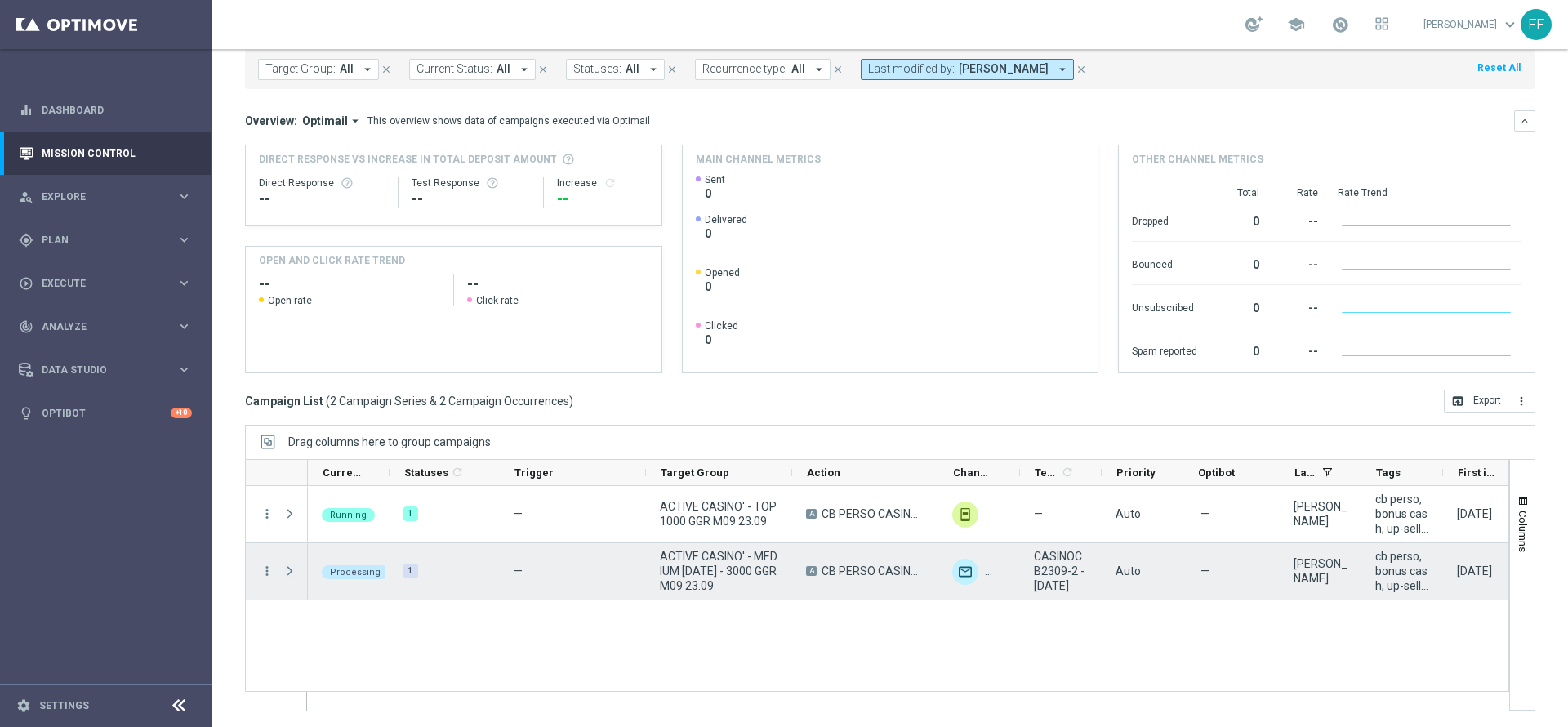
click at [286, 573] on span "Press SPACE to select this row." at bounding box center [290, 571] width 15 height 13
click at [0, 0] on span "Press SPACE to select this row." at bounding box center [0, 0] width 0 height 0
click at [286, 573] on span "Press SPACE to select this row." at bounding box center [290, 571] width 15 height 13
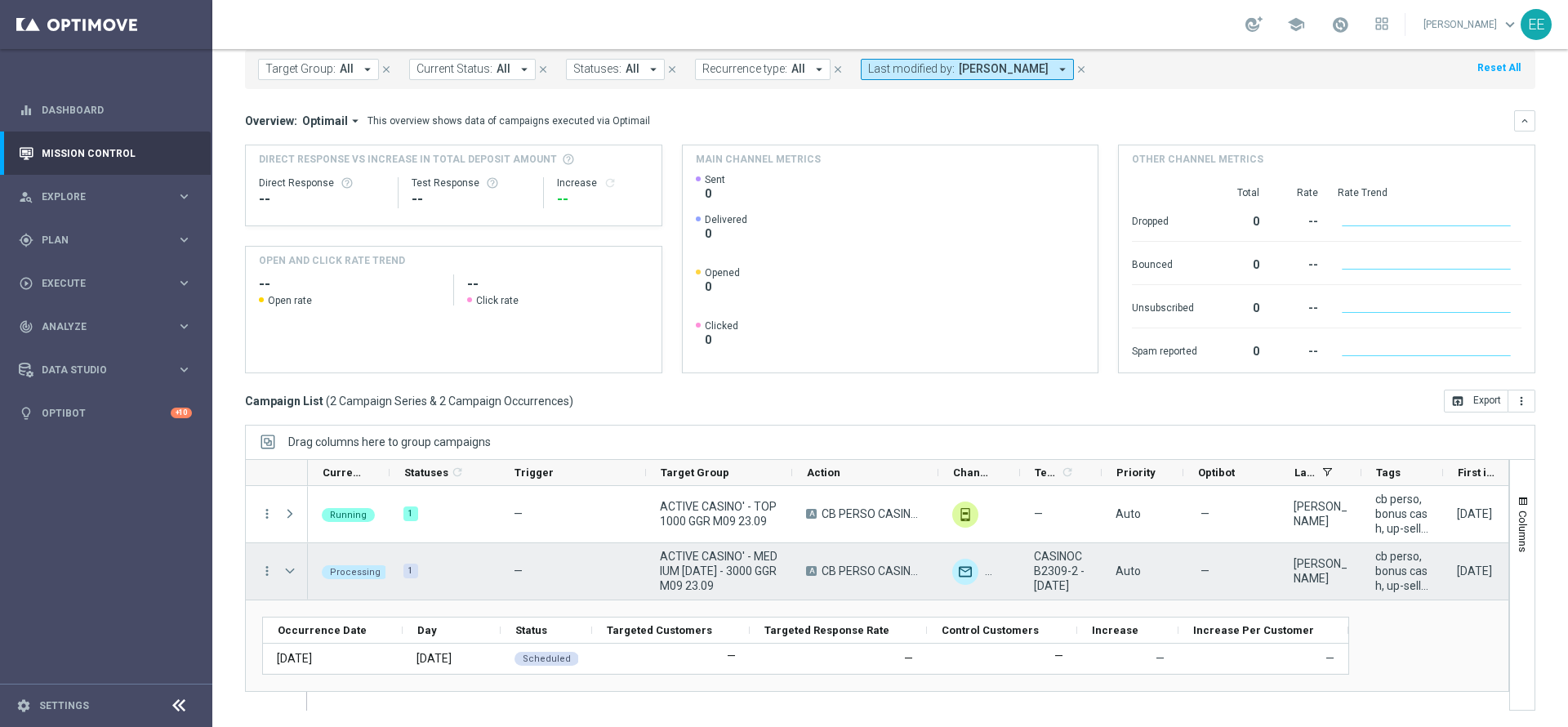
click at [286, 573] on span "Press SPACE to select this row." at bounding box center [290, 571] width 15 height 13
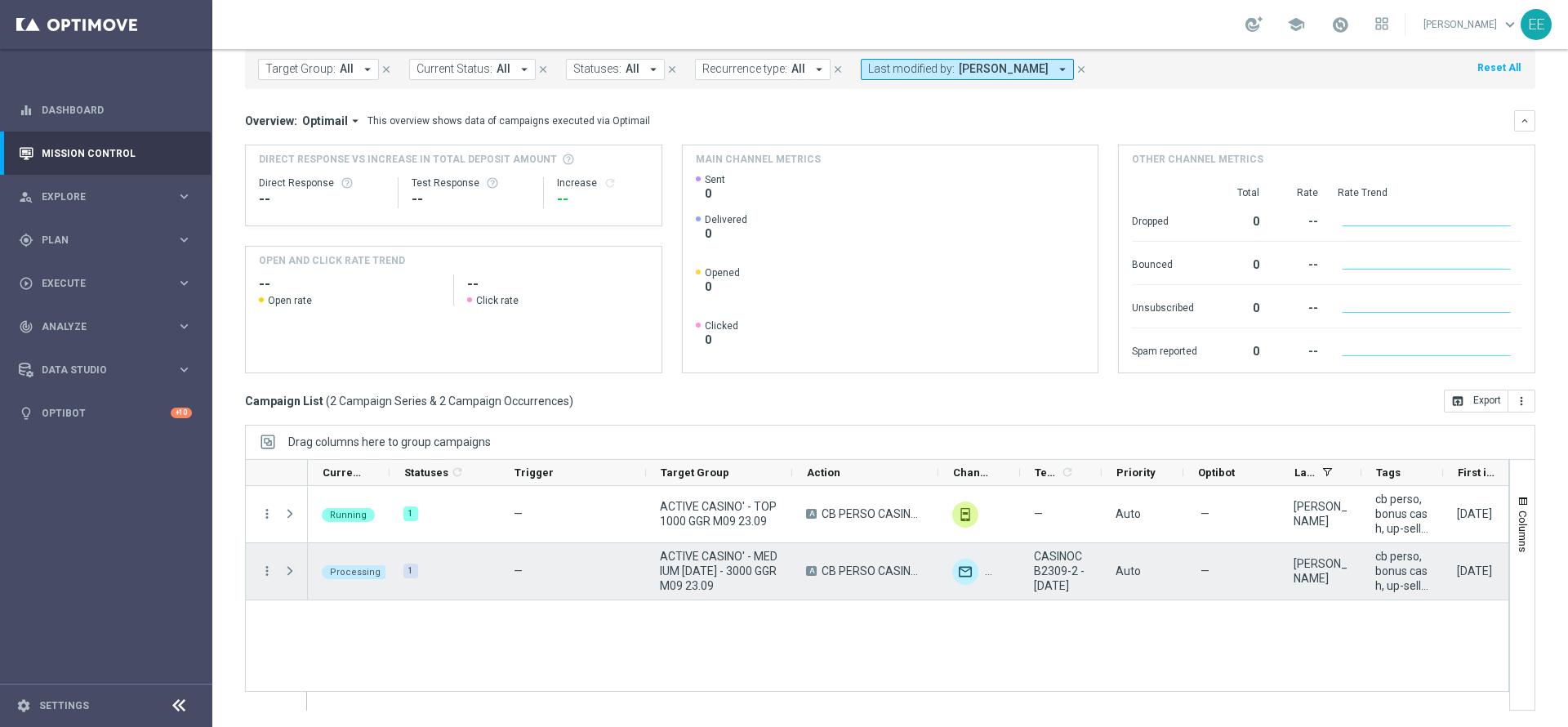
click at [286, 573] on span "Press SPACE to select this row." at bounding box center [290, 571] width 15 height 13
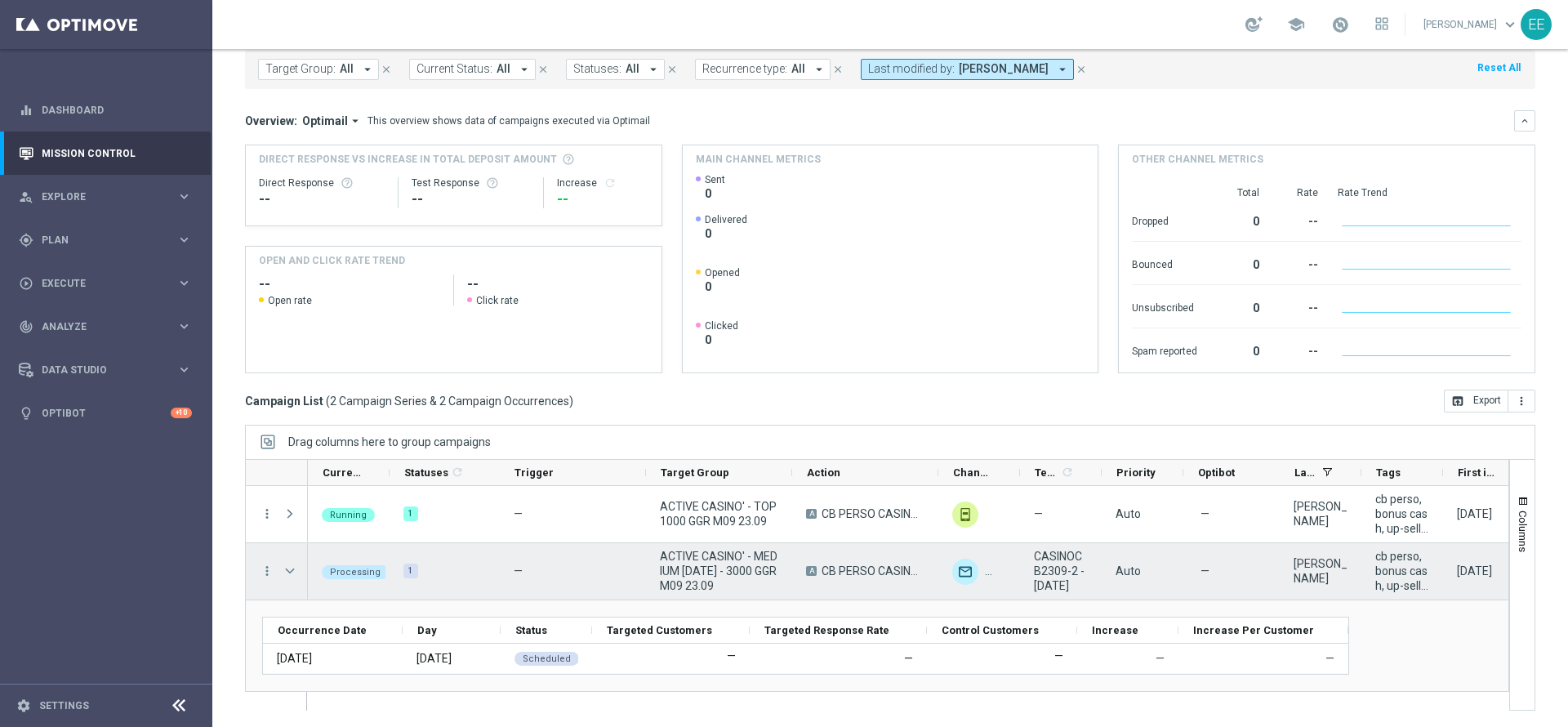
click at [286, 573] on span "Press SPACE to select this row." at bounding box center [290, 571] width 15 height 13
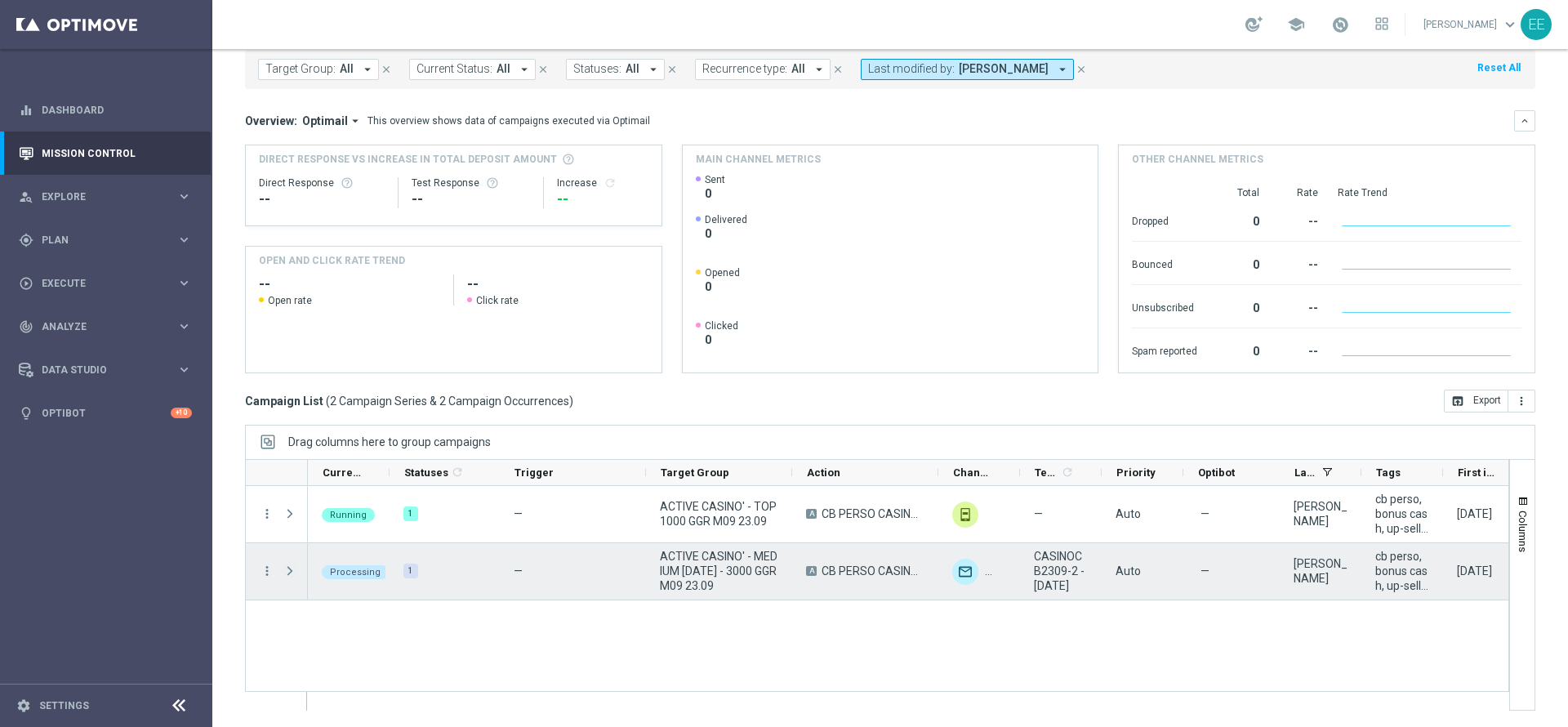
click at [286, 573] on span "Press SPACE to select this row." at bounding box center [290, 571] width 15 height 13
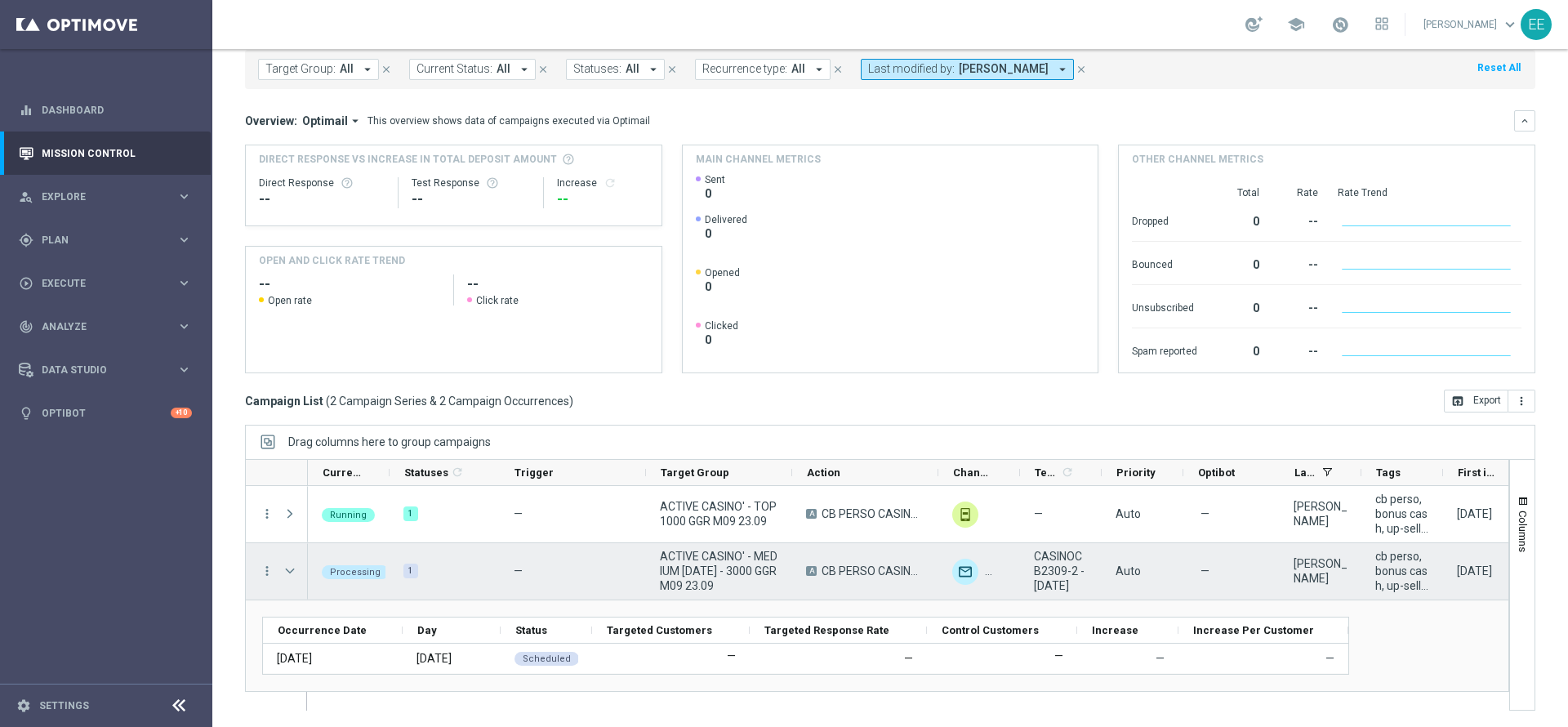
click at [286, 573] on span "Press SPACE to select this row." at bounding box center [290, 571] width 15 height 13
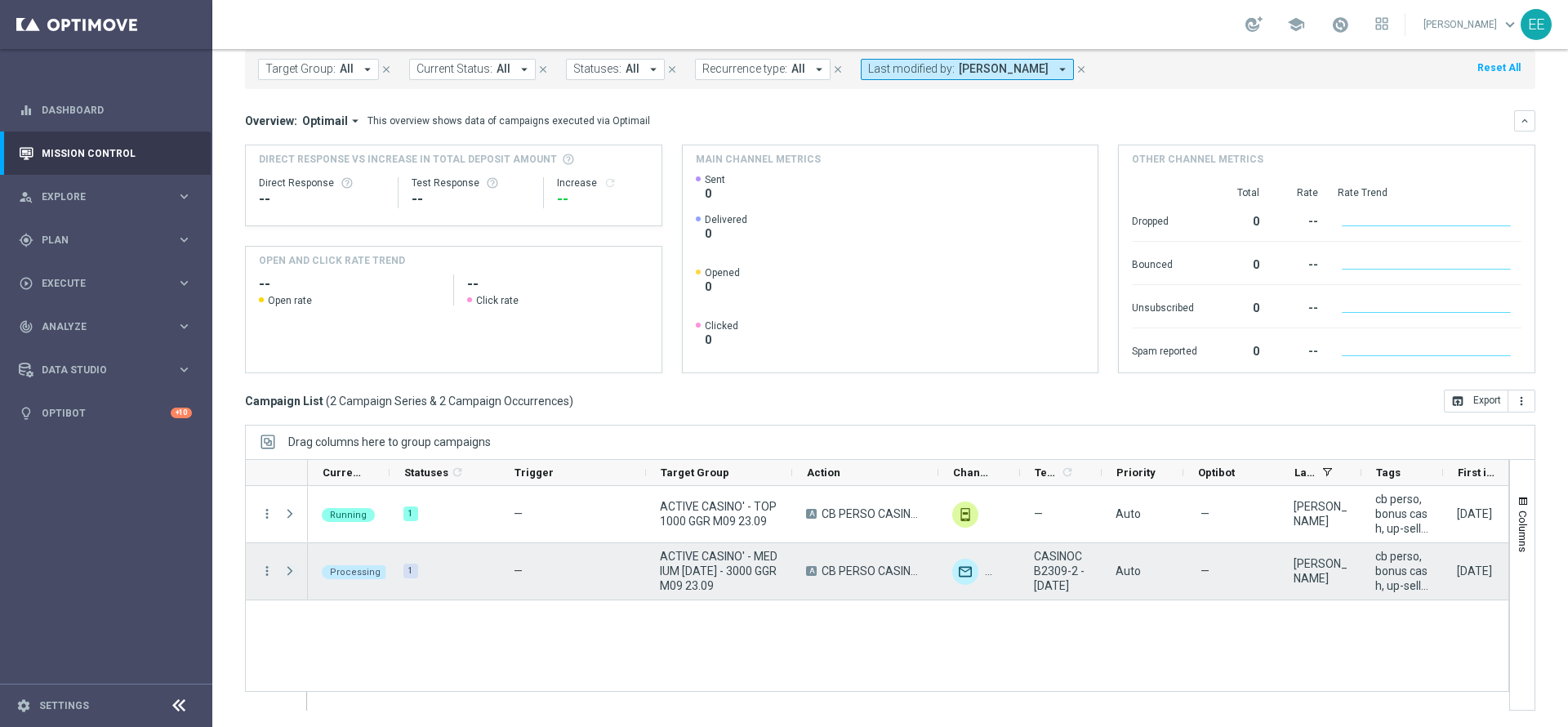
click at [286, 573] on span "Press SPACE to select this row." at bounding box center [290, 571] width 15 height 13
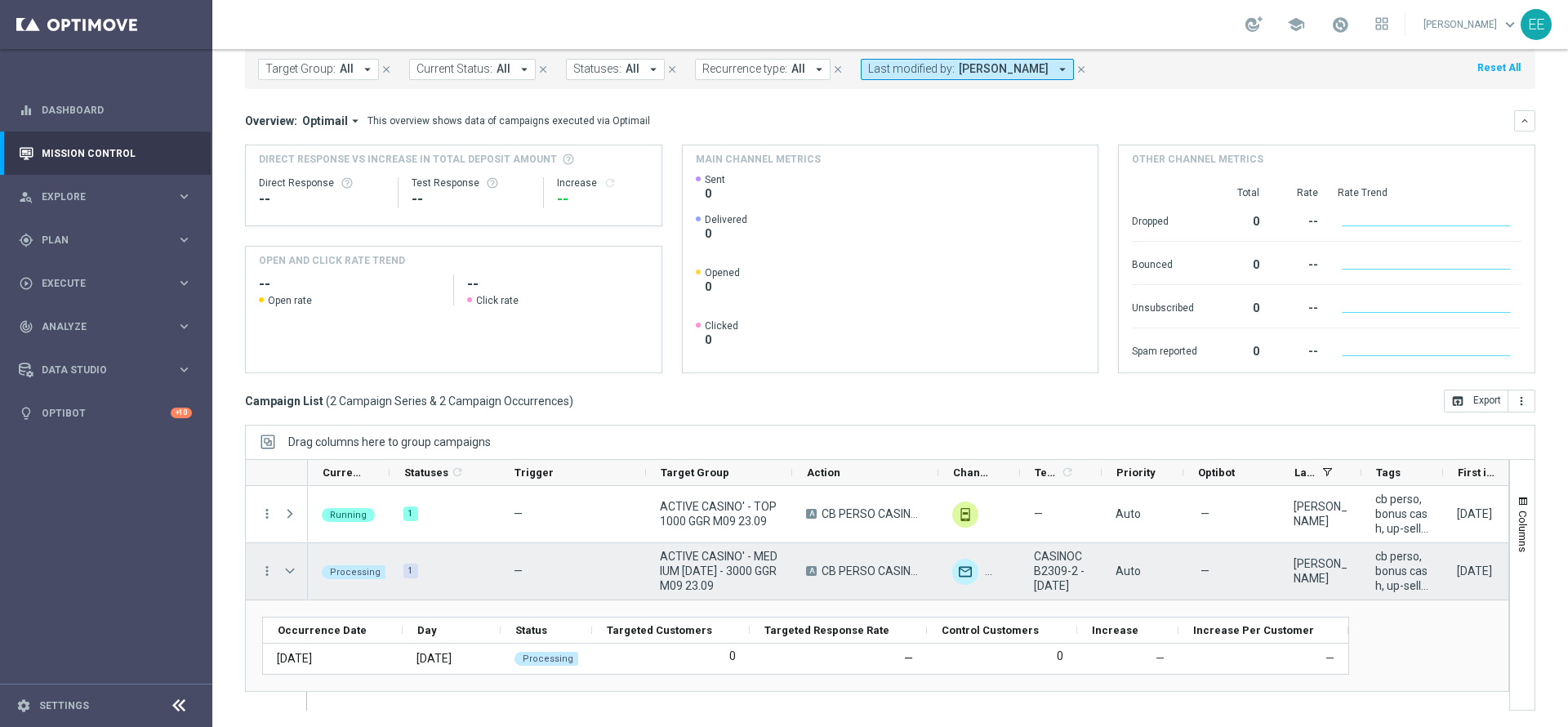
click at [286, 573] on span "Press SPACE to select this row." at bounding box center [290, 571] width 15 height 13
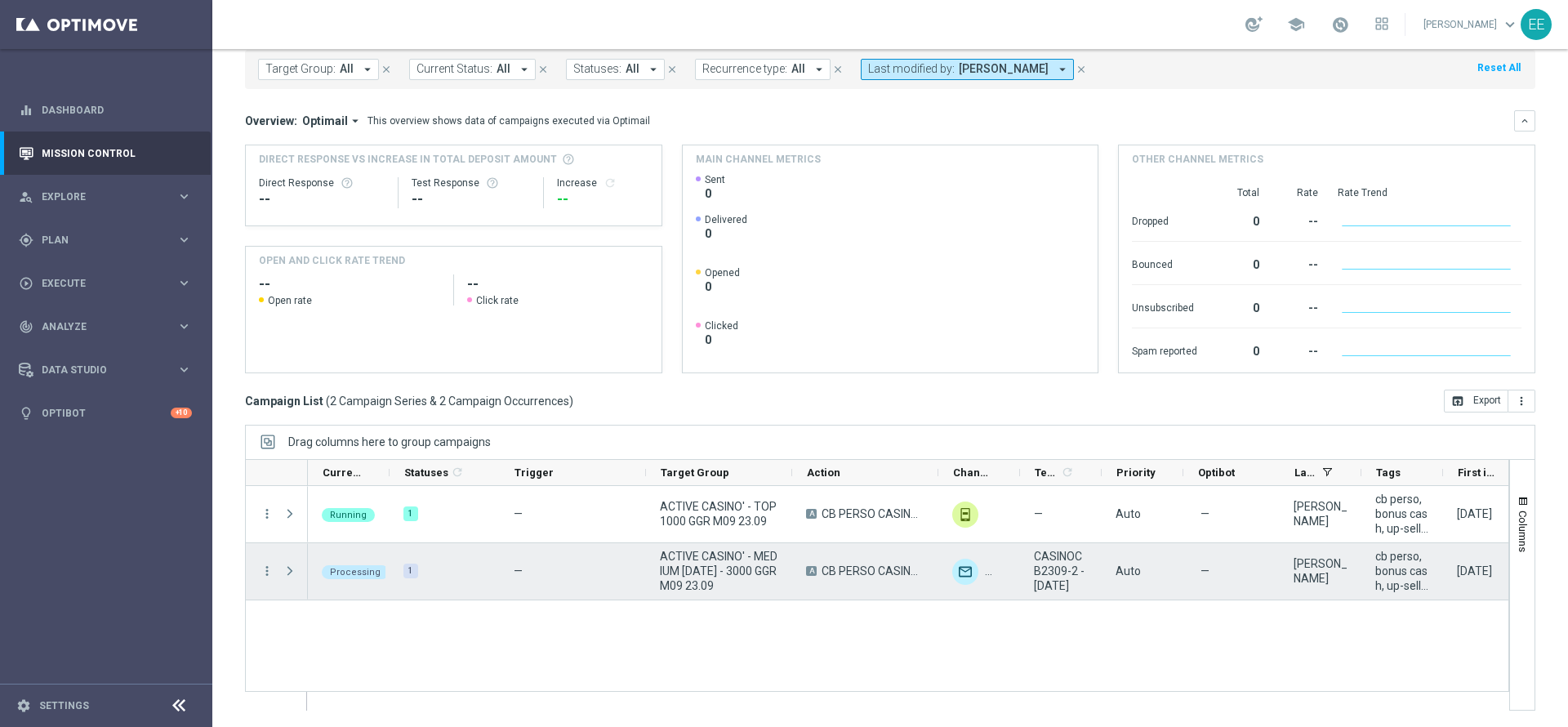
click at [286, 573] on span "Press SPACE to select this row." at bounding box center [290, 571] width 15 height 13
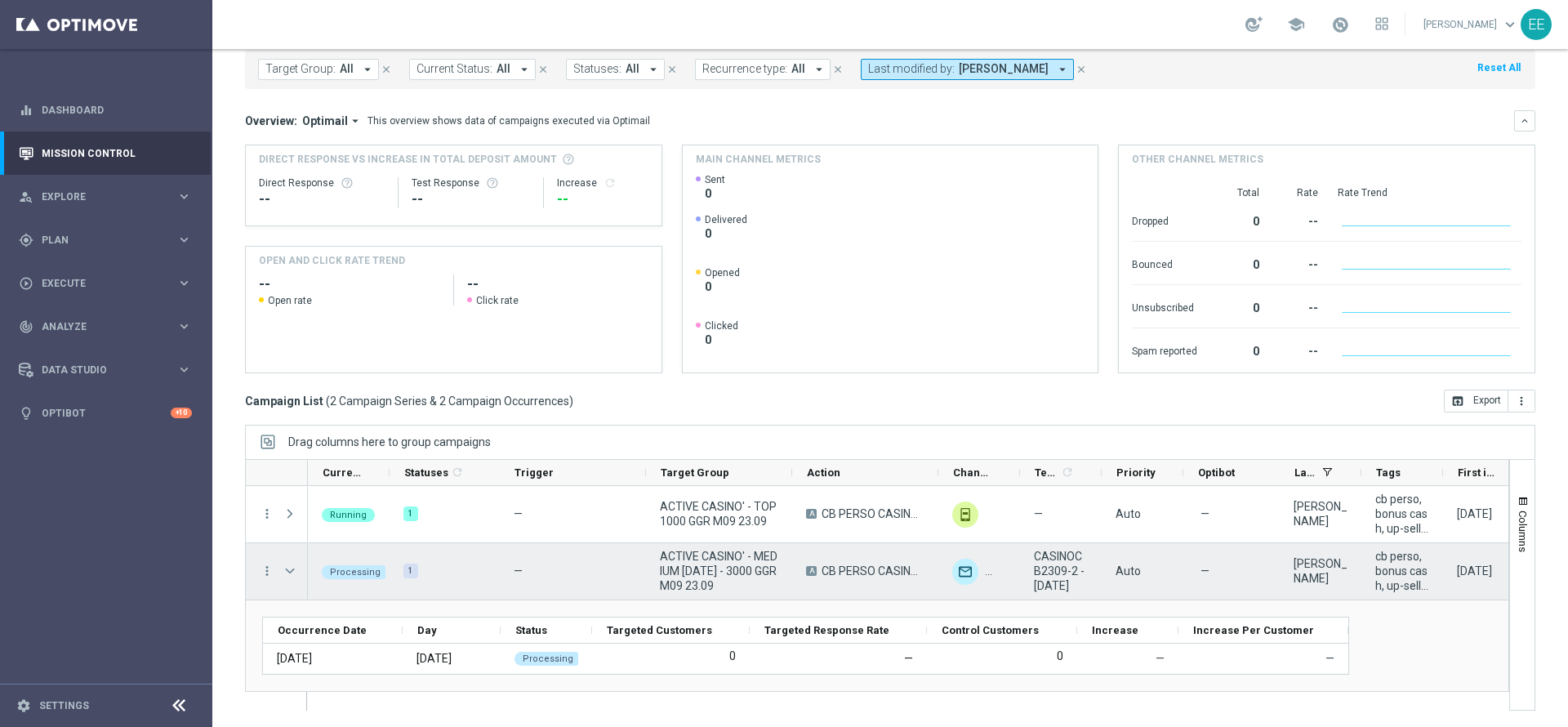
click at [286, 573] on span "Press SPACE to select this row." at bounding box center [290, 571] width 15 height 13
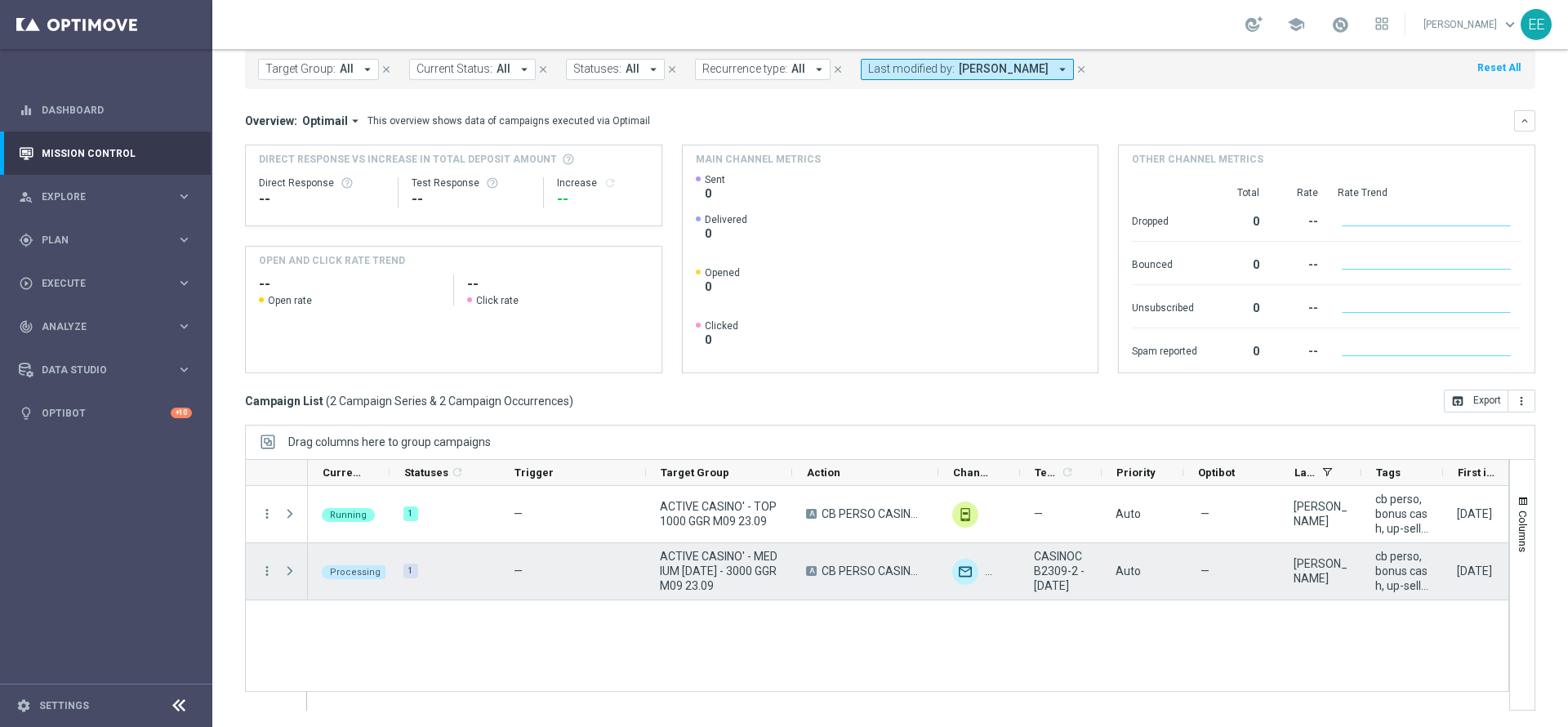
click at [286, 573] on span "Press SPACE to select this row." at bounding box center [290, 571] width 15 height 13
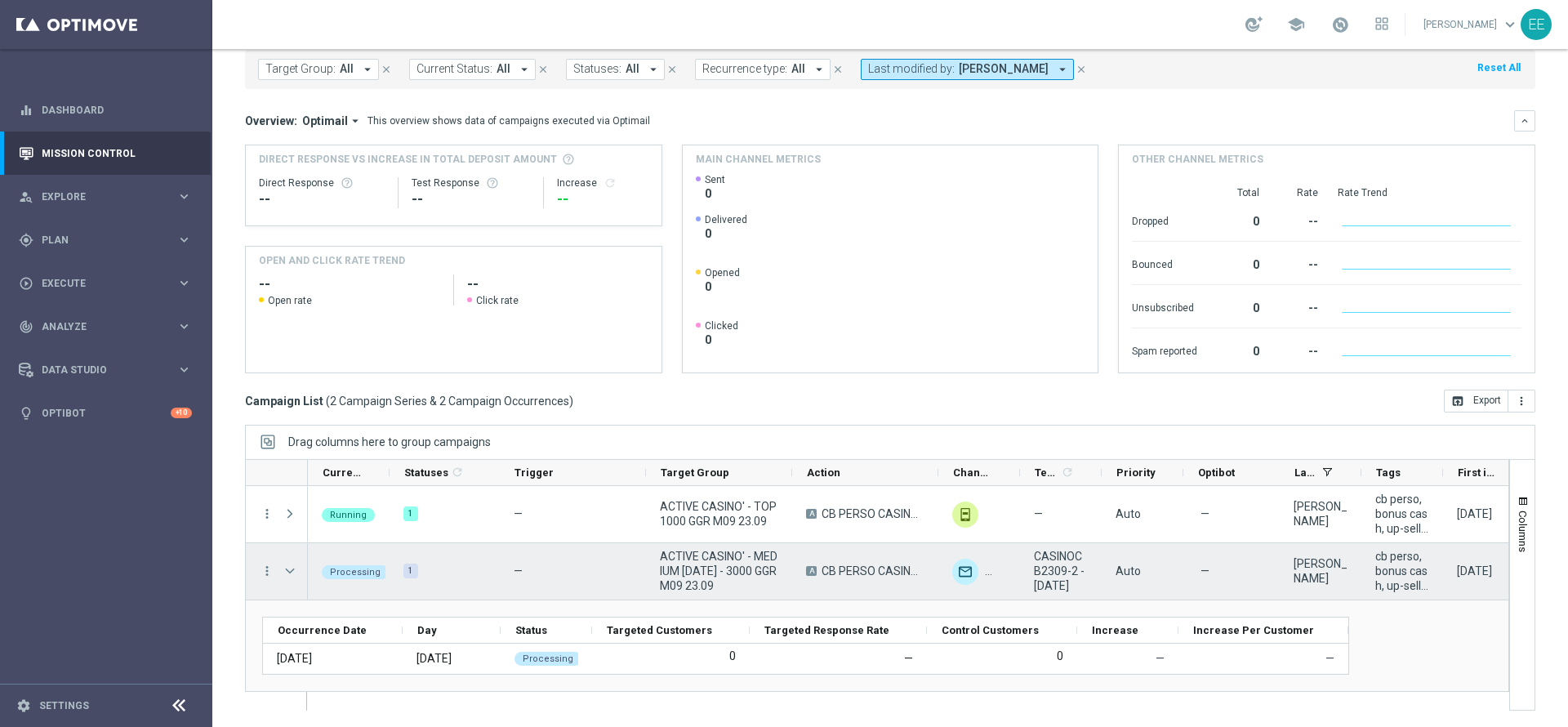
click at [286, 573] on span "Press SPACE to select this row." at bounding box center [290, 571] width 15 height 13
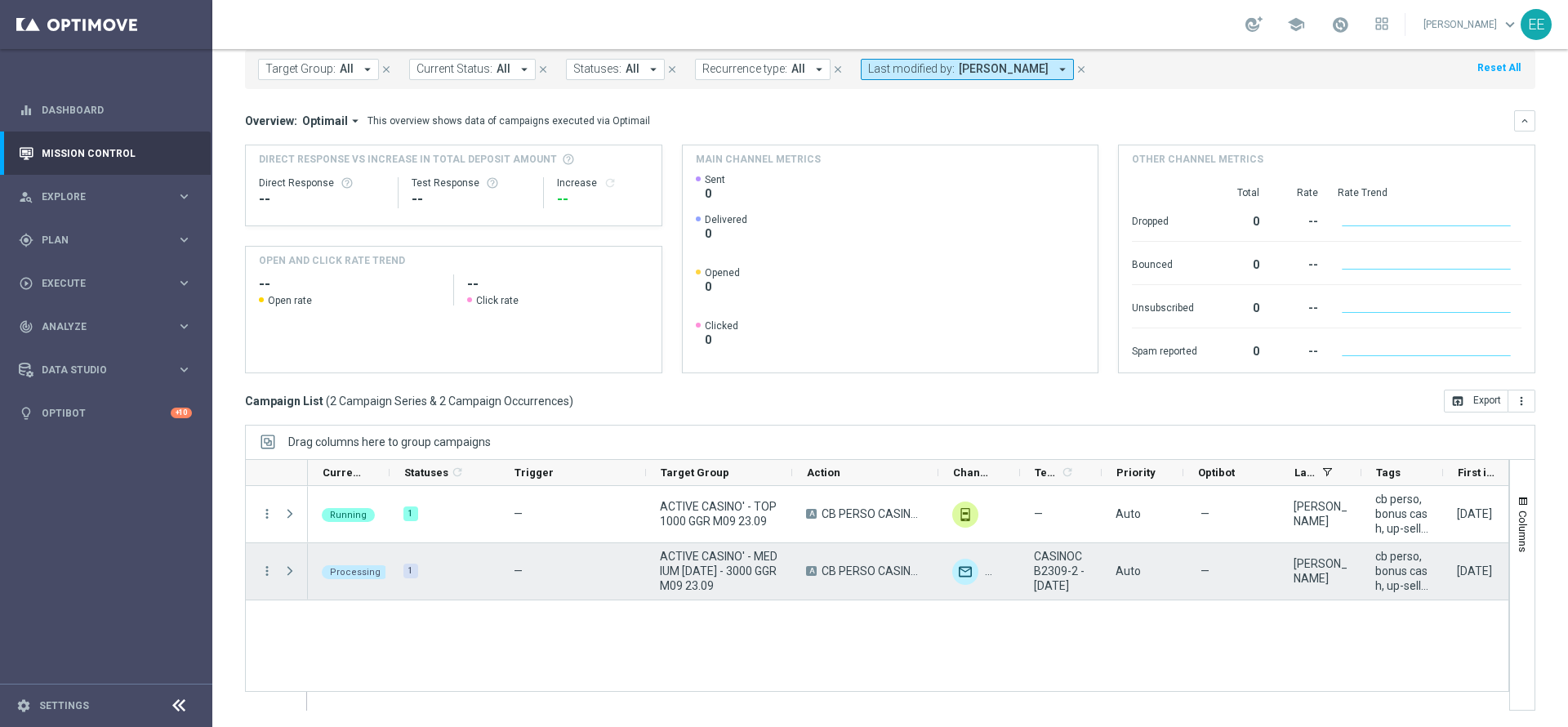
click at [286, 573] on span "Press SPACE to select this row." at bounding box center [290, 571] width 15 height 13
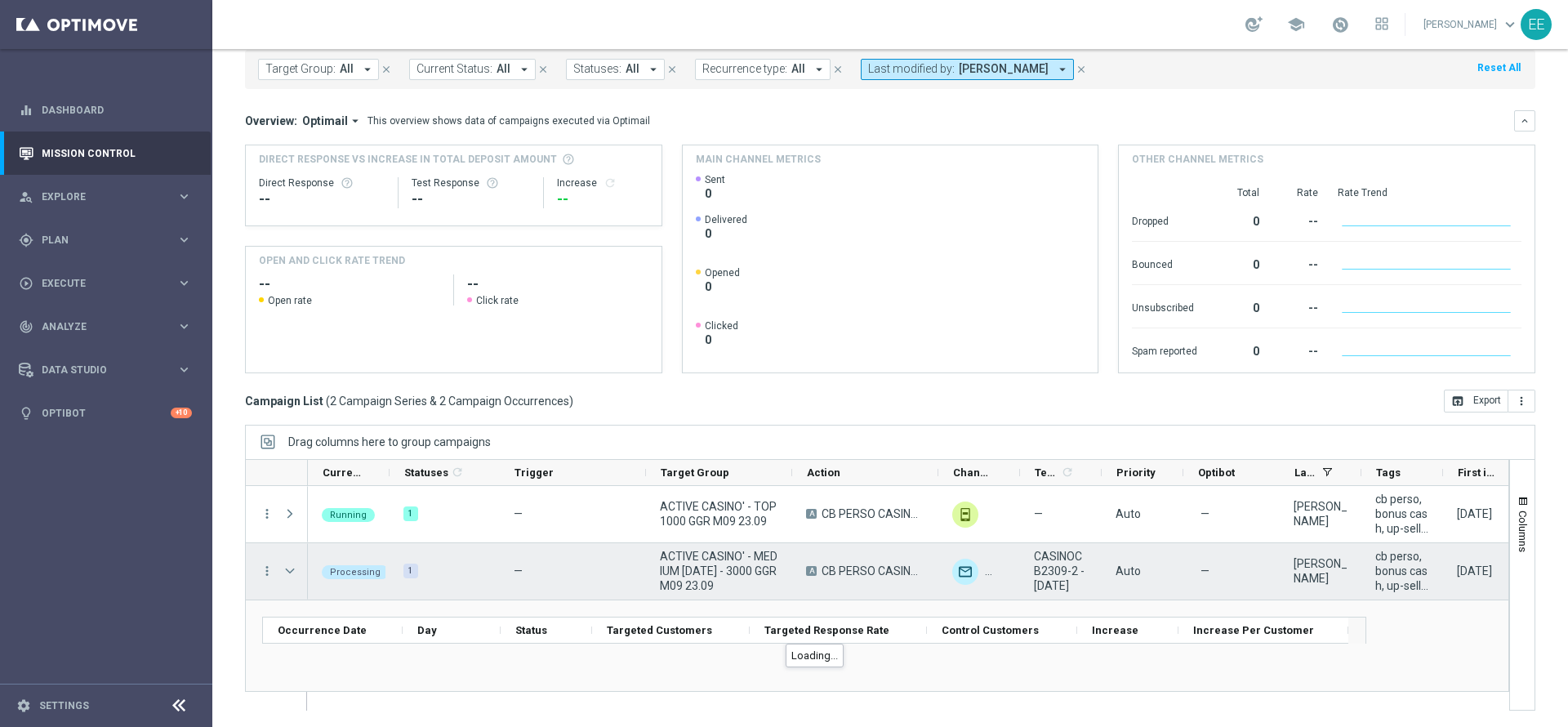
click at [286, 573] on span "Press SPACE to select this row." at bounding box center [290, 571] width 15 height 13
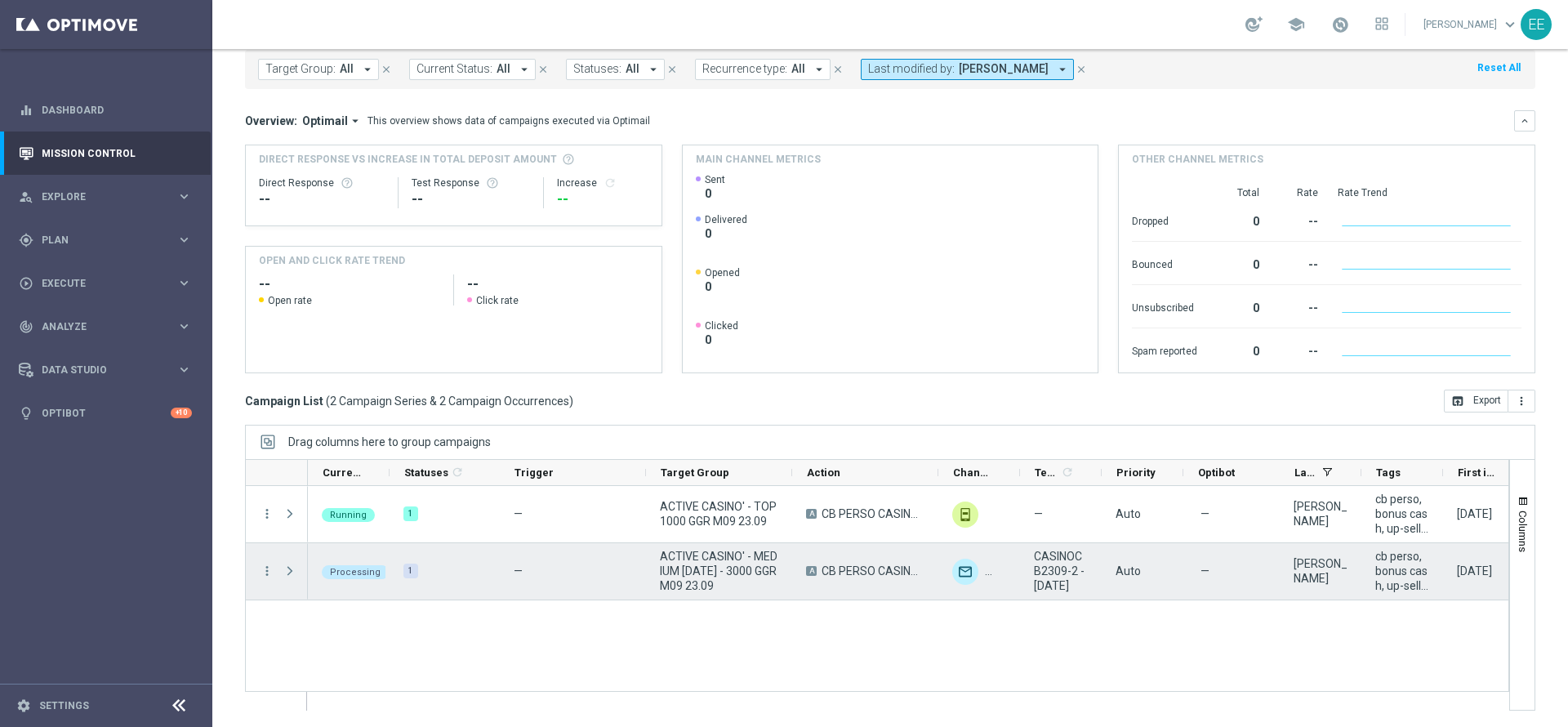
click at [286, 573] on span "Press SPACE to select this row." at bounding box center [290, 571] width 15 height 13
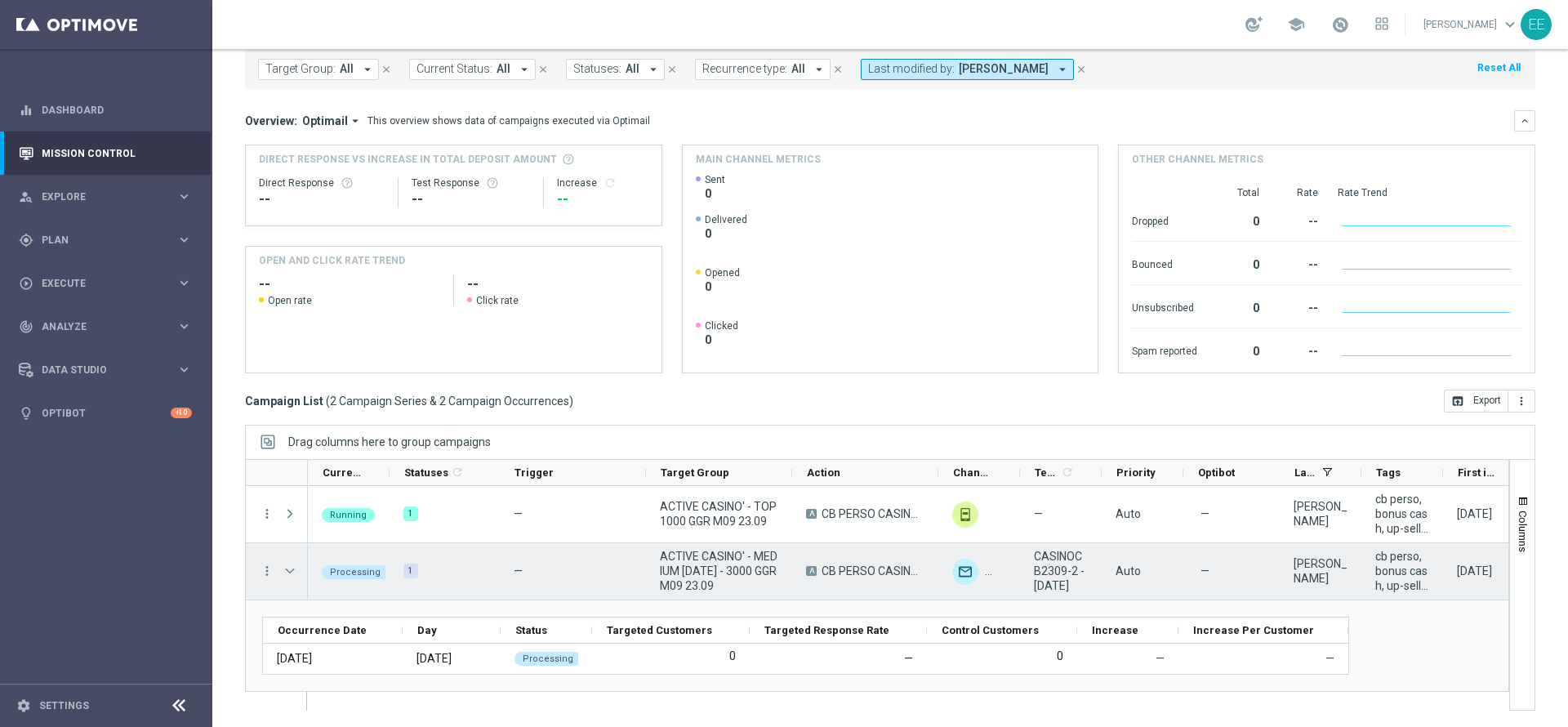
click at [286, 573] on span "Press SPACE to select this row." at bounding box center [290, 571] width 15 height 13
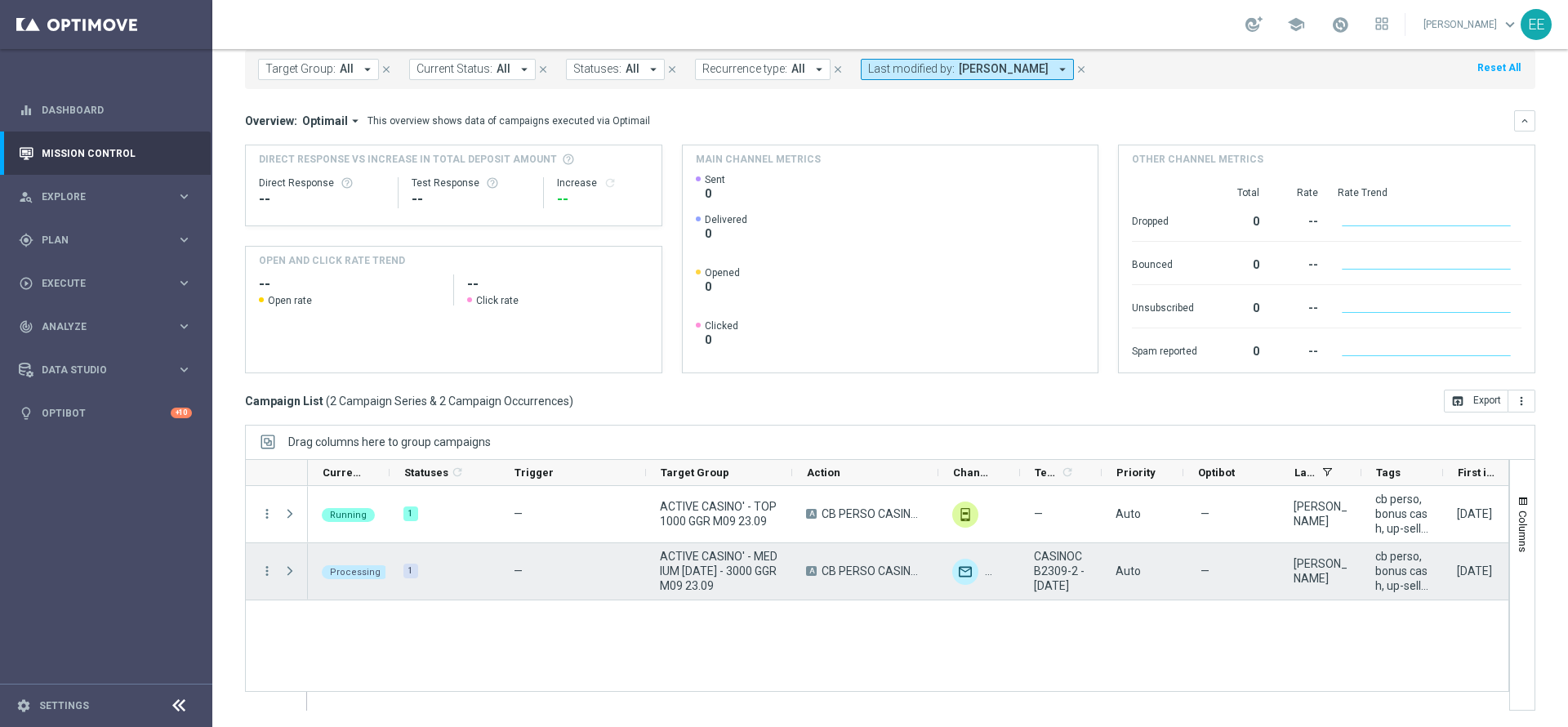
click at [286, 573] on span "Press SPACE to select this row." at bounding box center [290, 571] width 15 height 13
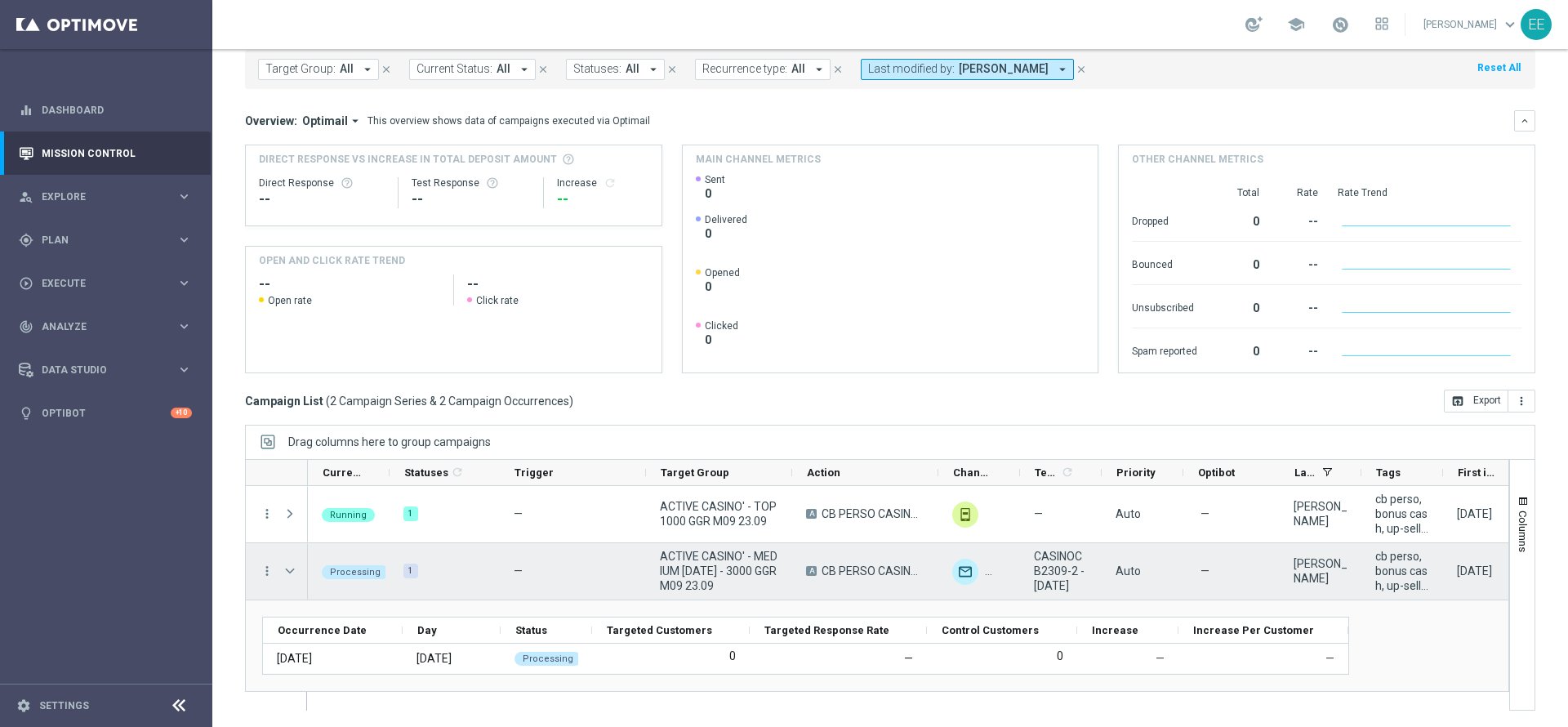
click at [286, 573] on span "Press SPACE to select this row." at bounding box center [290, 571] width 15 height 13
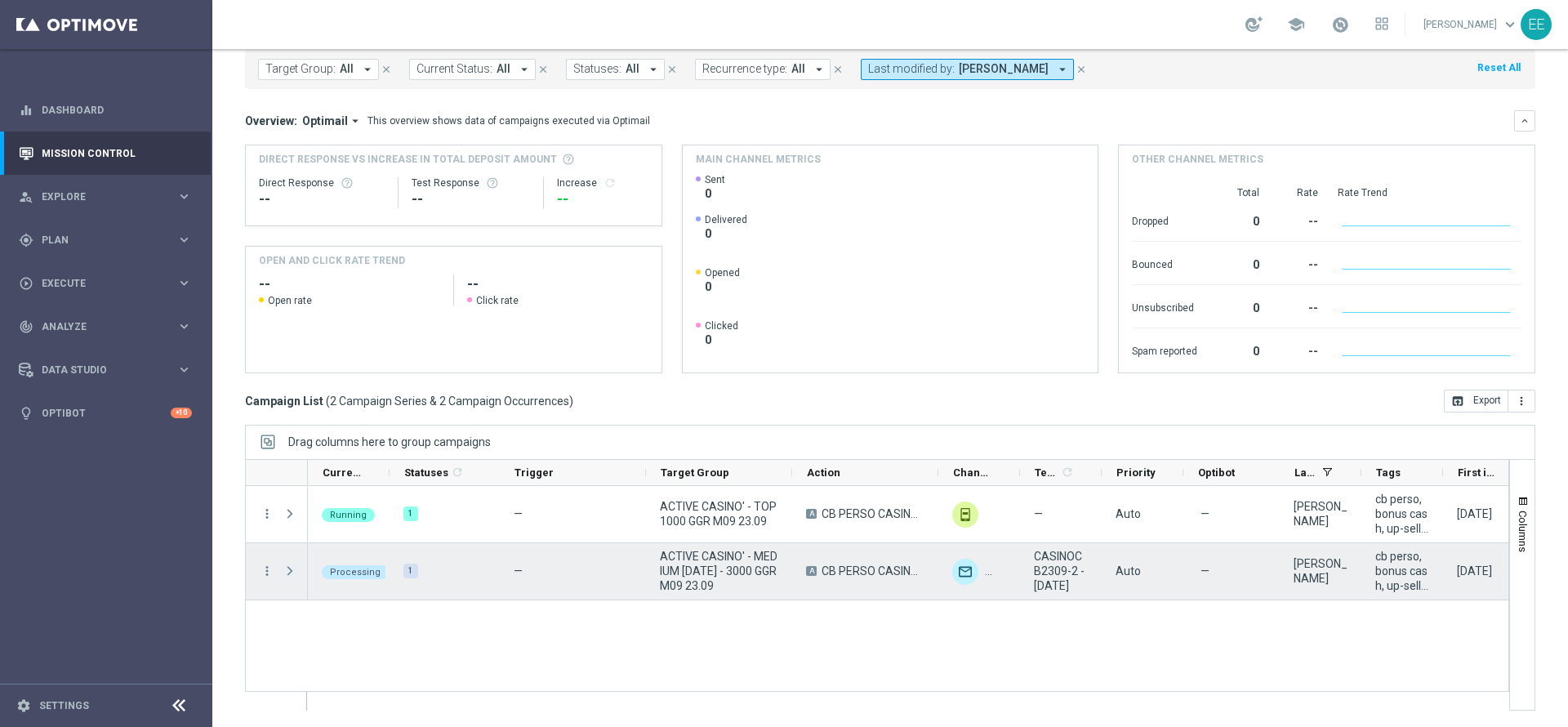
click at [286, 573] on span "Press SPACE to select this row." at bounding box center [290, 571] width 15 height 13
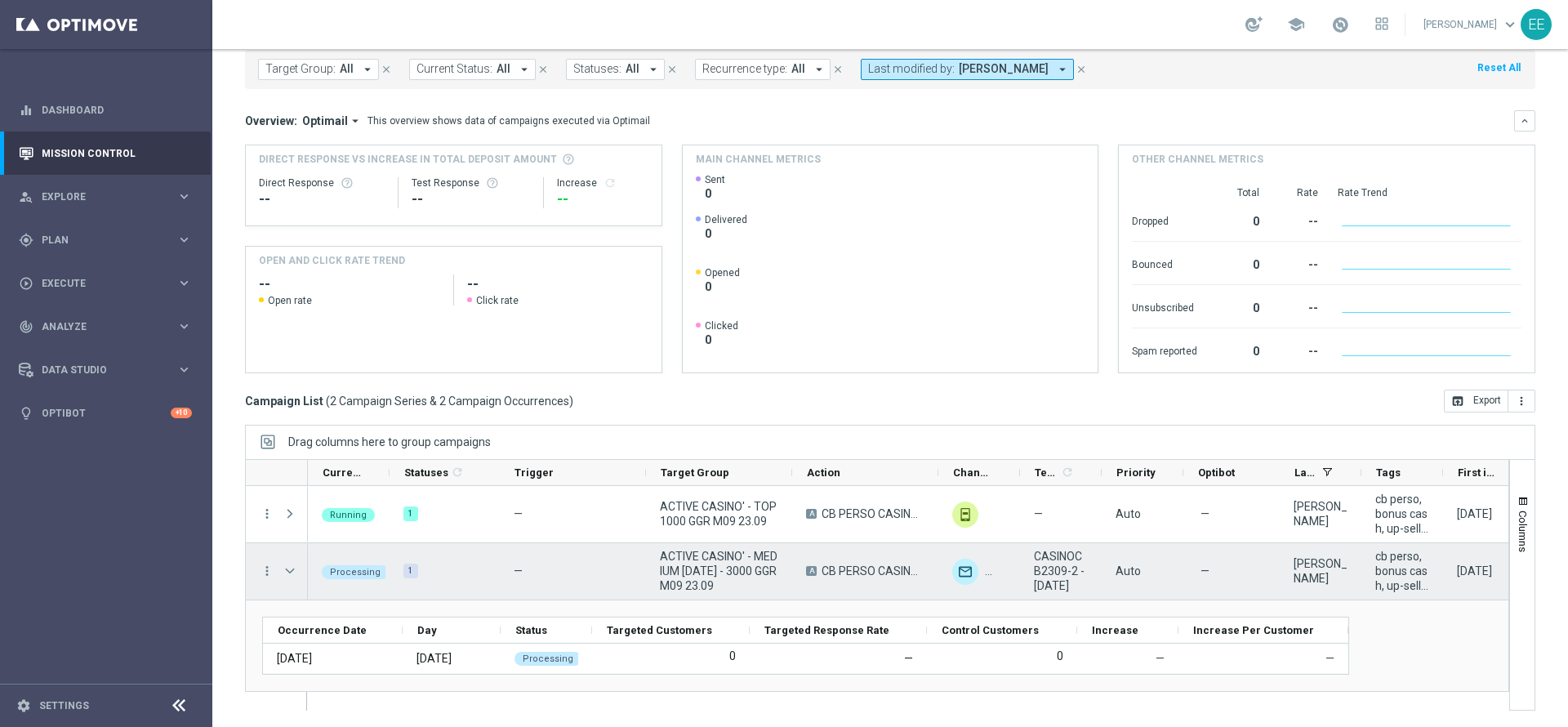
click at [286, 573] on span "Press SPACE to select this row." at bounding box center [290, 571] width 15 height 13
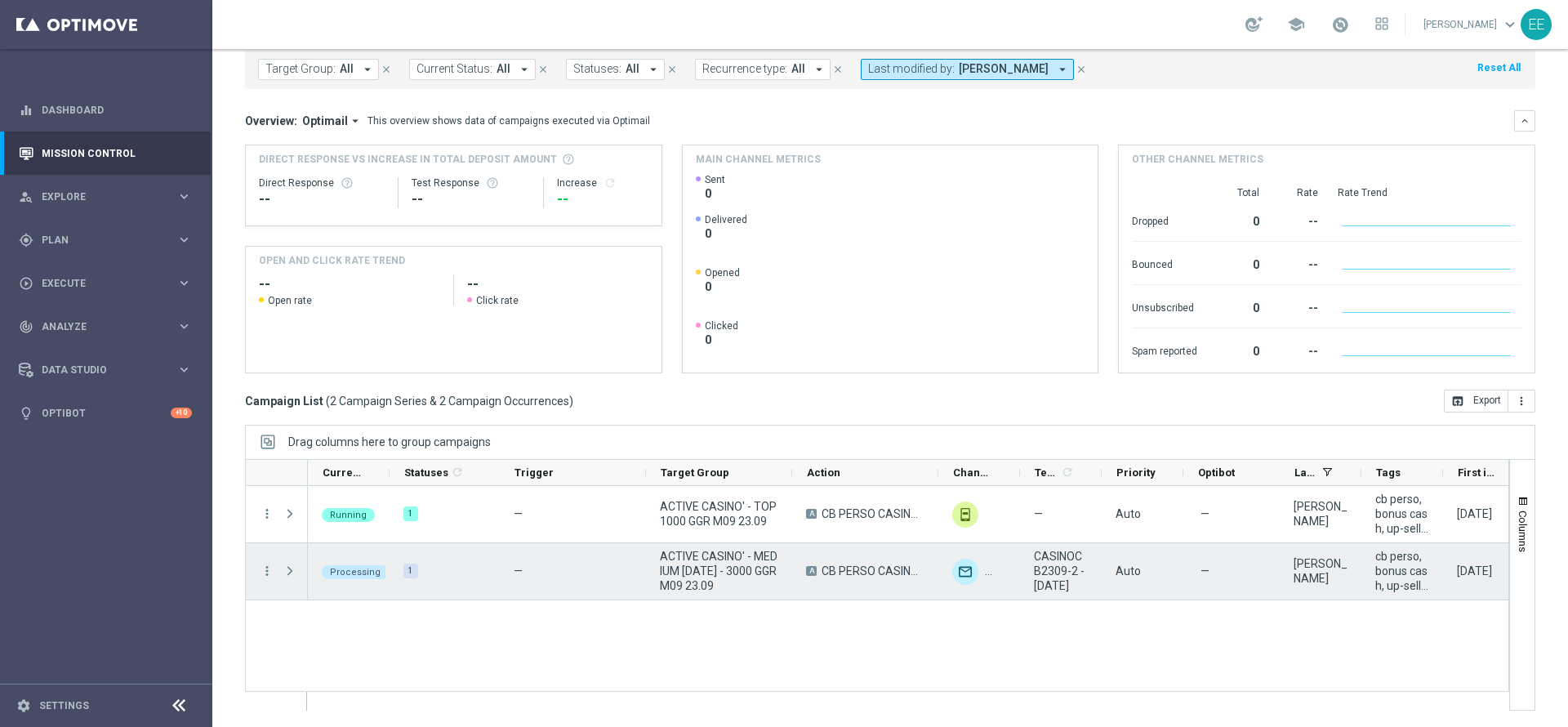
click at [286, 573] on span "Press SPACE to select this row." at bounding box center [290, 571] width 15 height 13
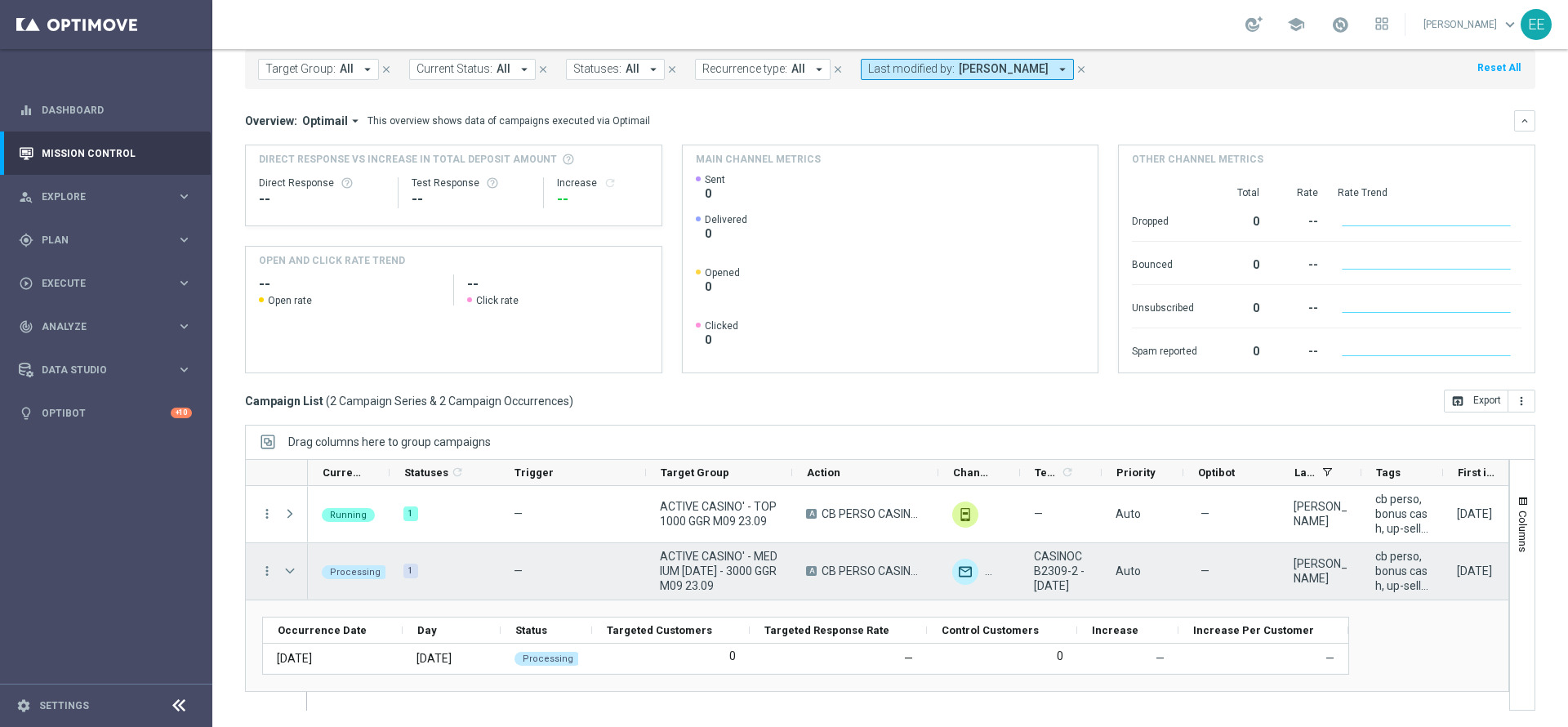
click at [286, 573] on span "Press SPACE to select this row." at bounding box center [290, 571] width 15 height 13
click at [0, 0] on span "Press SPACE to select this row." at bounding box center [0, 0] width 0 height 0
click at [286, 573] on span "Press SPACE to select this row." at bounding box center [290, 571] width 15 height 13
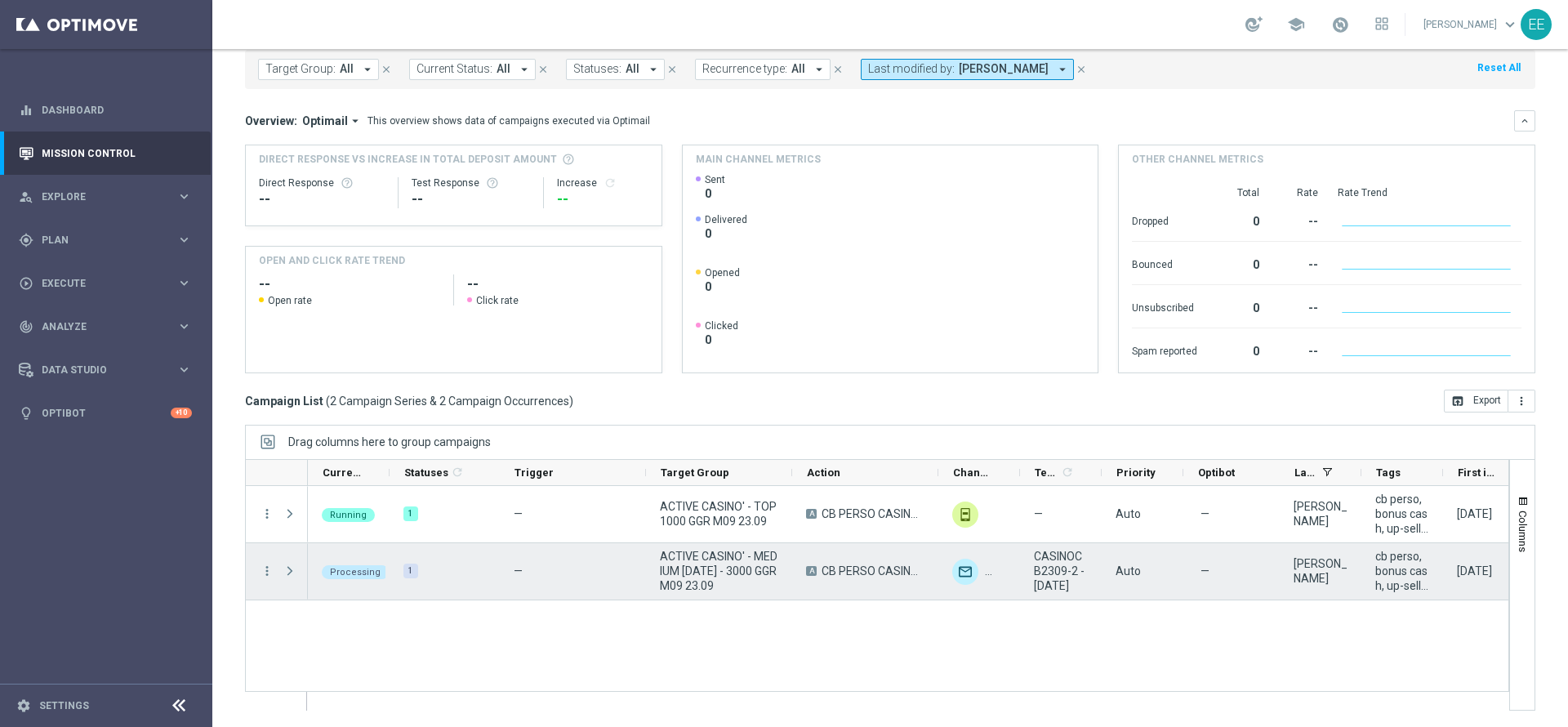
click at [286, 573] on span "Press SPACE to select this row." at bounding box center [290, 571] width 15 height 13
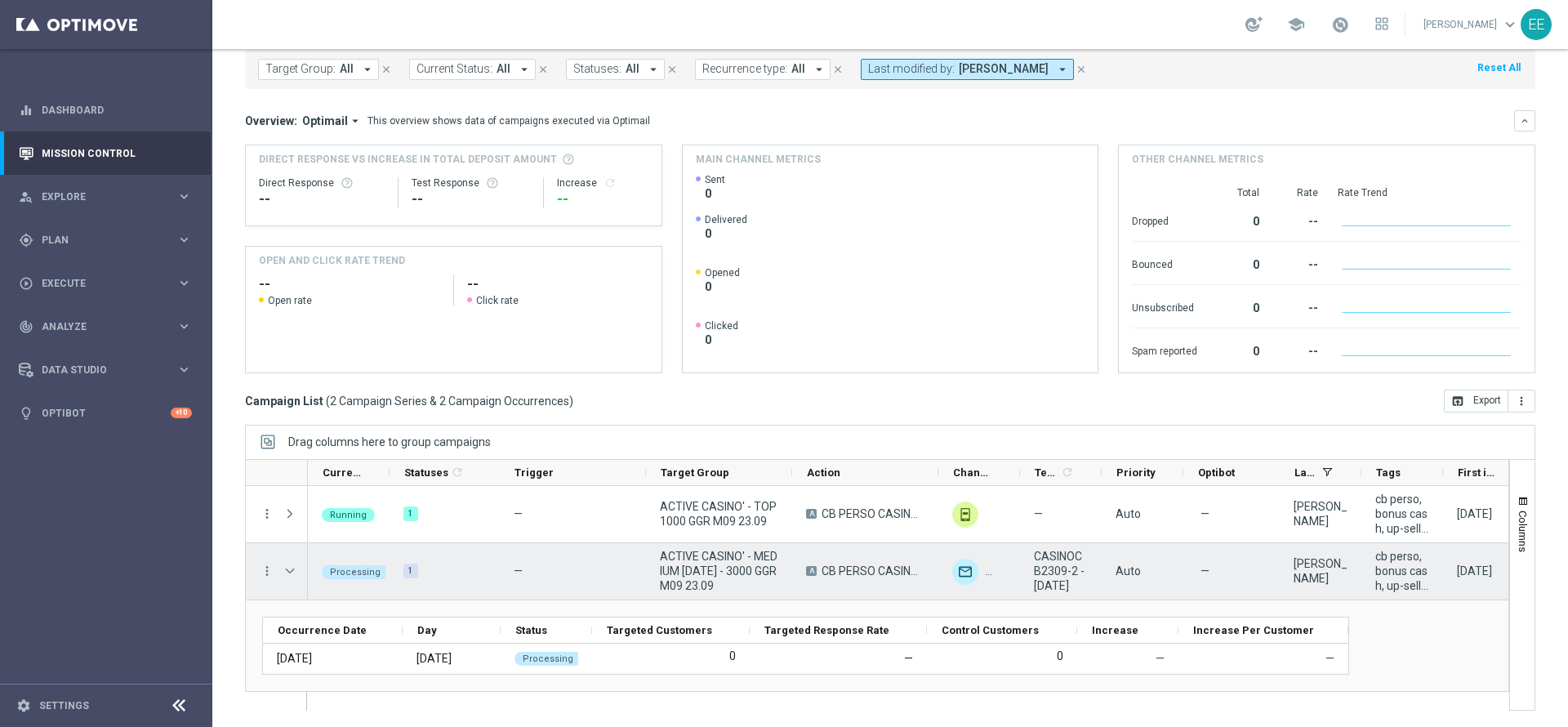
click at [286, 573] on span "Press SPACE to select this row." at bounding box center [290, 571] width 15 height 13
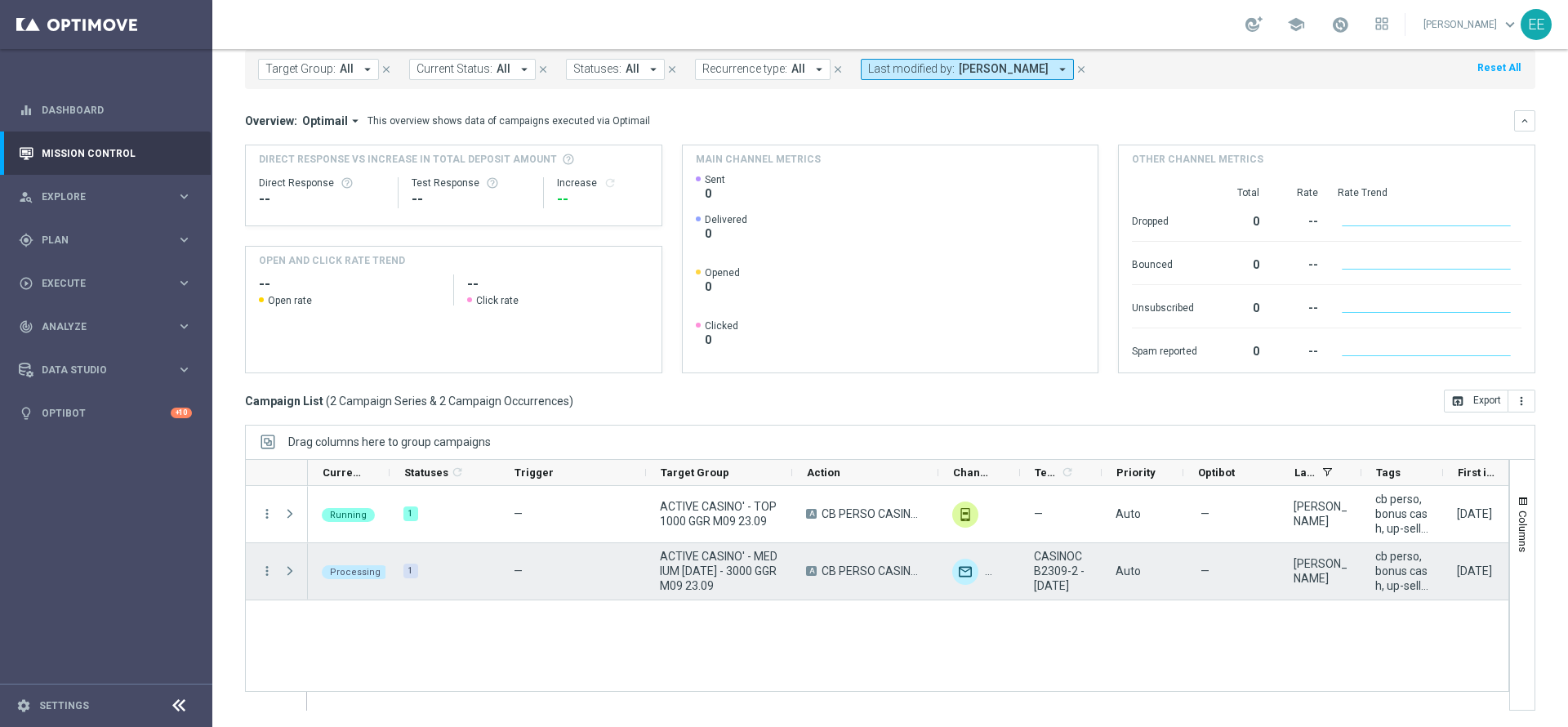
click at [286, 573] on span "Press SPACE to select this row." at bounding box center [290, 571] width 15 height 13
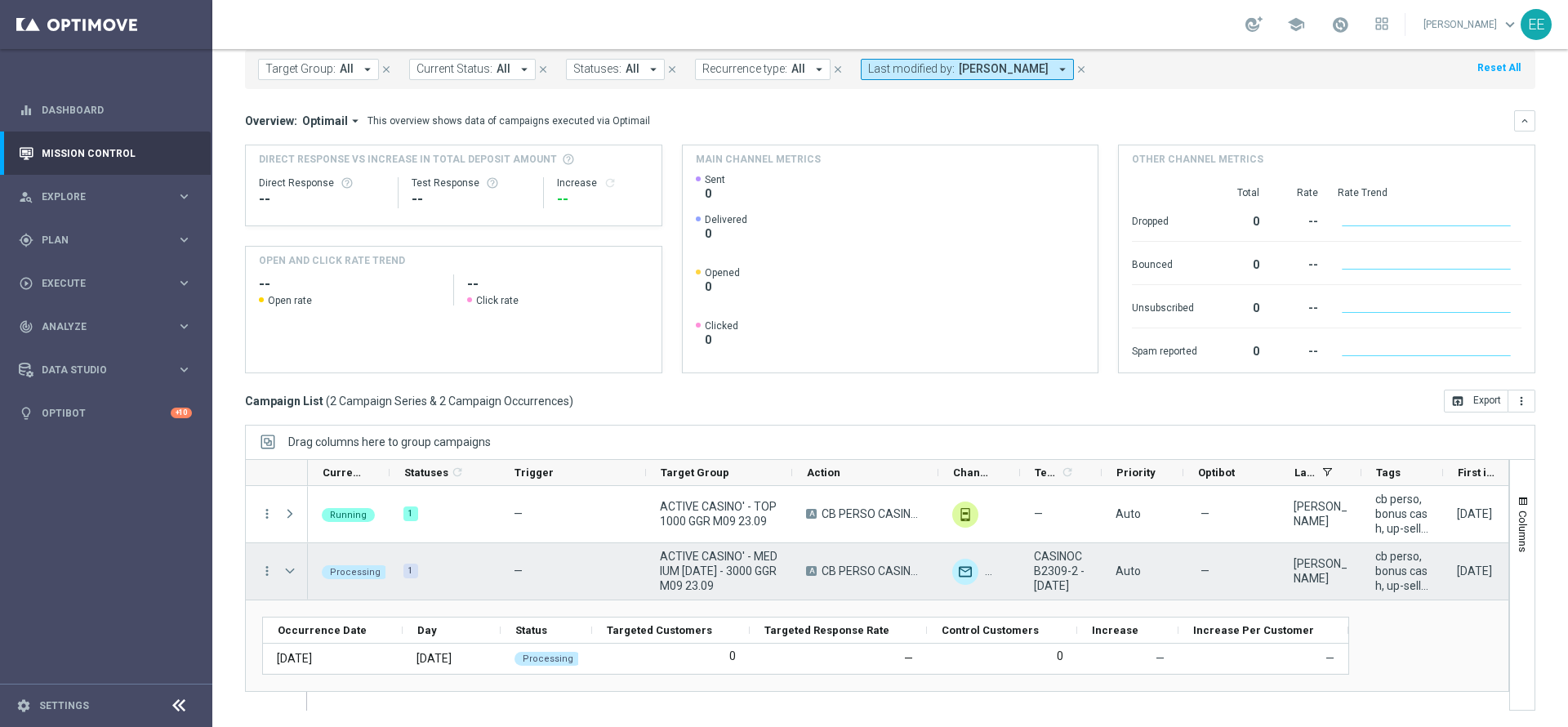
click at [286, 573] on span "Press SPACE to select this row." at bounding box center [290, 571] width 15 height 13
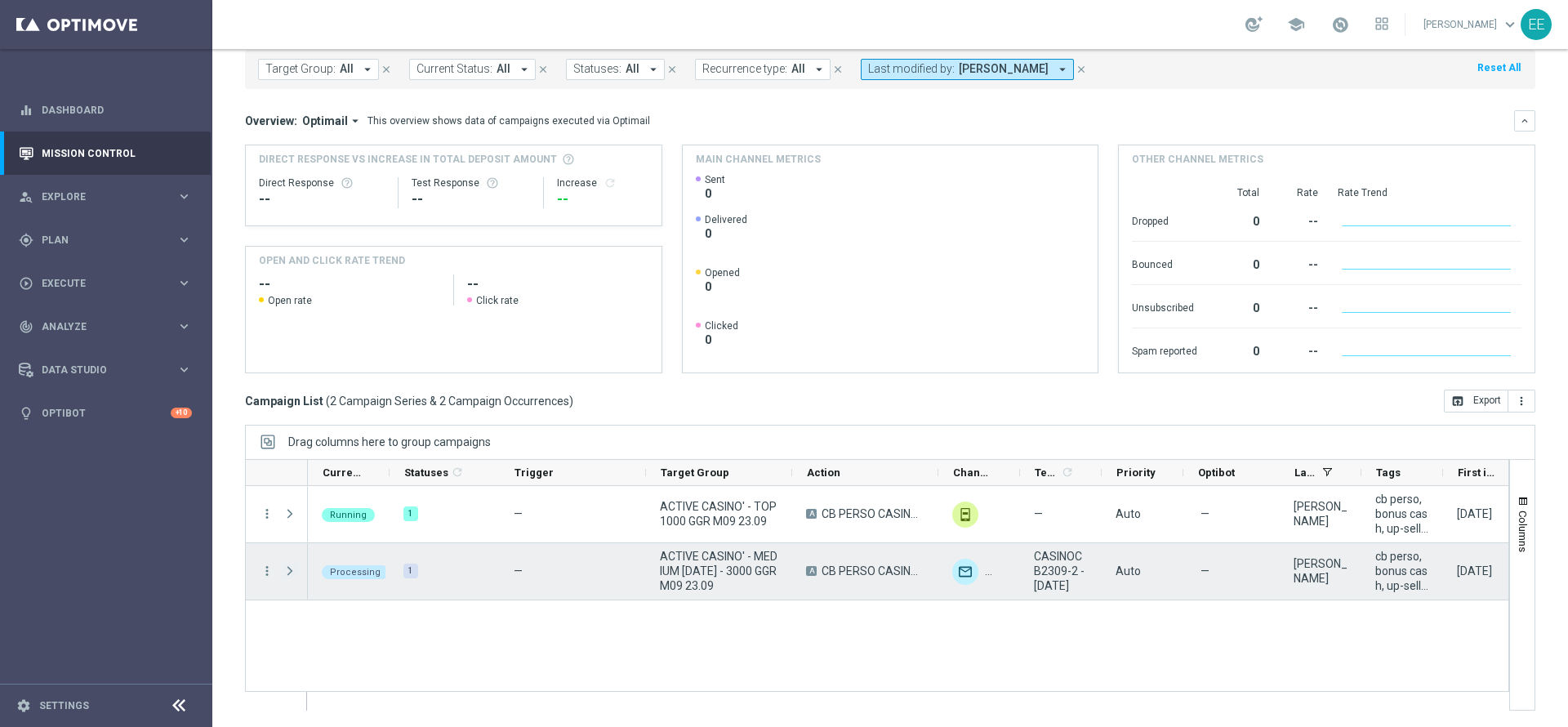
click at [286, 573] on span "Press SPACE to select this row." at bounding box center [290, 571] width 15 height 13
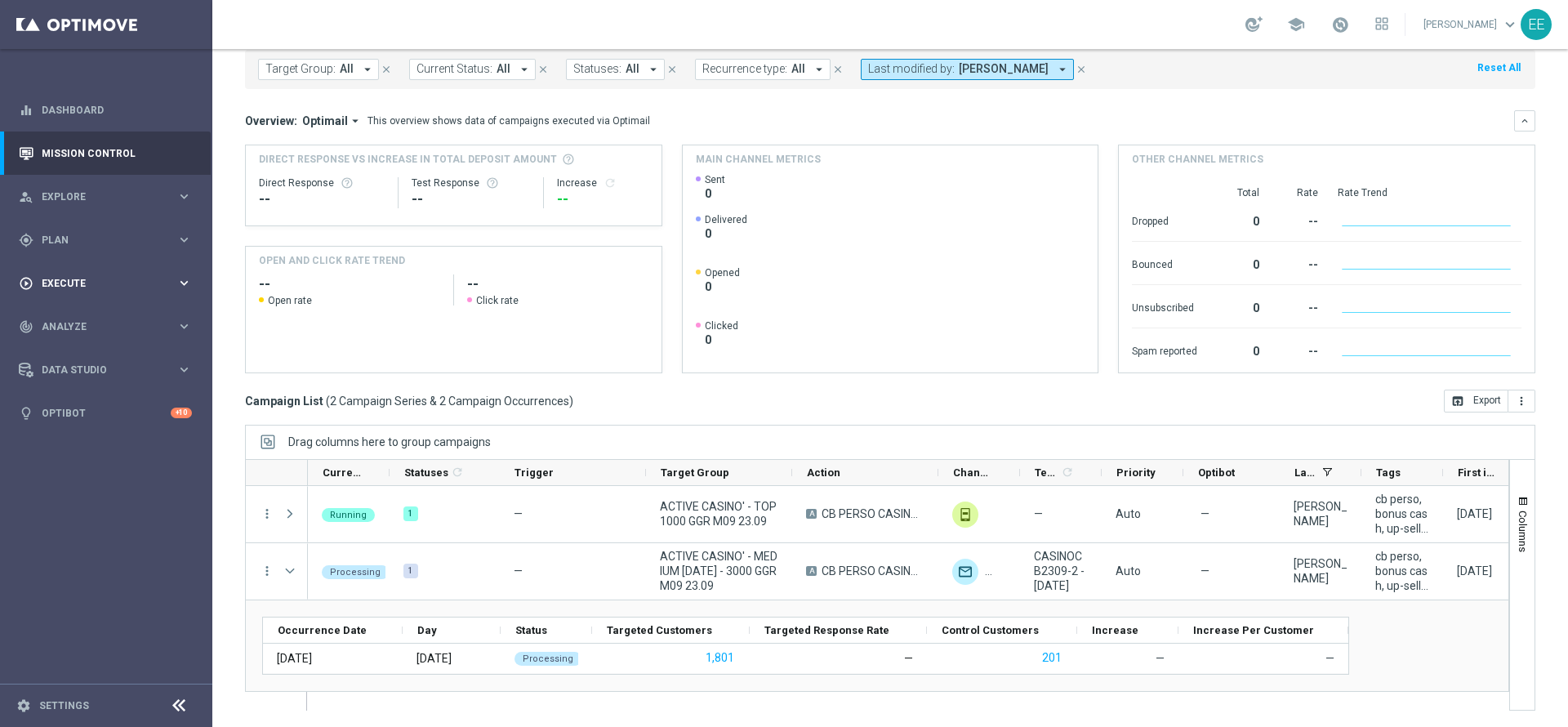
click at [56, 281] on span "Execute" at bounding box center [109, 283] width 135 height 9
click at [99, 316] on link "Campaign Builder" at bounding box center [106, 317] width 127 height 13
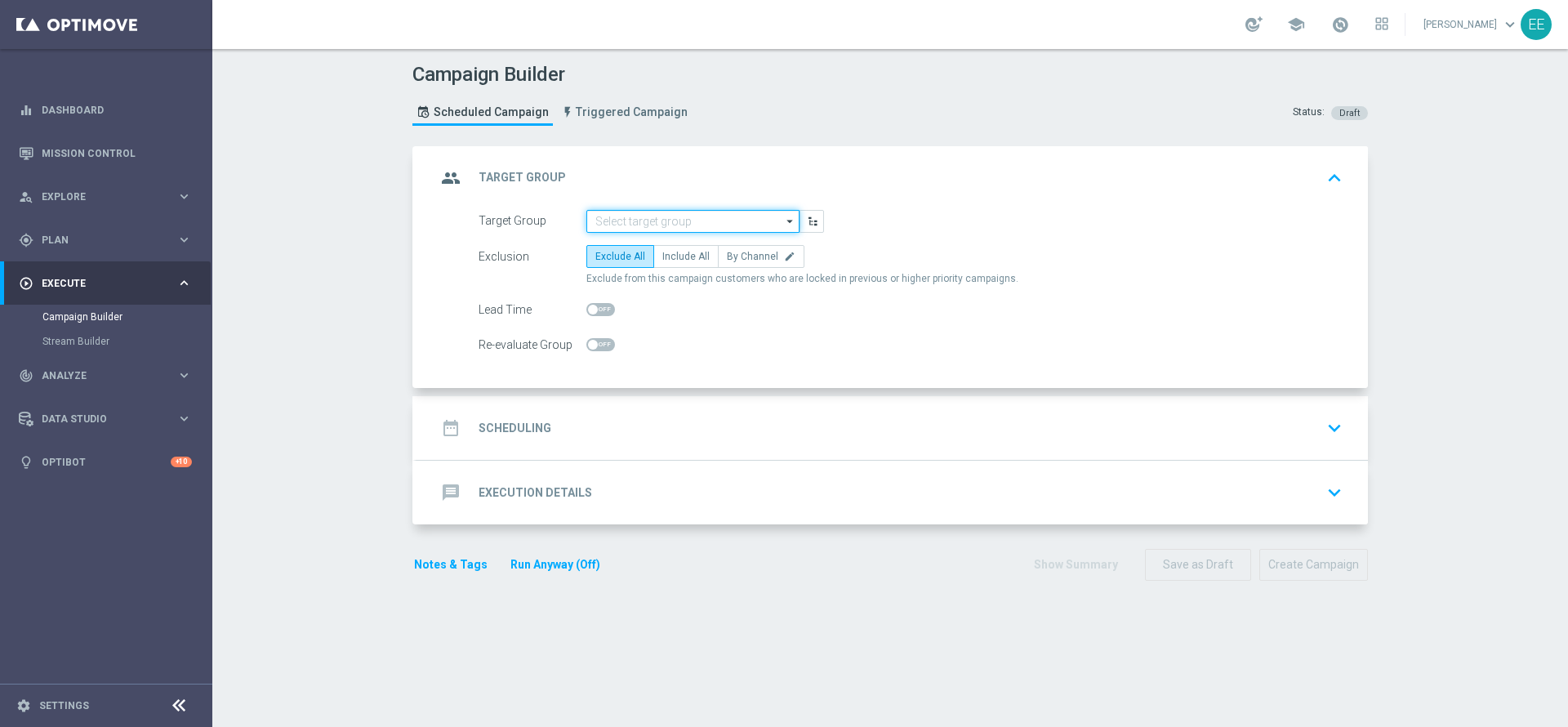
click at [672, 227] on input at bounding box center [693, 221] width 213 height 23
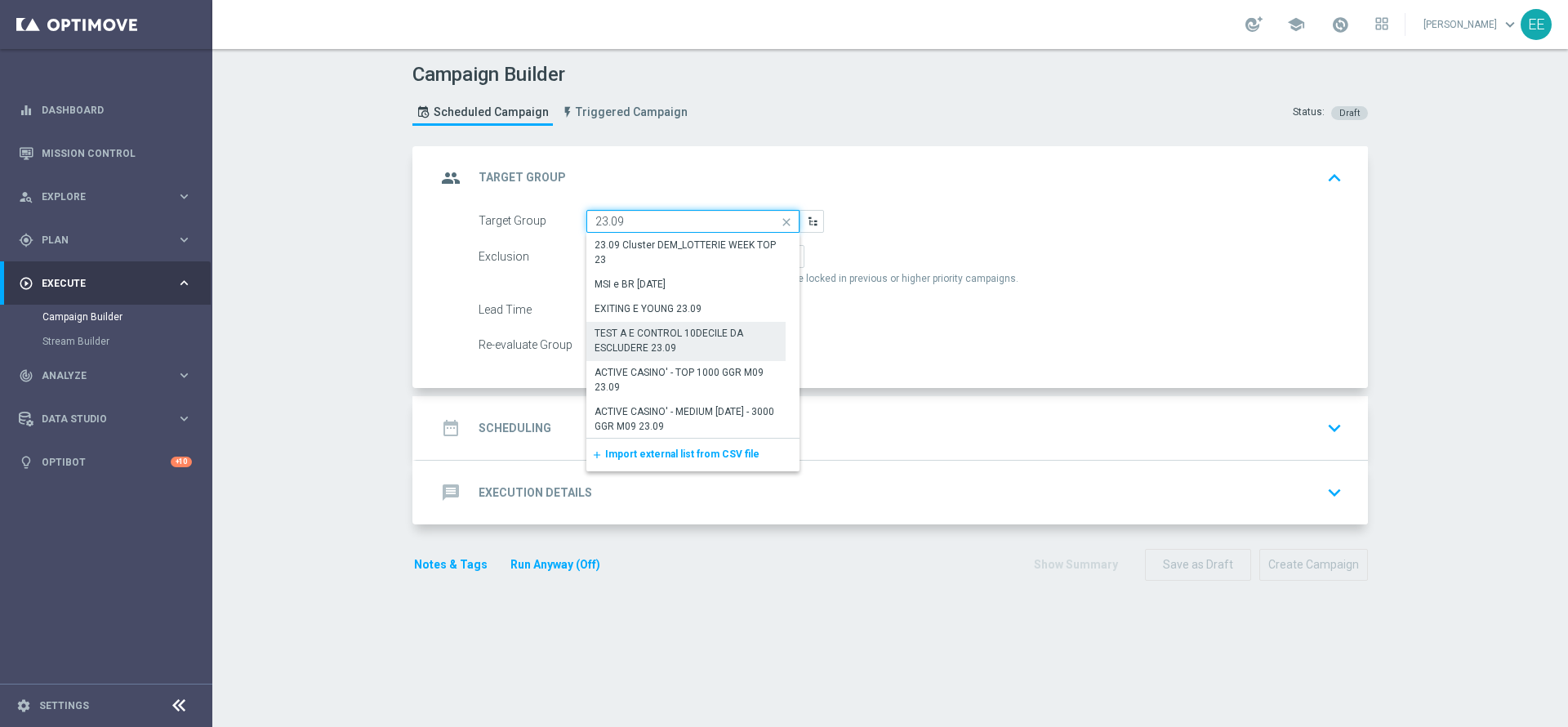
scroll to position [81, 0]
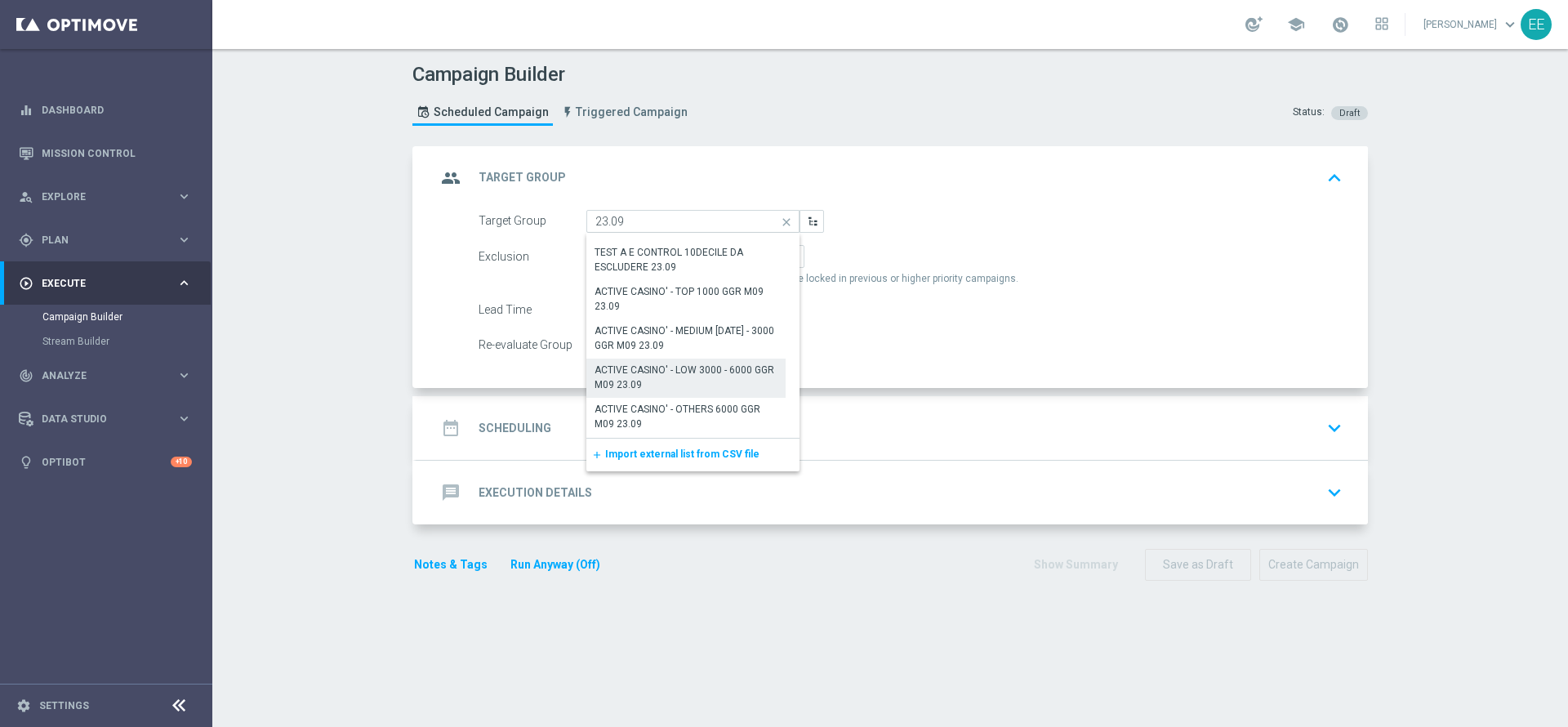
click at [685, 371] on div "ACTIVE CASINO' - LOW 3000 - 6000 GGR M09 23.09" at bounding box center [685, 377] width 183 height 29
type input "ACTIVE CASINO' - LOW 3000 - 6000 GGR M09 23.09"
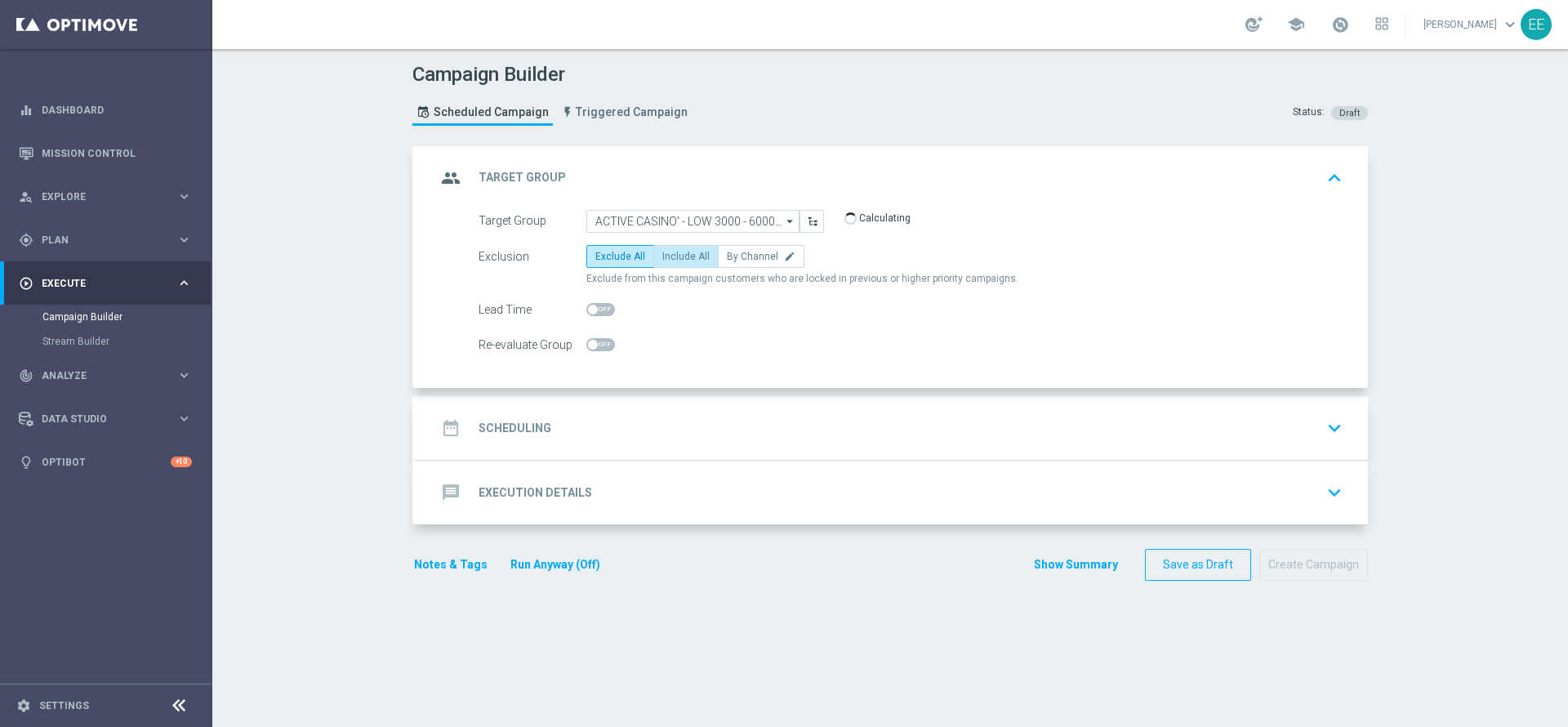
click at [673, 253] on span "Include All" at bounding box center [686, 257] width 47 height 11
click at [673, 254] on input "Include All" at bounding box center [667, 259] width 10 height 10
radio input "true"
click at [657, 412] on div "date_range Scheduling keyboard_arrow_down" at bounding box center [892, 427] width 912 height 31
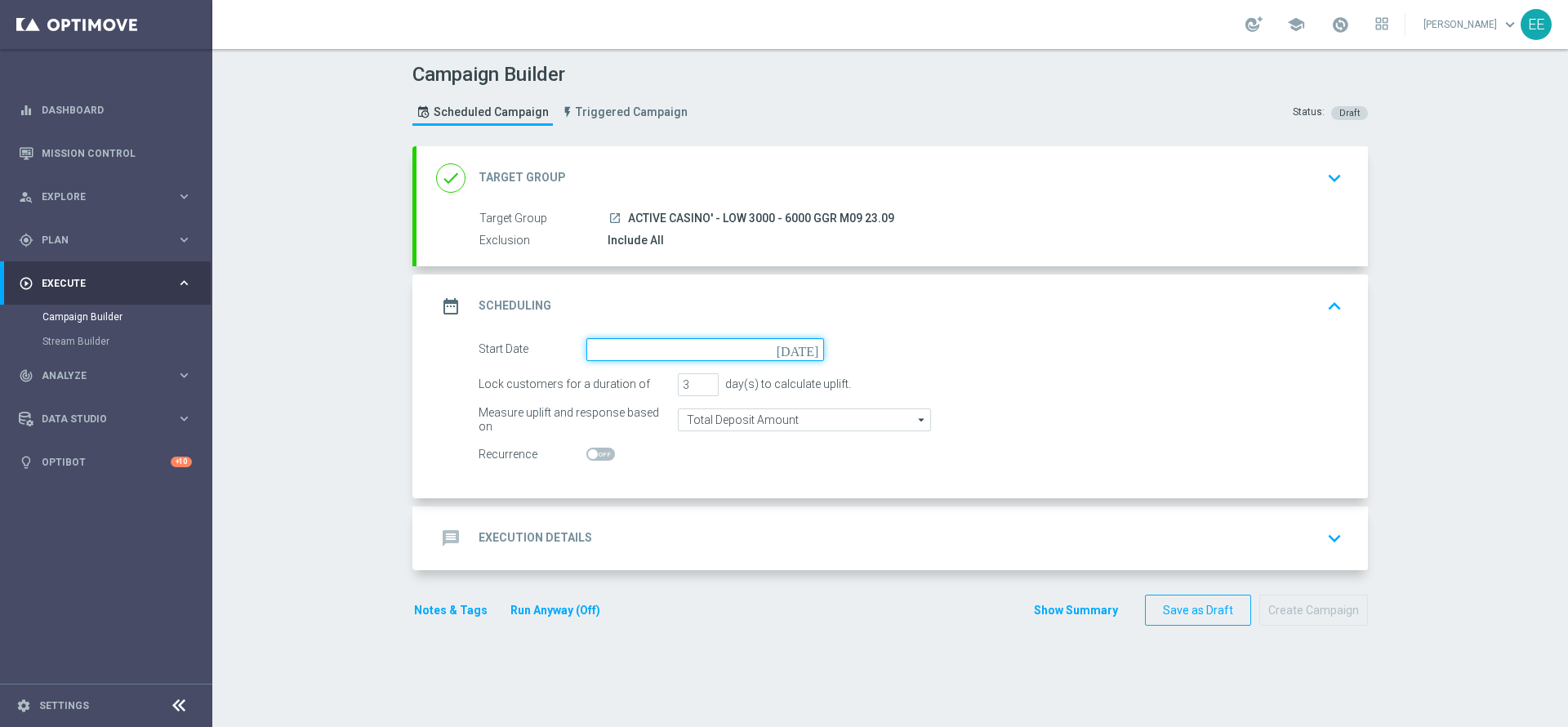
click at [676, 351] on input at bounding box center [705, 350] width 238 height 23
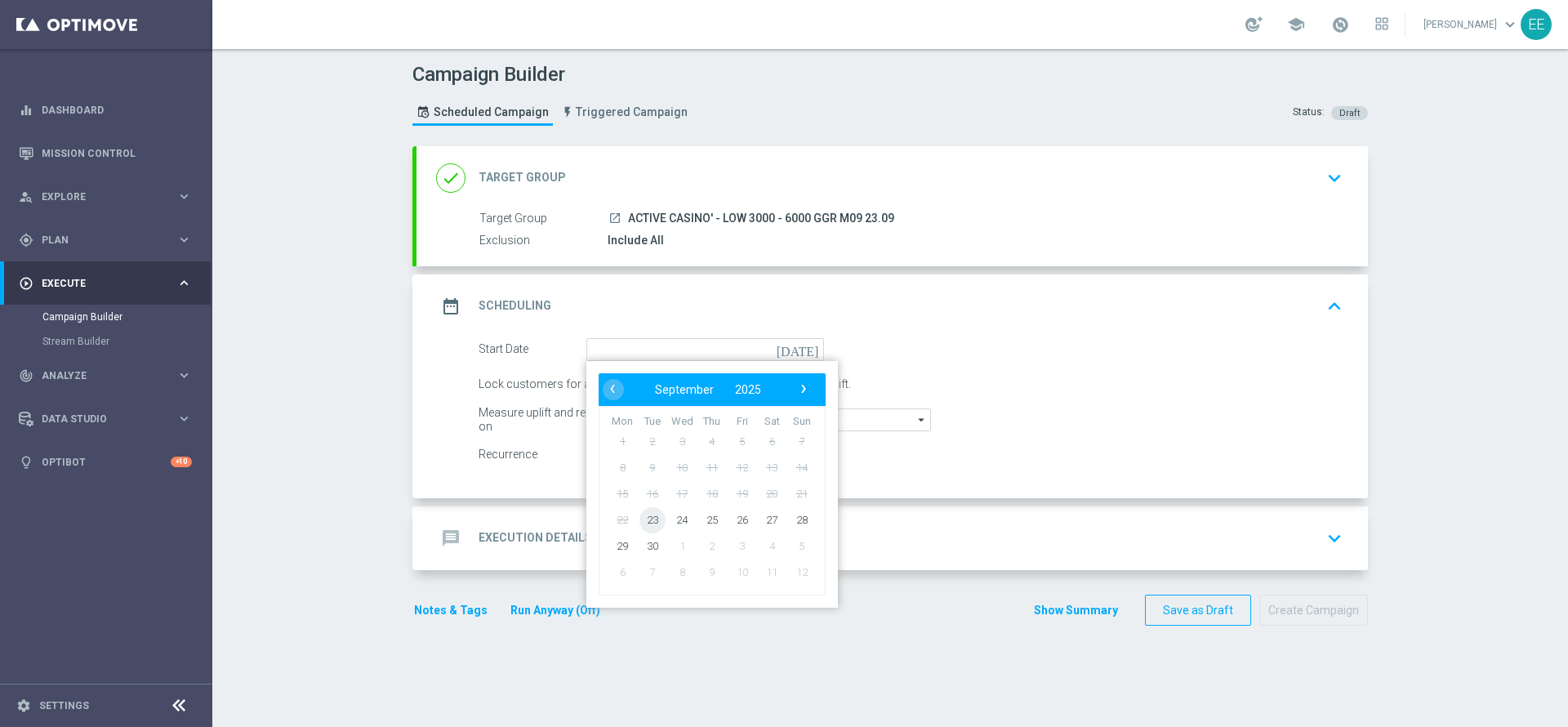
click at [648, 522] on span "23" at bounding box center [653, 519] width 27 height 27
type input "[DATE]"
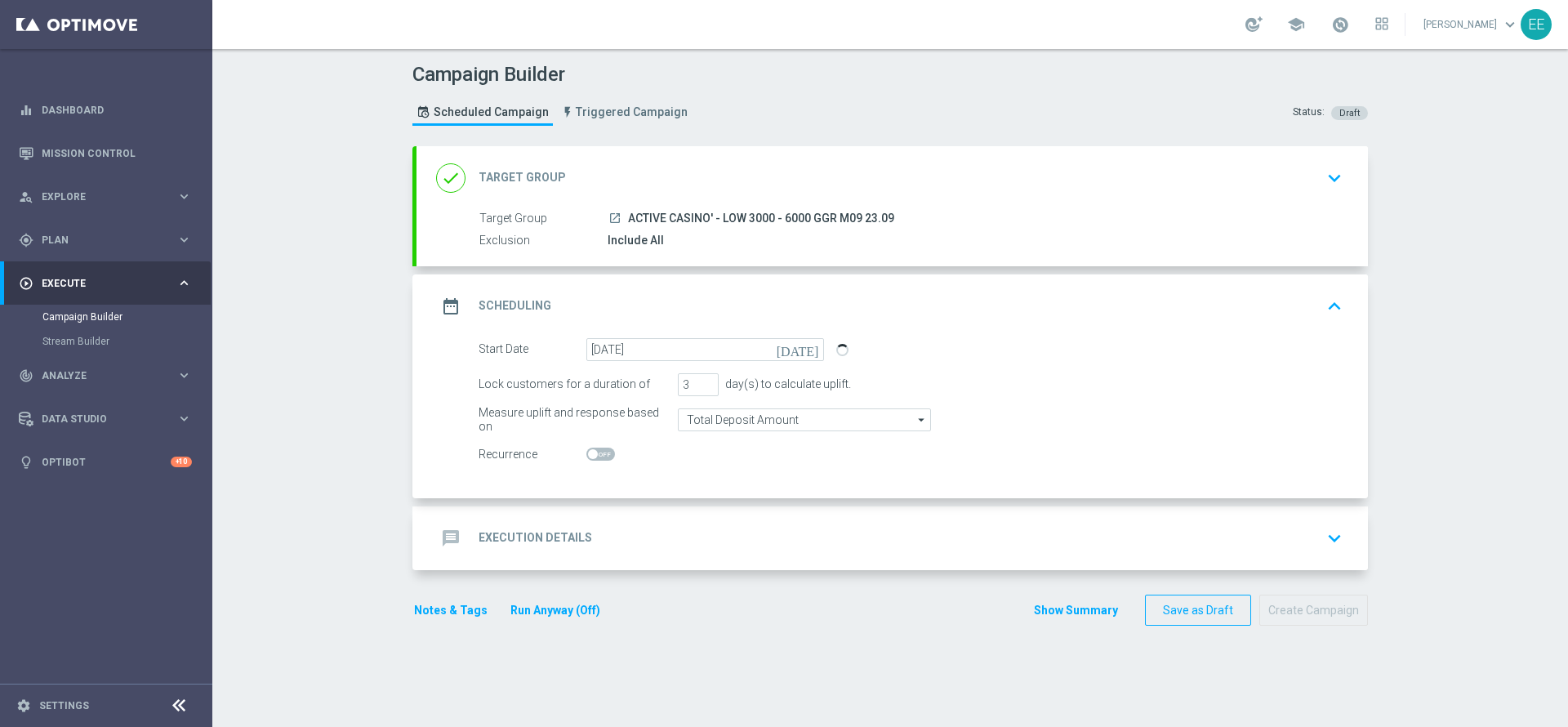
click at [706, 534] on div "message Execution Details keyboard_arrow_down" at bounding box center [892, 538] width 912 height 31
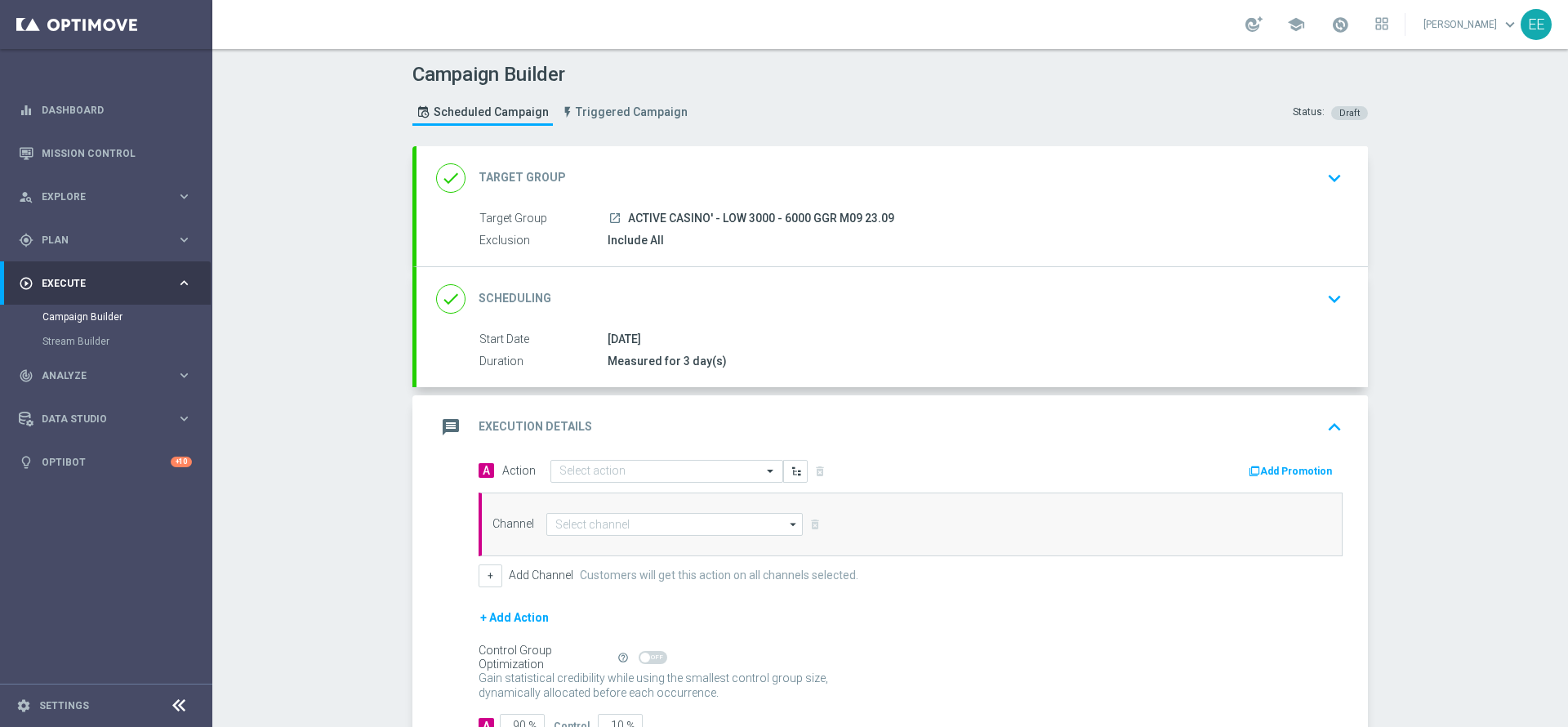
scroll to position [118, 0]
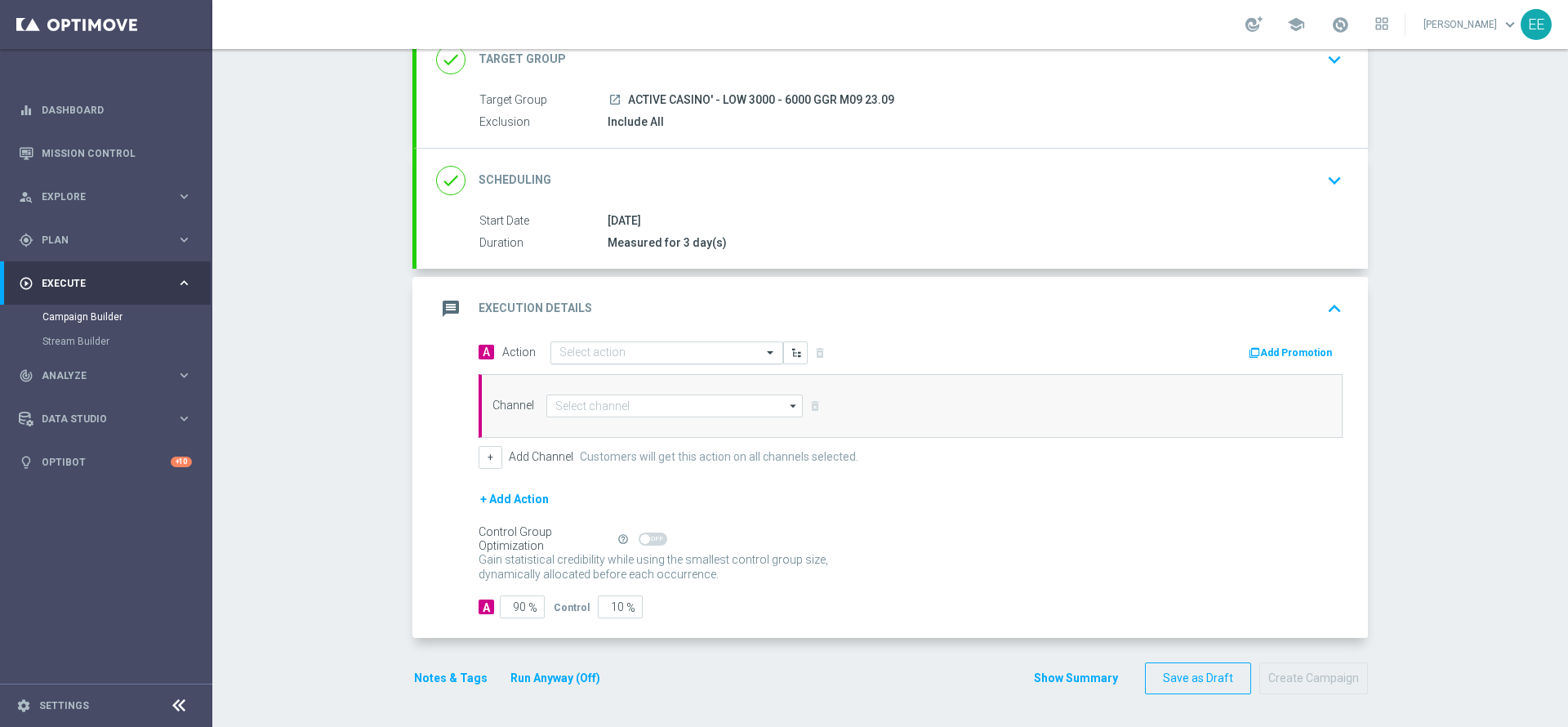
click at [629, 348] on input "text" at bounding box center [650, 353] width 182 height 14
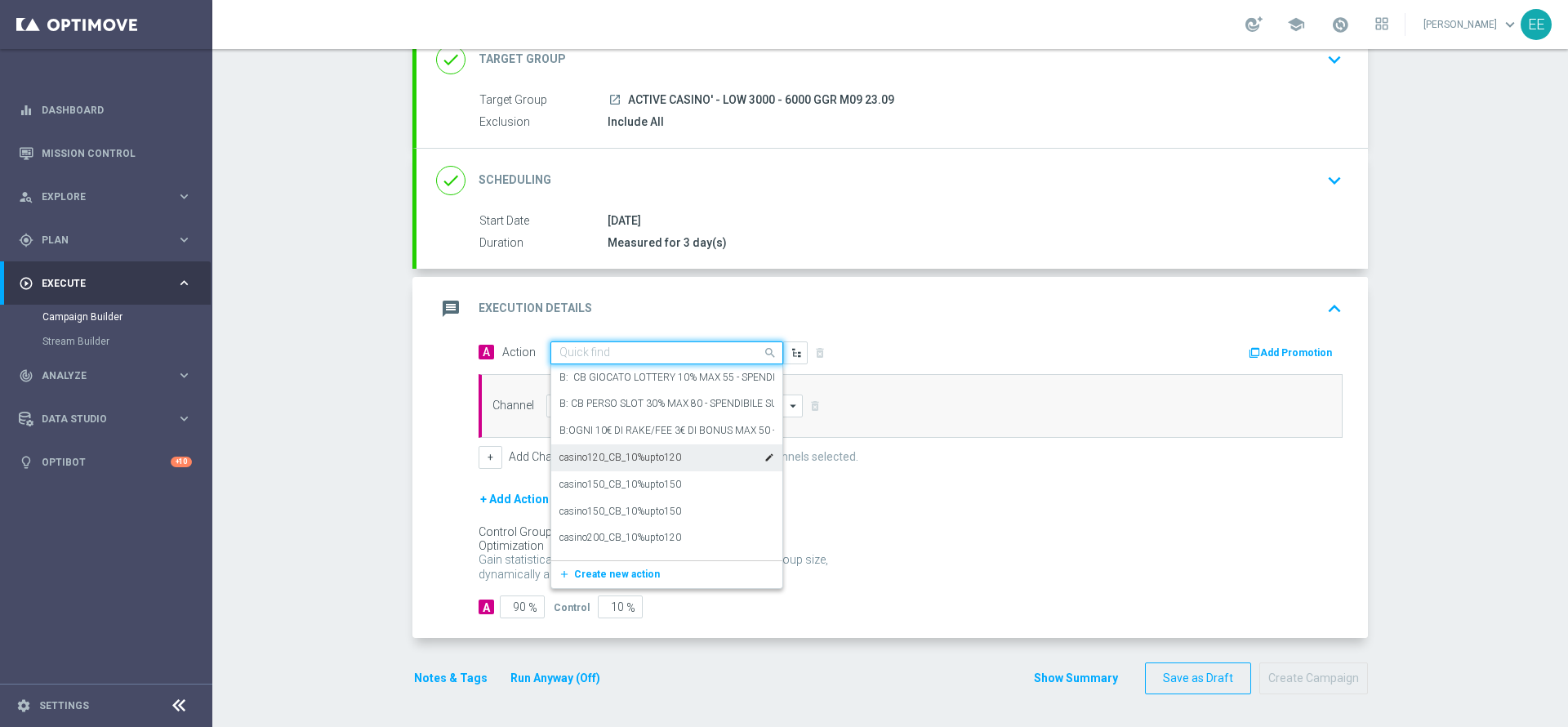
paste input "[PERSON_NAME] CASINO 20% MAX 150 EURO - SPENDIBILE SLOT"
type input "[PERSON_NAME] CASINO 20% MAX 150 EURO - SPENDIBILE SLOT"
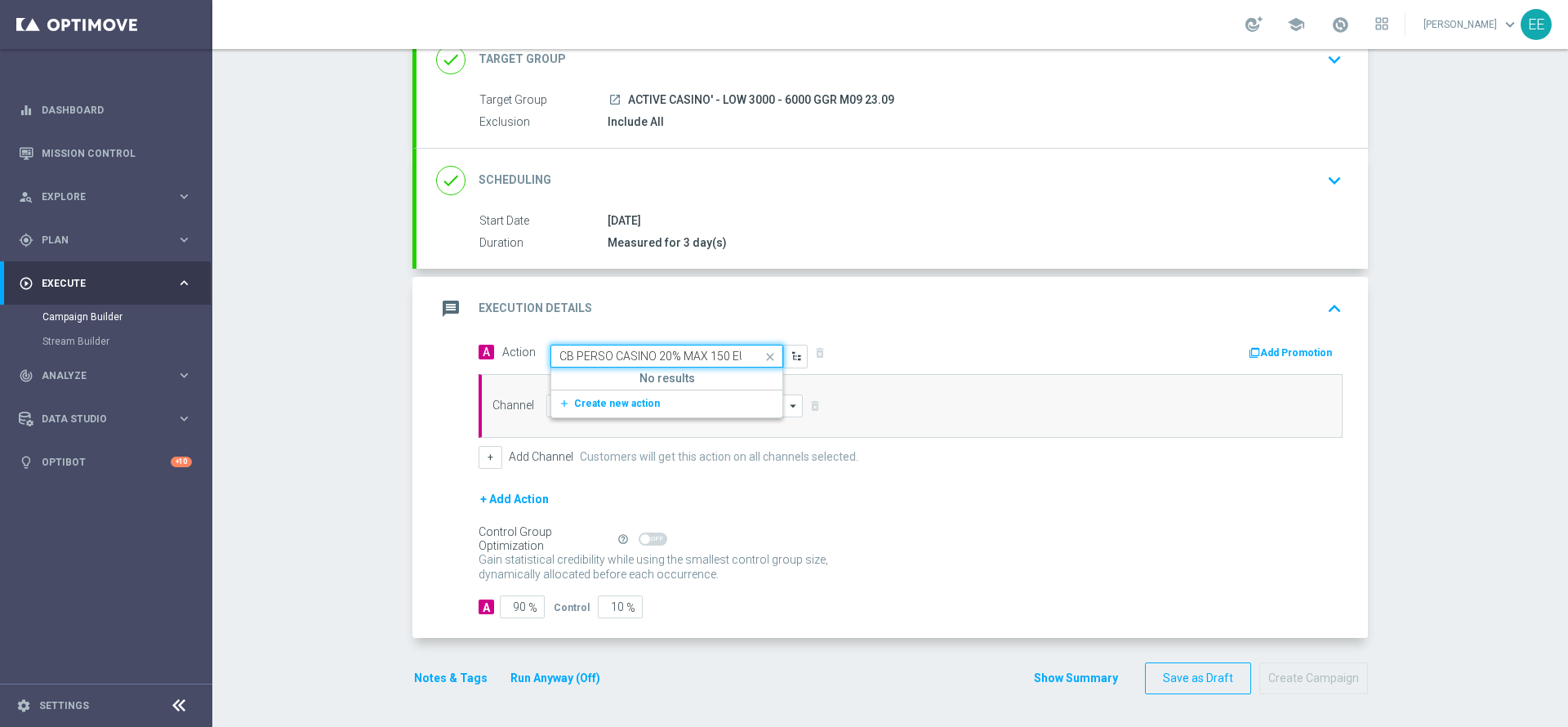
scroll to position [0, 117]
click at [609, 405] on span "Create new action" at bounding box center [617, 404] width 85 height 11
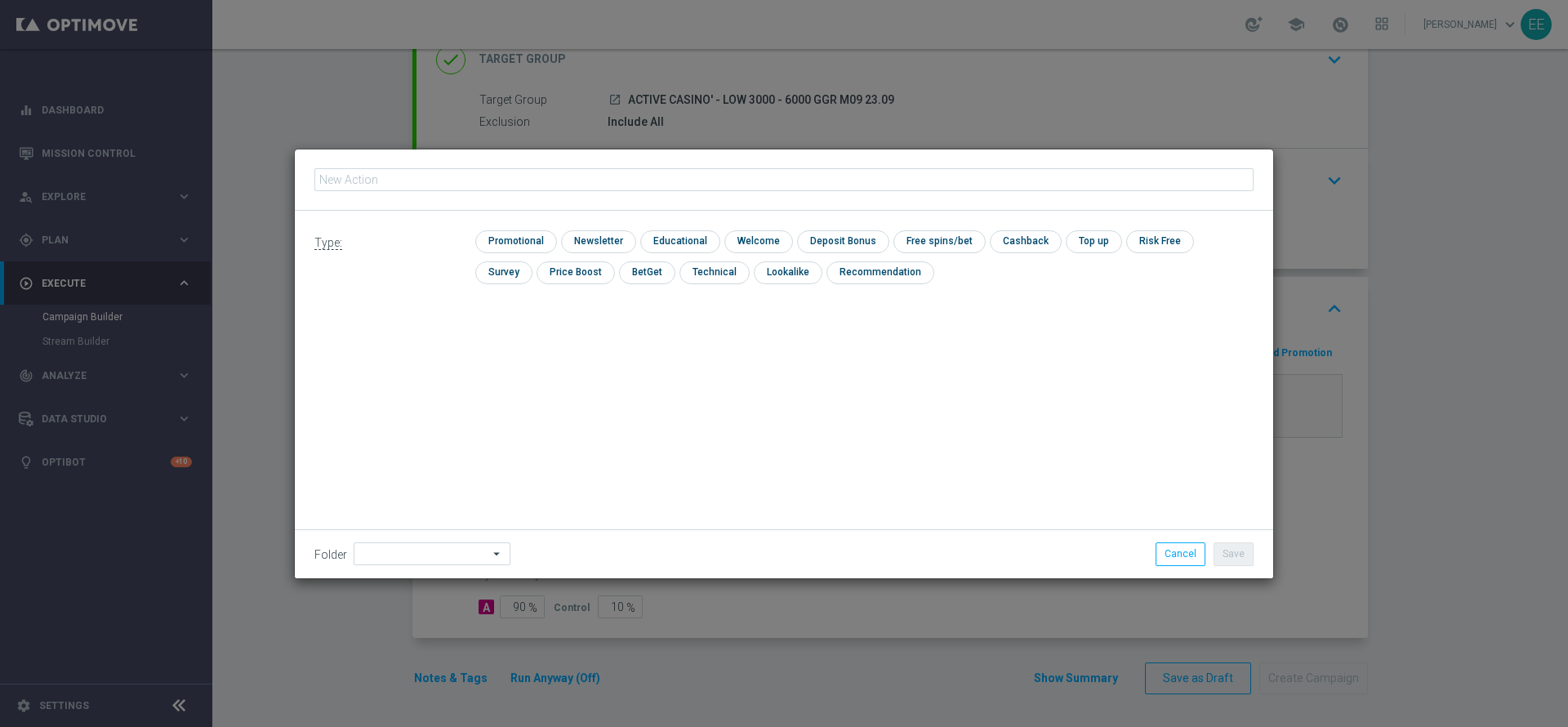
click at [450, 181] on input "text" at bounding box center [784, 180] width 939 height 23
type input "[PERSON_NAME] CASINO 20% MAX 150 EURO - SPENDIBILE SLOT"
click at [512, 235] on input "checkbox" at bounding box center [514, 241] width 78 height 22
checkbox input "true"
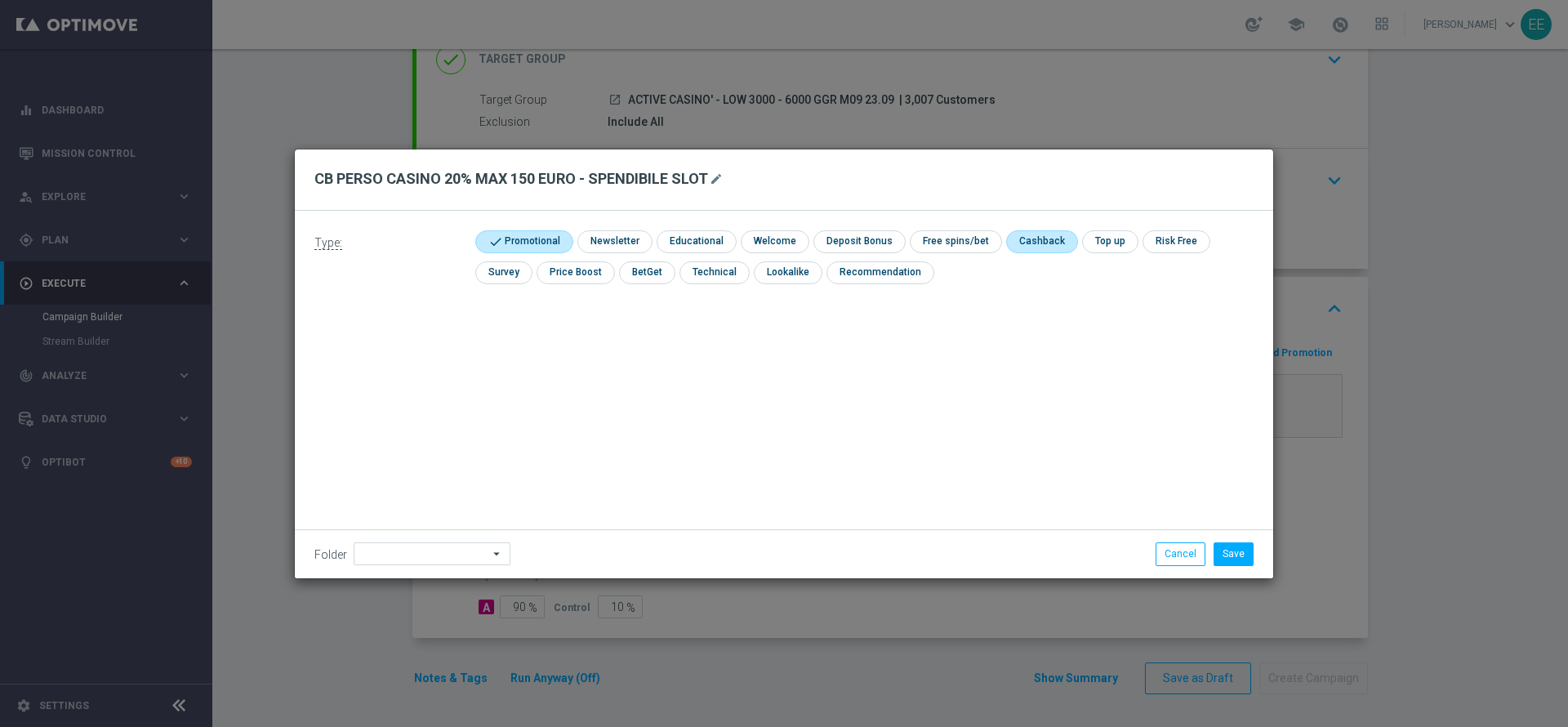
click at [1052, 246] on input "checkbox" at bounding box center [1040, 241] width 68 height 22
checkbox input "true"
click at [440, 552] on input at bounding box center [431, 554] width 156 height 23
type input "OMNICHANNEL"
click at [1237, 542] on button "Save" at bounding box center [1234, 554] width 40 height 23
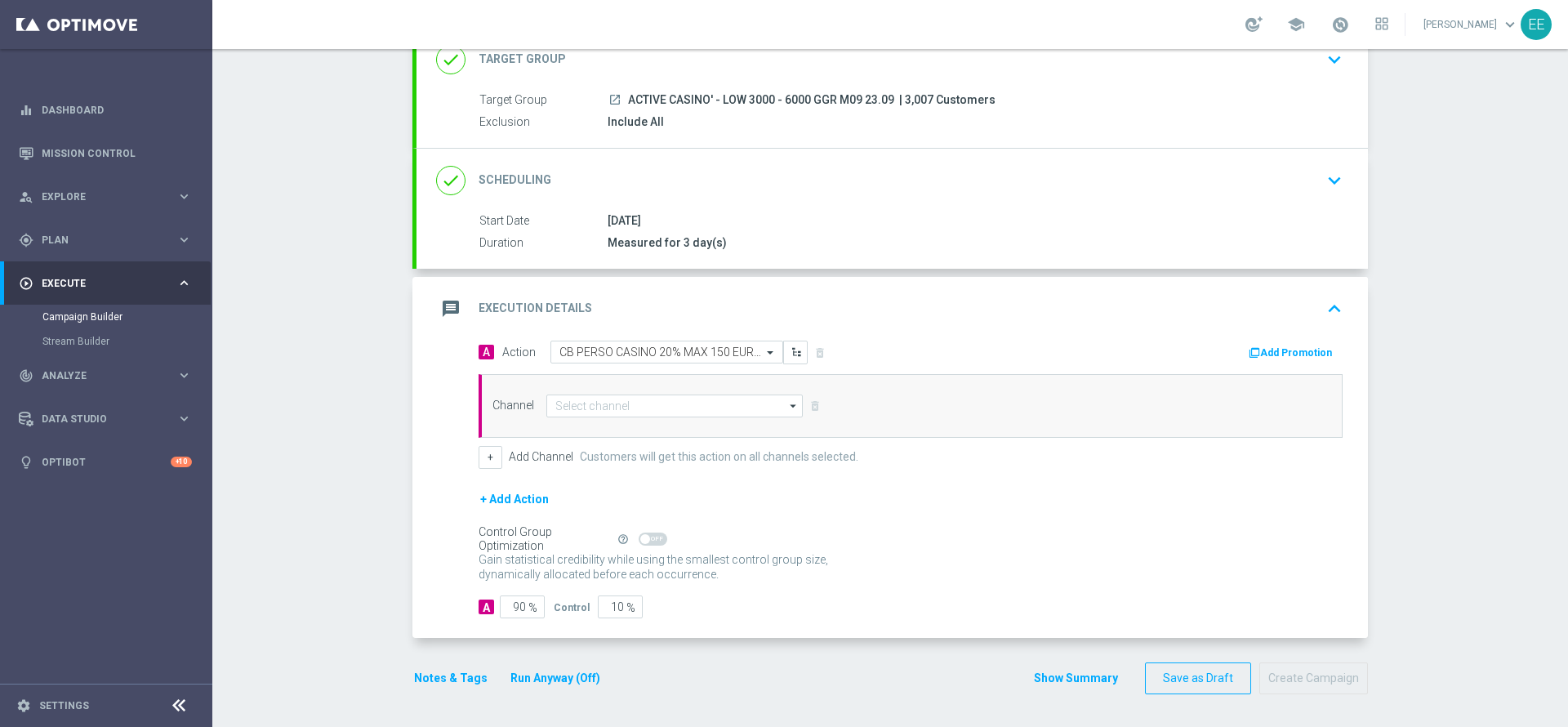
click at [1290, 359] on button "Add Promotion" at bounding box center [1292, 353] width 91 height 18
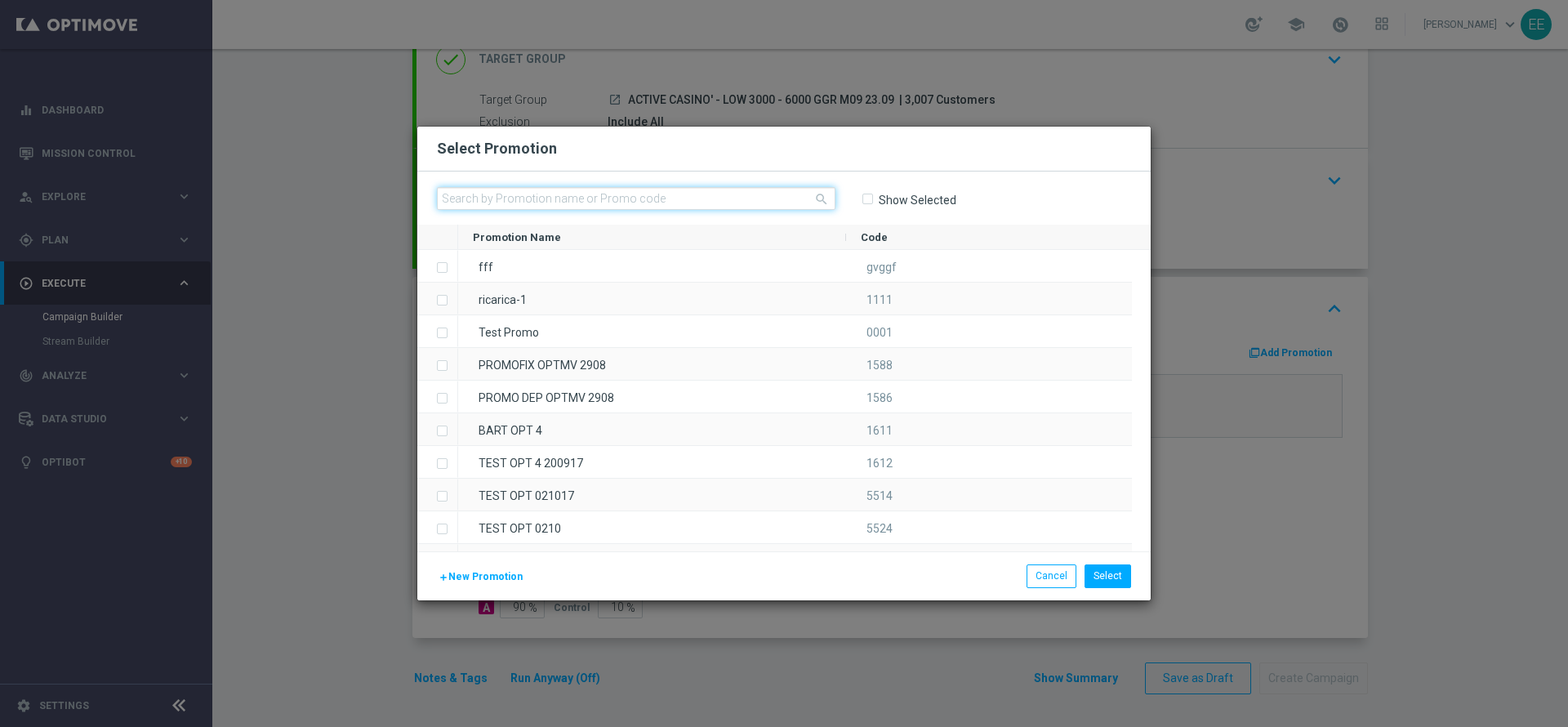
click at [698, 198] on input "text" at bounding box center [636, 198] width 399 height 23
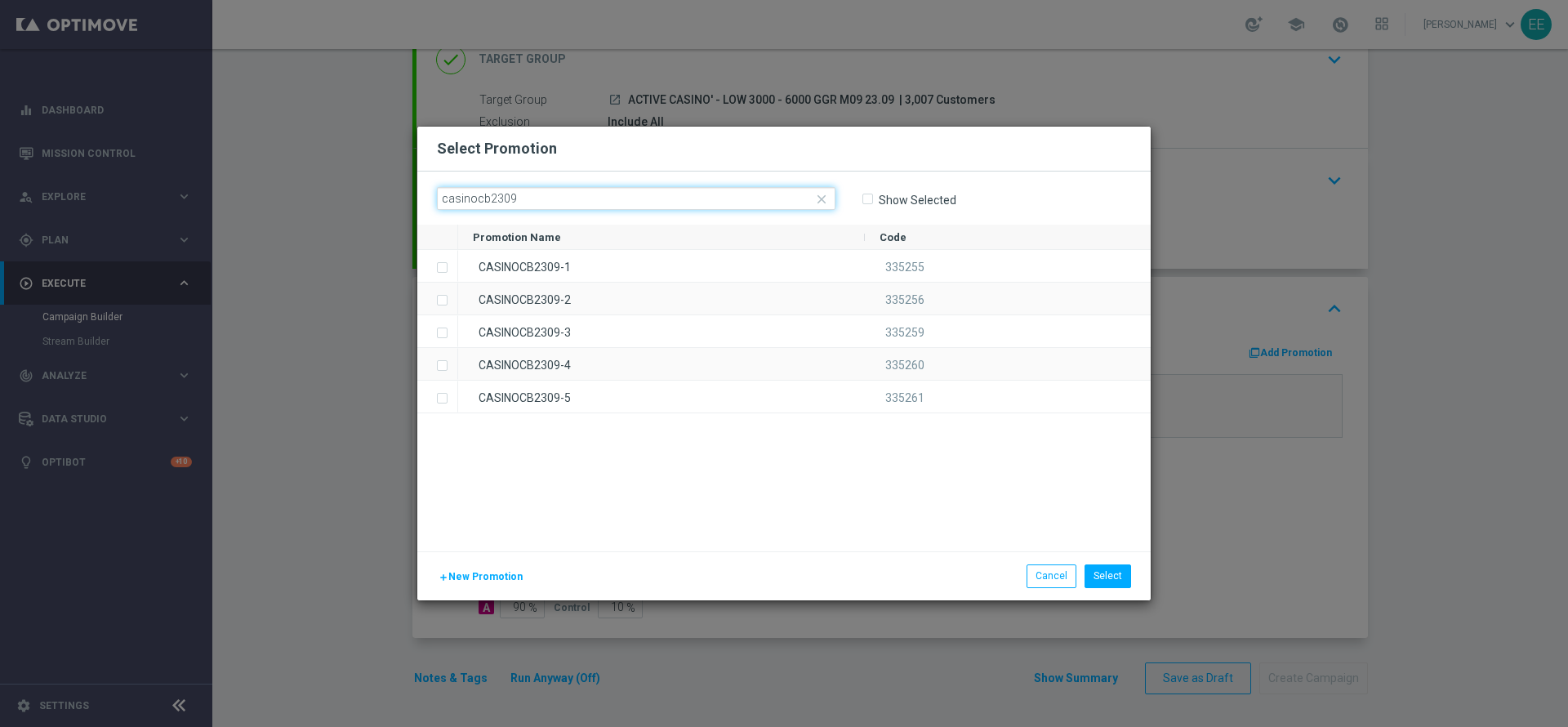
type input "casinocb2309-"
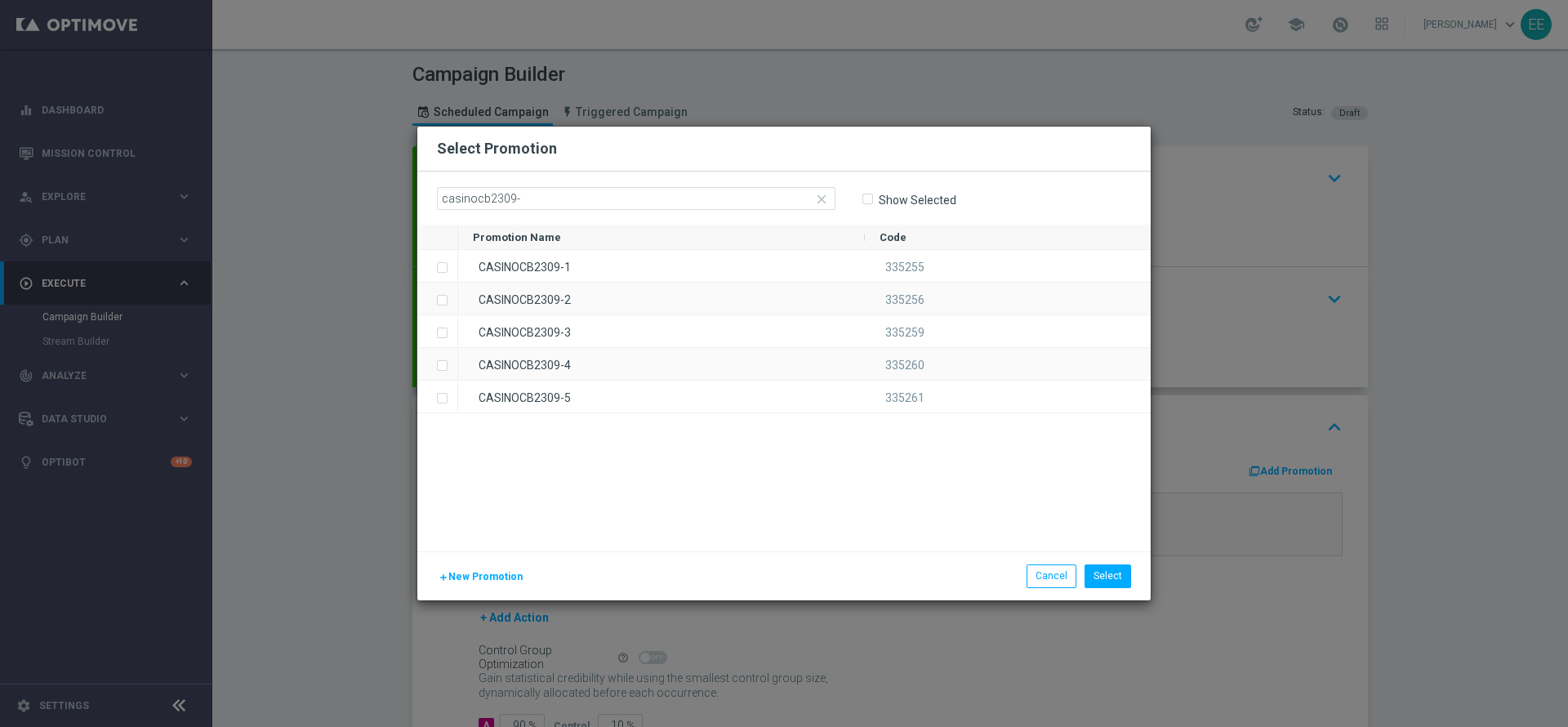
scroll to position [118, 0]
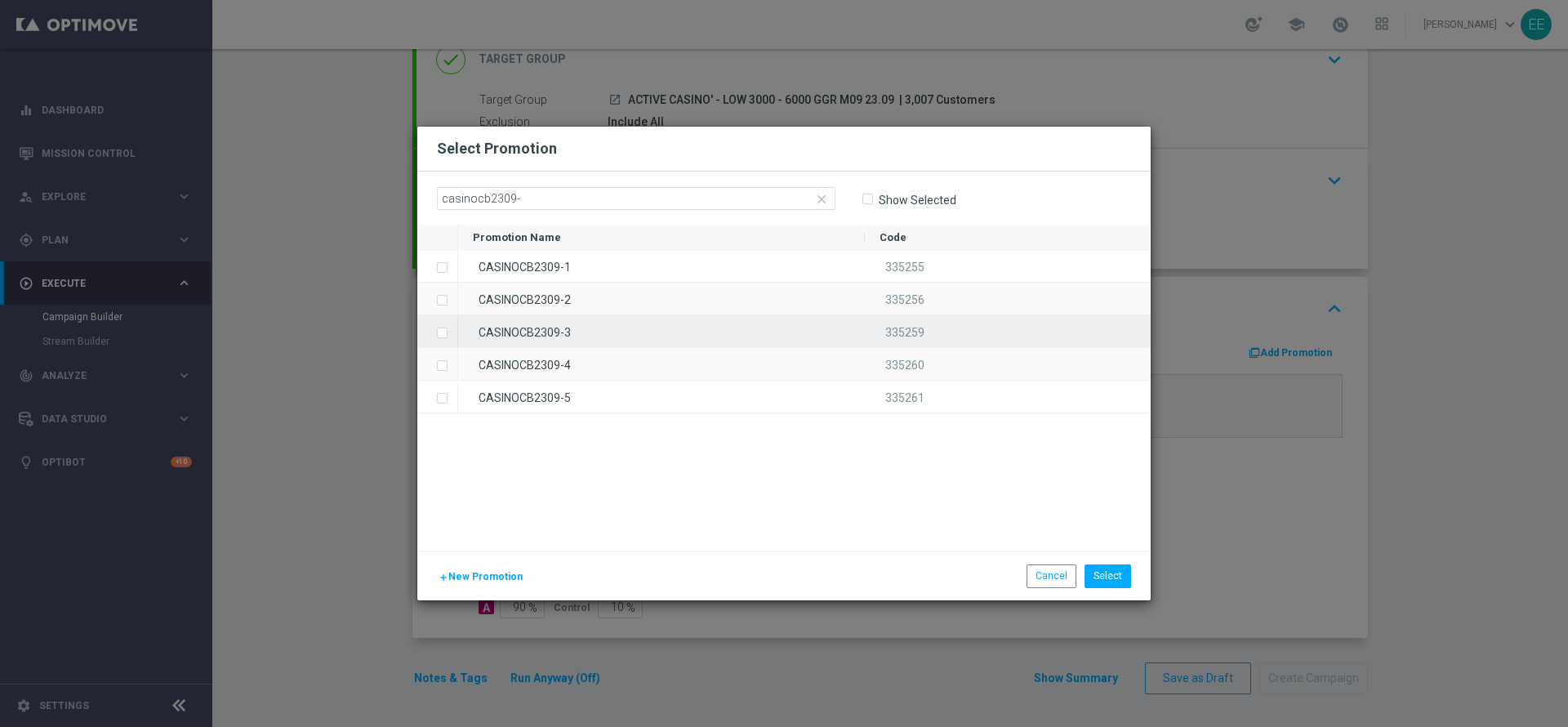
type input "casinocb2309-"
click at [636, 328] on div "CASINOCB2309-3" at bounding box center [660, 332] width 406 height 32
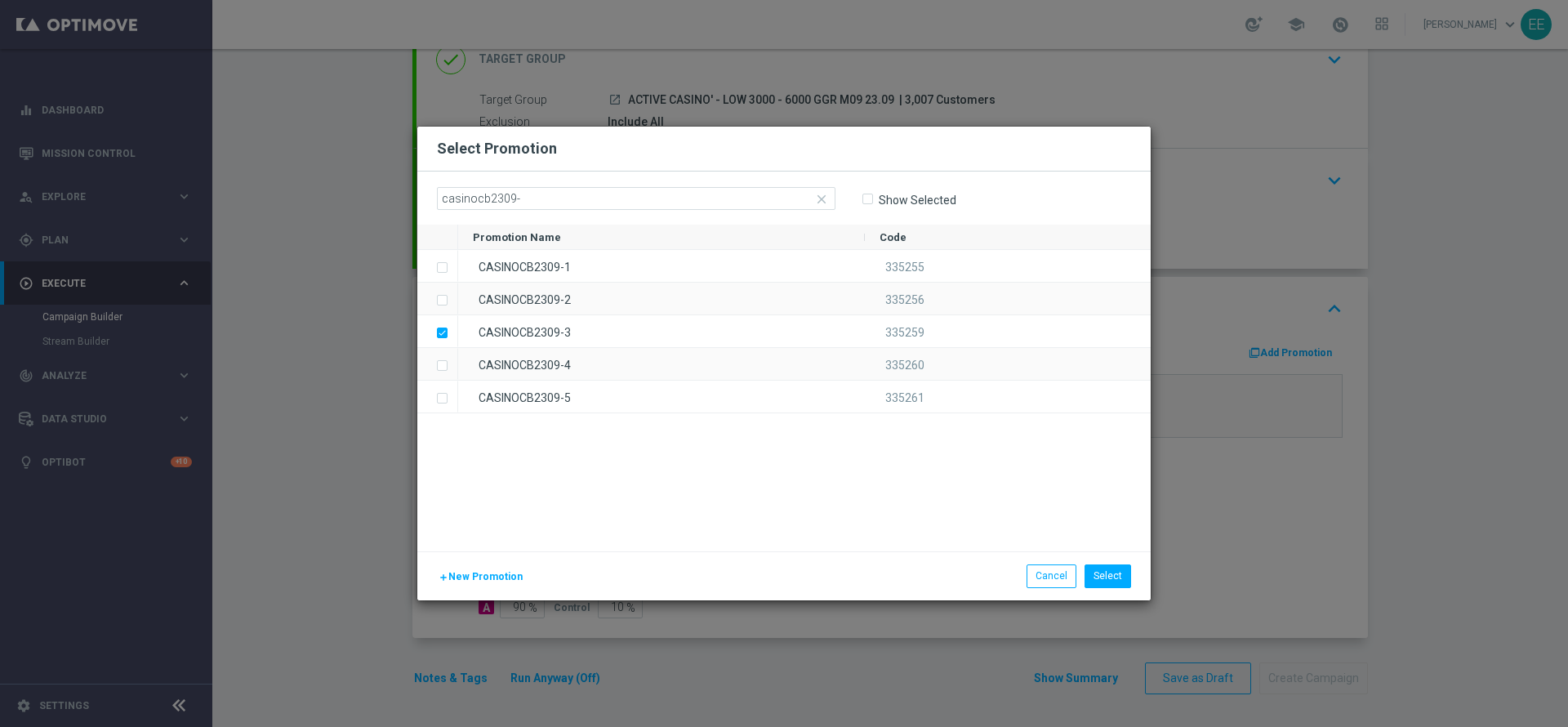
click at [746, 481] on div "CASINOCB2309-1 335255 CASINOCB2309-2 335256 CASINOCB2309-3 335259 CASINOCB2309-…" at bounding box center [803, 401] width 693 height 301
click at [1111, 573] on button "Select" at bounding box center [1107, 575] width 46 height 23
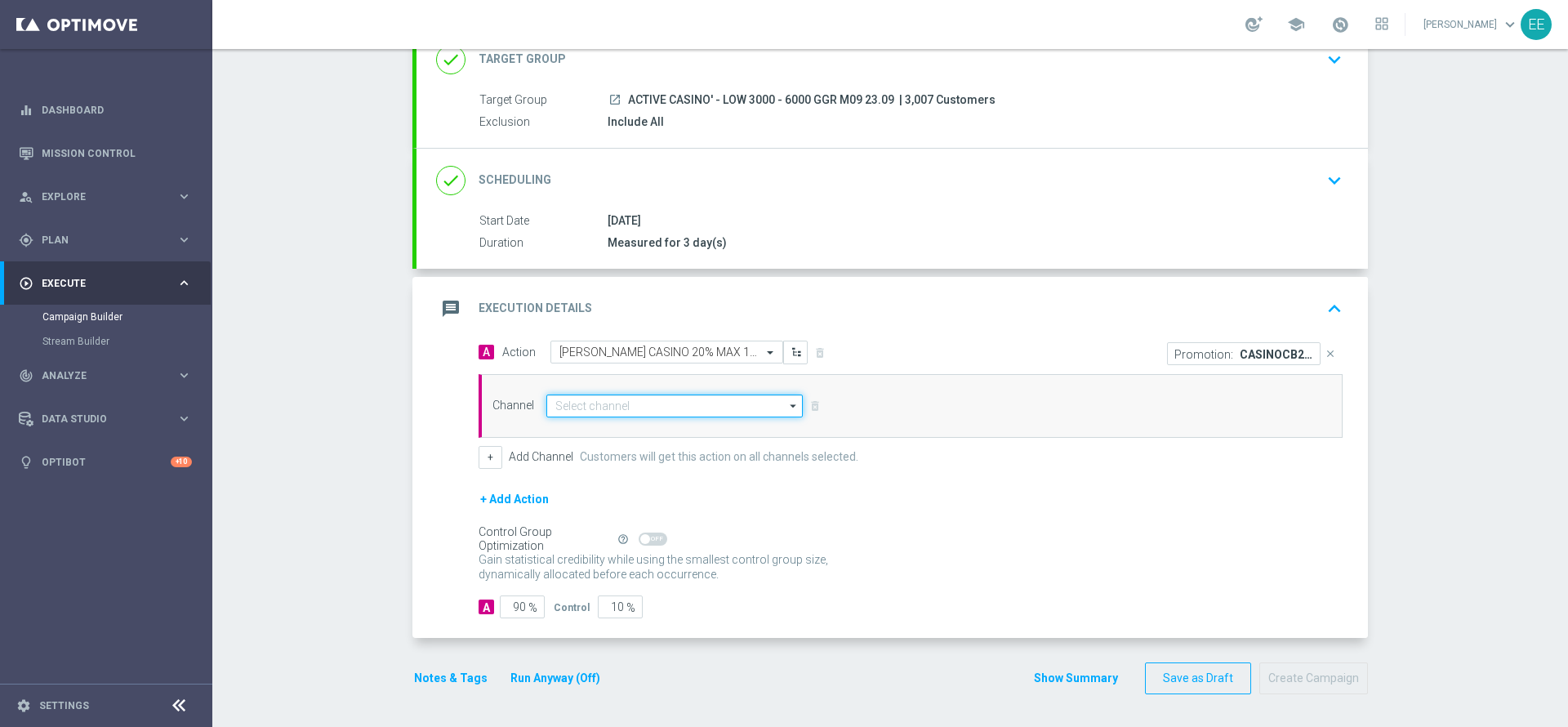
click at [661, 396] on input at bounding box center [675, 406] width 257 height 23
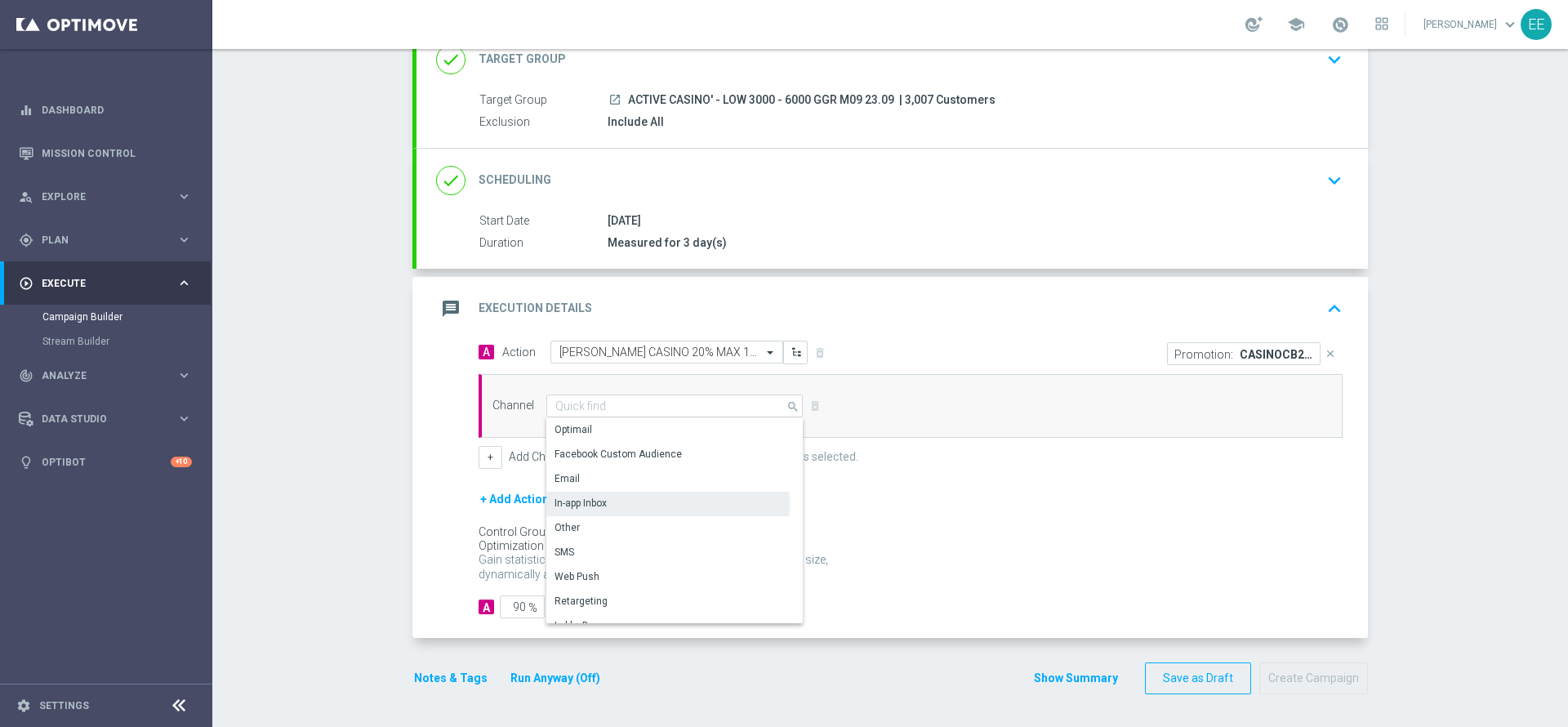
click at [604, 495] on div "In-app Inbox" at bounding box center [668, 503] width 243 height 23
type input "In-app Inbox"
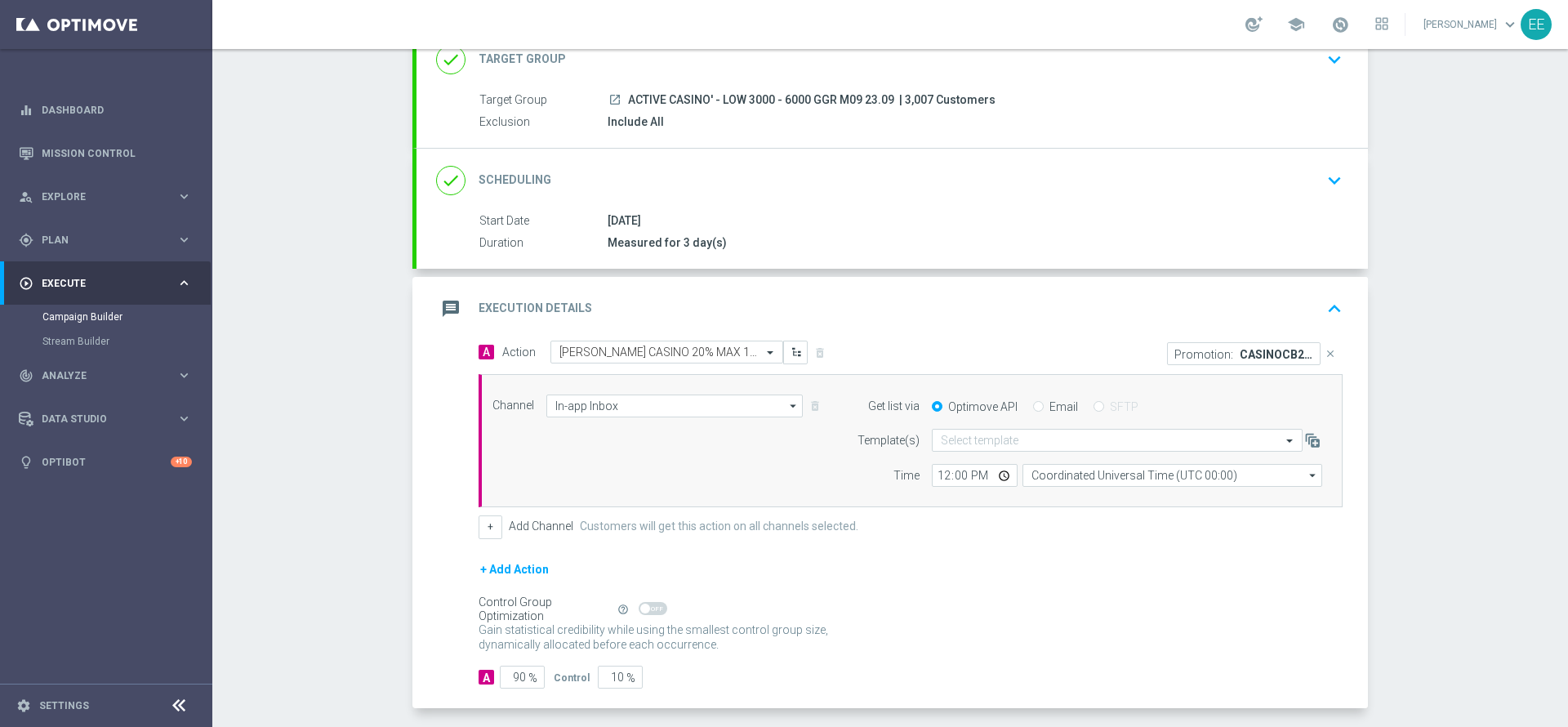
click at [1018, 408] on div "Optimove API Email SFTP" at bounding box center [1126, 407] width 415 height 15
click at [1033, 409] on input "Email" at bounding box center [1037, 408] width 10 height 10
radio input "true"
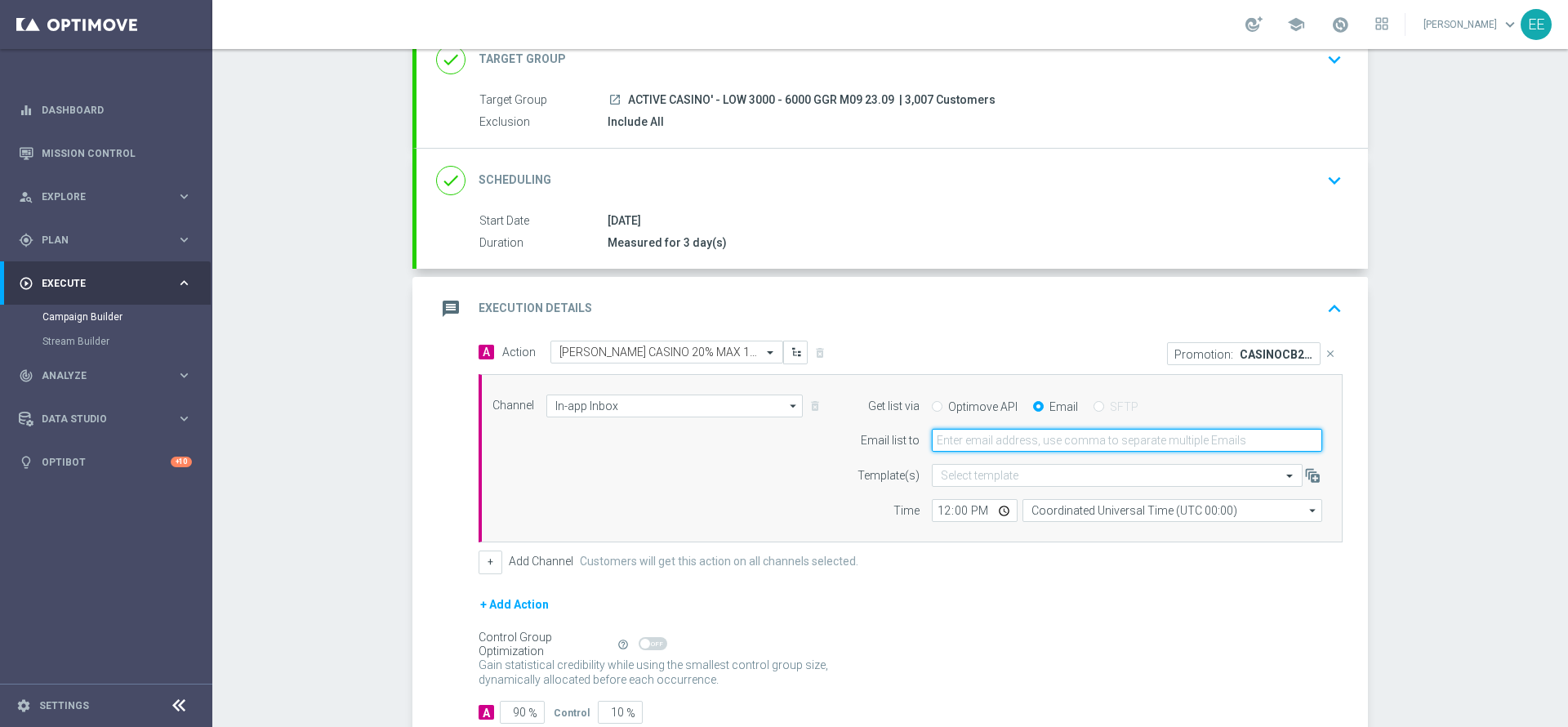
click at [1037, 451] on input "email" at bounding box center [1126, 440] width 390 height 23
type input "[PERSON_NAME][EMAIL_ADDRESS][DOMAIN_NAME]"
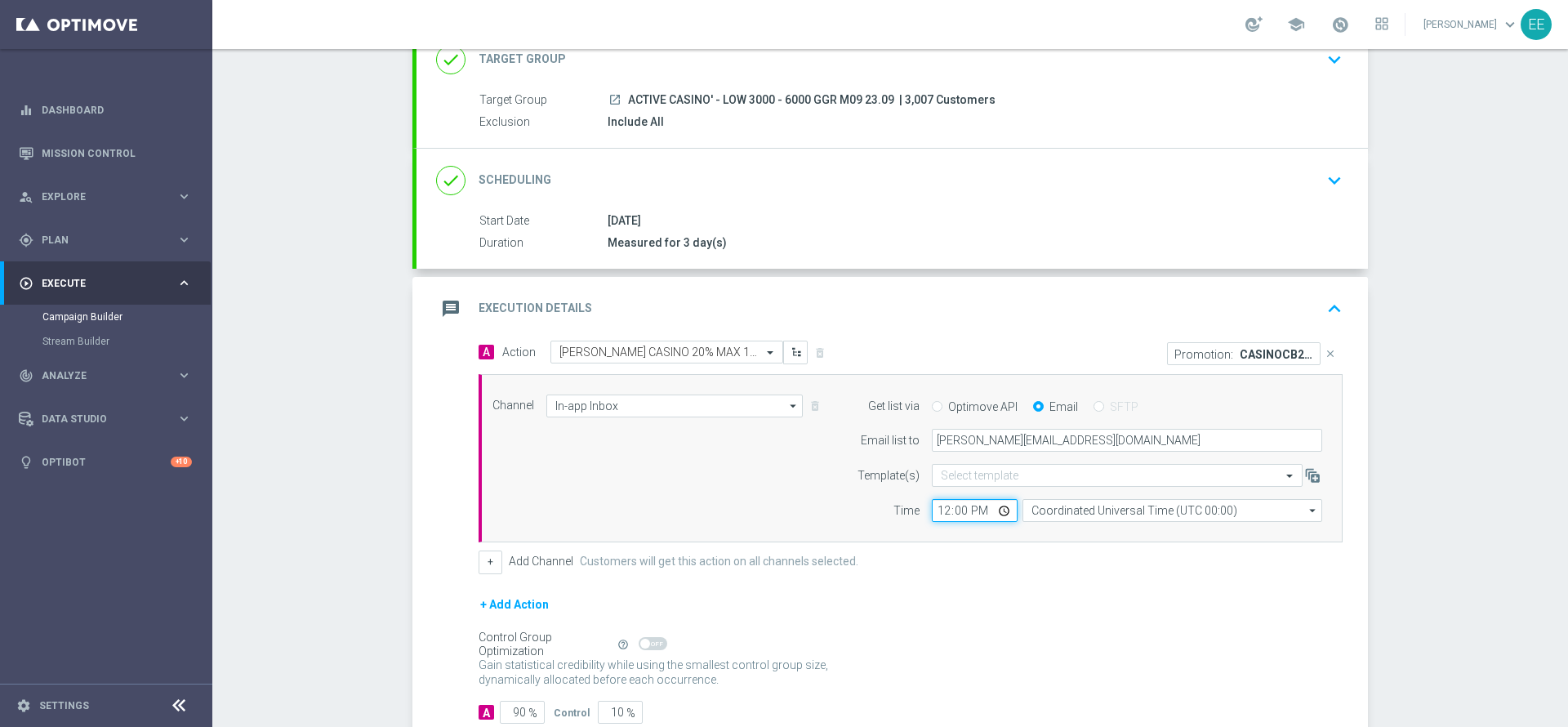
click at [938, 511] on input "12:00" at bounding box center [974, 511] width 85 height 23
type input "16:00"
click at [981, 606] on div "+ Add Action" at bounding box center [910, 614] width 864 height 41
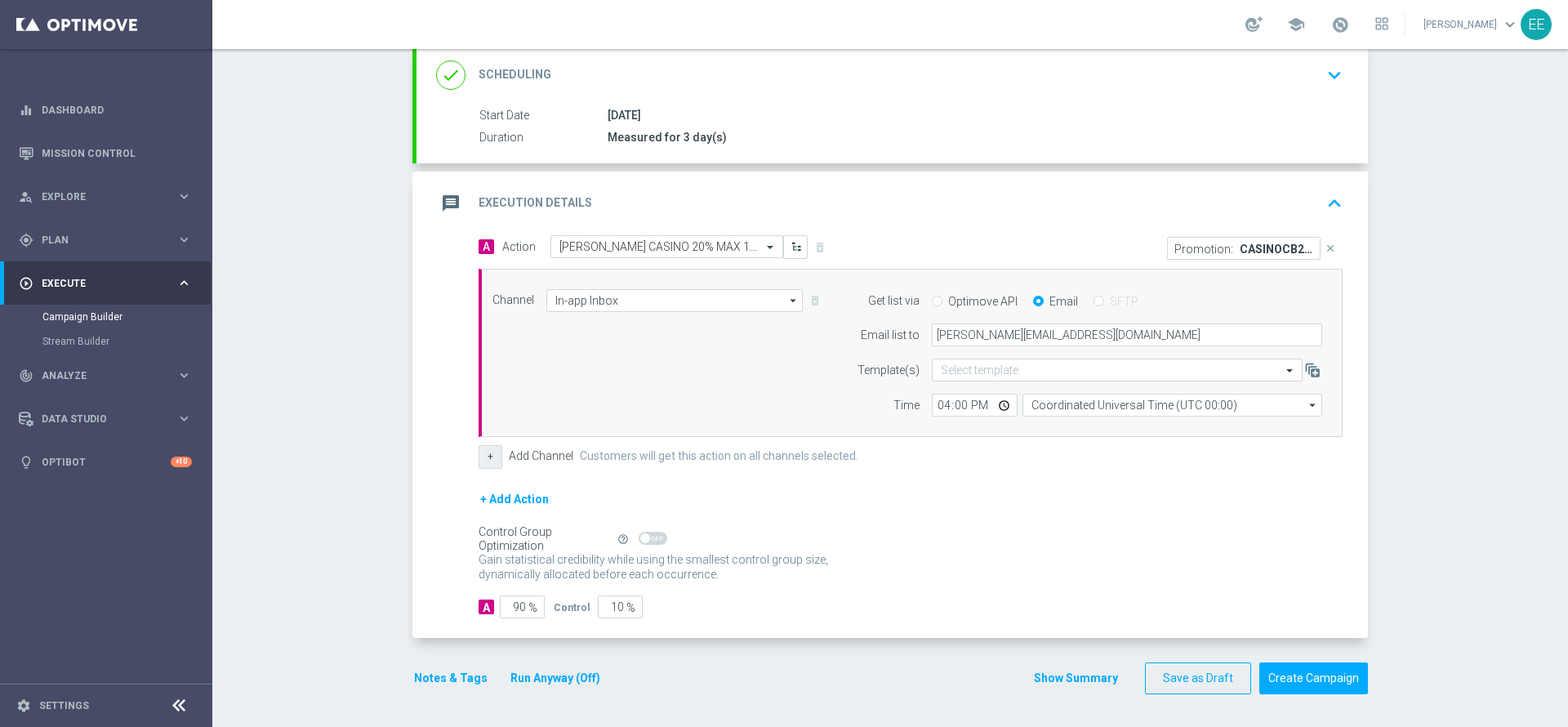
click at [484, 457] on button "+" at bounding box center [490, 457] width 24 height 23
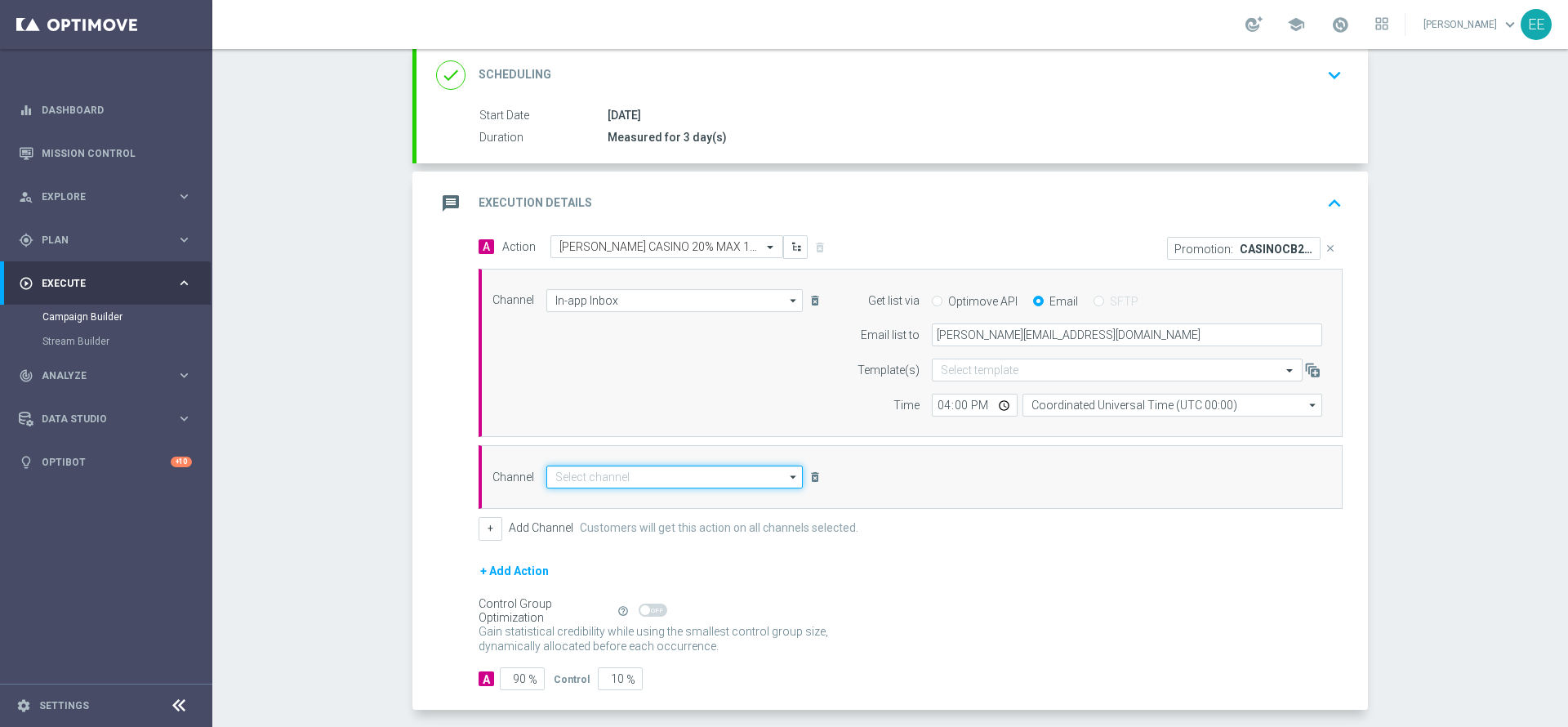
click at [627, 479] on input at bounding box center [675, 477] width 257 height 23
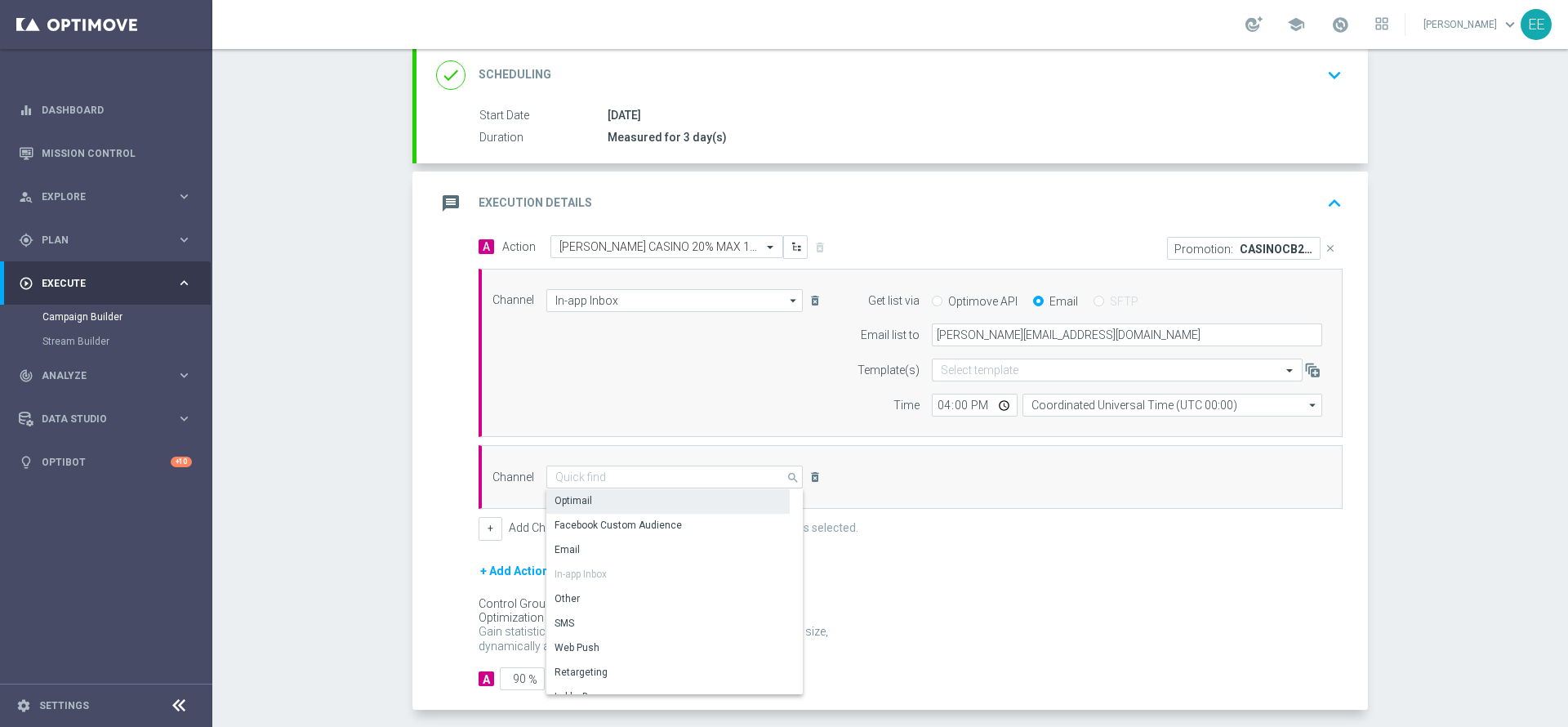
click at [635, 498] on div "Optimail" at bounding box center [668, 500] width 243 height 23
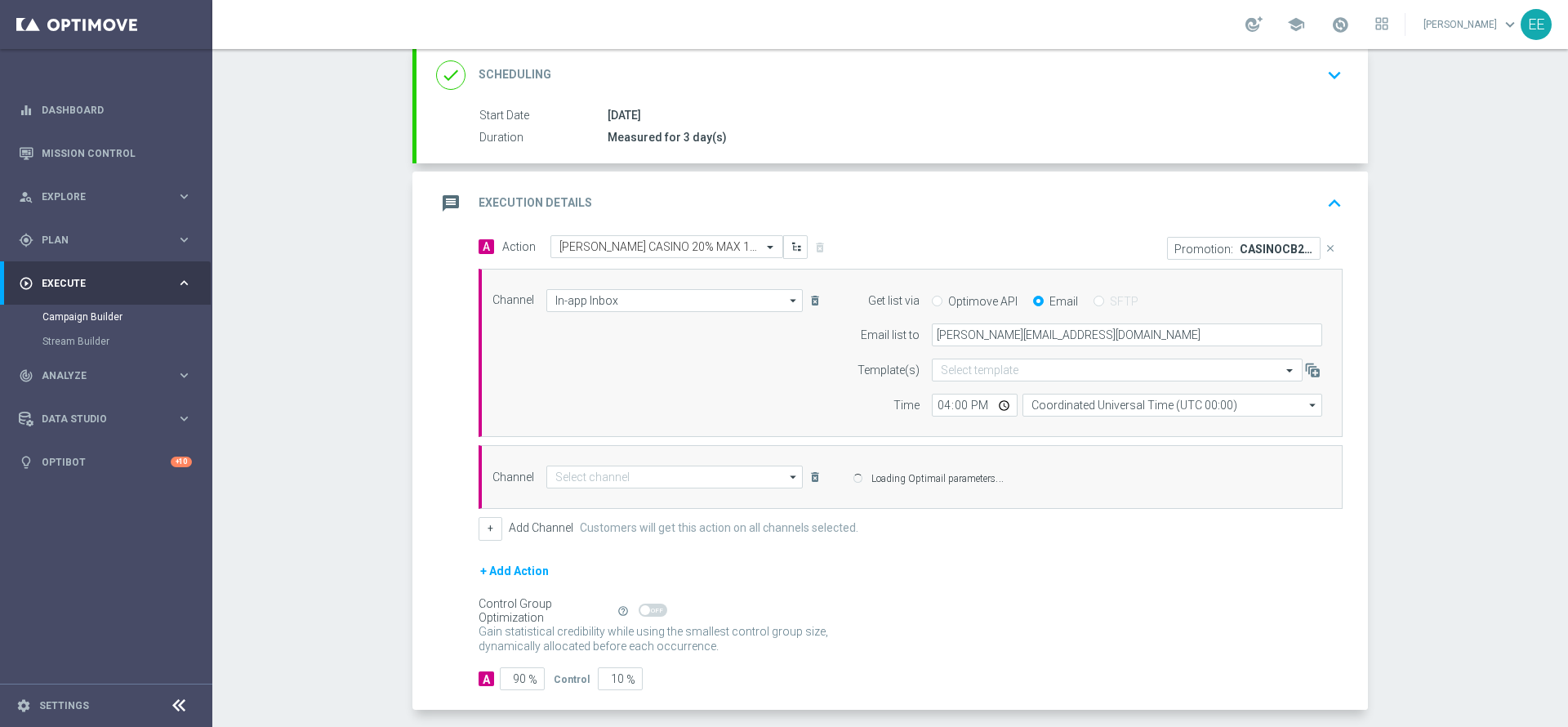
type input "Optimail"
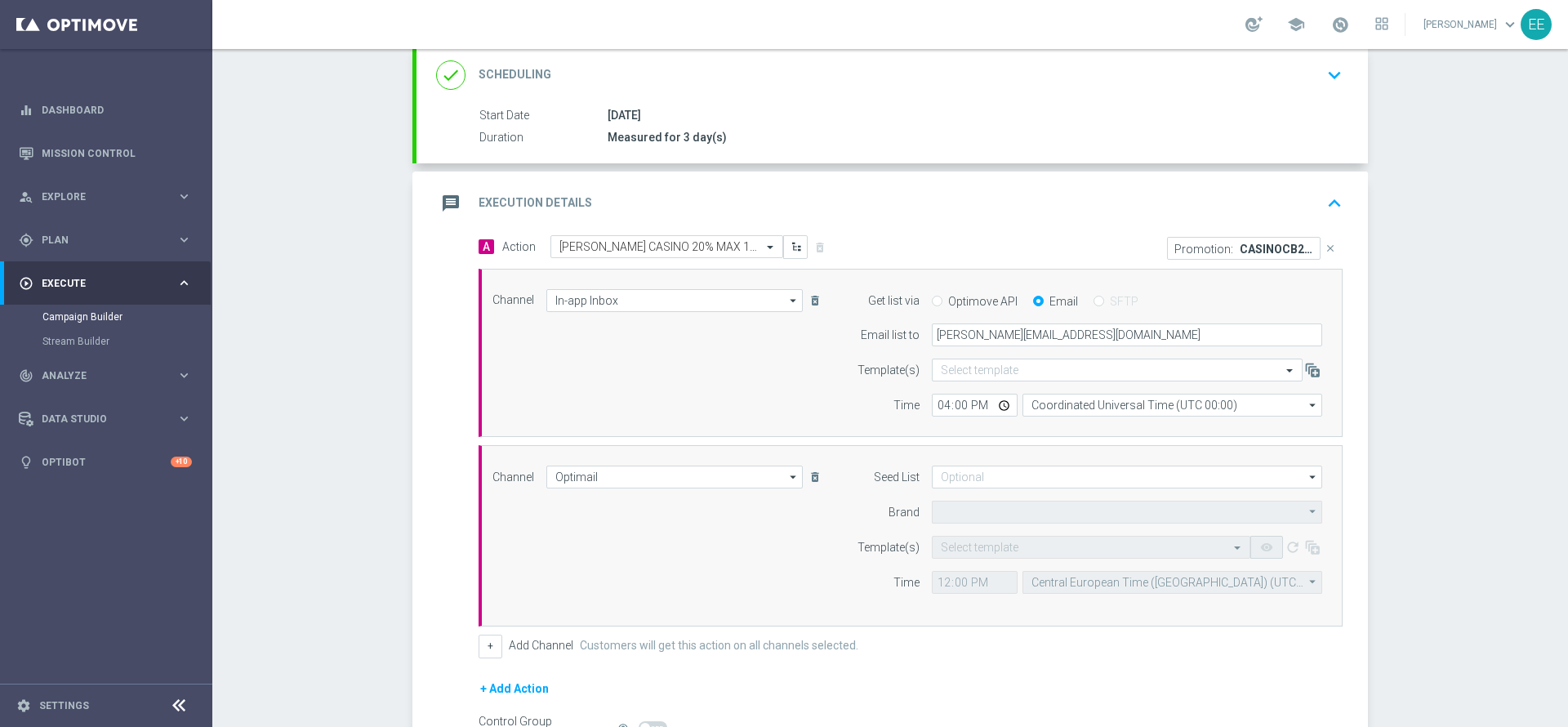
type input "Sisal Marketing"
click at [994, 538] on div "Select template" at bounding box center [1090, 547] width 318 height 23
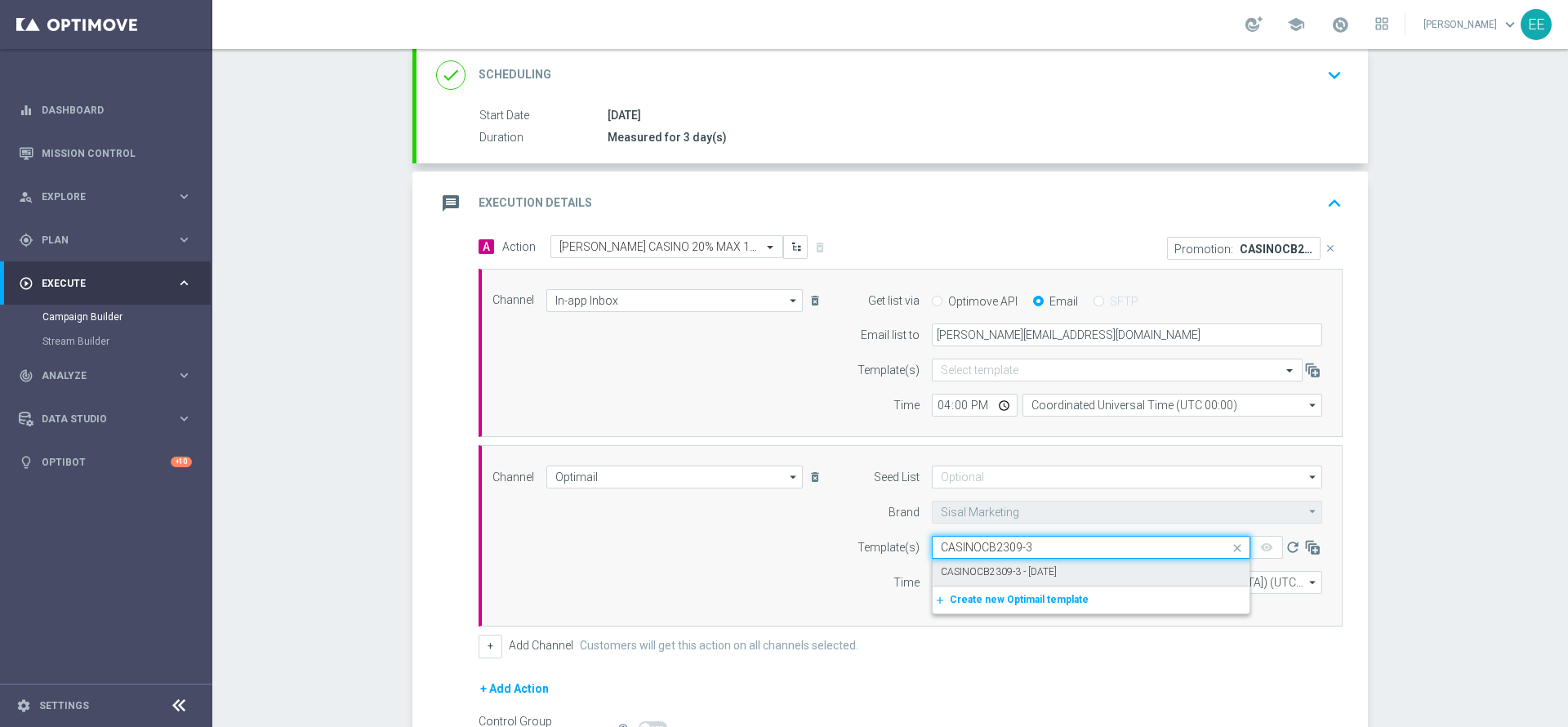
click at [1041, 566] on label "CASINOCB2309-3 - [DATE]" at bounding box center [999, 572] width 116 height 14
type input "CASINOCB2309-3"
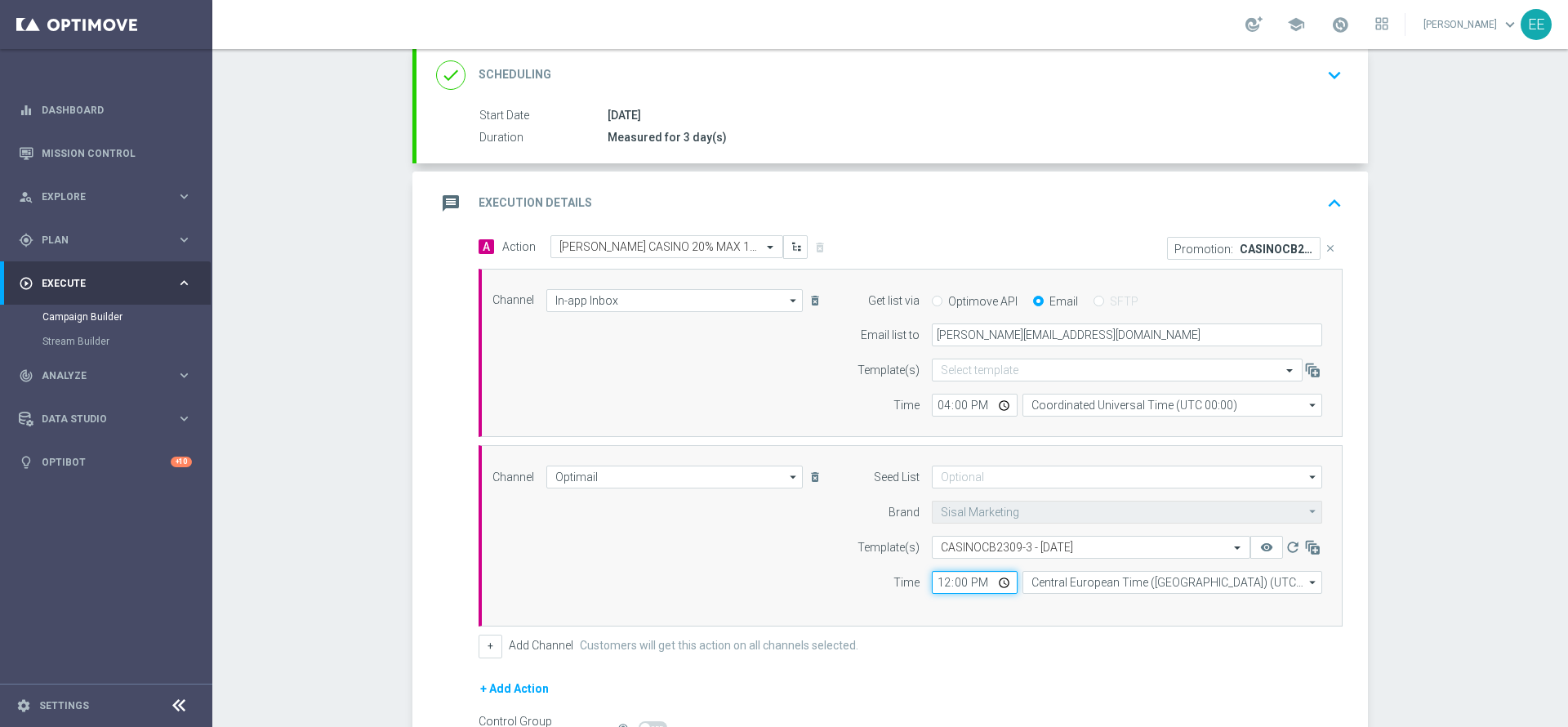
click at [936, 585] on input "12:00" at bounding box center [974, 582] width 85 height 23
type input "18:00"
click at [1325, 199] on icon "keyboard_arrow_up" at bounding box center [1334, 204] width 25 height 25
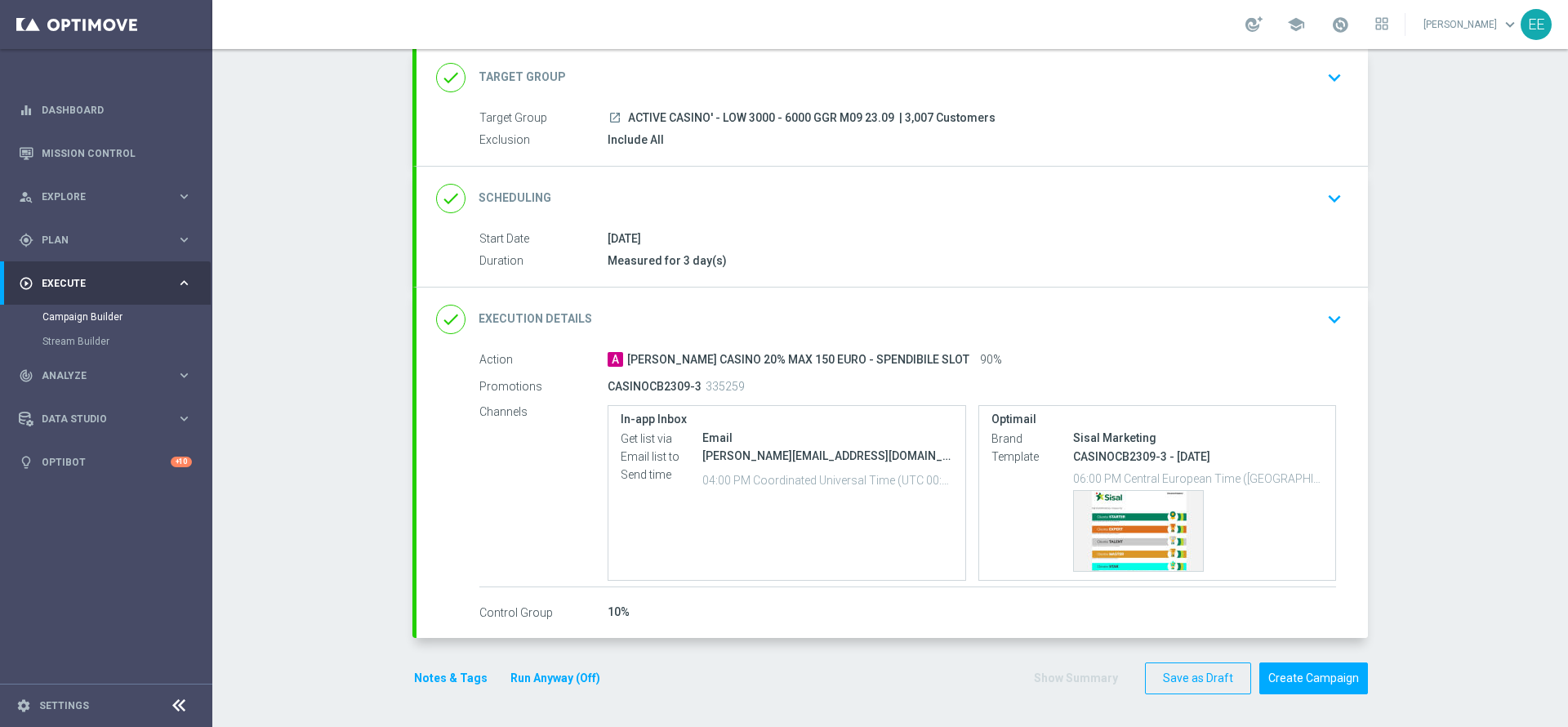
scroll to position [100, 0]
click at [420, 675] on button "Notes & Tags" at bounding box center [450, 679] width 77 height 21
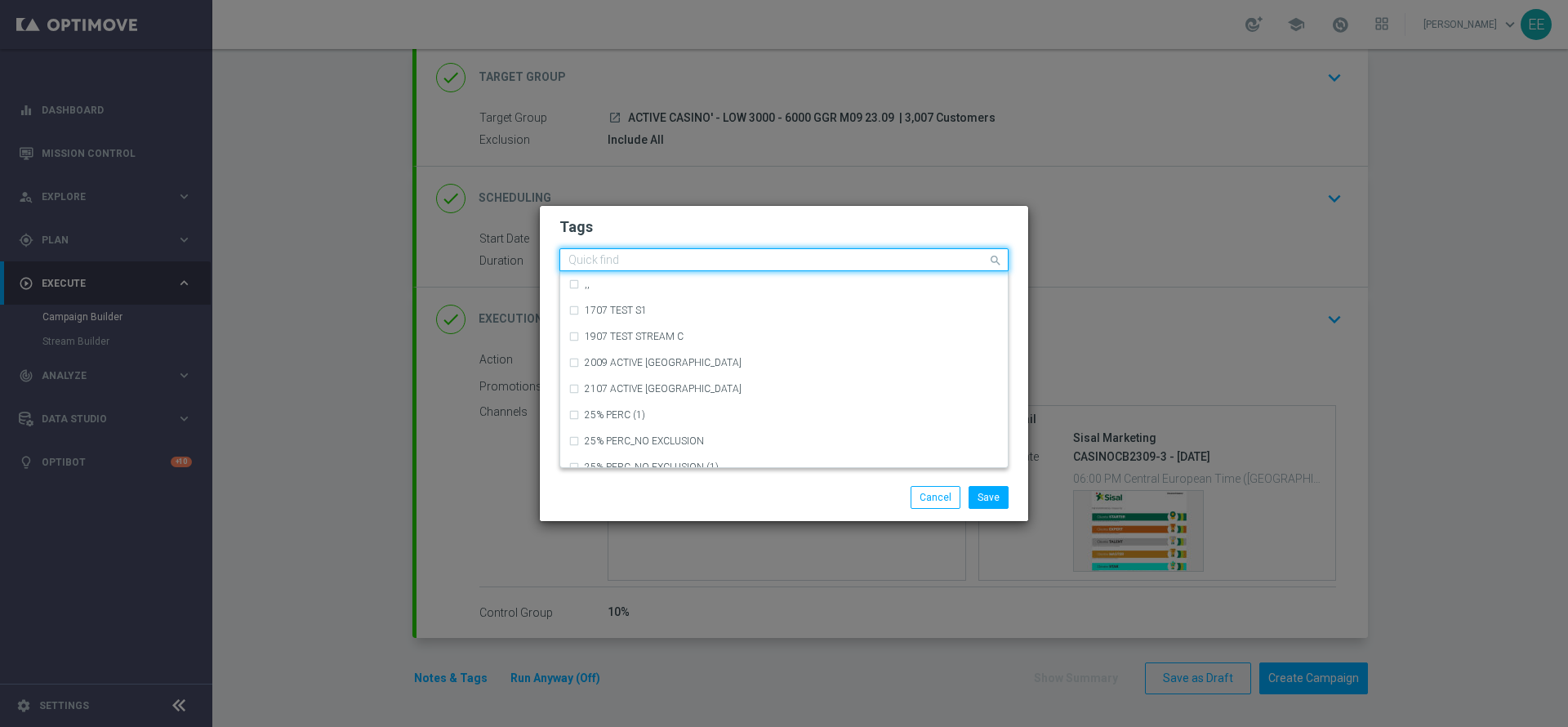
click at [714, 257] on input "text" at bounding box center [778, 261] width 419 height 14
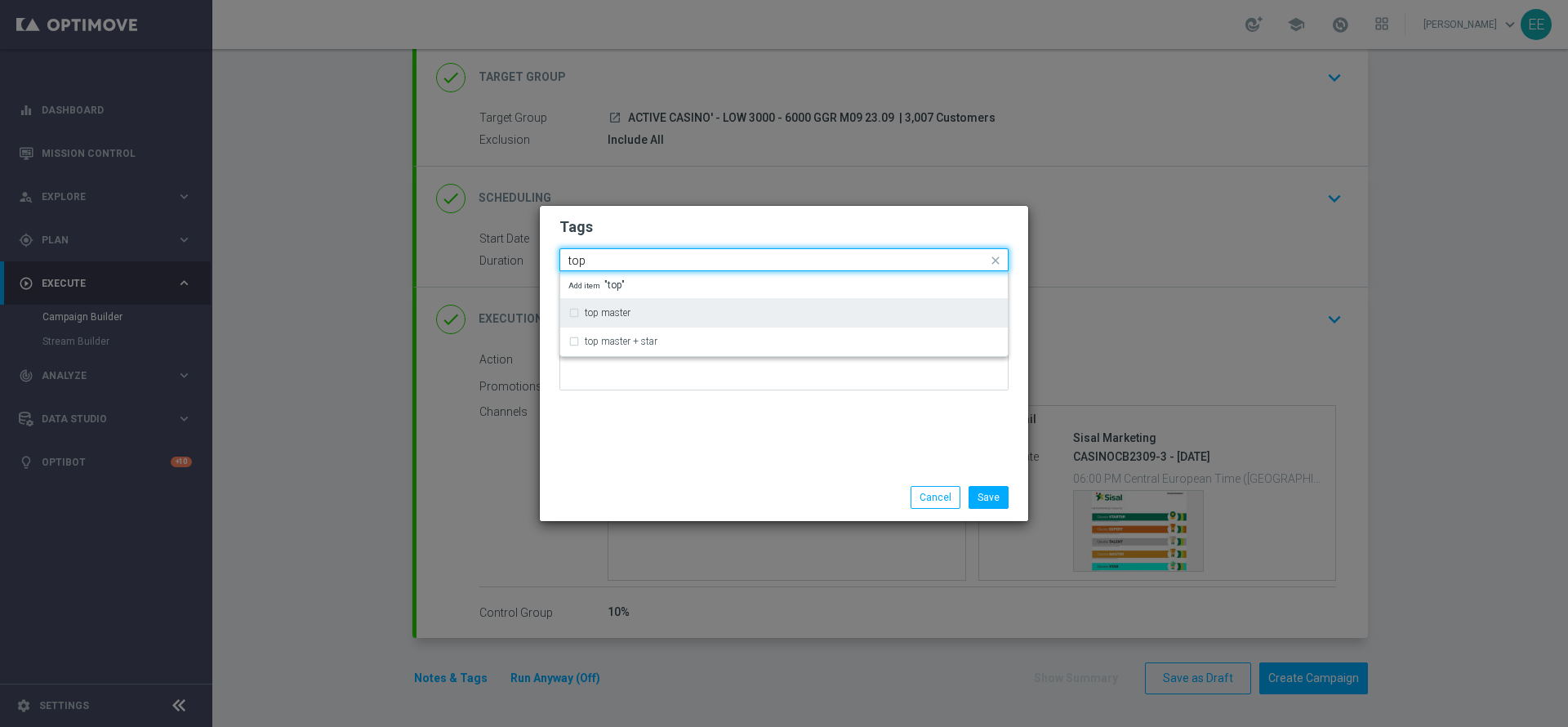
click at [664, 311] on div "top master" at bounding box center [792, 313] width 415 height 9
type input "top"
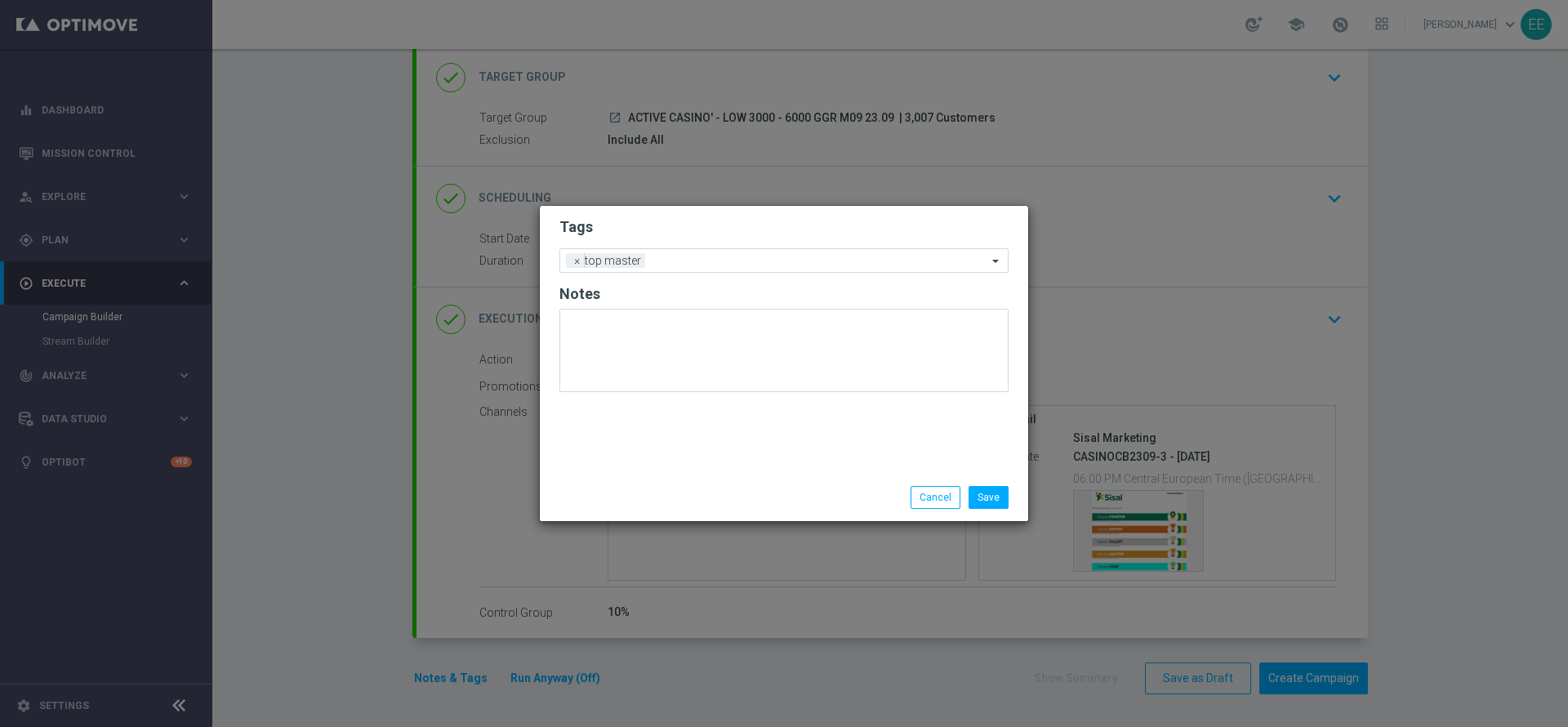
click at [817, 245] on form "Tags Add a new tag × top master Notes" at bounding box center [784, 309] width 449 height 191
click at [858, 257] on input "text" at bounding box center [820, 262] width 335 height 14
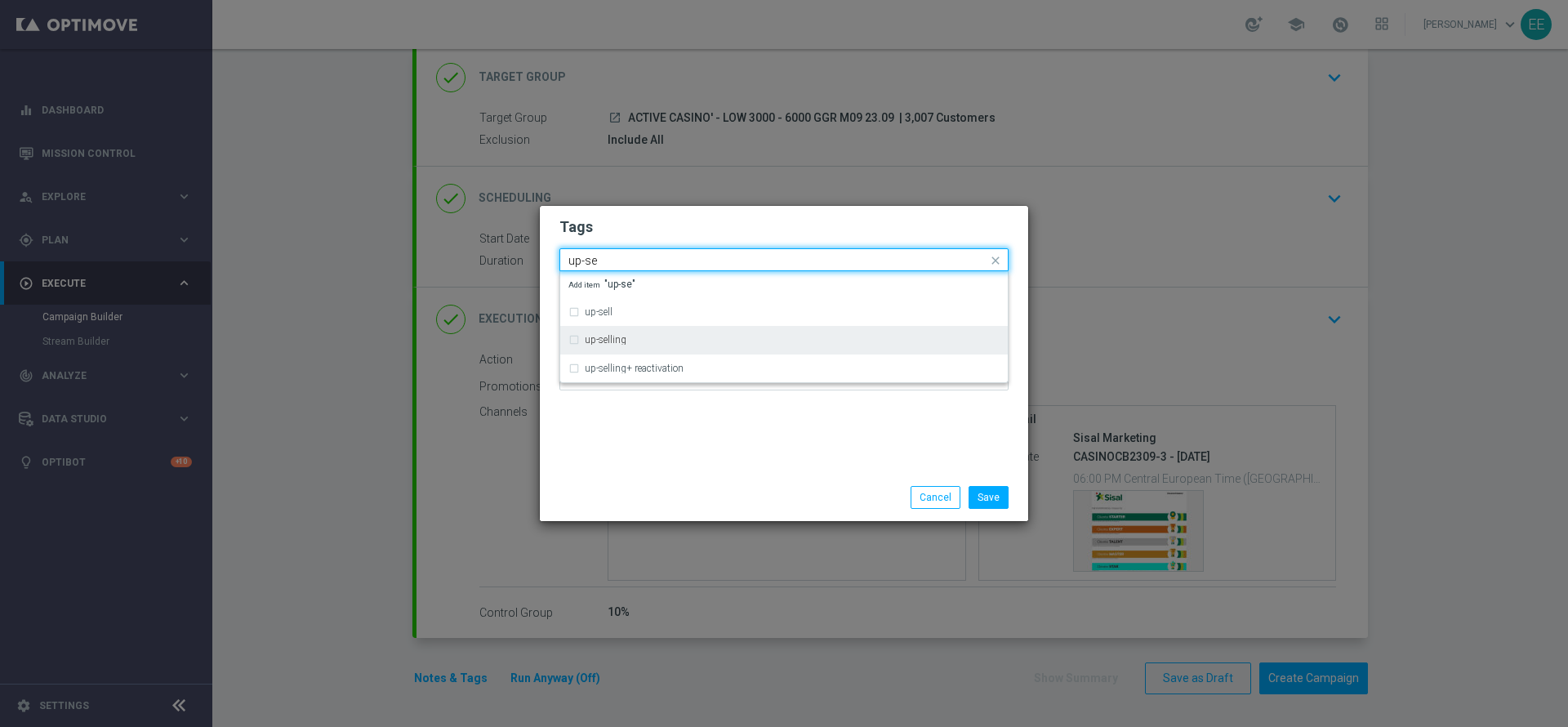
type input "up-se"
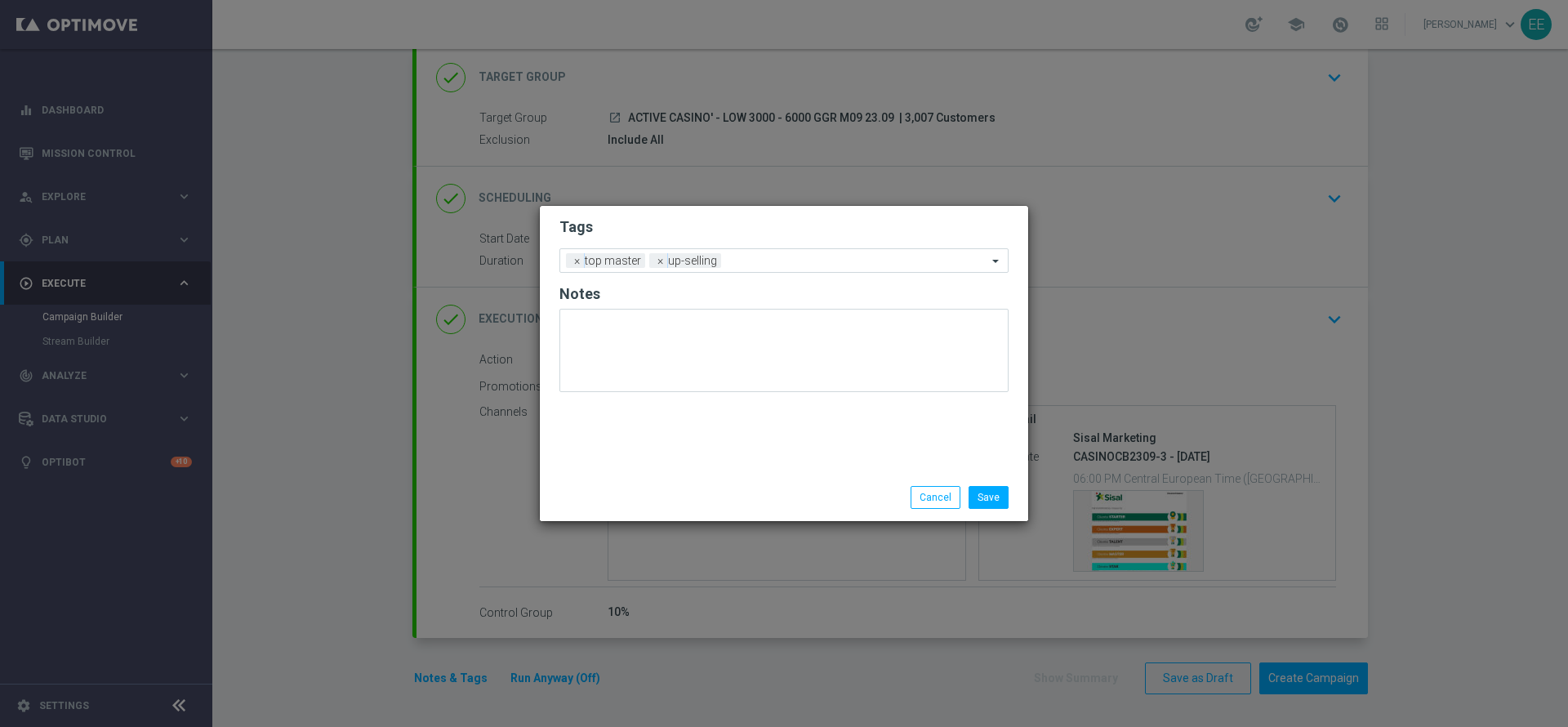
click at [813, 211] on div "Tags Add a new tag × top master × up-selling Notes" at bounding box center [784, 339] width 488 height 268
click at [859, 268] on div at bounding box center [856, 263] width 262 height 16
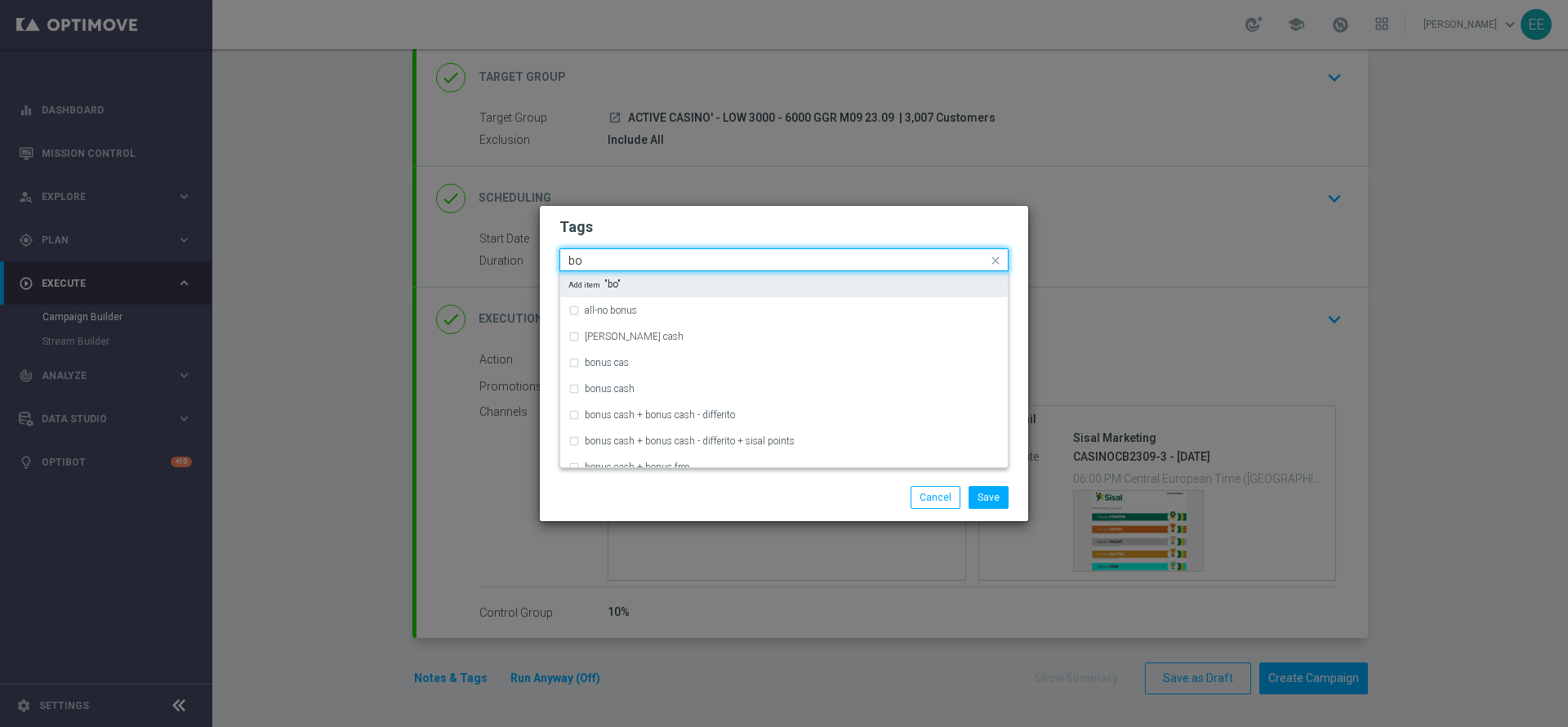
type input "b"
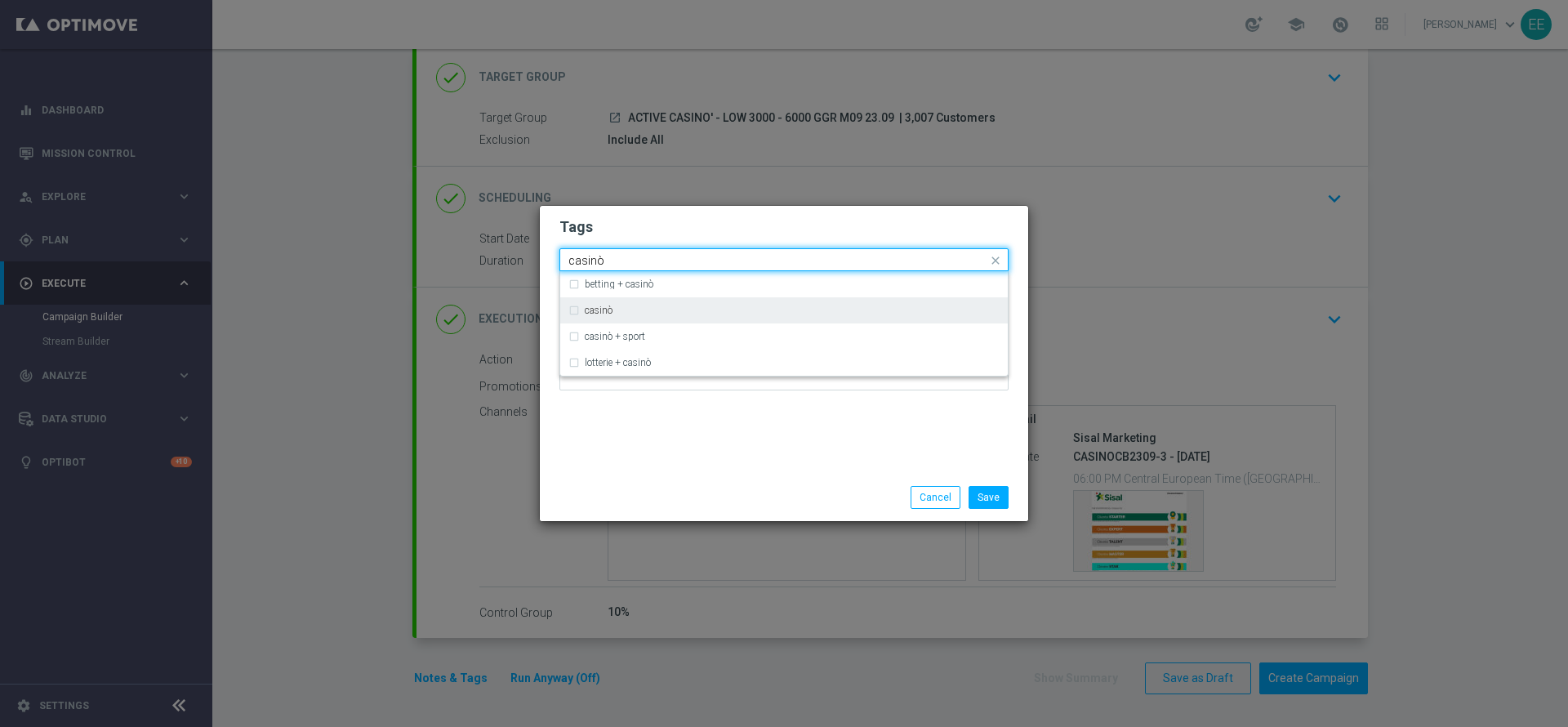
click at [749, 302] on div "casinò" at bounding box center [784, 311] width 431 height 27
type input "casinò"
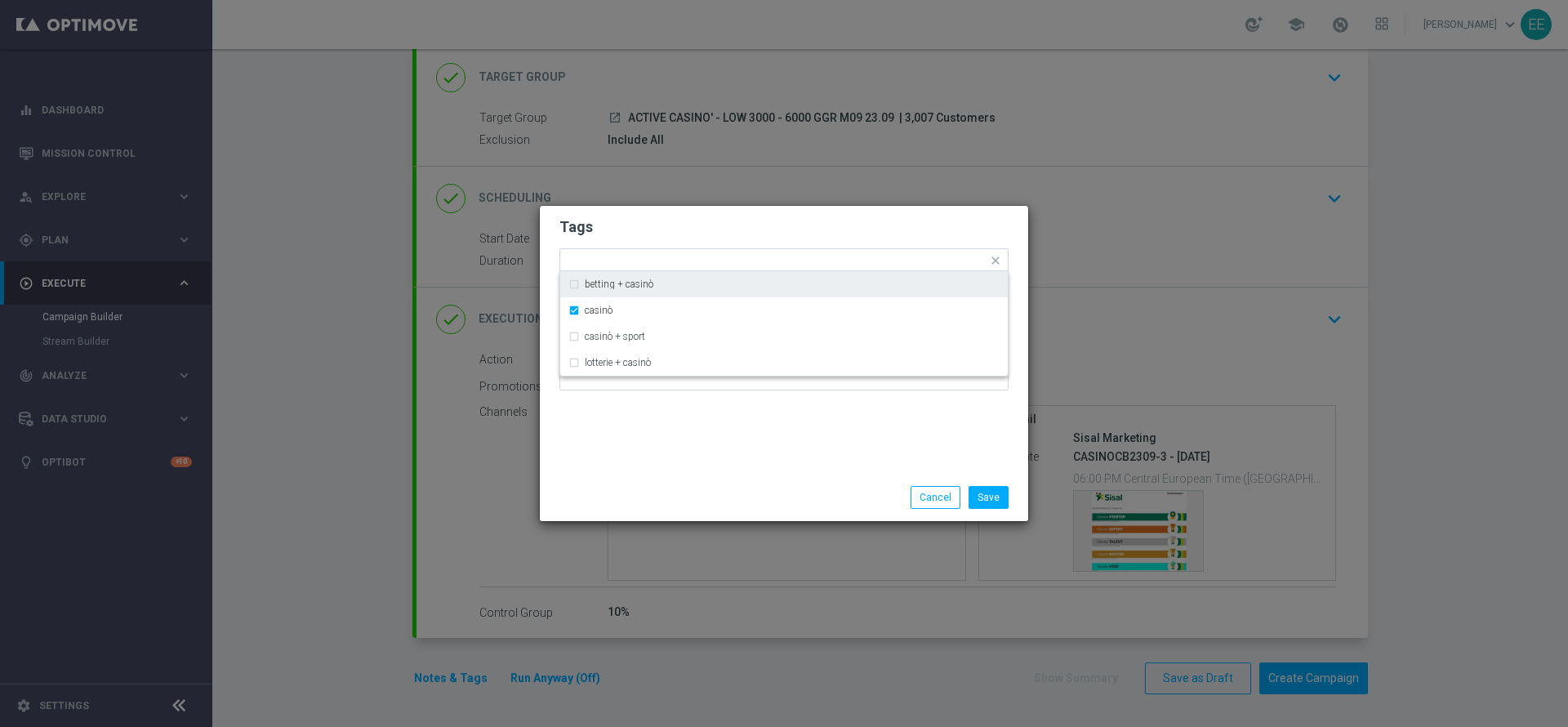
click at [826, 245] on form "Tags Quick find × top master × up-selling × casinò betting + casinò casinò casi…" at bounding box center [784, 308] width 449 height 190
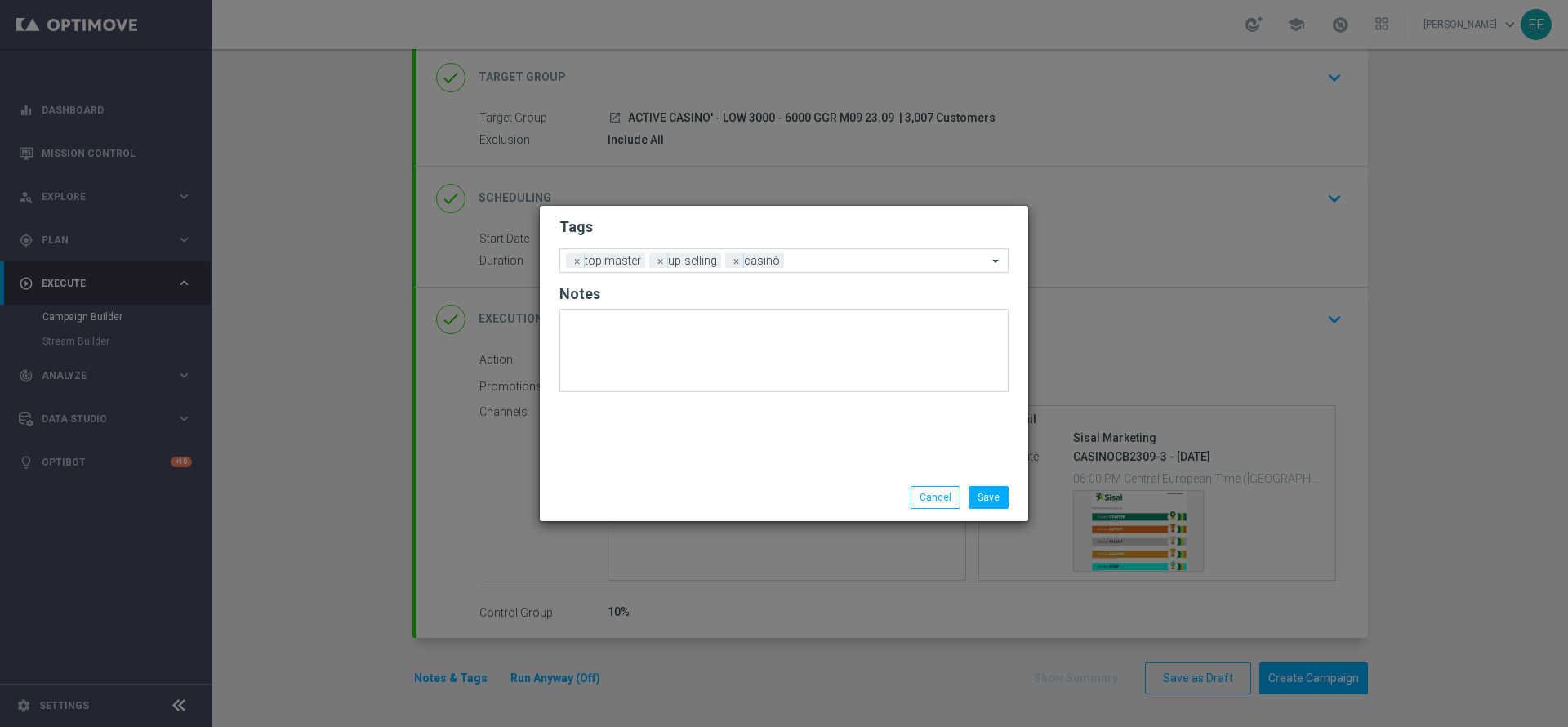
click at [869, 253] on div "Add a new tag × top master × up-selling × casinò" at bounding box center [773, 261] width 427 height 23
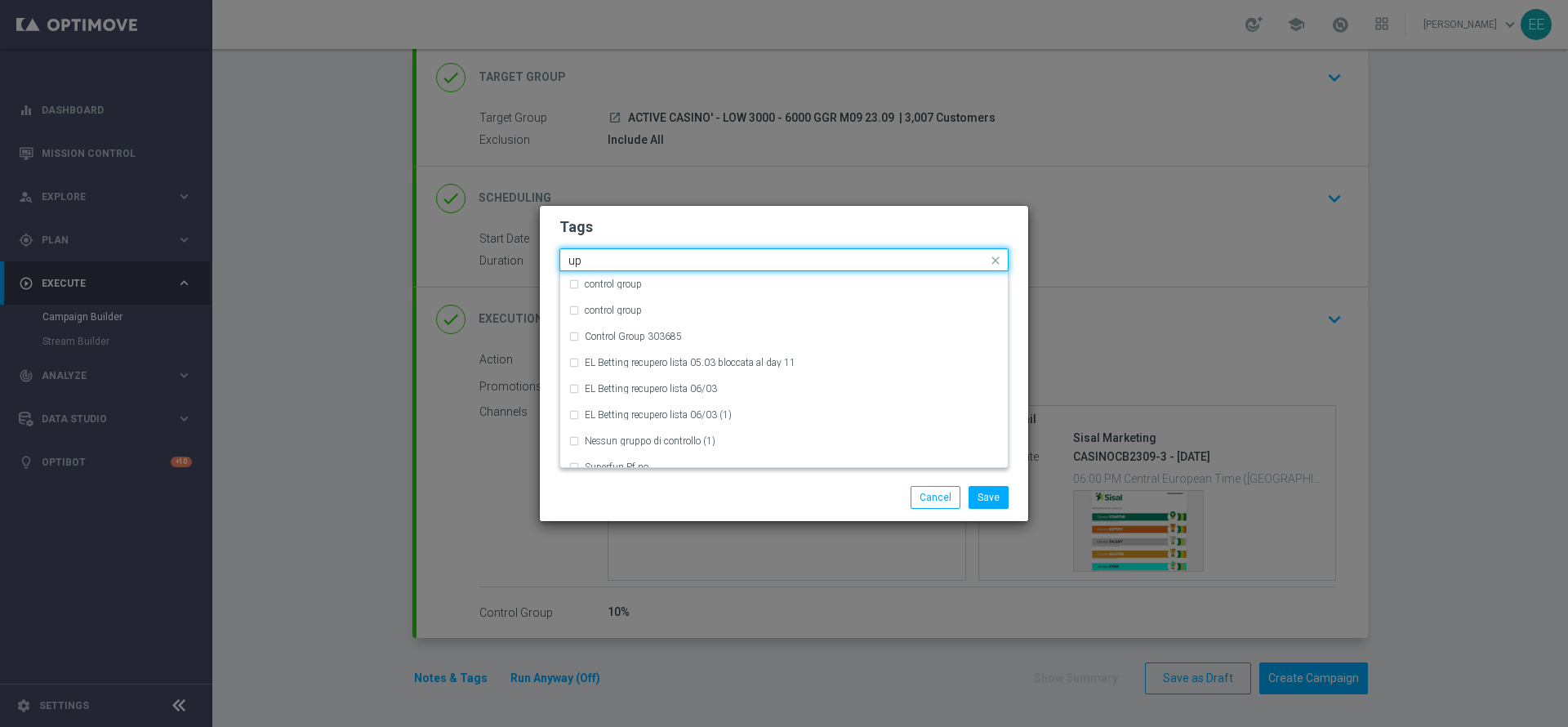
type input "u"
click at [828, 227] on h2 "Tags" at bounding box center [784, 227] width 449 height 20
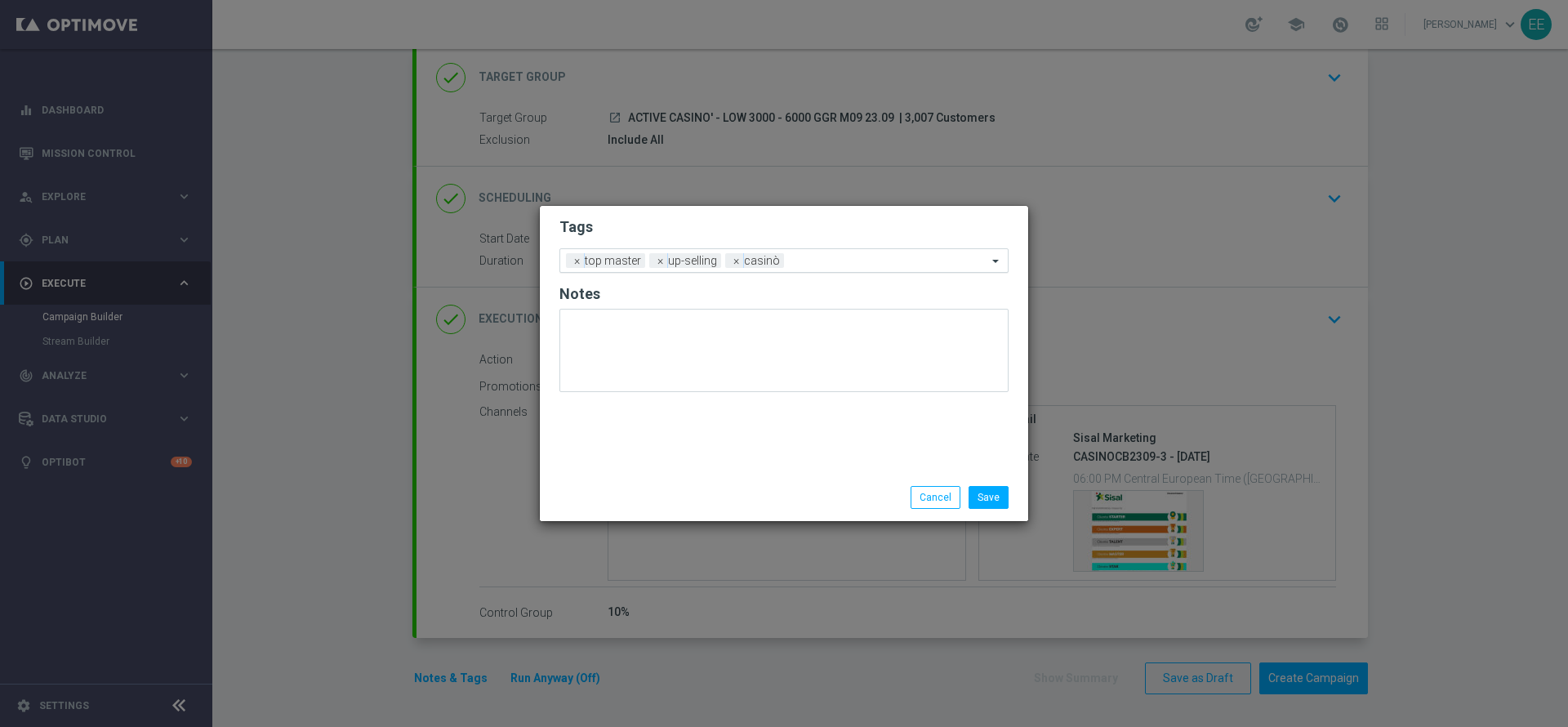
click at [861, 255] on input "text" at bounding box center [889, 262] width 197 height 14
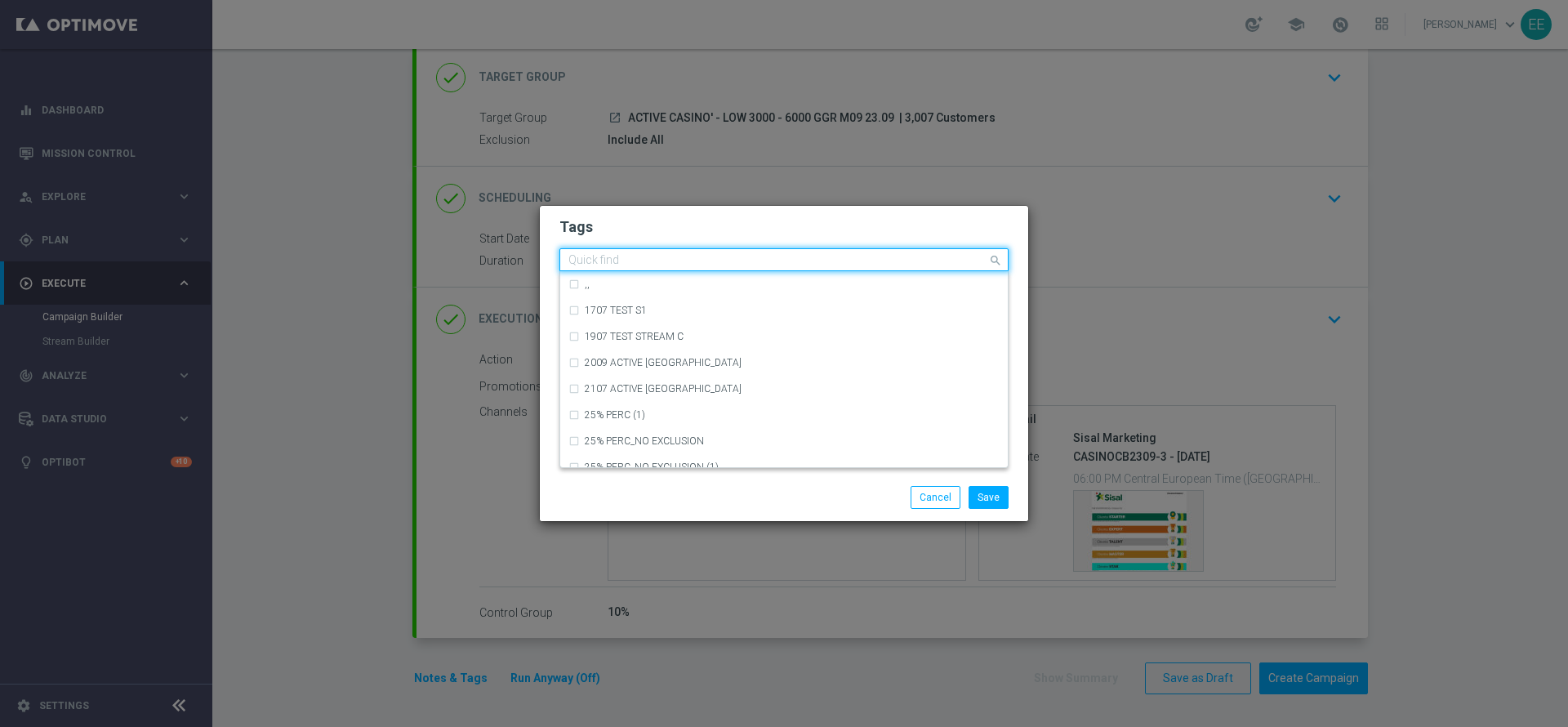
click at [859, 231] on h2 "Tags" at bounding box center [784, 227] width 449 height 20
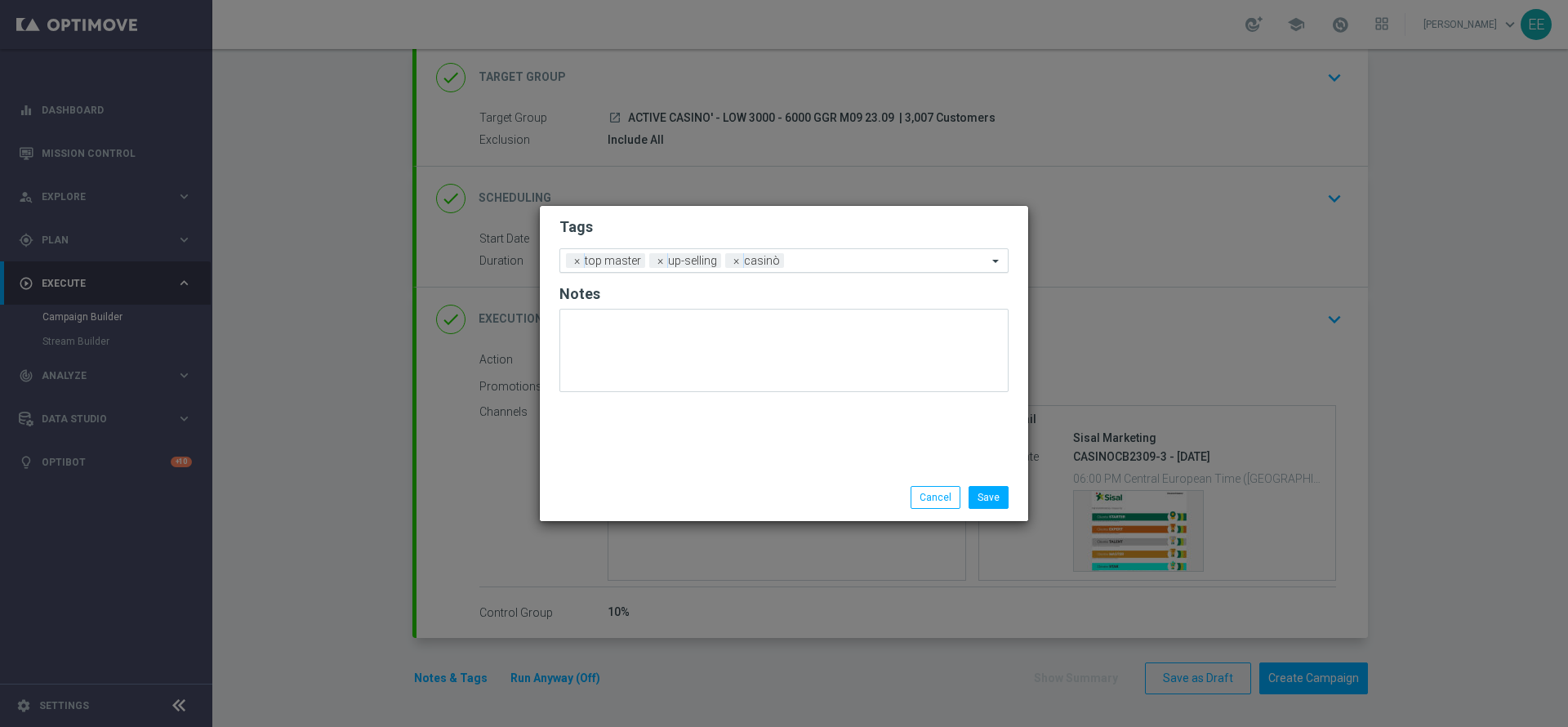
click at [825, 266] on input "text" at bounding box center [889, 262] width 197 height 14
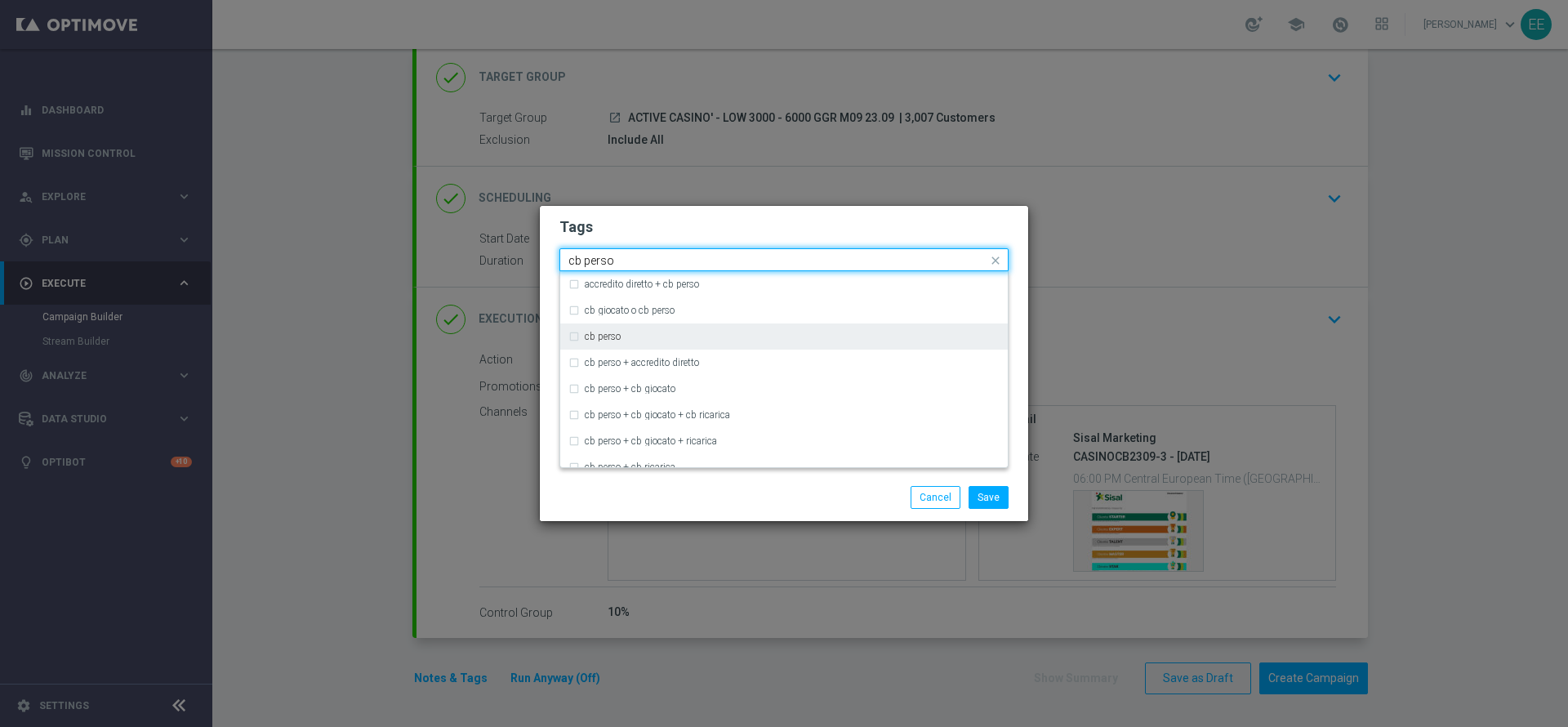
click at [673, 332] on div "cb perso" at bounding box center [792, 336] width 415 height 9
type input "cb perso"
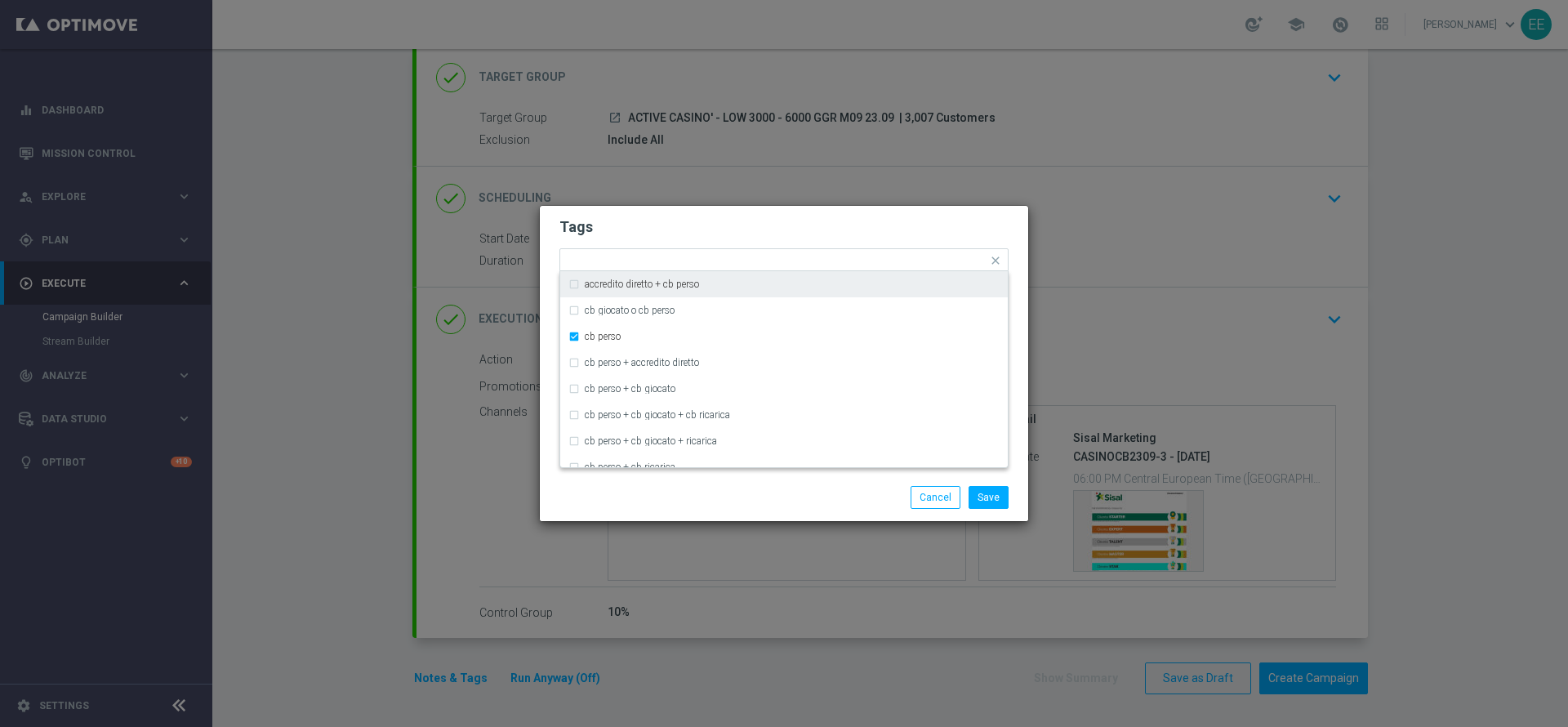
click at [910, 217] on h2 "Tags" at bounding box center [784, 227] width 449 height 20
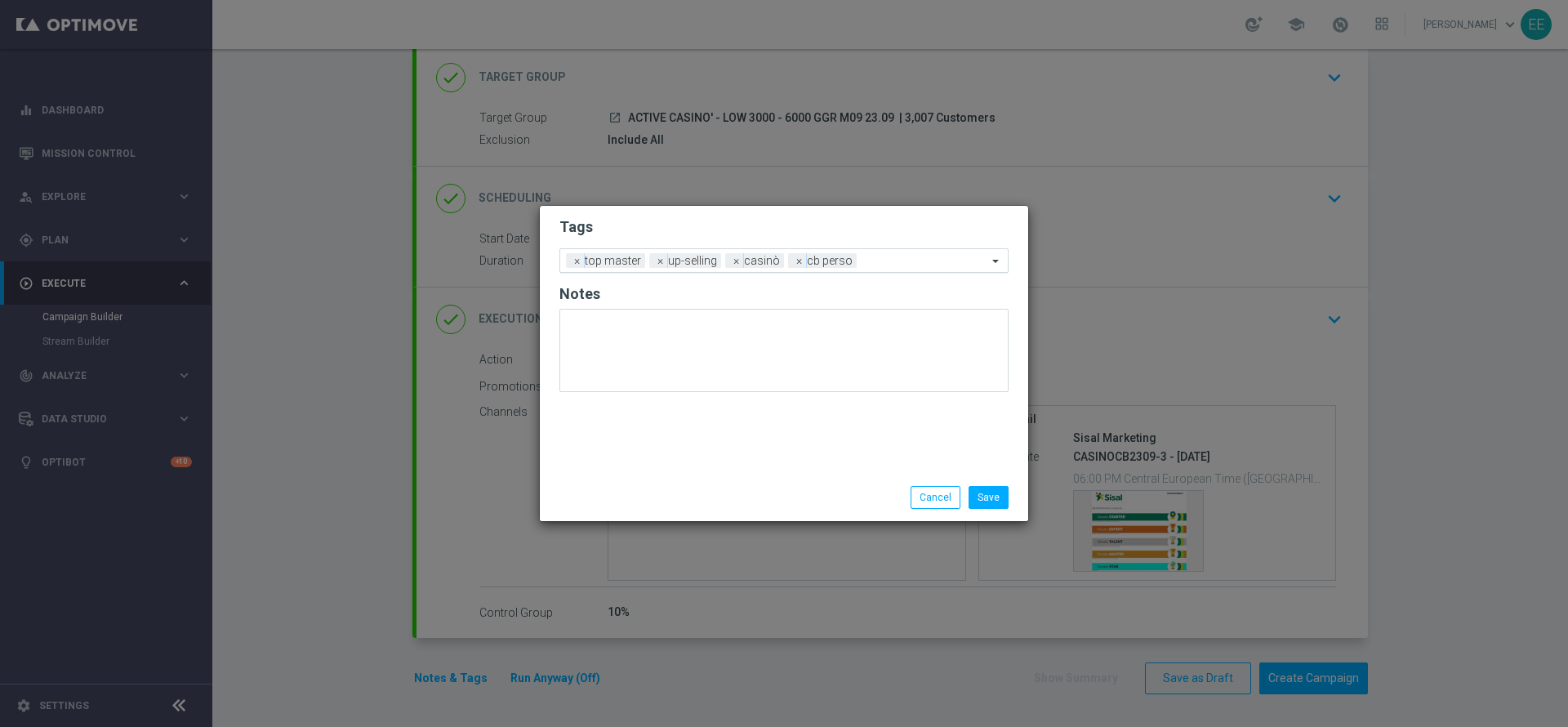
click at [928, 271] on ng-select "Add a new tag × top master × up-selling × casinò × [PERSON_NAME]" at bounding box center [784, 261] width 449 height 25
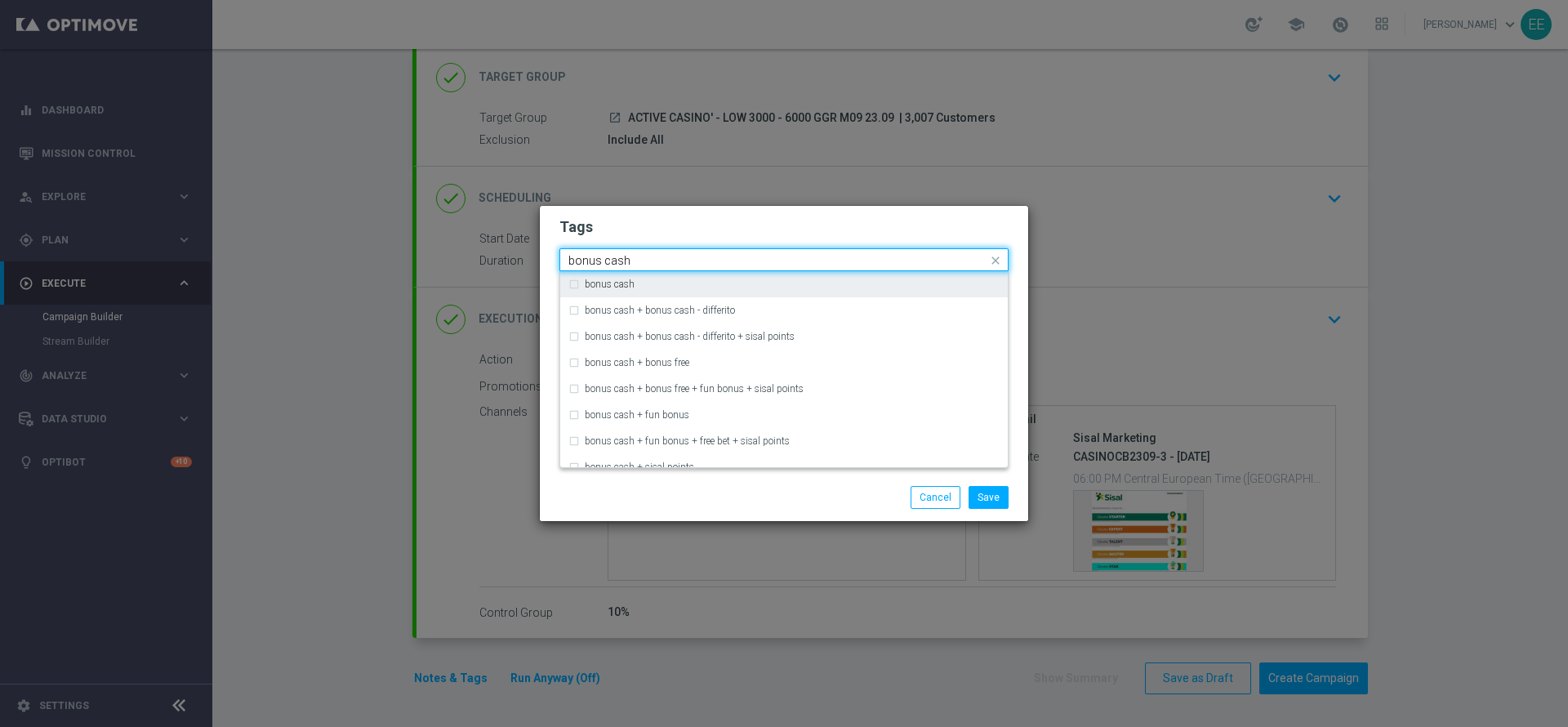
click at [856, 290] on div "bonus cash" at bounding box center [784, 284] width 431 height 27
type input "bonus cash"
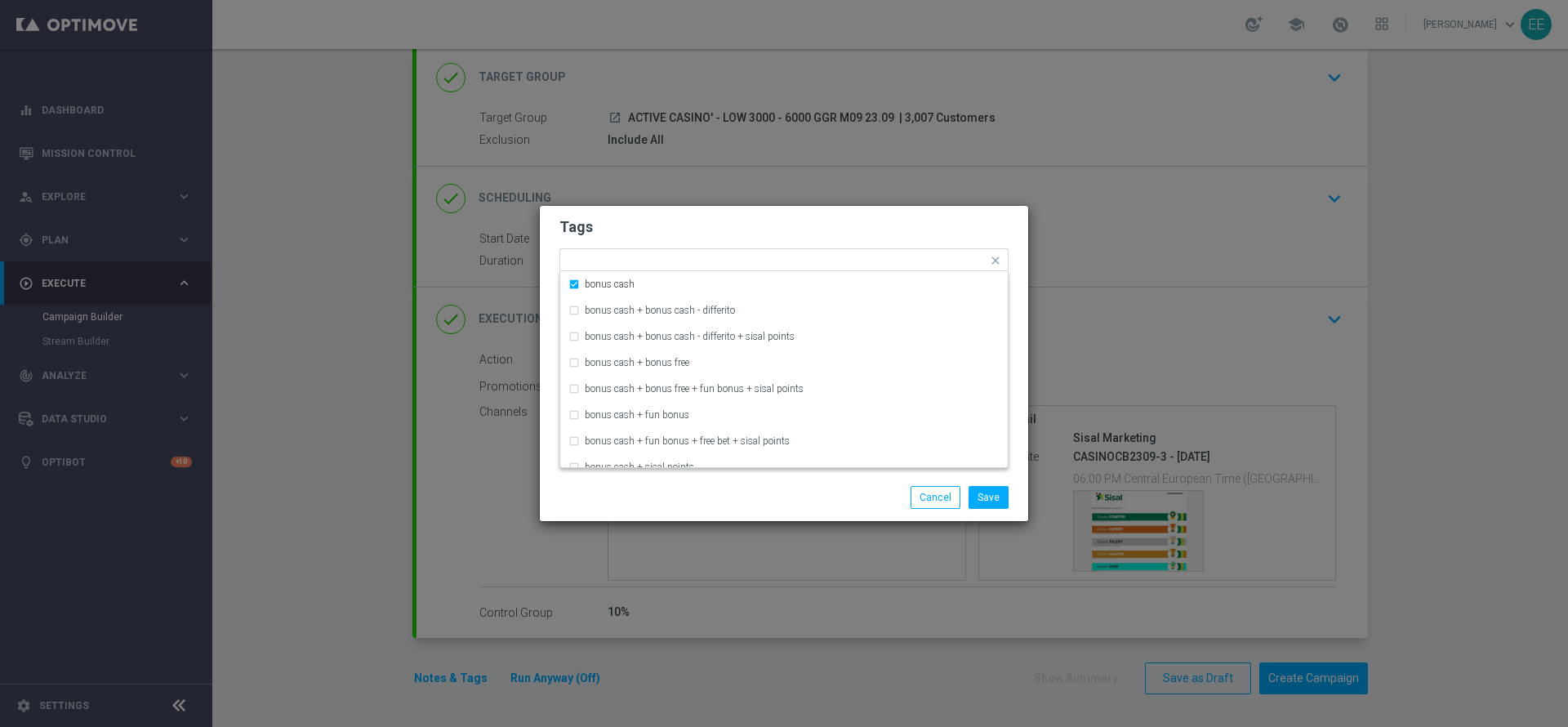
click at [902, 224] on h2 "Tags" at bounding box center [784, 227] width 449 height 20
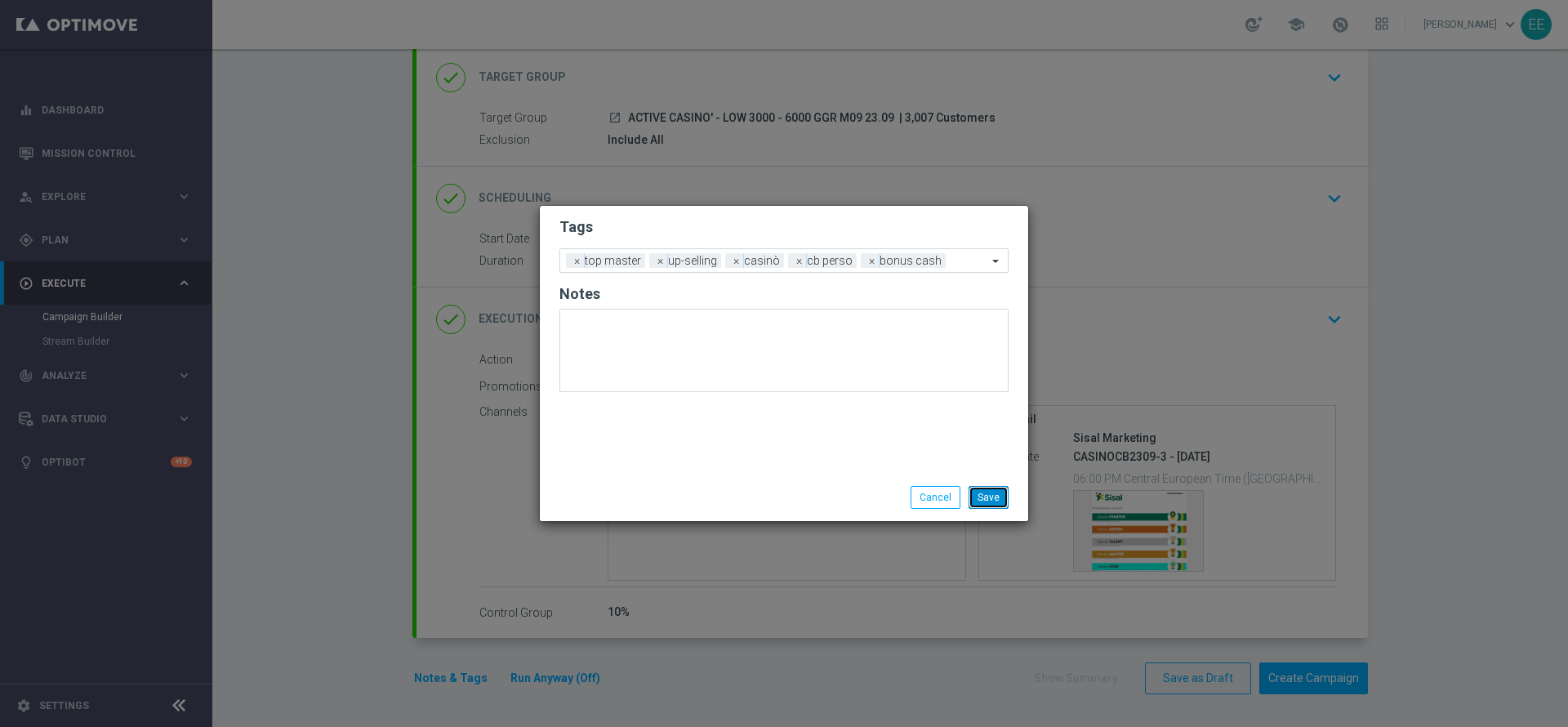
click at [987, 498] on button "Save" at bounding box center [988, 498] width 40 height 23
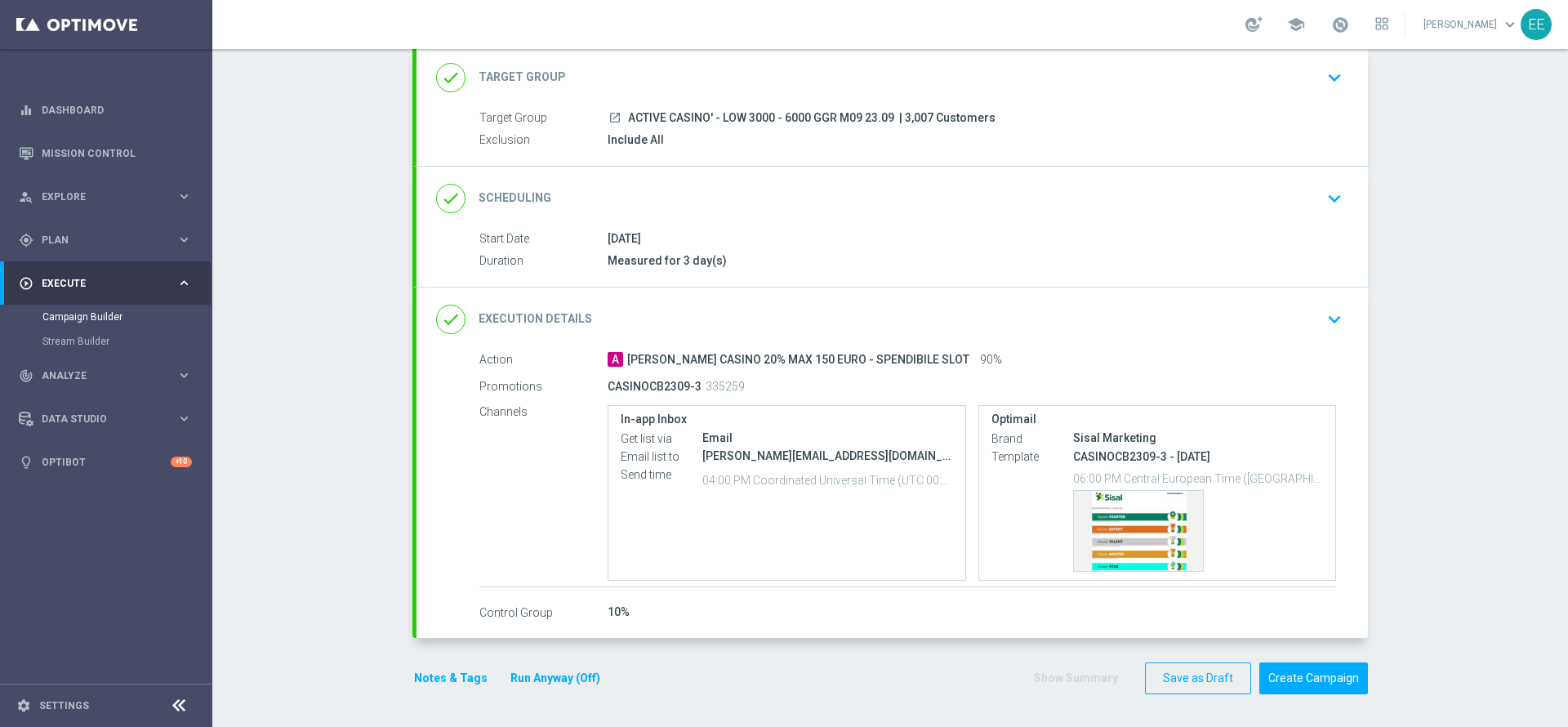
click at [554, 683] on button "Run Anyway (Off)" at bounding box center [555, 679] width 93 height 21
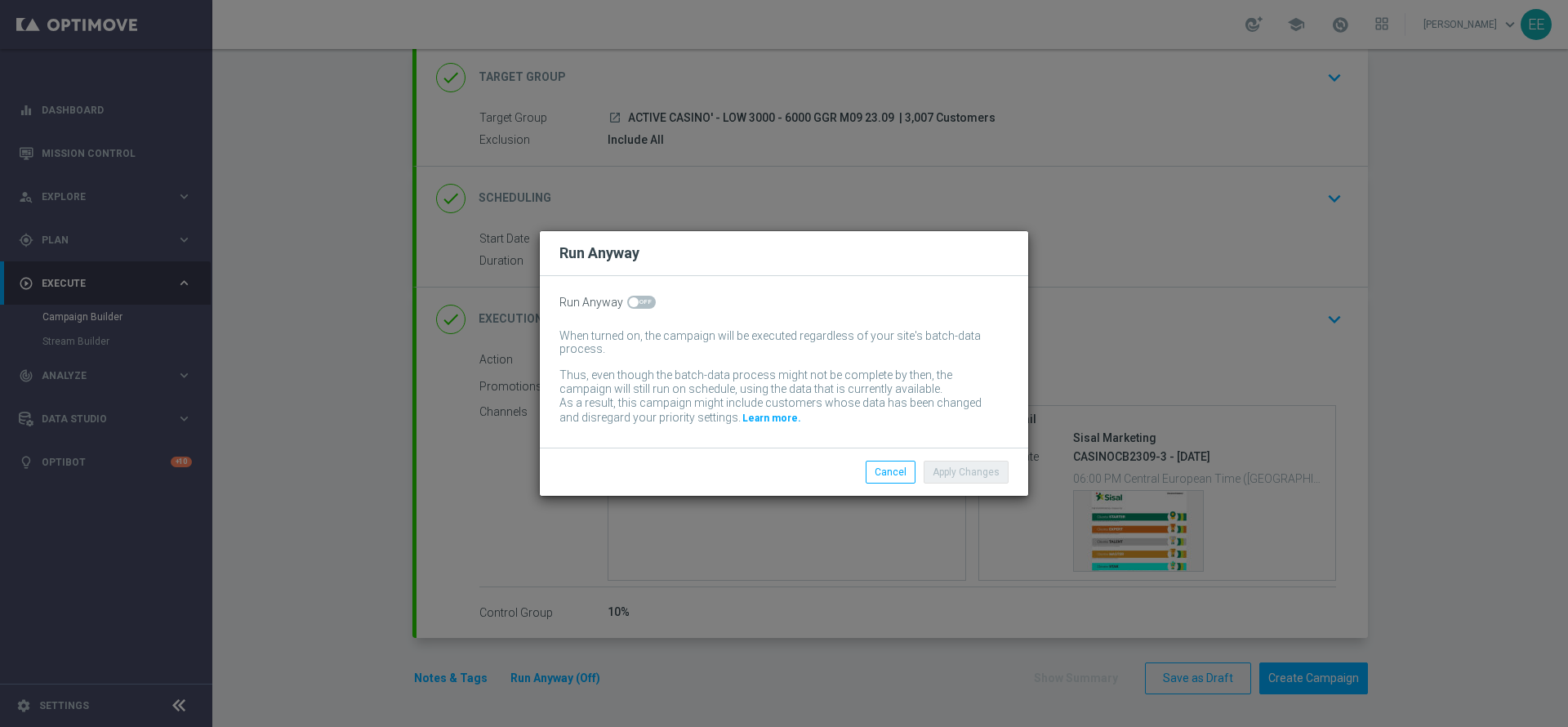
click at [633, 302] on span at bounding box center [634, 302] width 9 height 9
click at [633, 302] on input "checkbox" at bounding box center [641, 302] width 28 height 13
checkbox input "true"
click at [1004, 472] on button "Apply Changes" at bounding box center [966, 472] width 85 height 23
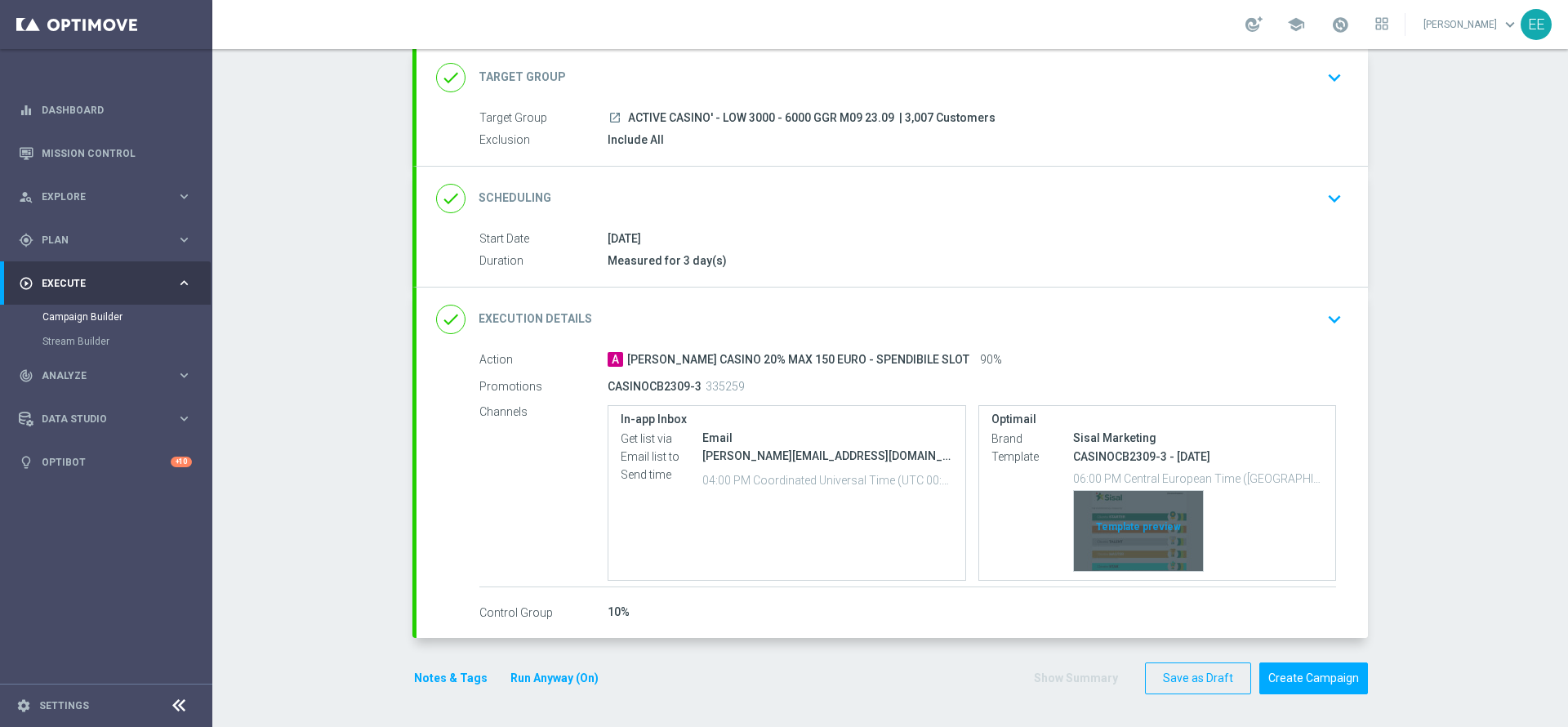
click at [1135, 523] on div "Template preview" at bounding box center [1138, 531] width 129 height 80
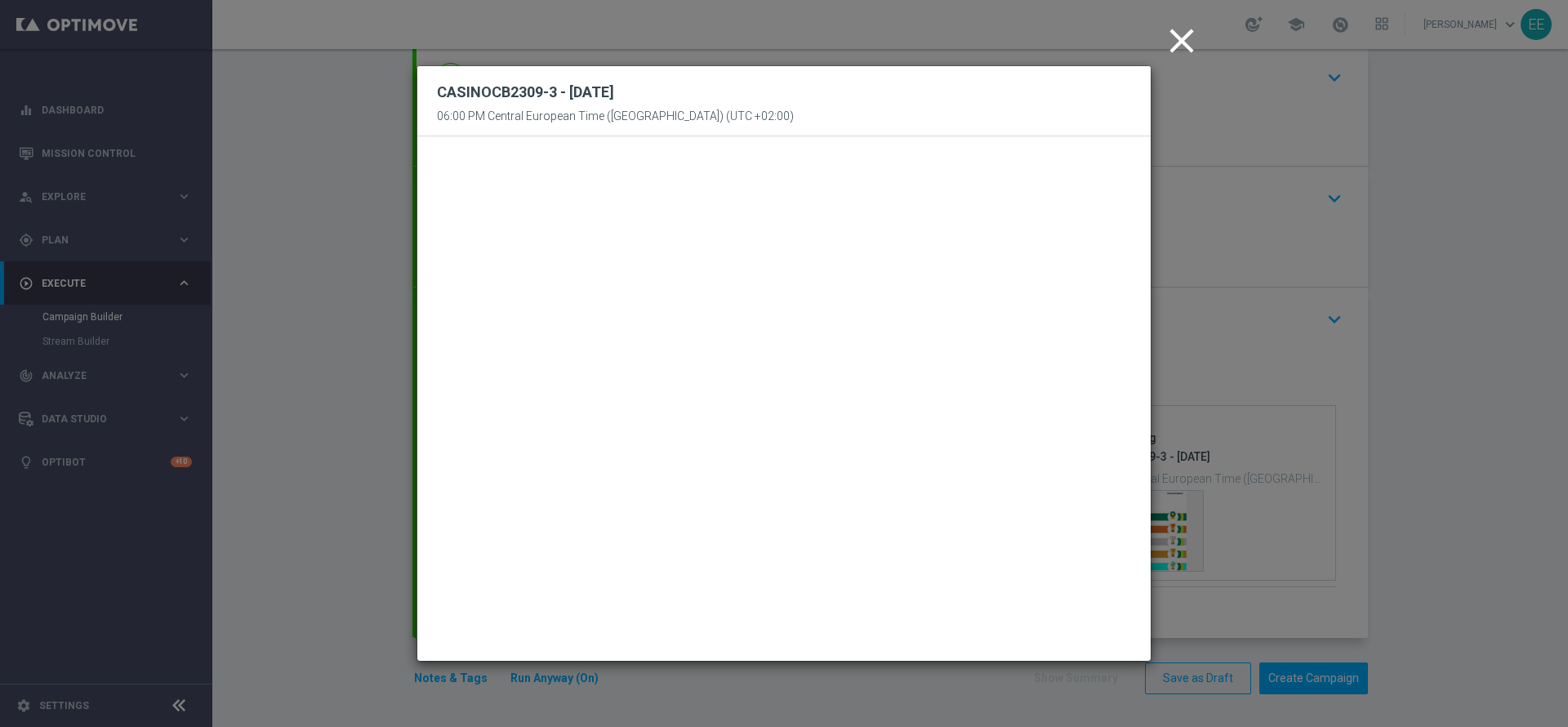
click at [1181, 42] on icon "close" at bounding box center [1181, 41] width 41 height 41
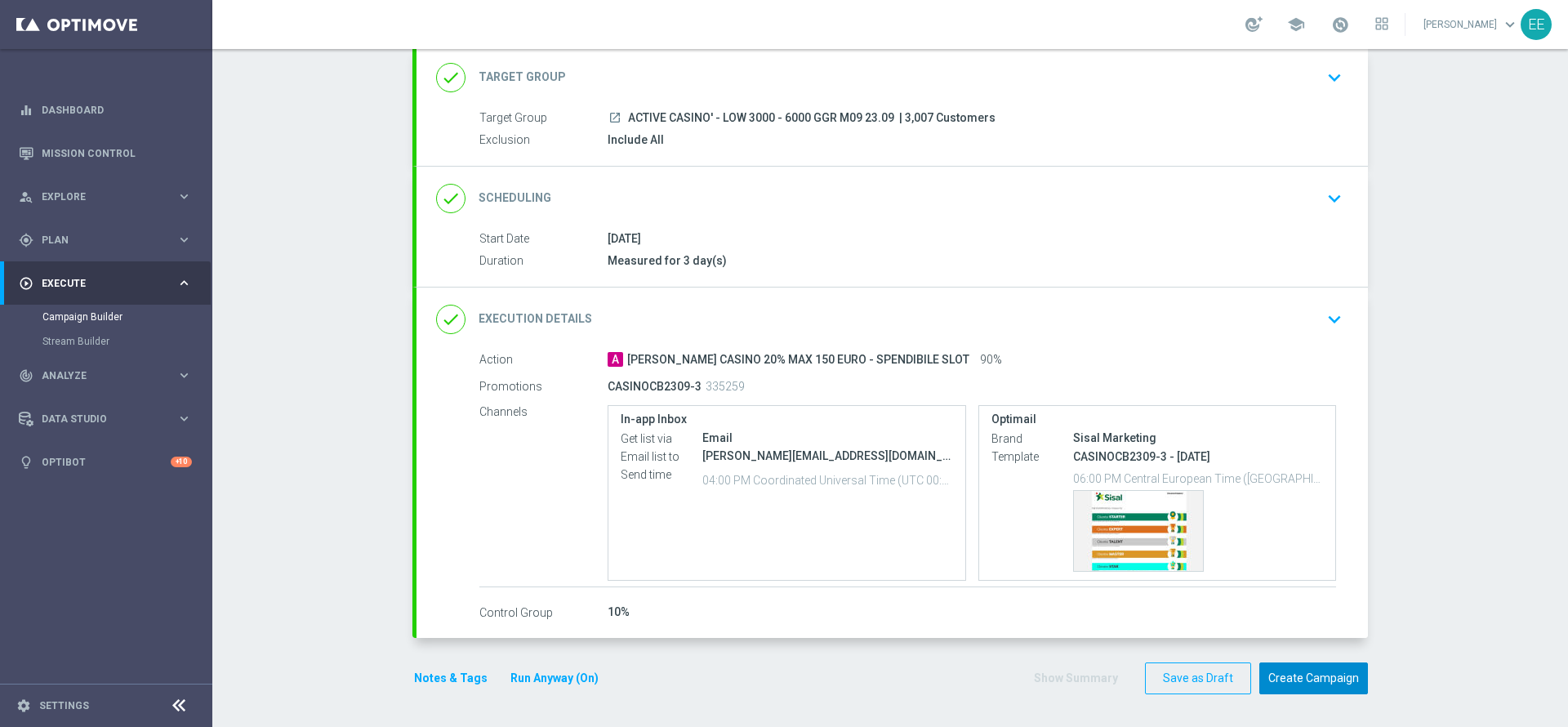
click at [1322, 679] on button "Create Campaign" at bounding box center [1313, 679] width 109 height 32
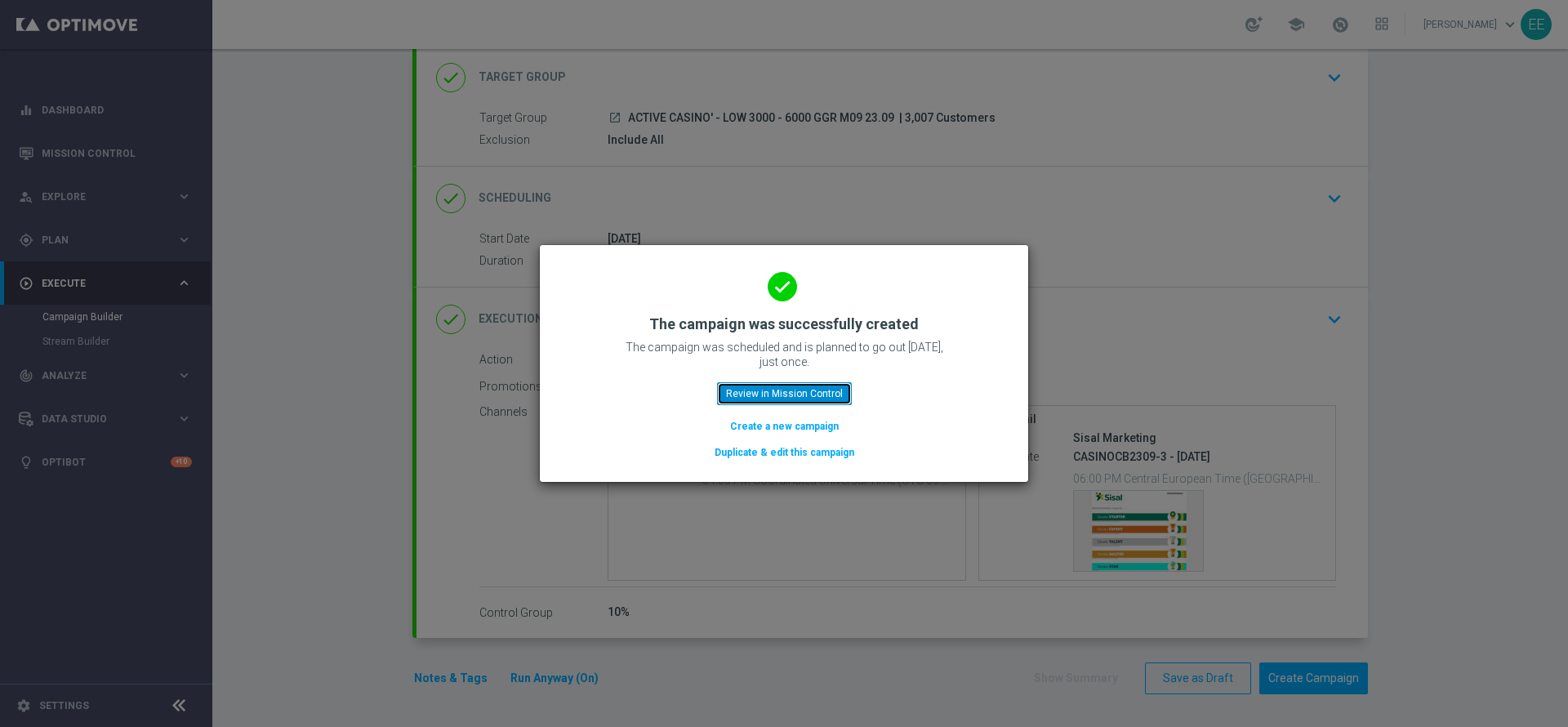
click at [796, 392] on button "Review in Mission Control" at bounding box center [784, 393] width 135 height 23
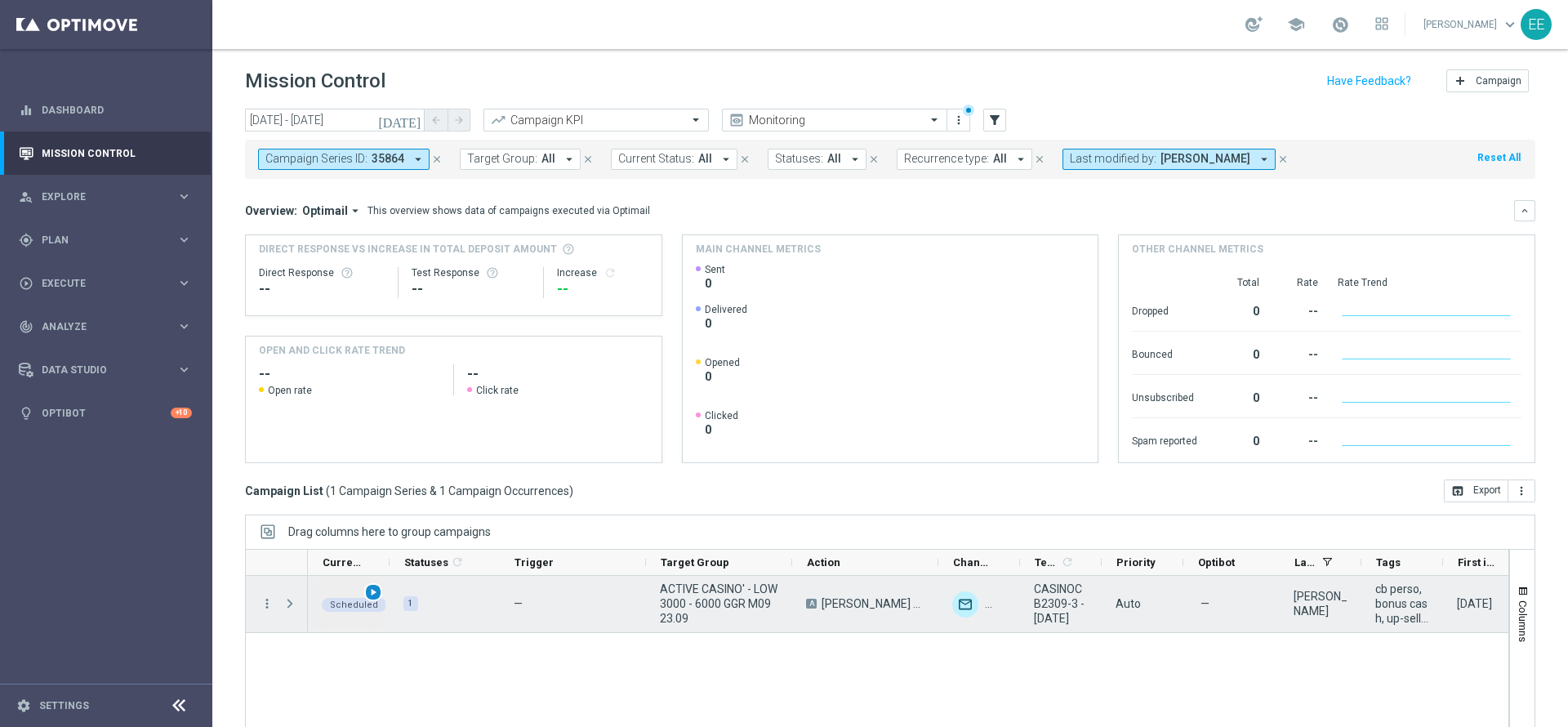
click at [368, 591] on span "play_arrow" at bounding box center [373, 592] width 11 height 11
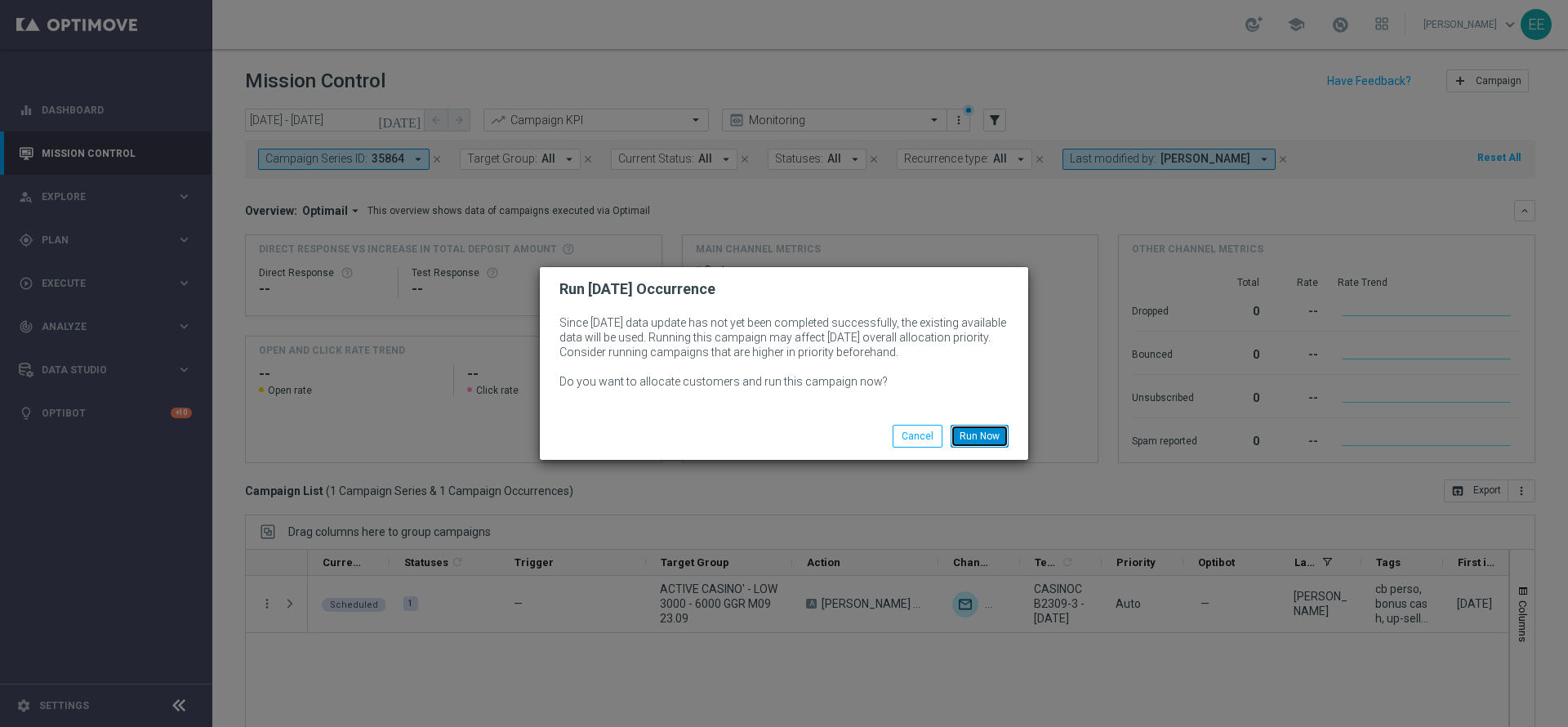
click at [969, 427] on button "Run Now" at bounding box center [979, 436] width 58 height 23
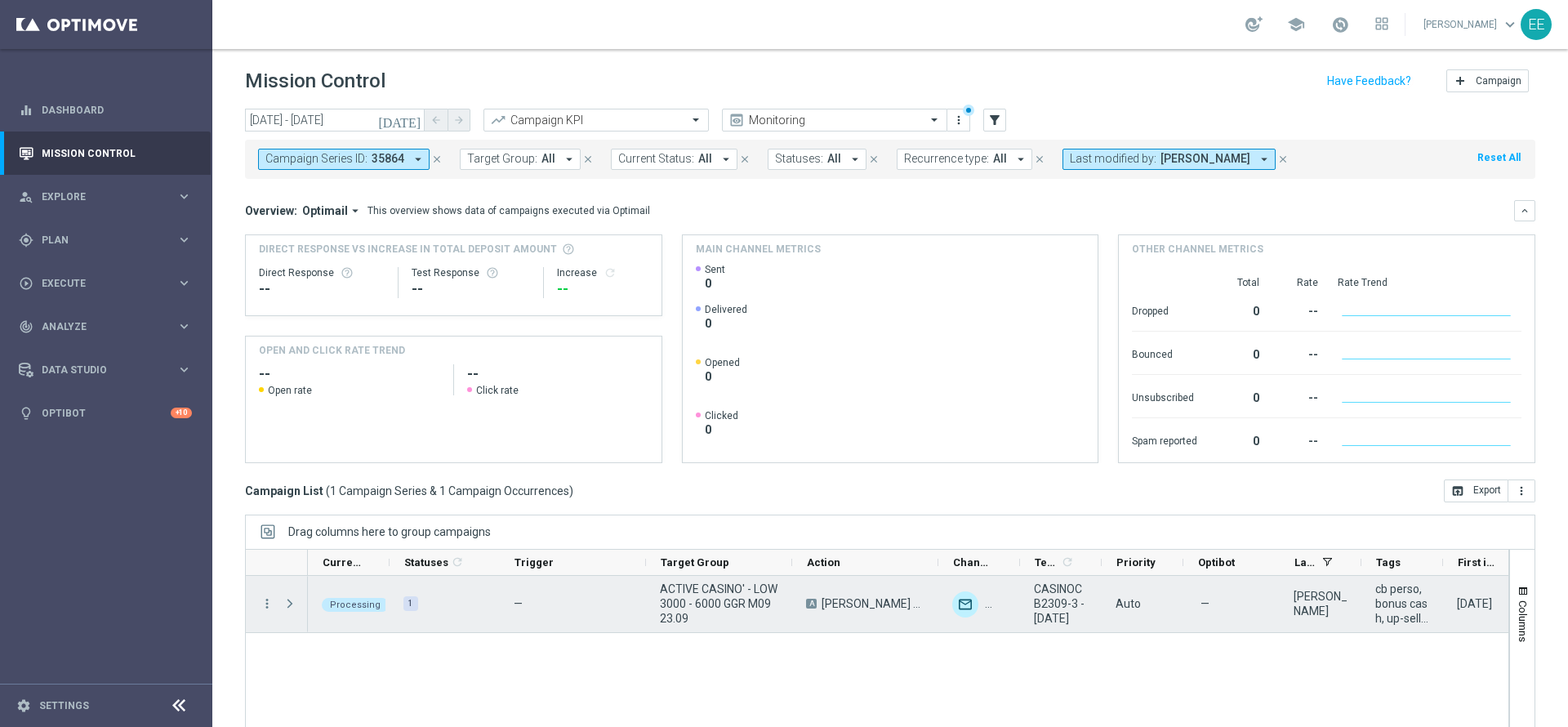
click at [702, 614] on span "ACTIVE CASINO' - LOW 3000 - 6000 GGR M09 23.09" at bounding box center [718, 604] width 118 height 45
click at [293, 605] on span "Press SPACE to select this row." at bounding box center [290, 604] width 15 height 13
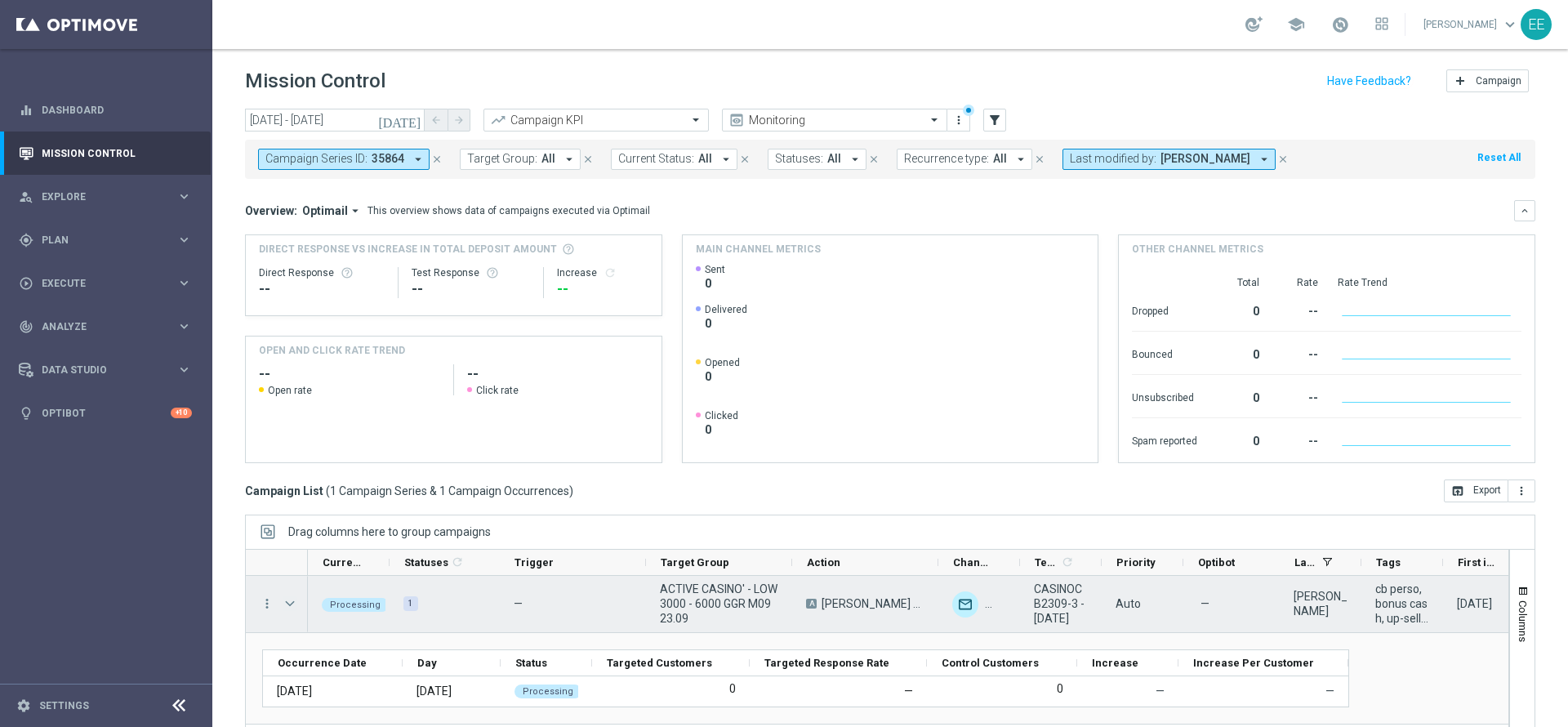
click at [286, 609] on span "Press SPACE to select this row." at bounding box center [290, 604] width 15 height 13
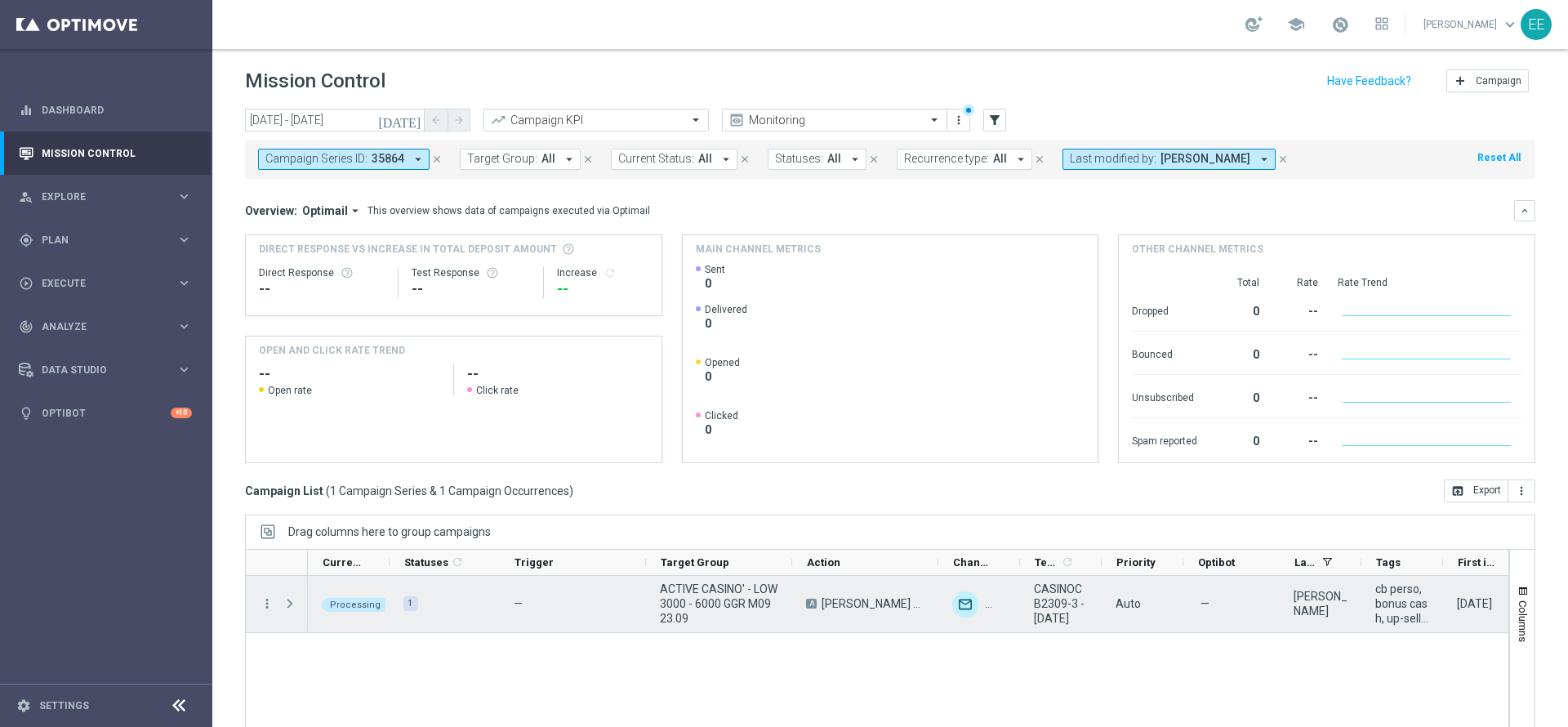
click at [286, 609] on span "Press SPACE to select this row." at bounding box center [290, 604] width 15 height 13
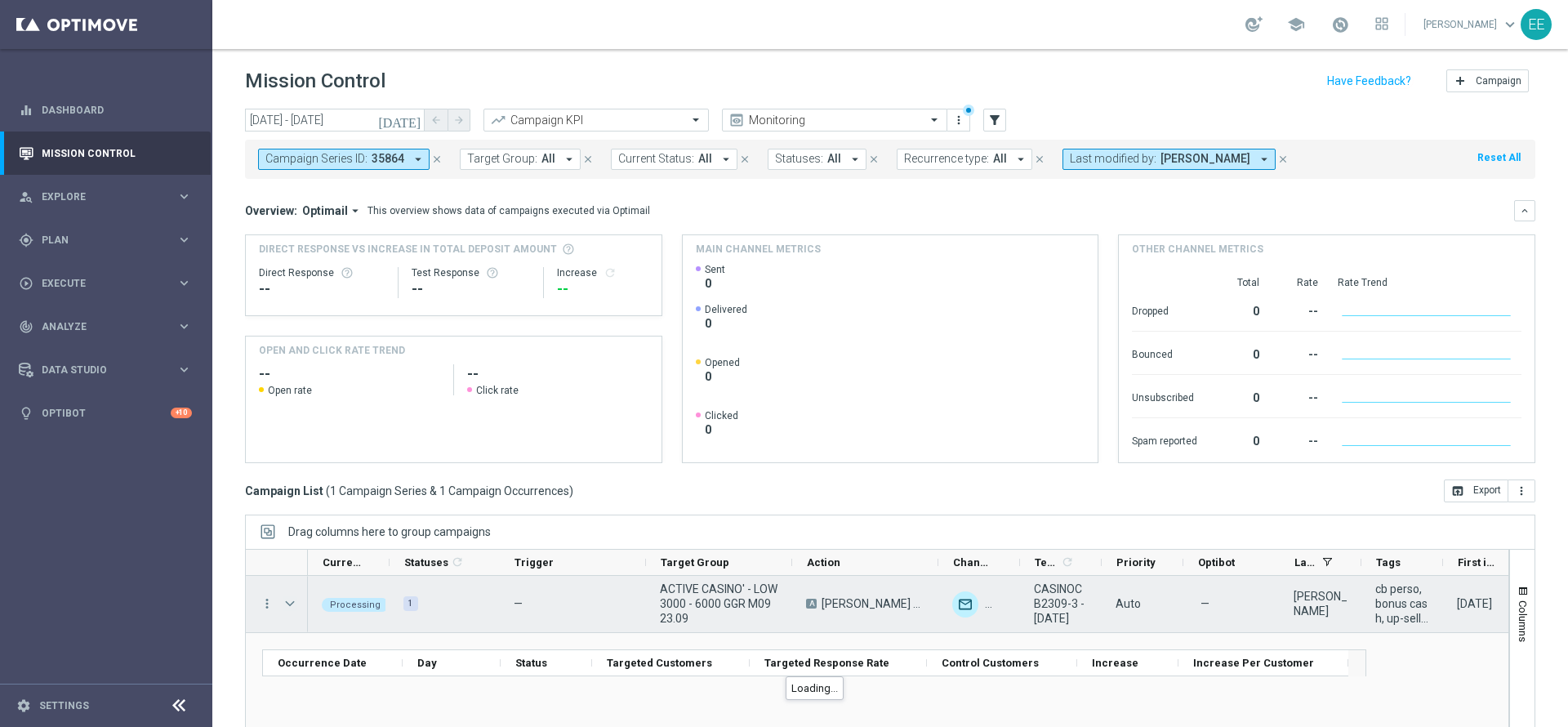
click at [286, 609] on span "Press SPACE to select this row." at bounding box center [290, 604] width 15 height 13
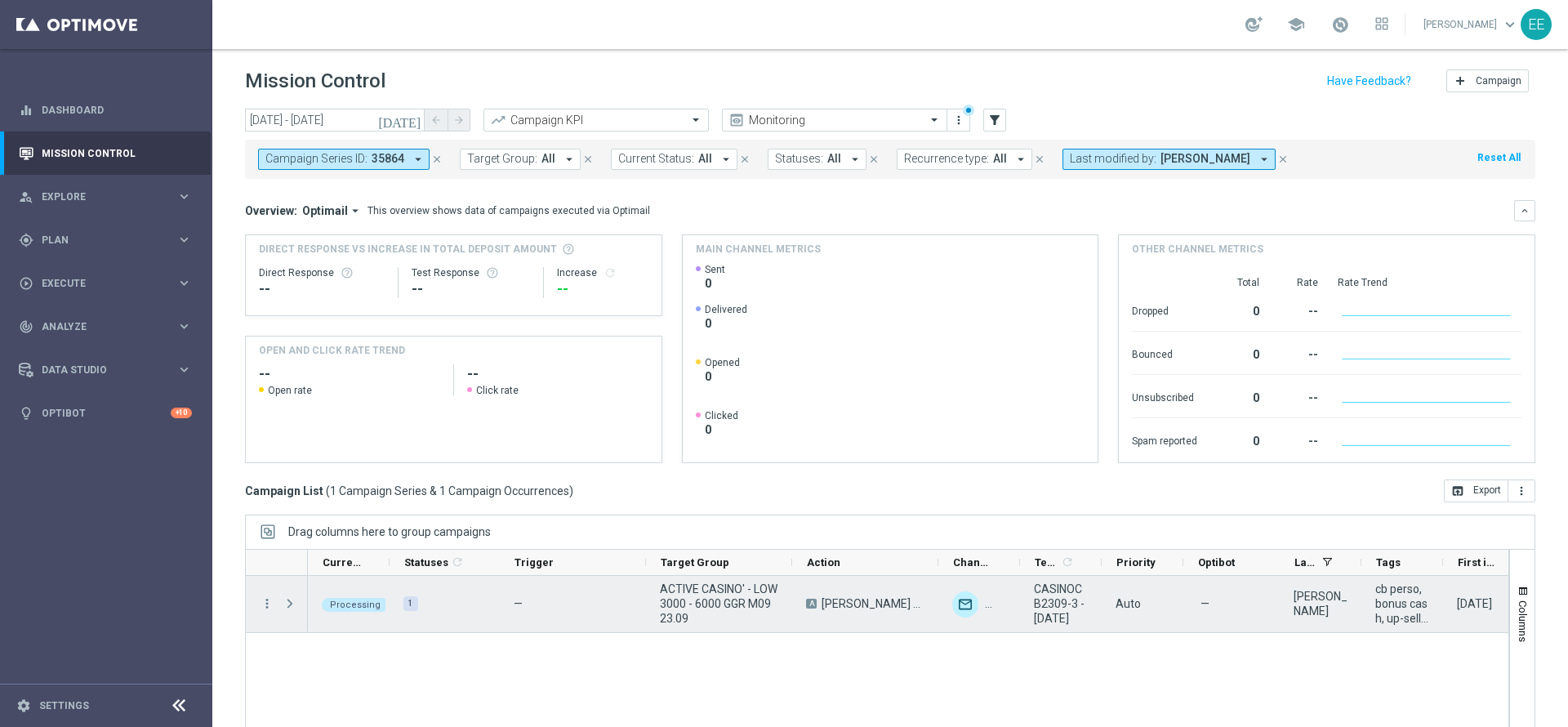
click at [286, 609] on span "Press SPACE to select this row." at bounding box center [290, 604] width 15 height 13
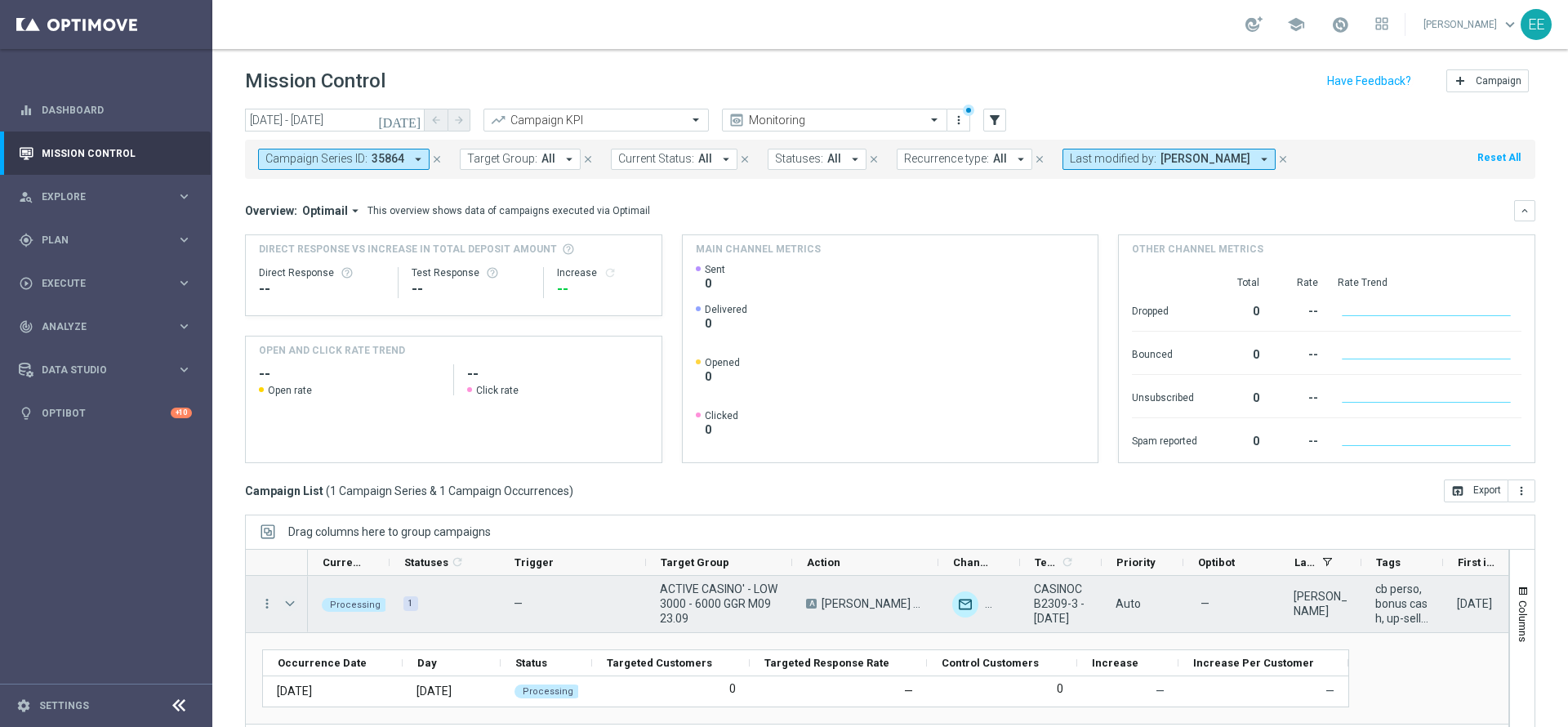
click at [293, 601] on span "Press SPACE to select this row." at bounding box center [290, 604] width 15 height 13
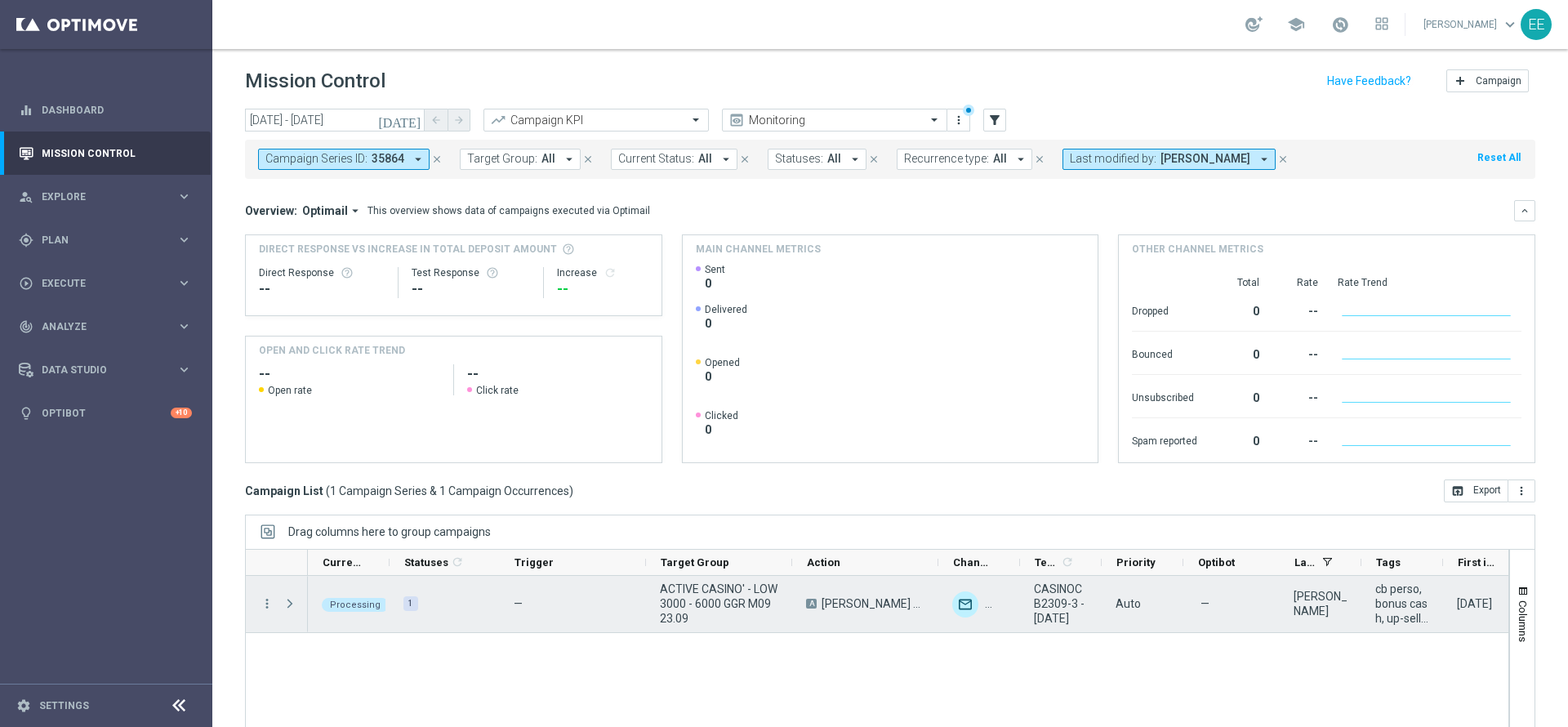
click at [293, 601] on span "Press SPACE to select this row." at bounding box center [290, 604] width 15 height 13
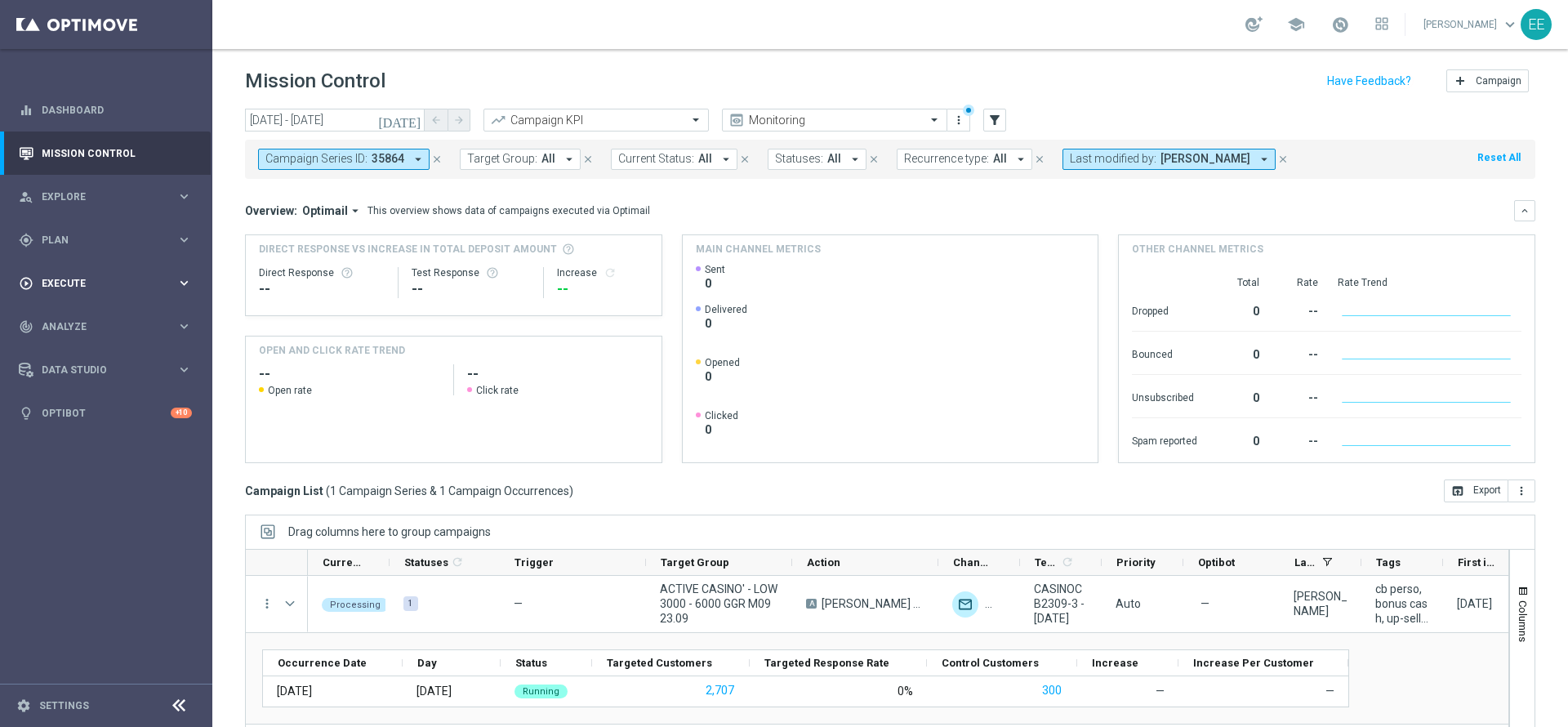
click at [58, 282] on span "Execute" at bounding box center [109, 283] width 135 height 9
click at [99, 316] on link "Campaign Builder" at bounding box center [106, 317] width 127 height 13
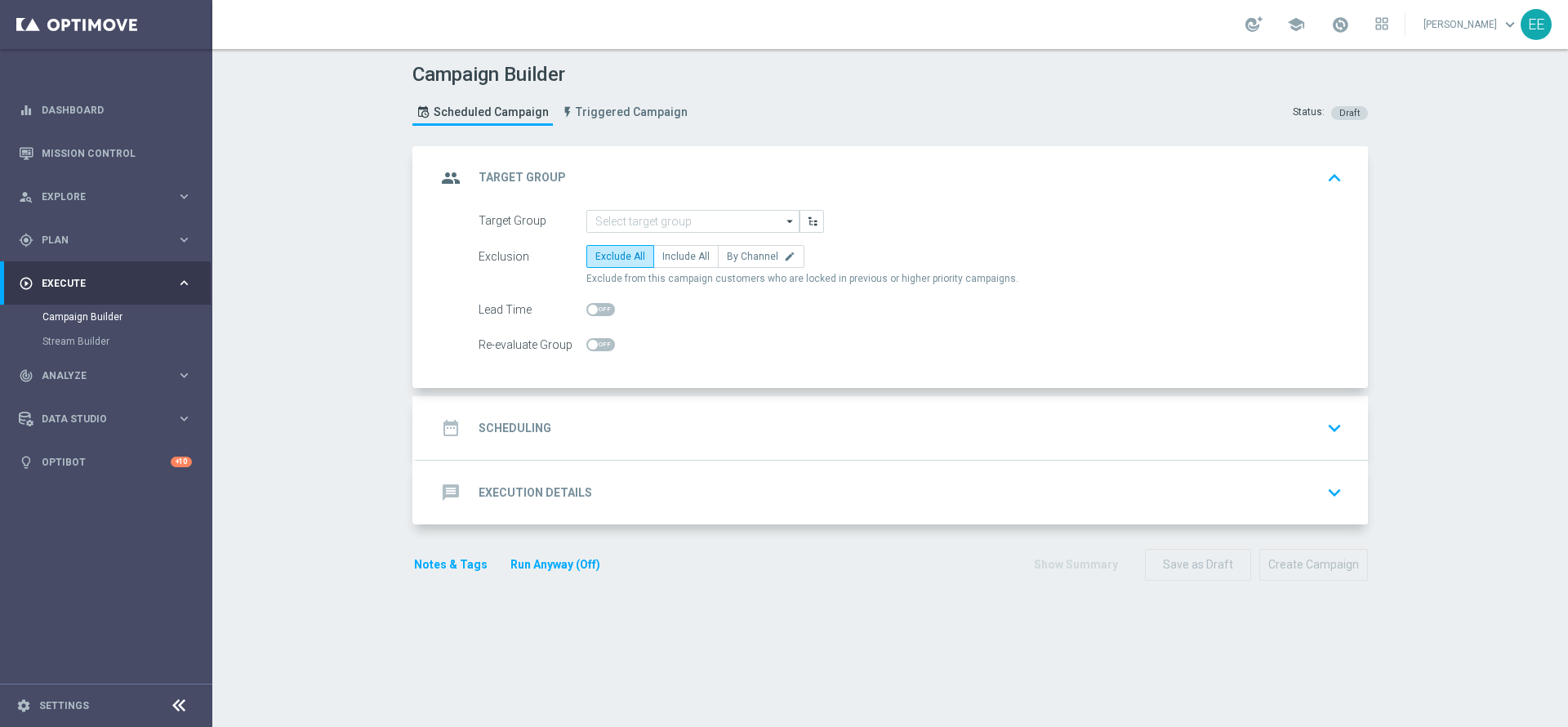
click at [623, 237] on form "Target Group arrow_drop_down Drag here to set row groups Drag here to set colum…" at bounding box center [910, 282] width 864 height 147
click at [637, 227] on input at bounding box center [693, 221] width 213 height 23
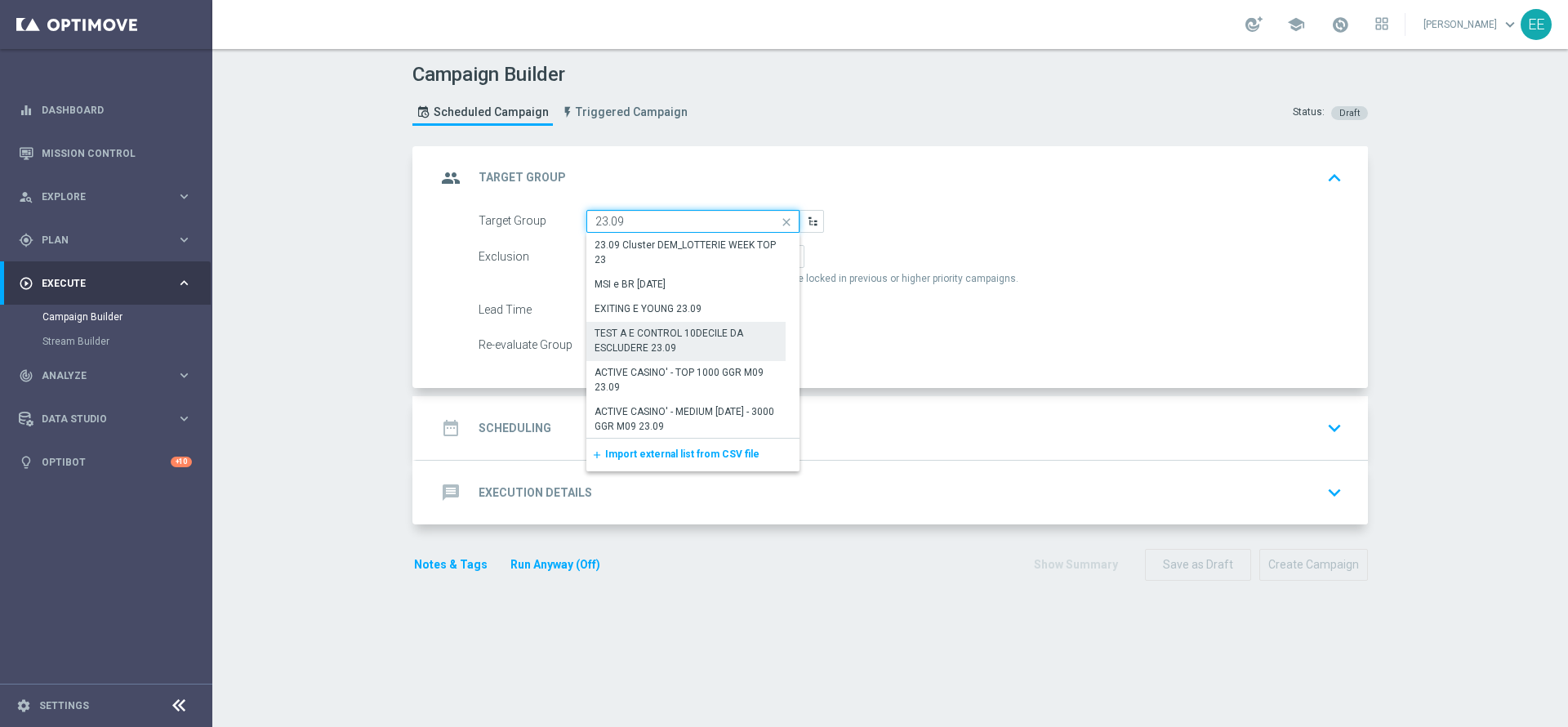
scroll to position [119, 0]
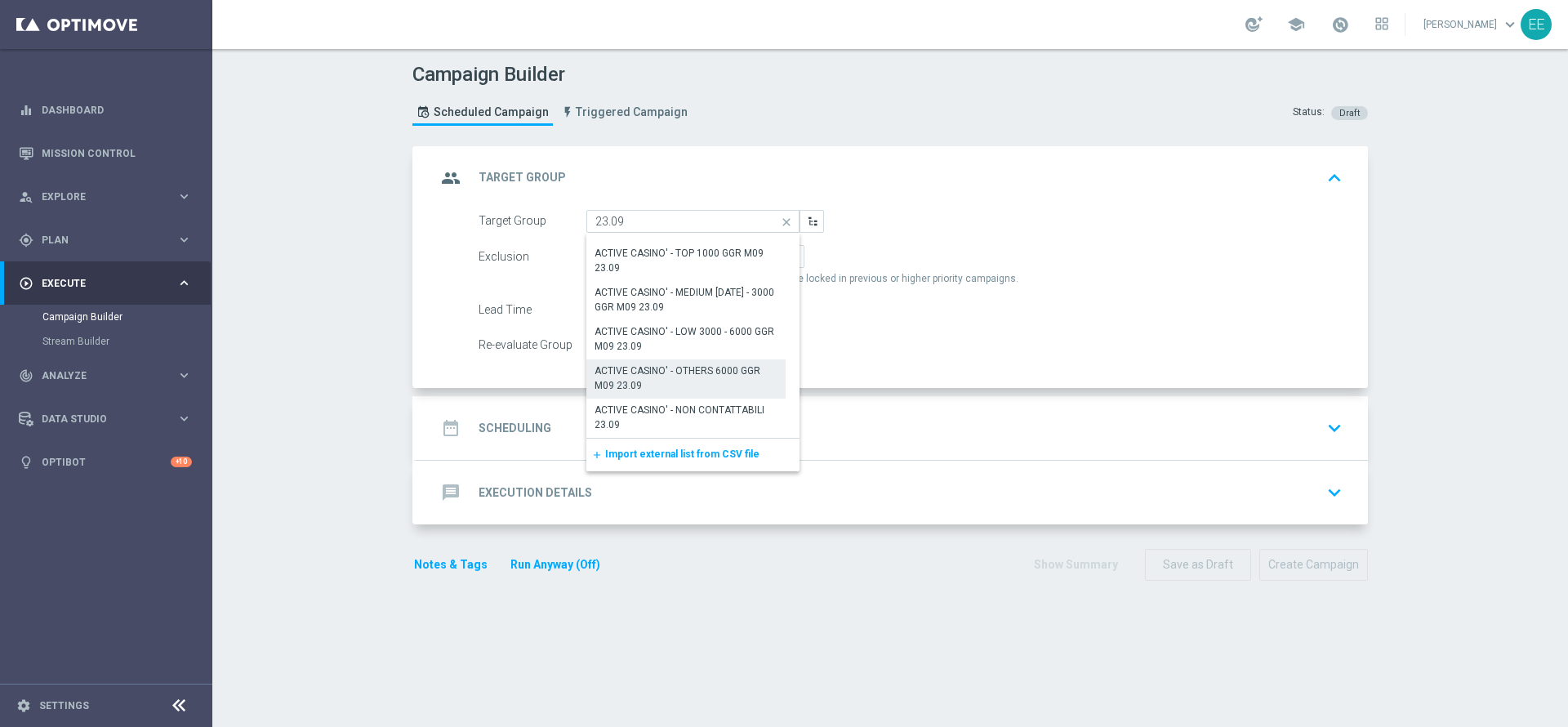
click at [712, 375] on div "ACTIVE CASINO' - OTHERS 6000 GGR M09 23.09" at bounding box center [685, 377] width 183 height 29
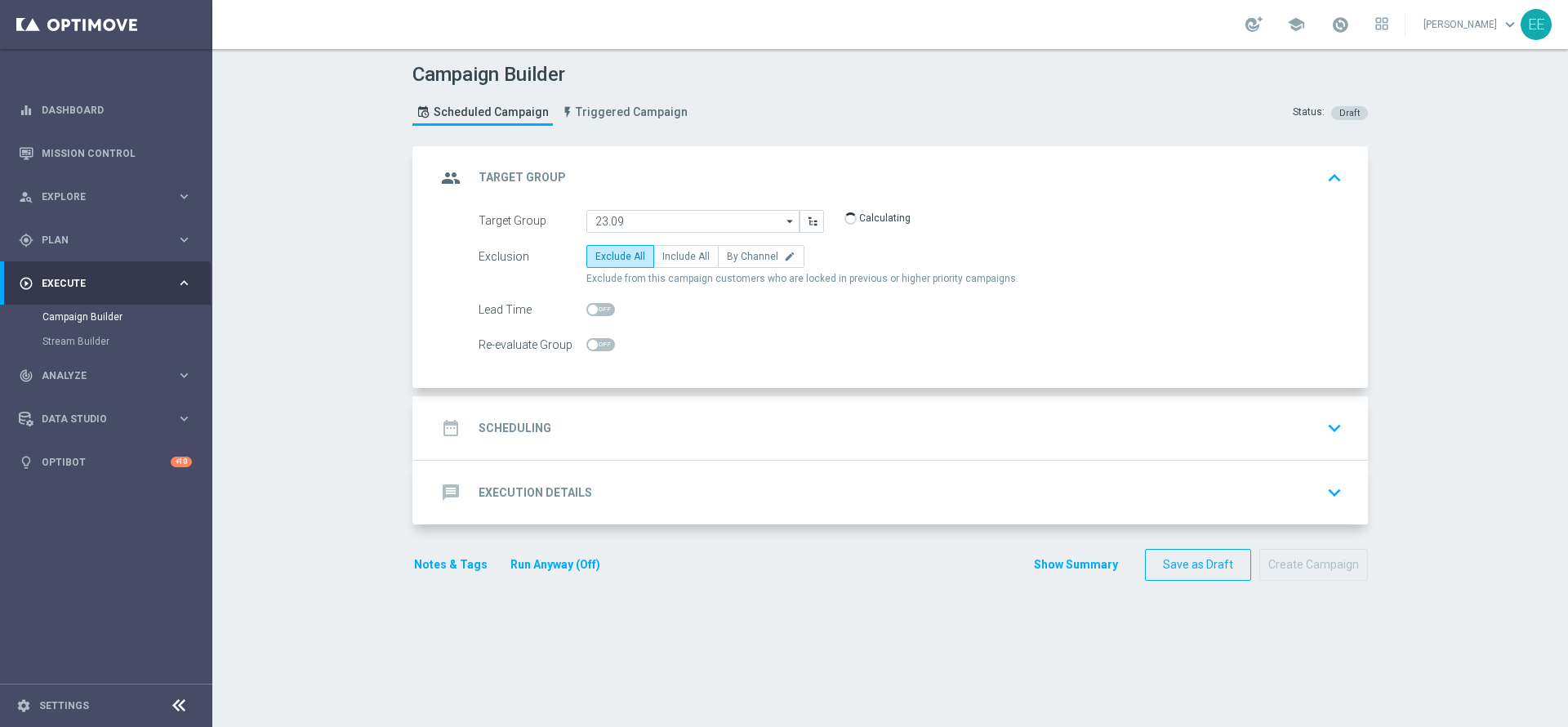
type input "ACTIVE CASINO' - OTHERS 6000 GGR M09 23.09"
click at [662, 261] on span "Include All" at bounding box center [686, 257] width 47 height 11
click at [662, 261] on input "Include All" at bounding box center [667, 259] width 10 height 10
radio input "true"
click at [705, 428] on div "date_range Scheduling keyboard_arrow_down" at bounding box center [892, 427] width 912 height 31
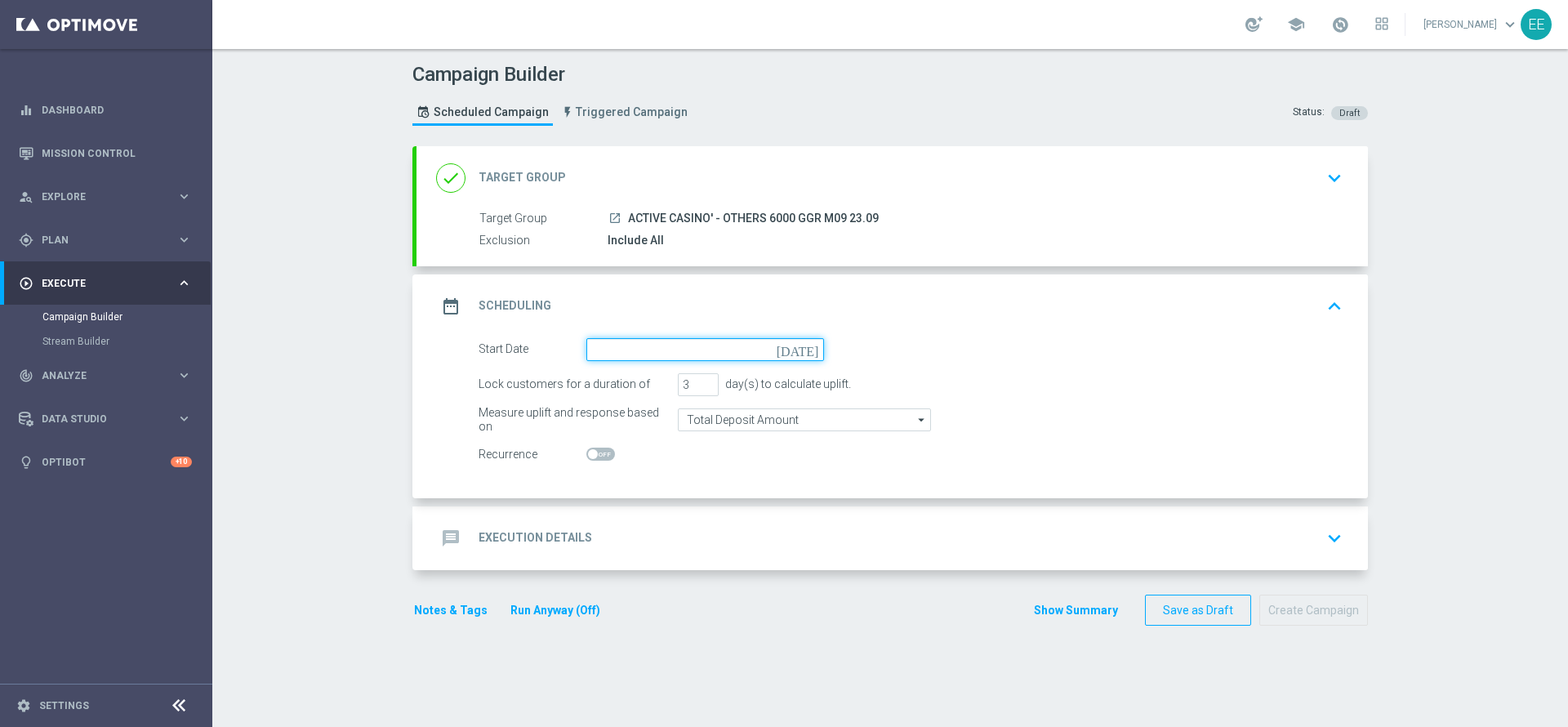
click at [605, 350] on input at bounding box center [705, 350] width 238 height 23
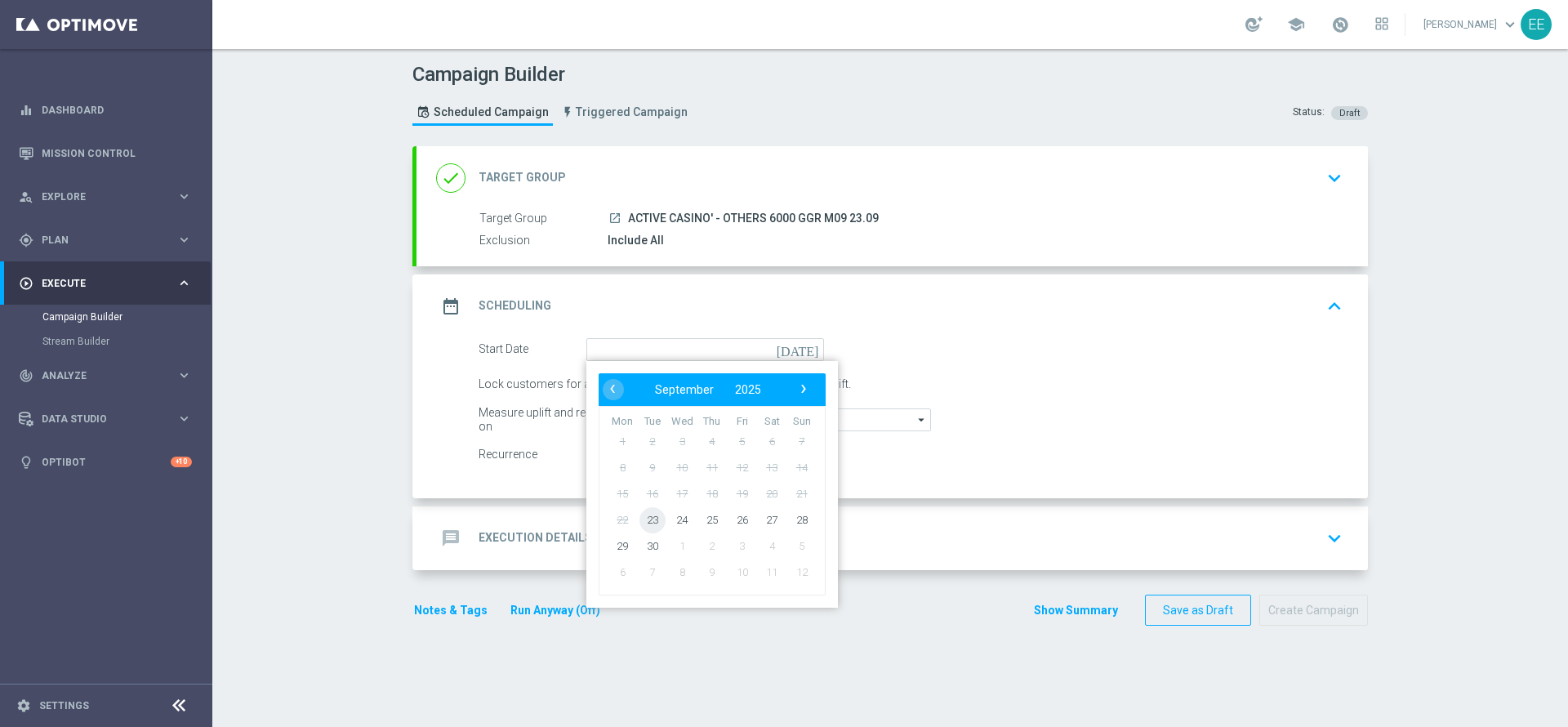
click at [646, 520] on span "23" at bounding box center [653, 519] width 27 height 27
type input "[DATE]"
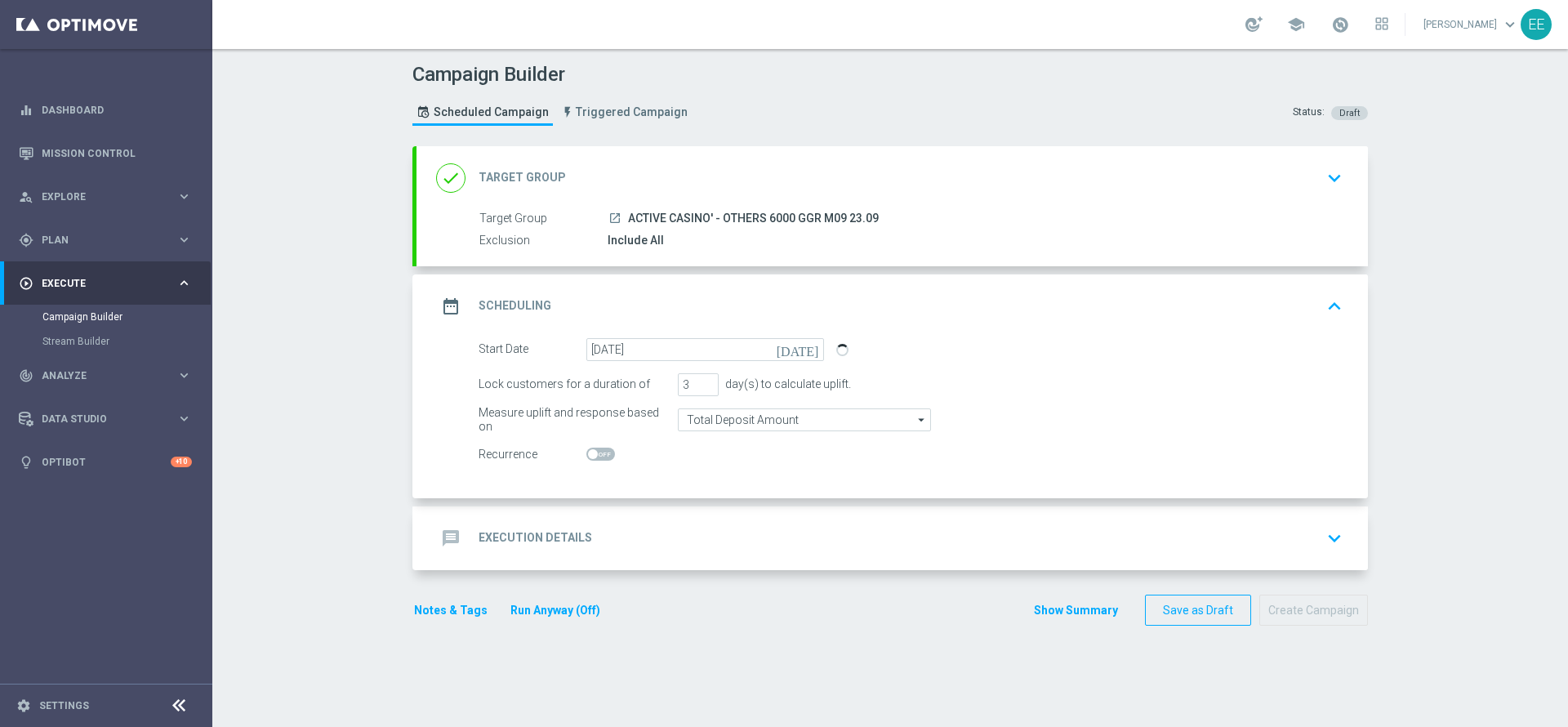
click at [675, 535] on div "message Execution Details keyboard_arrow_down" at bounding box center [892, 538] width 912 height 31
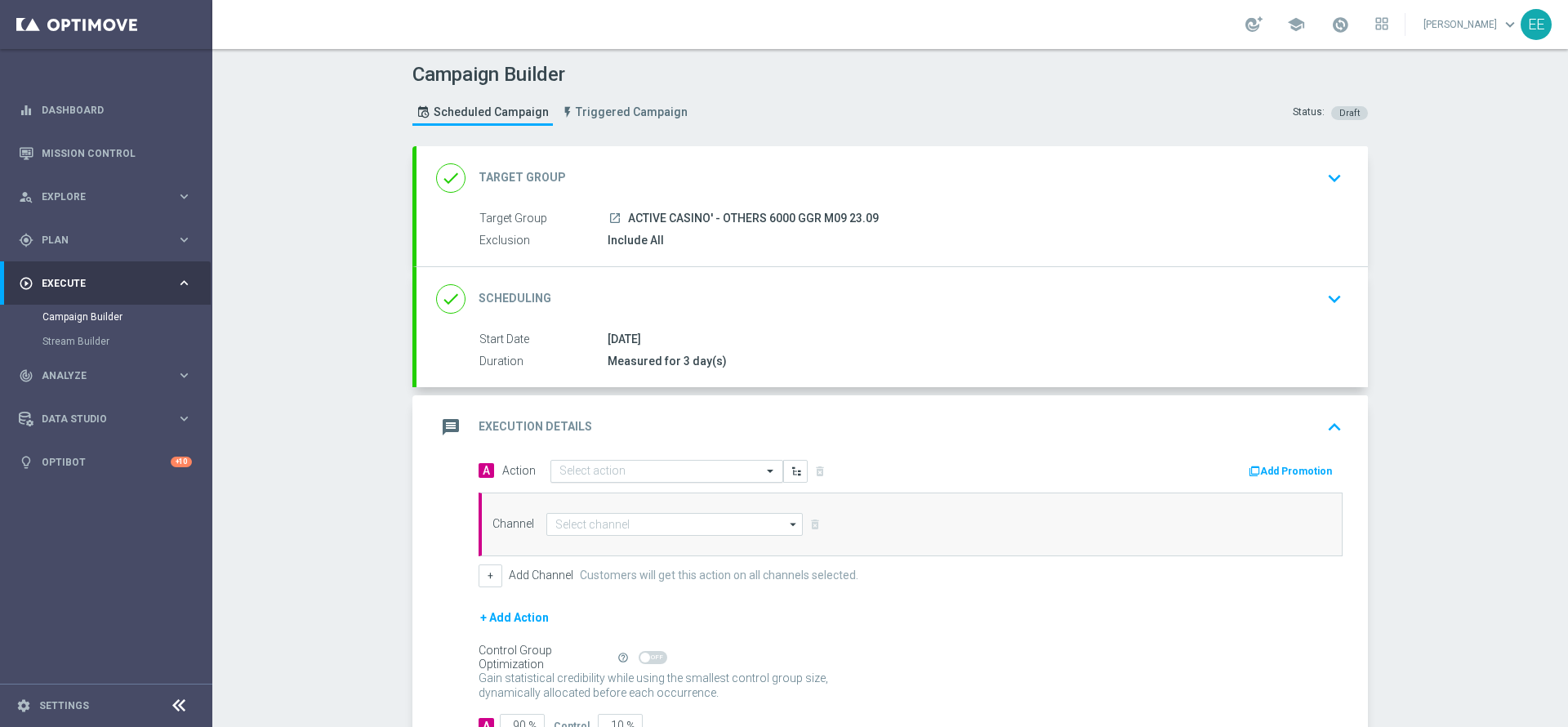
click at [653, 464] on input "text" at bounding box center [650, 471] width 182 height 14
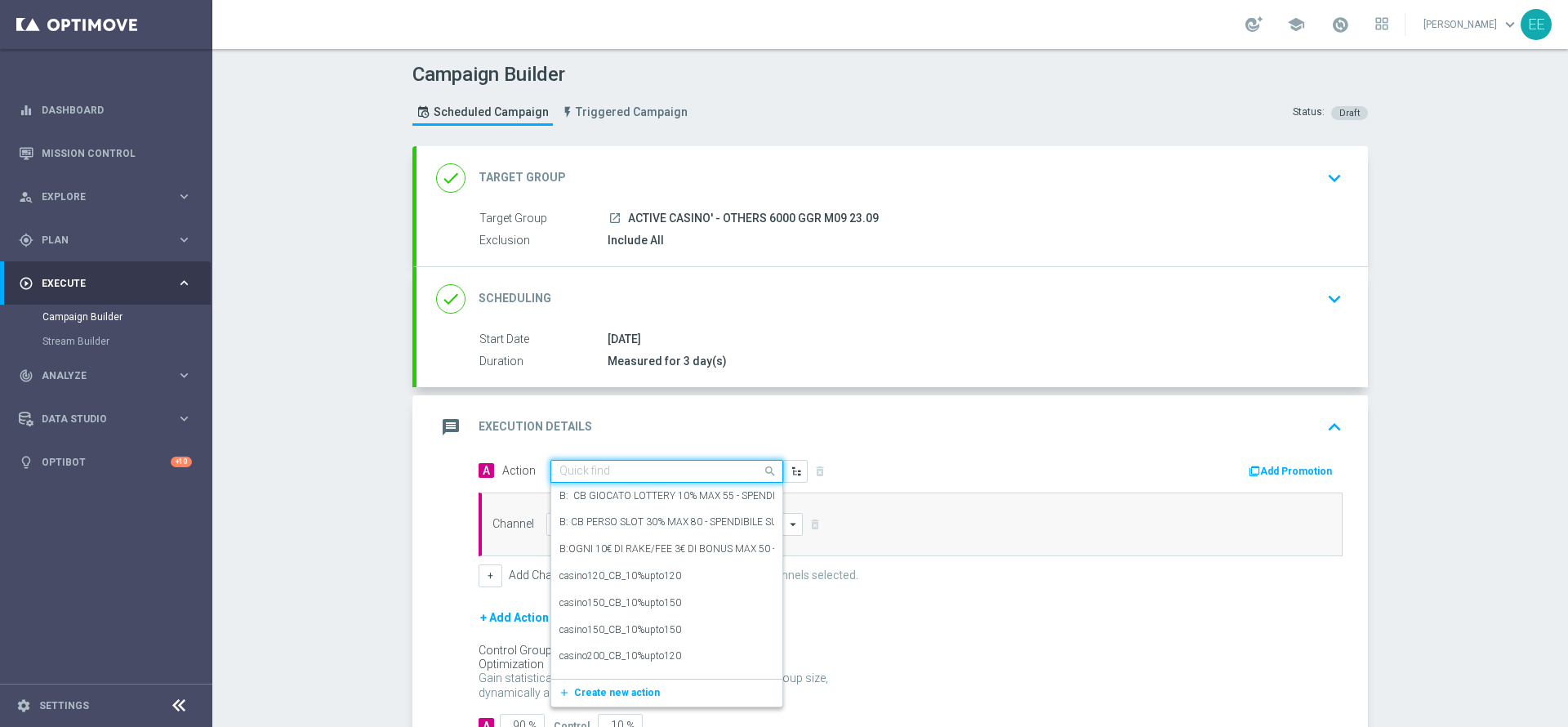
paste input "[PERSON_NAME] CASINO 20% MAX 100 EURO - SPENDIBILE SLOT"
type input "[PERSON_NAME] CASINO 20% MAX 100 EURO - SPENDIBILE SLOT"
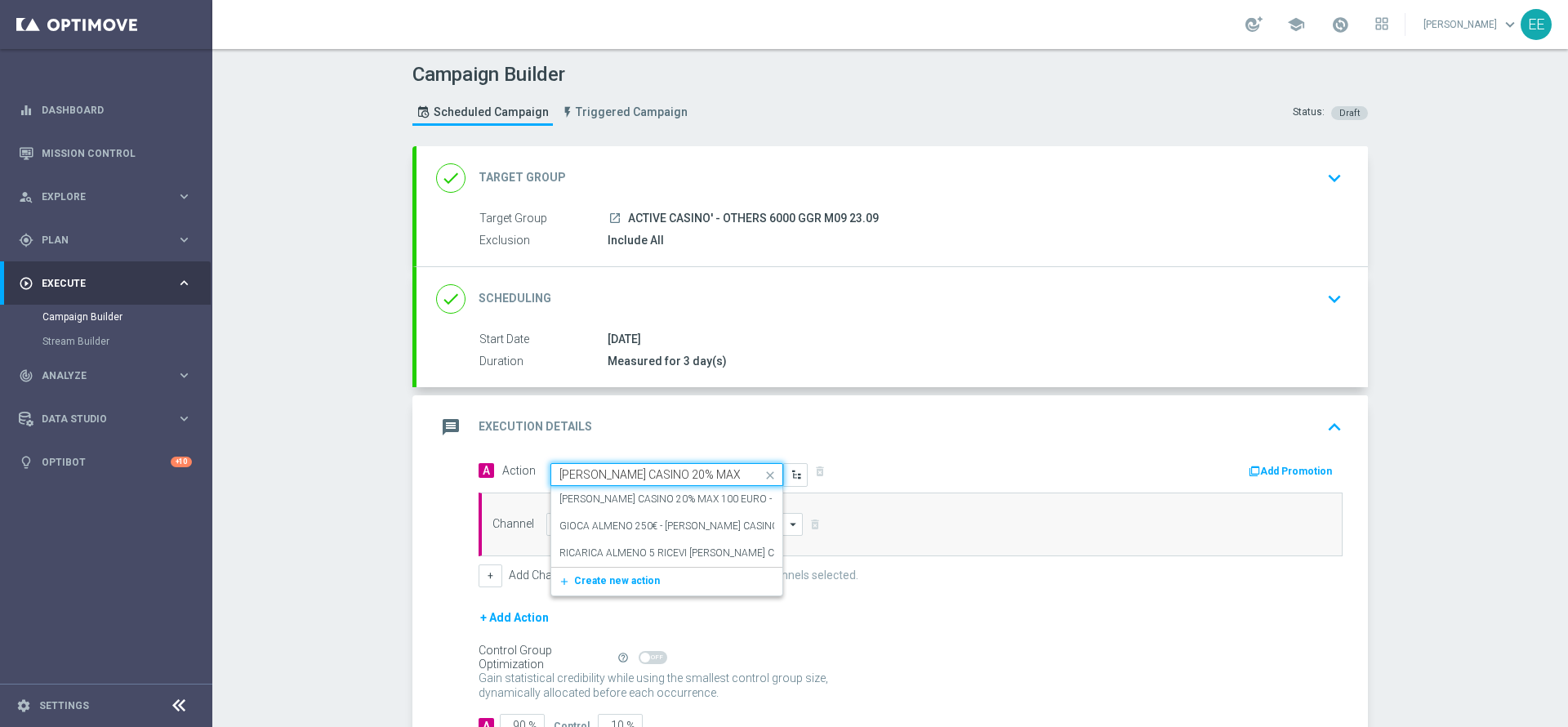
scroll to position [0, 117]
click at [651, 499] on label "[PERSON_NAME] CASINO 20% MAX 100 EURO - SPENDIBILE SLOT" at bounding box center [706, 500] width 294 height 14
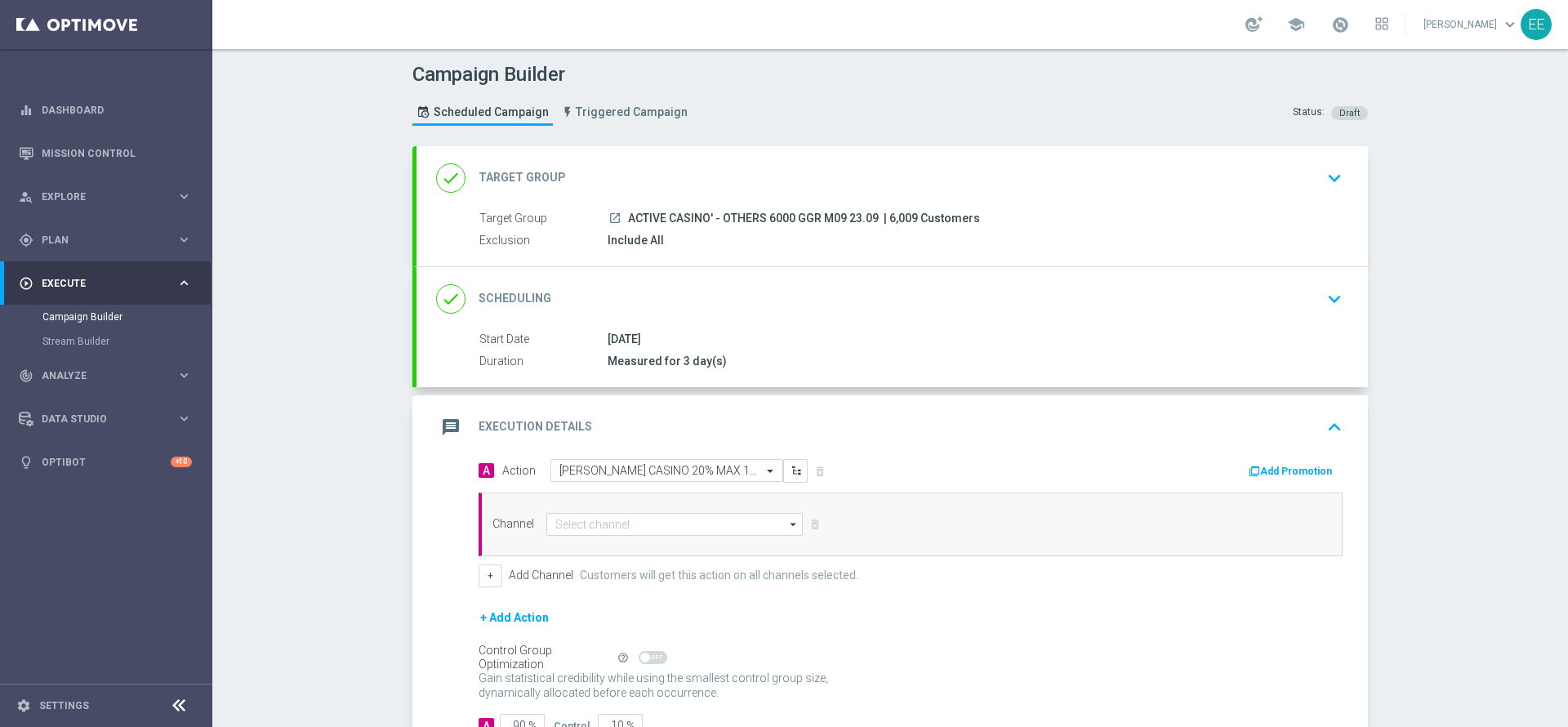
scroll to position [0, 0]
click at [1248, 463] on button "Add Promotion" at bounding box center [1292, 471] width 91 height 18
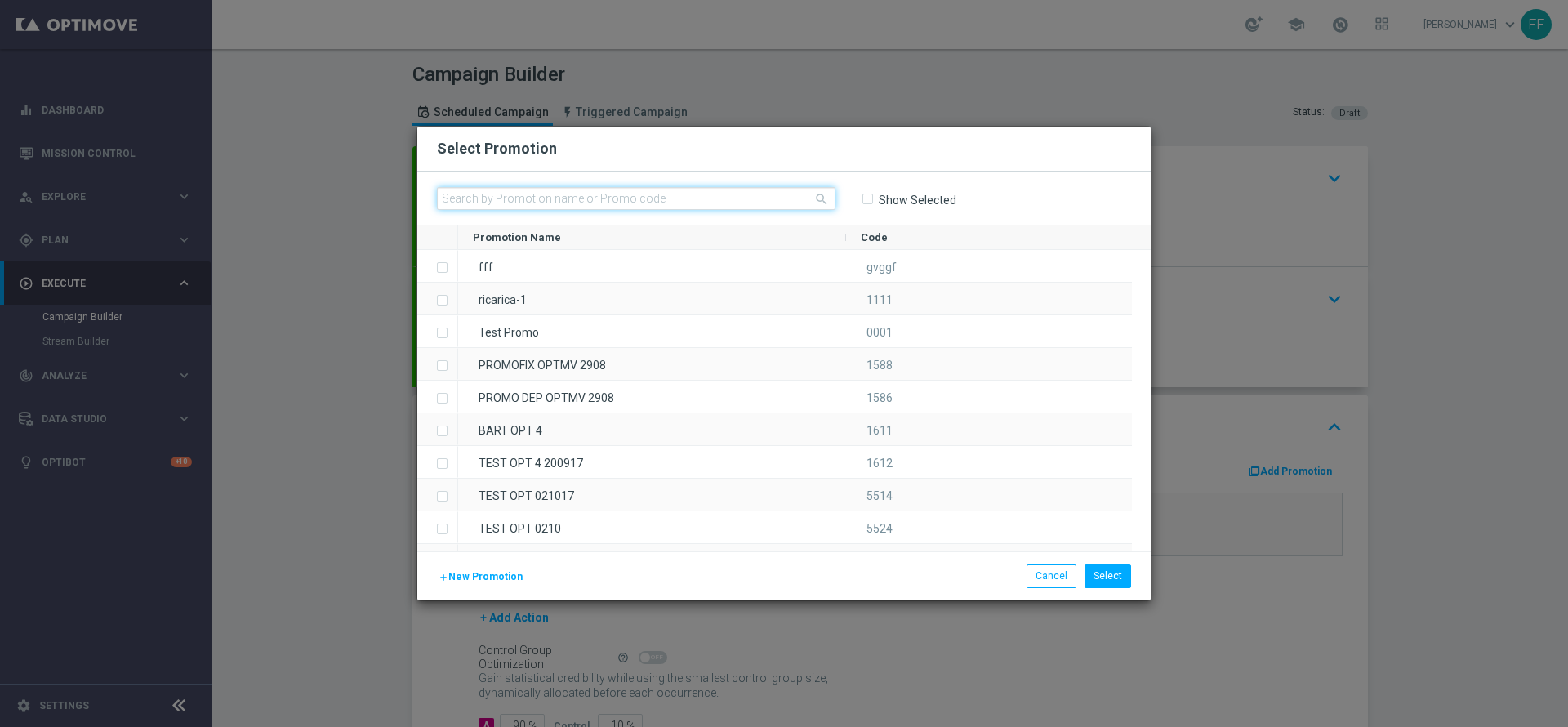
click at [501, 200] on input "text" at bounding box center [636, 198] width 399 height 23
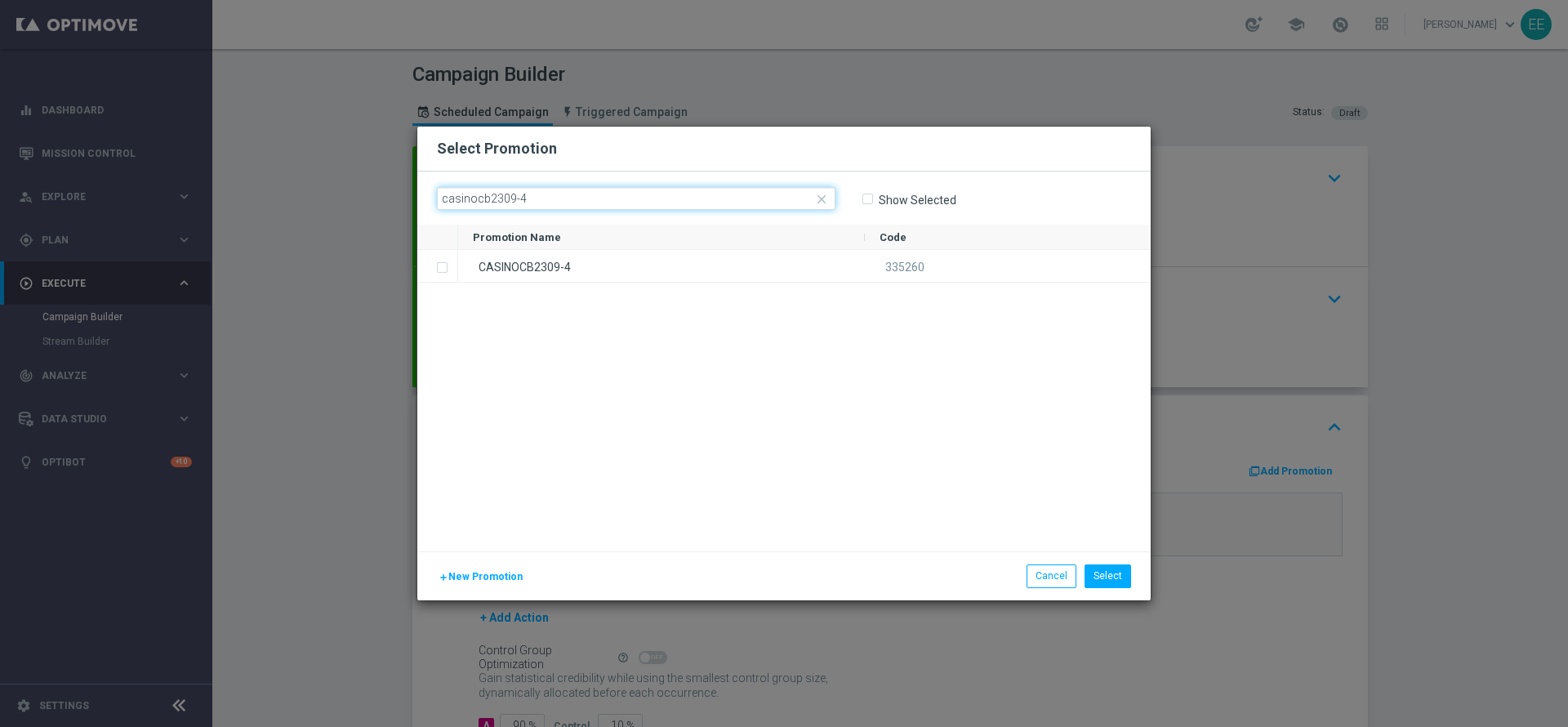
type input "casinocb2309-4"
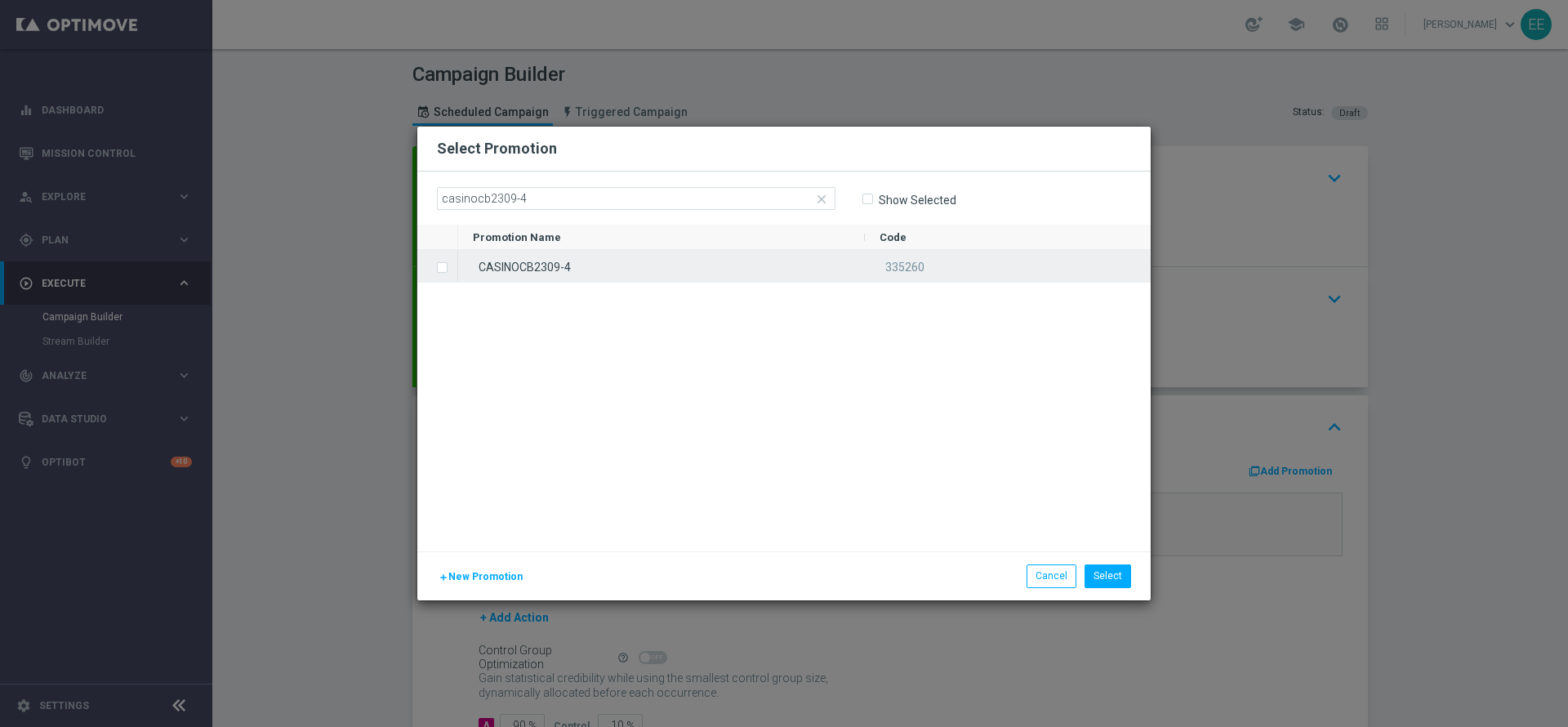
click at [618, 275] on div "CASINOCB2309-4" at bounding box center [660, 266] width 406 height 32
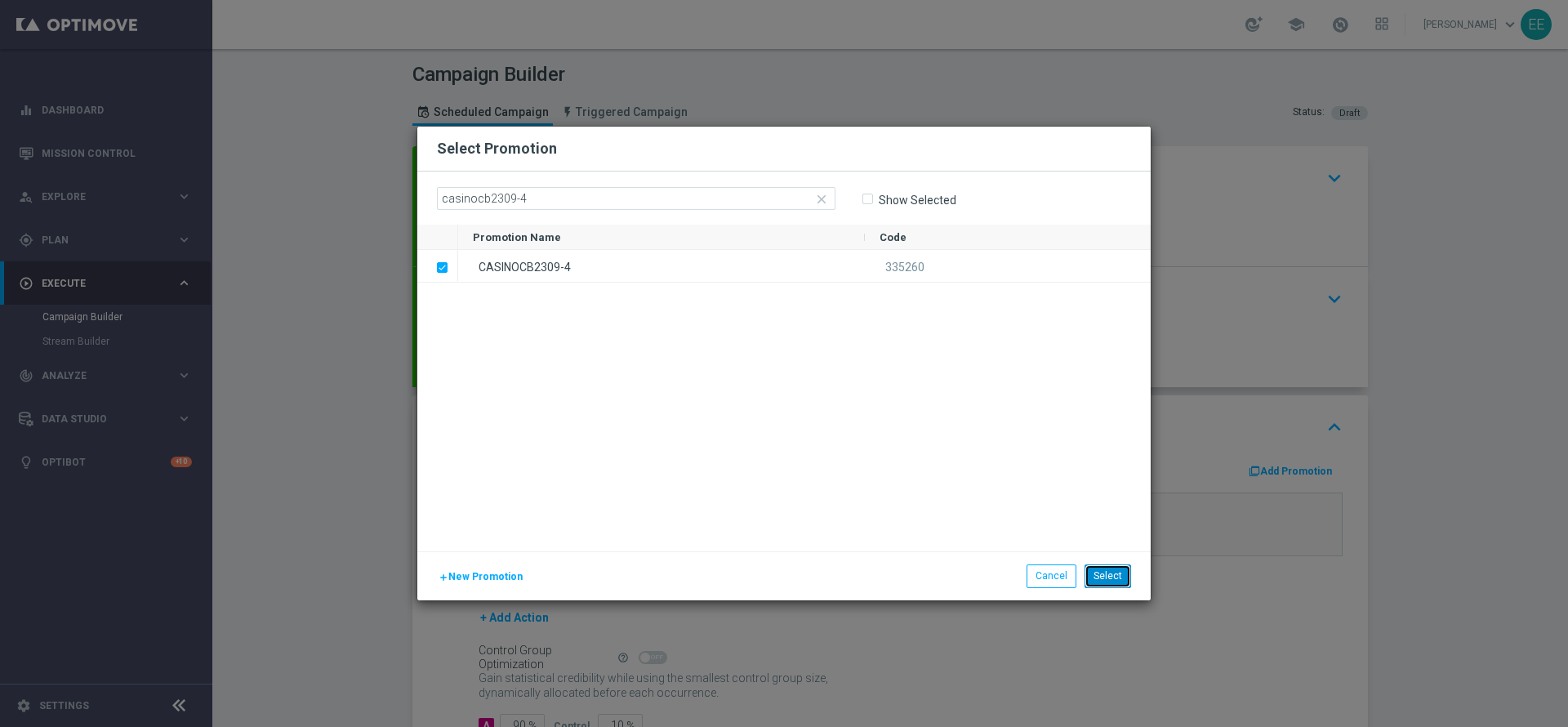
click at [1116, 572] on button "Select" at bounding box center [1107, 575] width 46 height 23
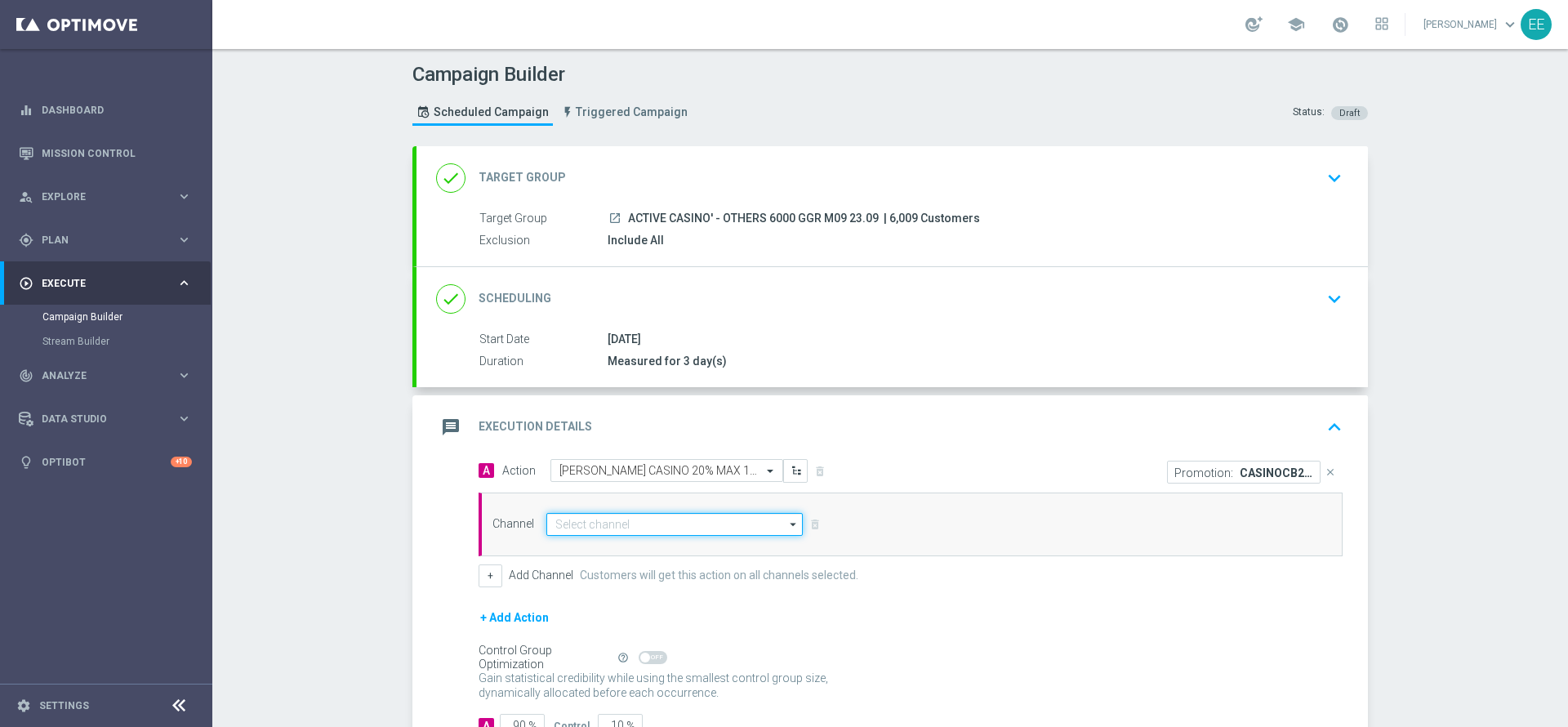
click at [649, 518] on input at bounding box center [675, 524] width 257 height 23
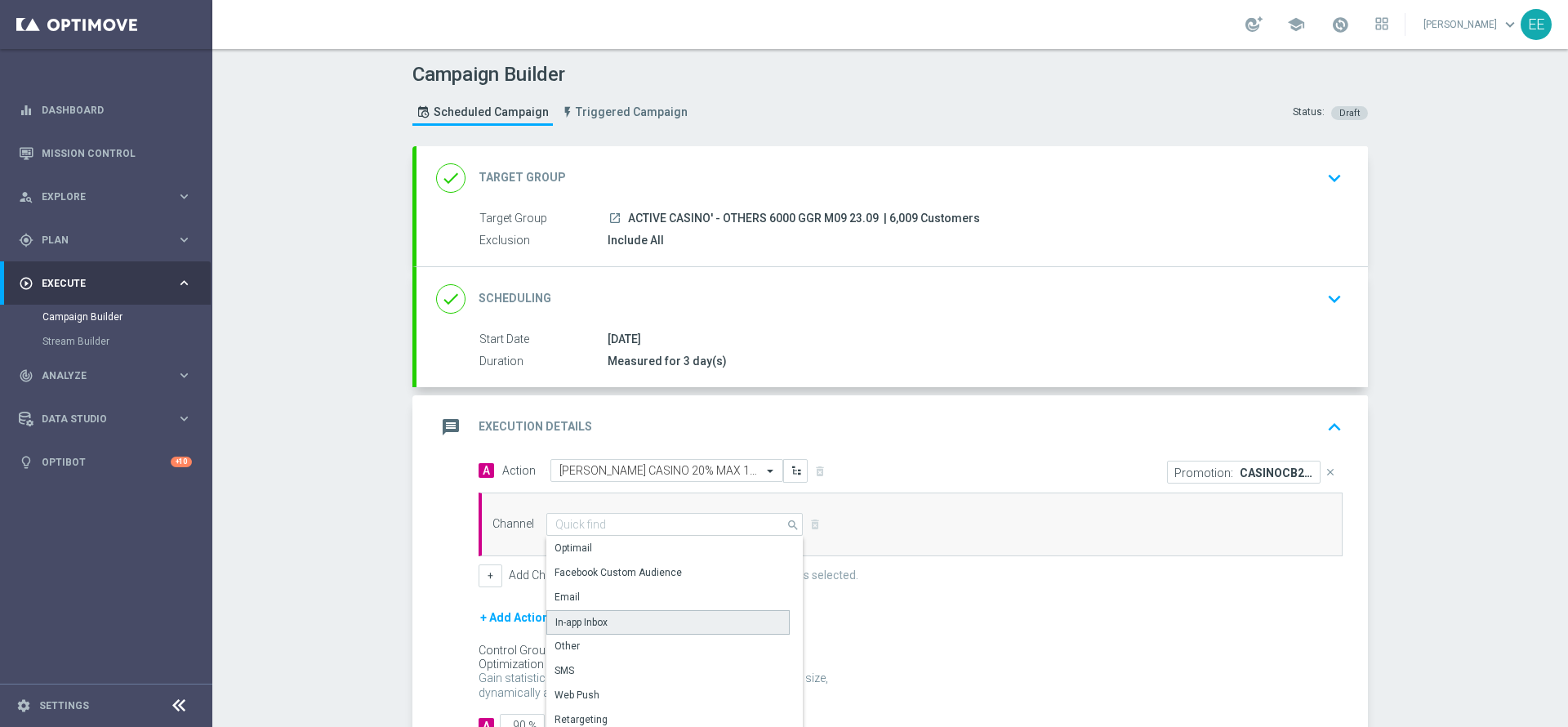
click at [592, 624] on div "In-app Inbox" at bounding box center [581, 623] width 52 height 15
type input "In-app Inbox"
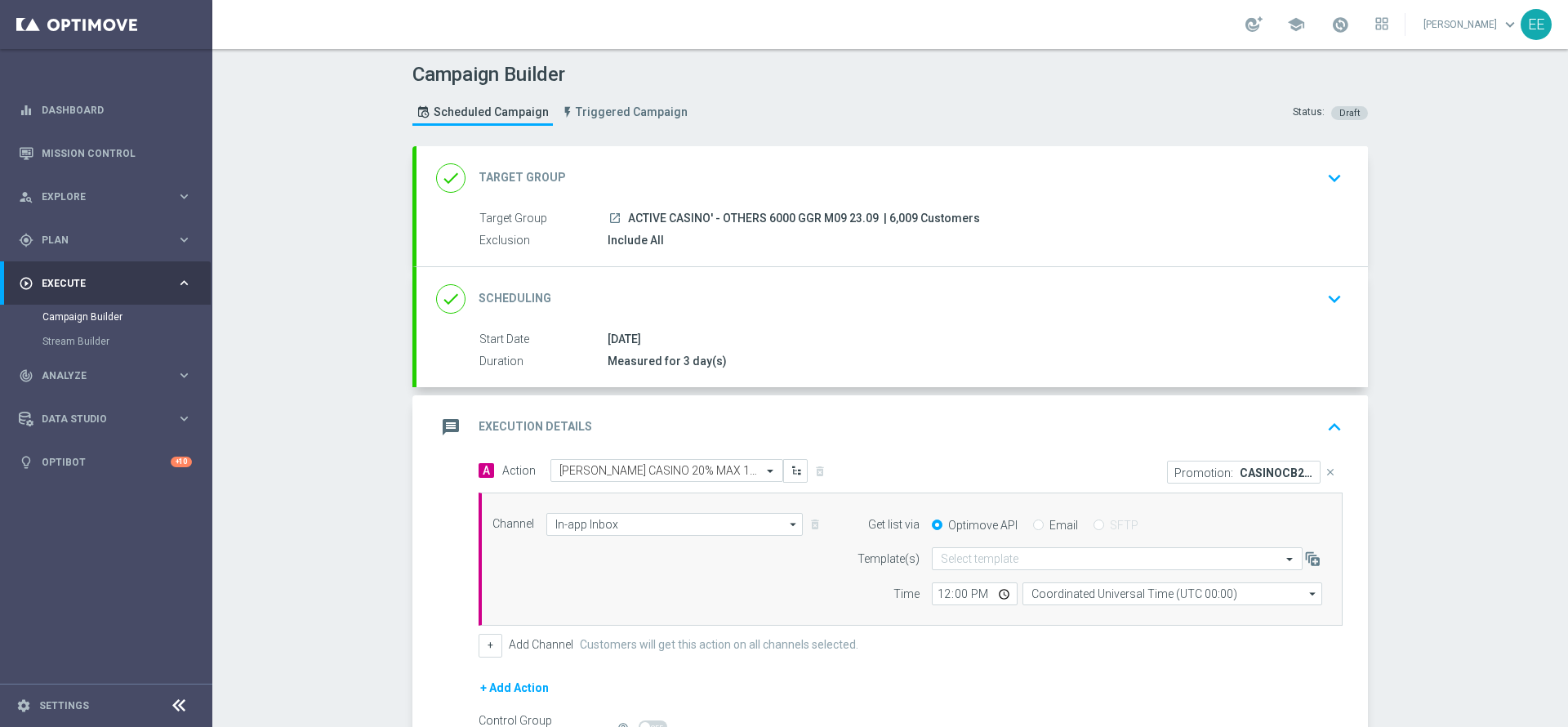
click at [1017, 524] on div "Optimove API Email SFTP" at bounding box center [1126, 525] width 415 height 15
click at [1020, 523] on div "Optimove API Email SFTP" at bounding box center [1126, 525] width 415 height 15
click at [1033, 529] on input "Email" at bounding box center [1037, 526] width 10 height 10
radio input "true"
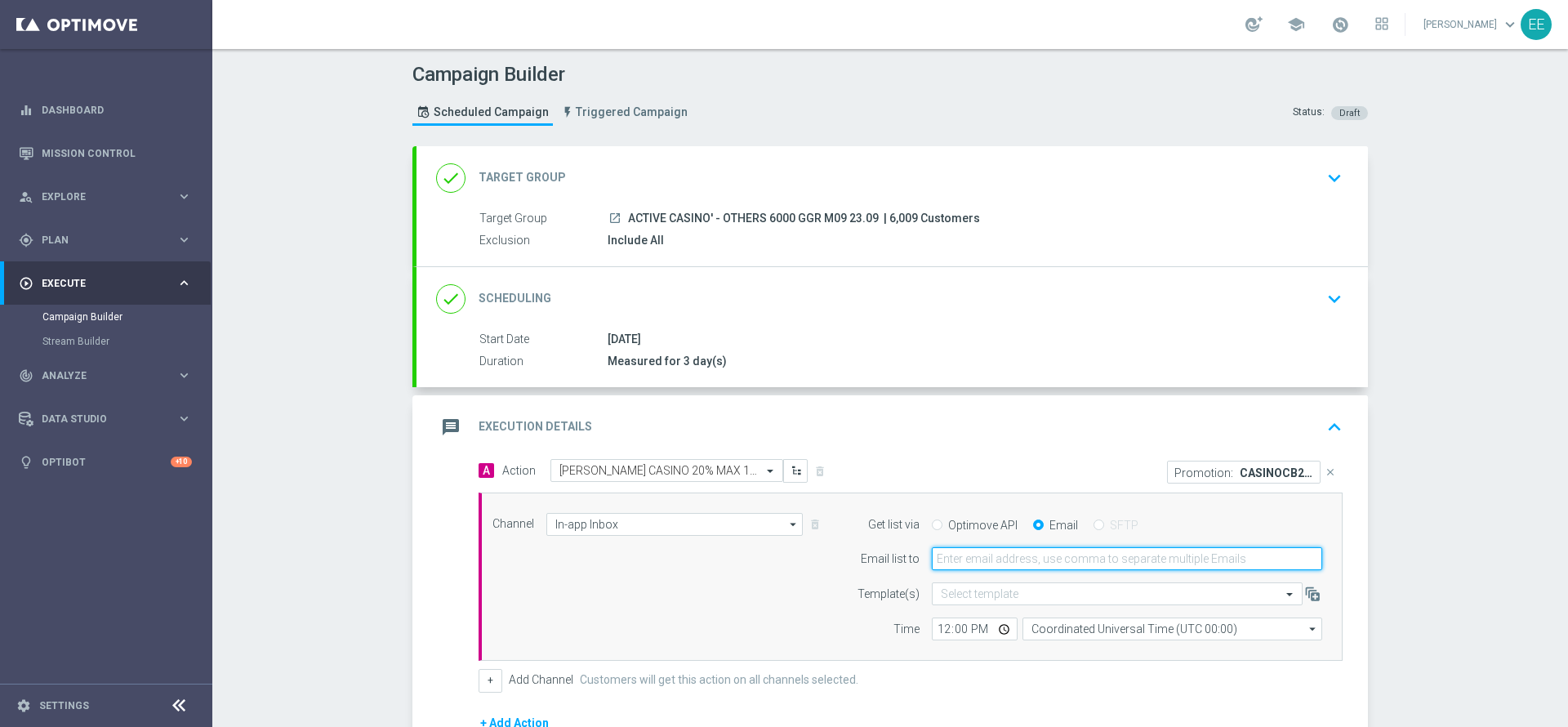
click at [996, 557] on input "email" at bounding box center [1126, 558] width 390 height 23
type input "[PERSON_NAME][EMAIL_ADDRESS][DOMAIN_NAME]"
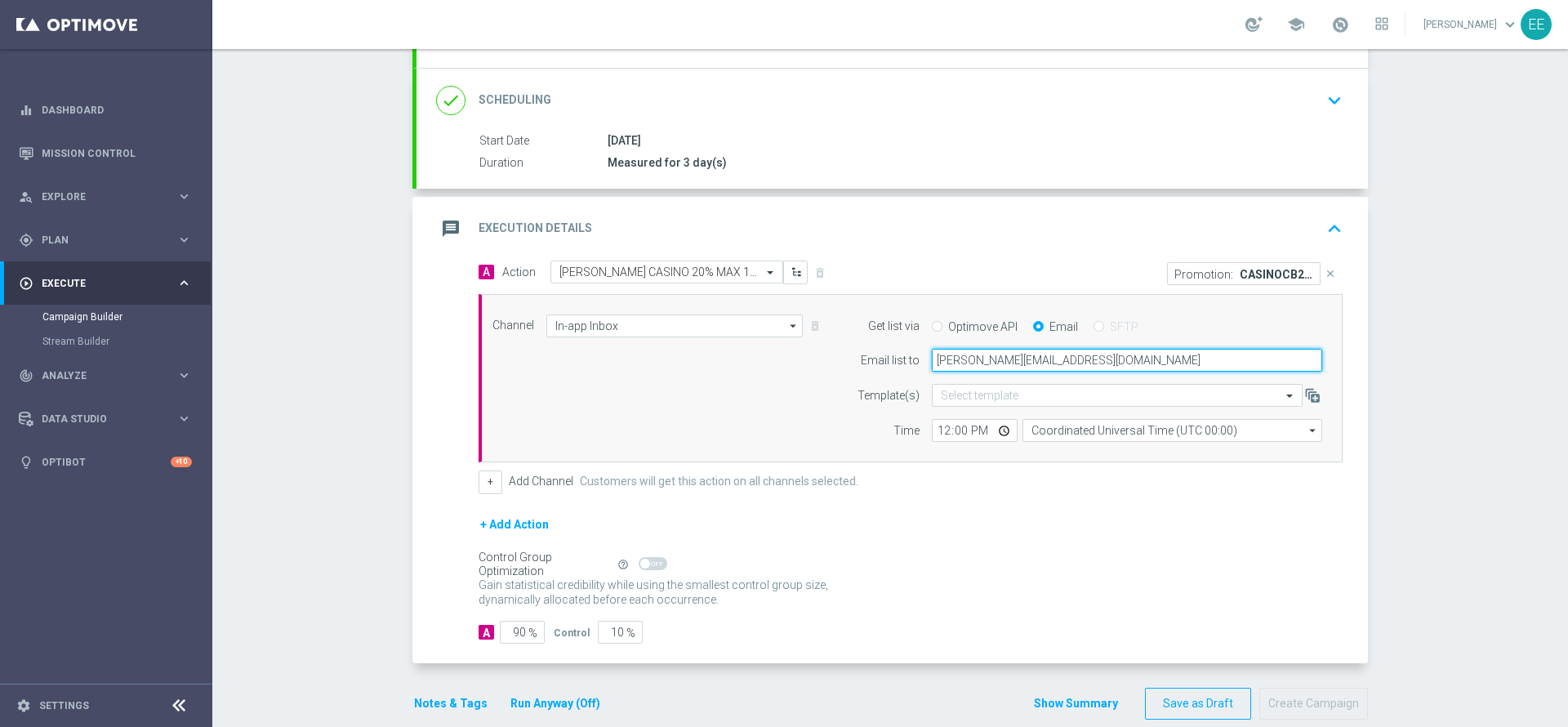
scroll to position [210, 0]
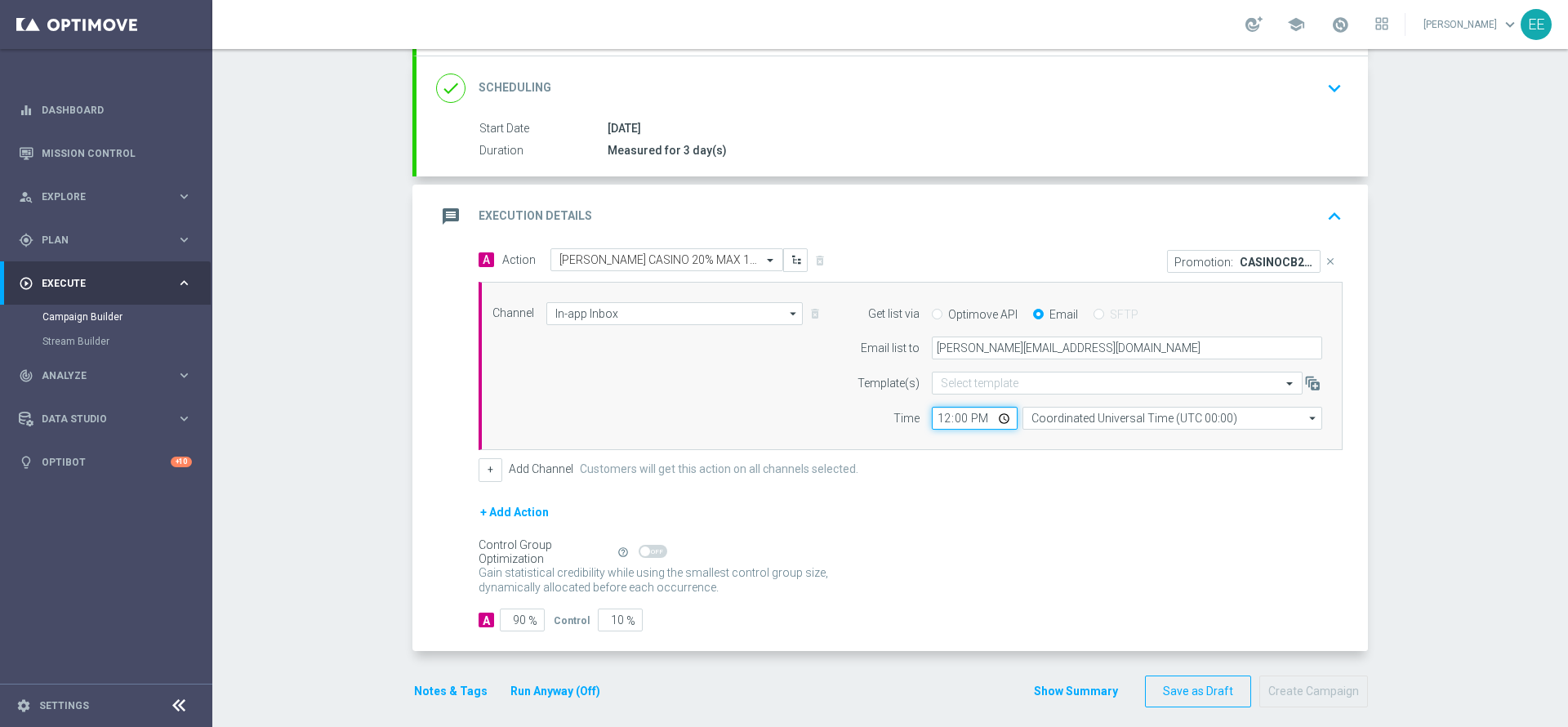
click at [934, 422] on input "12:00" at bounding box center [974, 418] width 85 height 23
type input "16:00"
click at [481, 463] on button "+" at bounding box center [490, 469] width 24 height 23
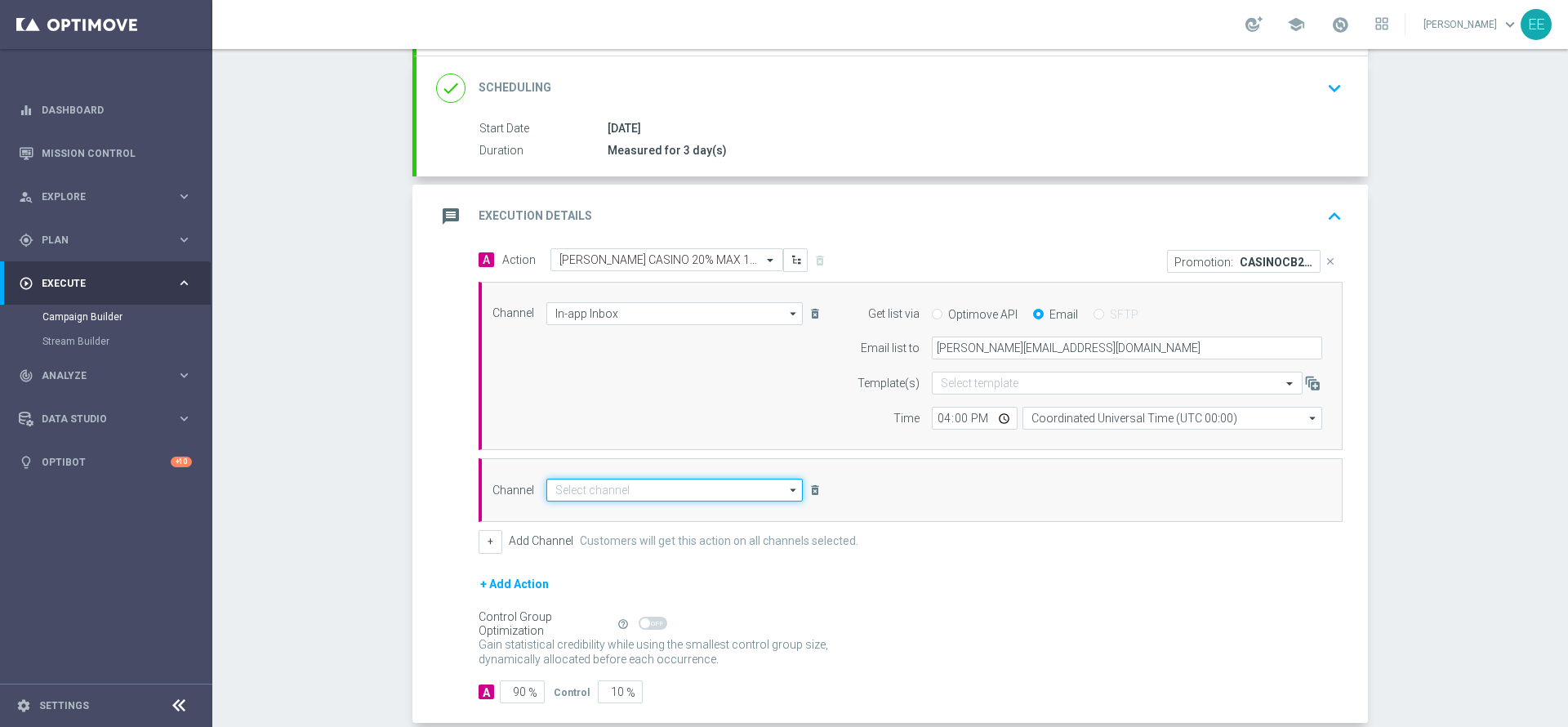
click at [595, 489] on input at bounding box center [675, 490] width 257 height 23
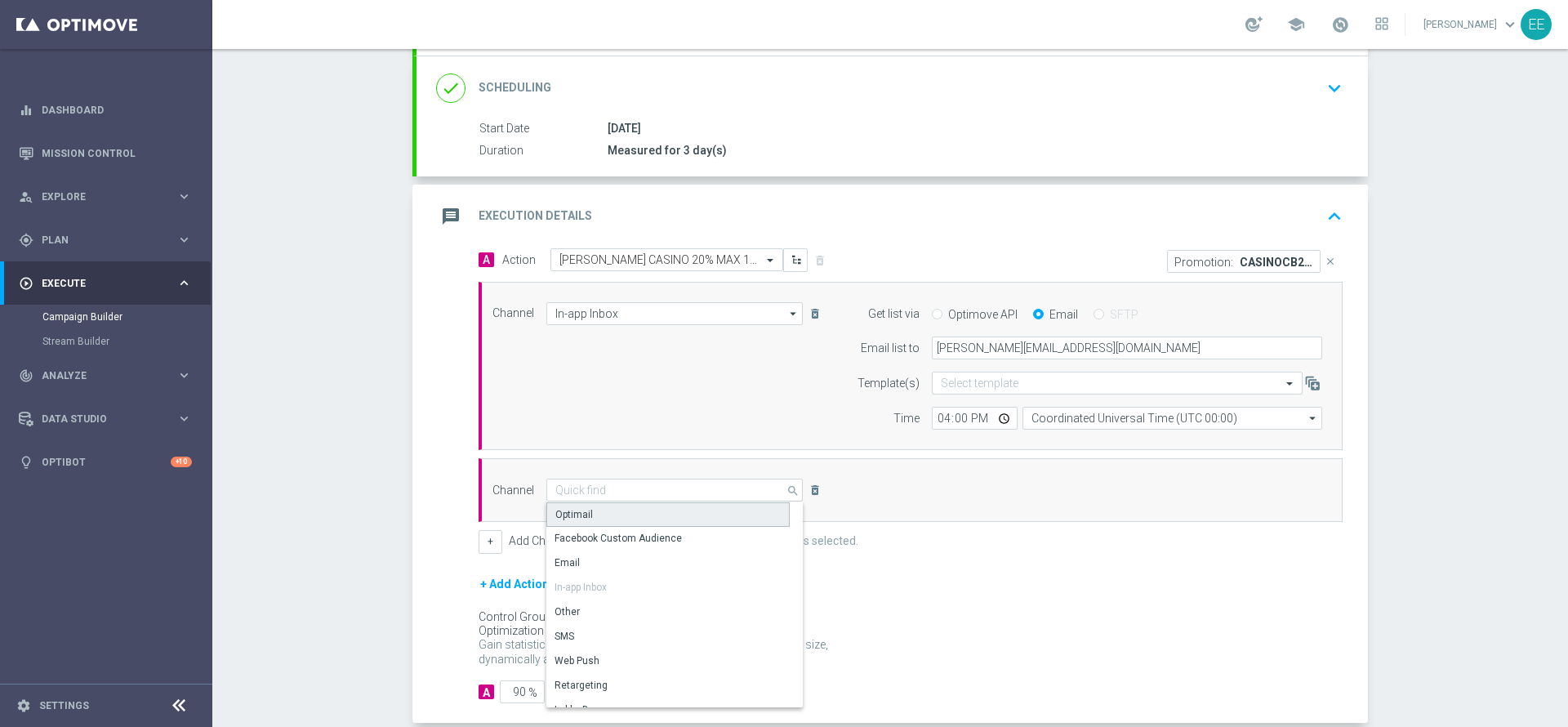
click at [619, 508] on div "Optimail" at bounding box center [668, 515] width 243 height 25
type input "Optimail"
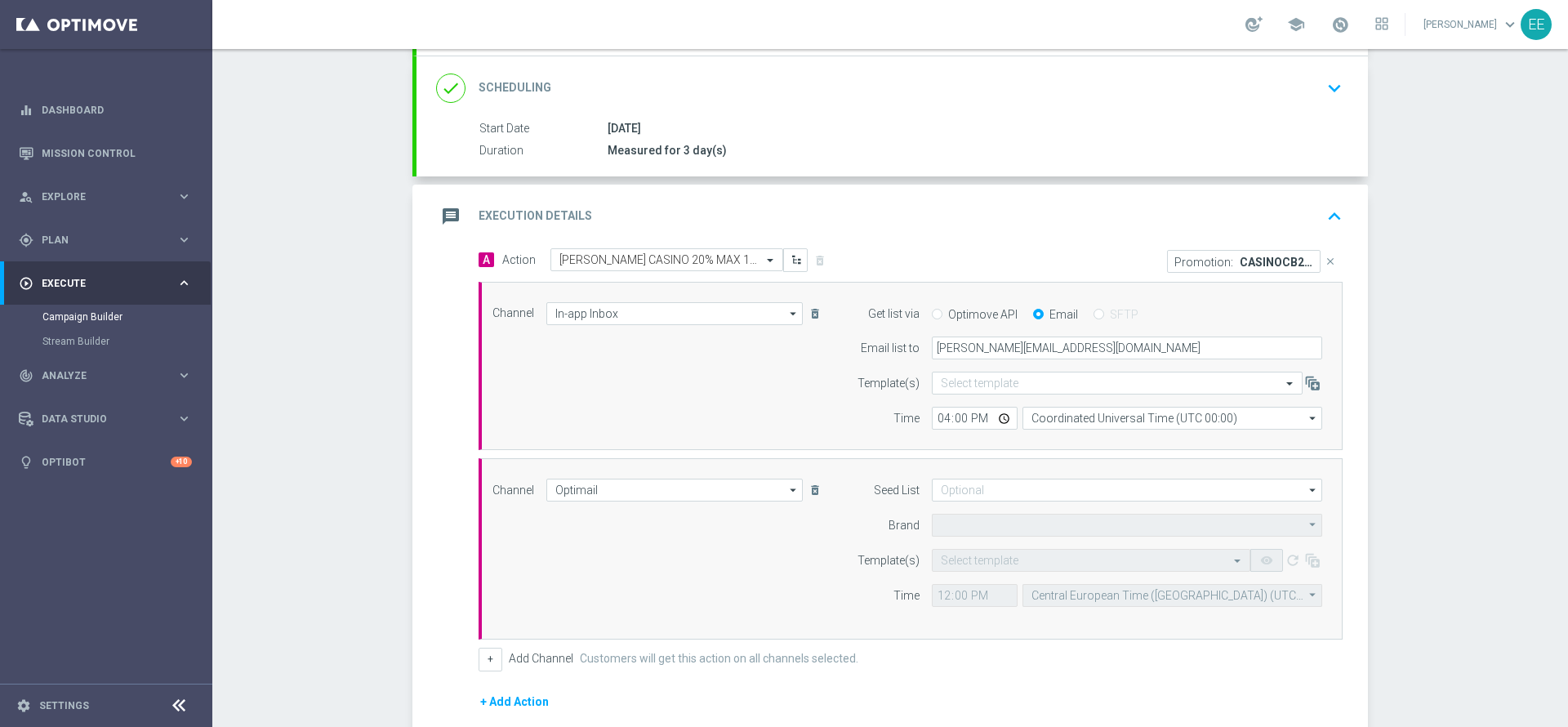
type input "Sisal Marketing"
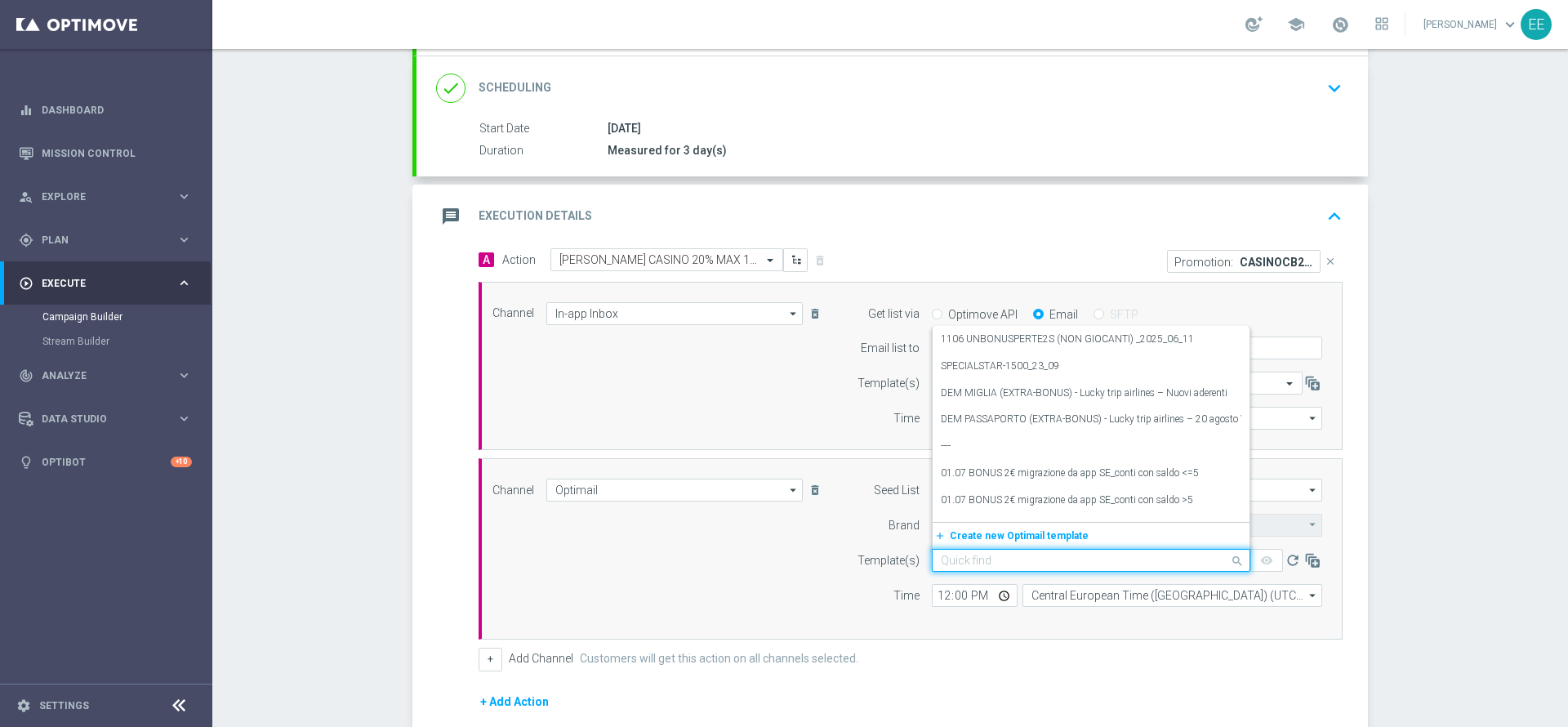
click at [995, 564] on input "text" at bounding box center [1074, 560] width 268 height 14
click at [1129, 481] on div "CASINOCB2309-4 - [DATE]" at bounding box center [1090, 482] width 300 height 27
type input "casinocb2309-4"
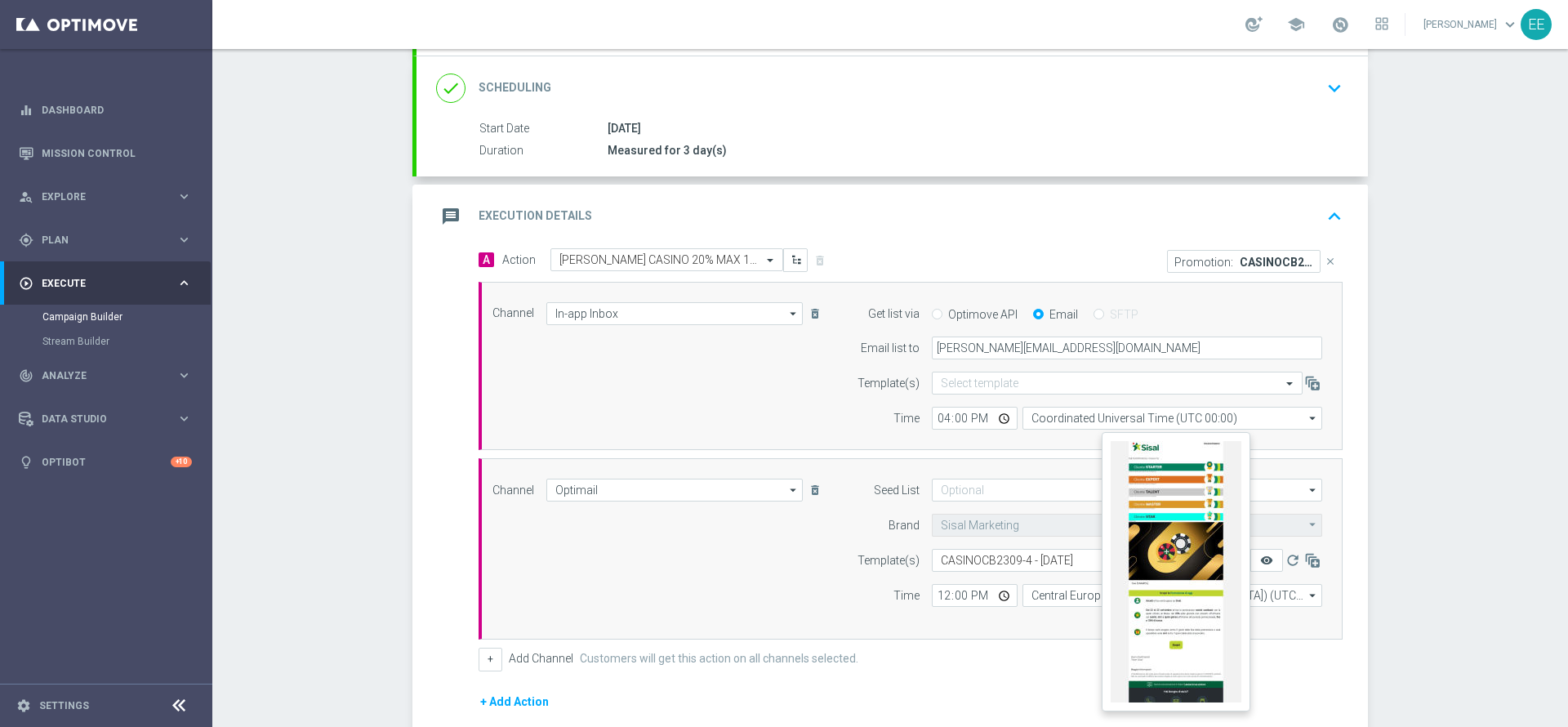
click at [1260, 564] on icon "remove_red_eye" at bounding box center [1267, 560] width 13 height 13
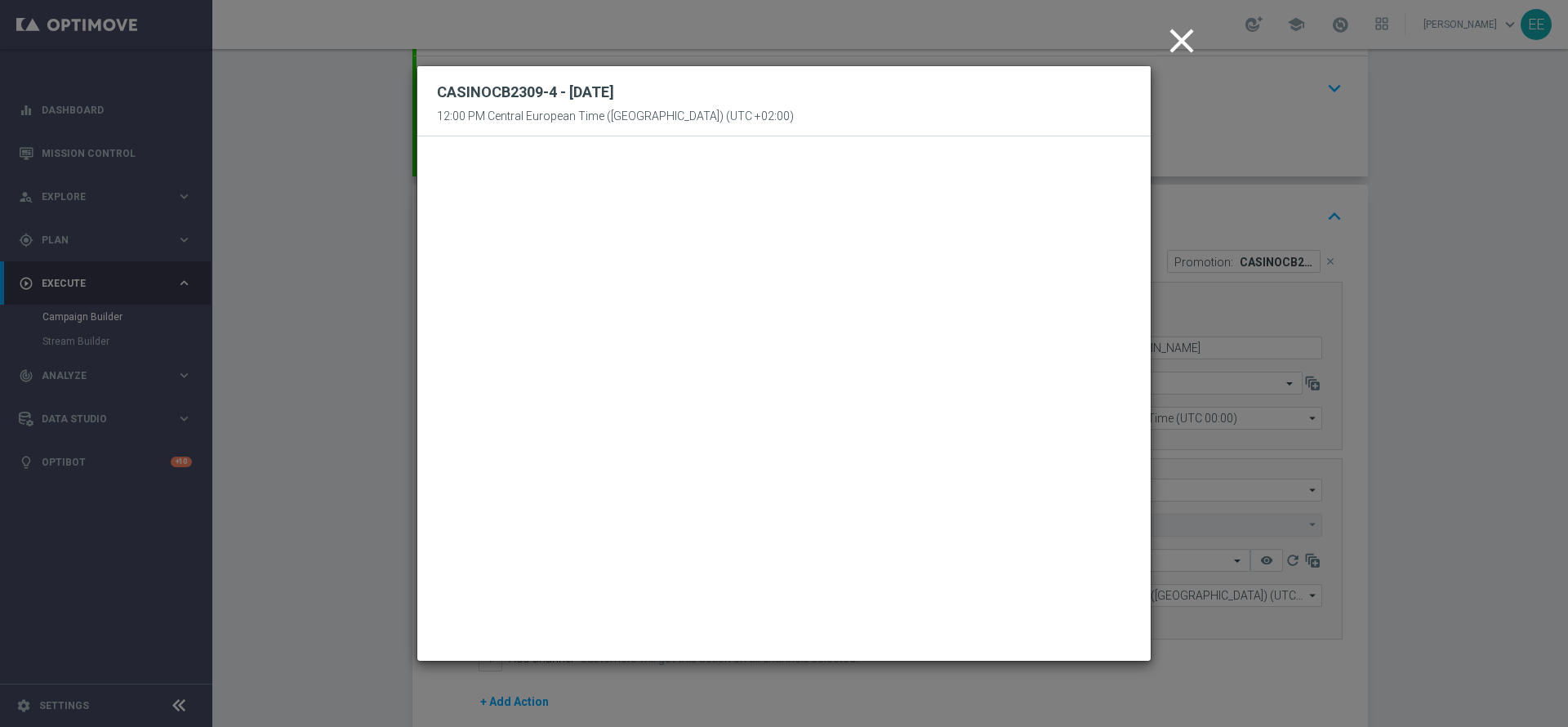
click at [1180, 45] on icon "close" at bounding box center [1181, 41] width 41 height 41
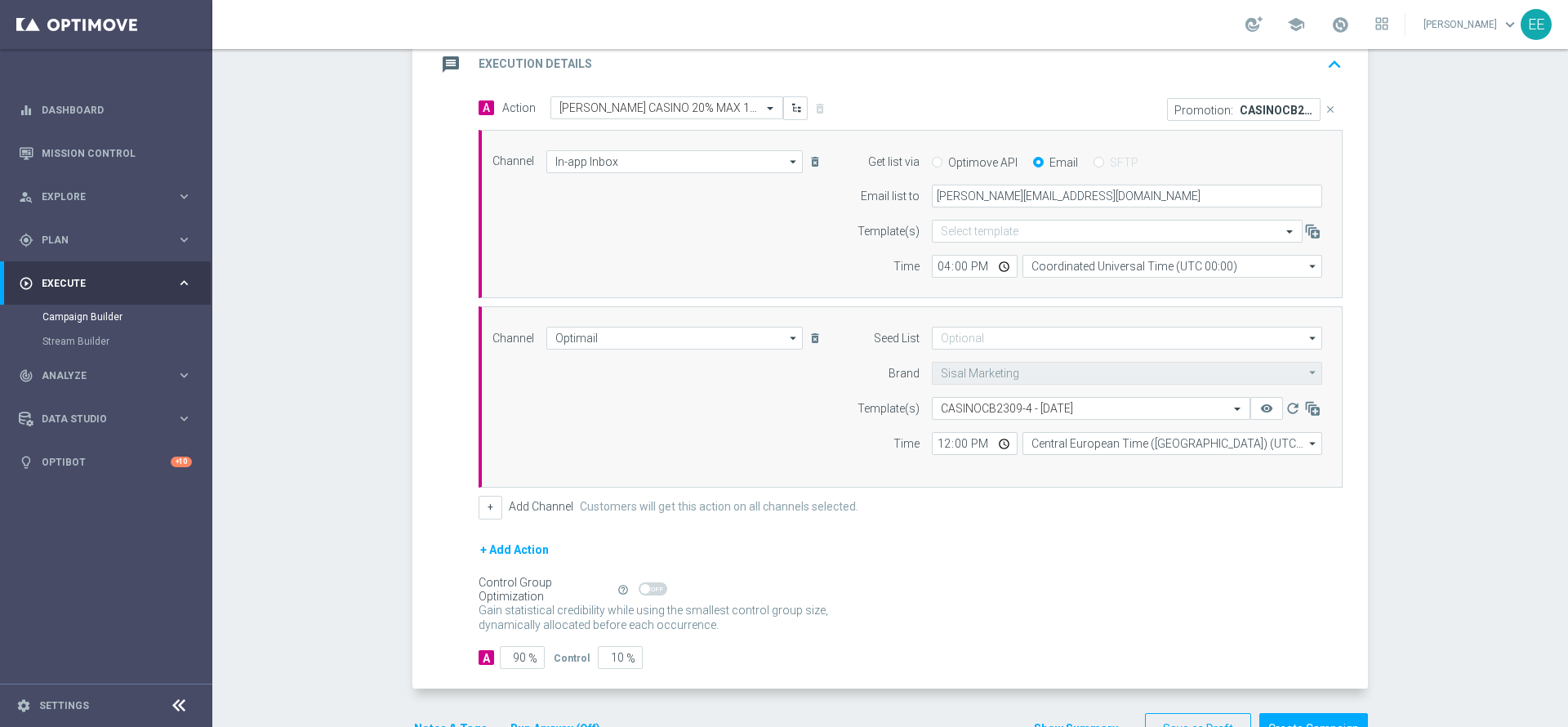
scroll to position [413, 0]
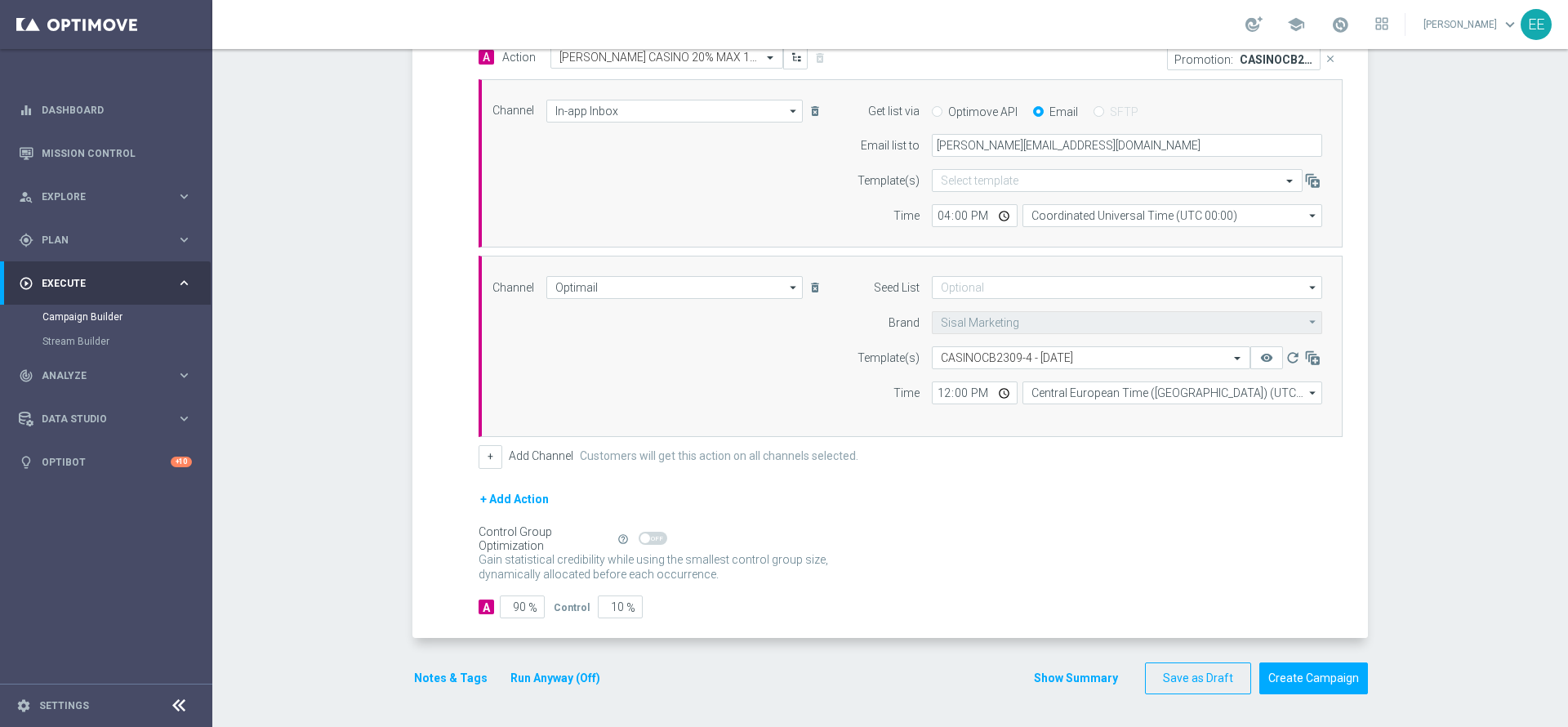
click at [433, 682] on button "Notes & Tags" at bounding box center [450, 679] width 77 height 21
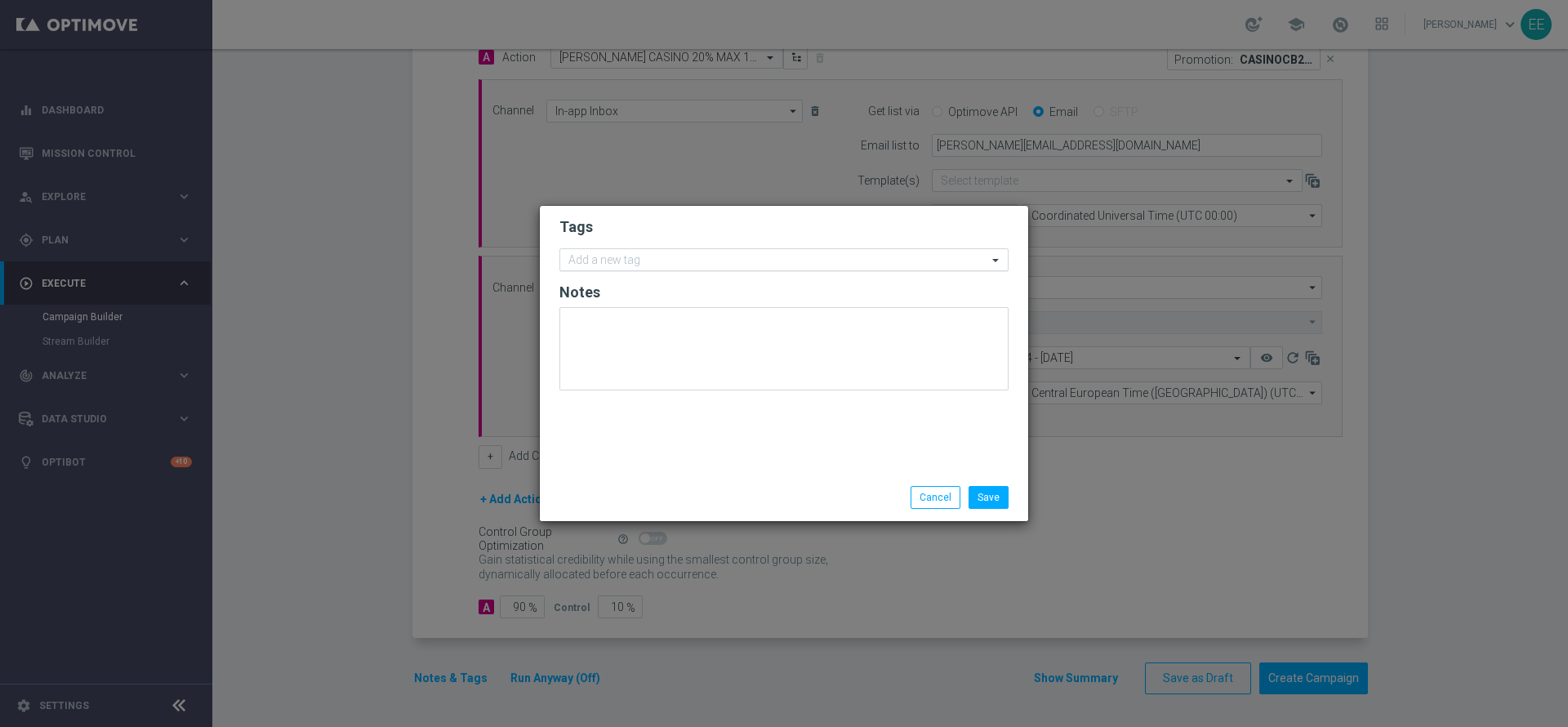
click at [664, 252] on div "Add a new tag" at bounding box center [773, 261] width 427 height 21
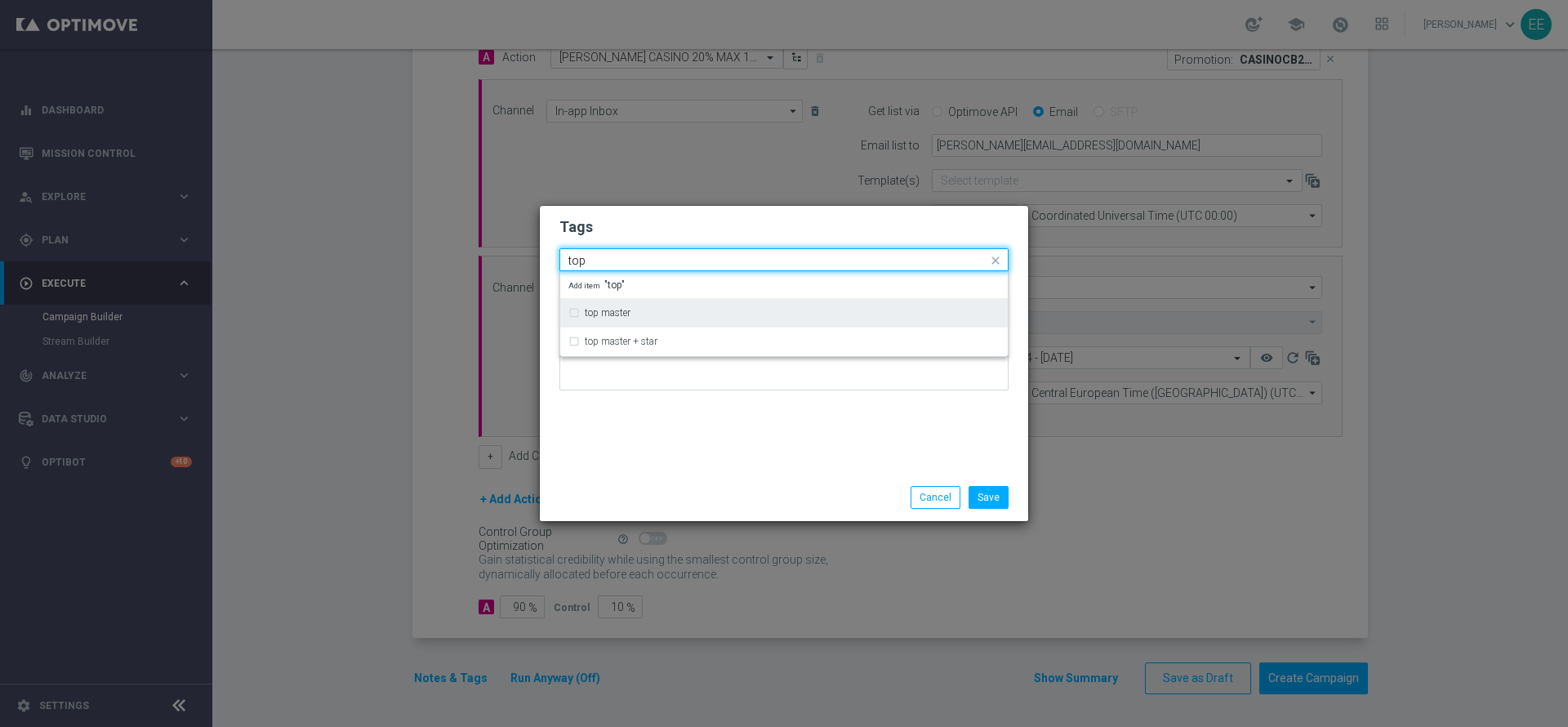
type input "top"
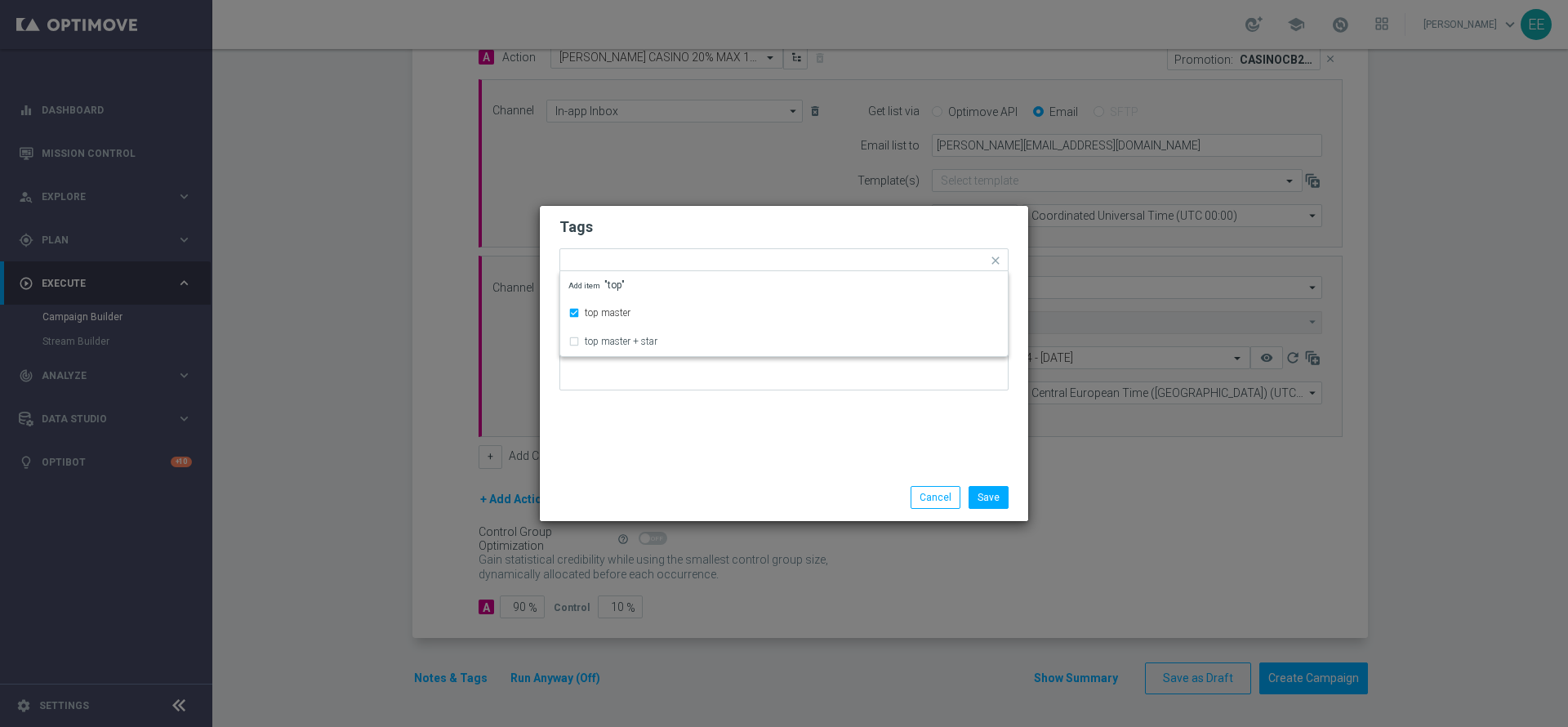
click at [673, 232] on h2 "Tags" at bounding box center [784, 227] width 449 height 20
click at [721, 246] on form "Tags Add a new tag × top master Notes" at bounding box center [784, 309] width 449 height 191
click at [720, 255] on input "text" at bounding box center [820, 262] width 335 height 14
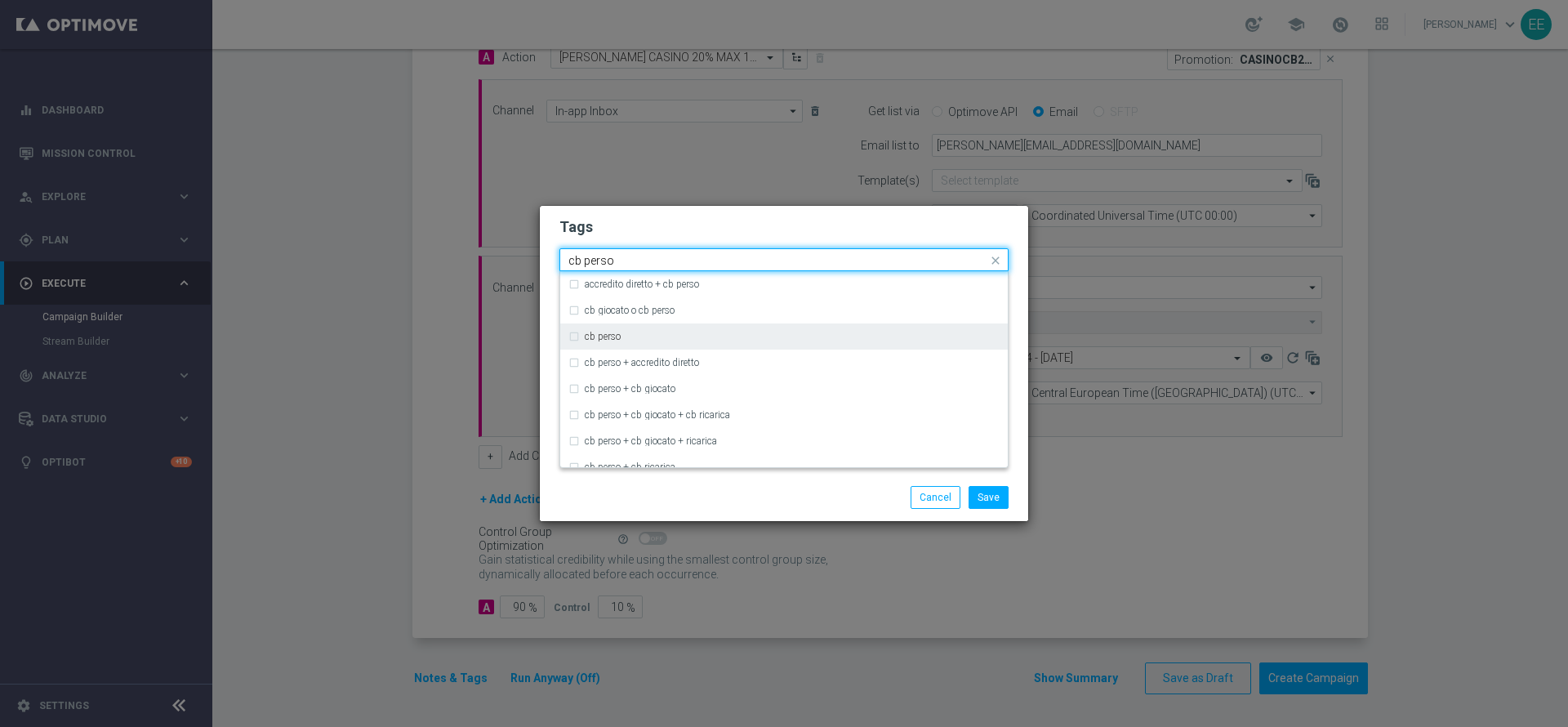
click at [627, 336] on div "cb perso" at bounding box center [792, 336] width 415 height 9
type input "cb perso"
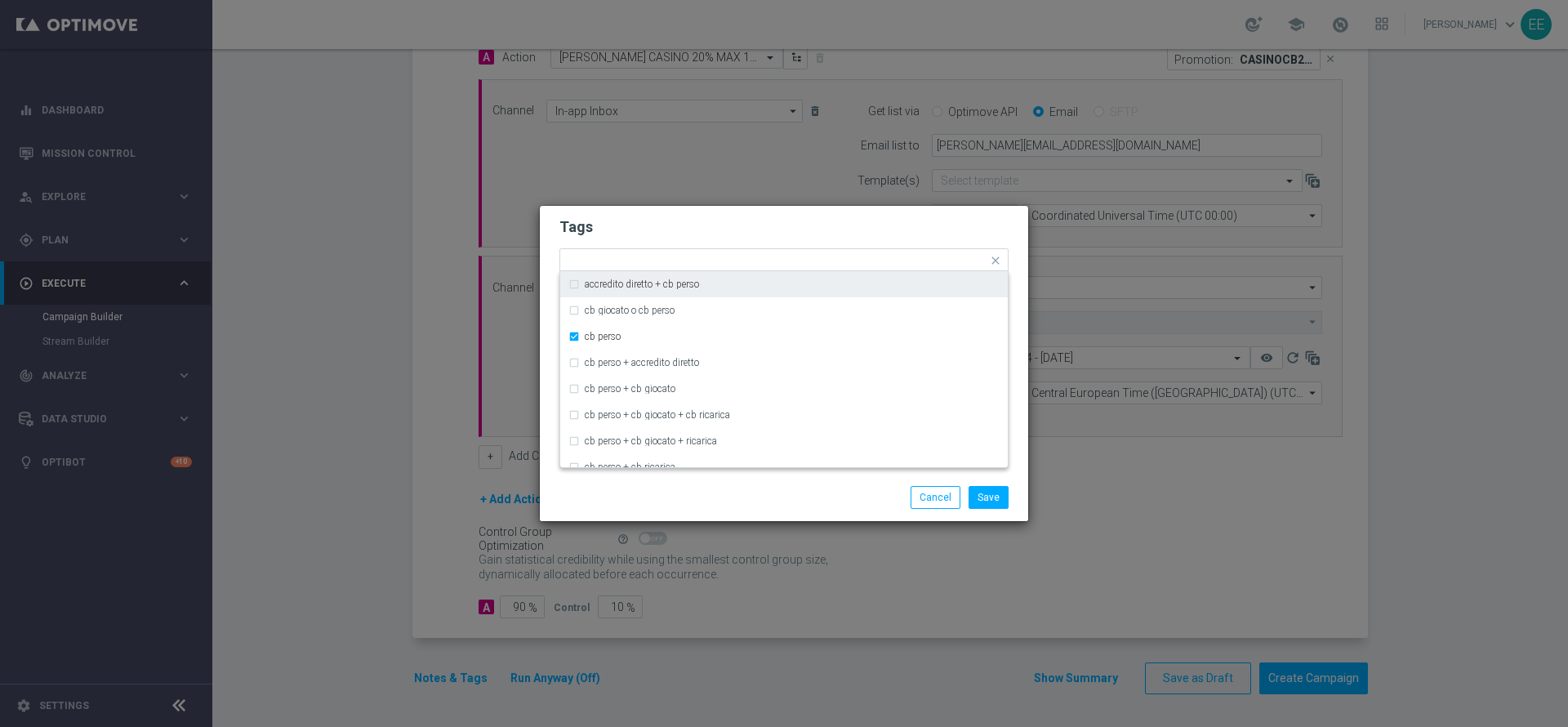
click at [808, 219] on h2 "Tags" at bounding box center [784, 227] width 449 height 20
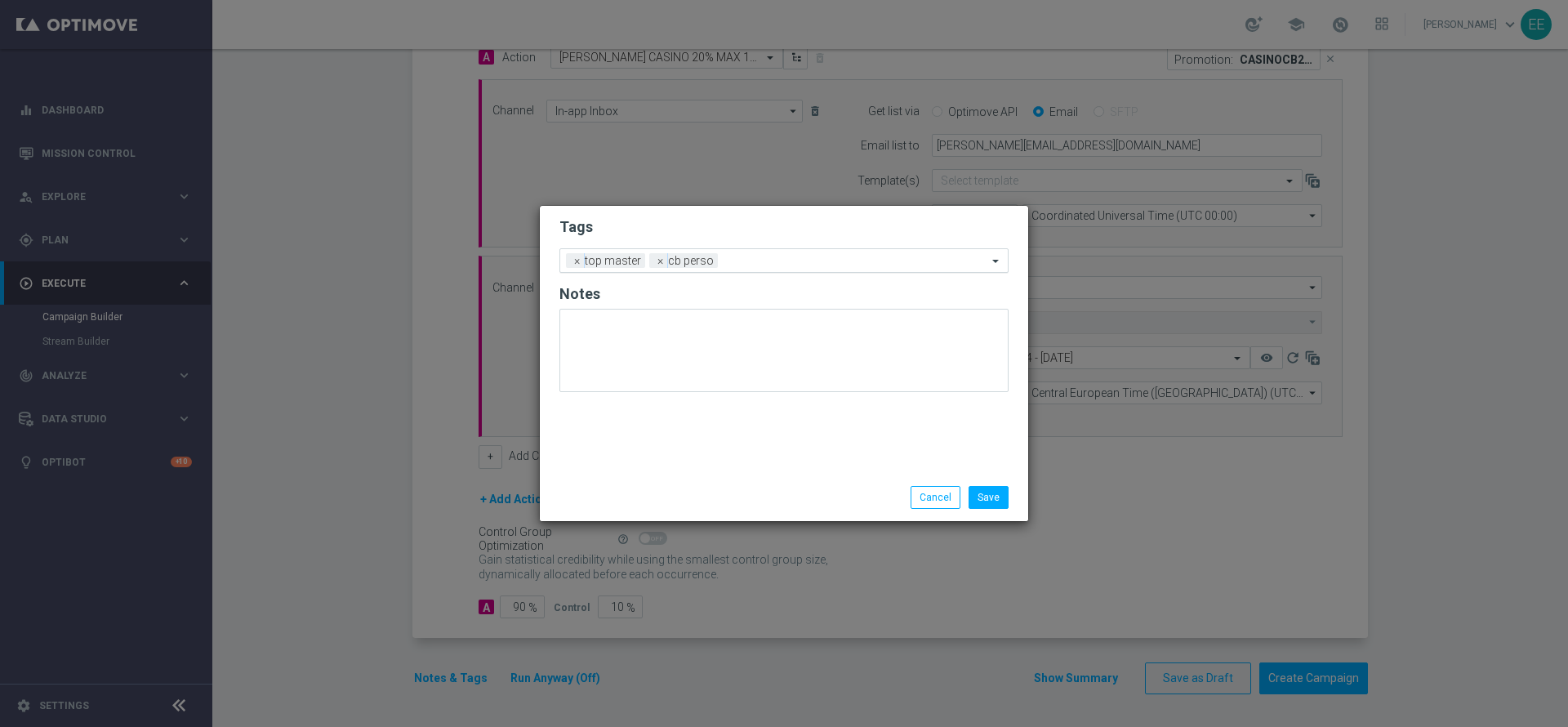
click at [820, 271] on ng-select "Add a new tag × top master × [PERSON_NAME]" at bounding box center [784, 261] width 449 height 25
click at [741, 239] on form "Tags Add a new tag × top master × [PERSON_NAME] Notes" at bounding box center [784, 309] width 449 height 191
click at [750, 251] on div "Add a new tag × top master × [PERSON_NAME]" at bounding box center [773, 261] width 427 height 23
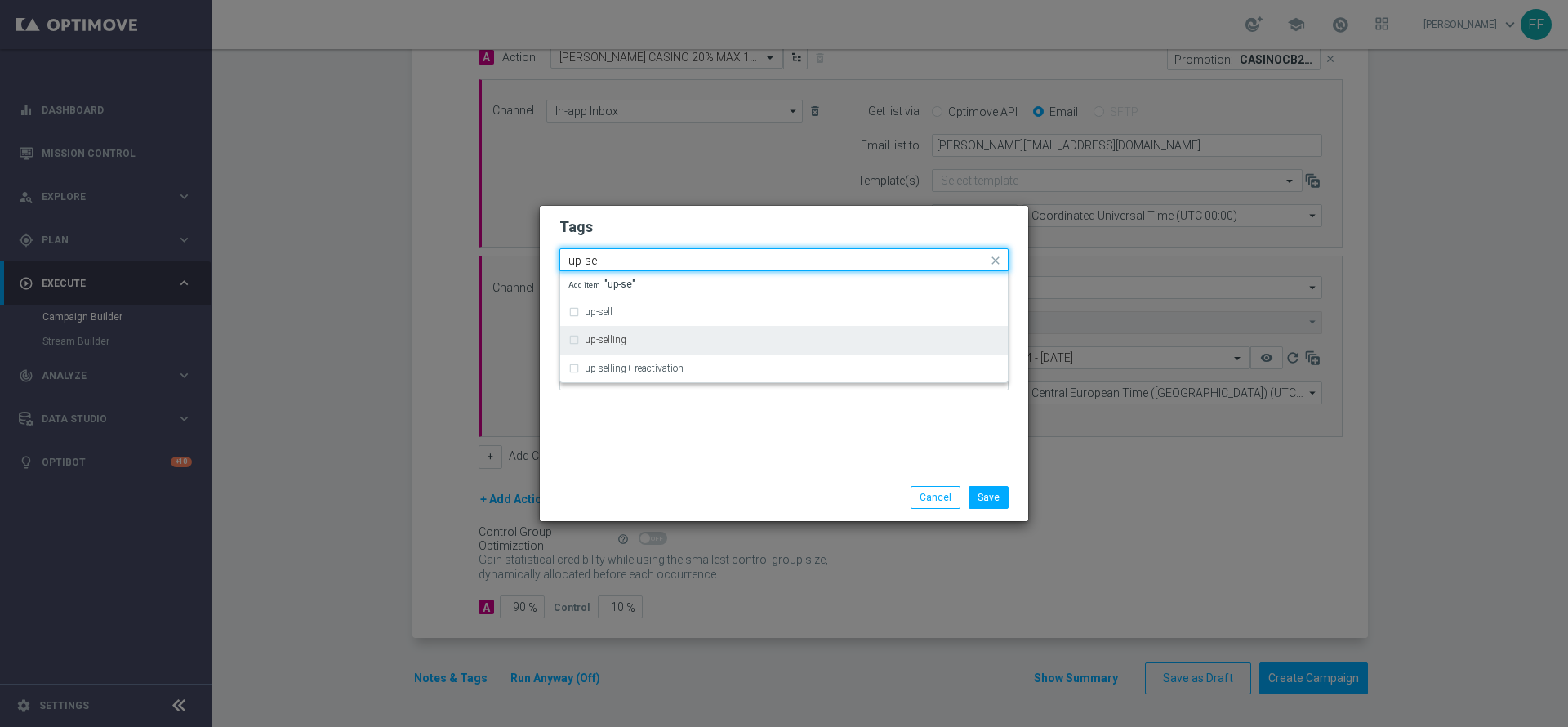
click at [641, 327] on div "up-selling" at bounding box center [784, 340] width 431 height 27
type input "up-se"
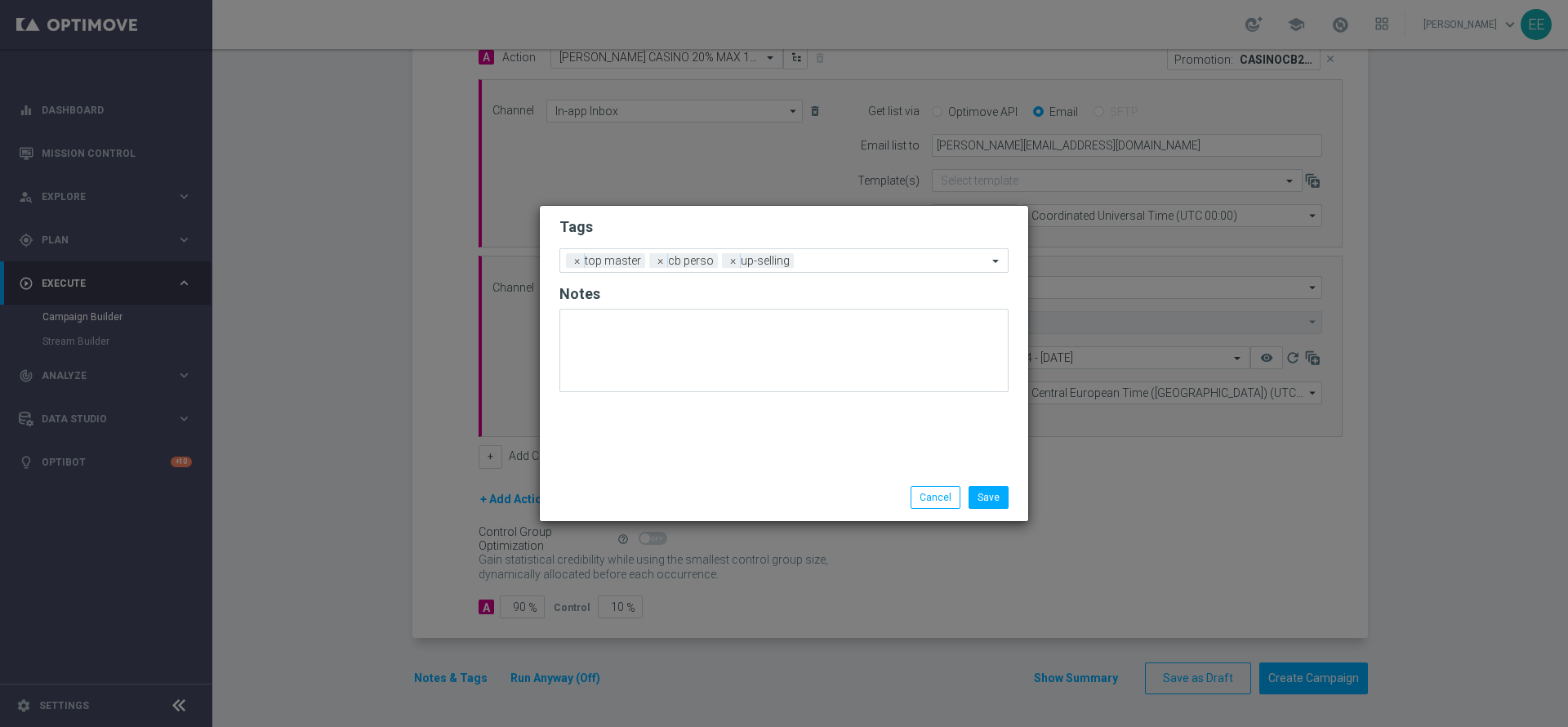
click at [660, 451] on div "Tags Add a new tag × top master × [PERSON_NAME] × up-selling Notes" at bounding box center [784, 339] width 488 height 268
click at [853, 255] on input "text" at bounding box center [893, 262] width 187 height 14
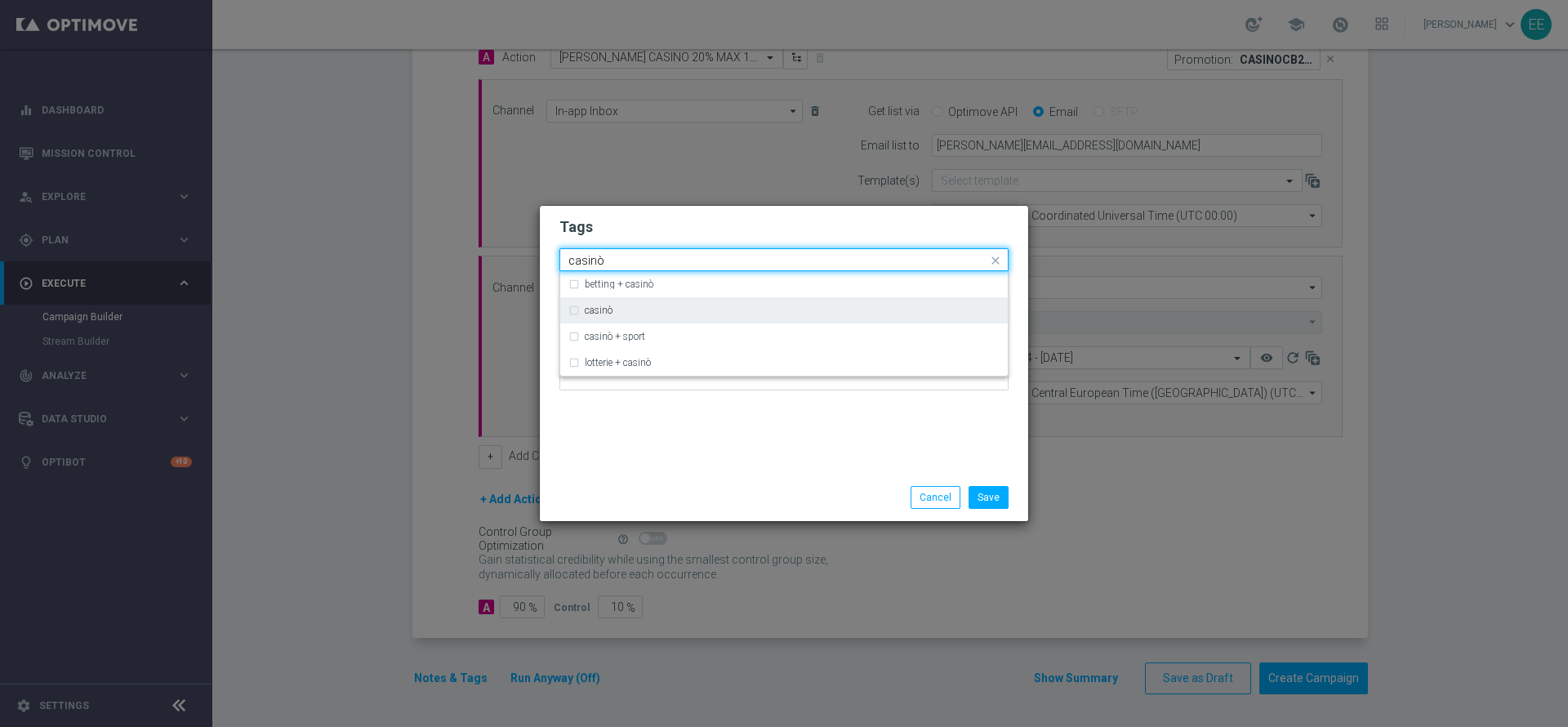
click at [751, 309] on div "casinò" at bounding box center [792, 310] width 415 height 9
type input "casinò"
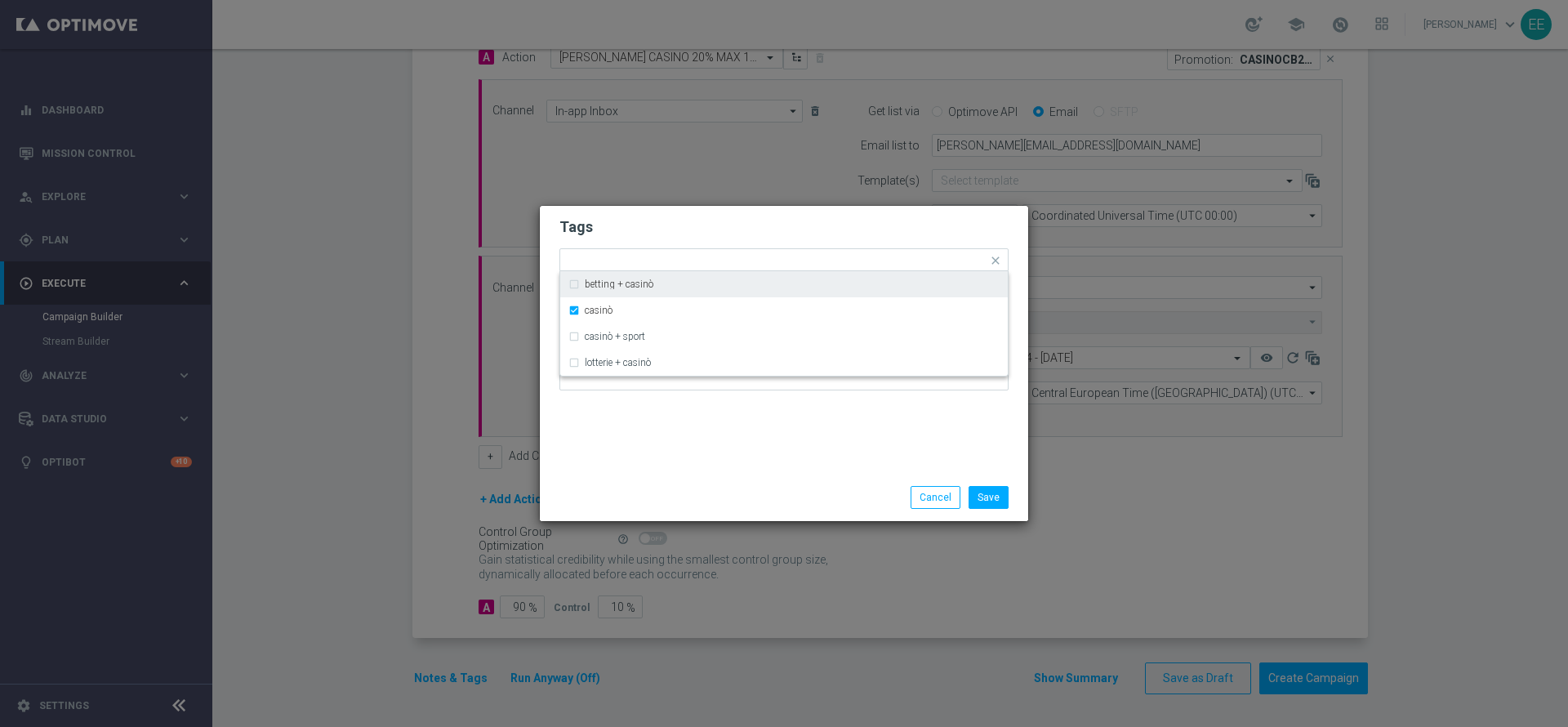
click at [886, 204] on modal-container "Tags Quick find × top master × [PERSON_NAME] × up-selling × casinò betting + ca…" at bounding box center [784, 363] width 1568 height 727
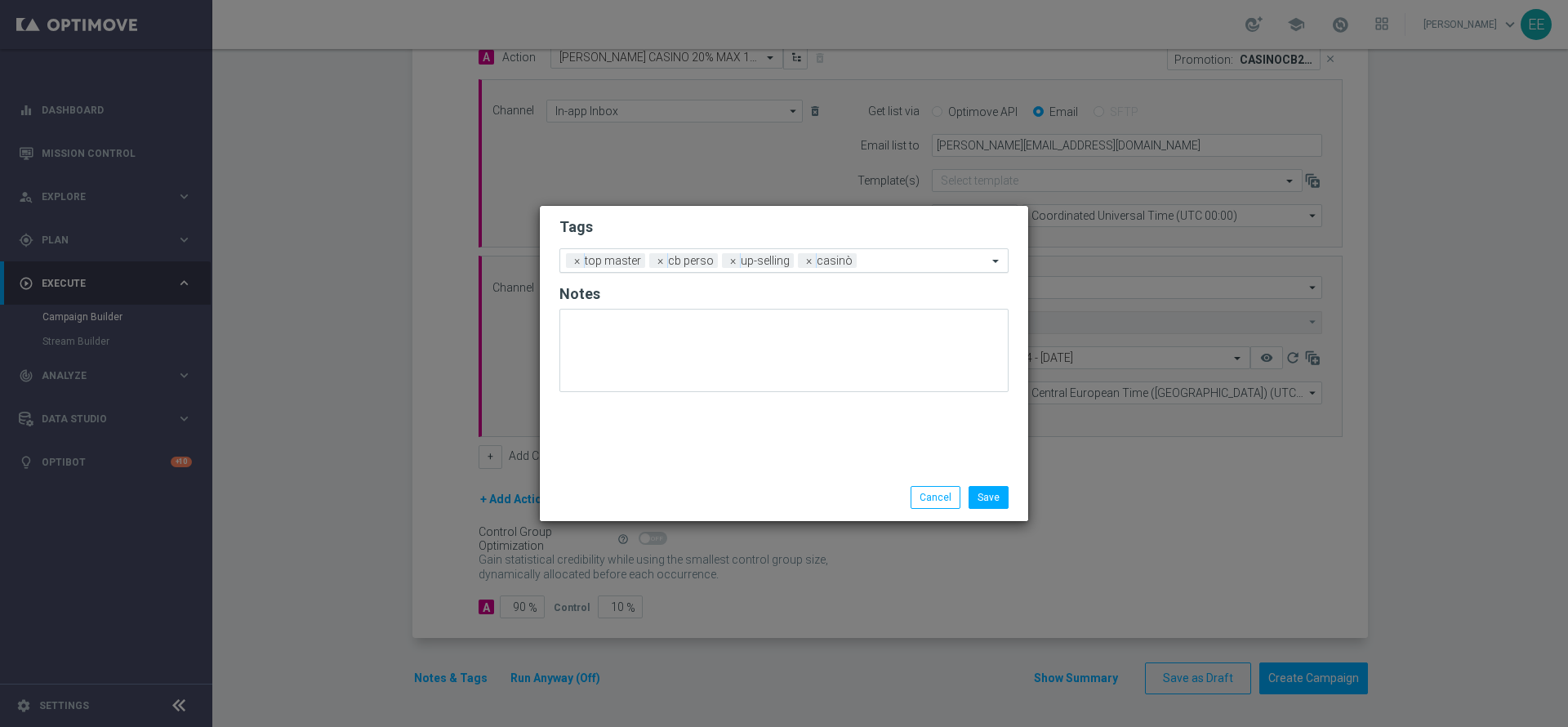
click at [919, 255] on input "text" at bounding box center [925, 262] width 124 height 14
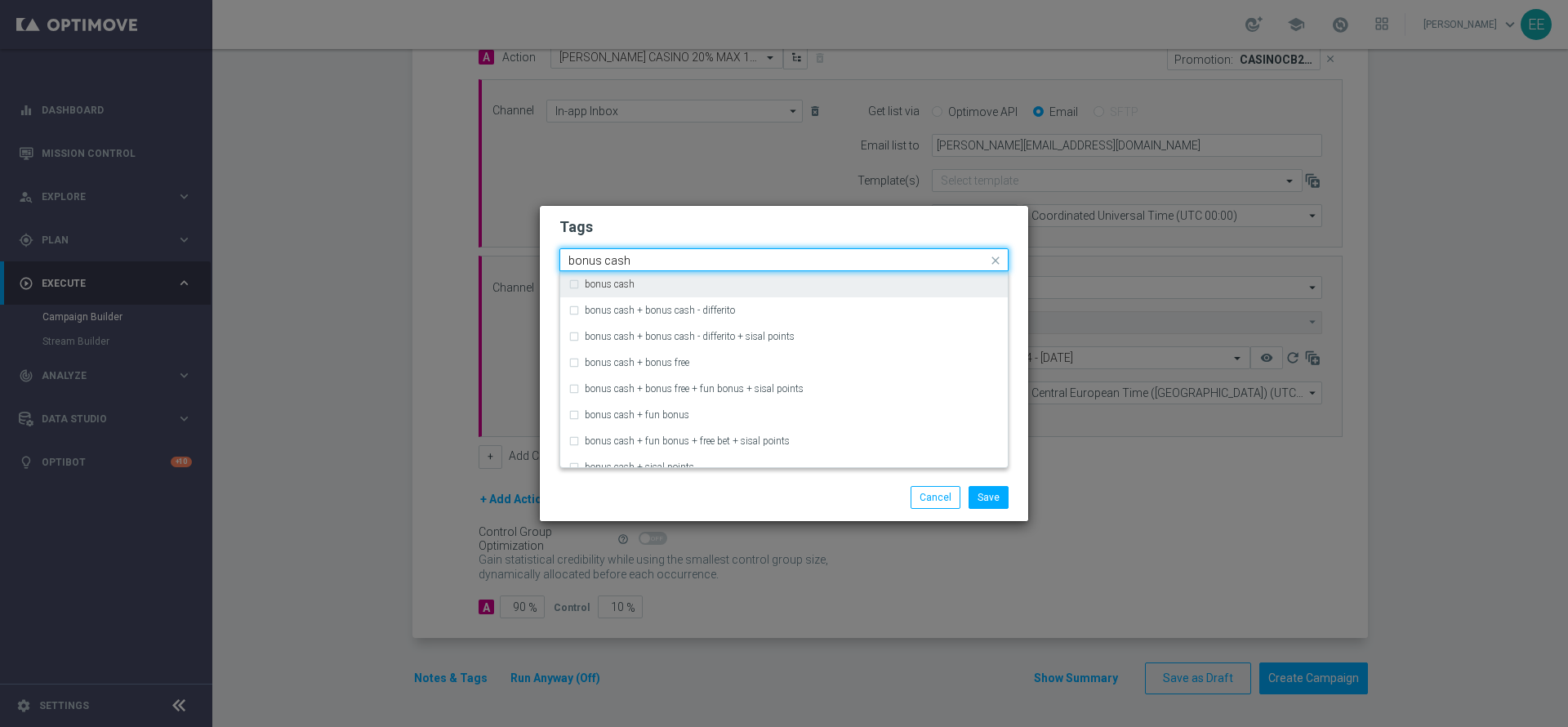
click at [847, 277] on div "bonus cash" at bounding box center [784, 284] width 431 height 27
type input "bonus cash"
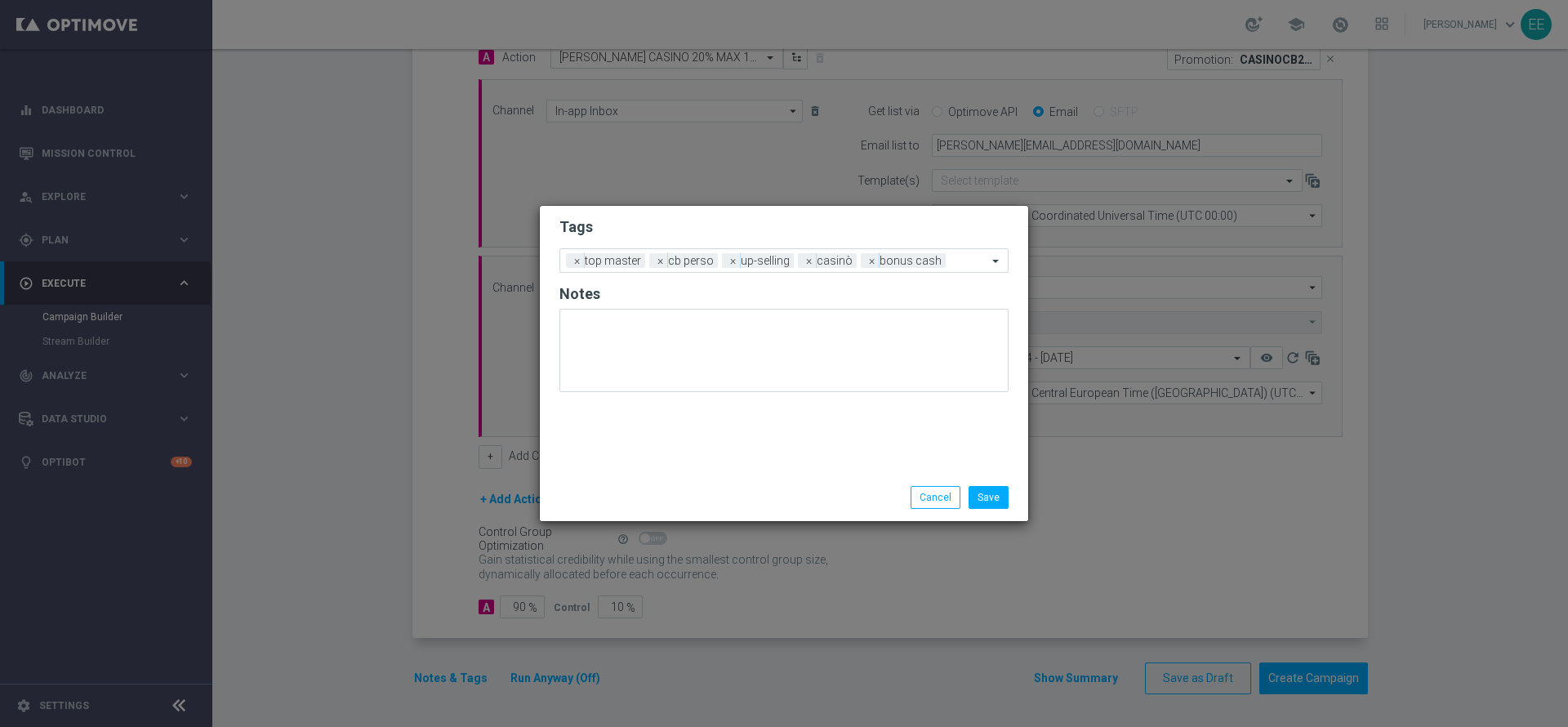
click at [898, 224] on h2 "Tags" at bounding box center [784, 227] width 449 height 20
click at [984, 497] on button "Save" at bounding box center [988, 498] width 40 height 23
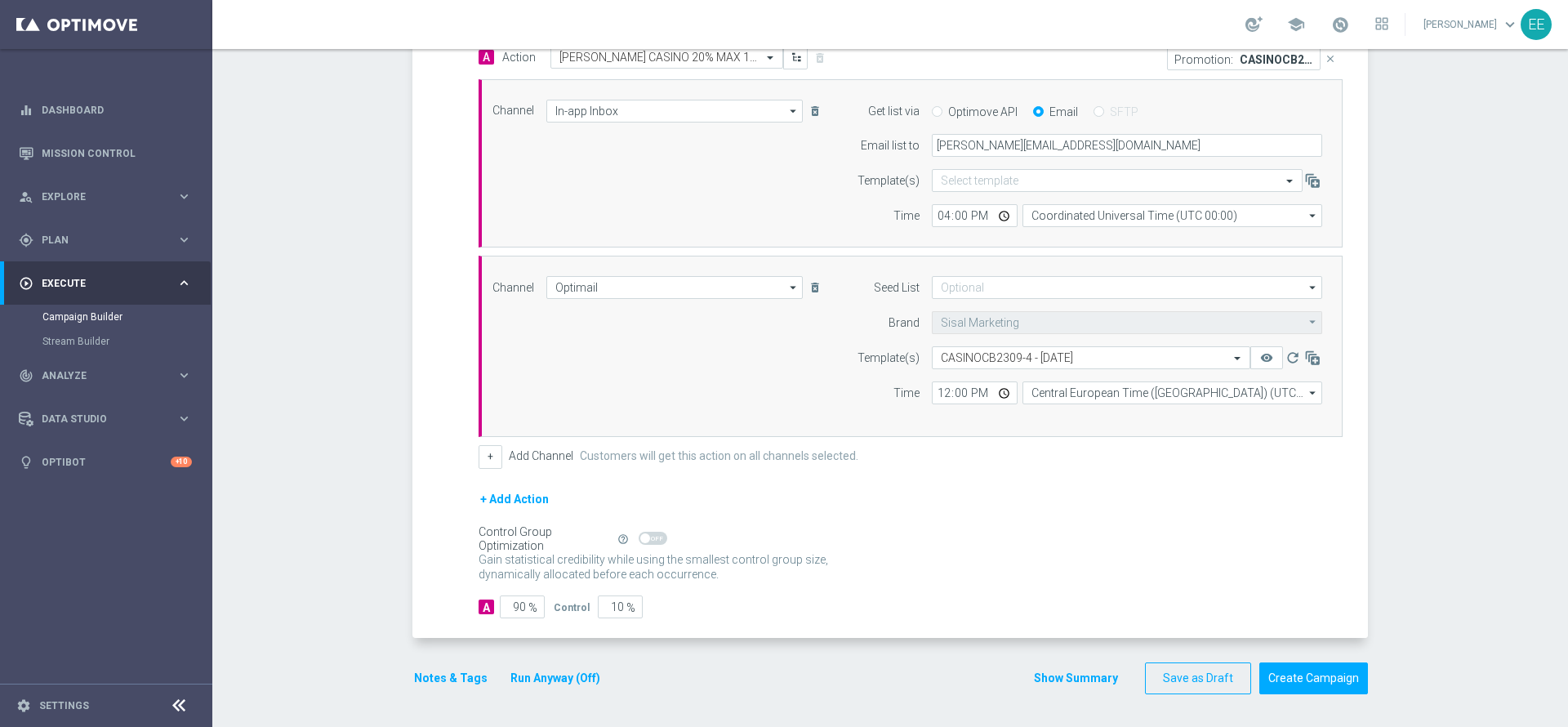
click at [509, 679] on button "Run Anyway (Off)" at bounding box center [555, 679] width 93 height 21
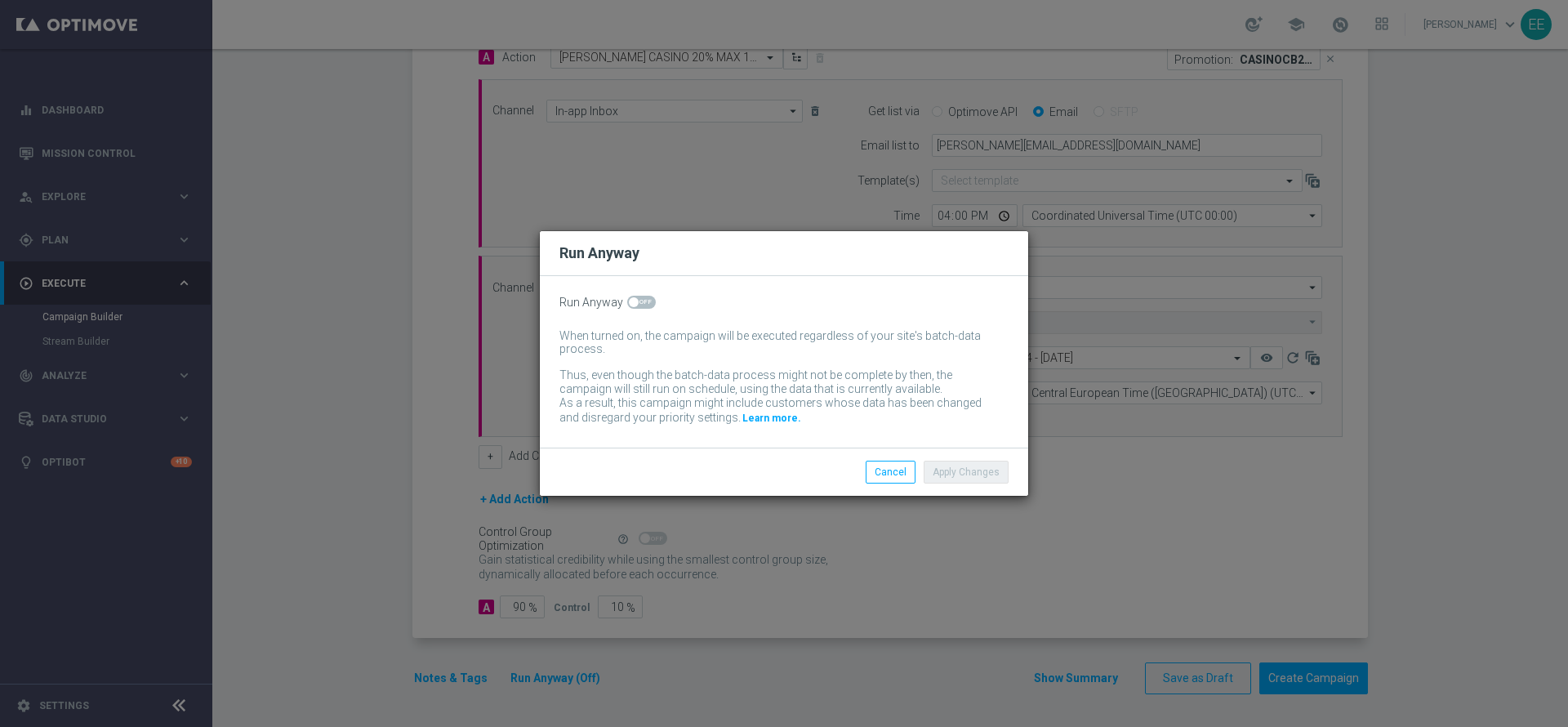
click at [635, 299] on span at bounding box center [634, 302] width 9 height 9
click at [635, 299] on input "checkbox" at bounding box center [641, 302] width 28 height 13
checkbox input "true"
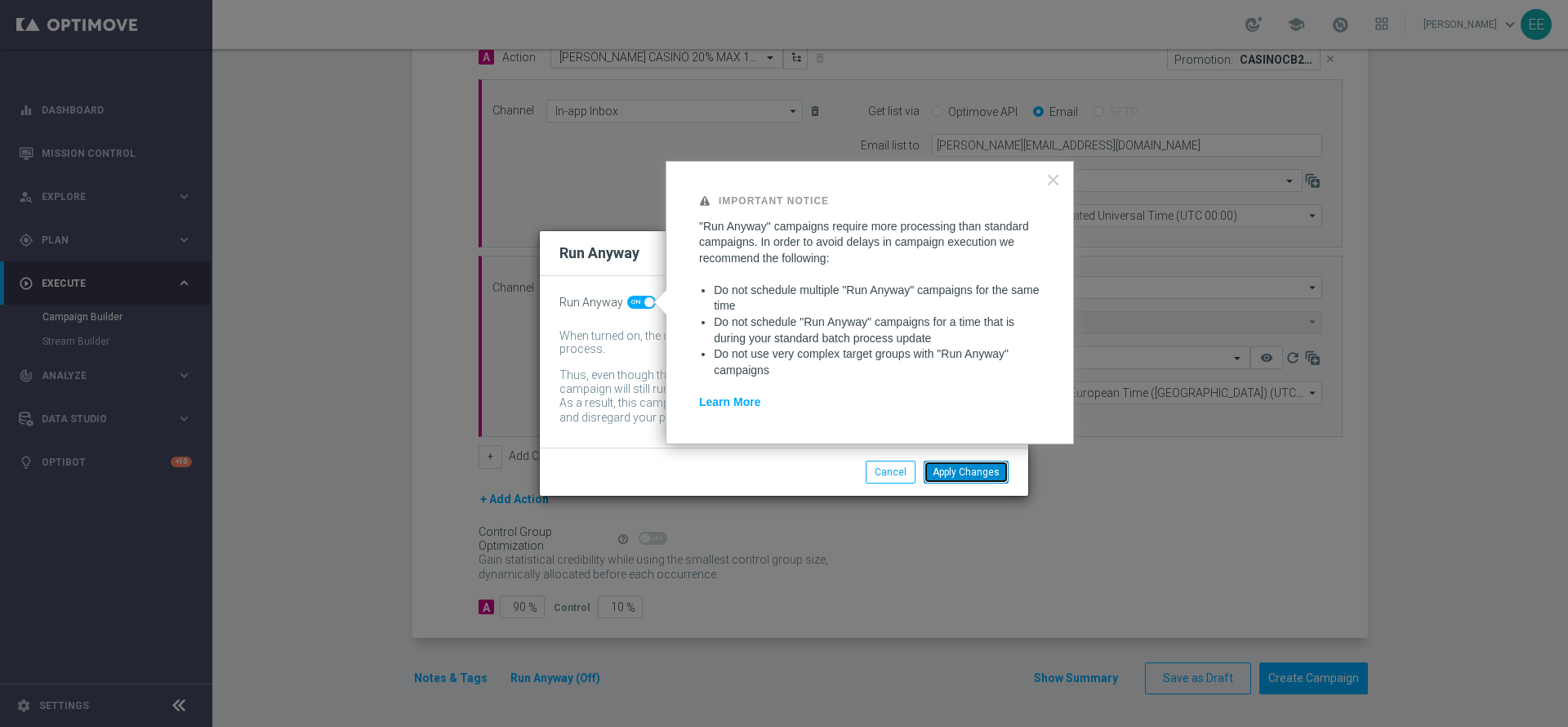
click at [982, 476] on button "Apply Changes" at bounding box center [966, 472] width 85 height 23
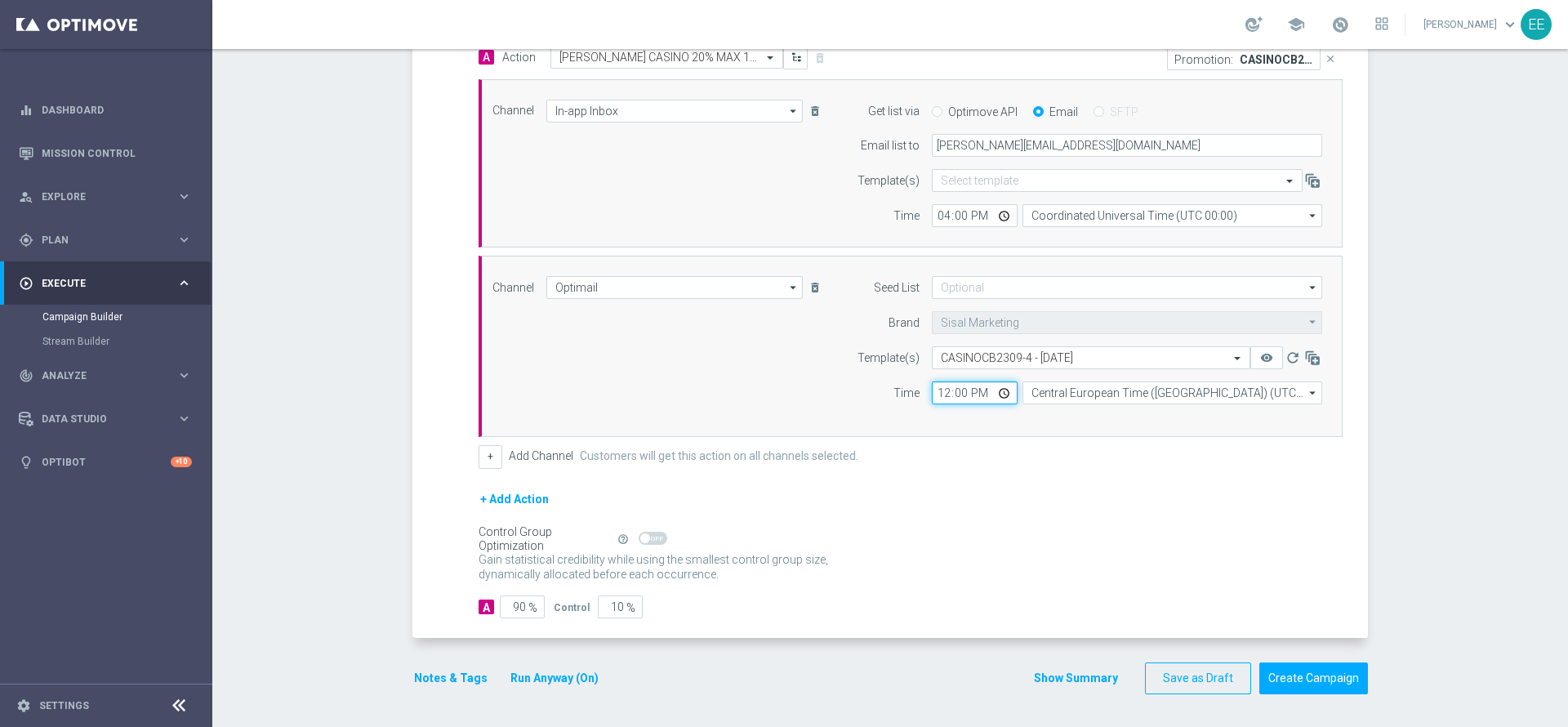
click at [936, 394] on input "12:00" at bounding box center [974, 392] width 85 height 23
type input "18:00"
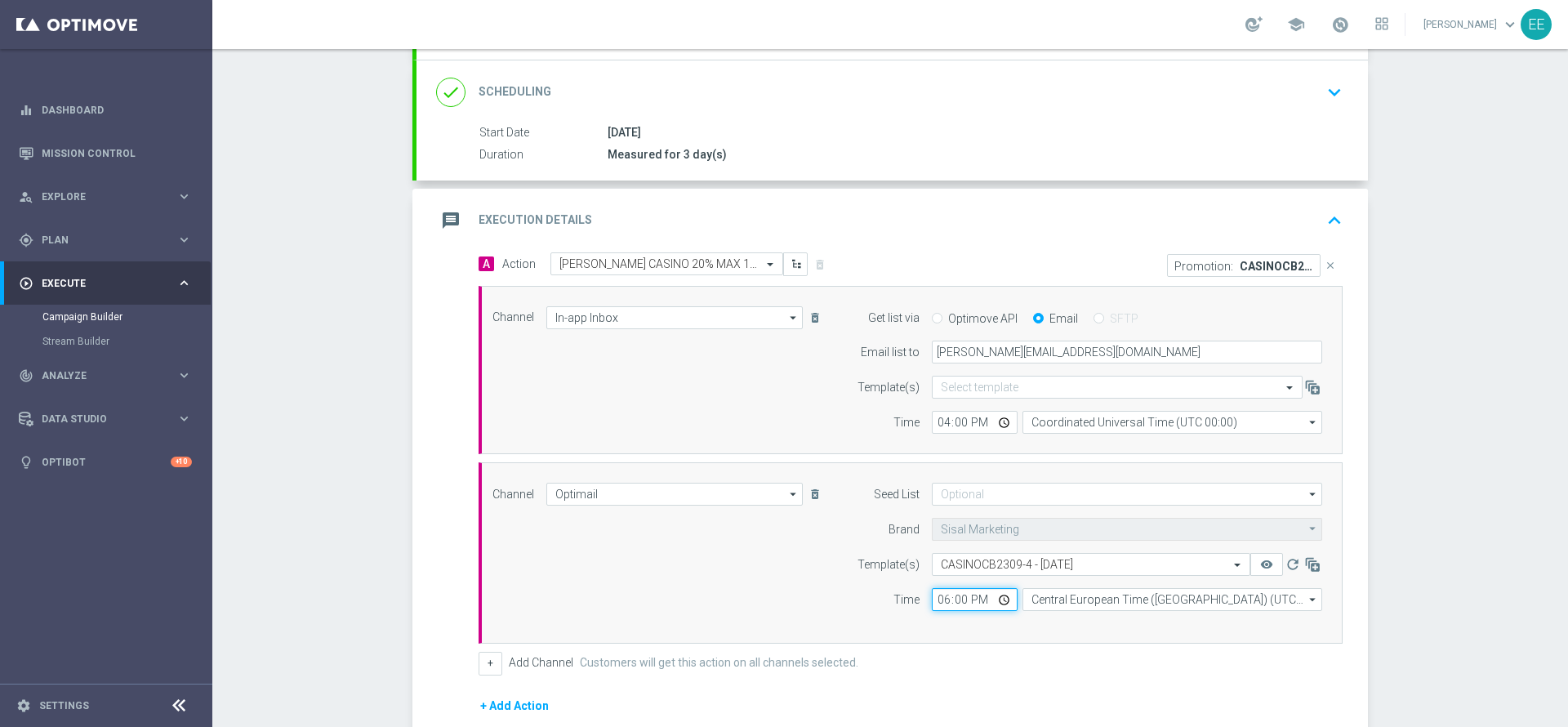
scroll to position [205, 0]
click at [1332, 204] on div "message Execution Details keyboard_arrow_up" at bounding box center [892, 222] width 951 height 64
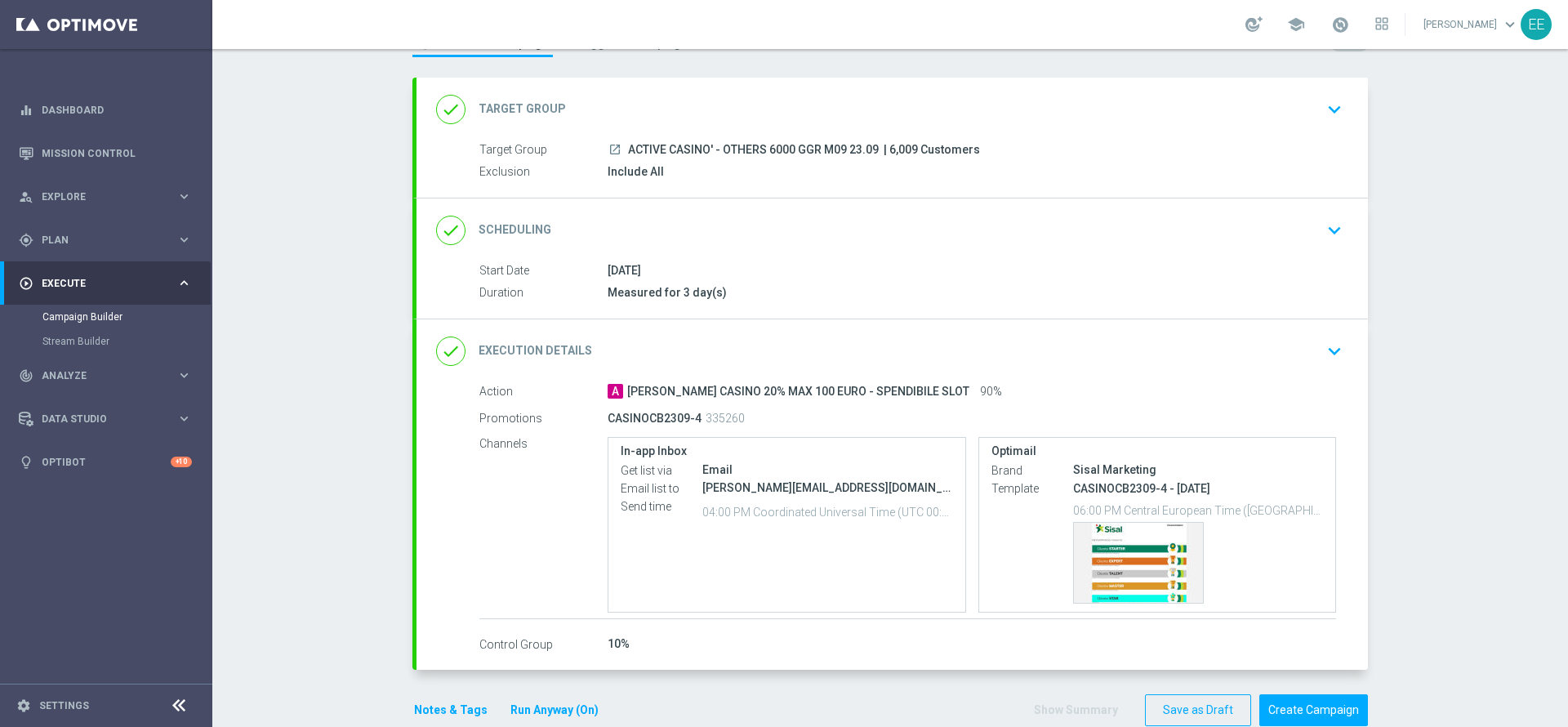
scroll to position [100, 0]
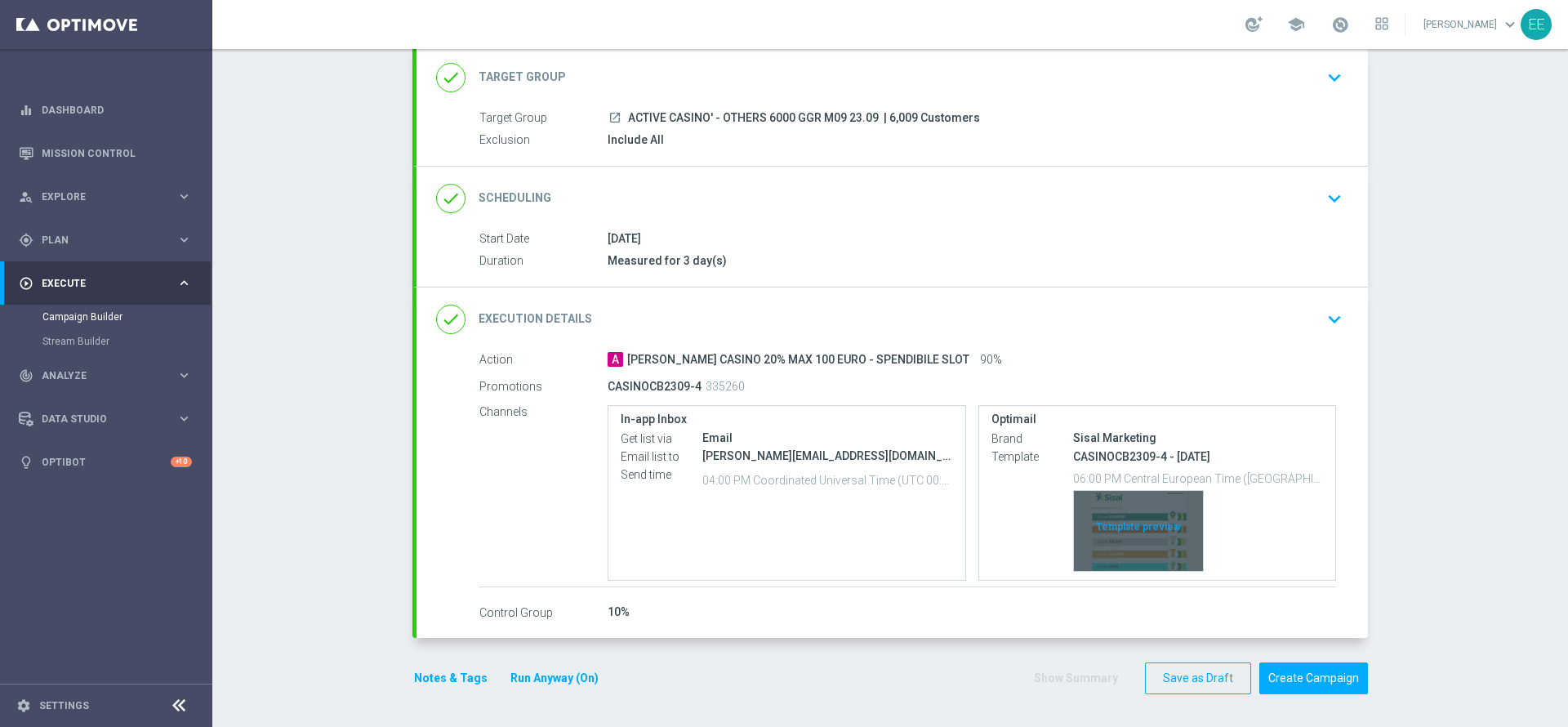
click at [1134, 528] on div "Template preview" at bounding box center [1138, 531] width 129 height 80
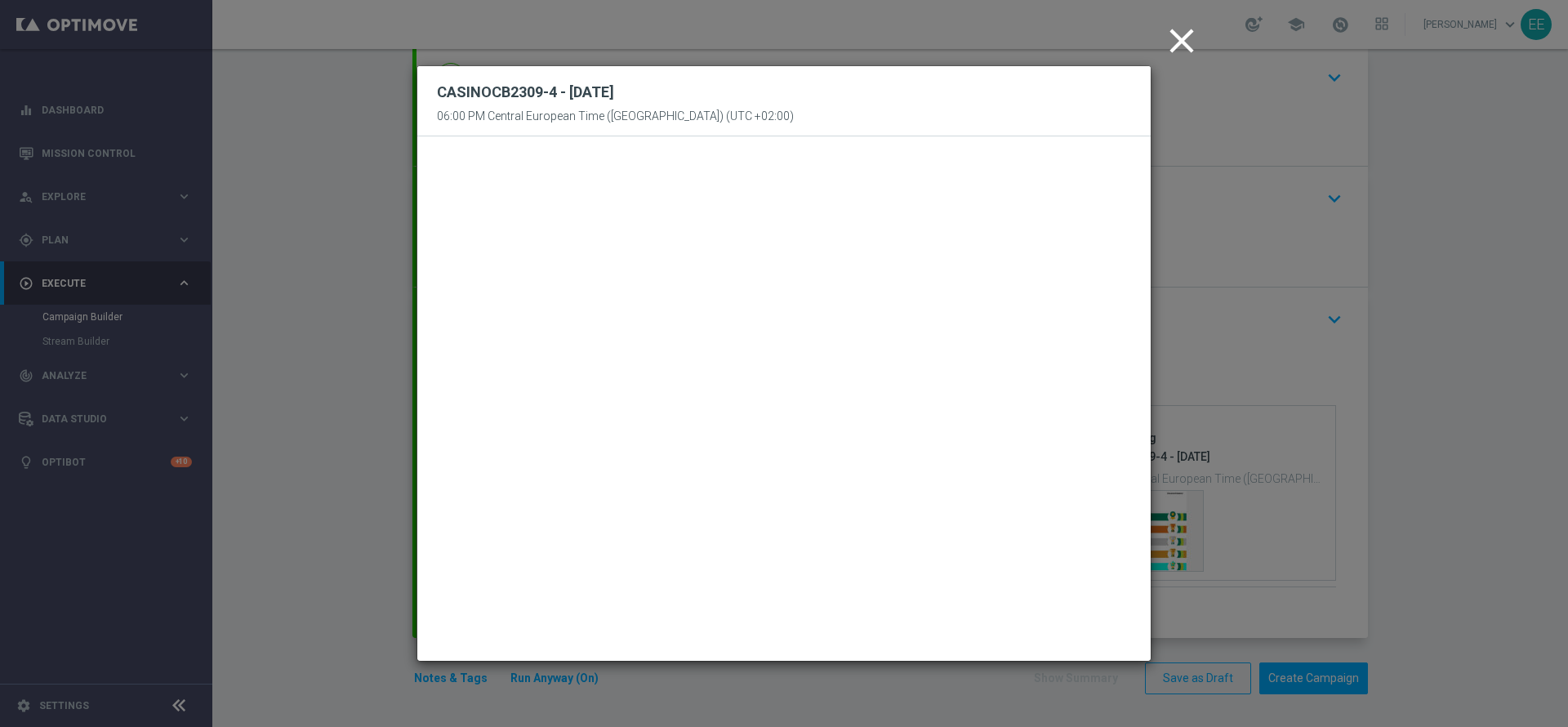
click at [1180, 50] on icon "close" at bounding box center [1181, 41] width 41 height 41
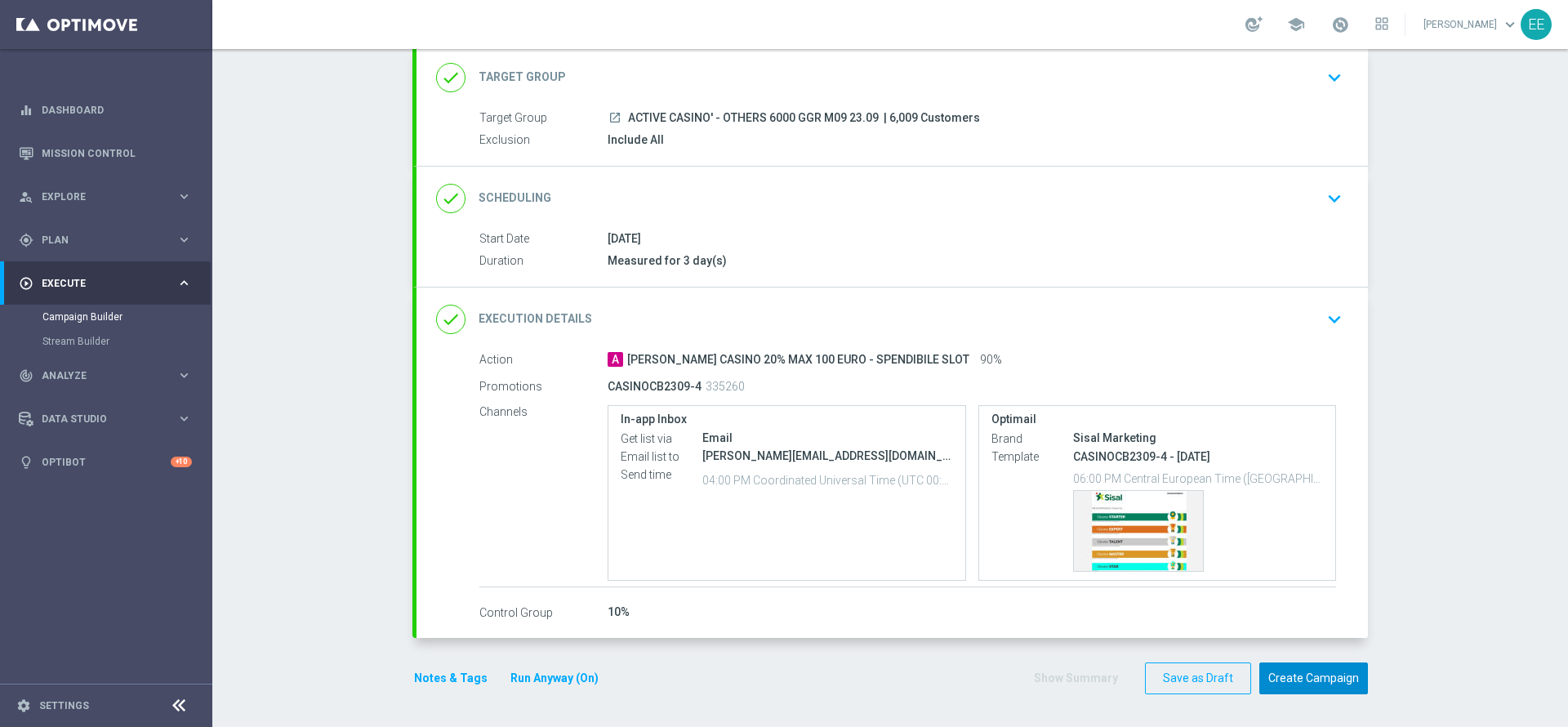
click at [1317, 672] on button "Create Campaign" at bounding box center [1313, 679] width 109 height 32
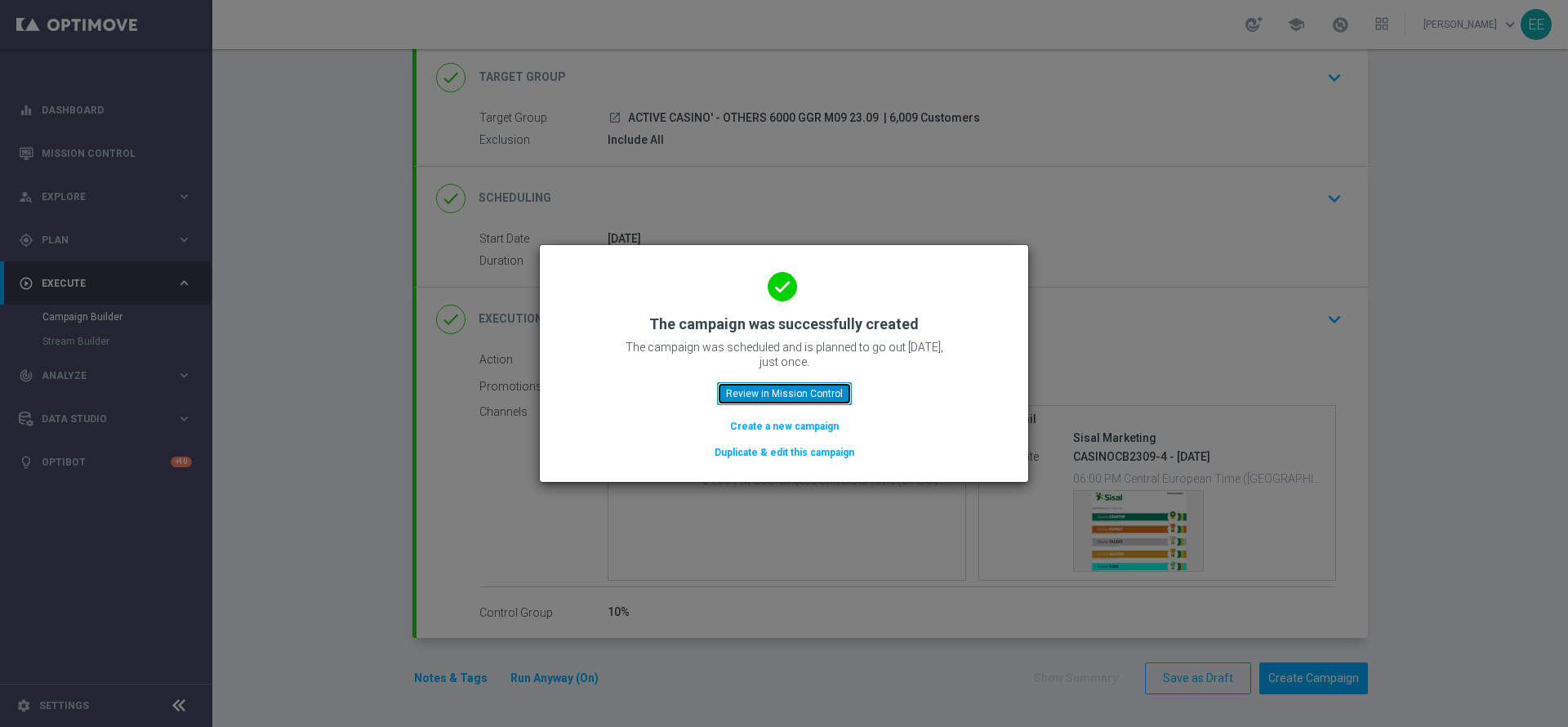
click at [785, 391] on button "Review in Mission Control" at bounding box center [784, 393] width 135 height 23
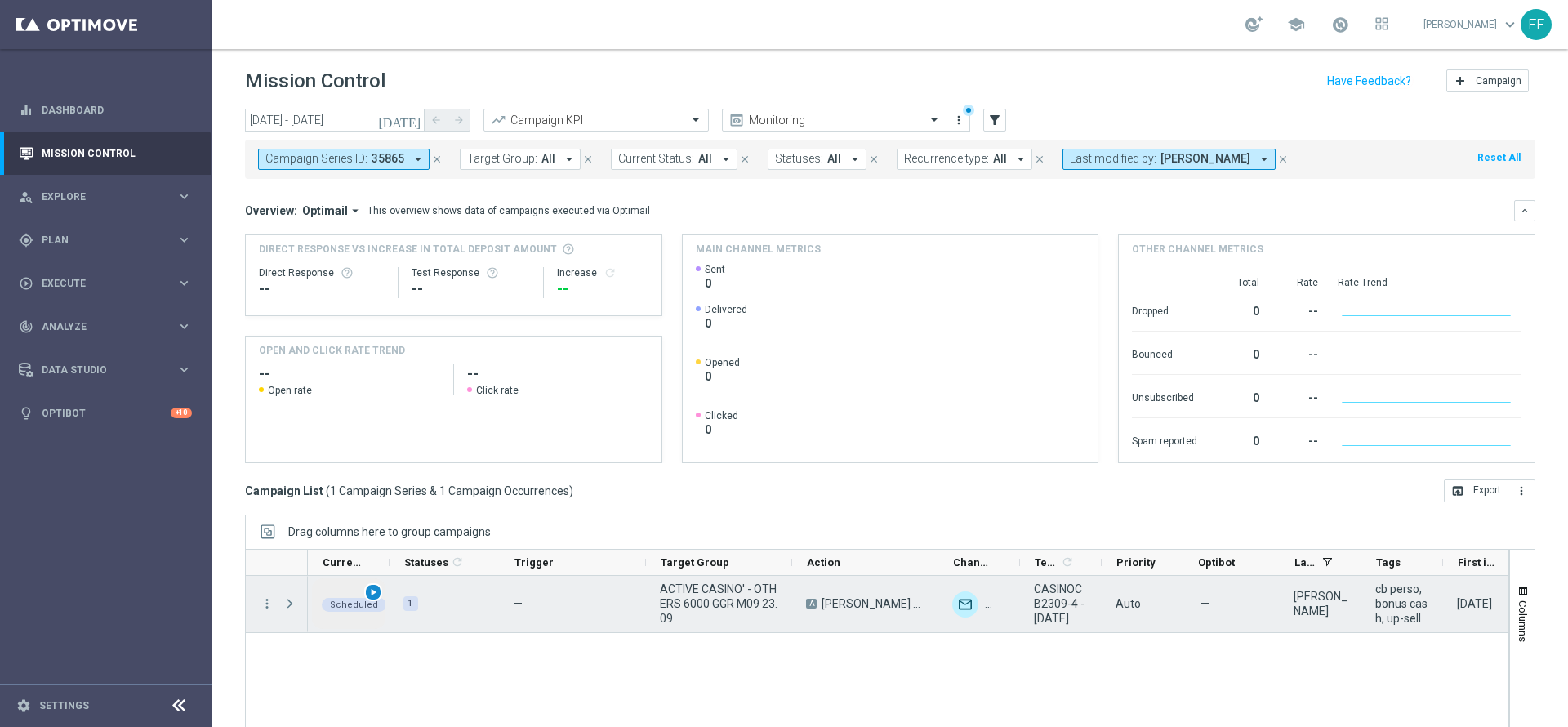
click at [371, 593] on span "play_arrow" at bounding box center [373, 592] width 11 height 11
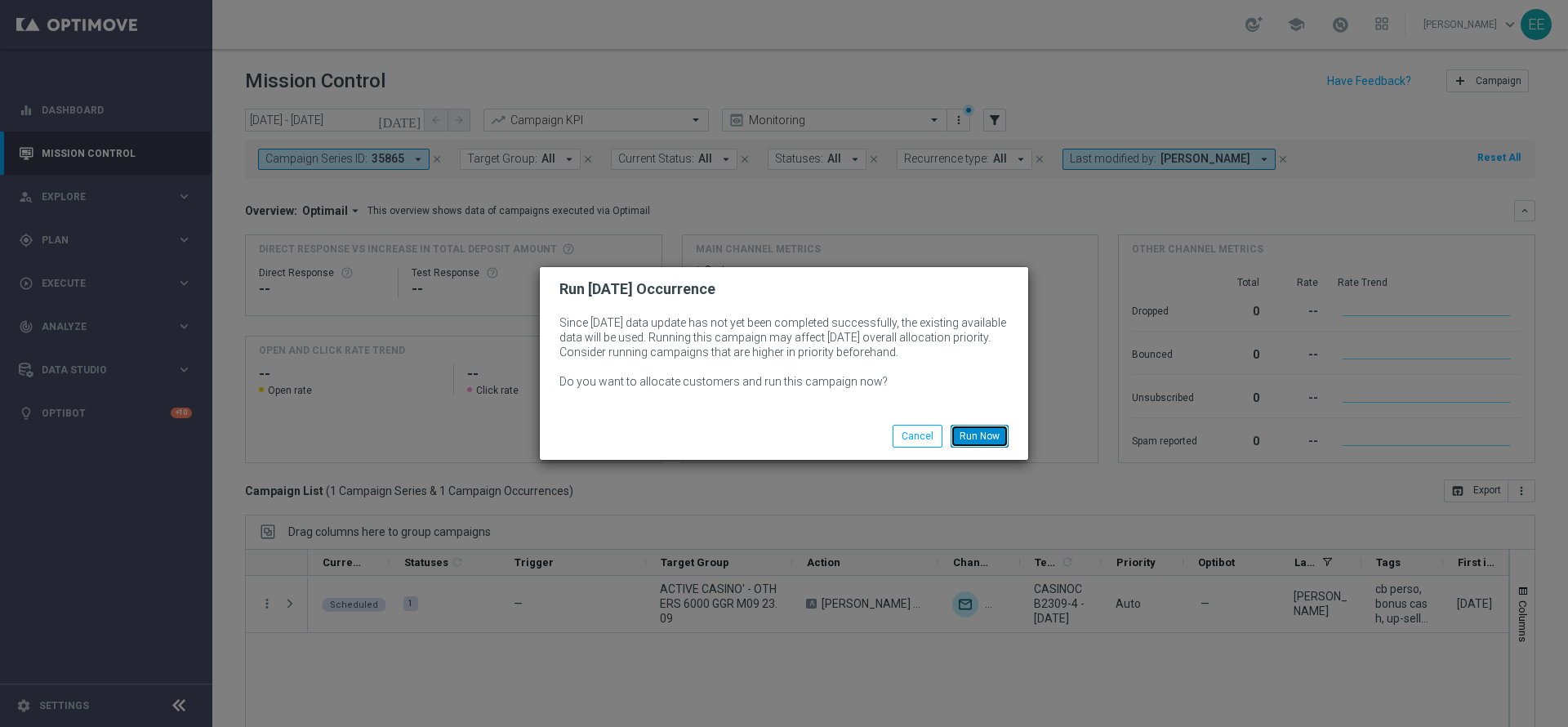
click at [978, 435] on button "Run Now" at bounding box center [979, 436] width 58 height 23
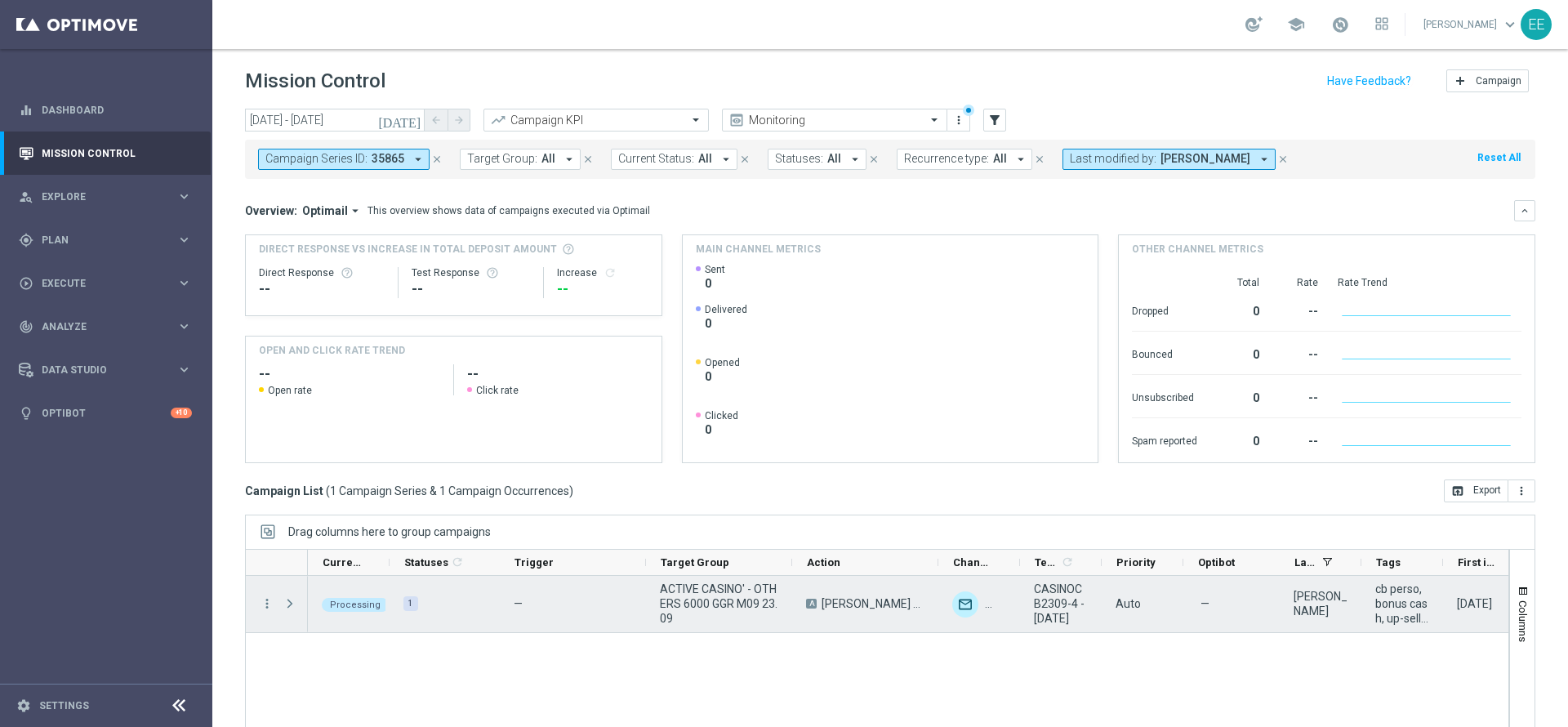
click at [716, 582] on span "ACTIVE CASINO' - OTHERS 6000 GGR M09 23.09" at bounding box center [718, 604] width 118 height 45
click at [288, 601] on span "Press SPACE to select this row." at bounding box center [290, 604] width 15 height 13
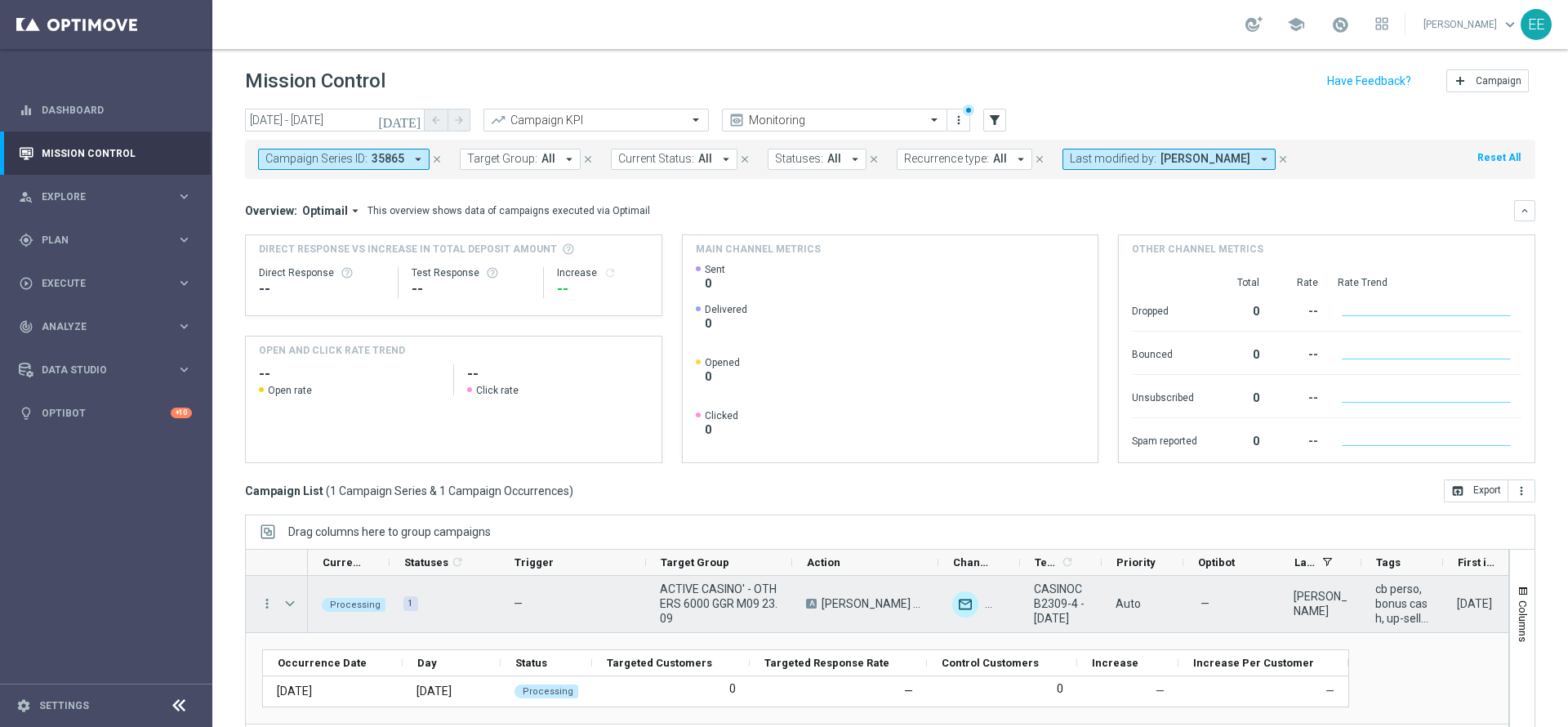
click at [288, 601] on span "Press SPACE to select this row." at bounding box center [290, 604] width 15 height 13
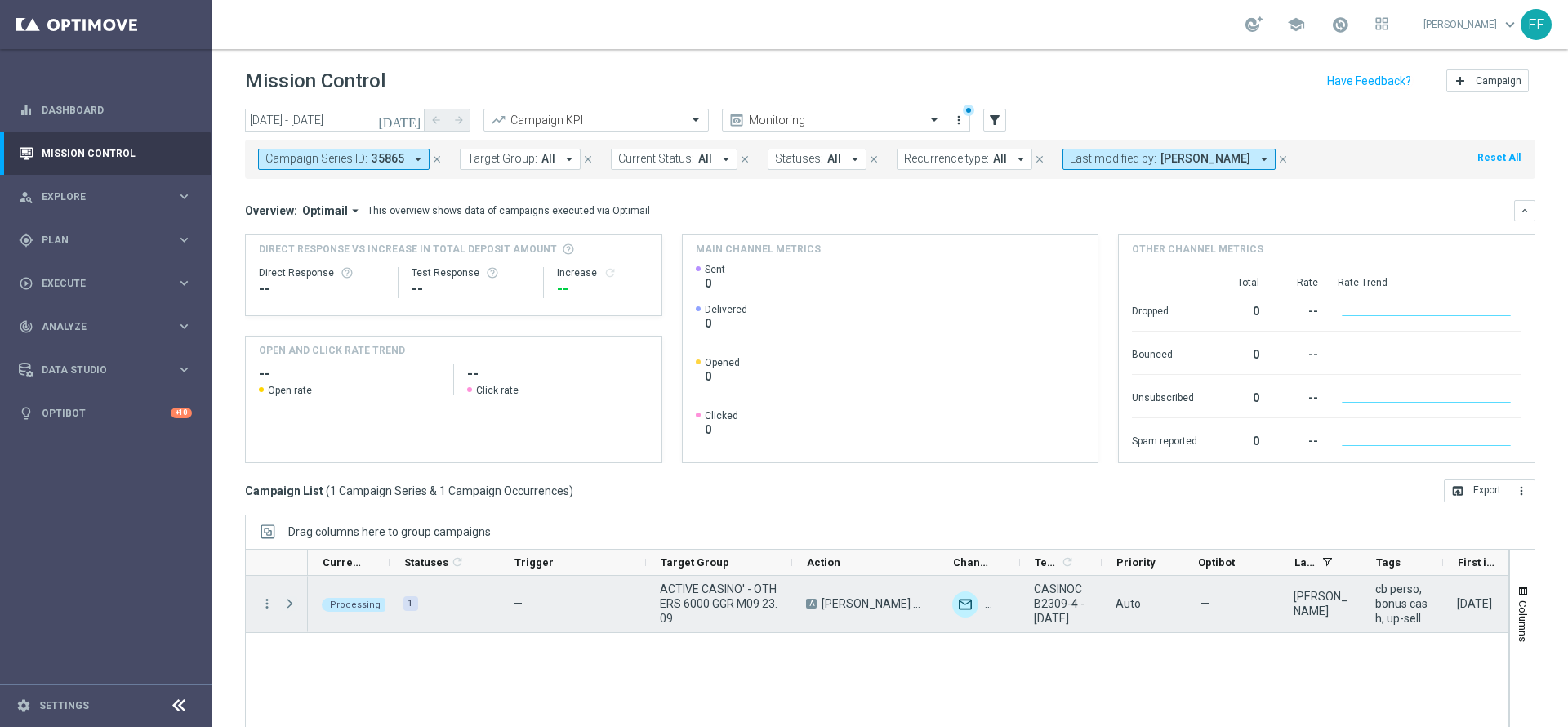
click at [288, 601] on span "Press SPACE to select this row." at bounding box center [290, 604] width 15 height 13
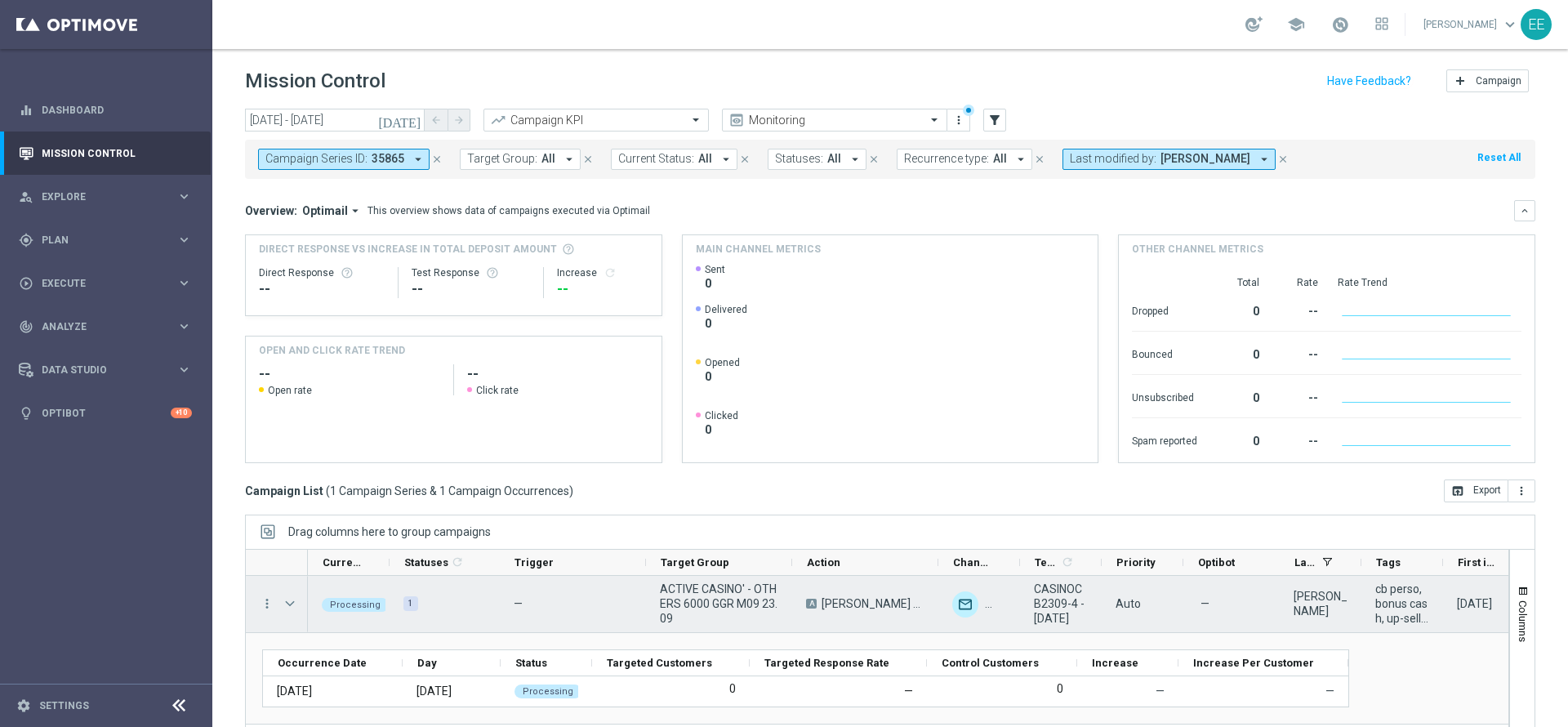
click at [288, 601] on span "Press SPACE to select this row." at bounding box center [290, 604] width 15 height 13
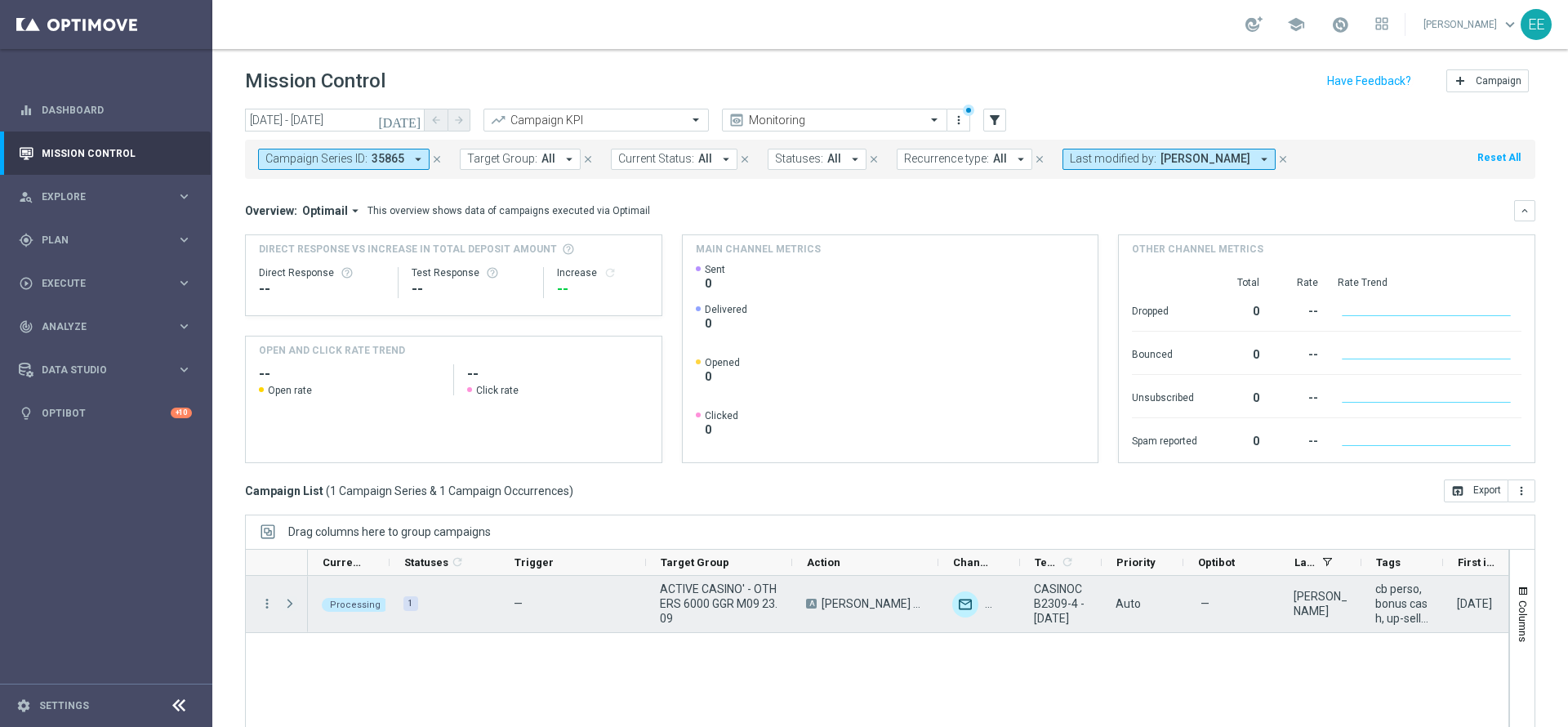
click at [288, 601] on span "Press SPACE to select this row." at bounding box center [290, 604] width 15 height 13
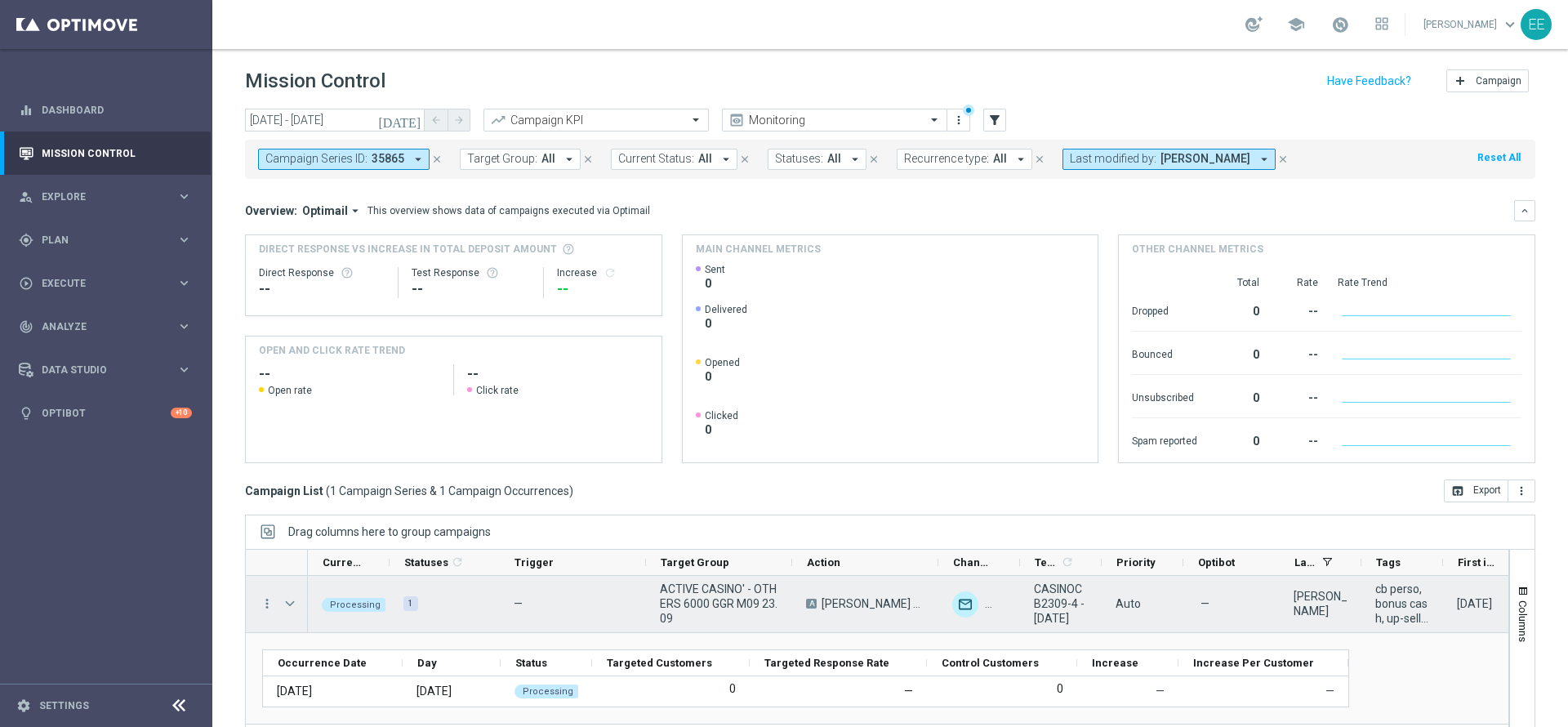
click at [288, 601] on span "Press SPACE to select this row." at bounding box center [290, 604] width 15 height 13
click at [0, 0] on span "Press SPACE to select this row." at bounding box center [0, 0] width 0 height 0
click at [288, 601] on span "Press SPACE to select this row." at bounding box center [290, 604] width 15 height 13
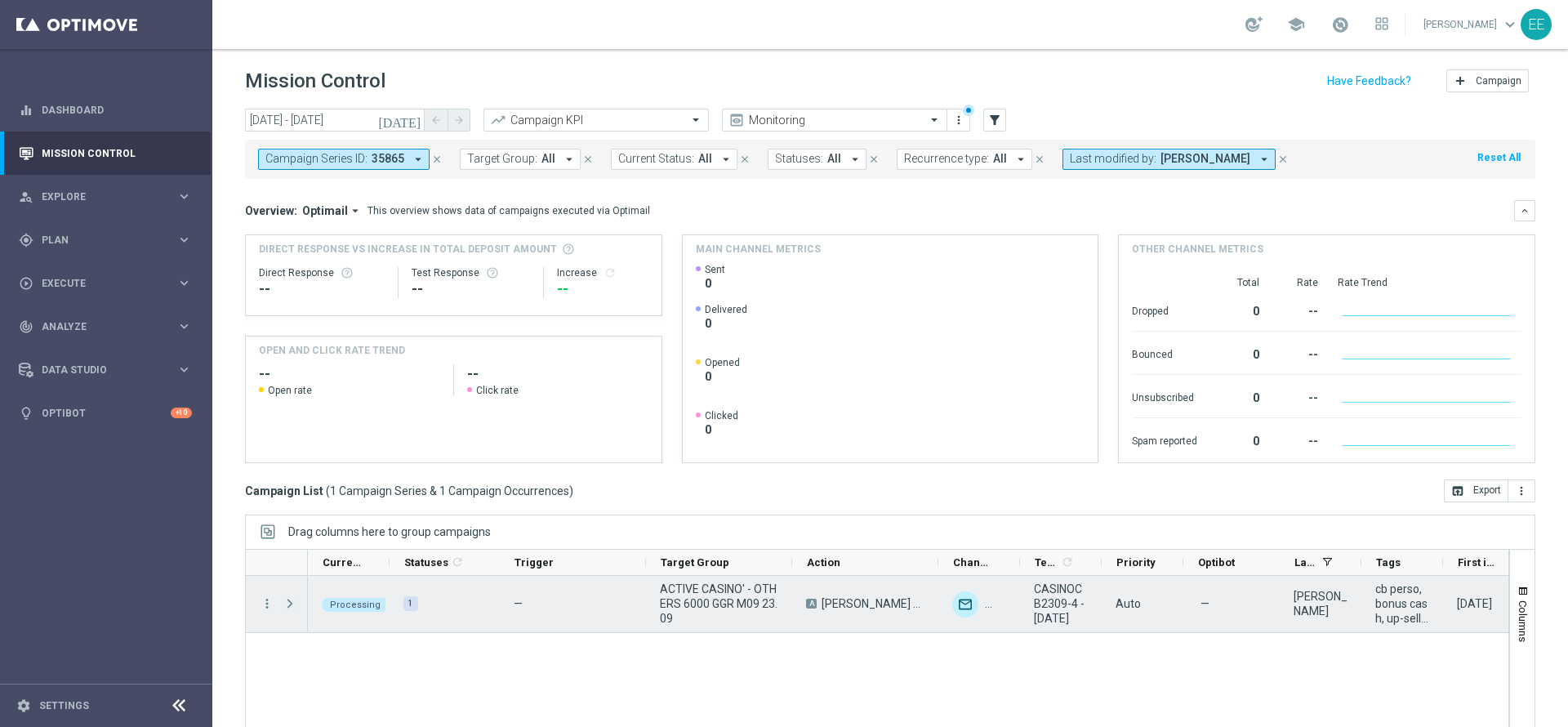
click at [288, 601] on span "Press SPACE to select this row." at bounding box center [290, 604] width 15 height 13
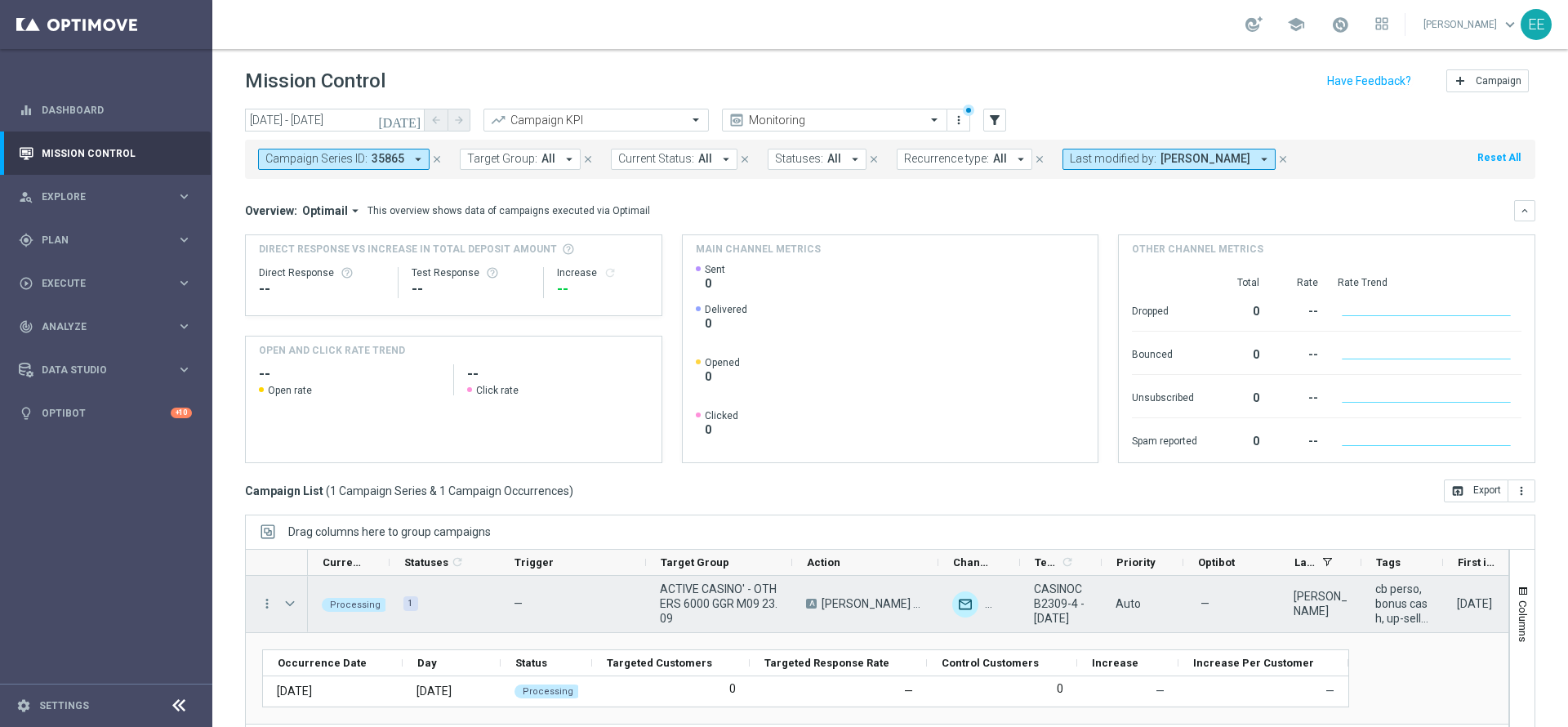
click at [288, 601] on span "Press SPACE to select this row." at bounding box center [290, 604] width 15 height 13
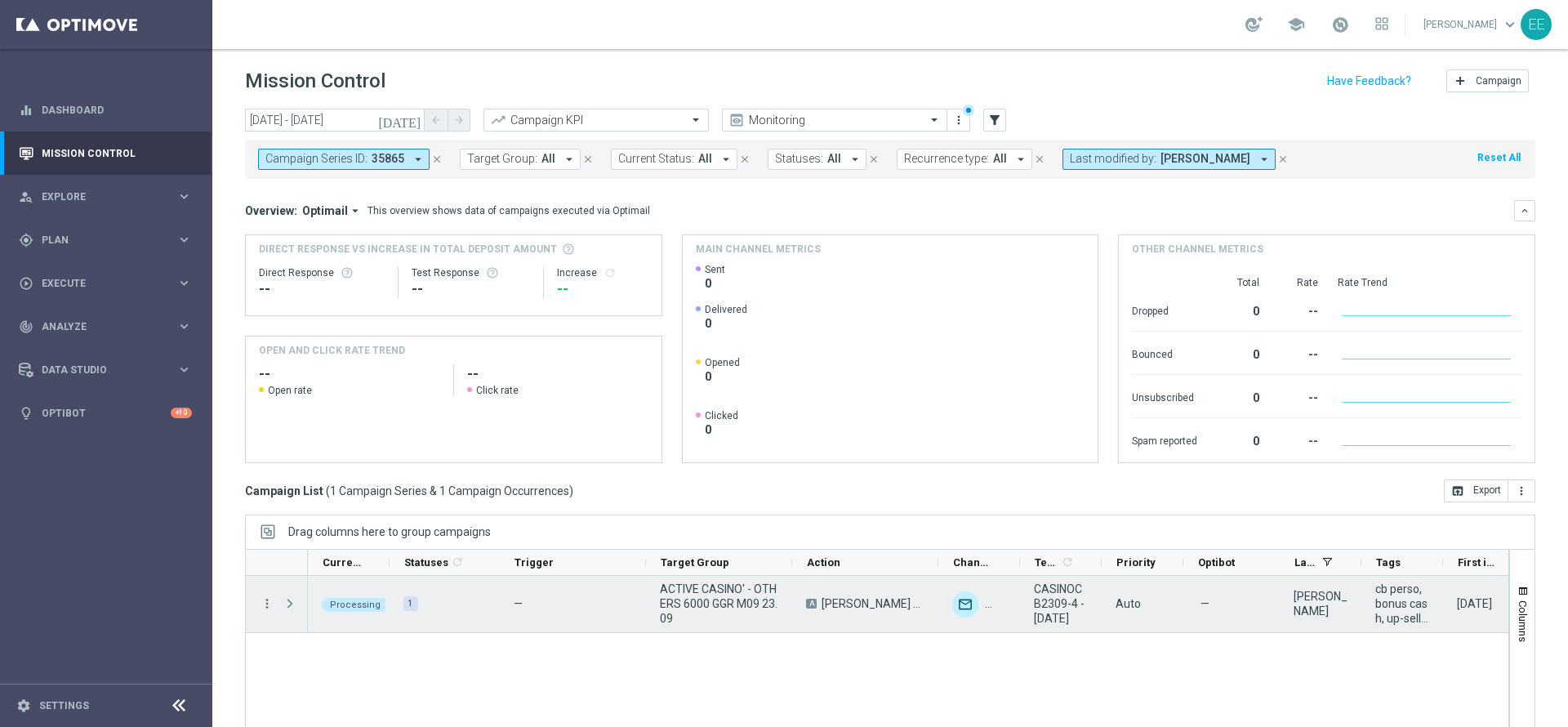
click at [288, 601] on span "Press SPACE to select this row." at bounding box center [290, 604] width 15 height 13
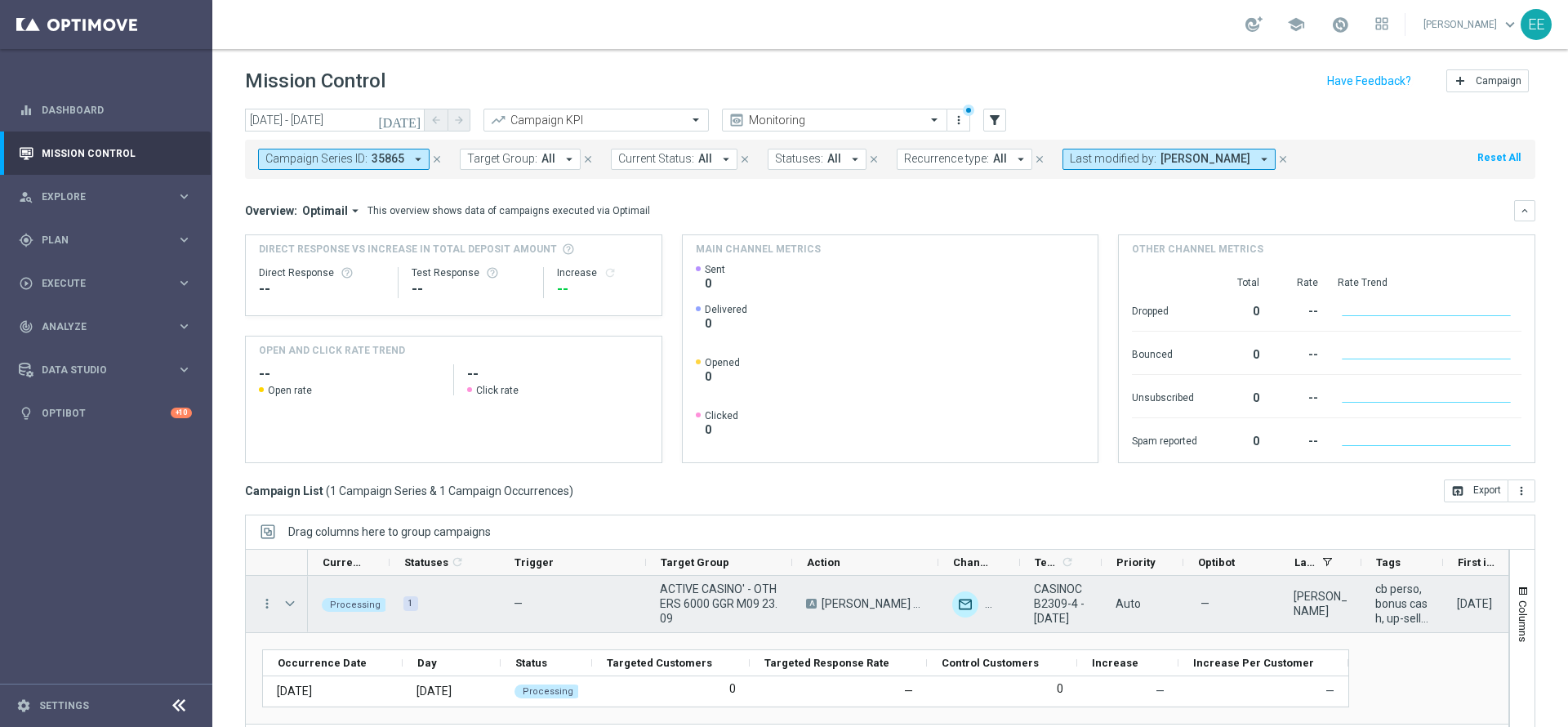
click at [288, 601] on span "Press SPACE to select this row." at bounding box center [290, 604] width 15 height 13
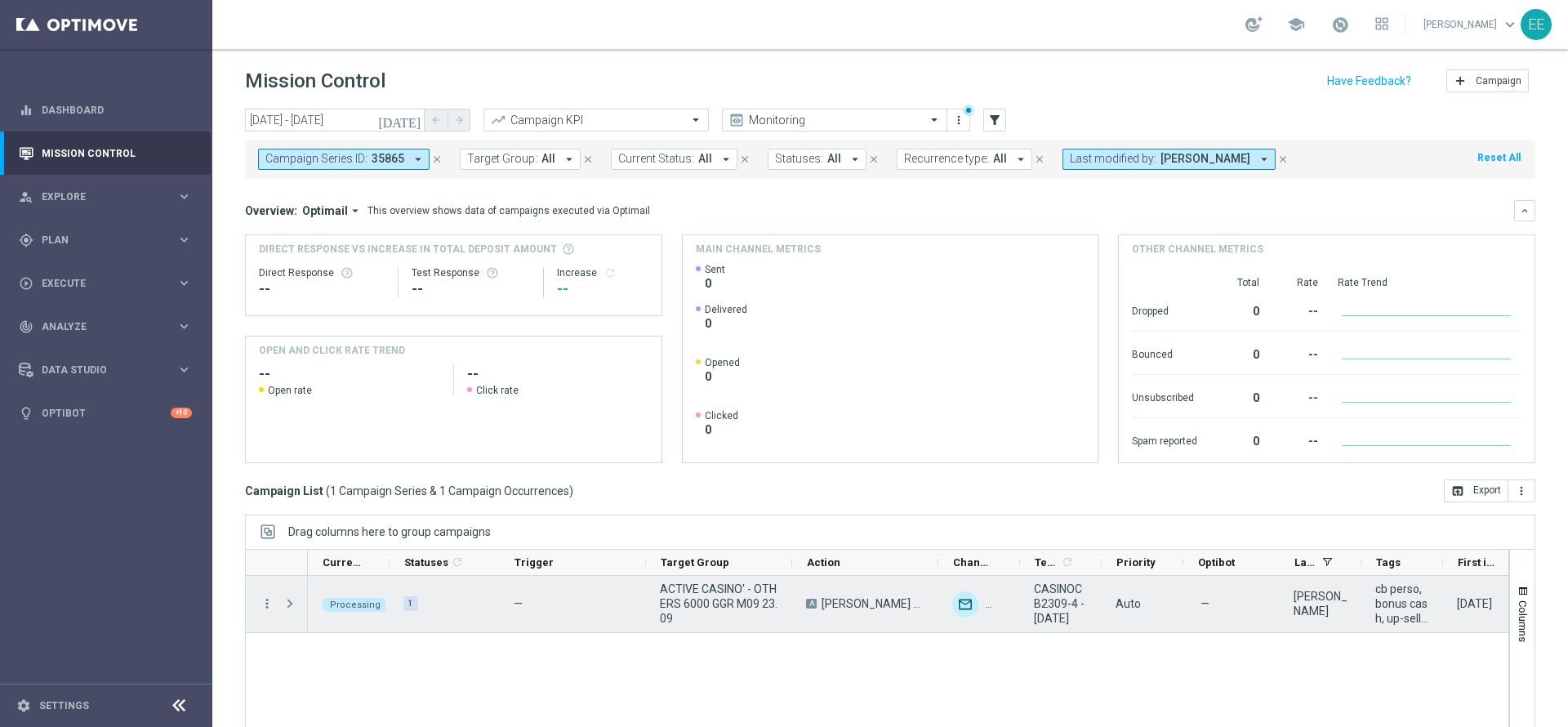
click at [288, 601] on span "Press SPACE to select this row." at bounding box center [290, 604] width 15 height 13
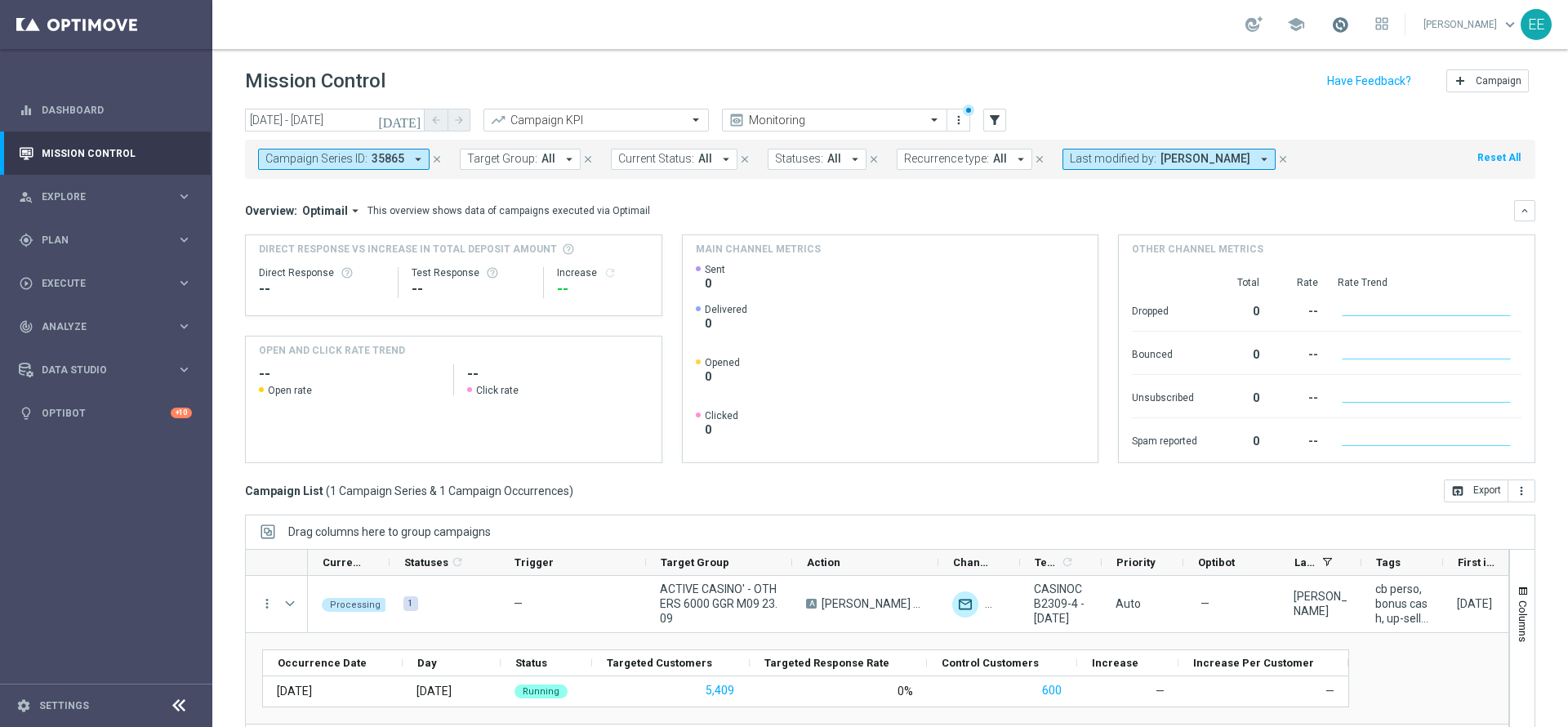
click at [1339, 30] on span at bounding box center [1340, 24] width 18 height 18
click at [431, 156] on icon "close" at bounding box center [437, 159] width 11 height 11
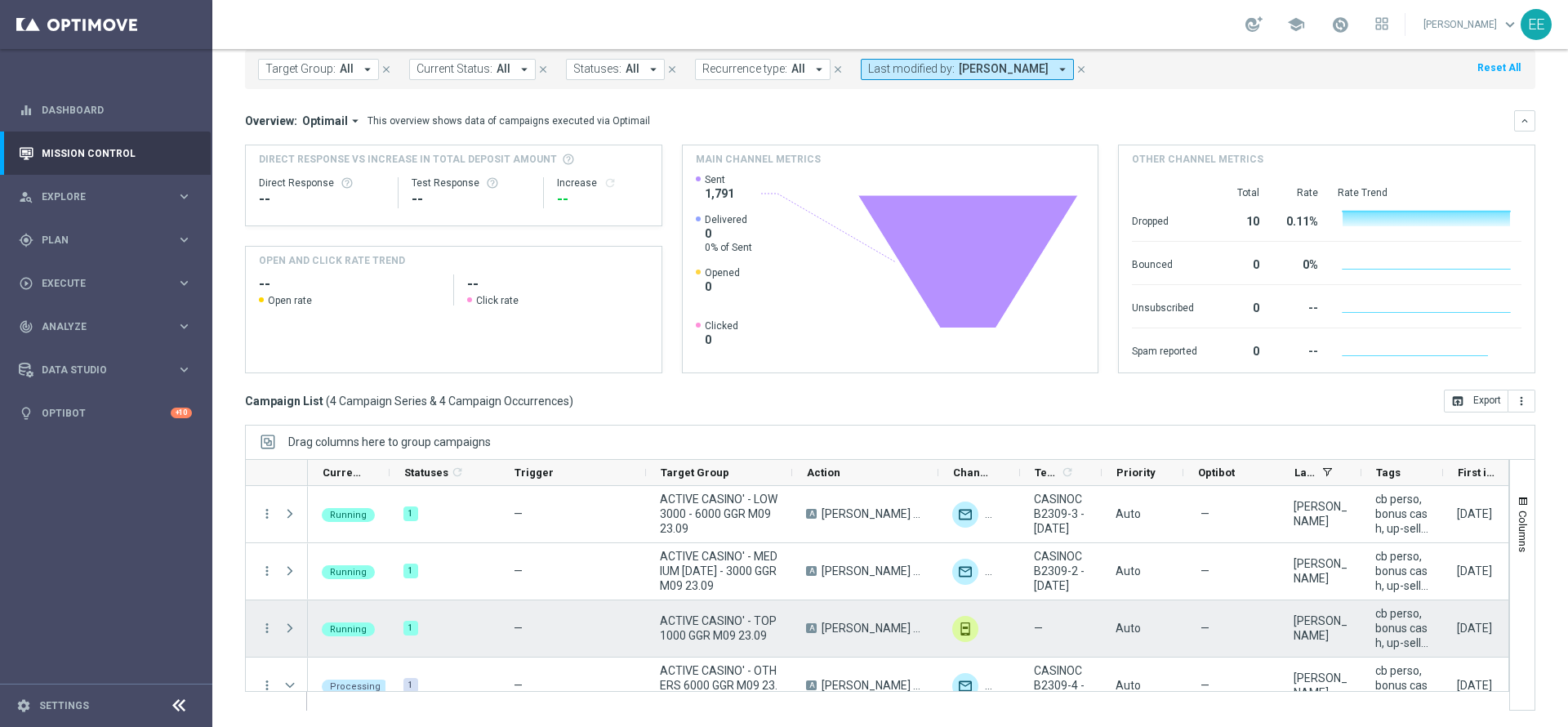
scroll to position [61, 0]
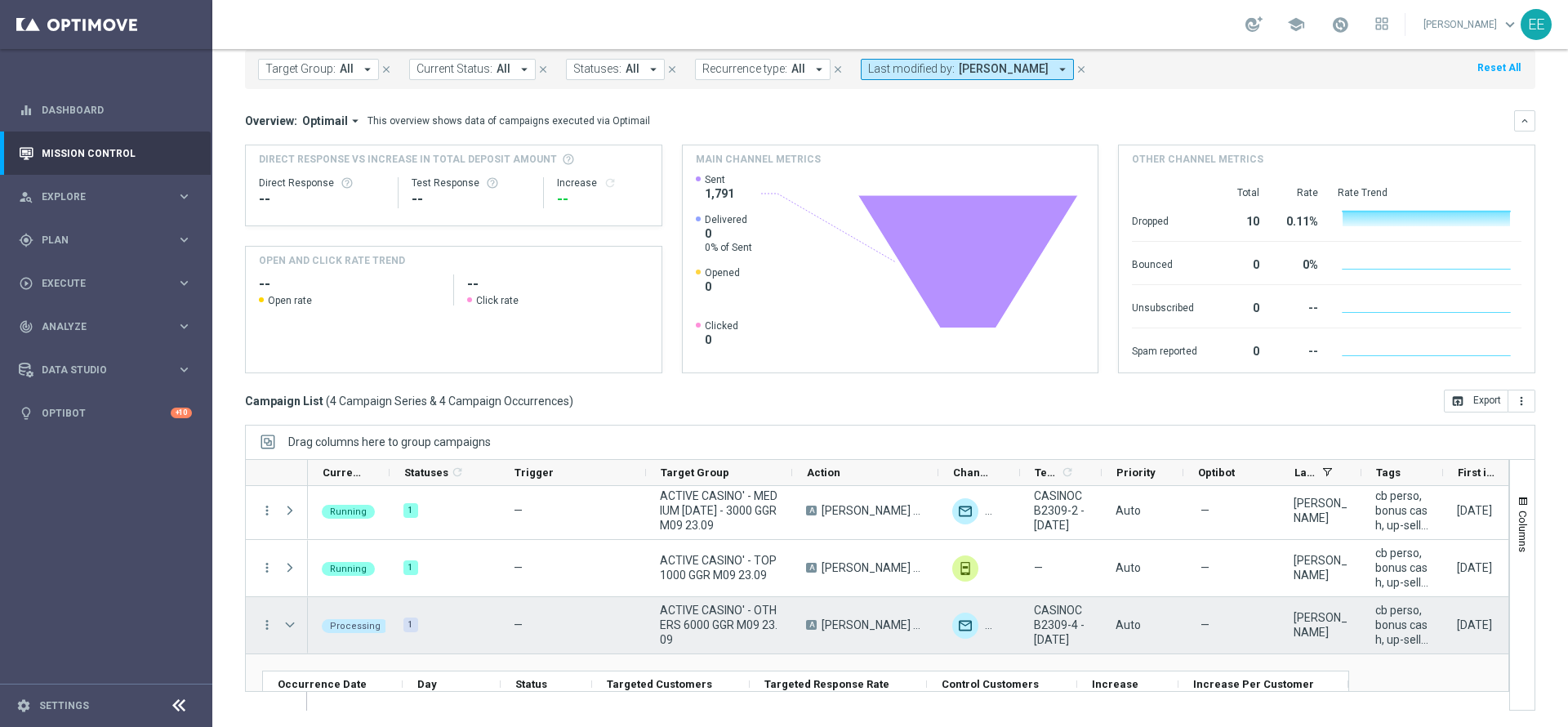
click at [297, 621] on span "Press SPACE to select this row." at bounding box center [291, 625] width 18 height 32
click at [287, 623] on span "Press SPACE to select this row." at bounding box center [290, 625] width 15 height 13
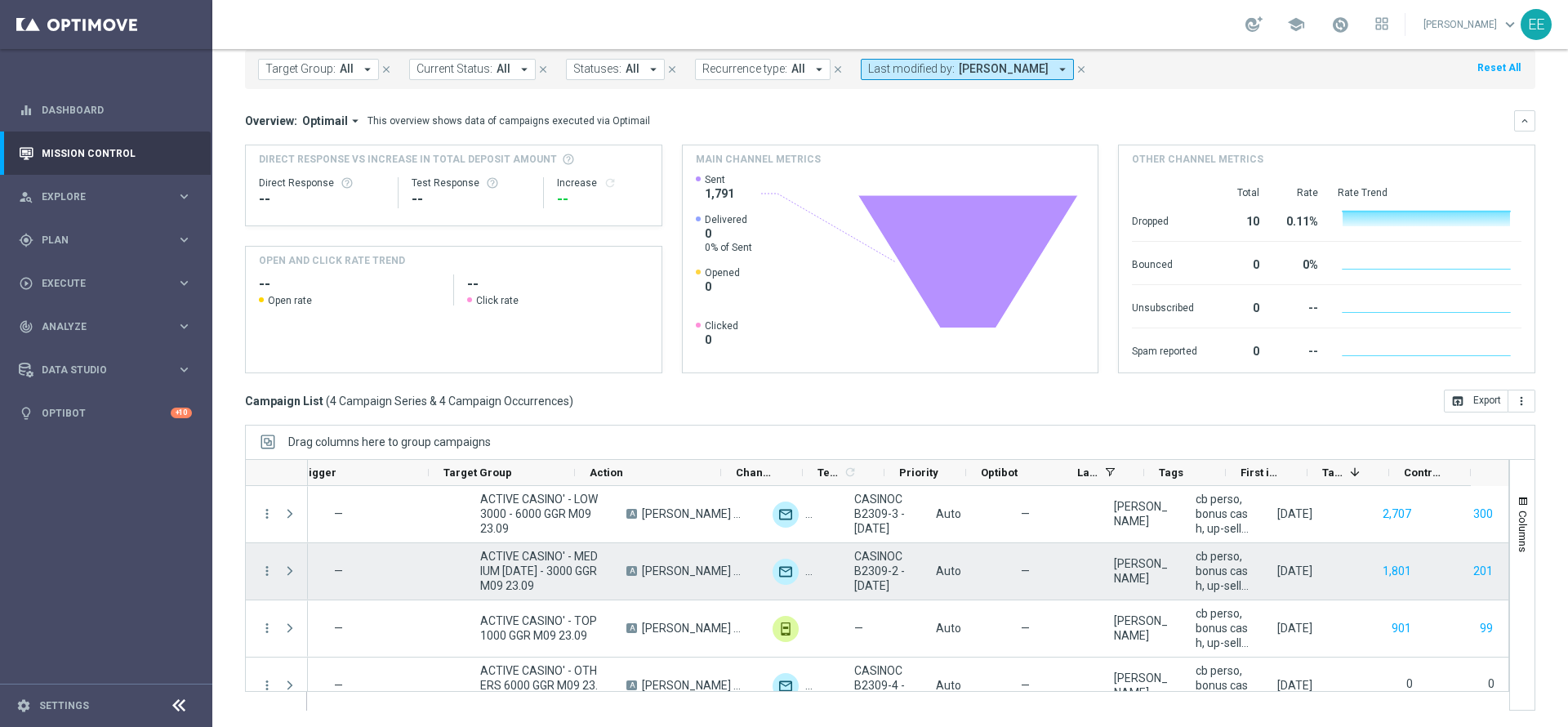
scroll to position [24, 0]
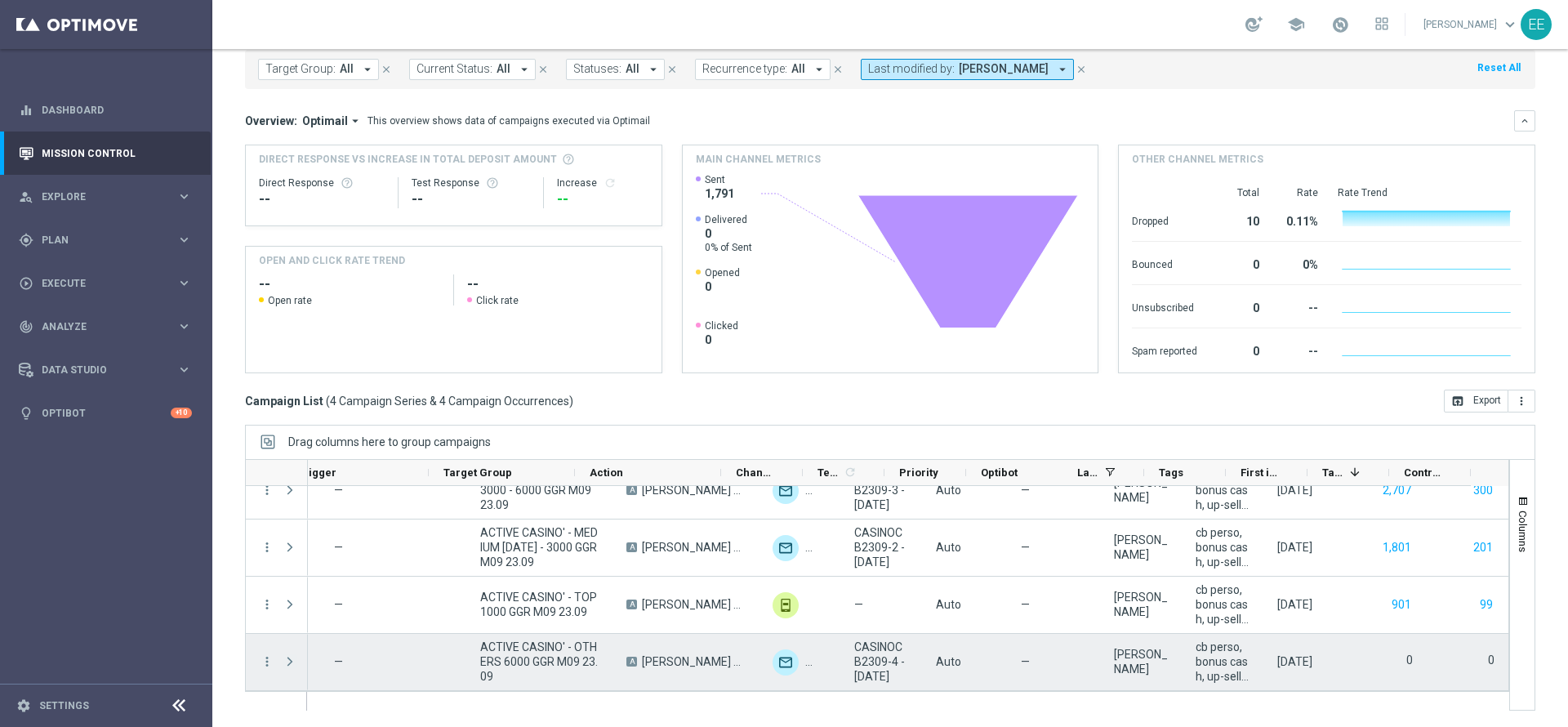
click at [287, 658] on span "Press SPACE to select this row." at bounding box center [290, 662] width 15 height 13
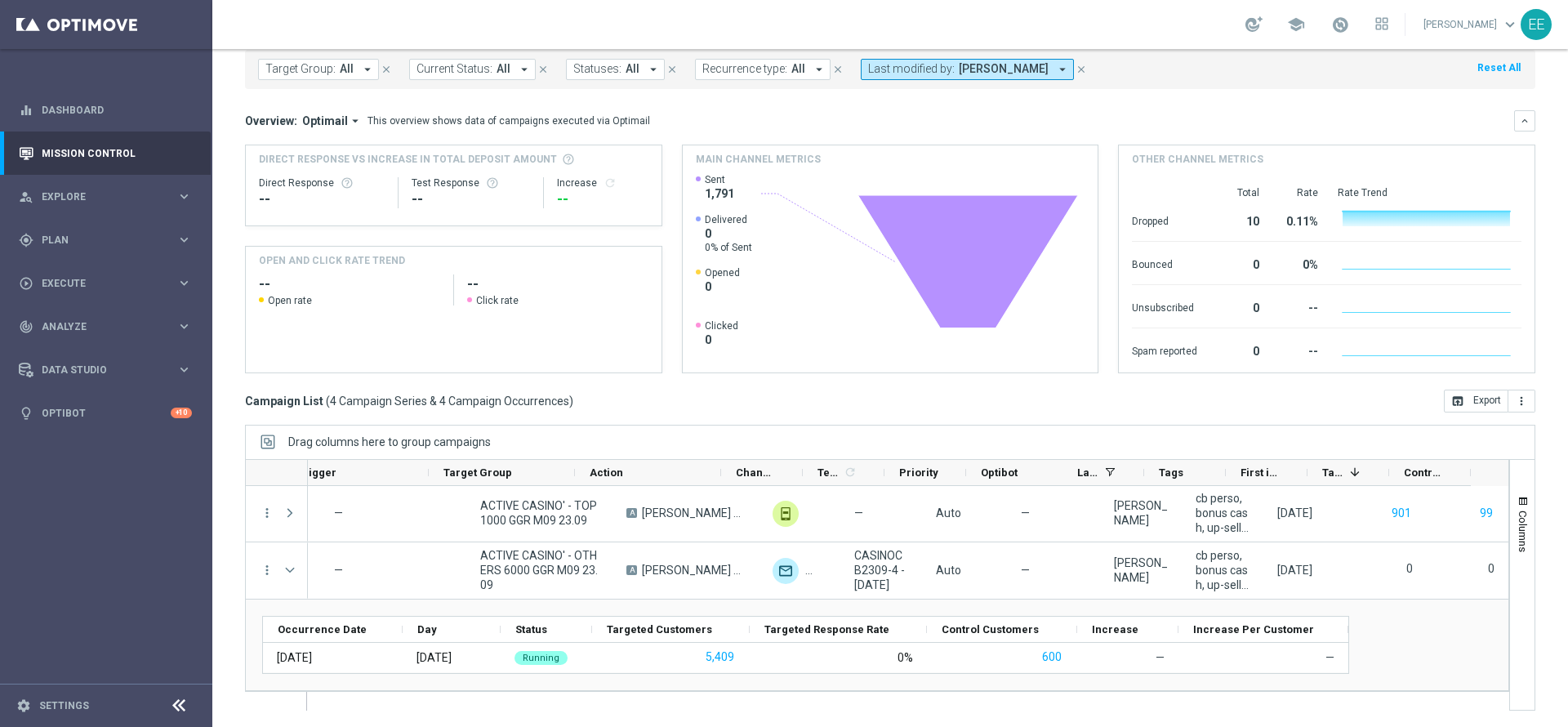
scroll to position [68, 0]
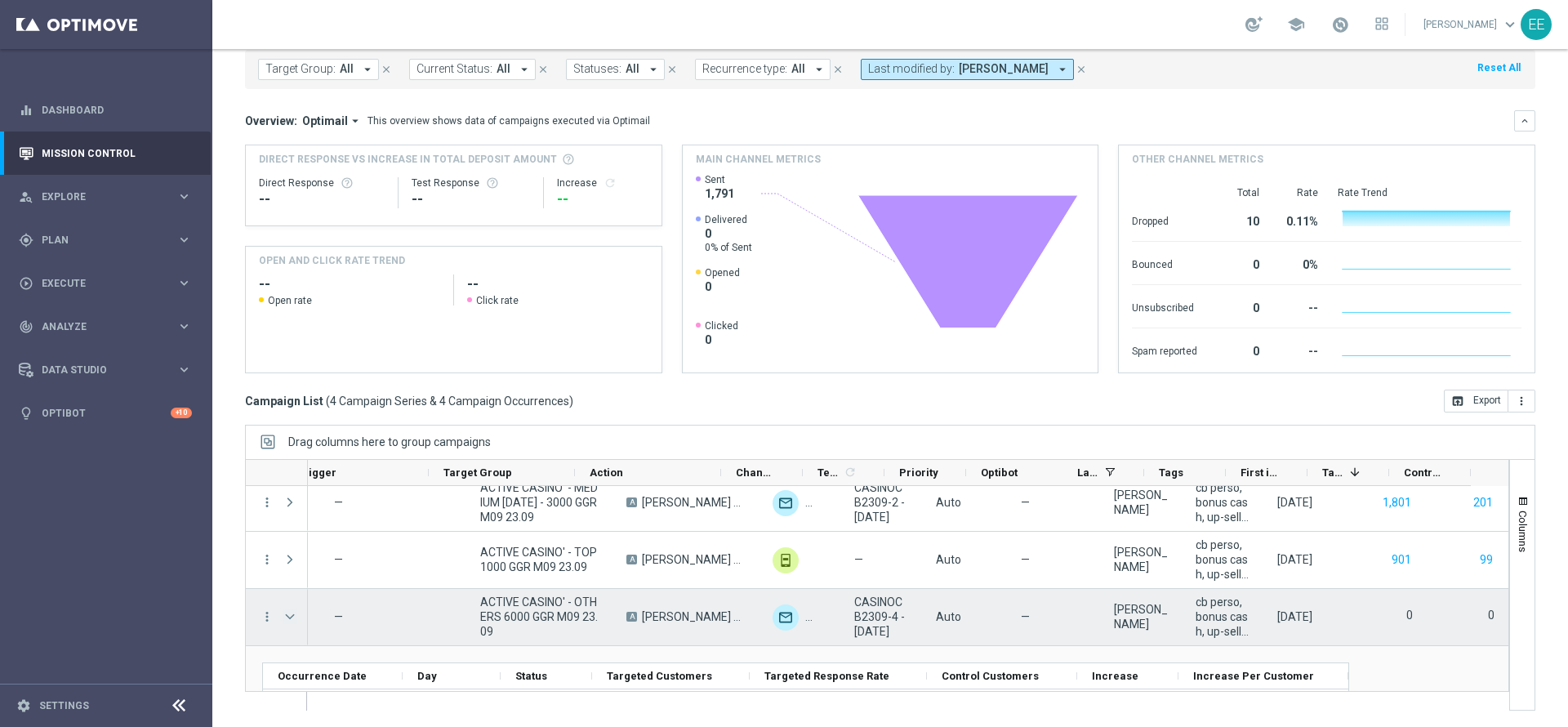
click at [289, 615] on span "Press SPACE to select this row." at bounding box center [290, 617] width 15 height 13
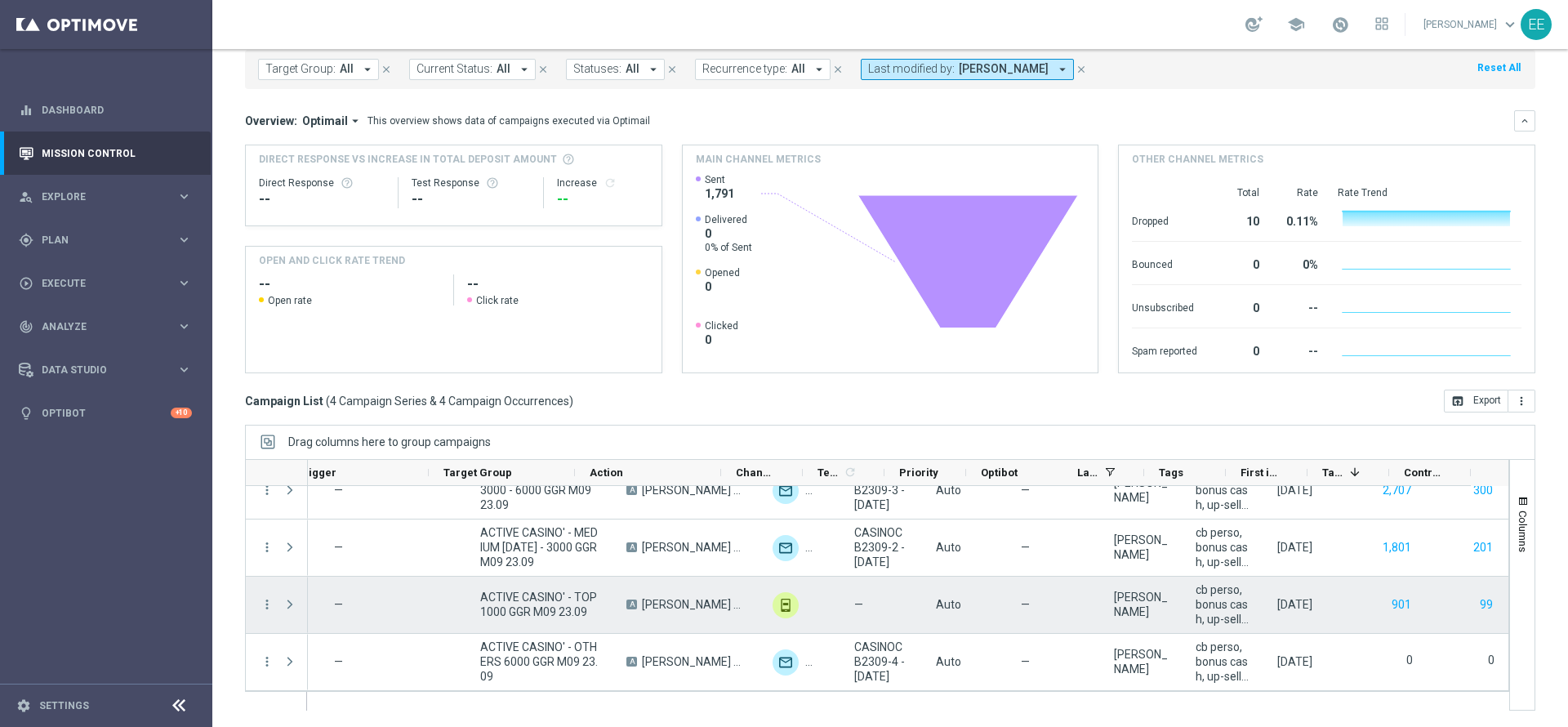
scroll to position [24, 0]
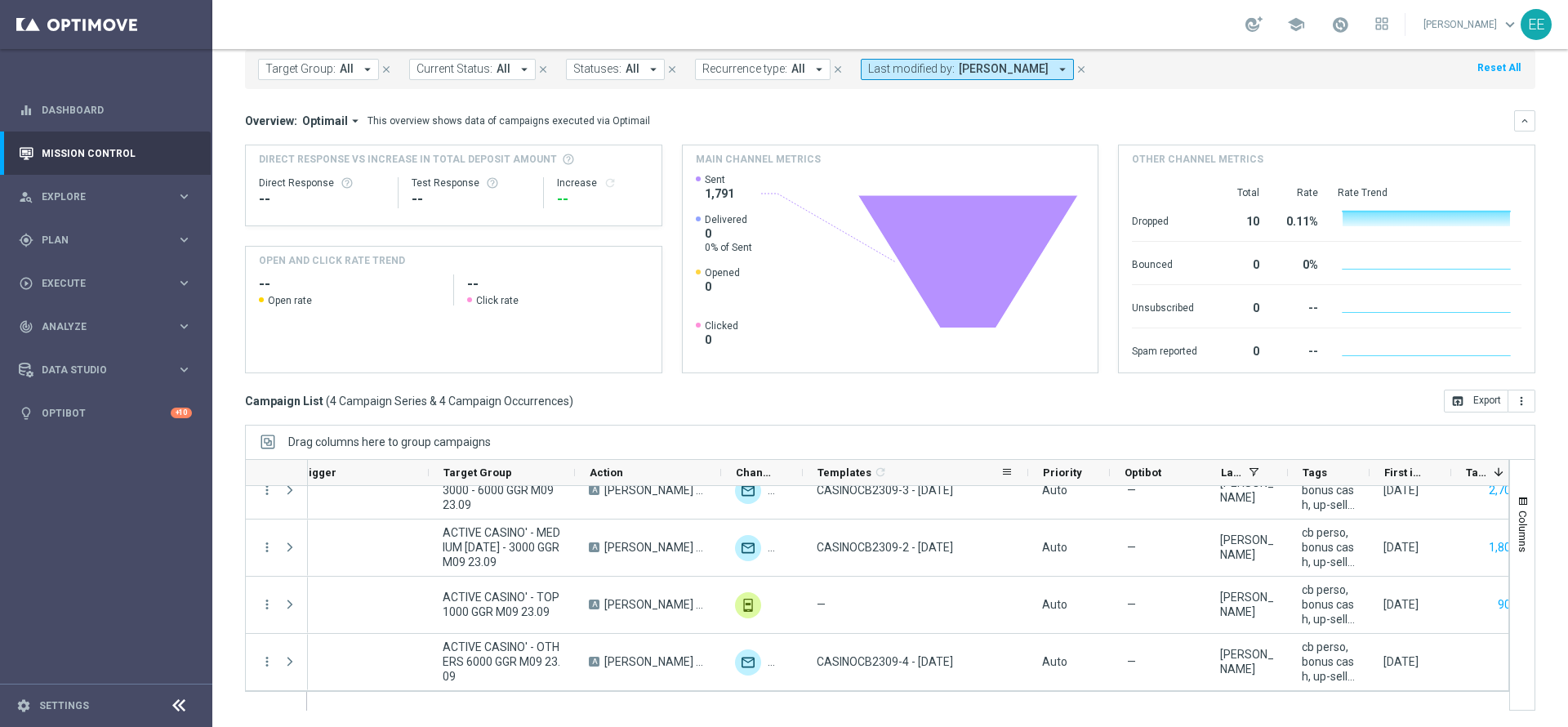
drag, startPoint x: 882, startPoint y: 470, endPoint x: 1025, endPoint y: 480, distance: 143.3
click at [1025, 480] on div at bounding box center [1027, 472] width 7 height 26
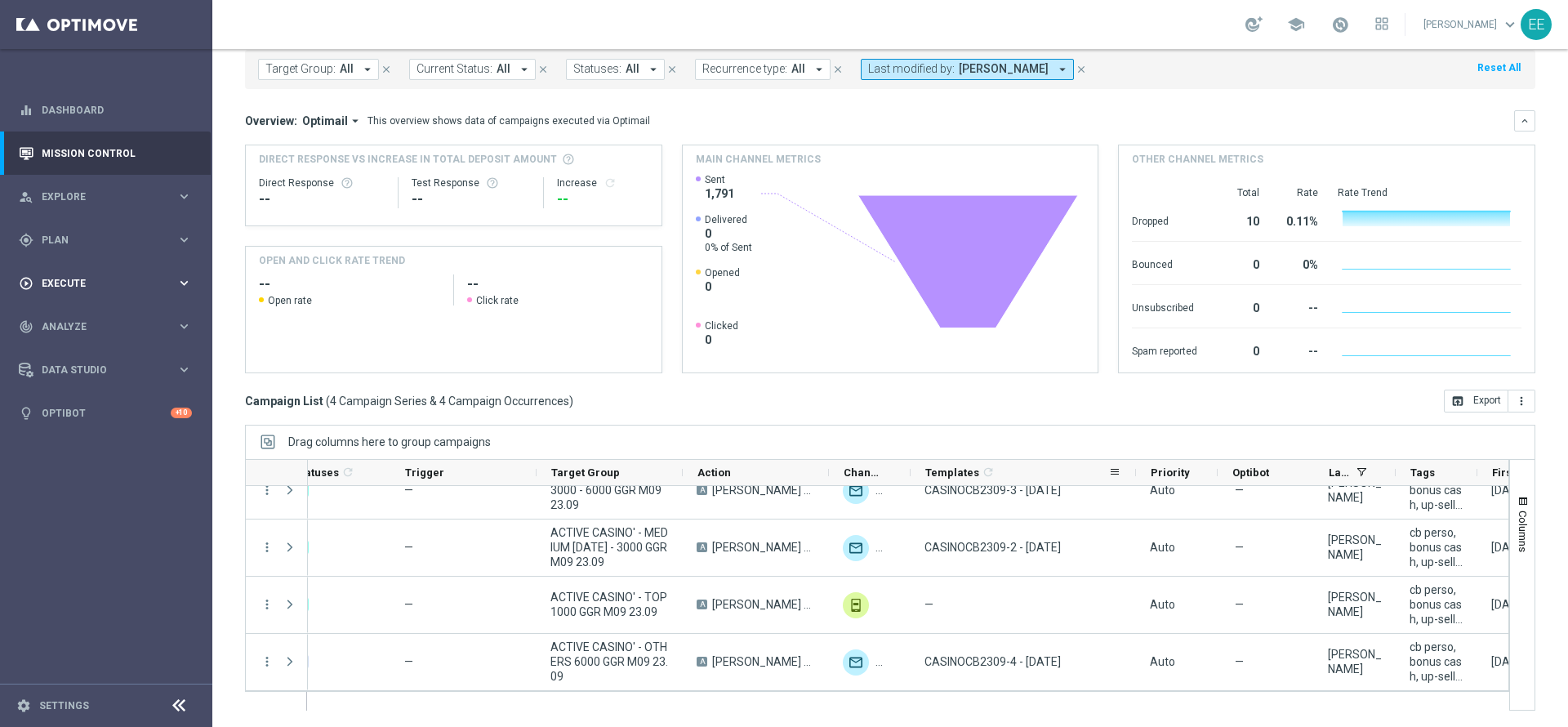
click at [96, 290] on div "play_circle_outline Execute keyboard_arrow_right" at bounding box center [105, 283] width 210 height 44
click at [99, 318] on link "Campaign Builder" at bounding box center [106, 317] width 127 height 13
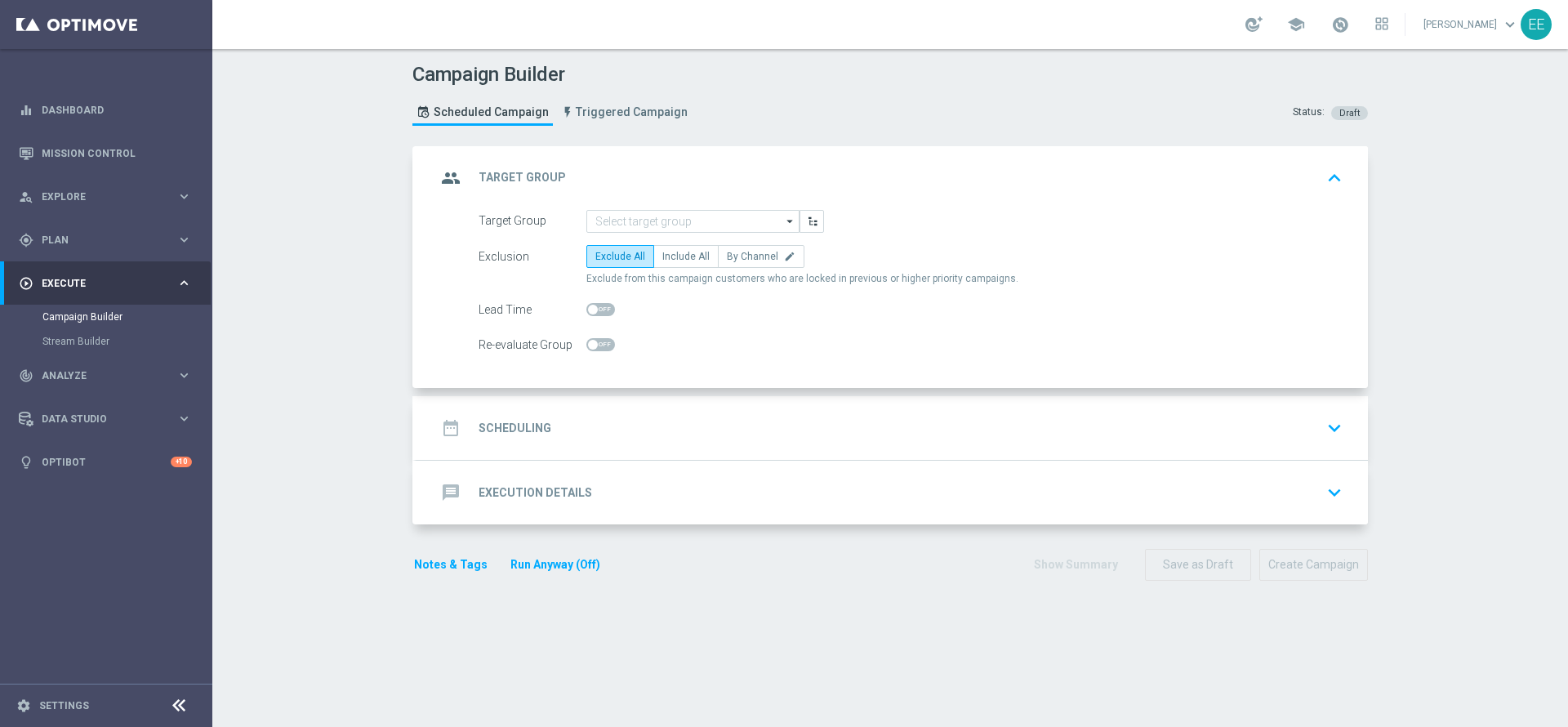
click at [63, 269] on div "play_circle_outline Execute keyboard_arrow_right" at bounding box center [105, 283] width 210 height 44
click at [68, 281] on span "Execute" at bounding box center [109, 283] width 135 height 9
click at [75, 257] on div "gps_fixed Plan keyboard_arrow_right" at bounding box center [105, 240] width 210 height 44
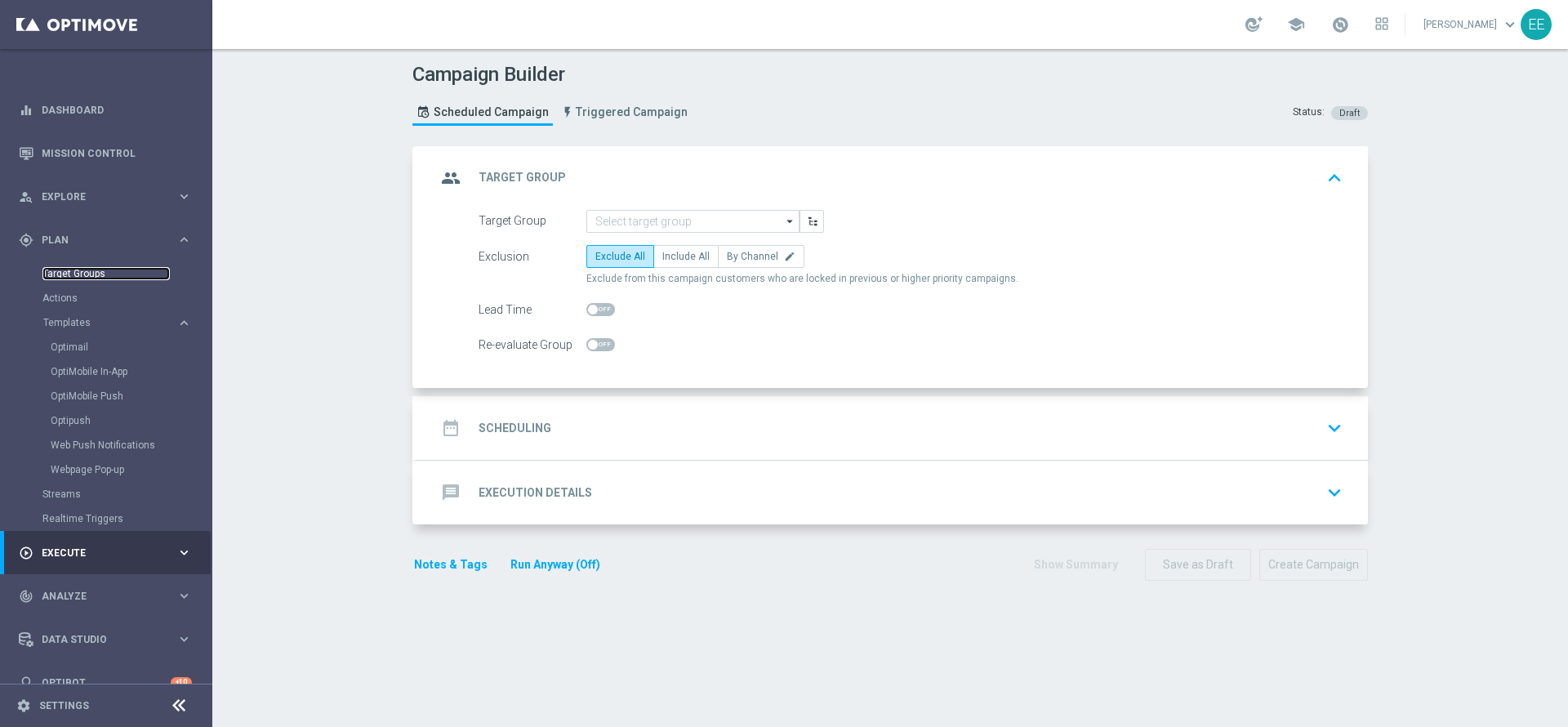
click at [99, 276] on link "Target Groups" at bounding box center [106, 274] width 127 height 13
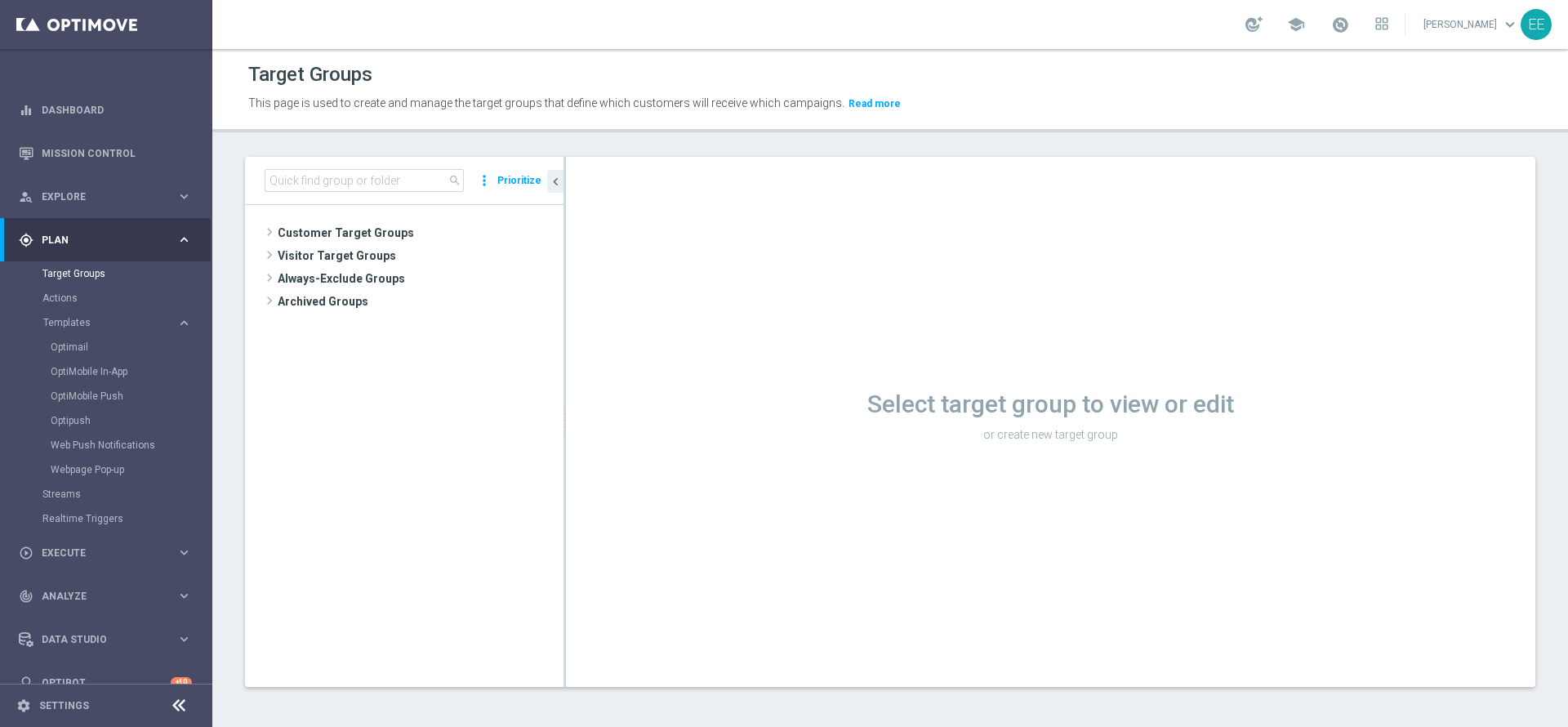
click at [401, 194] on div "search more_vert Prioritize" at bounding box center [405, 180] width 318 height 48
click at [406, 178] on input at bounding box center [364, 180] width 199 height 23
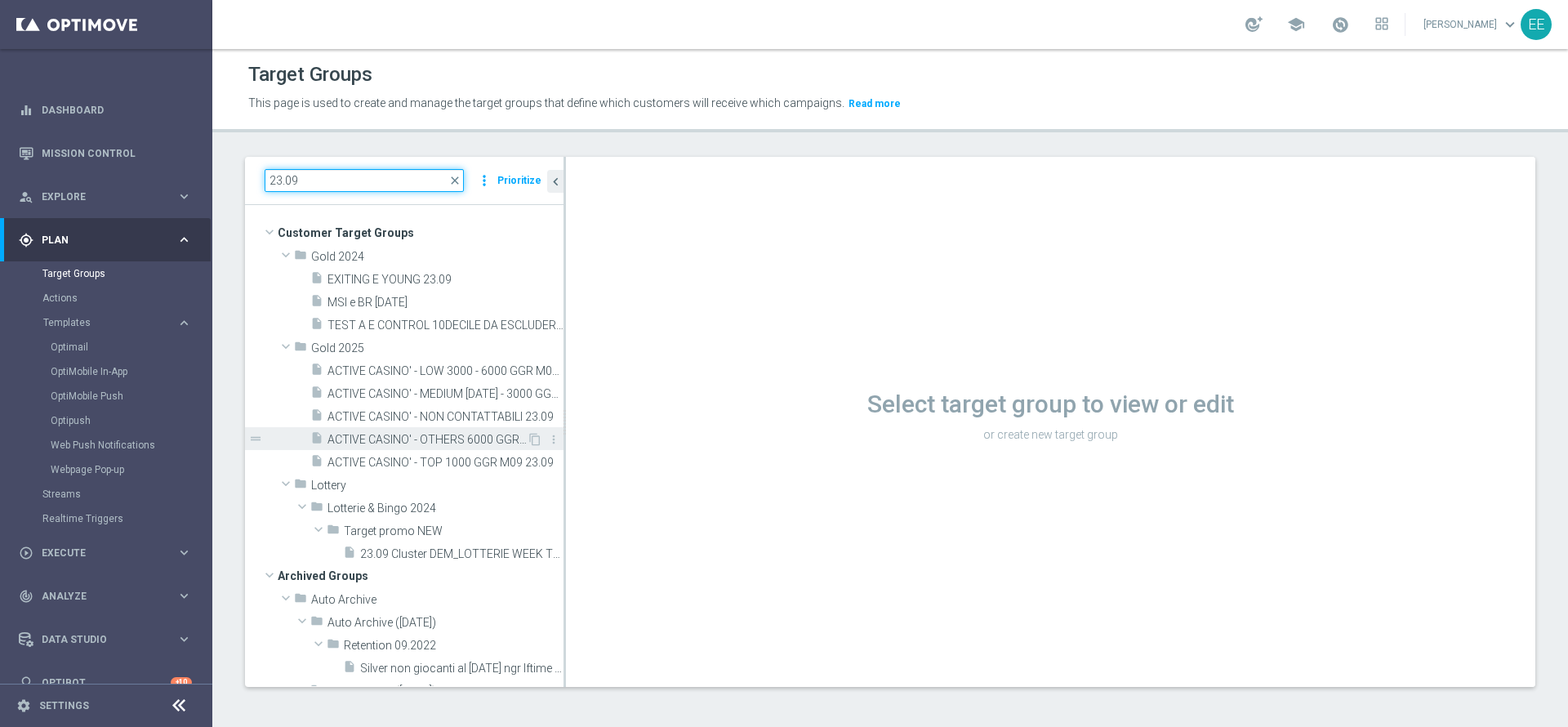
type input "23.09"
click at [459, 439] on span "ACTIVE CASINO' - OTHERS 6000 GGR M09 23.09" at bounding box center [427, 440] width 199 height 14
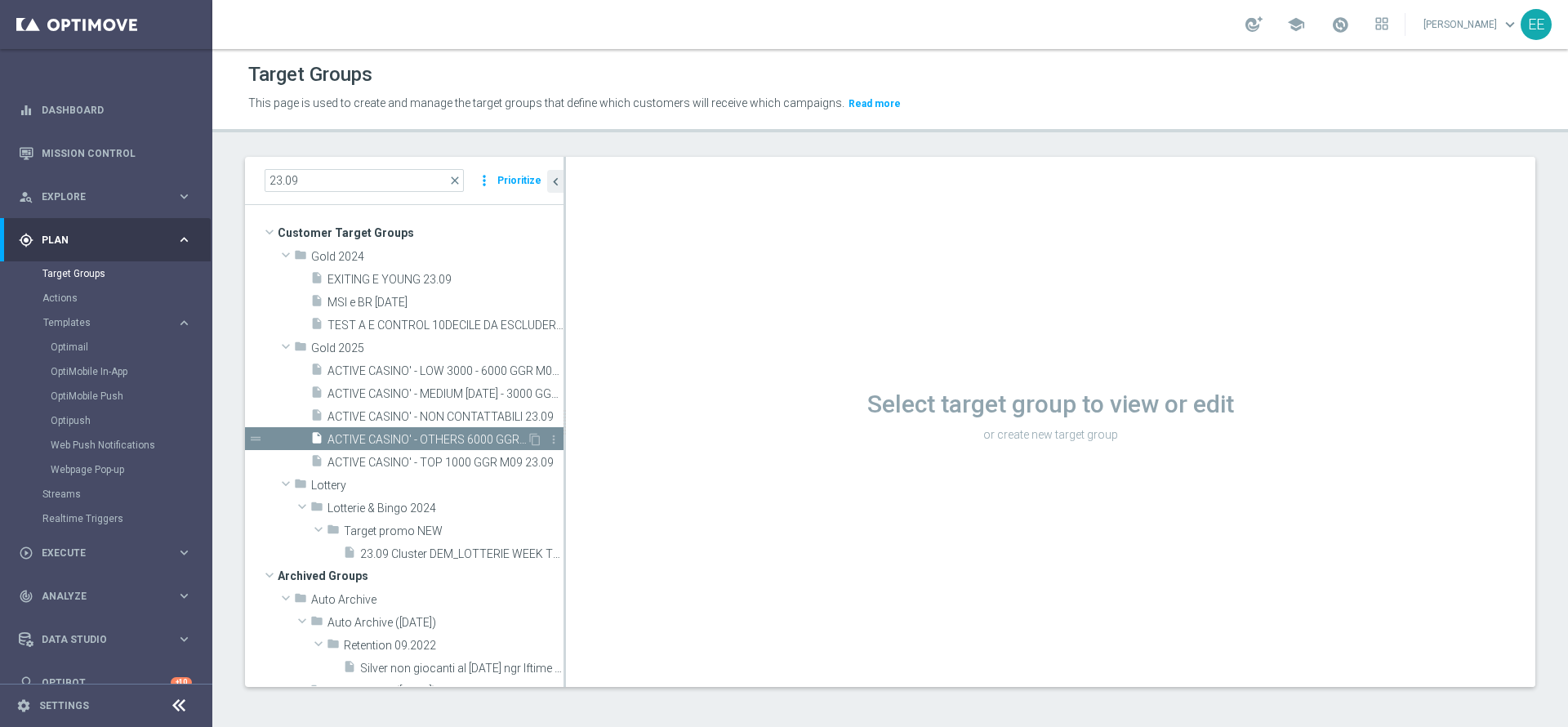
click at [459, 439] on span "ACTIVE CASINO' - OTHERS 6000 GGR M09 23.09" at bounding box center [427, 440] width 199 height 14
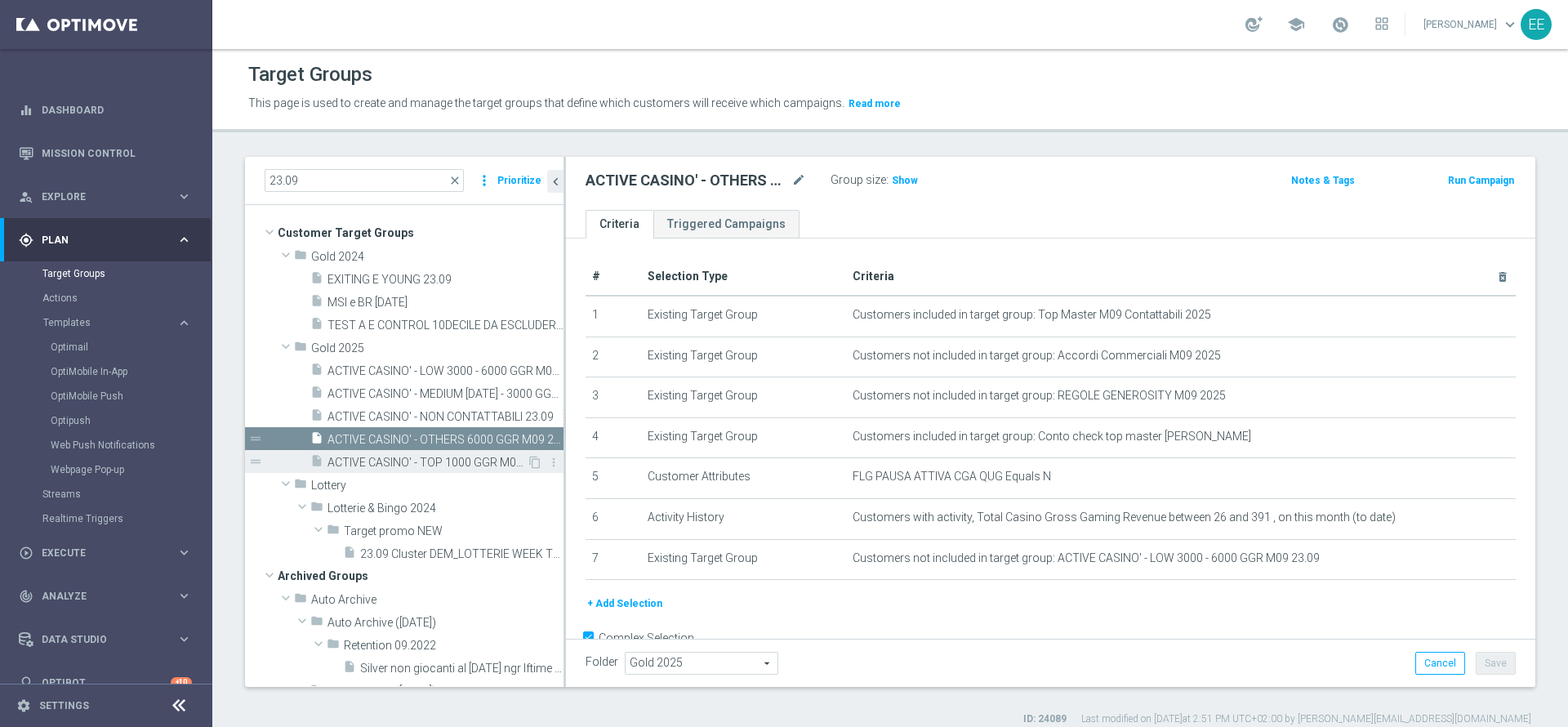
click at [463, 463] on span "ACTIVE CASINO' - TOP 1000 GGR M09 23.09" at bounding box center [427, 463] width 199 height 14
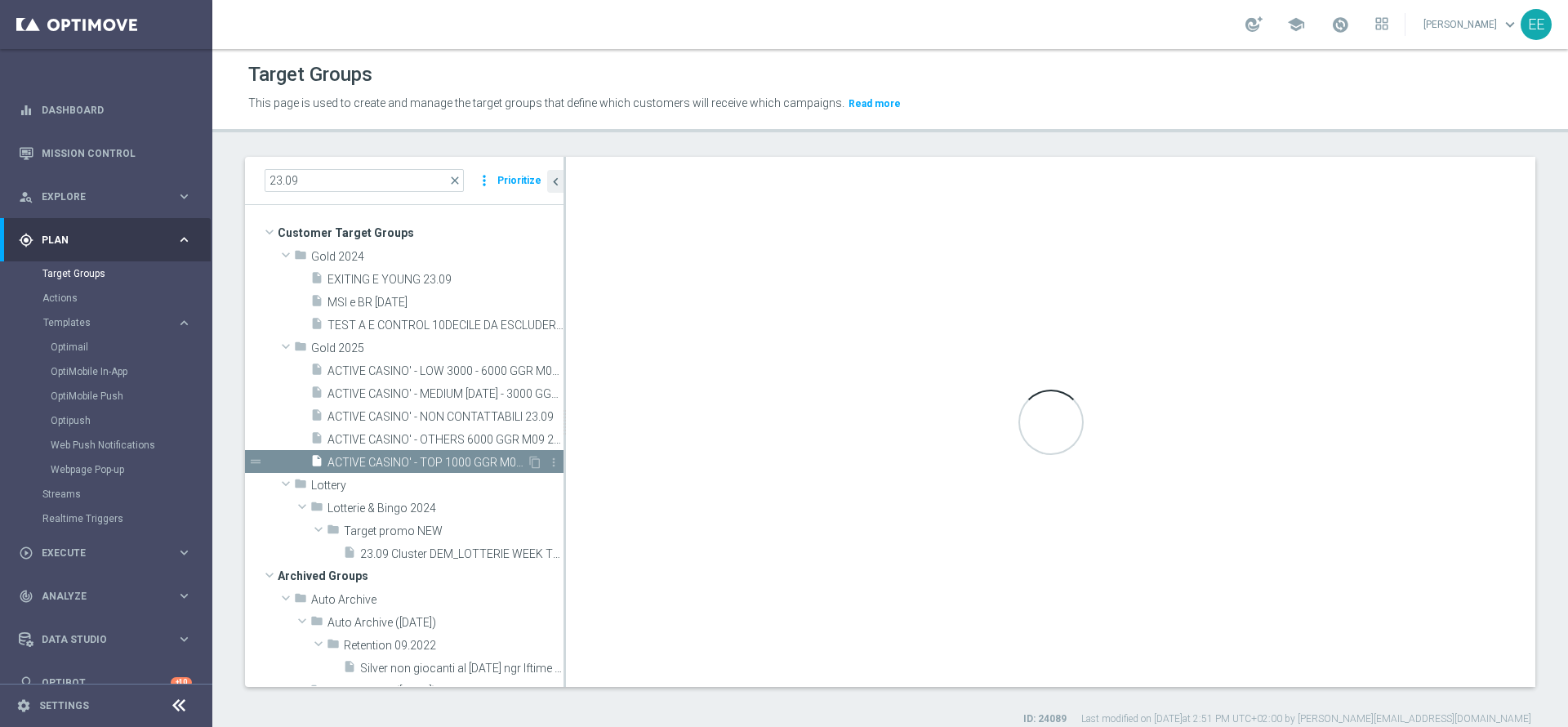
type textarea "(1 AND 2 AND 3 AND 5 and 6) or 4"
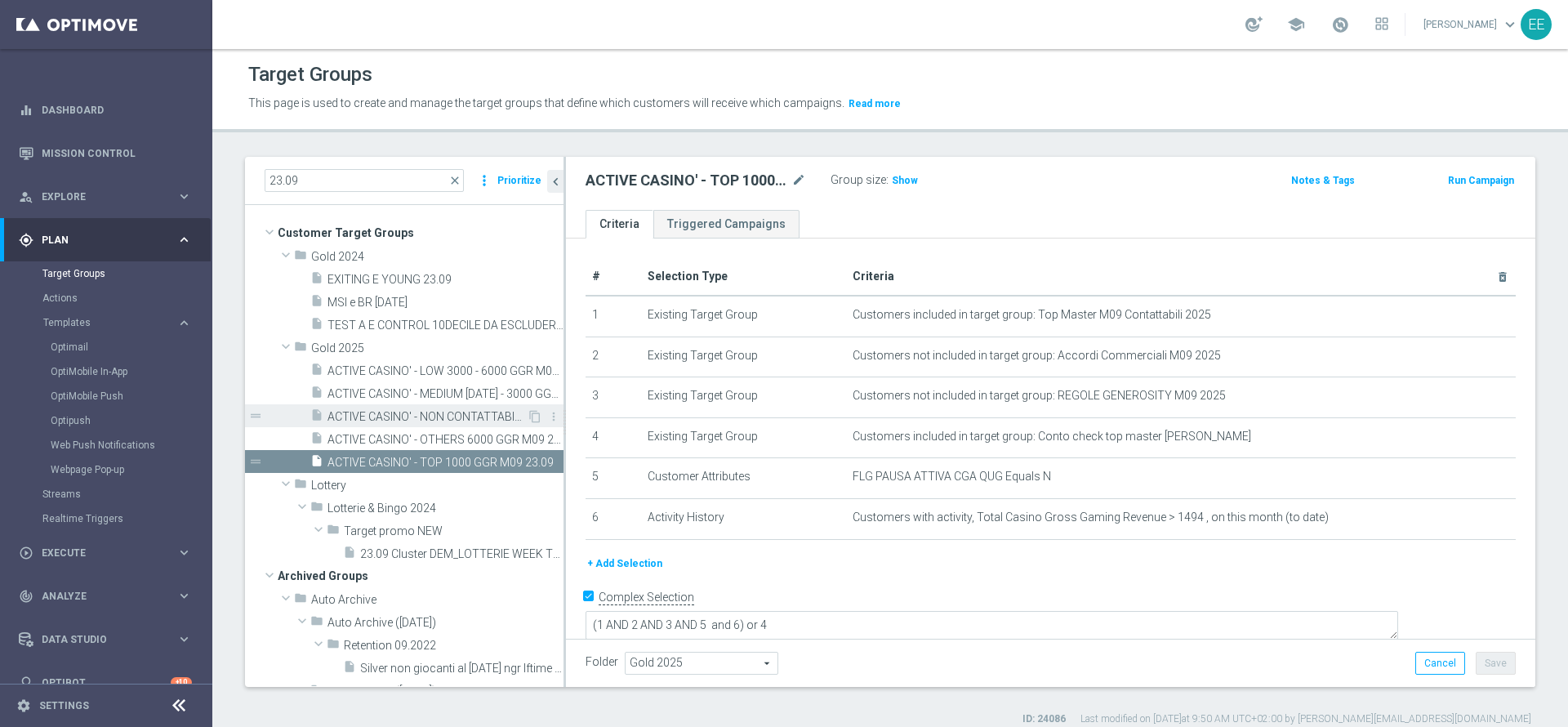
click at [446, 410] on span "ACTIVE CASINO' - NON CONTATTABILI 23.09" at bounding box center [427, 417] width 199 height 14
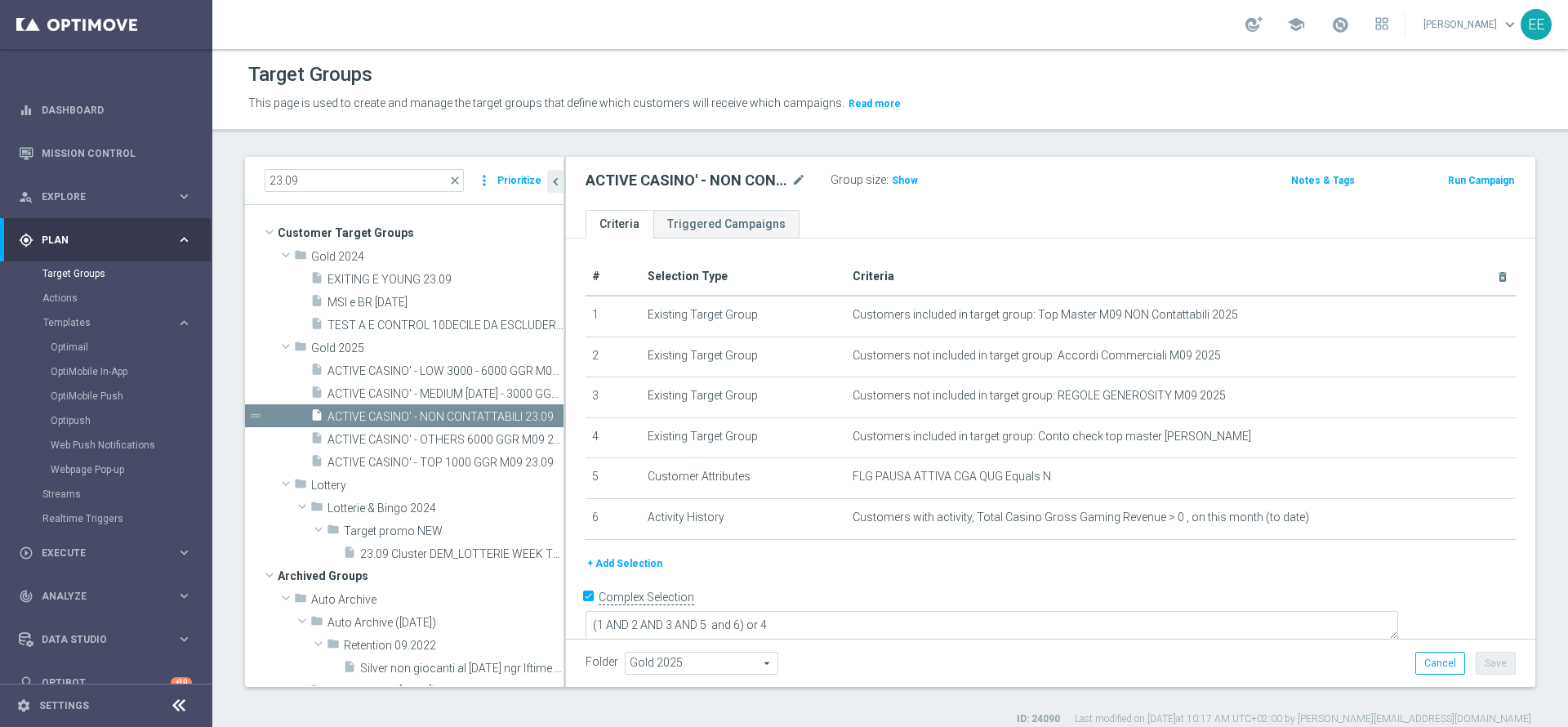
click at [92, 220] on div "gps_fixed Plan keyboard_arrow_right" at bounding box center [105, 240] width 210 height 44
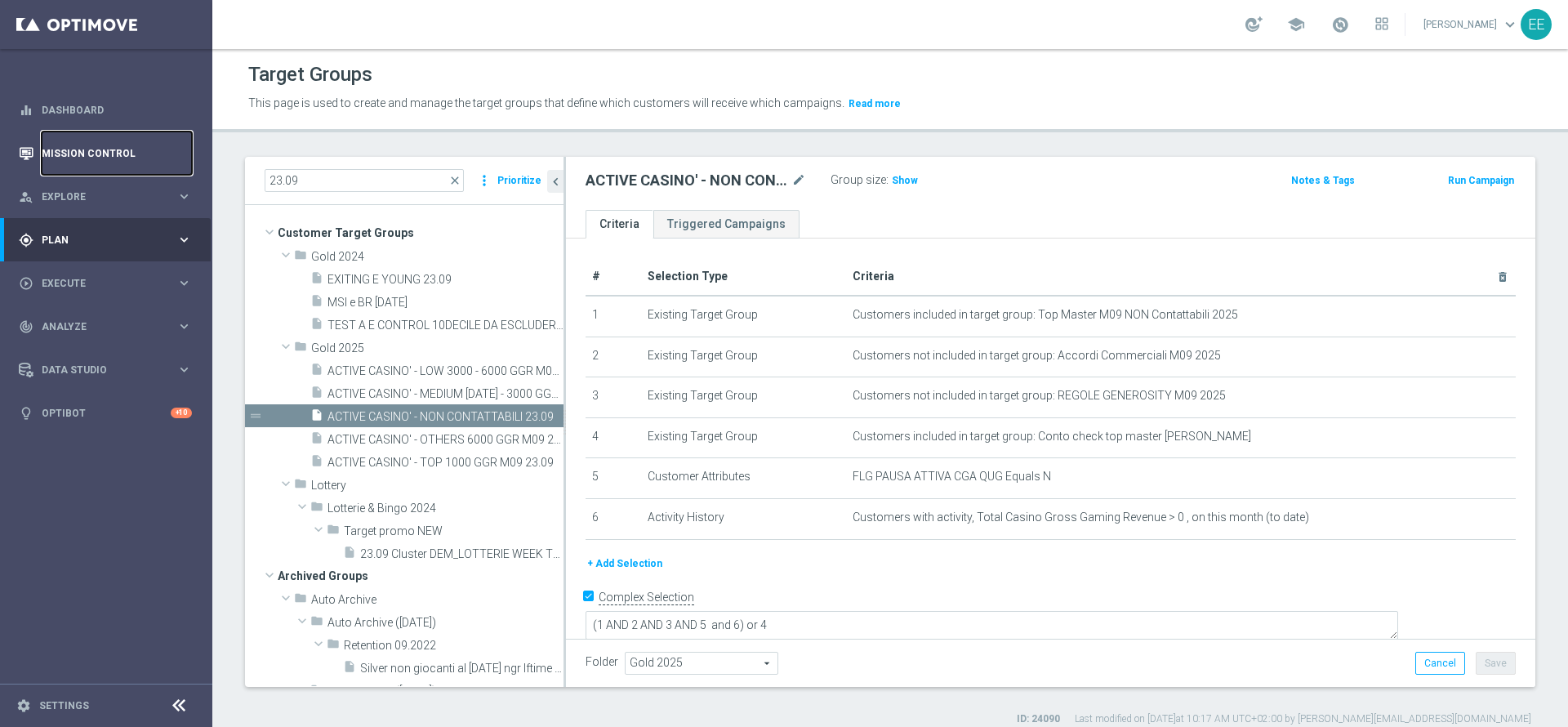
click at [127, 162] on link "Mission Control" at bounding box center [117, 154] width 151 height 44
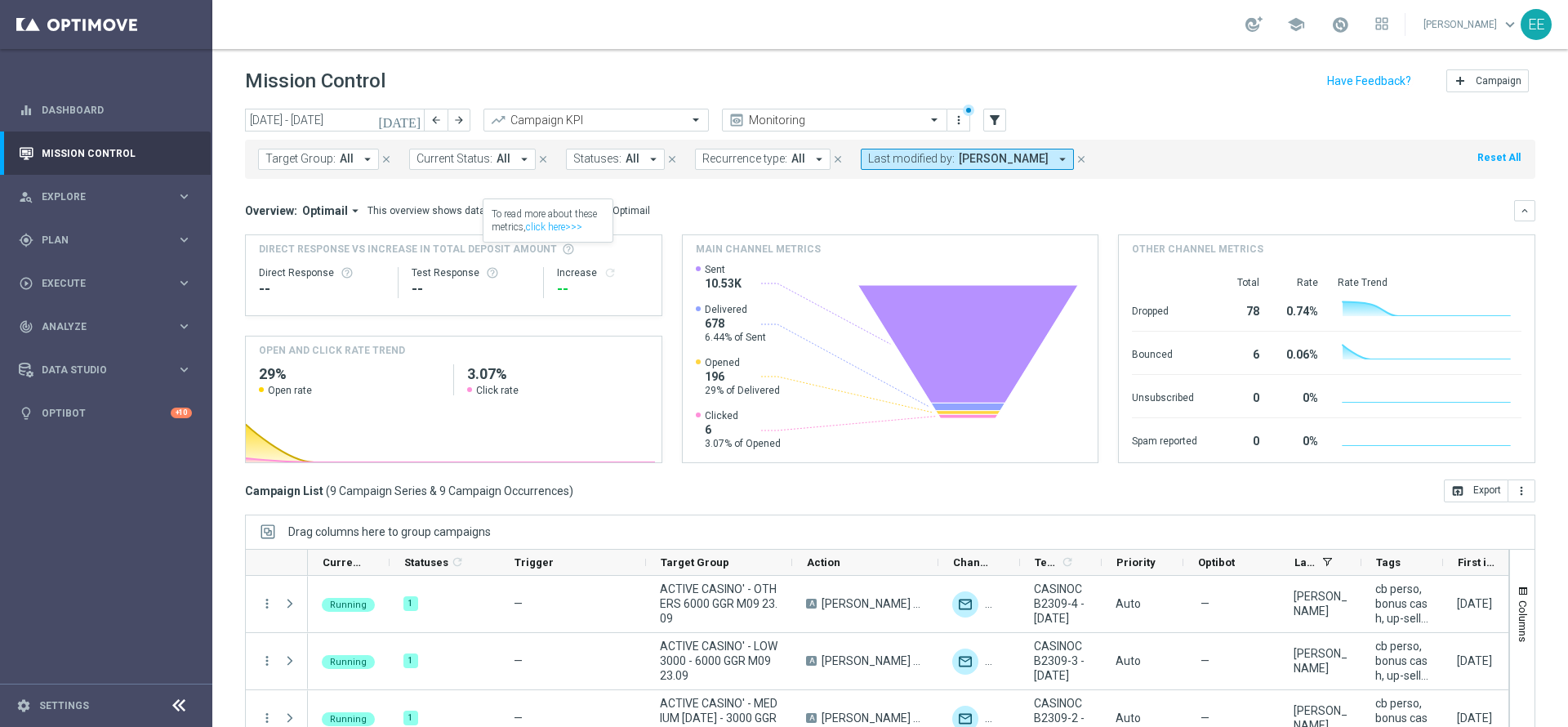
click at [411, 119] on icon "[DATE]" at bounding box center [400, 120] width 45 height 15
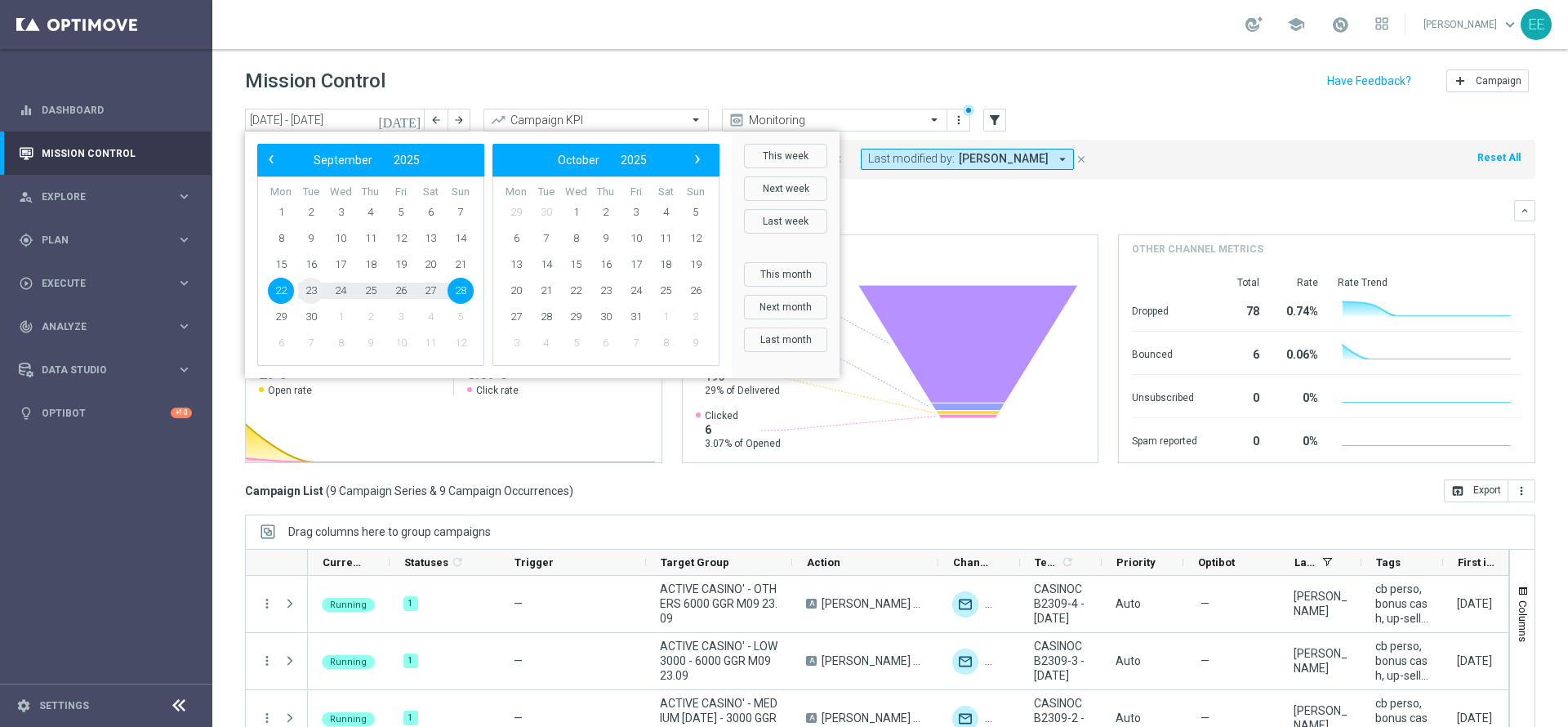
click at [307, 291] on span "23" at bounding box center [312, 291] width 27 height 27
type input "[DATE] - [DATE]"
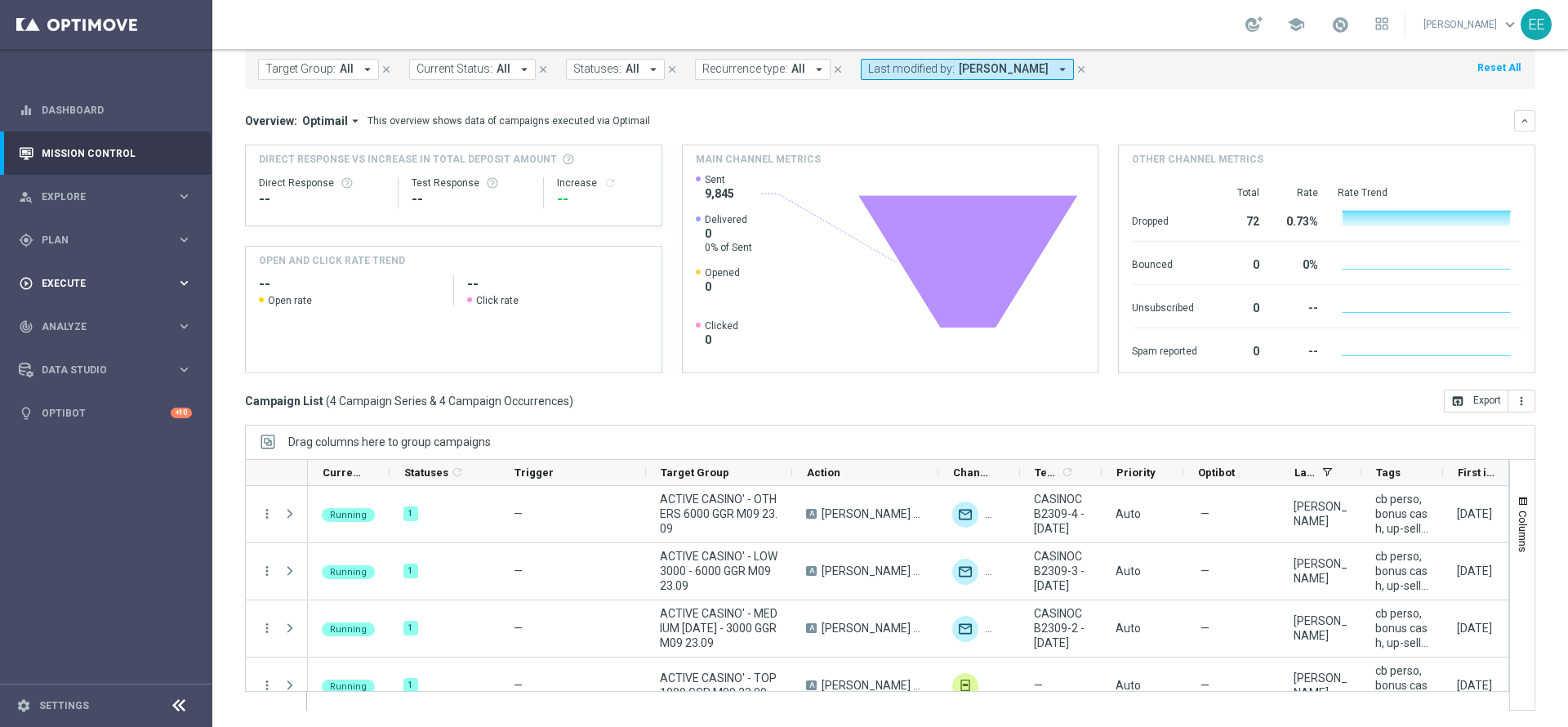
click at [97, 289] on div "play_circle_outline Execute" at bounding box center [98, 283] width 157 height 15
click at [98, 317] on link "Campaign Builder" at bounding box center [106, 317] width 127 height 13
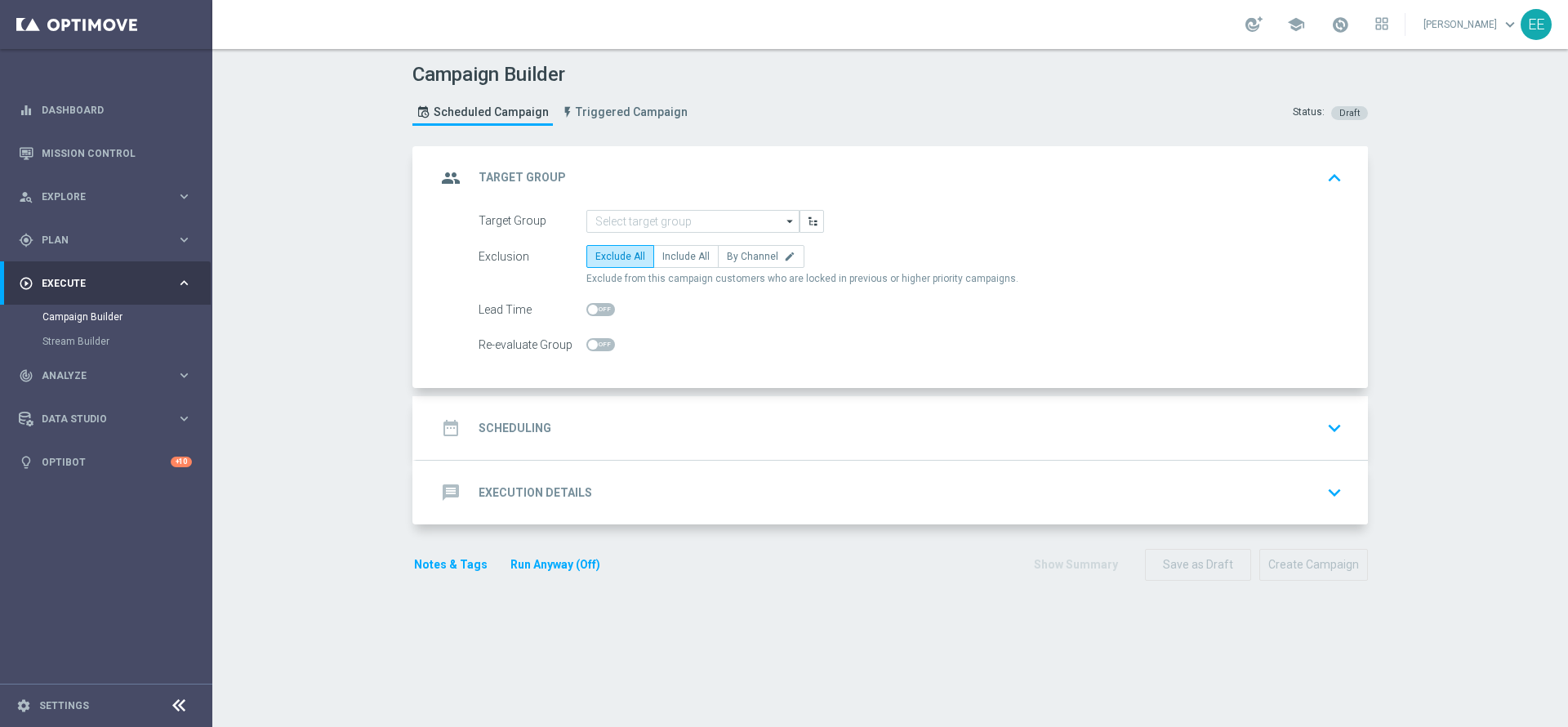
click at [694, 234] on form "Target Group arrow_drop_down Drag here to set row groups Drag here to set colum…" at bounding box center [910, 282] width 864 height 147
click at [693, 227] on input at bounding box center [693, 221] width 213 height 23
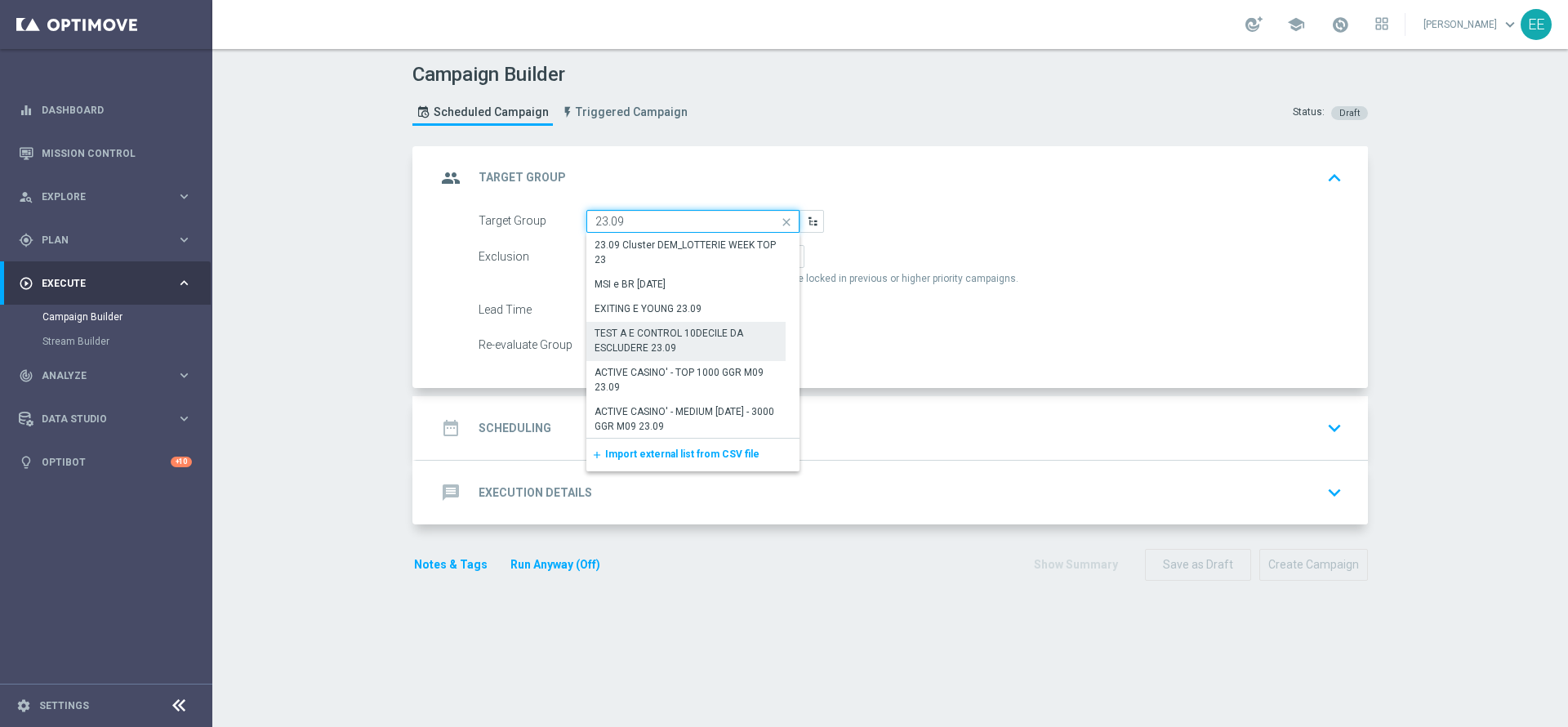
scroll to position [119, 0]
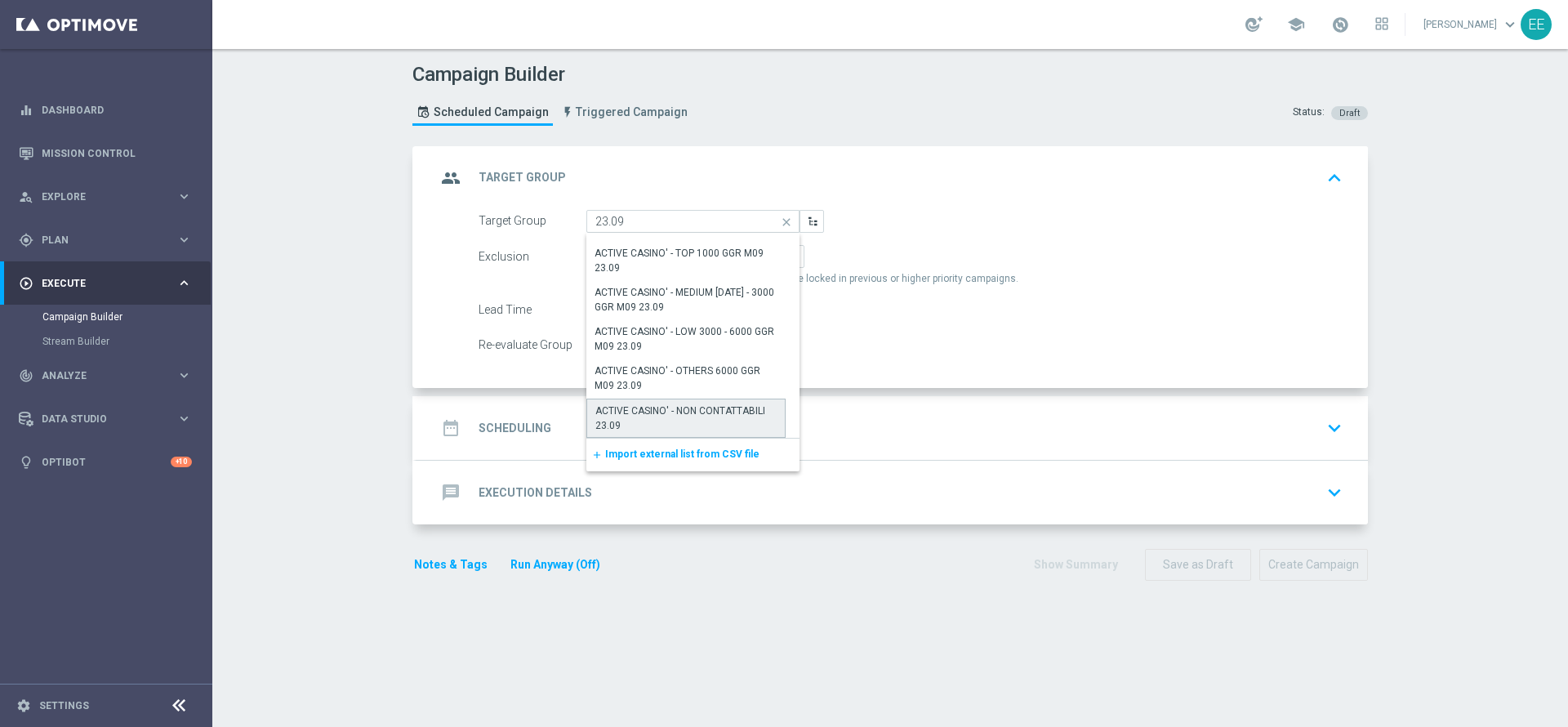
click at [698, 423] on div "ACTIVE CASINO' - NON CONTATTABILI 23.09" at bounding box center [685, 418] width 181 height 29
type input "ACTIVE CASINO' - NON CONTATTABILI 23.09"
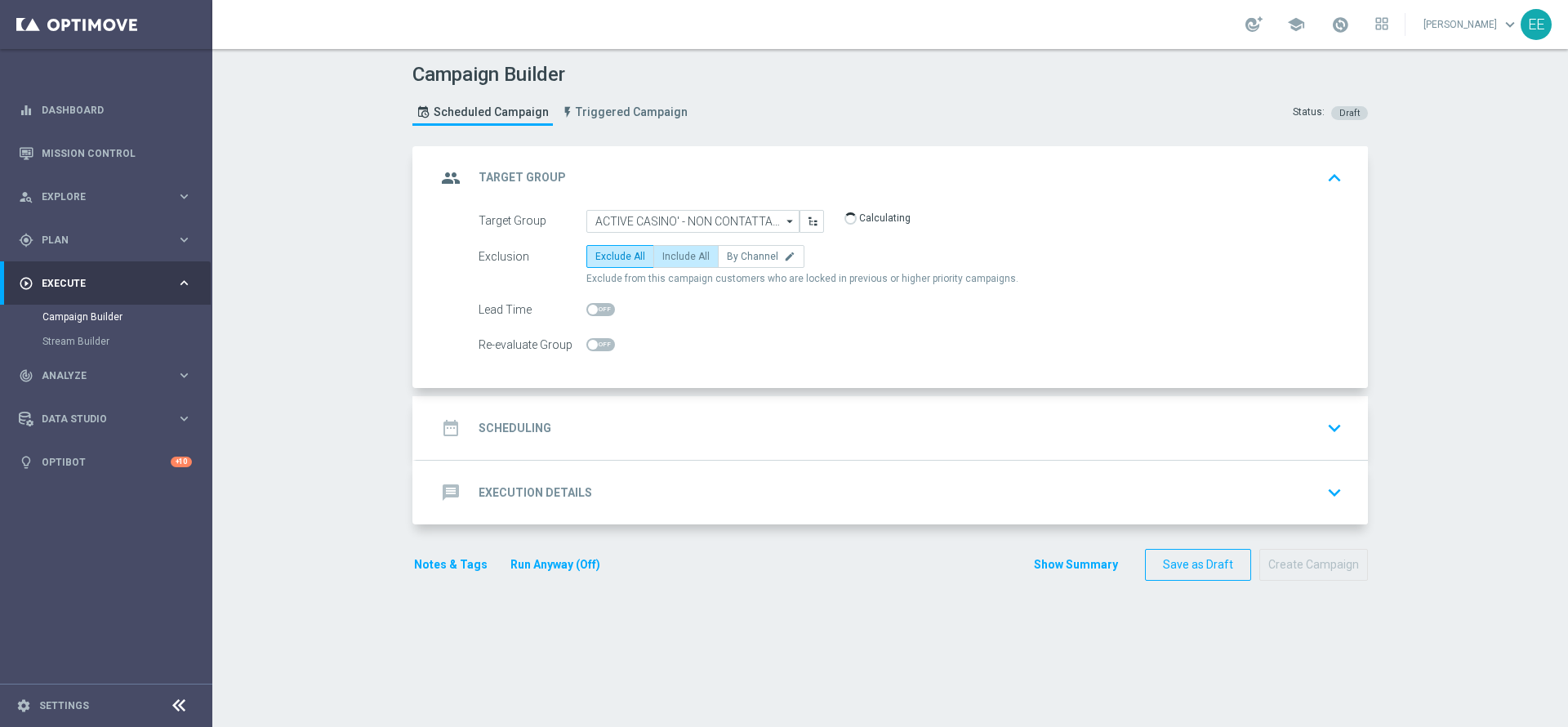
click at [676, 260] on span "Include All" at bounding box center [686, 257] width 47 height 11
click at [673, 260] on input "Include All" at bounding box center [667, 259] width 10 height 10
radio input "true"
click at [664, 409] on div "date_range Scheduling keyboard_arrow_down" at bounding box center [892, 427] width 951 height 64
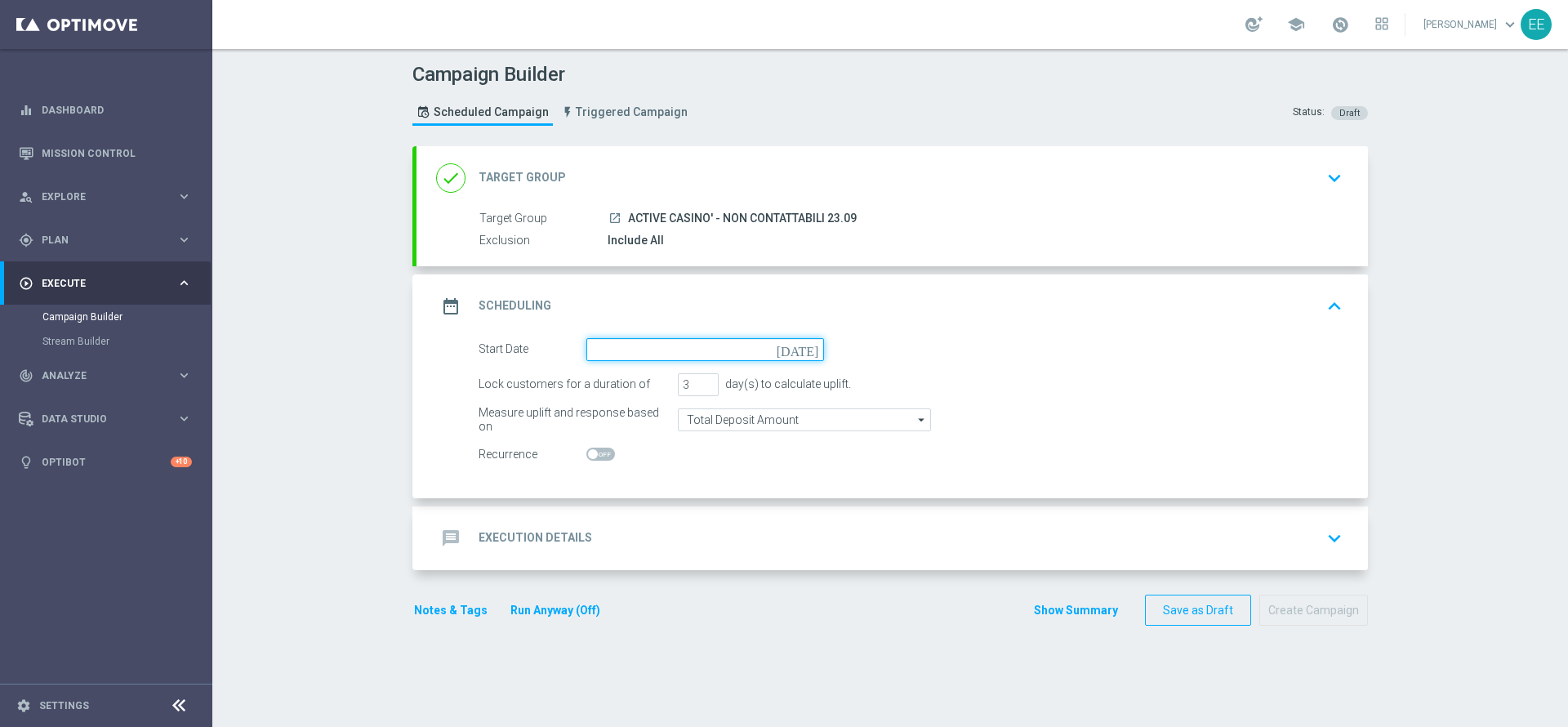
click at [633, 355] on input at bounding box center [705, 350] width 238 height 23
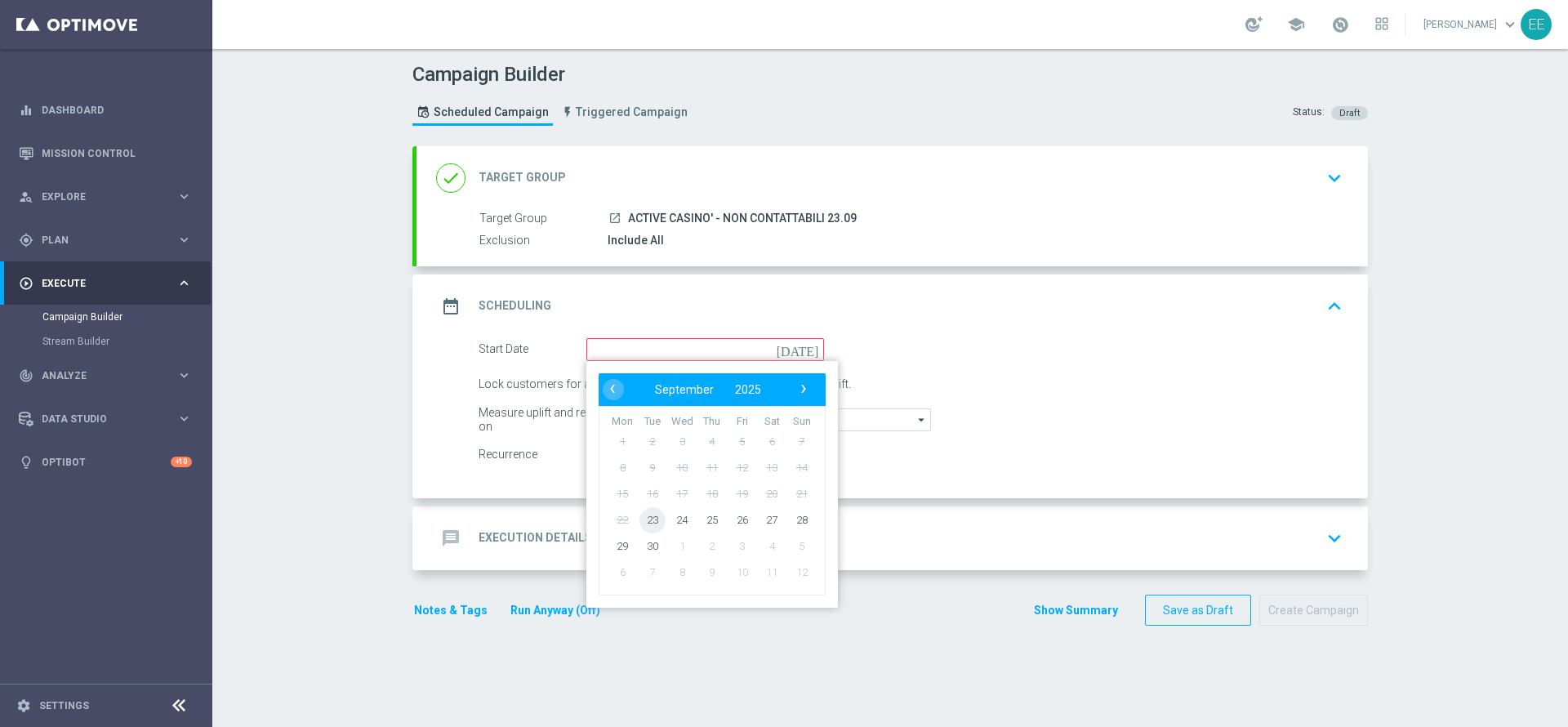
click at [642, 517] on span "23" at bounding box center [653, 519] width 27 height 27
type input "[DATE]"
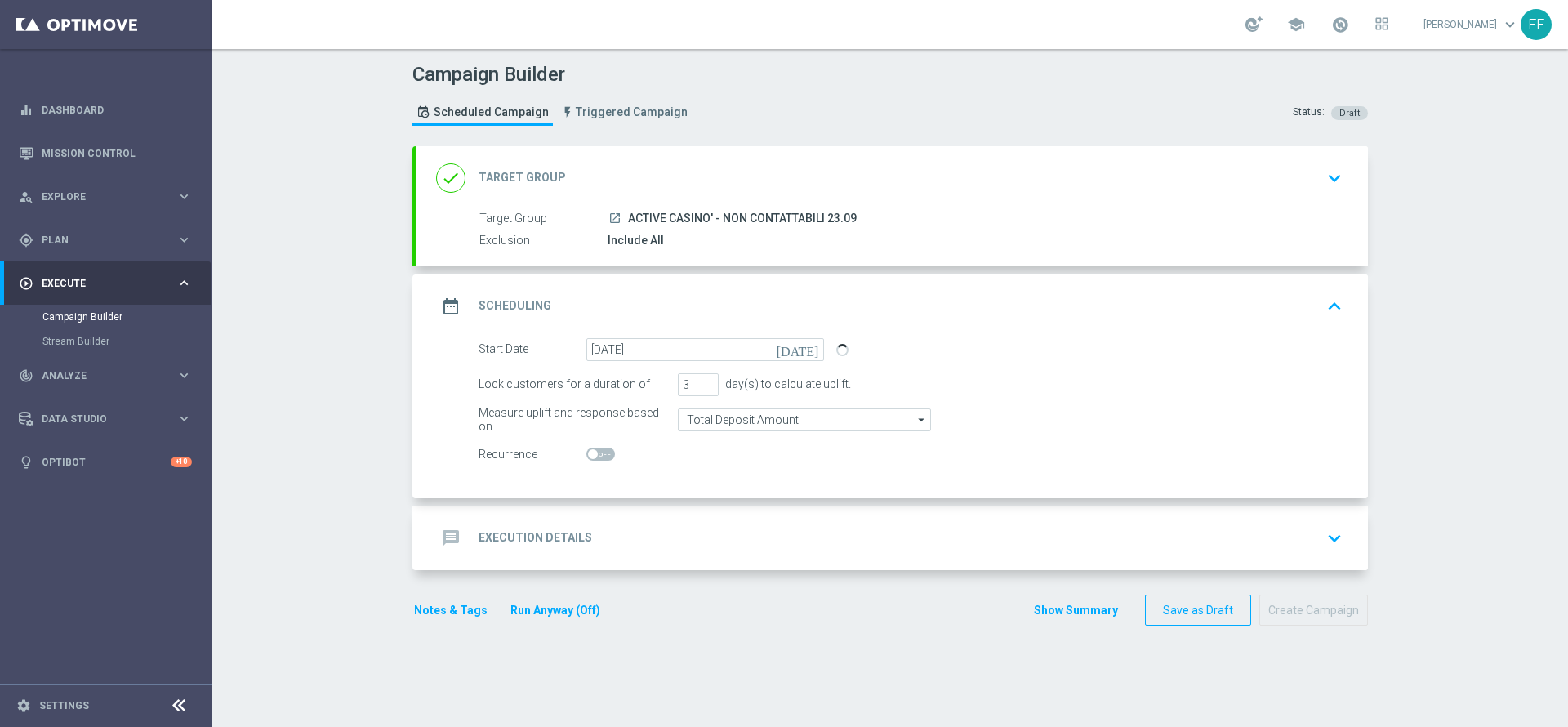
click at [674, 536] on div "message Execution Details keyboard_arrow_down" at bounding box center [892, 538] width 912 height 31
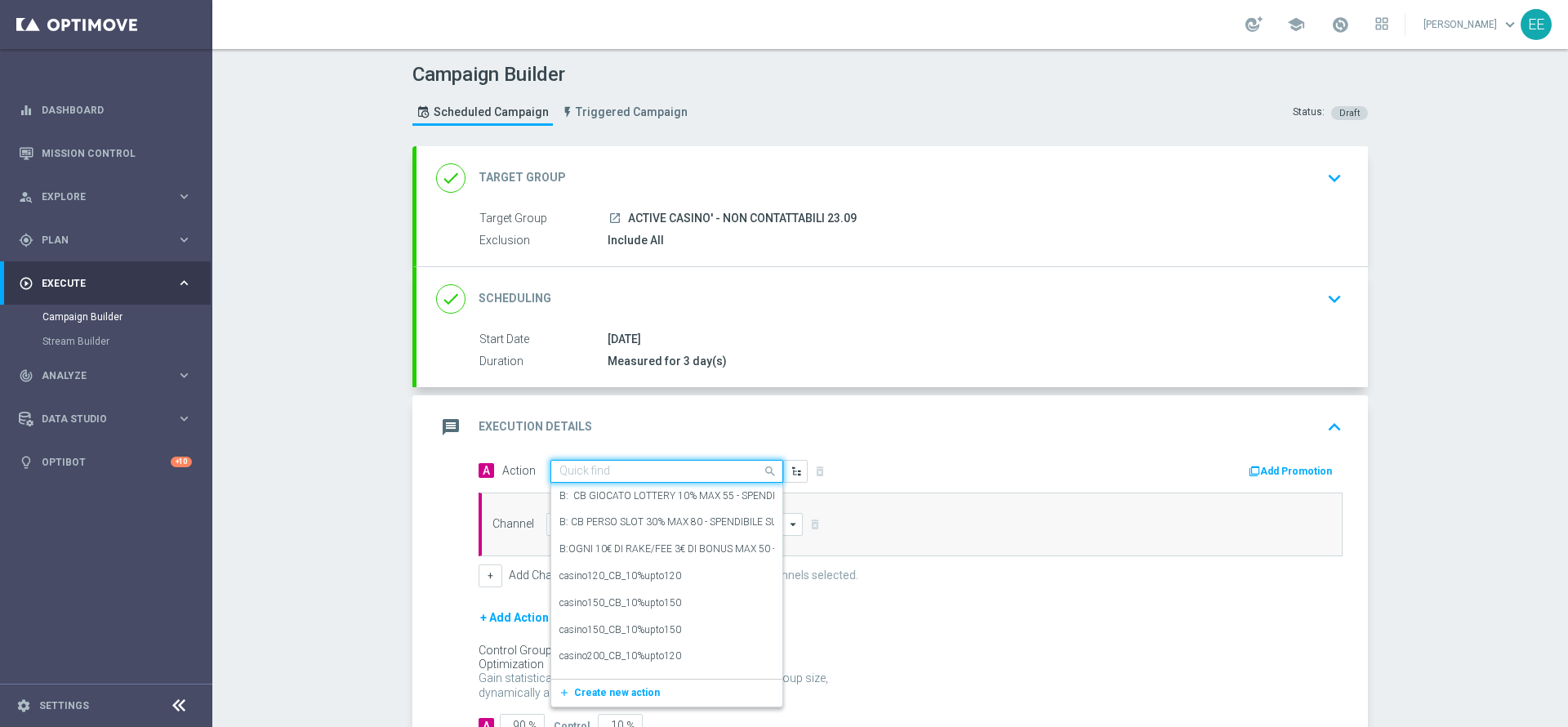
click at [606, 474] on input "text" at bounding box center [650, 471] width 182 height 14
click at [1281, 459] on div "Add Promotion" at bounding box center [1132, 469] width 444 height 21
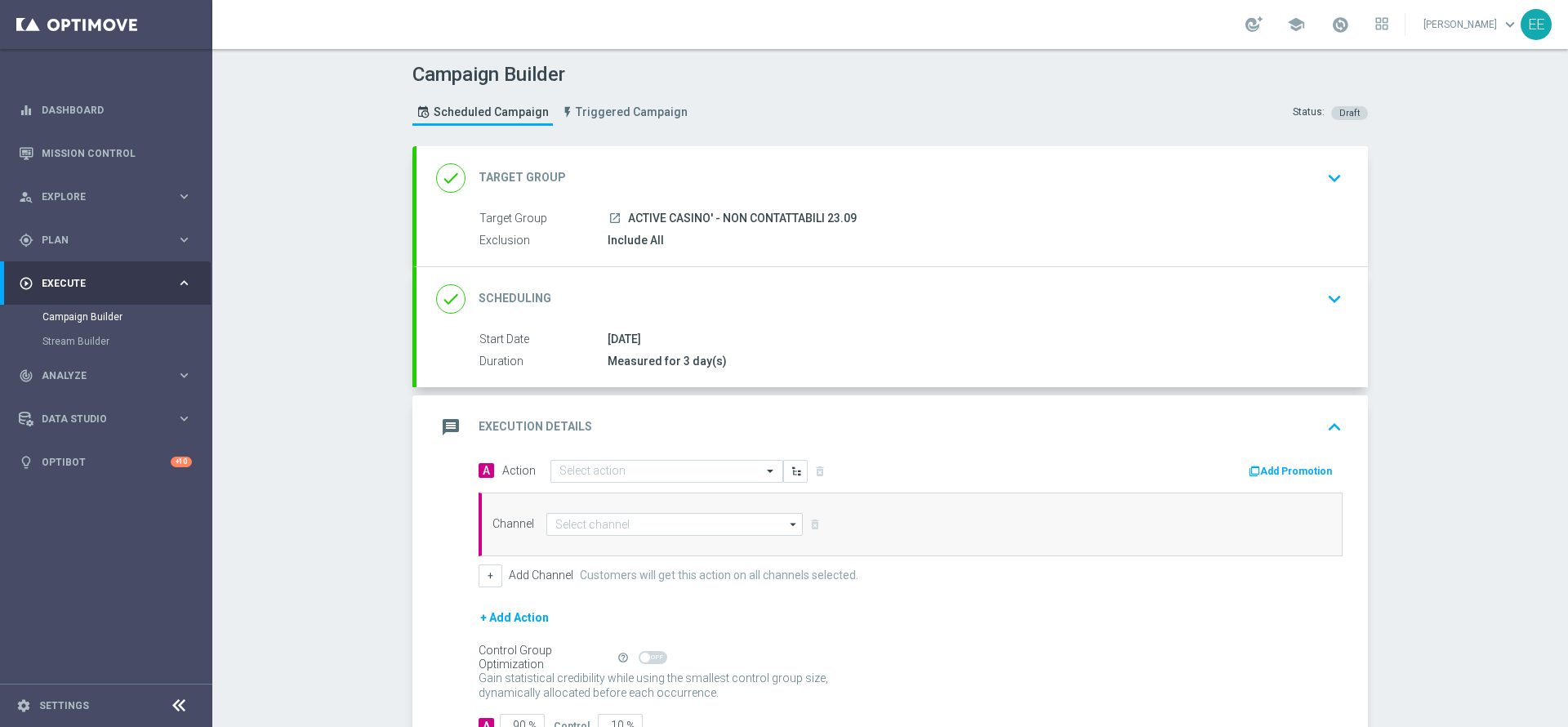
click at [1272, 466] on button "Add Promotion" at bounding box center [1292, 471] width 91 height 18
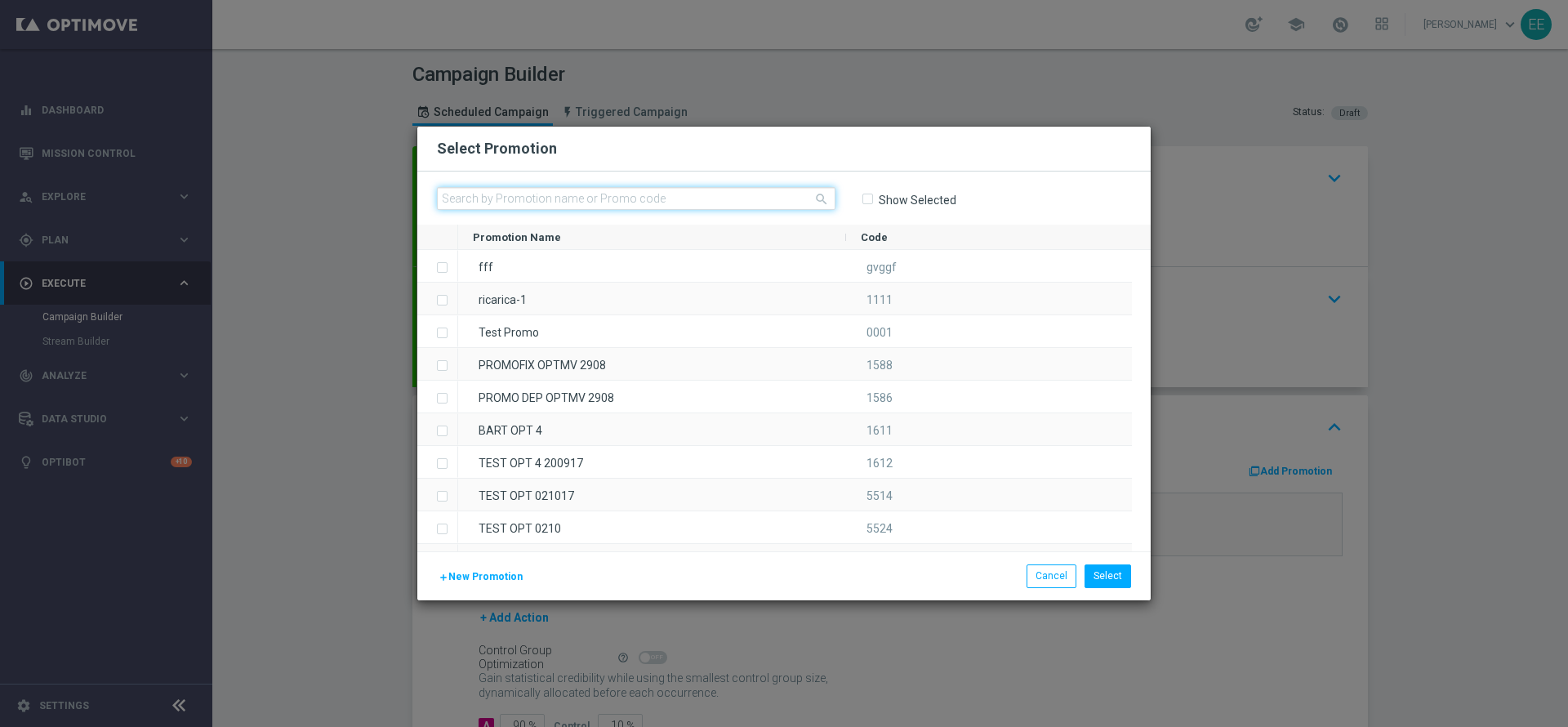
click at [652, 201] on input "text" at bounding box center [636, 198] width 399 height 23
paste input "CASINOCB2309-5"
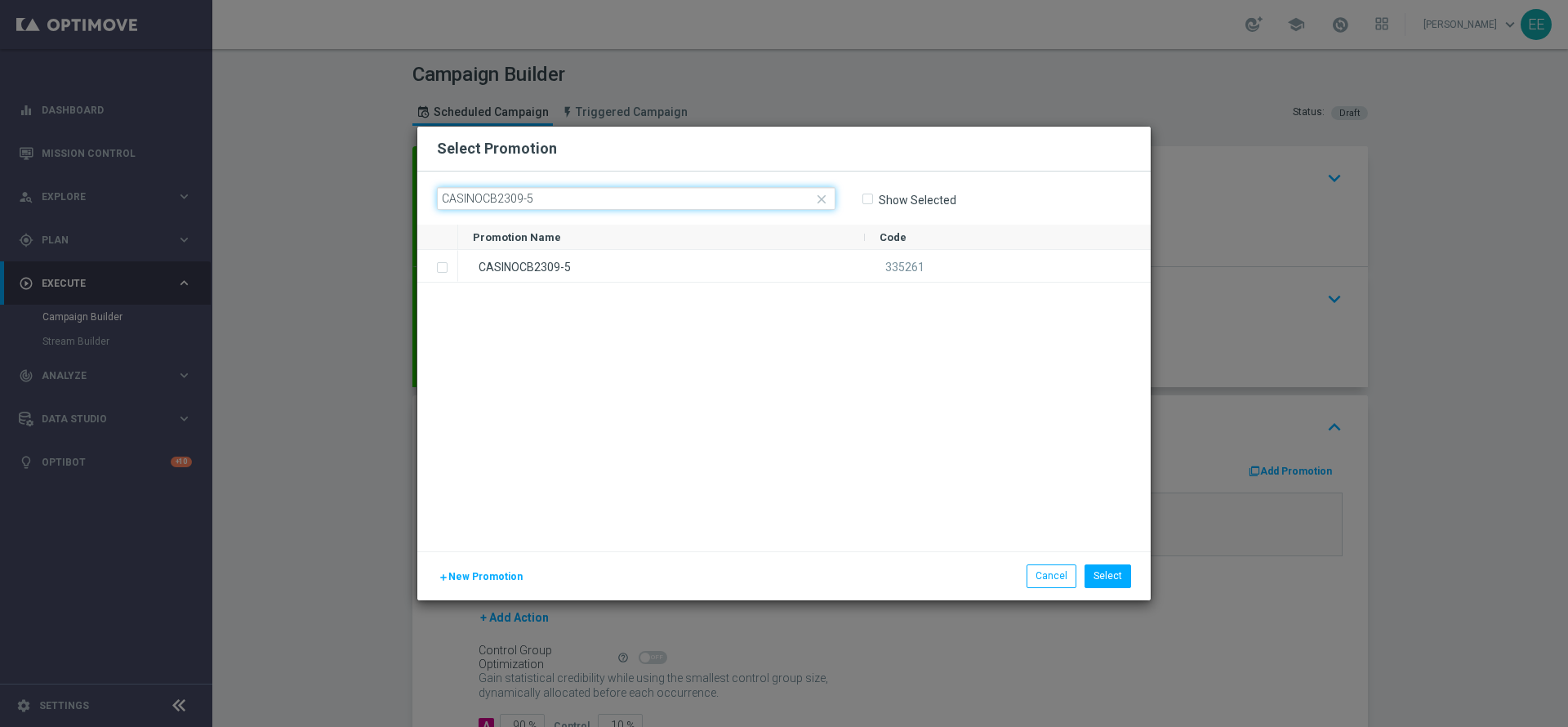
type input "CASINOCB2309-5"
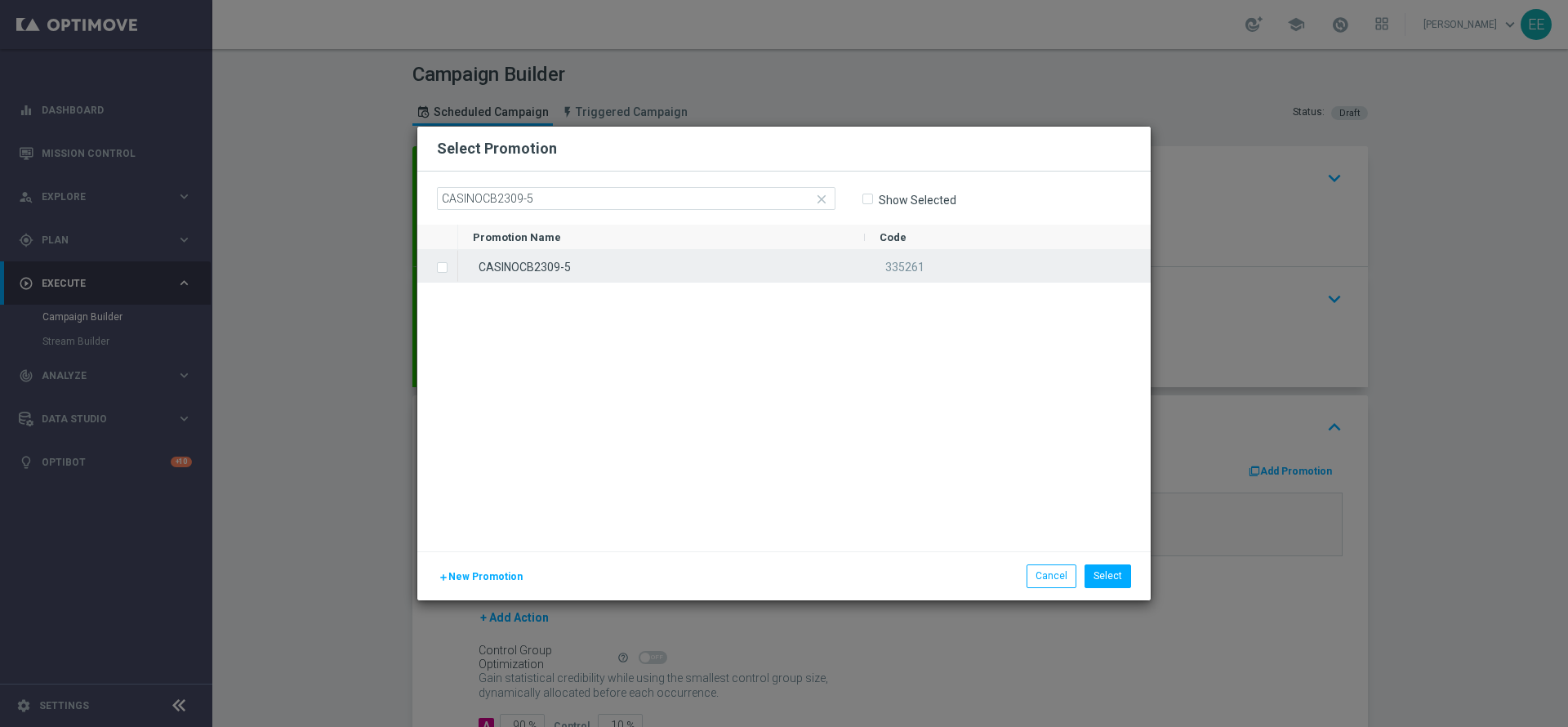
click at [572, 265] on div "CASINOCB2309-5" at bounding box center [660, 266] width 406 height 32
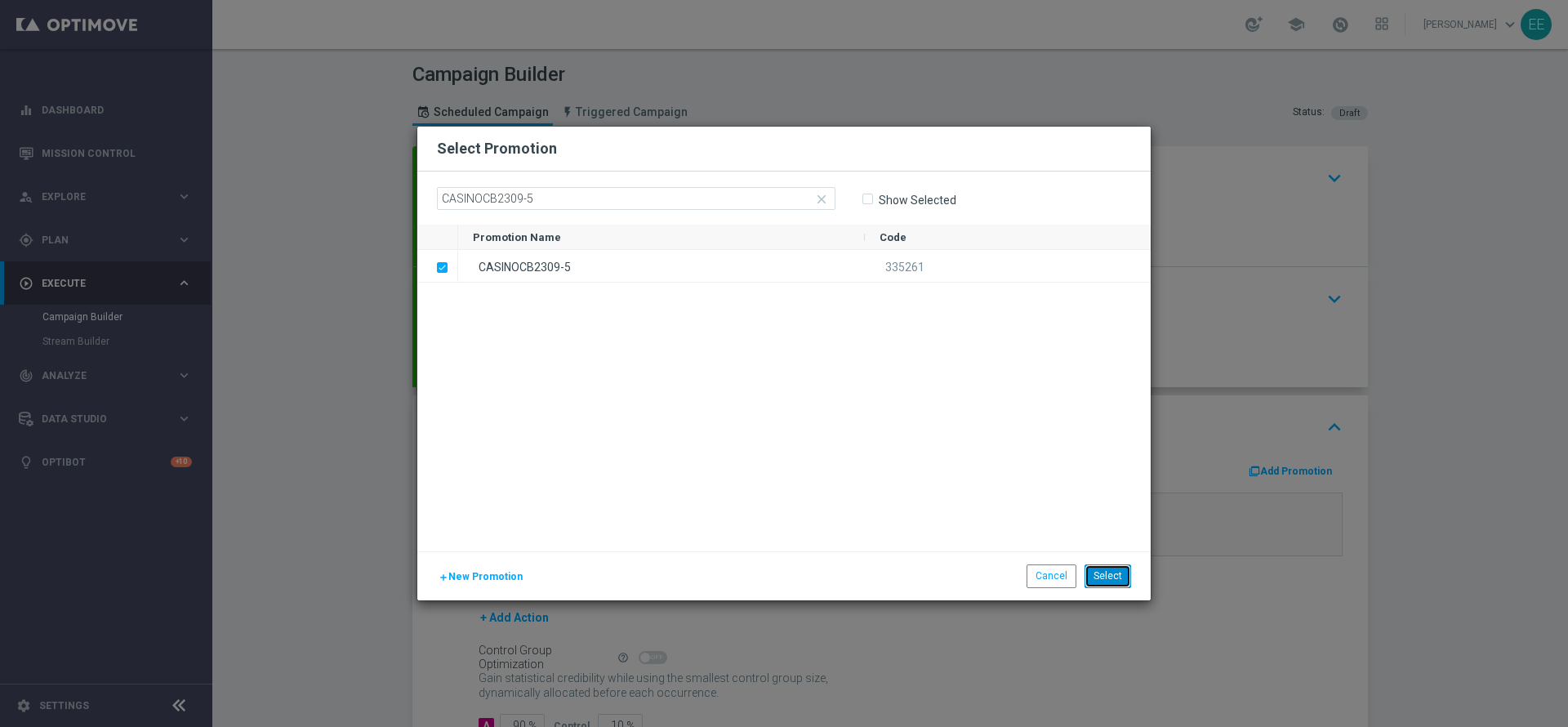
click at [1100, 574] on button "Select" at bounding box center [1107, 575] width 46 height 23
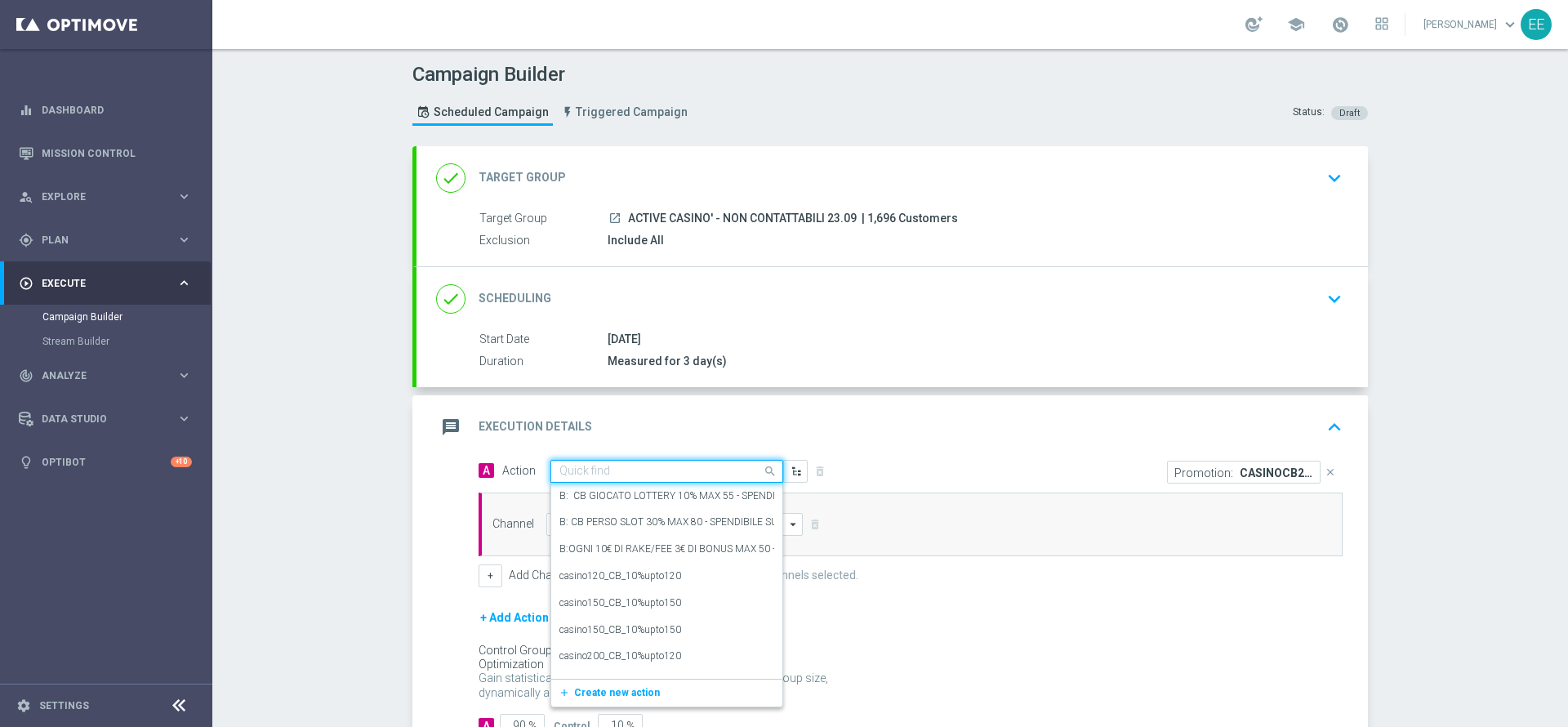
click at [599, 468] on input "text" at bounding box center [650, 471] width 182 height 14
type input "2"
paste input "[PERSON_NAME] CASINO 25% MAX 200 EURO - SPENDIBILE SLOT"
type input "[PERSON_NAME] CASINO 25% MAX 200 EURO - SPENDIBILE SLOT"
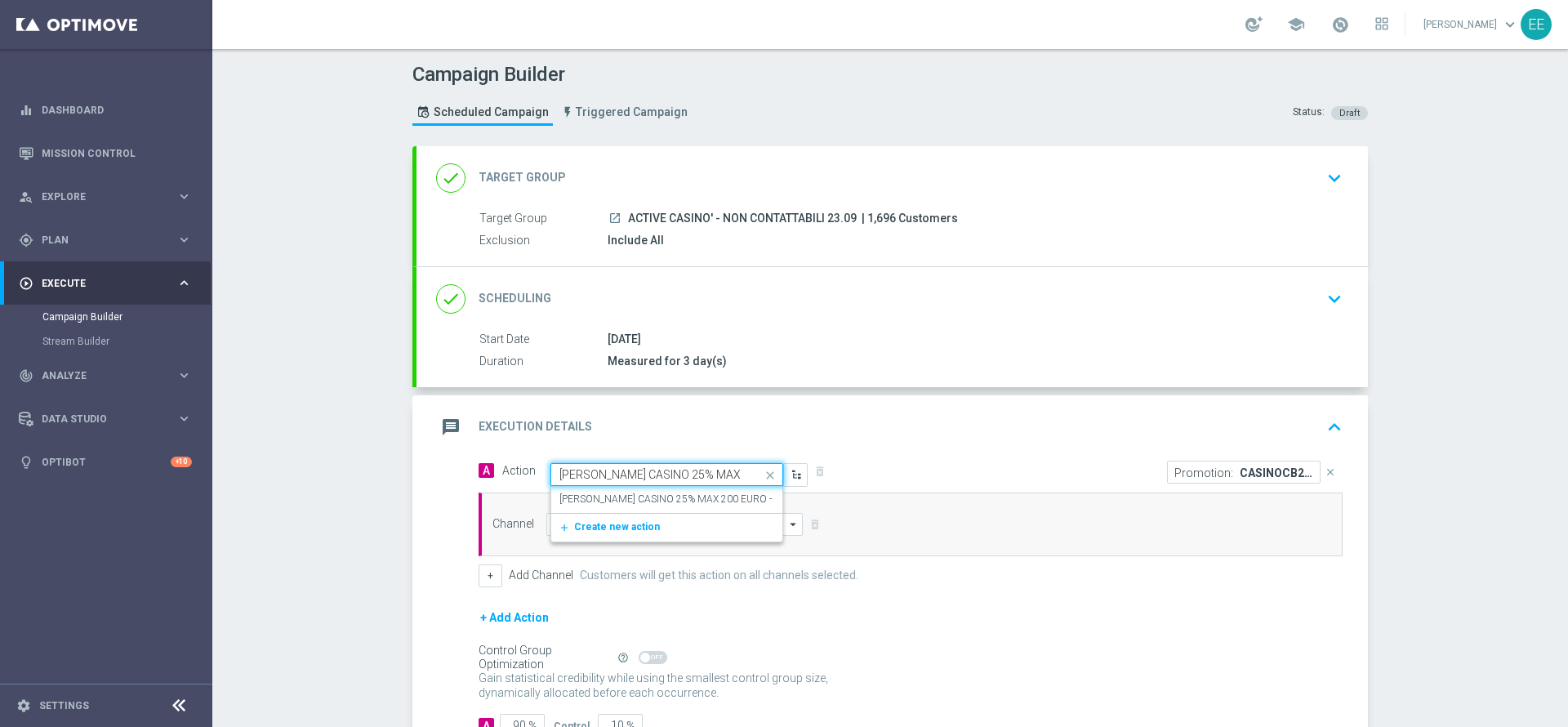
scroll to position [0, 117]
click at [655, 496] on label "[PERSON_NAME] CASINO 25% MAX 200 EURO - SPENDIBILE SLOT" at bounding box center [706, 500] width 294 height 14
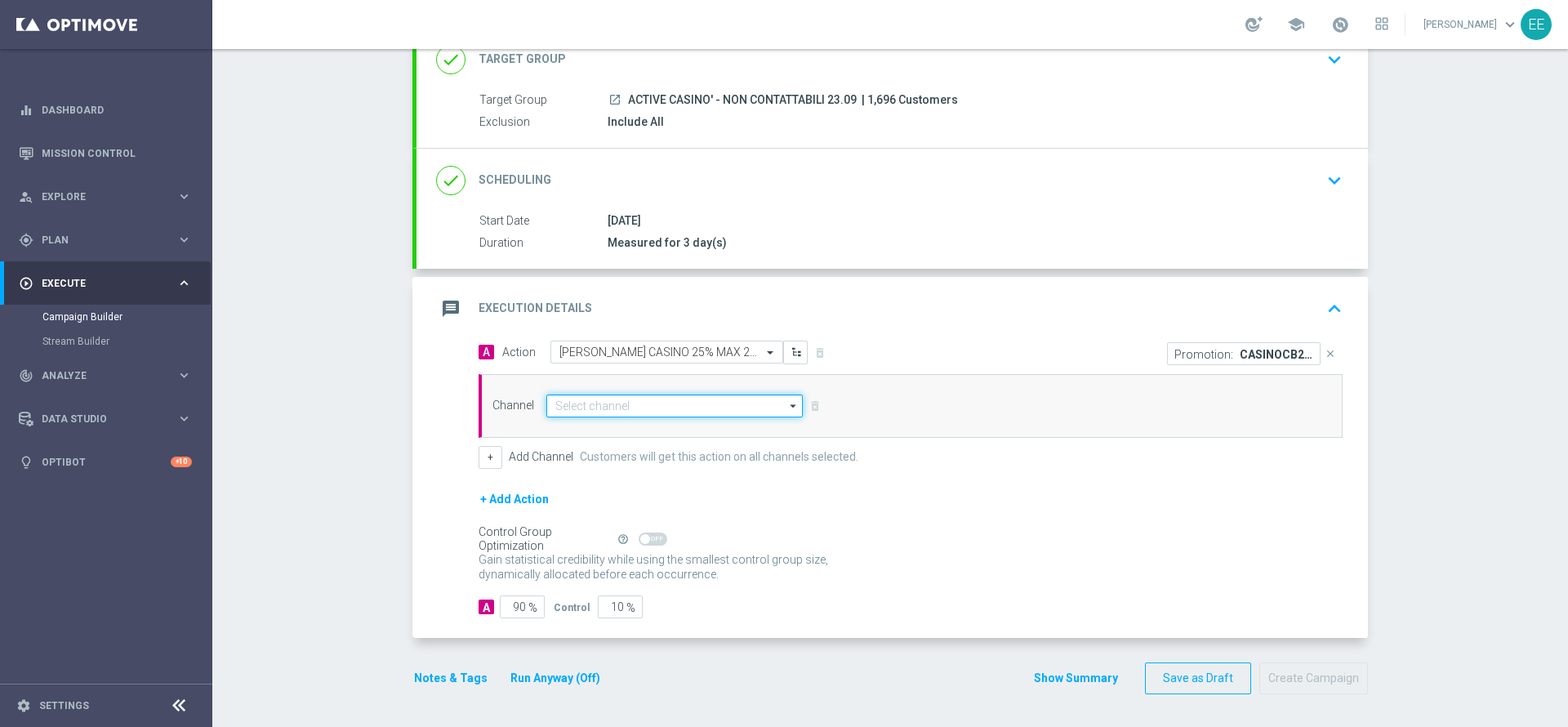
click at [560, 409] on input at bounding box center [675, 406] width 257 height 23
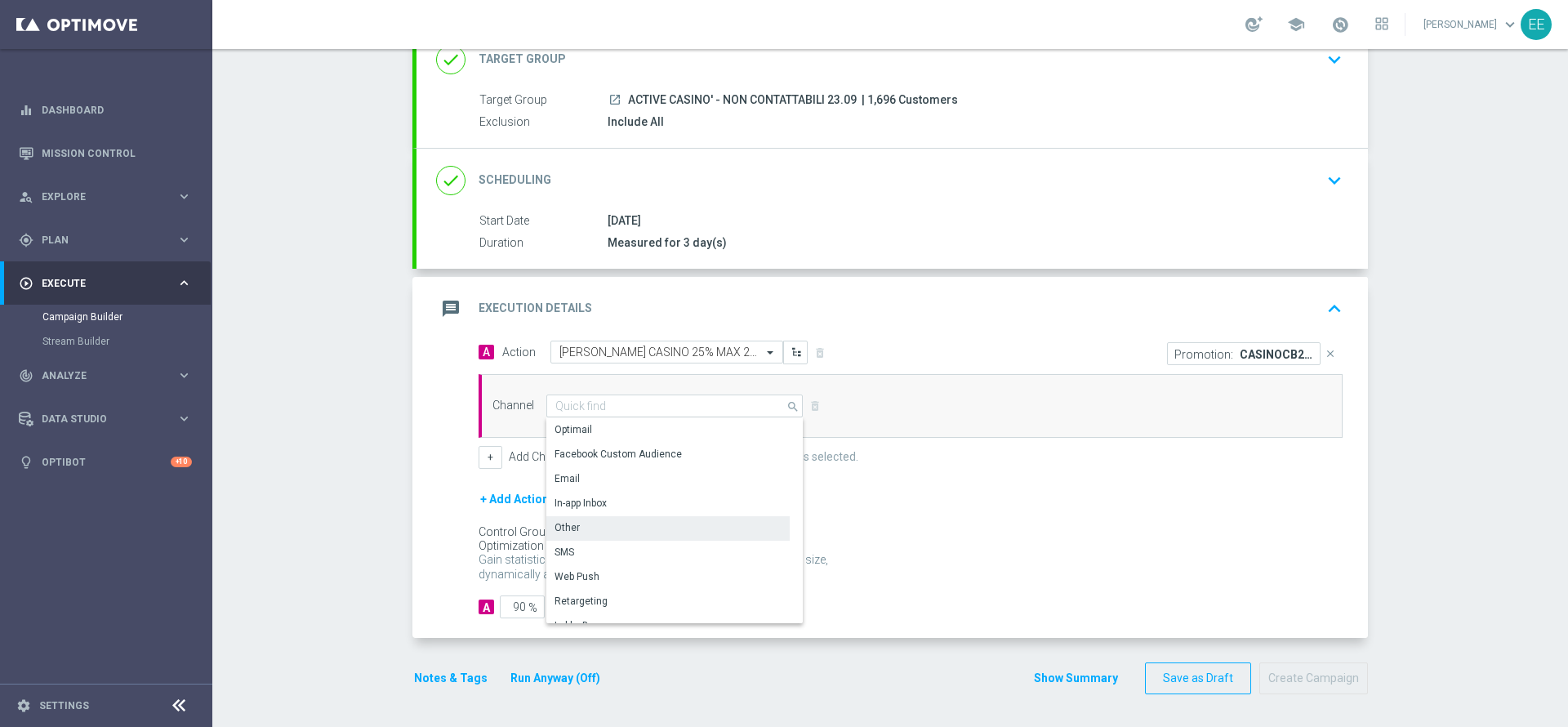
click at [576, 532] on div "Other" at bounding box center [668, 528] width 243 height 23
type input "Other"
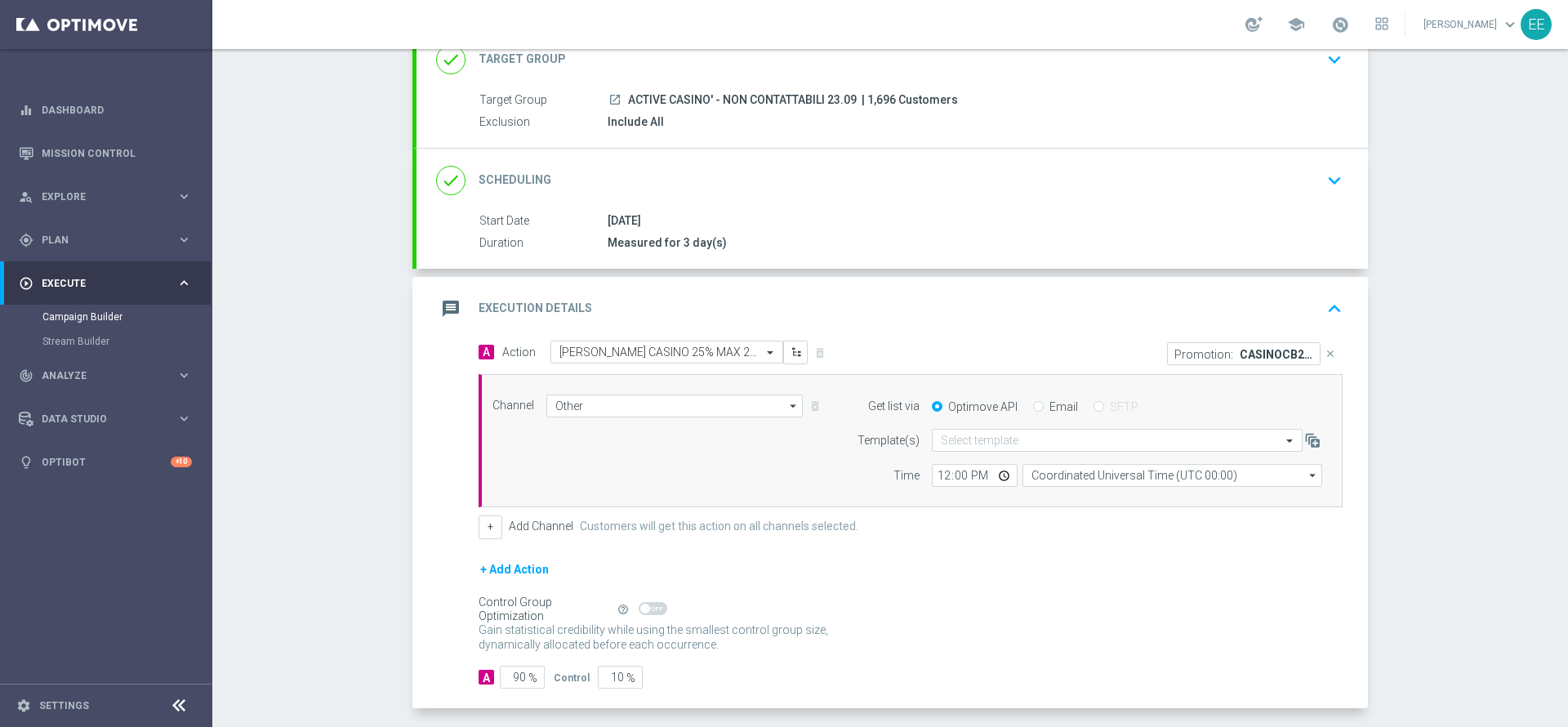
click at [1033, 412] on input "Email" at bounding box center [1037, 408] width 10 height 10
radio input "true"
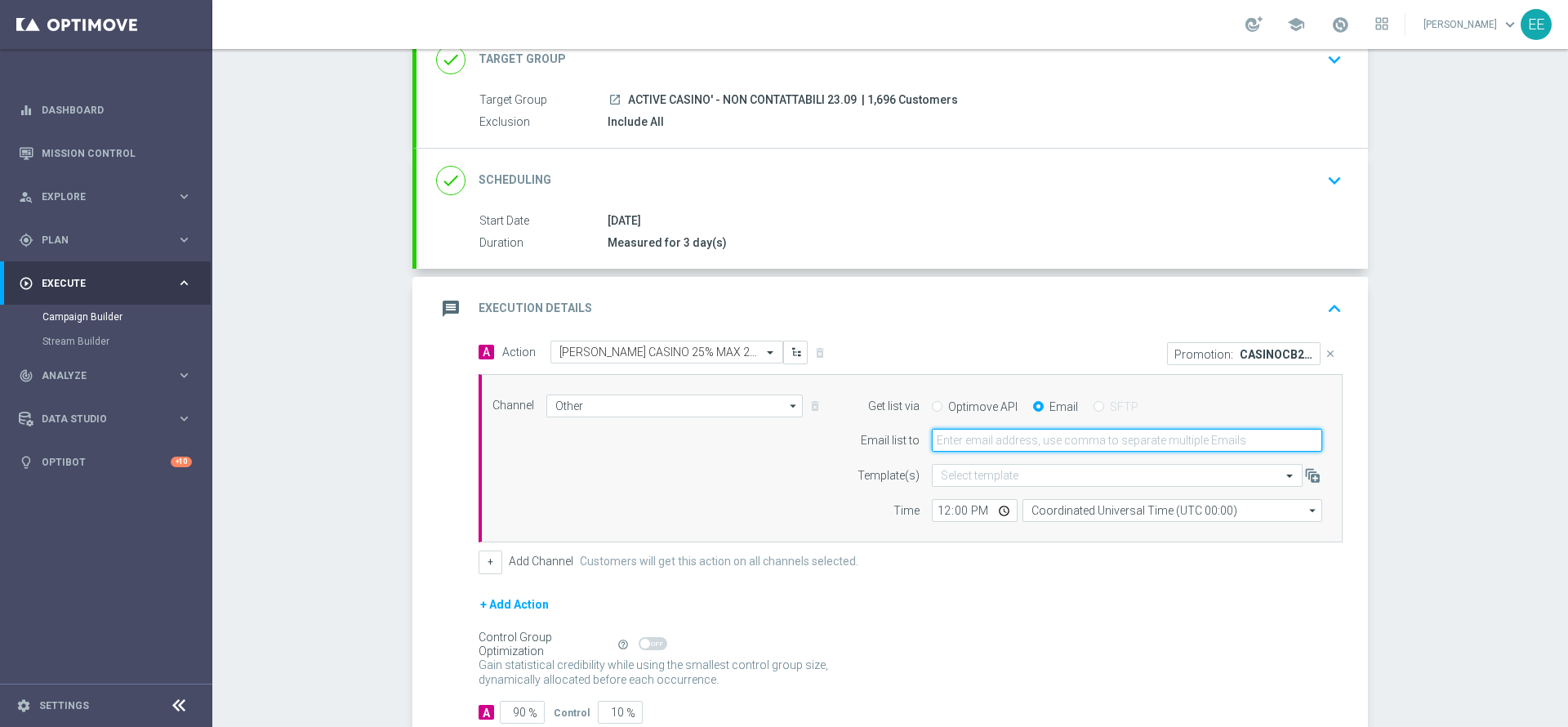
click at [1034, 440] on input "email" at bounding box center [1126, 440] width 390 height 23
type input "[PERSON_NAME][EMAIL_ADDRESS][DOMAIN_NAME]"
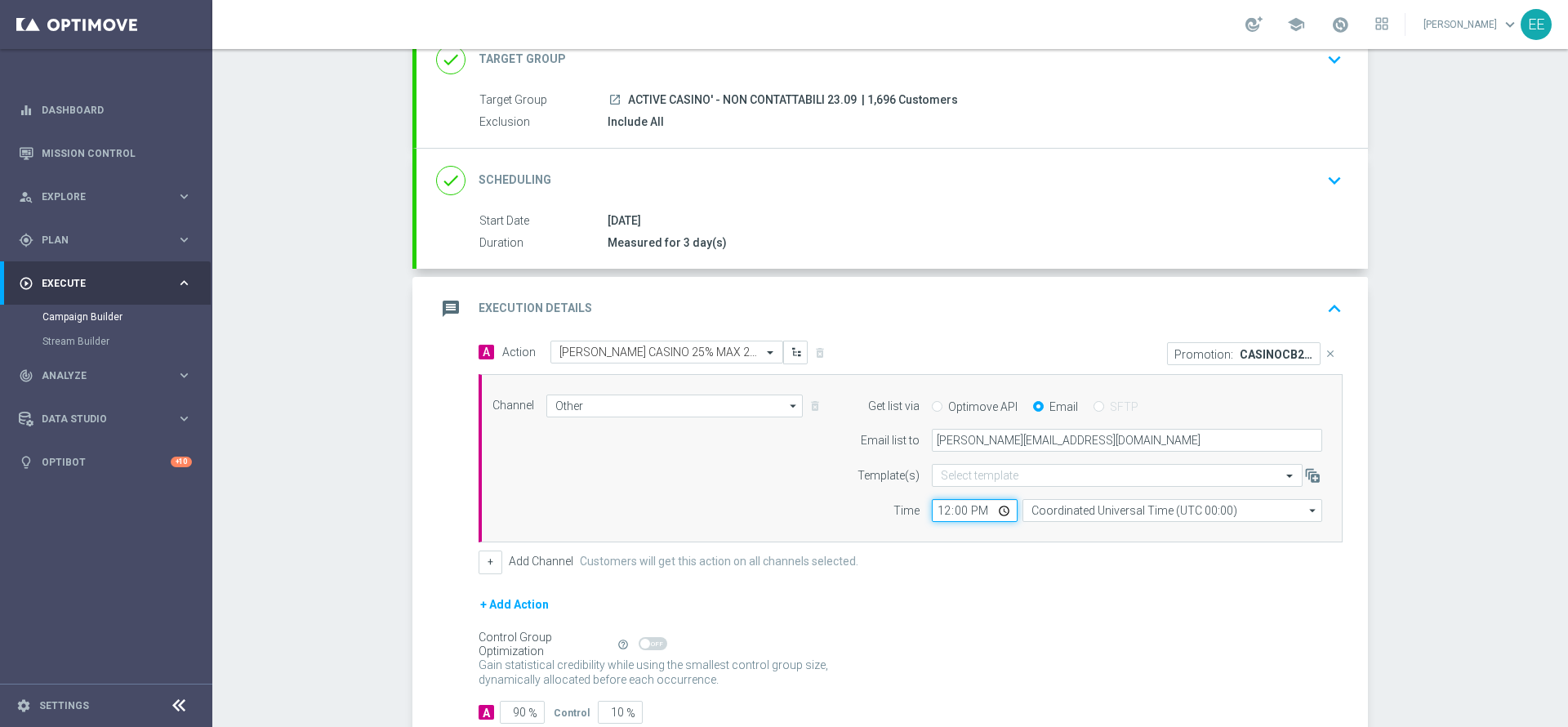
click at [931, 512] on input "12:00" at bounding box center [974, 511] width 85 height 23
type input "16:00"
click at [1007, 645] on div "Control Group Optimization Self Optimizing Campaign help_outline" at bounding box center [910, 644] width 864 height 18
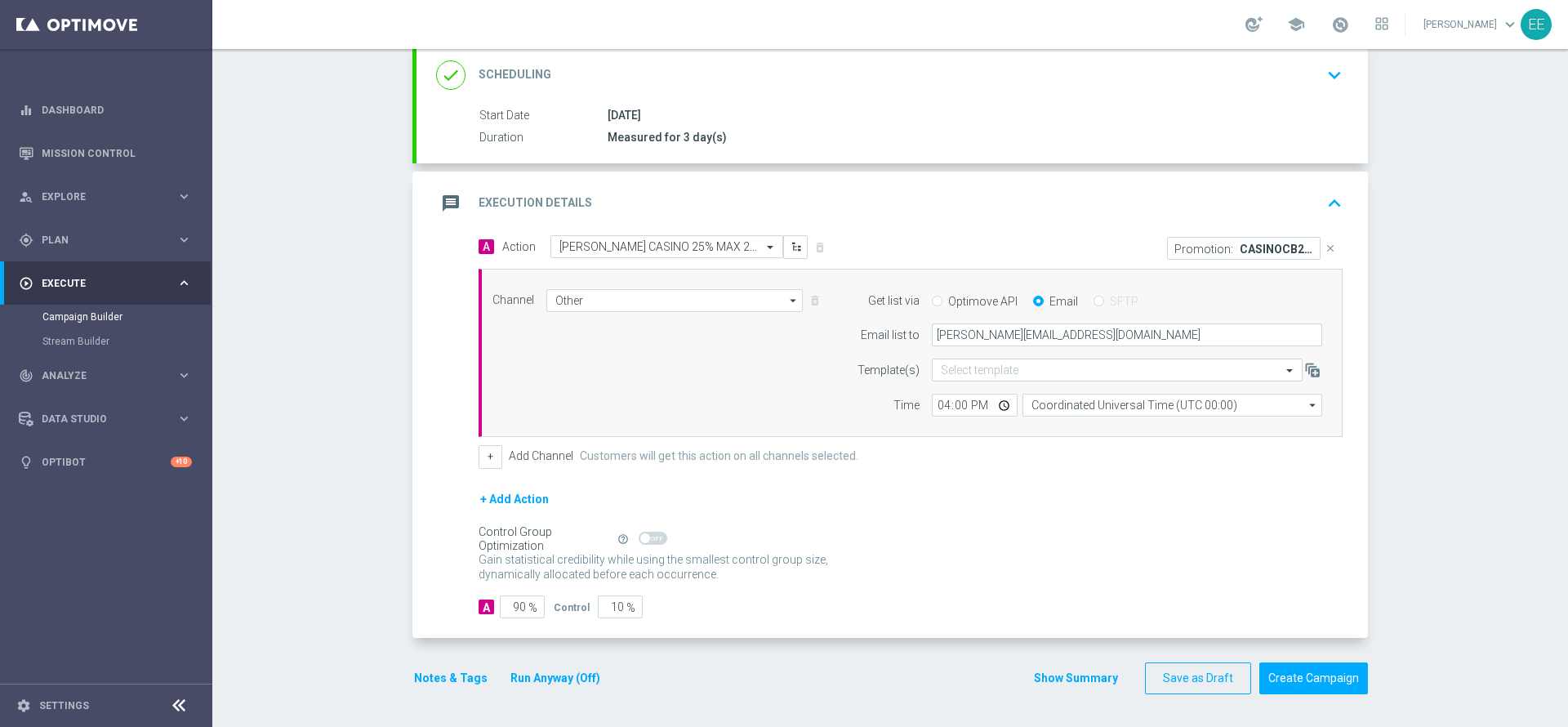
click at [440, 676] on button "Notes & Tags" at bounding box center [450, 679] width 77 height 21
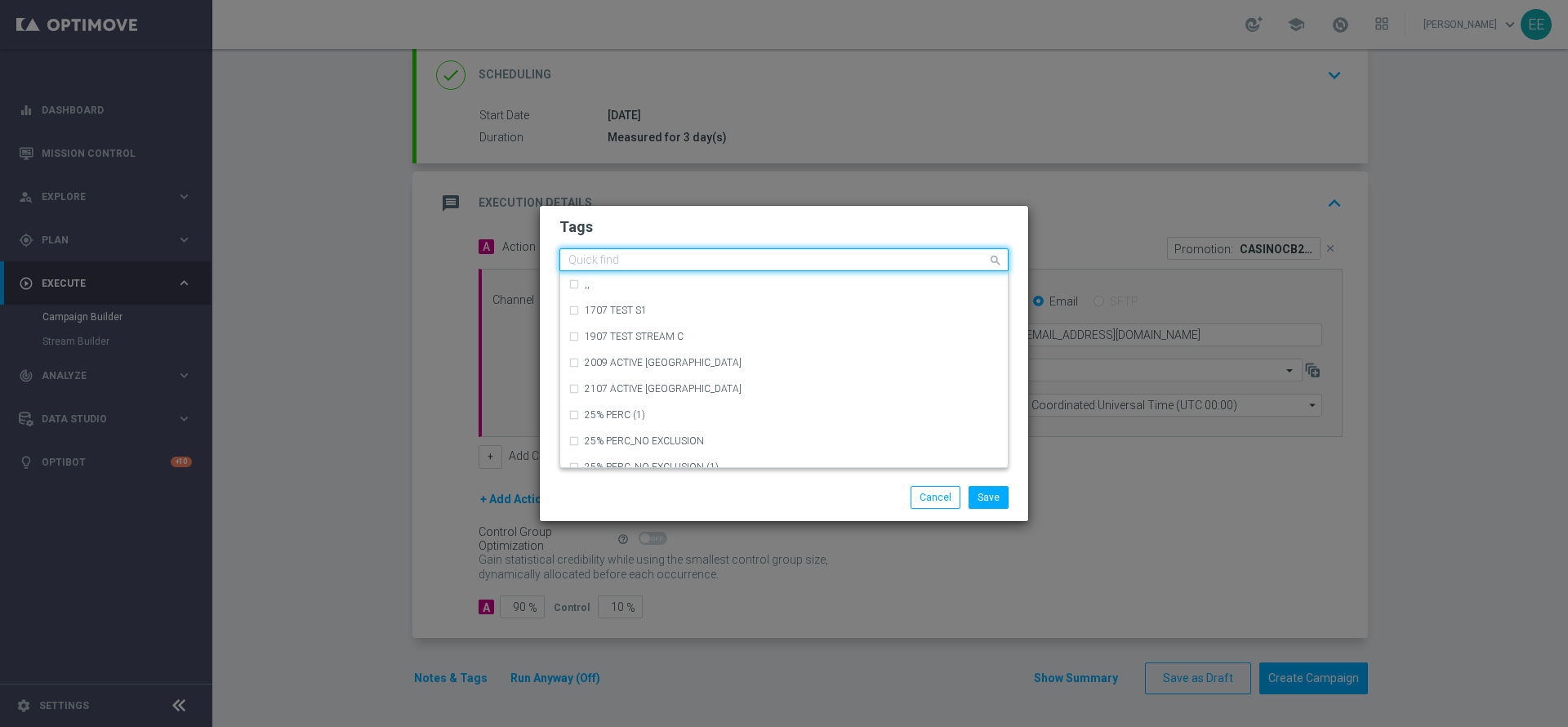
click at [639, 251] on div "Quick find" at bounding box center [773, 261] width 427 height 21
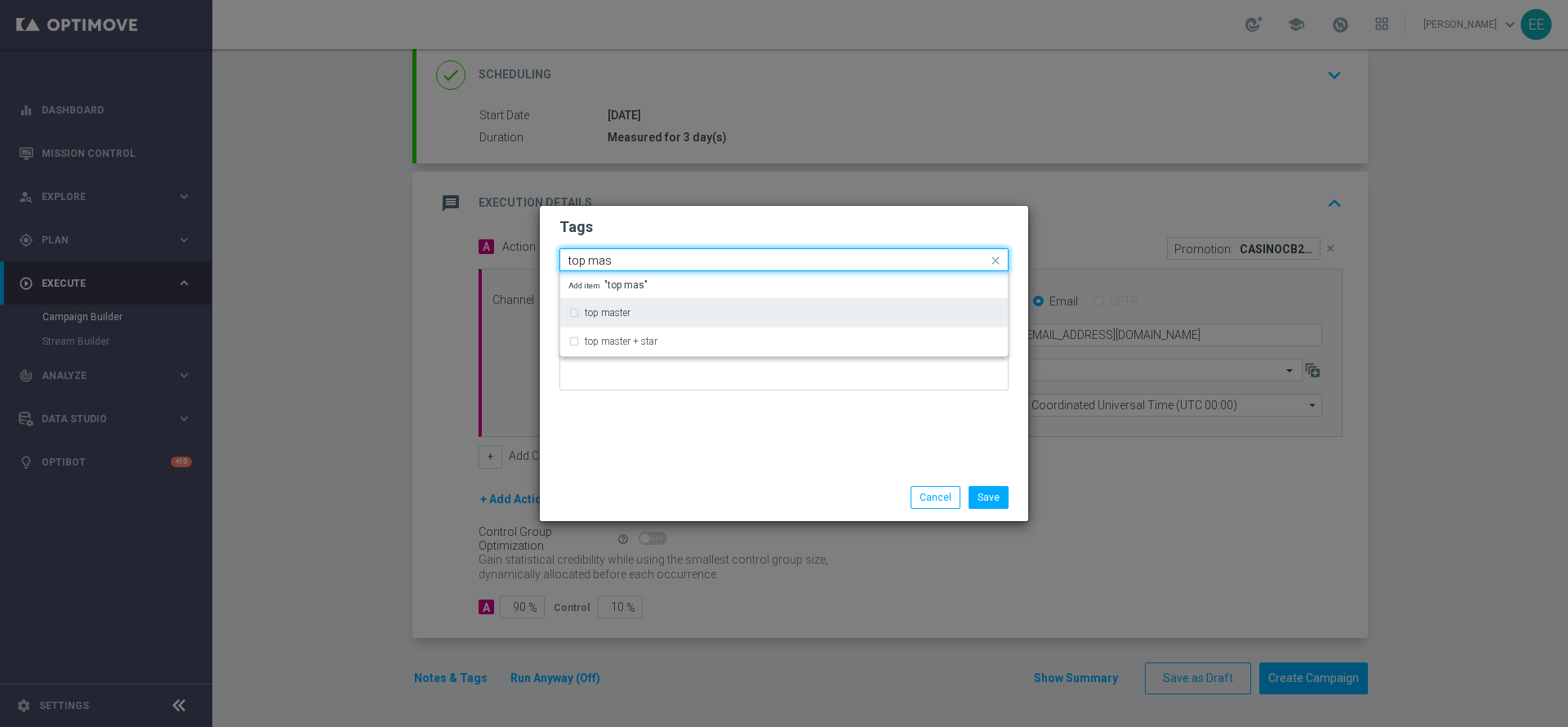
type input "top mas"
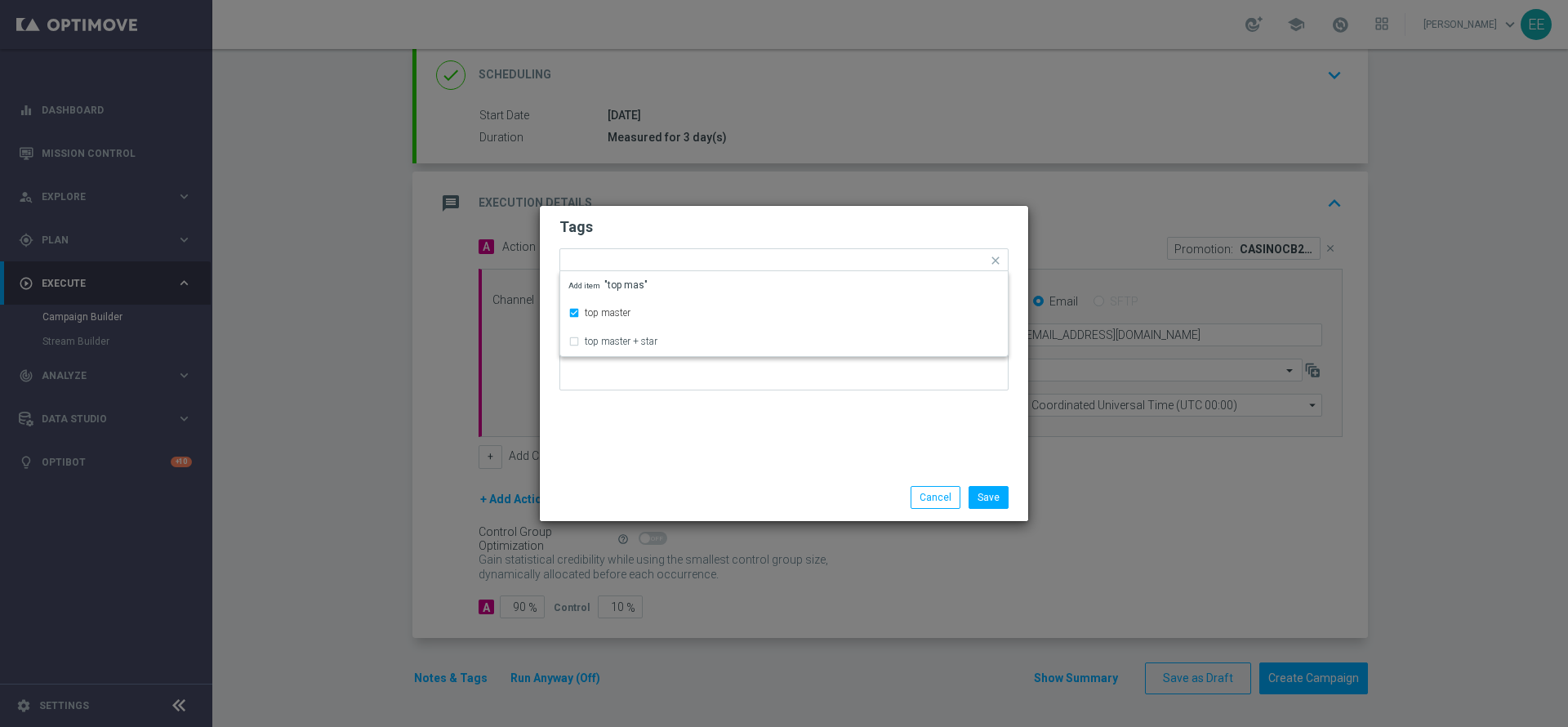
click at [720, 225] on h2 "Tags" at bounding box center [784, 227] width 449 height 20
click at [723, 244] on form "Tags Add a new tag × top master Notes" at bounding box center [784, 309] width 449 height 191
click at [717, 261] on input "text" at bounding box center [820, 262] width 335 height 14
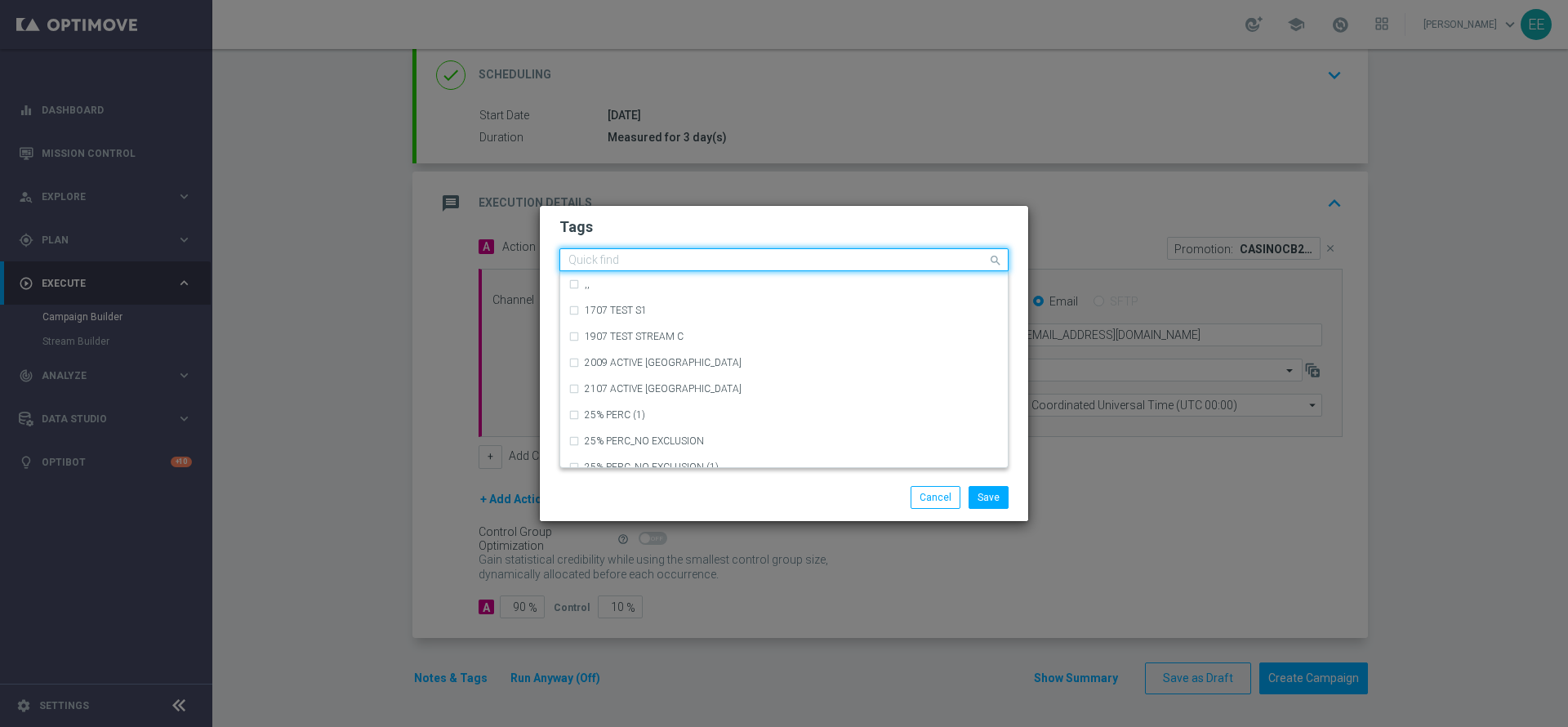
click at [685, 221] on h2 "Tags" at bounding box center [784, 227] width 449 height 20
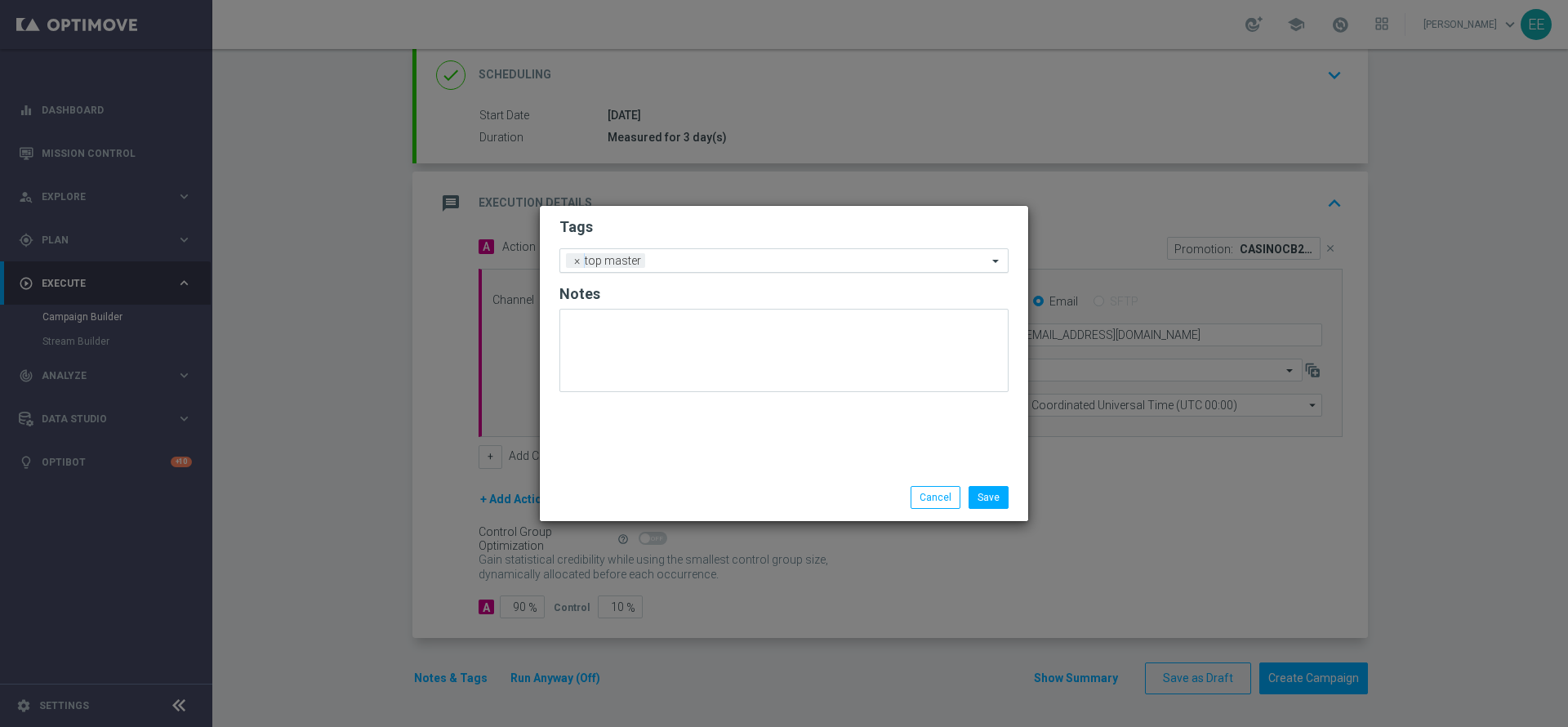
click at [723, 251] on div "Add a new tag × top master" at bounding box center [773, 261] width 427 height 23
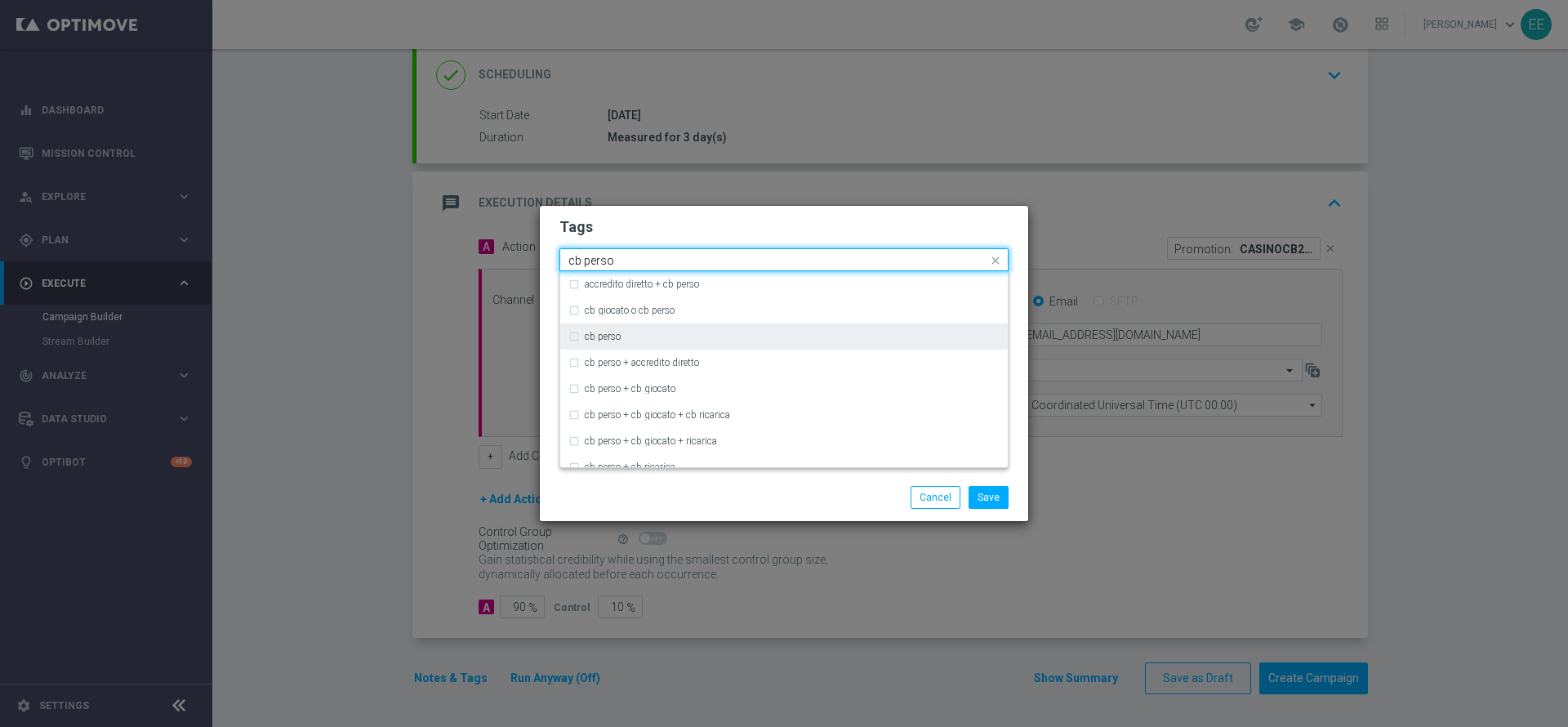
click at [637, 339] on div "cb perso" at bounding box center [792, 336] width 415 height 9
type input "cb perso"
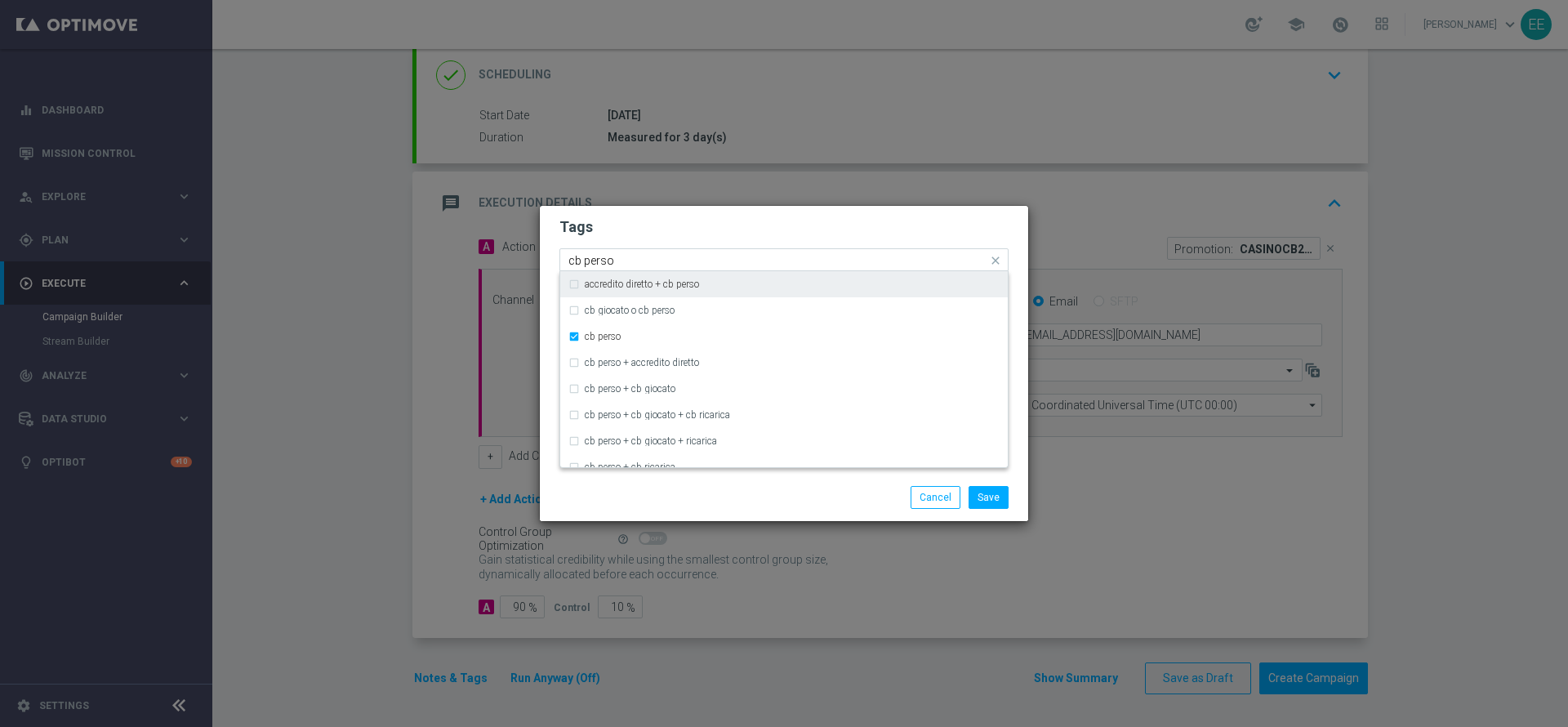
click at [812, 259] on input "cb perso" at bounding box center [778, 261] width 419 height 14
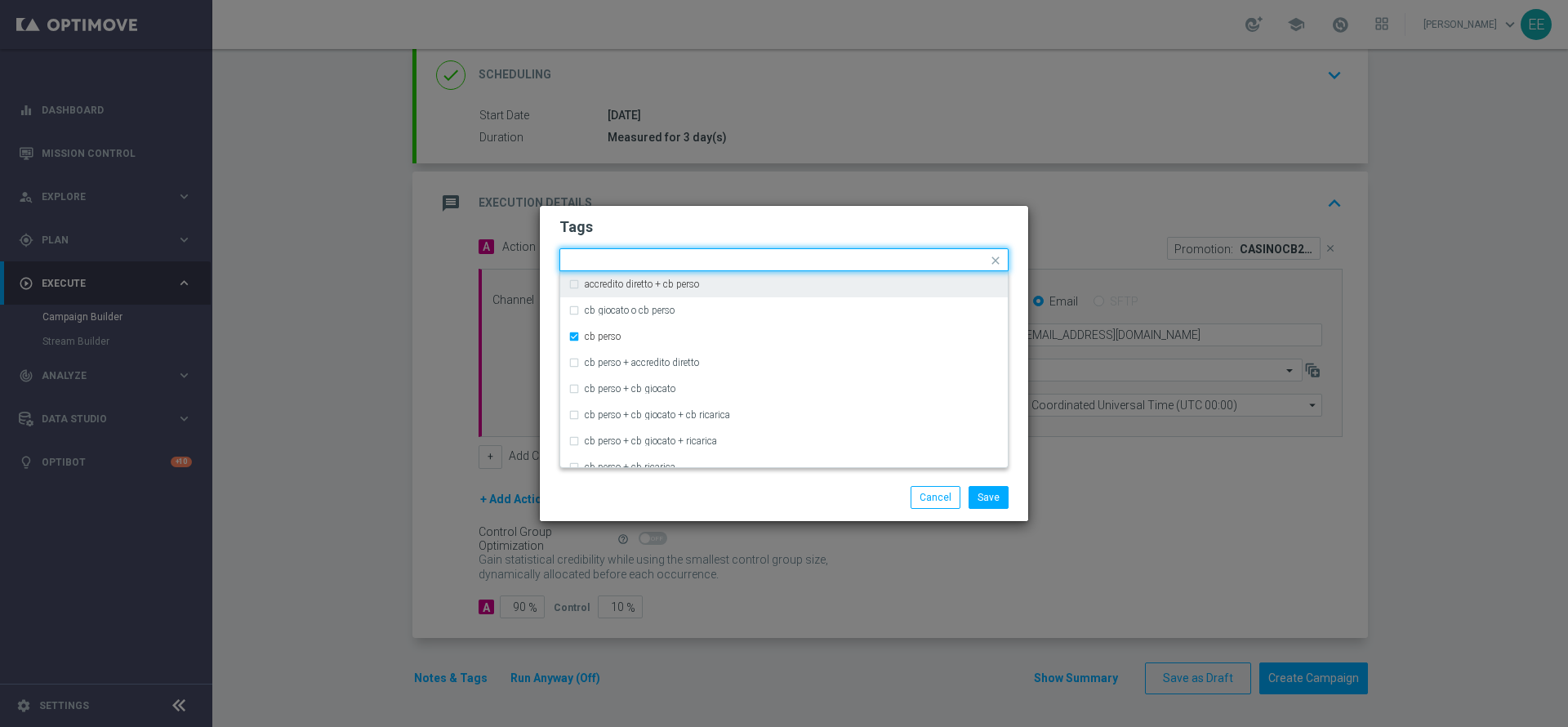
click at [862, 238] on form "Tags Quick find × top master × [PERSON_NAME] accredito diretto + [PERSON_NAME] …" at bounding box center [784, 308] width 449 height 190
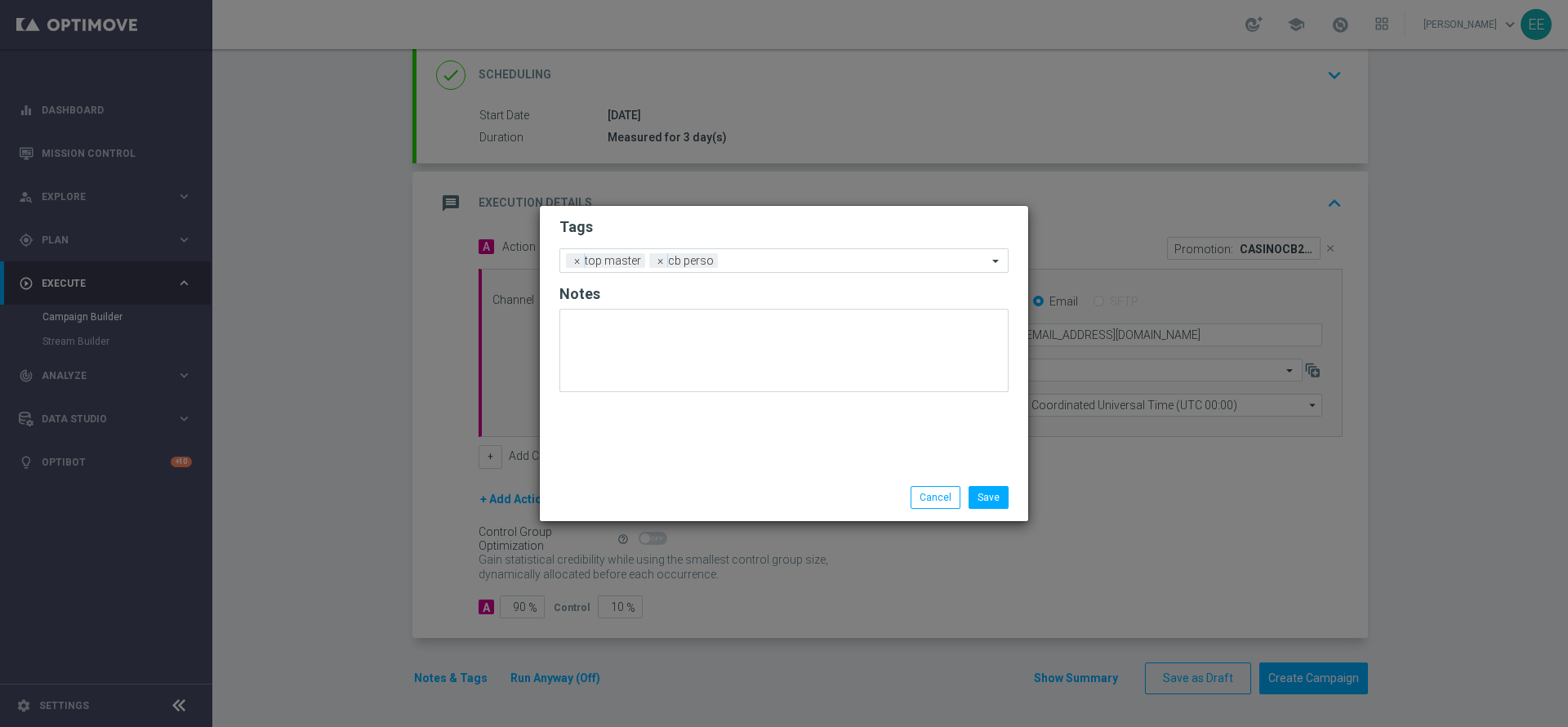
click at [857, 241] on form "Tags Add a new tag × top master × [PERSON_NAME] Notes" at bounding box center [784, 309] width 449 height 191
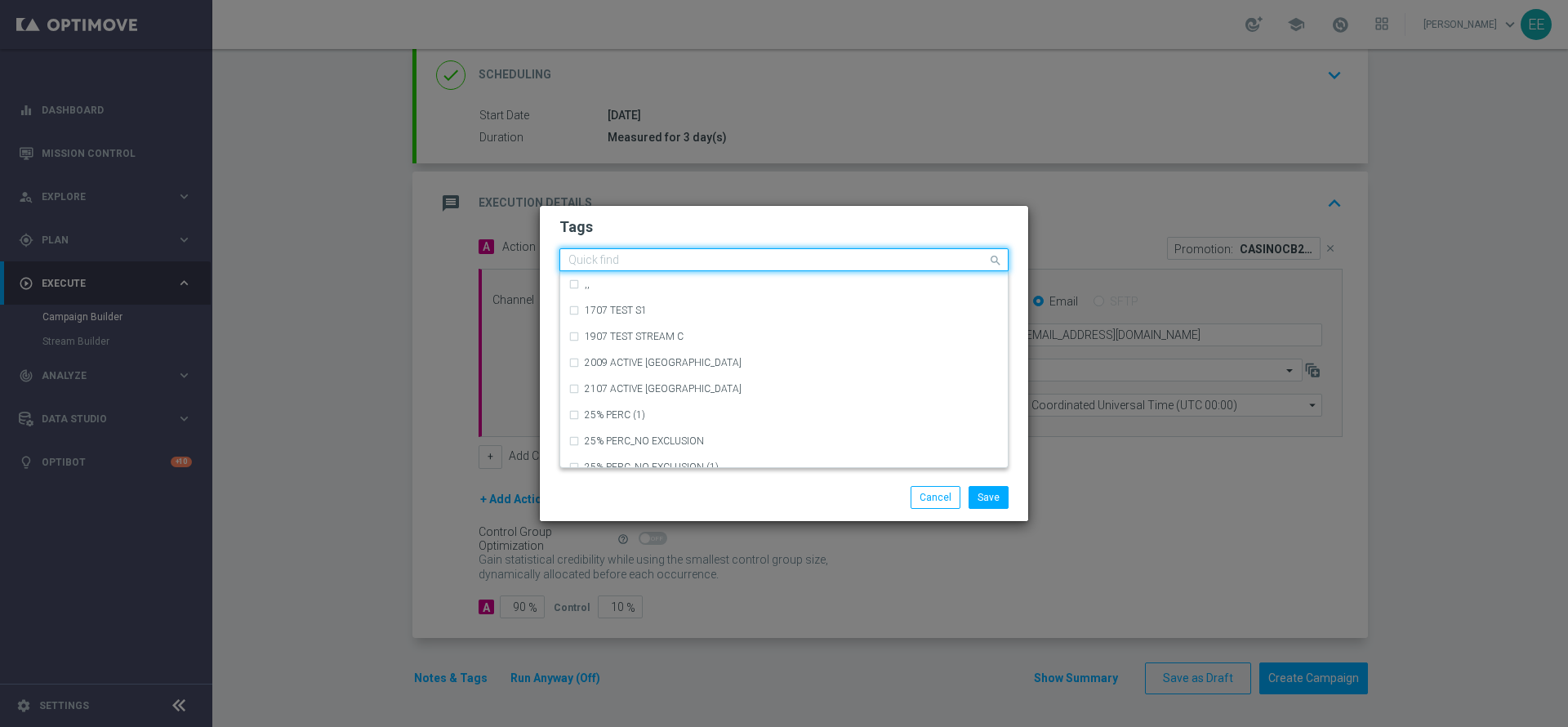
click at [841, 253] on div "Quick find × top master × [PERSON_NAME]" at bounding box center [773, 261] width 427 height 21
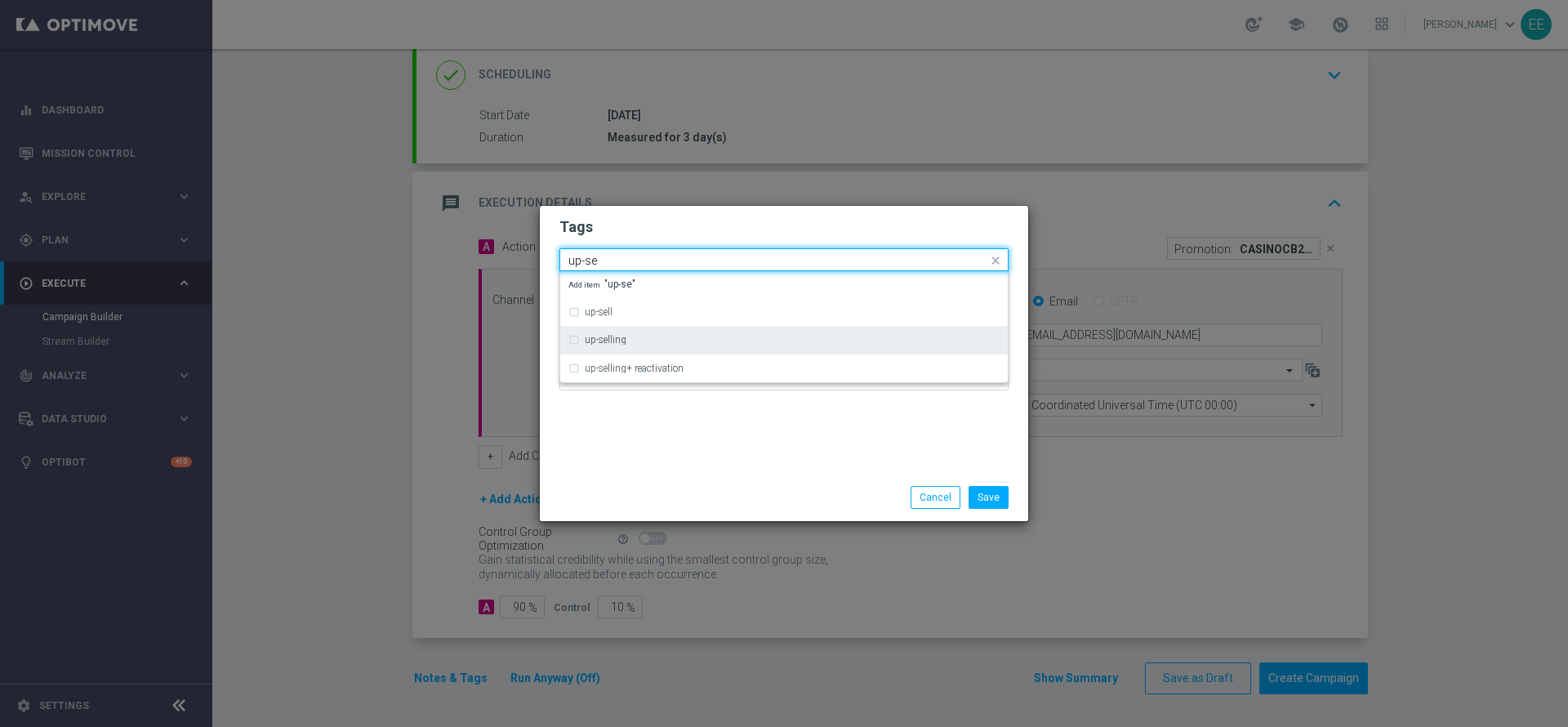
type input "up-se"
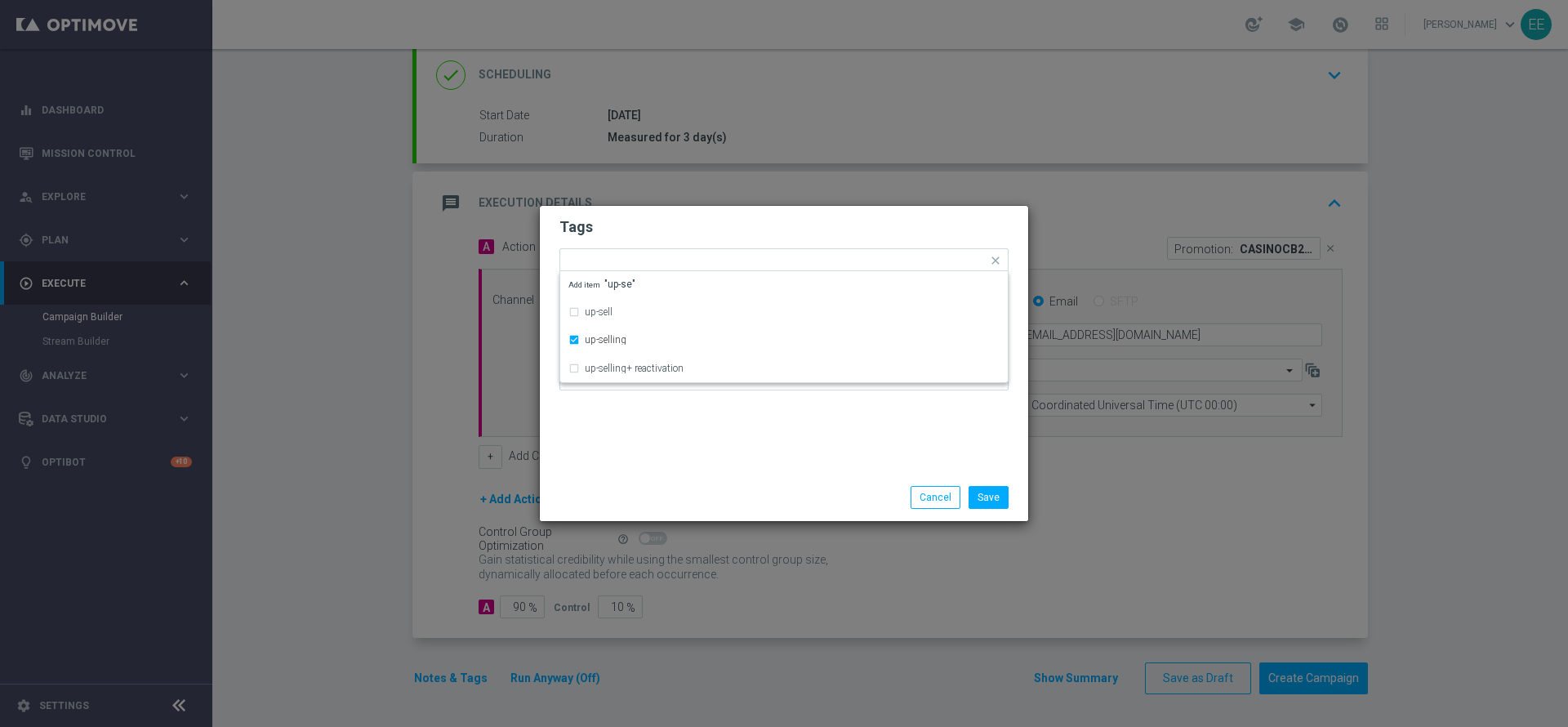
click at [806, 222] on h2 "Tags" at bounding box center [784, 227] width 449 height 20
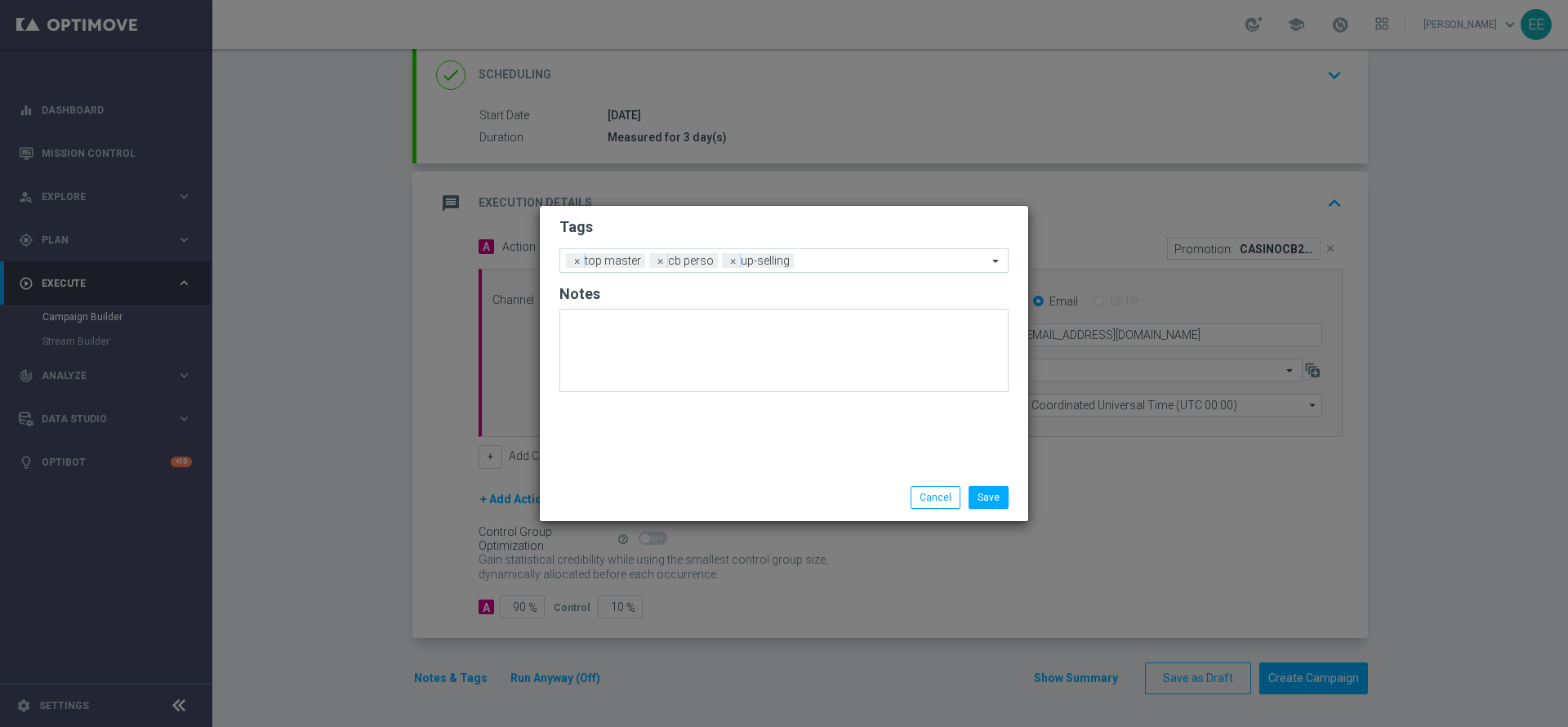
click at [876, 264] on input "text" at bounding box center [893, 262] width 187 height 14
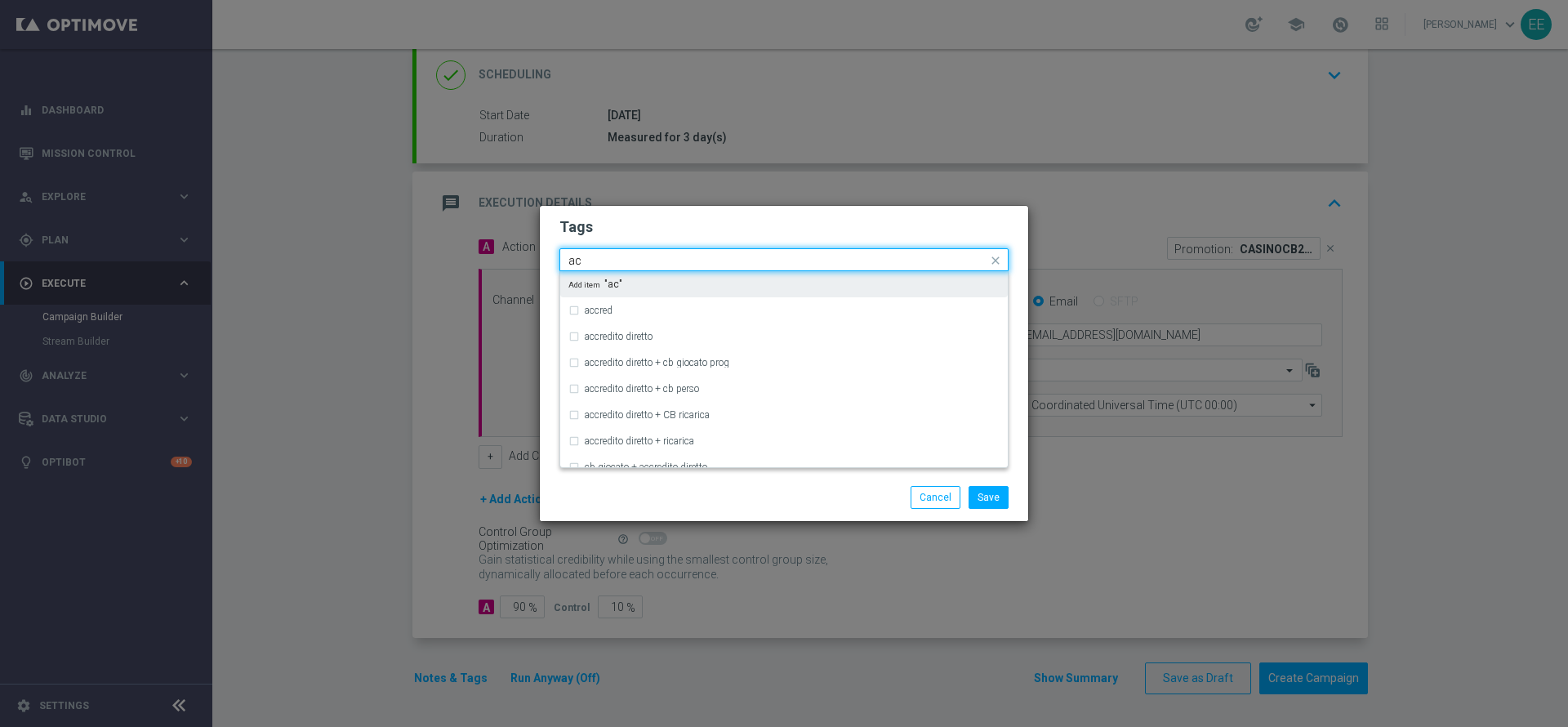
type input "a"
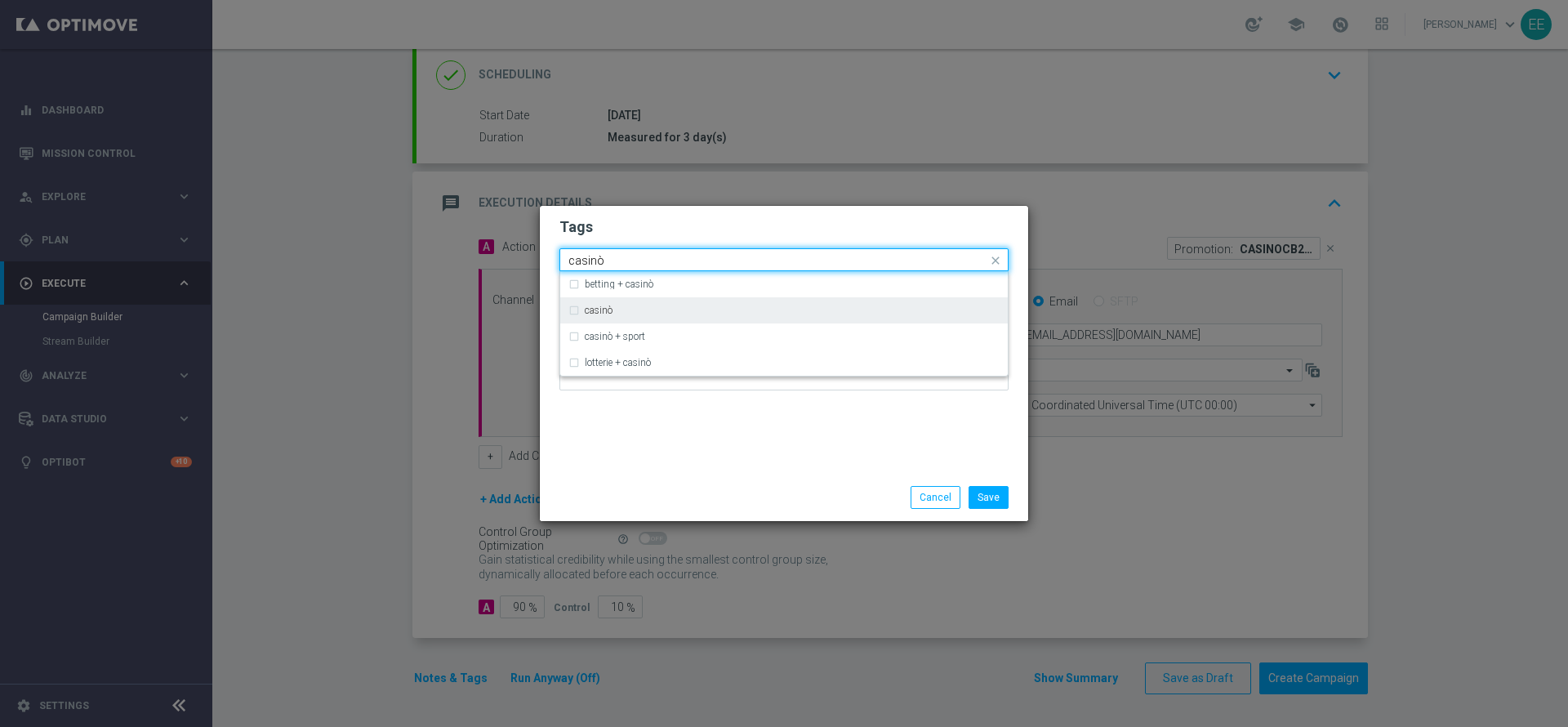
click at [694, 318] on div "casinò" at bounding box center [784, 311] width 431 height 27
type input "casinò"
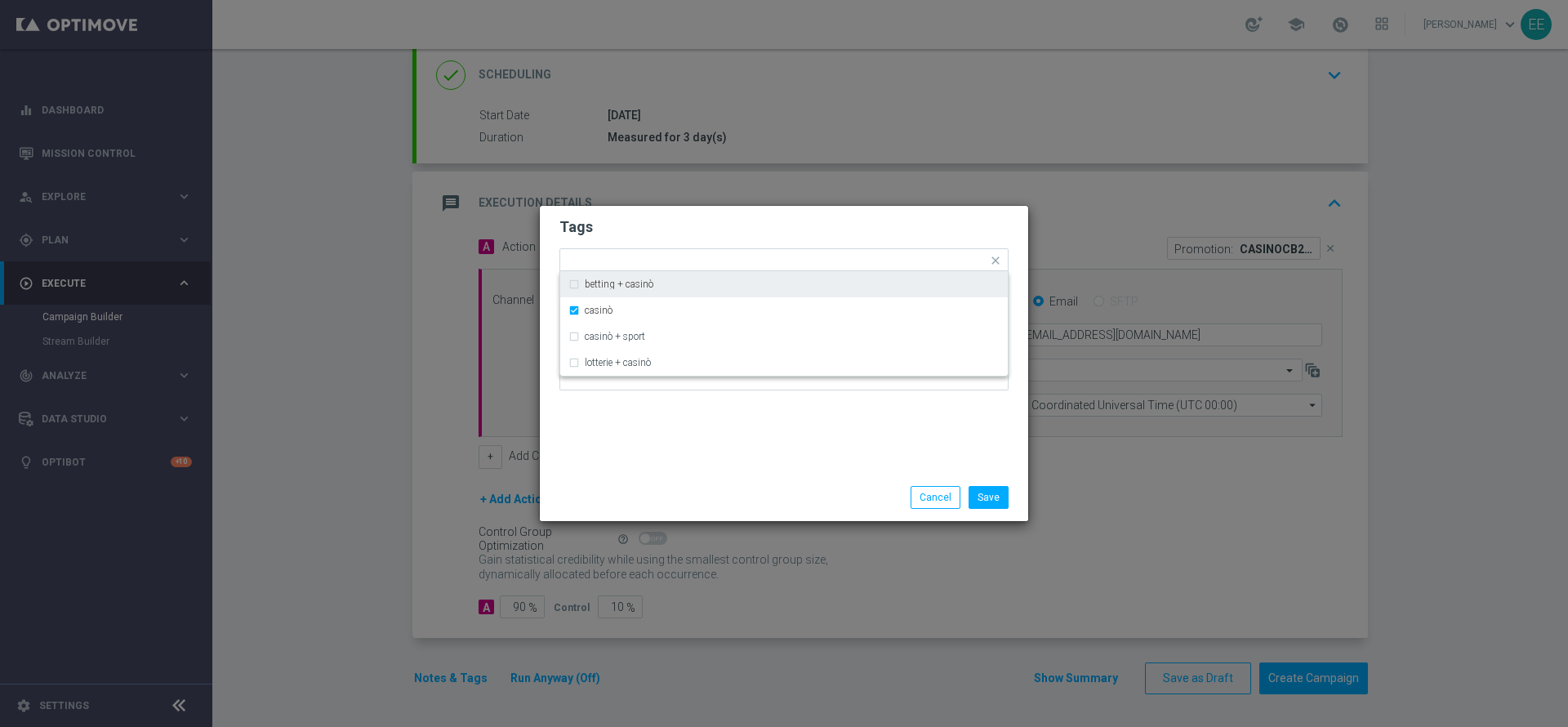
click at [861, 232] on h2 "Tags" at bounding box center [784, 227] width 449 height 20
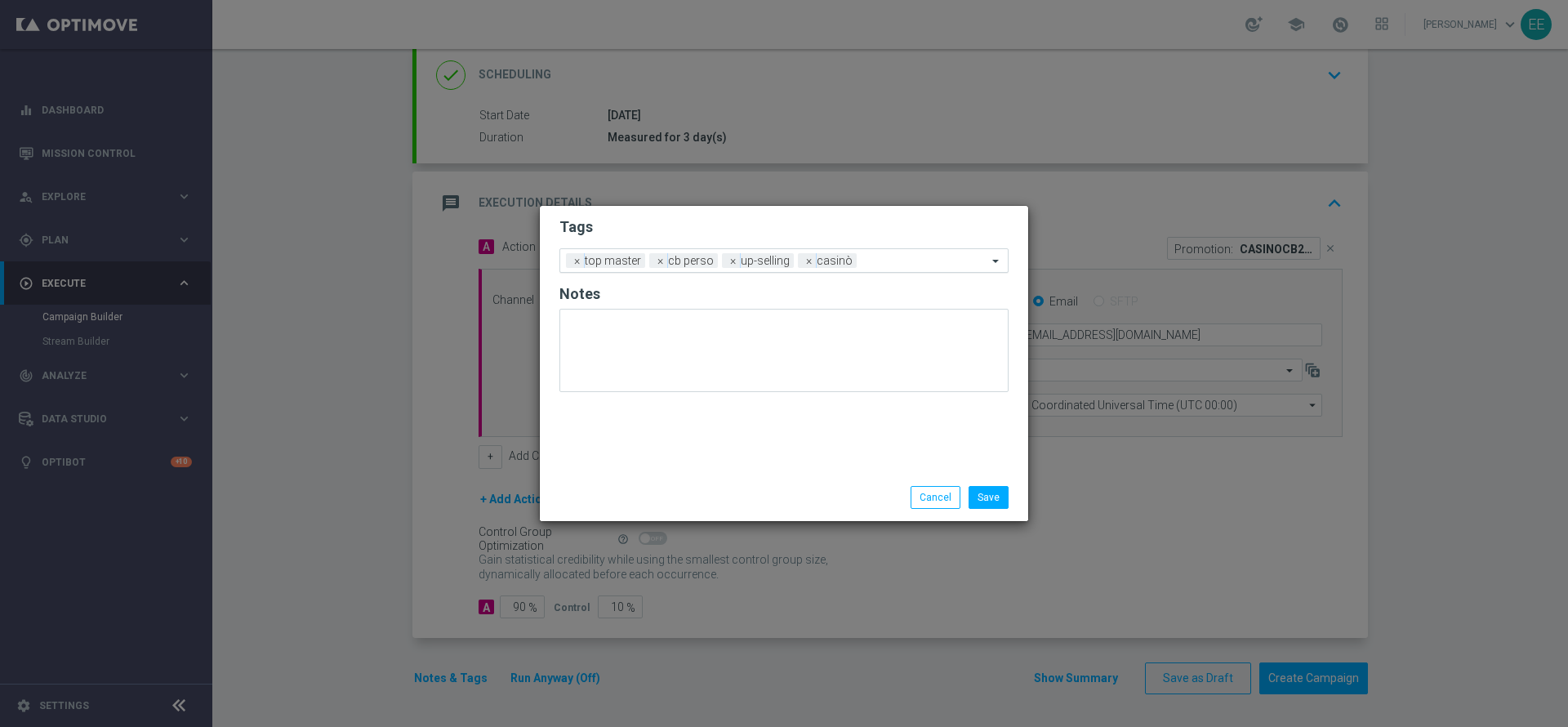
click at [890, 249] on div "Add a new tag × top master × [PERSON_NAME] × up-selling × casinò" at bounding box center [773, 261] width 427 height 23
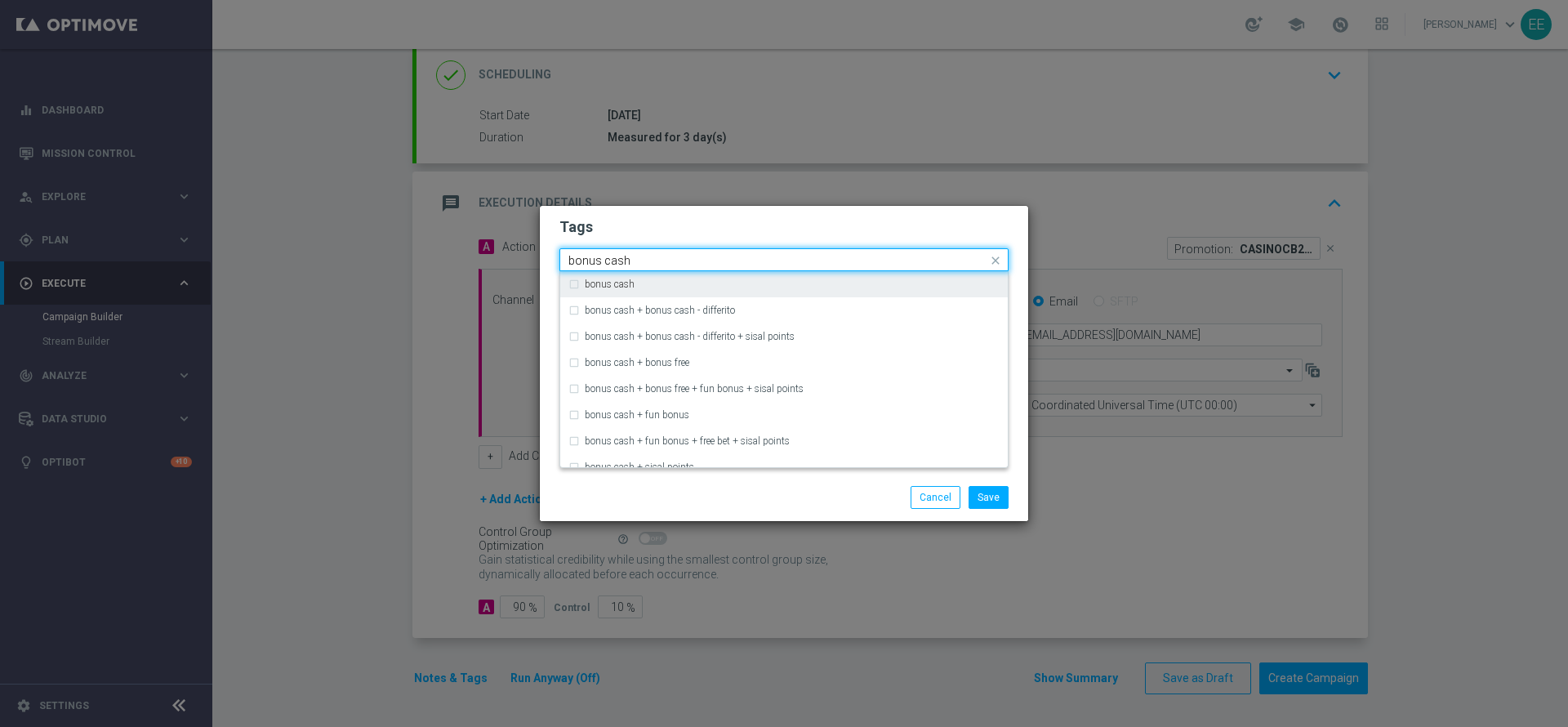
click at [817, 282] on div "bonus cash" at bounding box center [792, 284] width 415 height 9
type input "bonus cash"
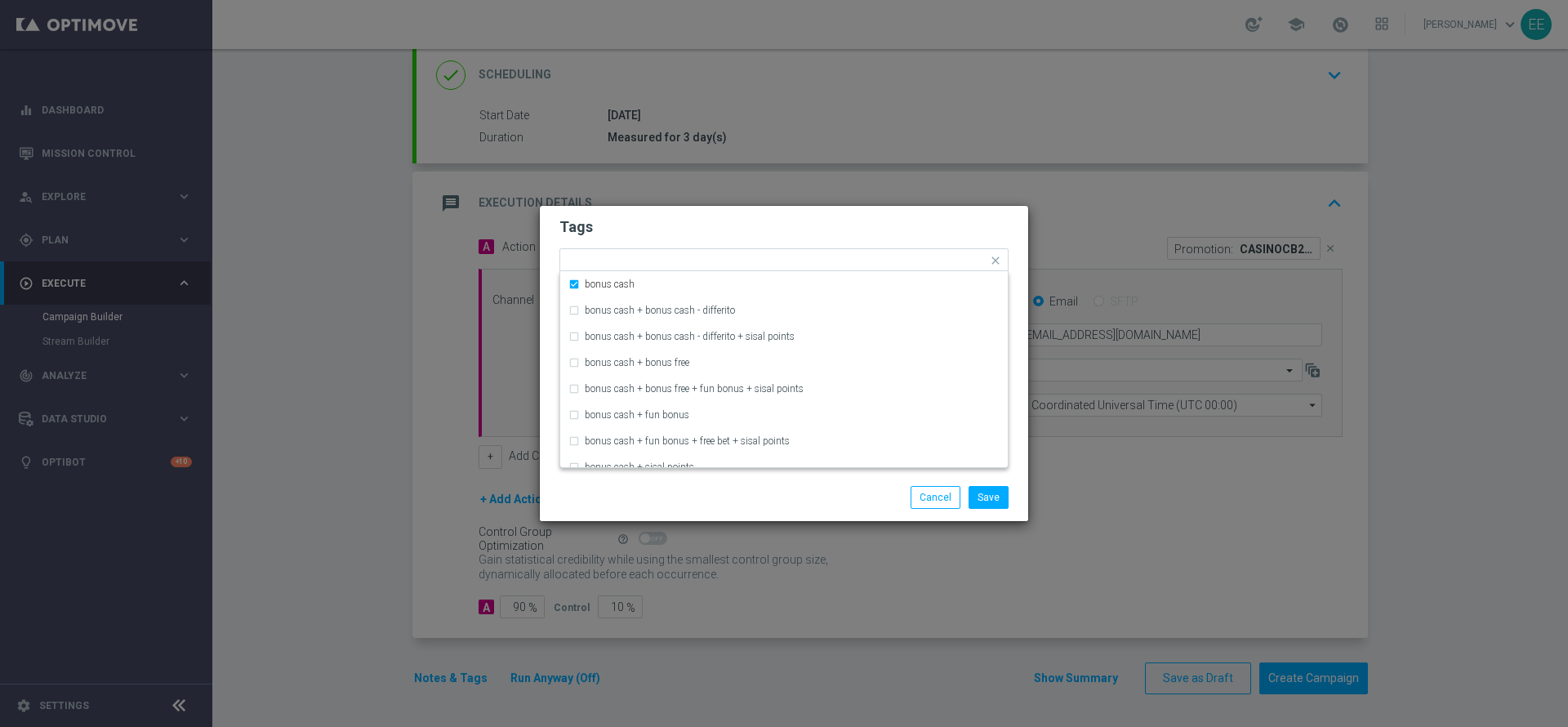
click at [873, 240] on form "Tags Quick find × top master × [PERSON_NAME] × up-selling × casinò × bonus cash…" at bounding box center [784, 308] width 449 height 190
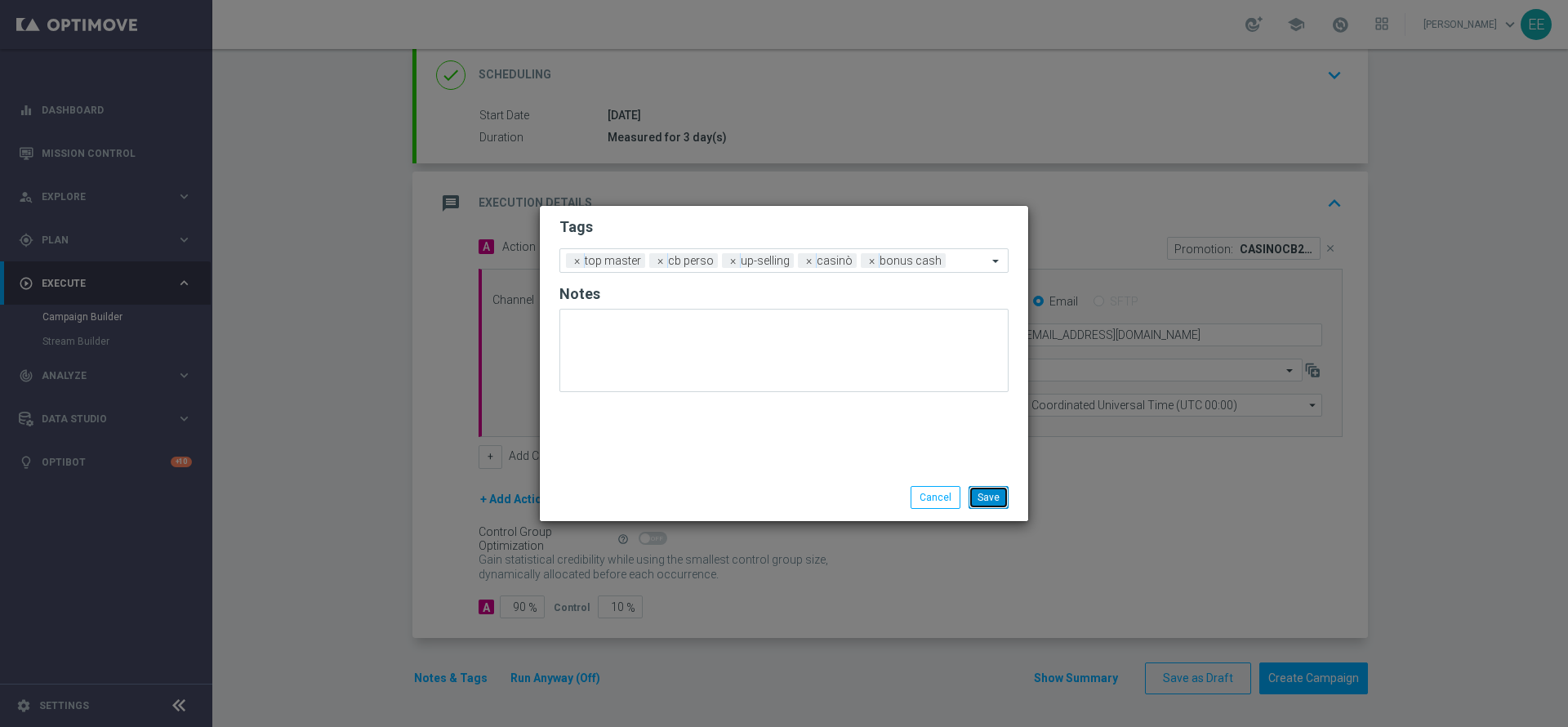
click at [990, 490] on button "Save" at bounding box center [988, 498] width 40 height 23
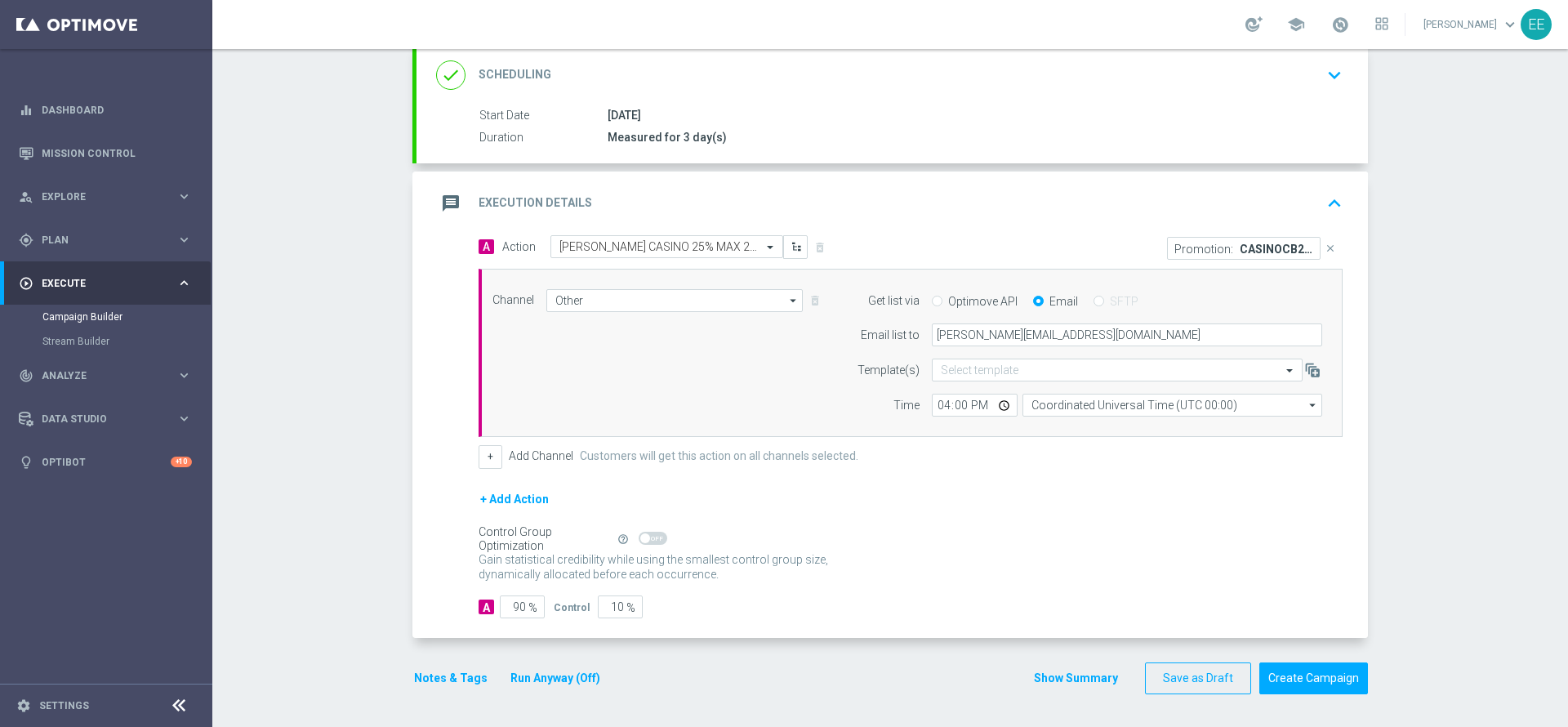
click at [523, 672] on button "Run Anyway (Off)" at bounding box center [555, 679] width 93 height 21
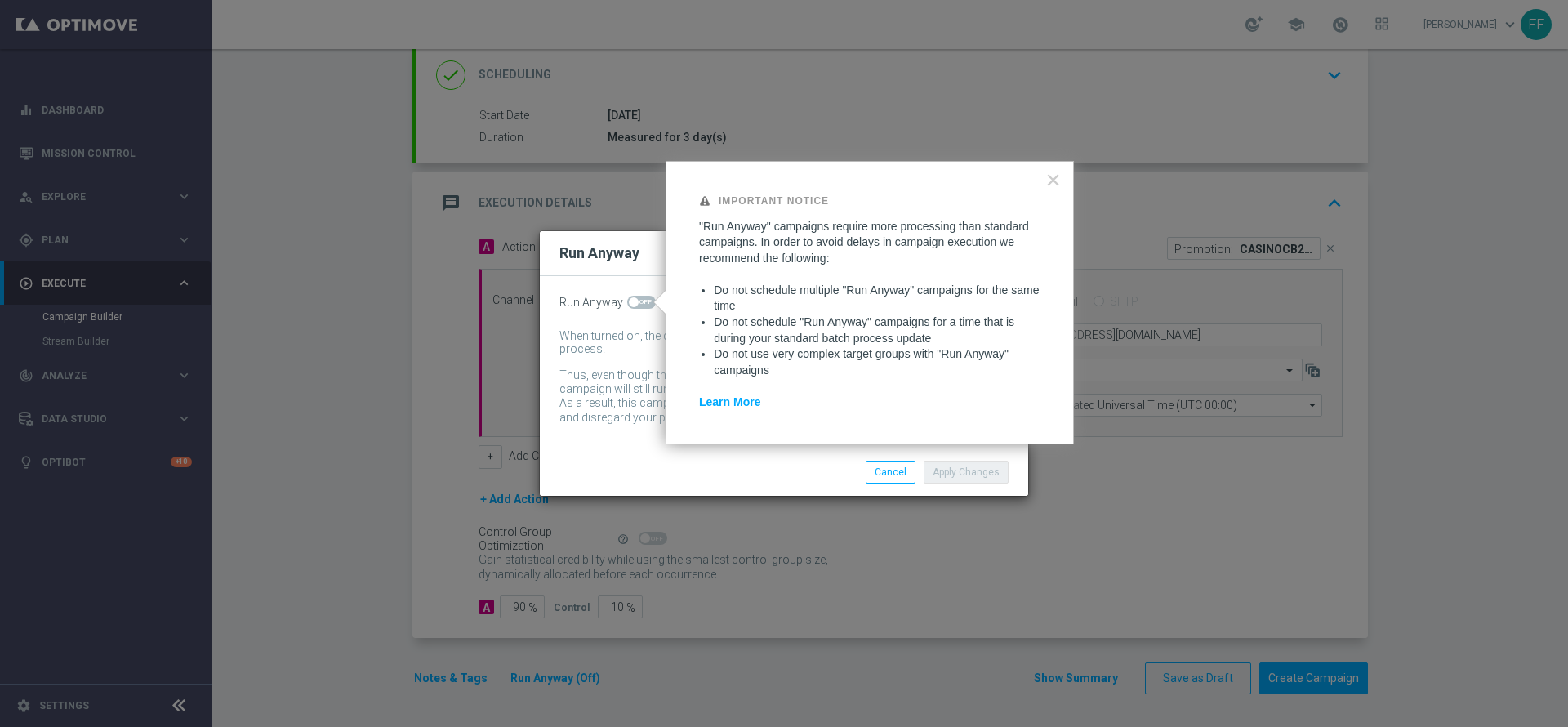
click at [637, 303] on span at bounding box center [641, 302] width 28 height 13
click at [637, 303] on input "checkbox" at bounding box center [641, 302] width 28 height 13
checkbox input "true"
click at [982, 473] on button "Apply Changes" at bounding box center [966, 472] width 85 height 23
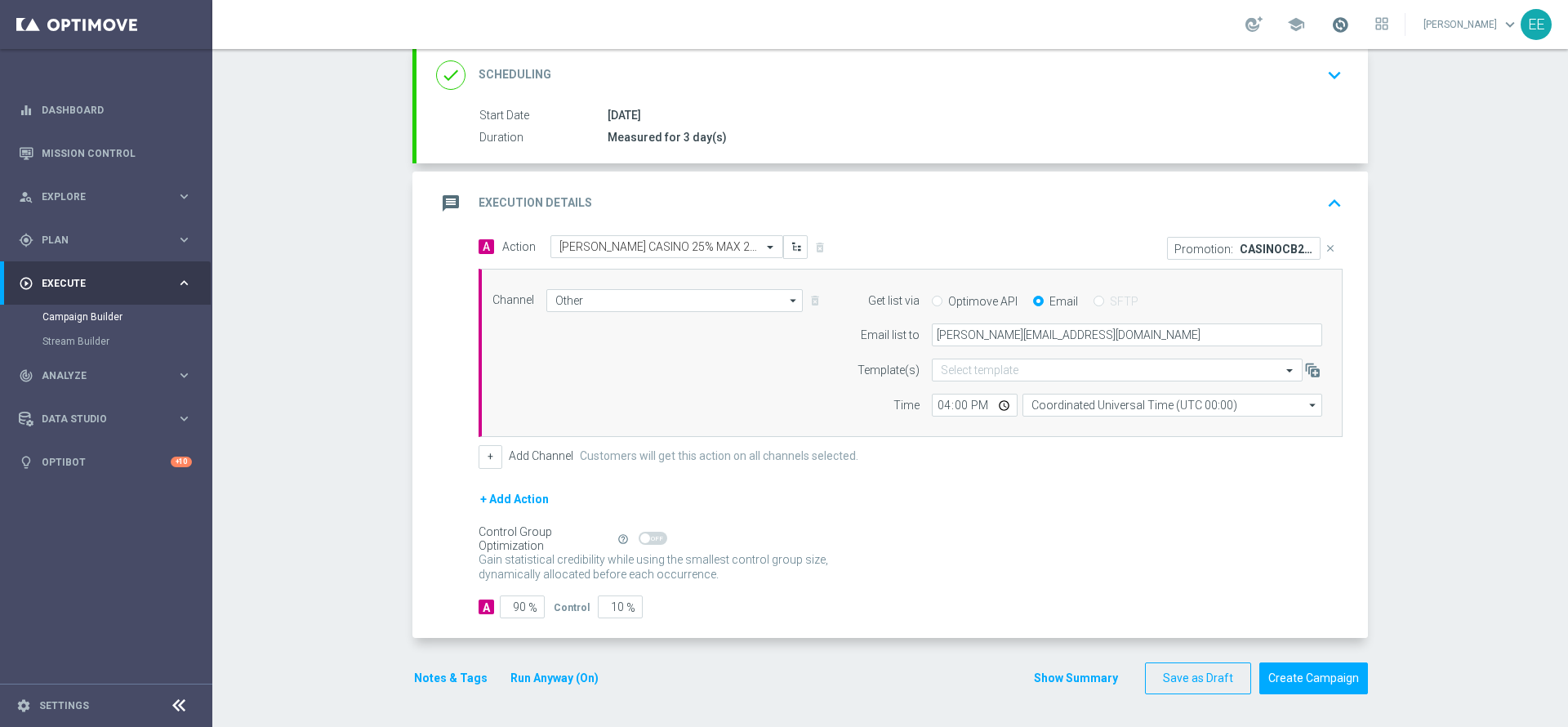
click at [1349, 21] on span at bounding box center [1340, 24] width 18 height 18
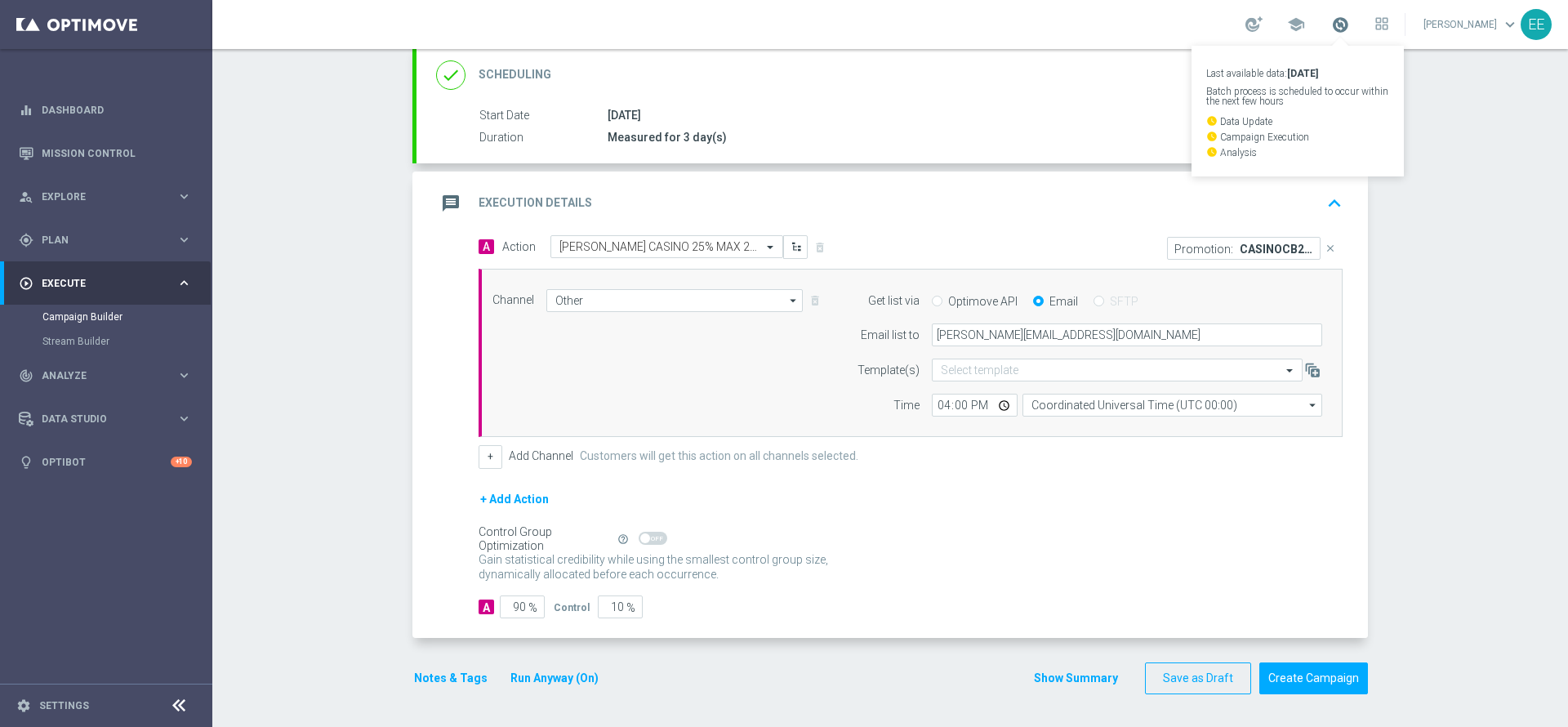
click at [1349, 21] on span at bounding box center [1340, 24] width 18 height 18
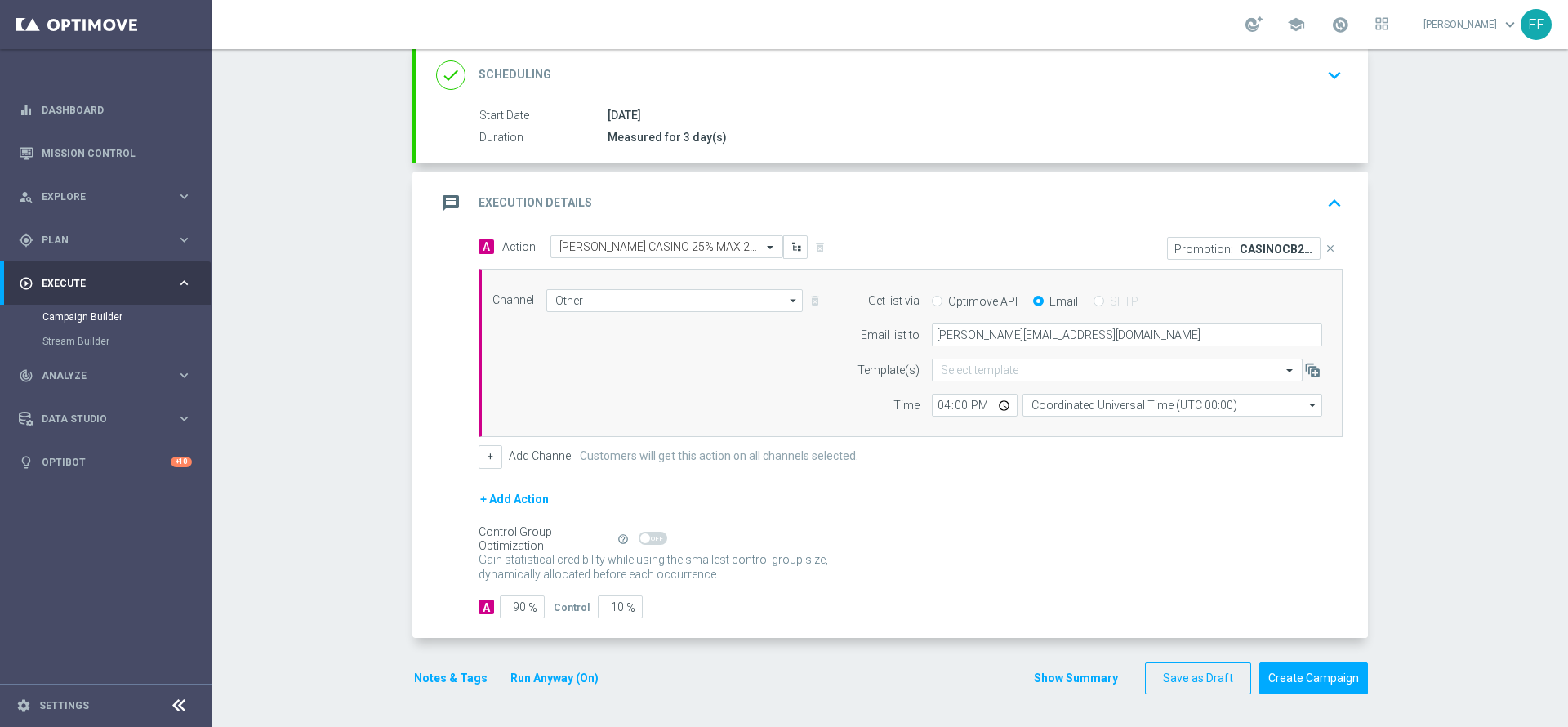
click at [1328, 206] on icon "keyboard_arrow_up" at bounding box center [1334, 204] width 25 height 25
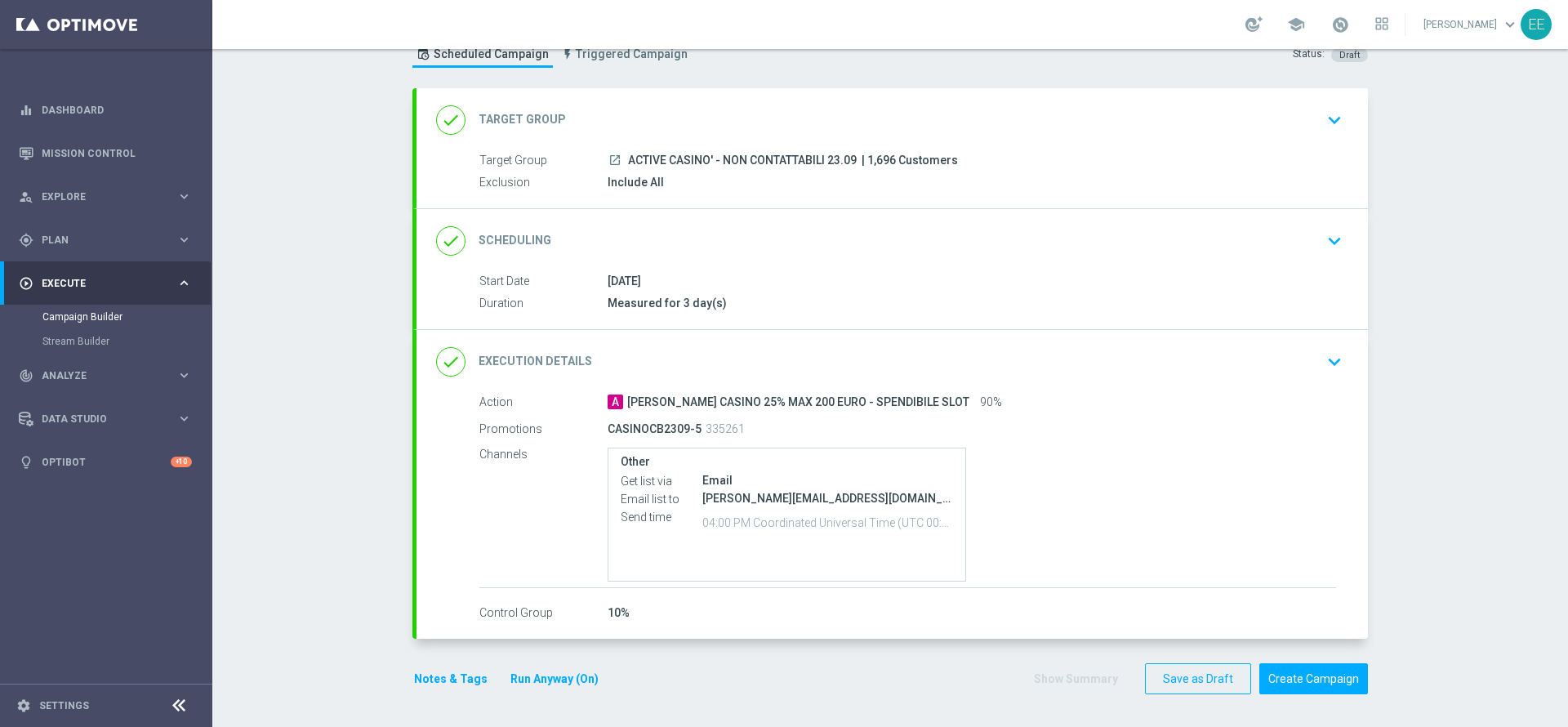
scroll to position [58, 0]
click at [1302, 675] on button "Create Campaign" at bounding box center [1313, 680] width 109 height 32
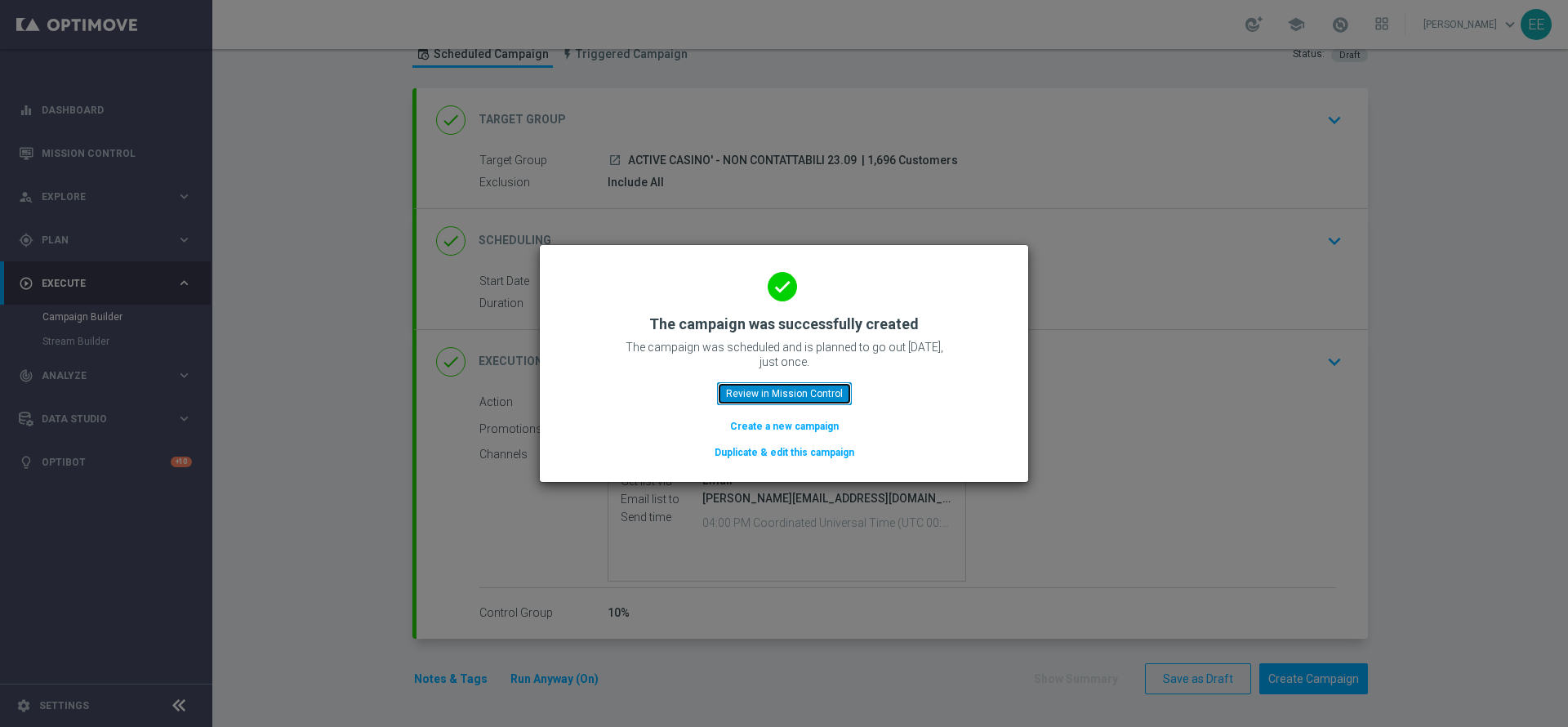
click at [794, 396] on button "Review in Mission Control" at bounding box center [784, 393] width 135 height 23
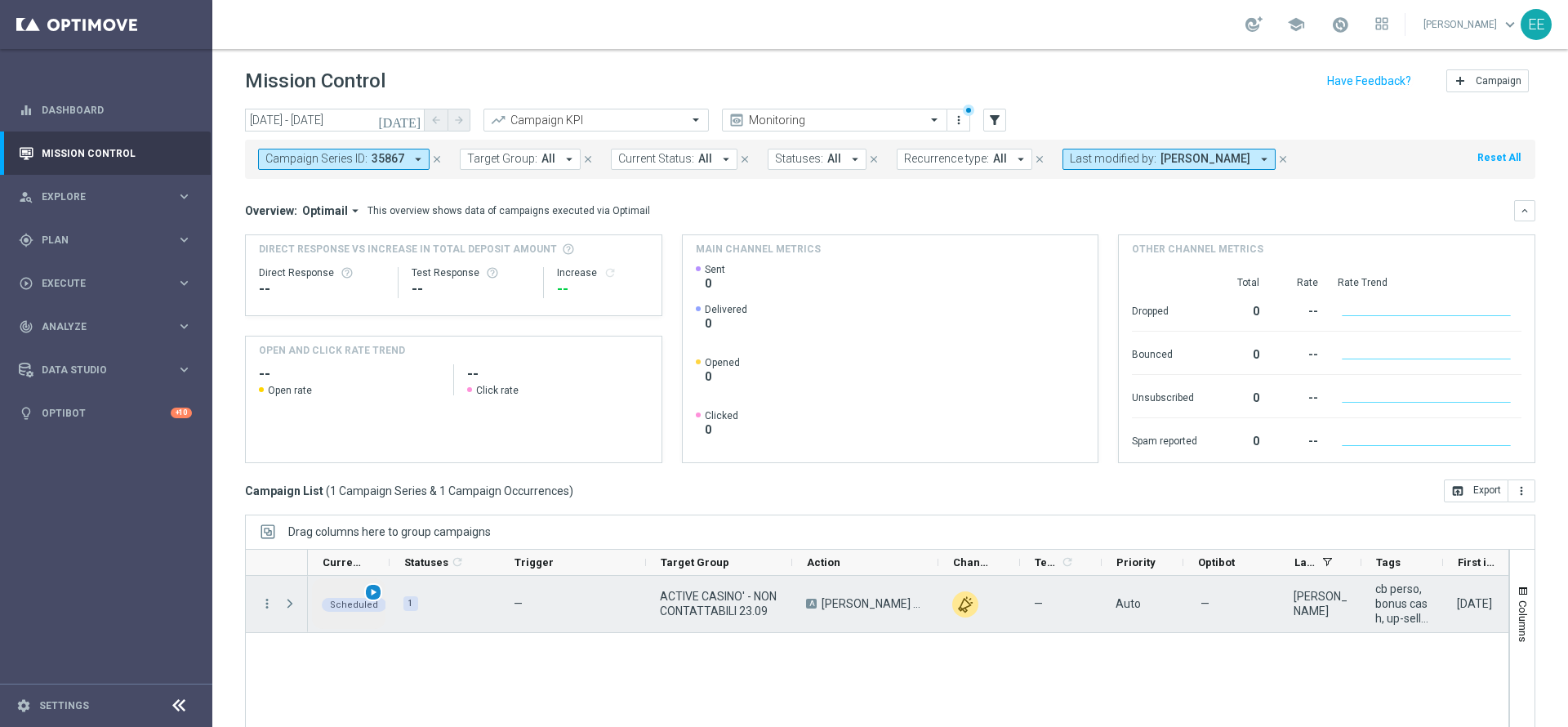
click at [375, 592] on span "play_arrow" at bounding box center [373, 592] width 11 height 11
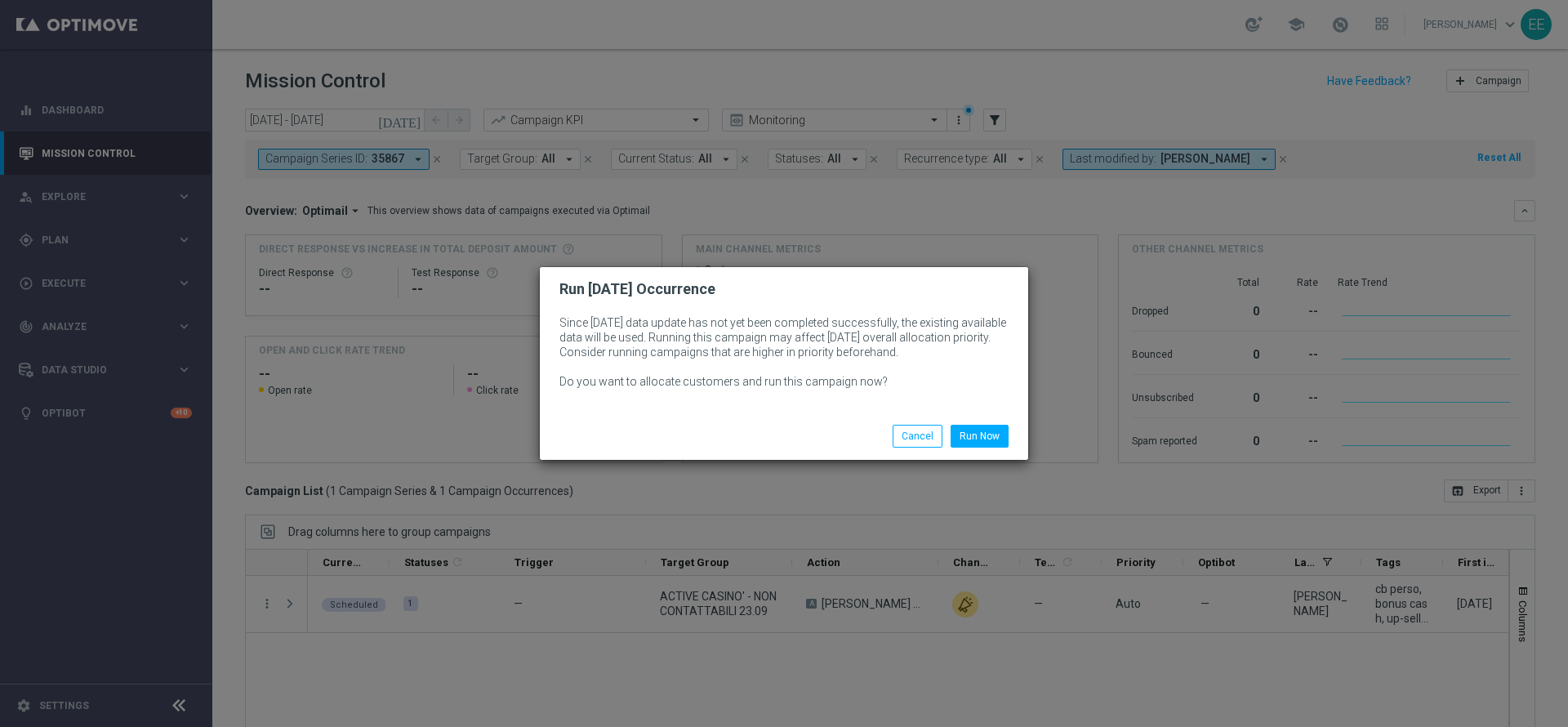
click at [1008, 430] on li "Run Now" at bounding box center [980, 436] width 66 height 23
click at [992, 436] on button "Run Now" at bounding box center [979, 436] width 58 height 23
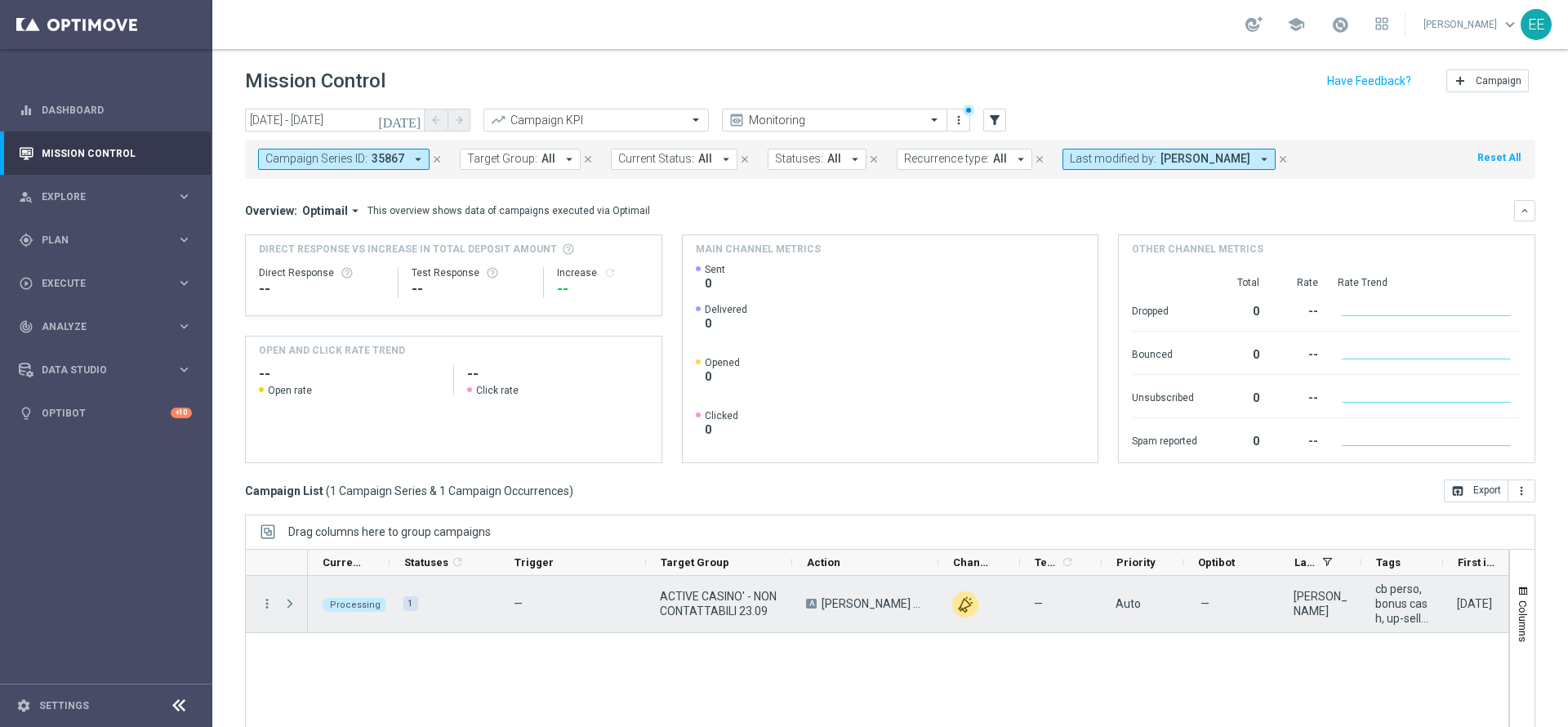
click at [297, 601] on span "Press SPACE to select this row." at bounding box center [290, 604] width 15 height 13
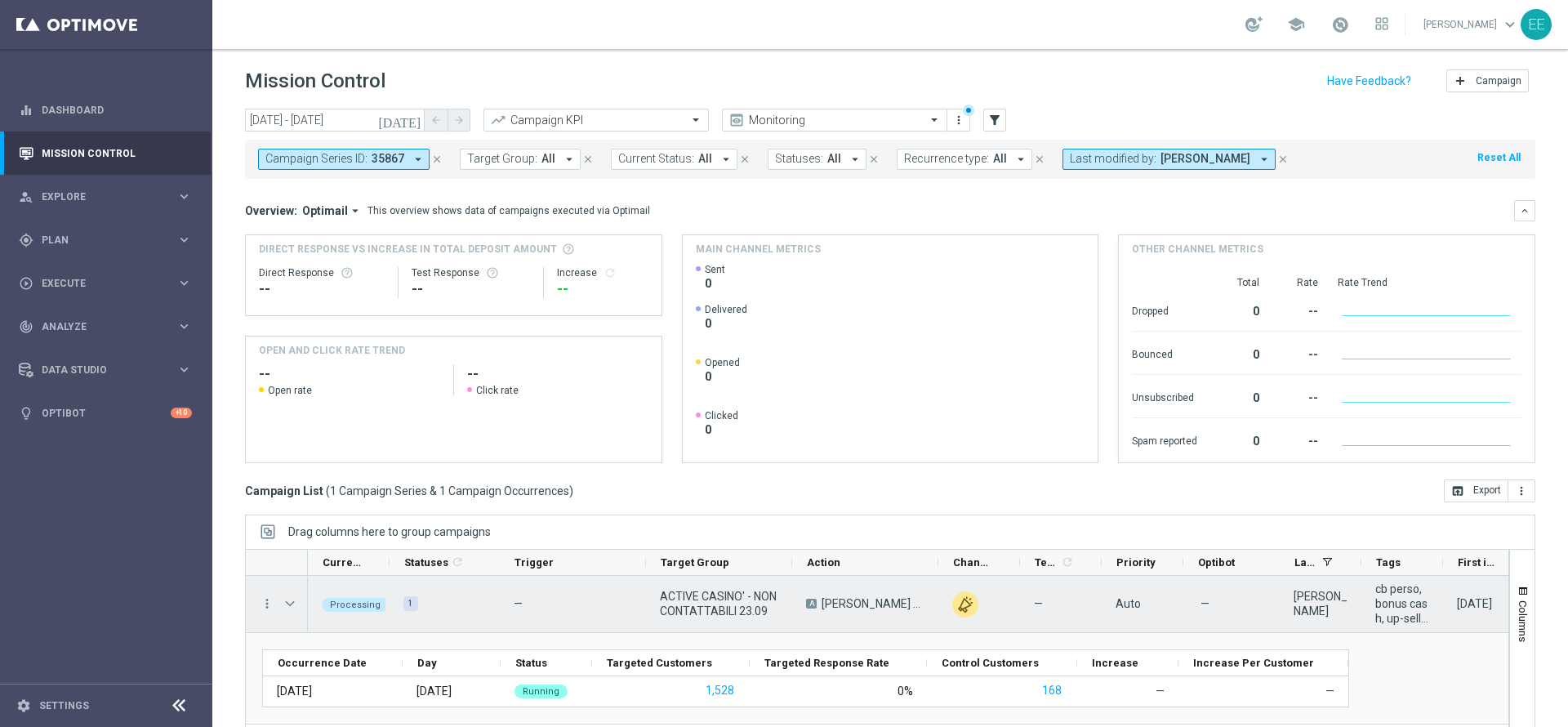
click at [726, 592] on span "ACTIVE CASINO' - NON CONTATTABILI 23.09" at bounding box center [718, 603] width 118 height 29
